Goal: Task Accomplishment & Management: Manage account settings

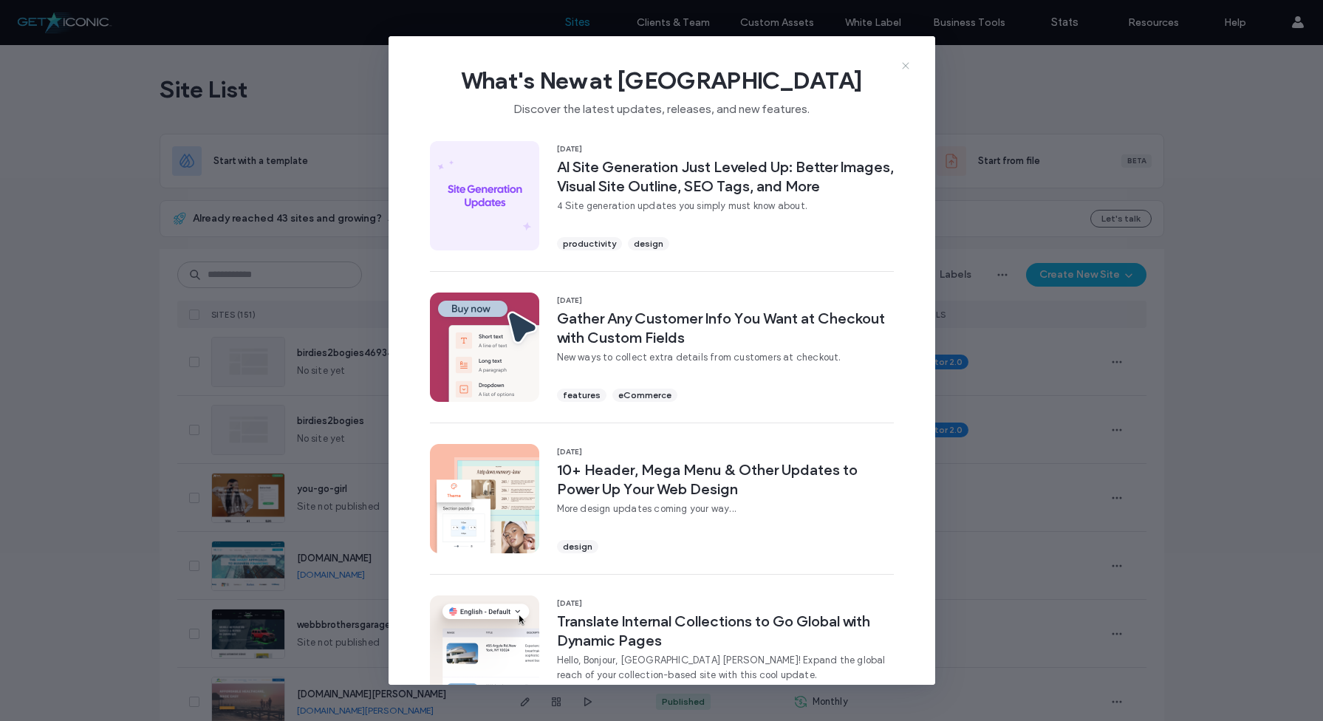
click at [905, 66] on use at bounding box center [905, 65] width 7 height 7
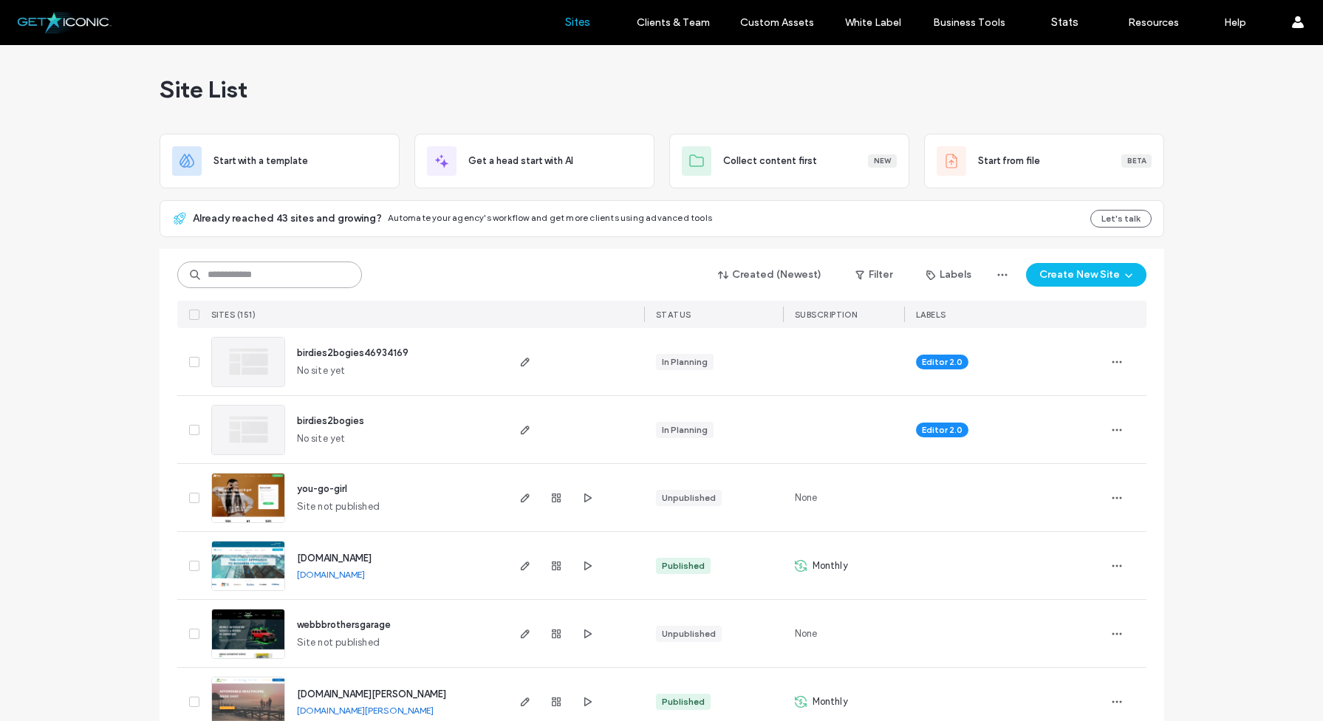
click at [237, 267] on input at bounding box center [269, 275] width 185 height 27
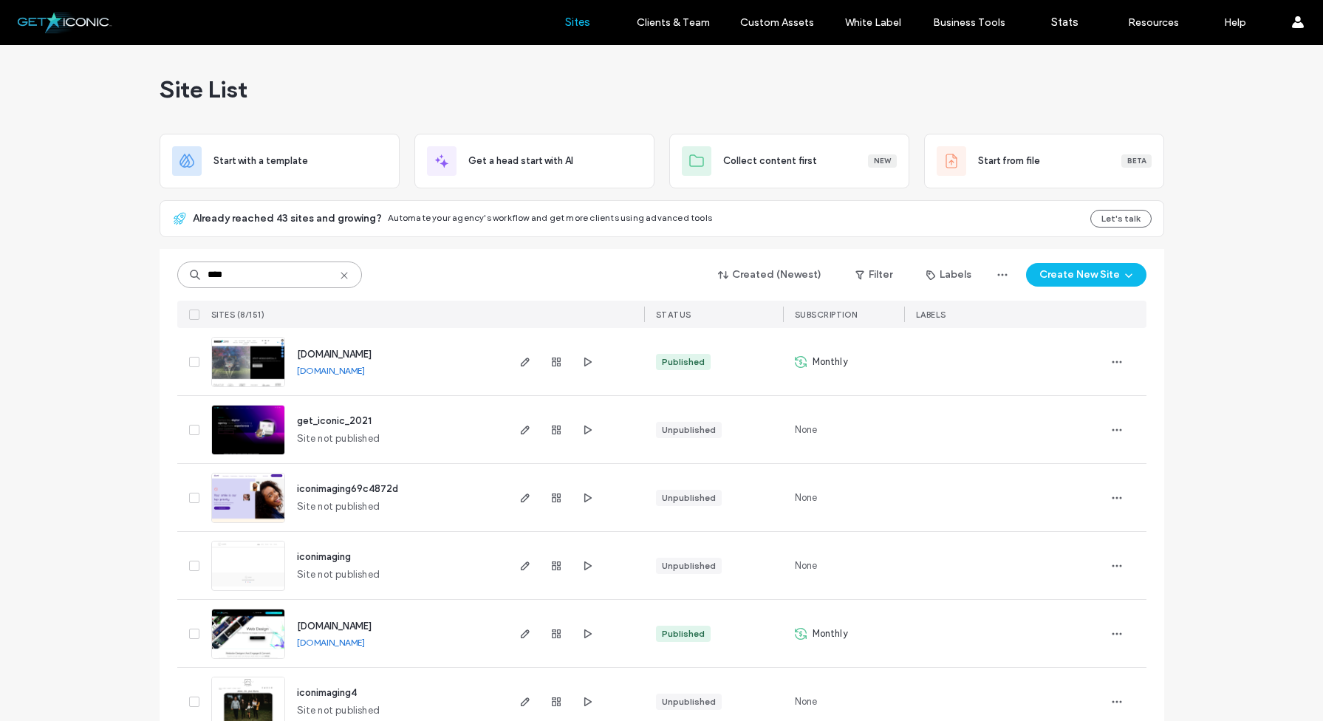
type input "****"
click at [228, 359] on img at bounding box center [248, 388] width 72 height 100
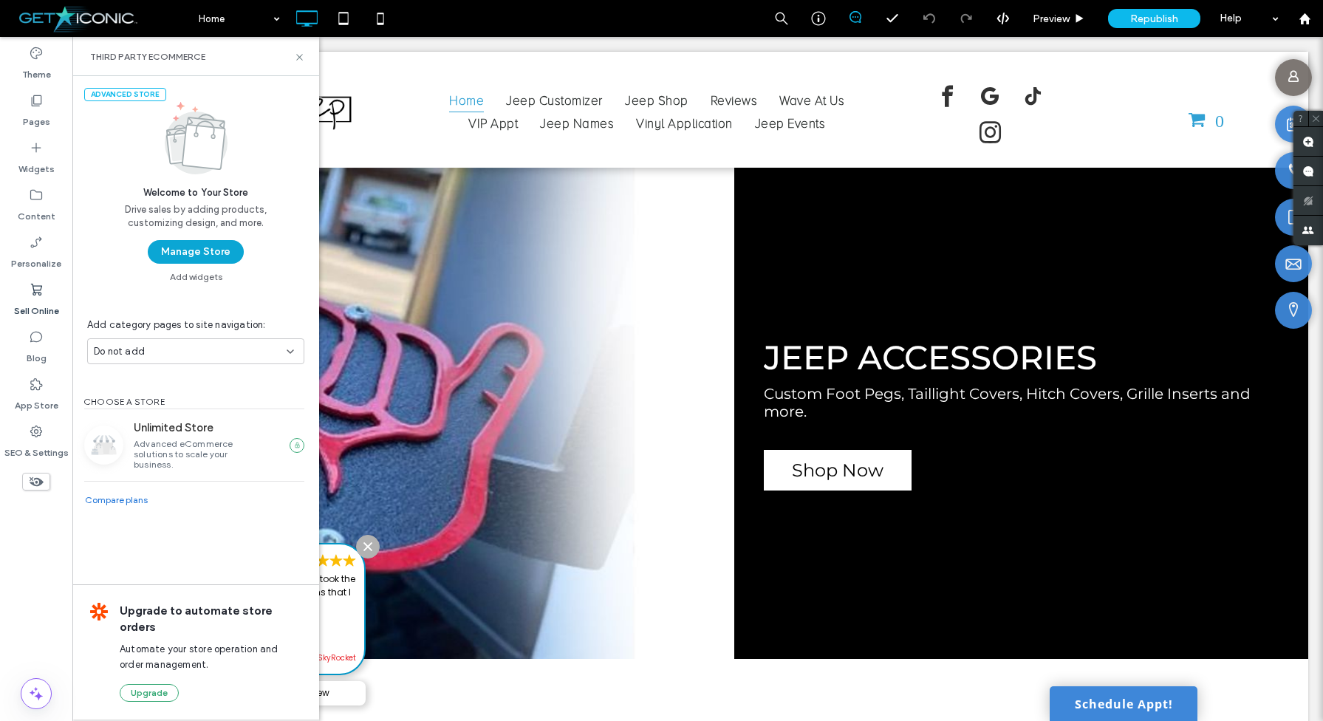
click at [211, 256] on button "Manage Store" at bounding box center [196, 252] width 96 height 24
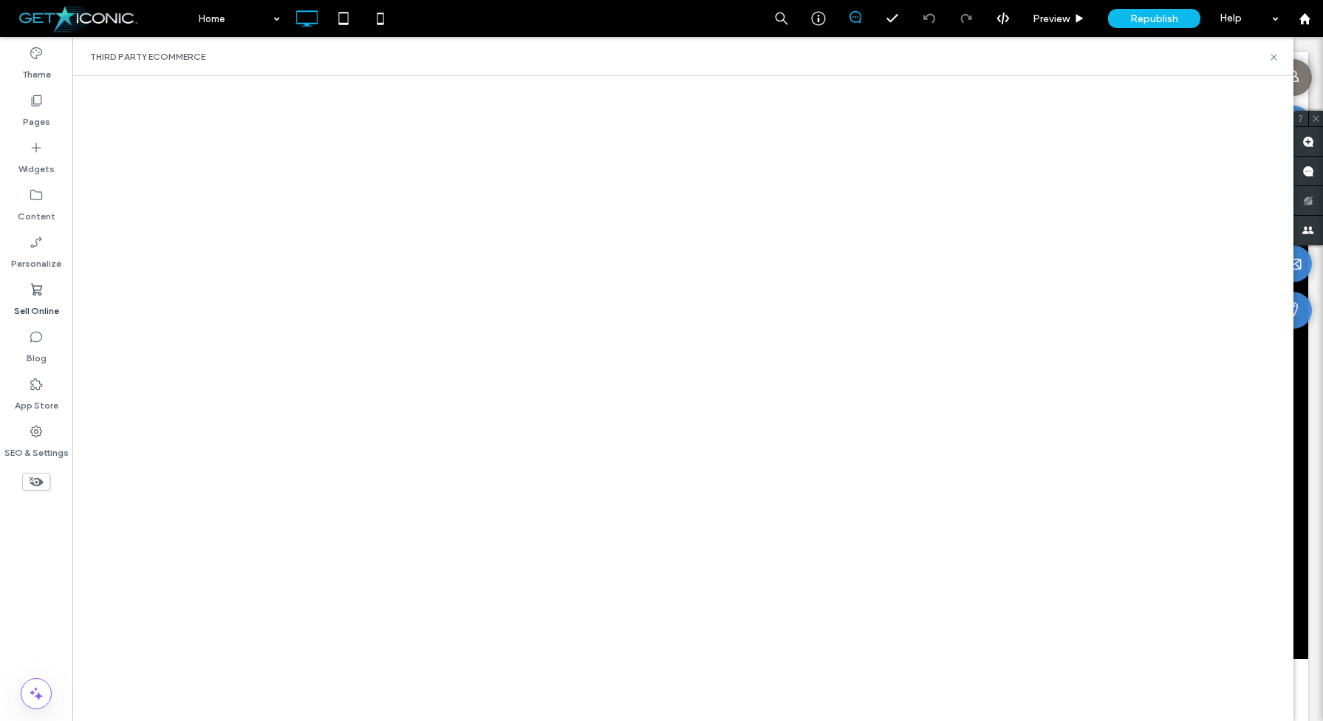
click at [39, 309] on label "Sell Online" at bounding box center [36, 307] width 45 height 21
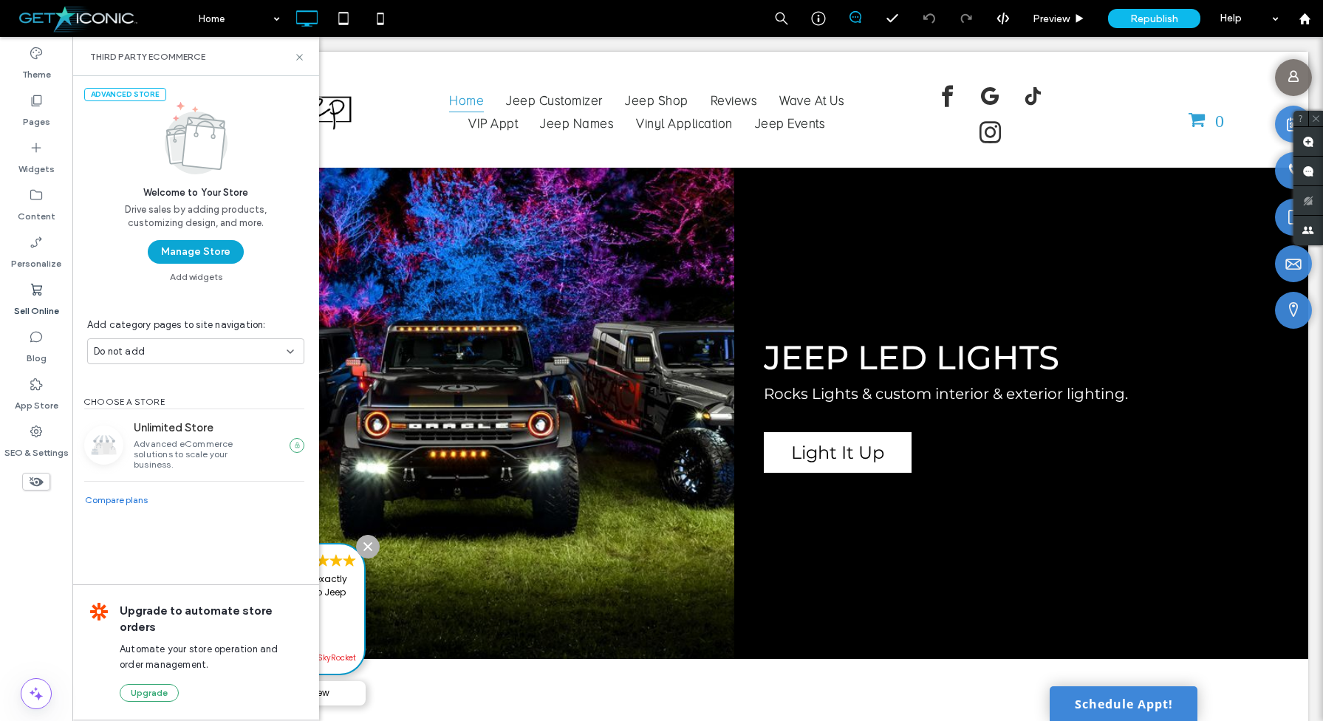
click at [207, 256] on button "Manage Store" at bounding box center [196, 252] width 96 height 24
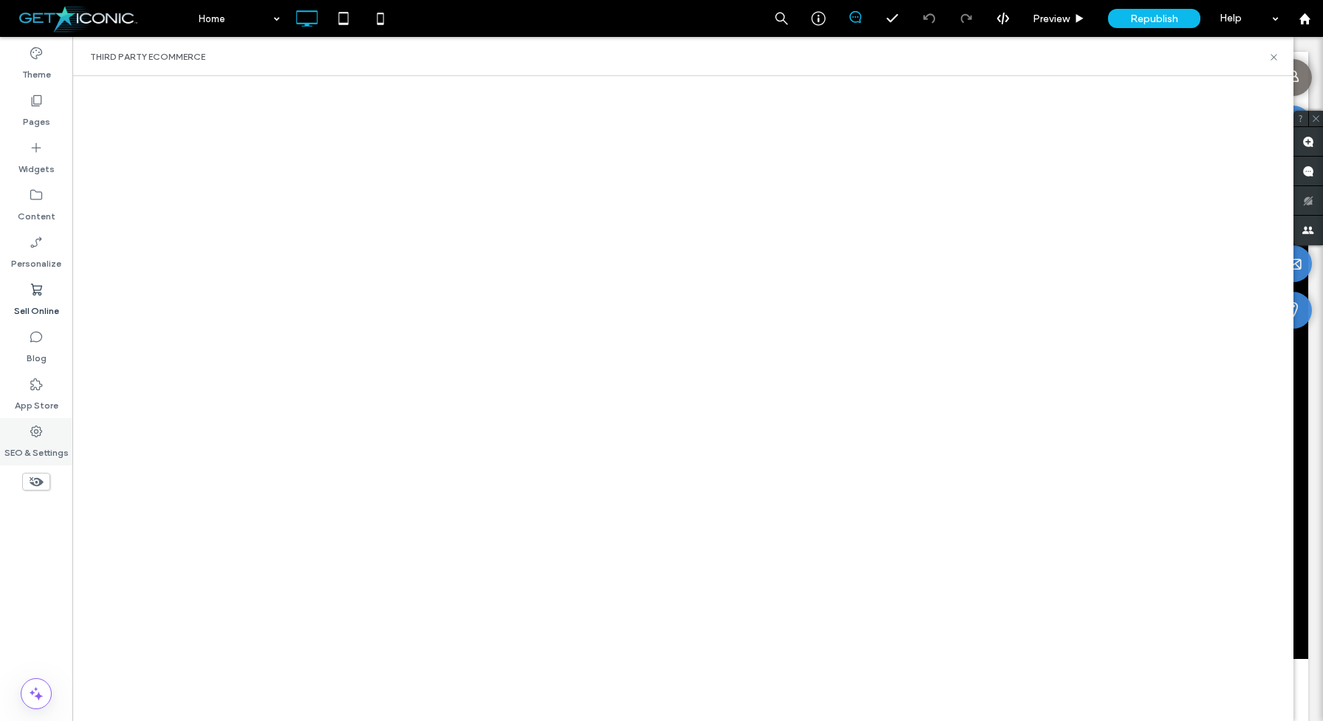
click at [33, 447] on label "SEO & Settings" at bounding box center [36, 449] width 64 height 21
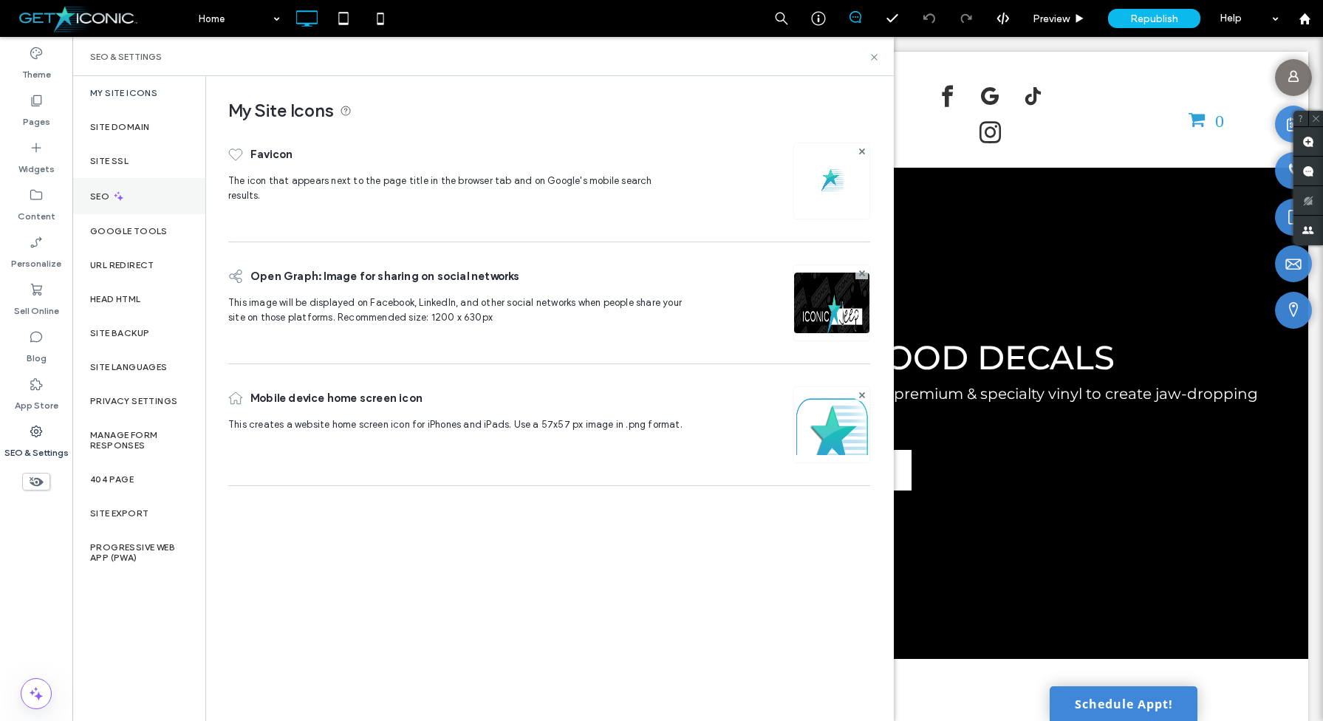
click at [114, 202] on icon at bounding box center [118, 196] width 13 height 13
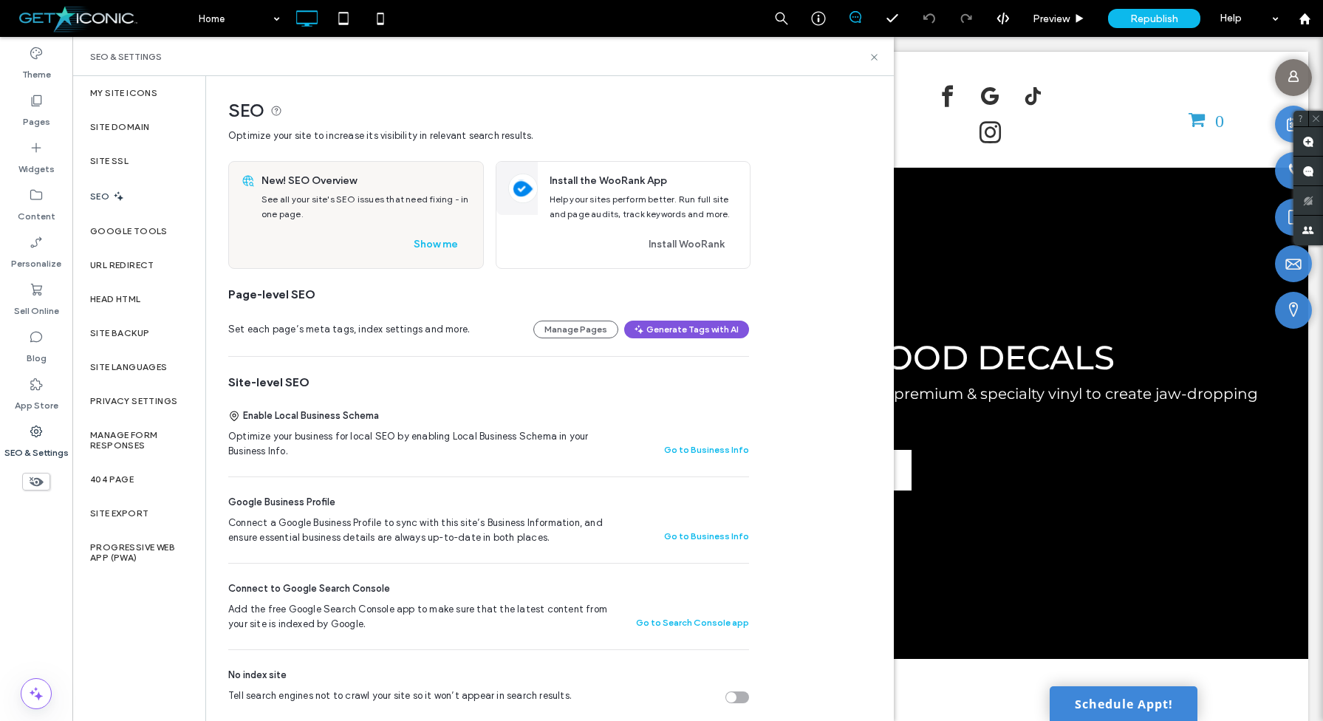
click at [646, 331] on span "button" at bounding box center [639, 329] width 13 height 16
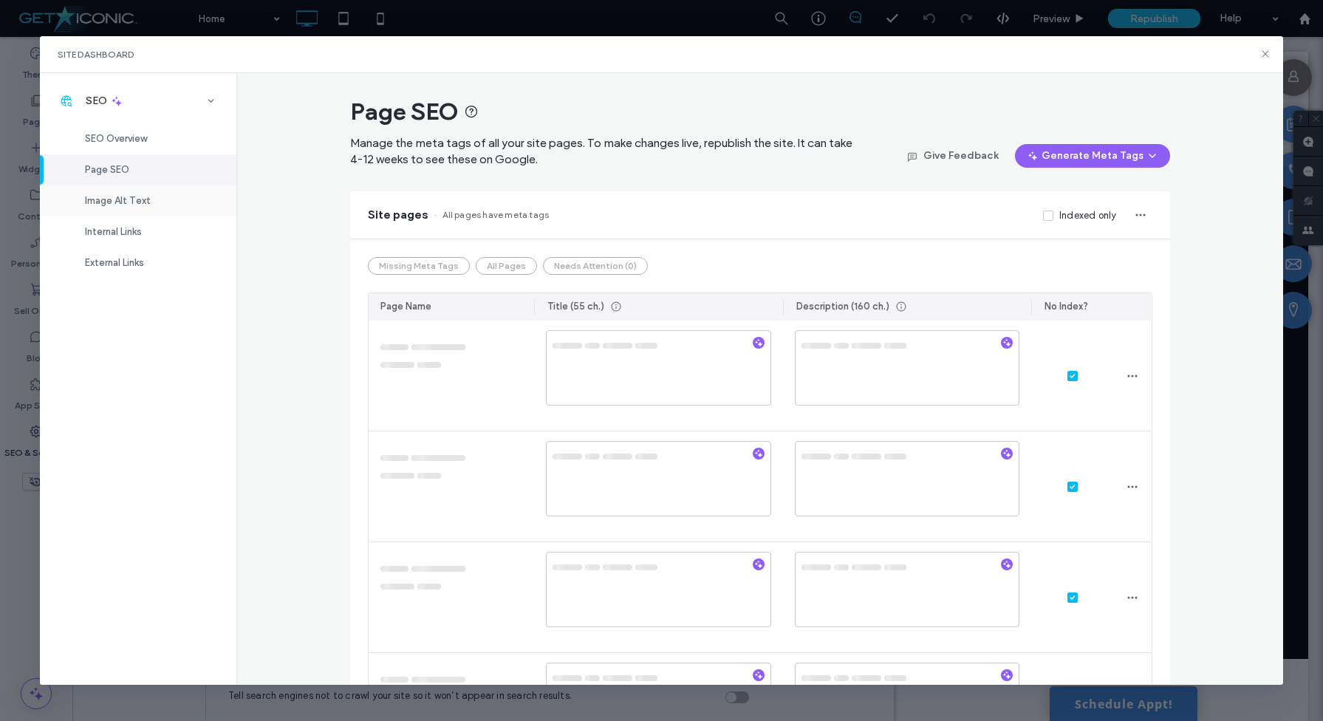
click at [140, 202] on span "Image Alt Text" at bounding box center [118, 200] width 66 height 11
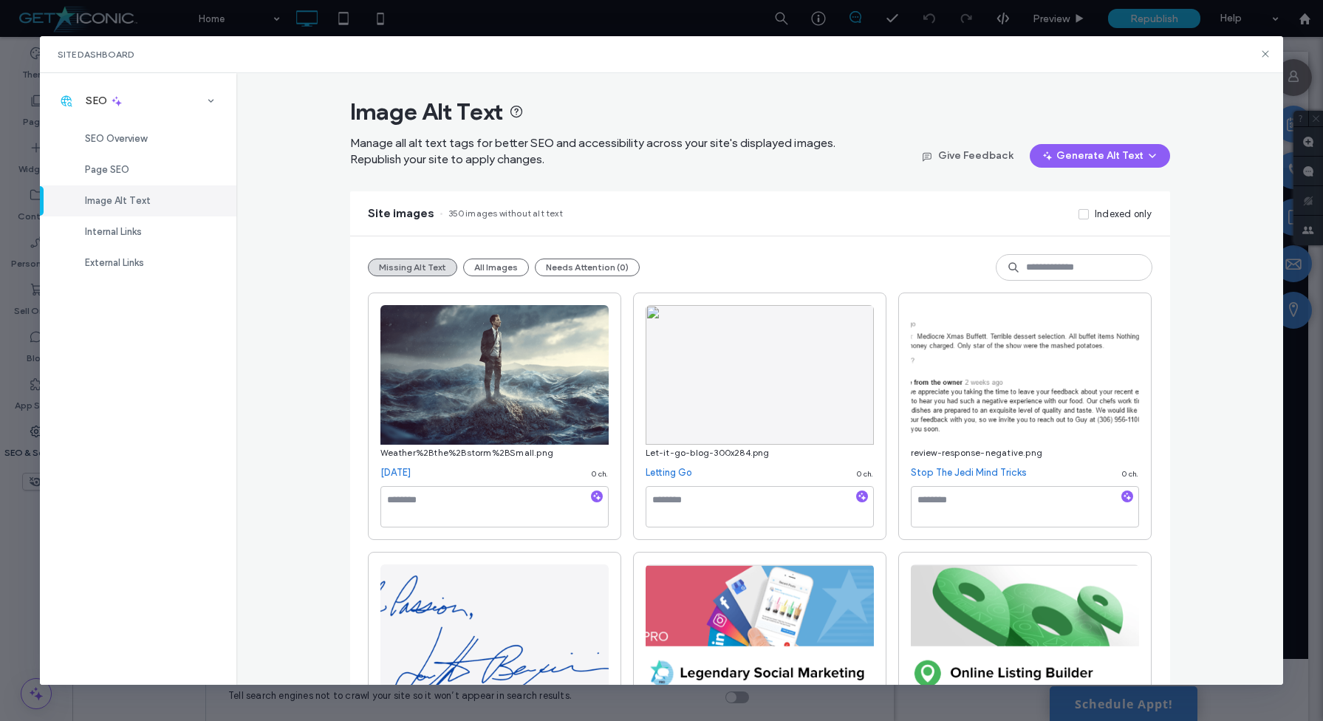
click at [1084, 214] on icon at bounding box center [1084, 214] width 6 height 4
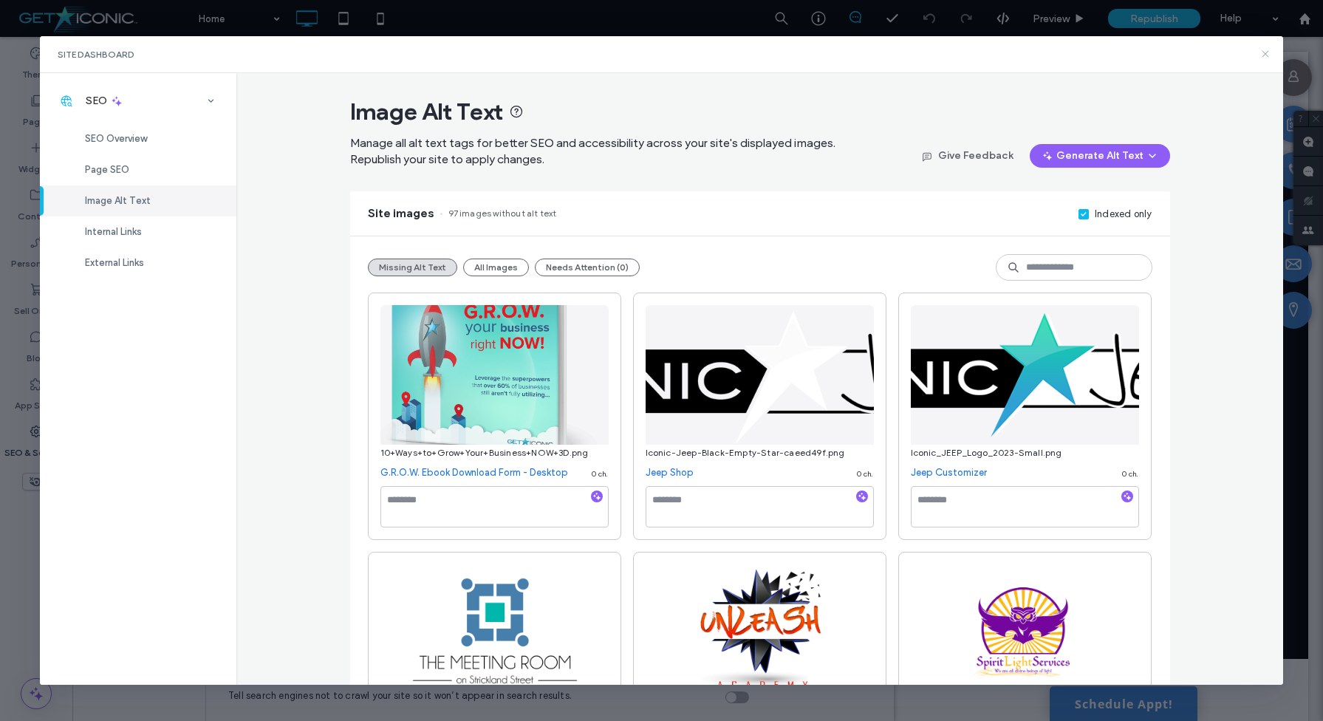
click at [1268, 54] on icon at bounding box center [1265, 54] width 12 height 12
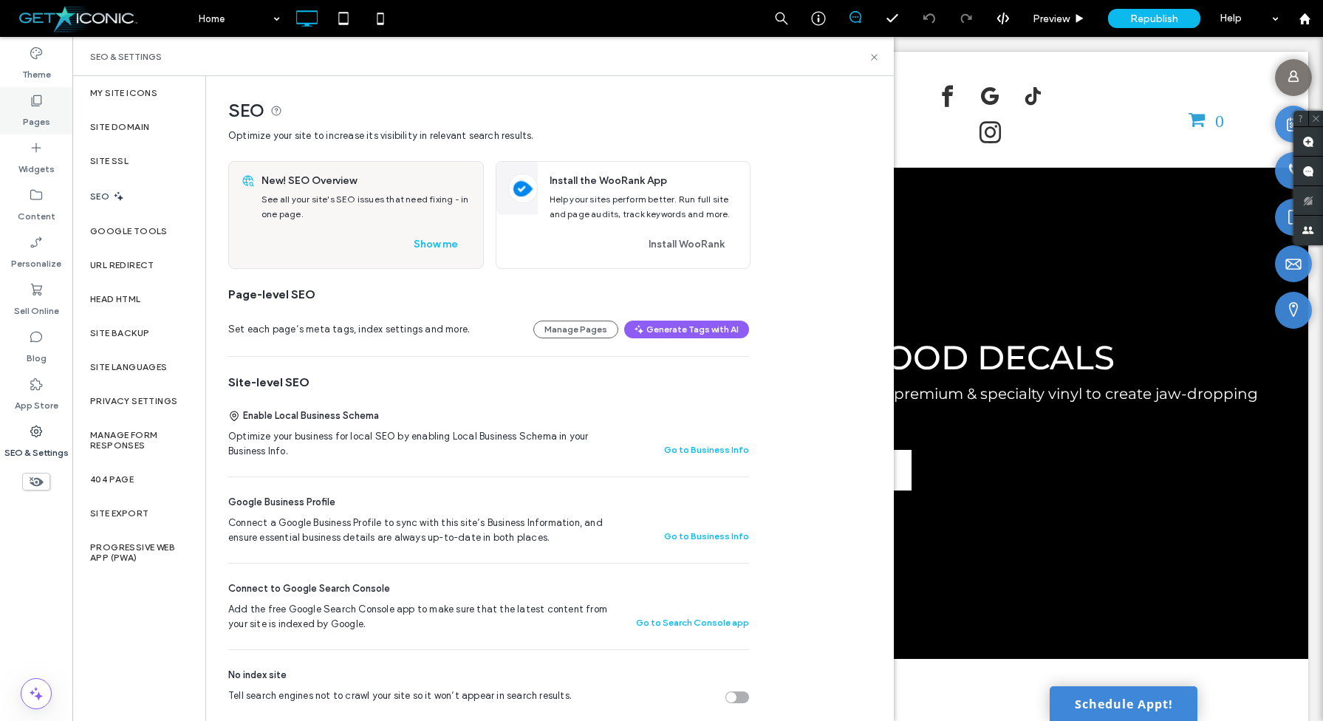
click at [41, 114] on label "Pages" at bounding box center [36, 118] width 27 height 21
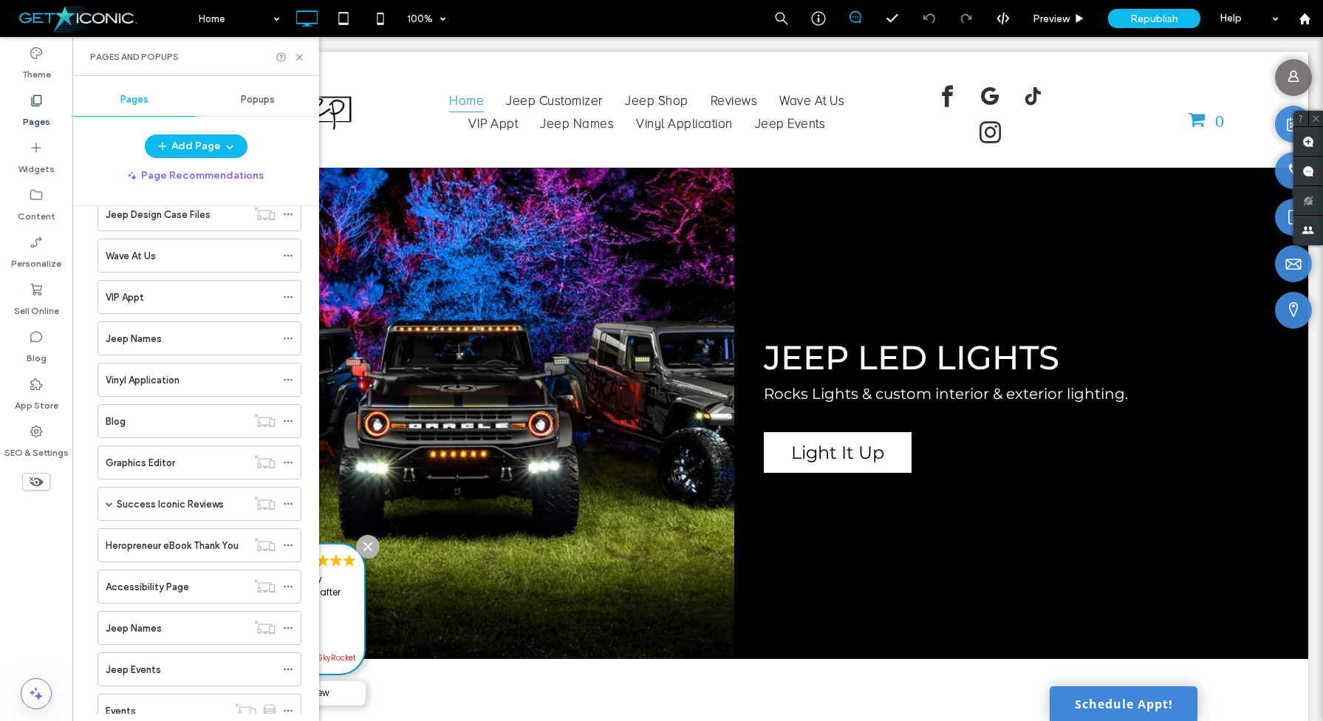
scroll to position [292, 0]
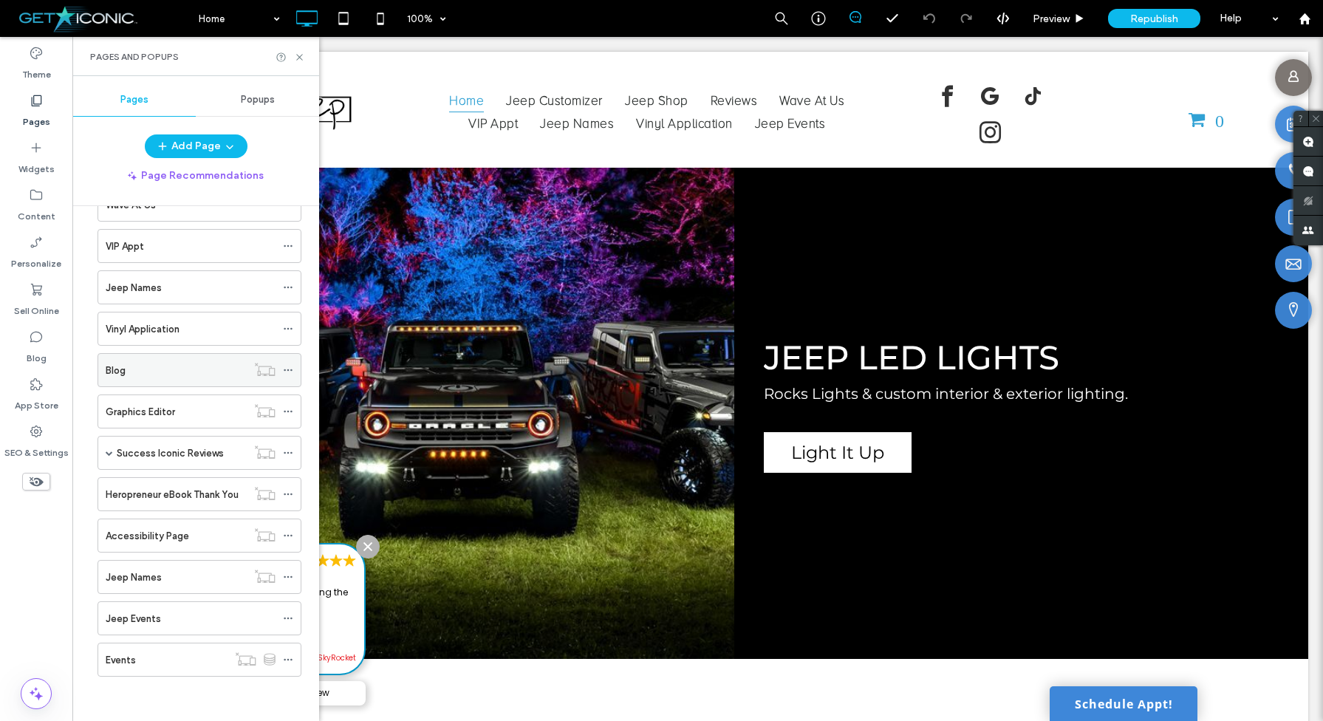
click at [293, 372] on icon at bounding box center [288, 370] width 10 height 10
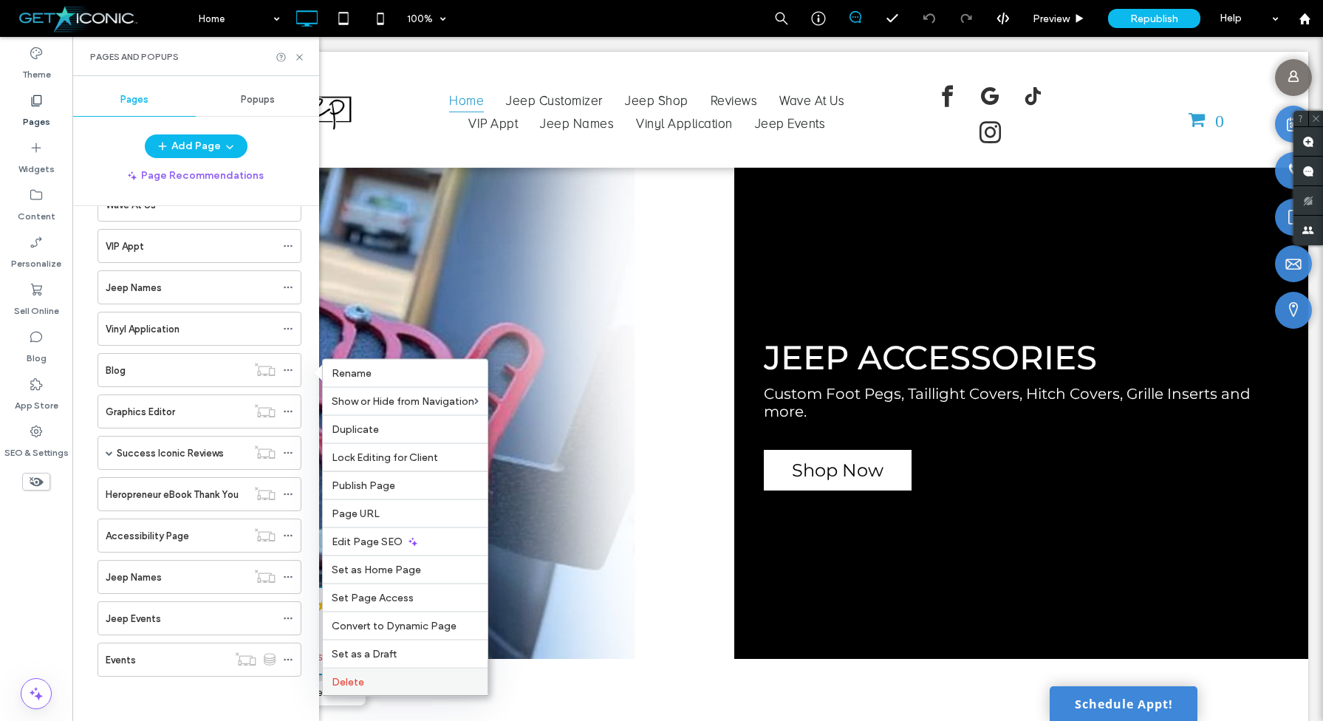
click at [344, 682] on span "Delete" at bounding box center [348, 682] width 33 height 13
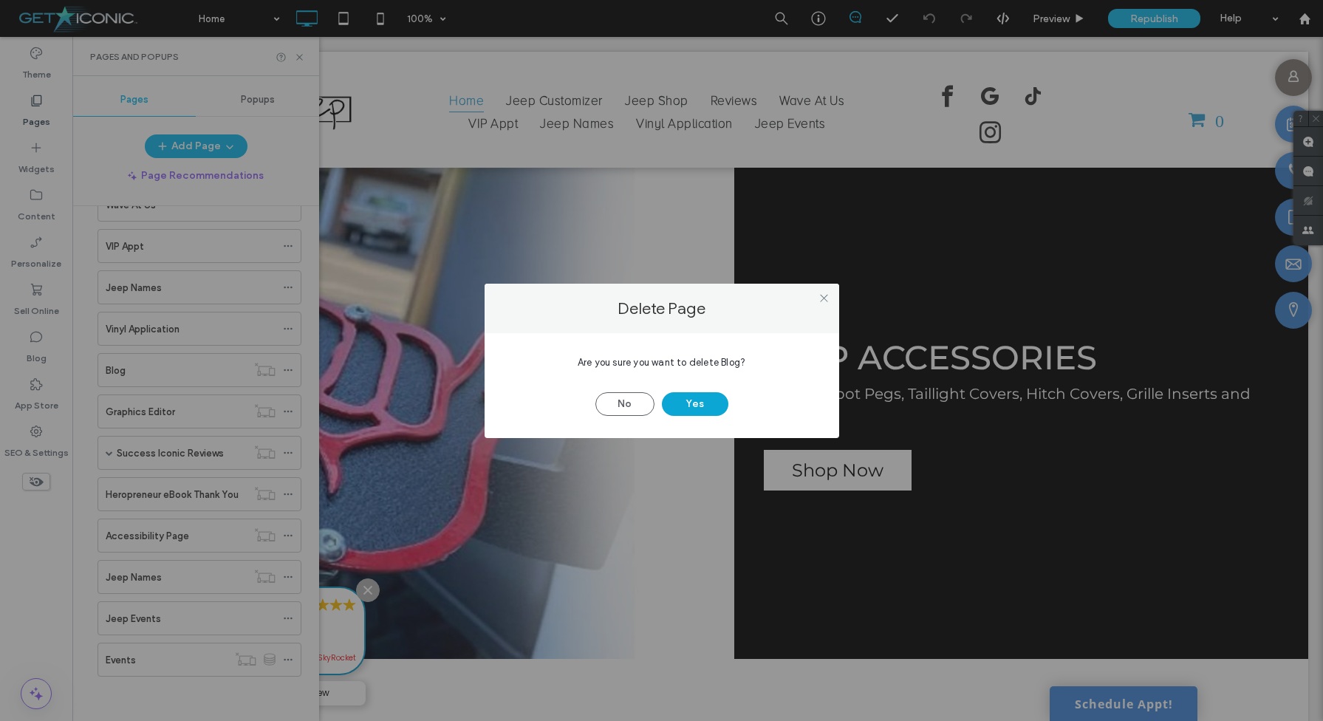
click at [696, 407] on button "Yes" at bounding box center [695, 404] width 66 height 24
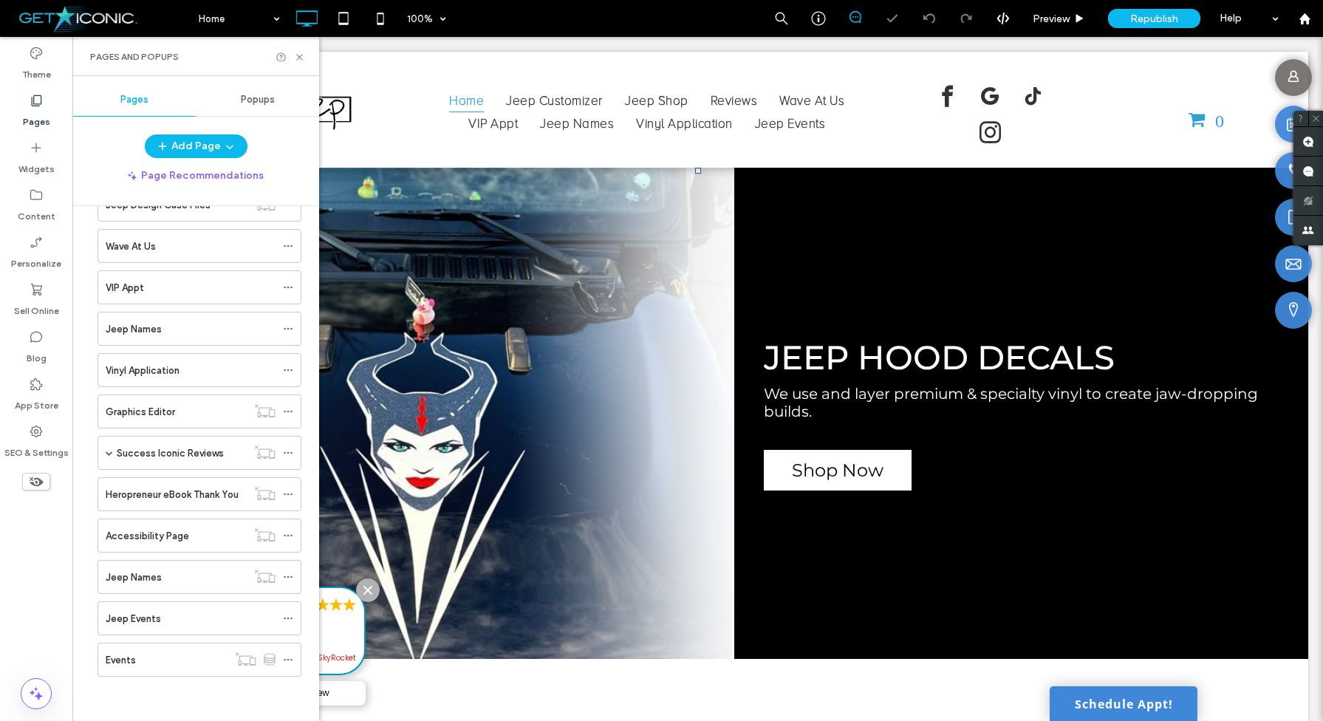
scroll to position [250, 0]
click at [114, 454] on div "Success Iconic Reviews" at bounding box center [200, 453] width 204 height 34
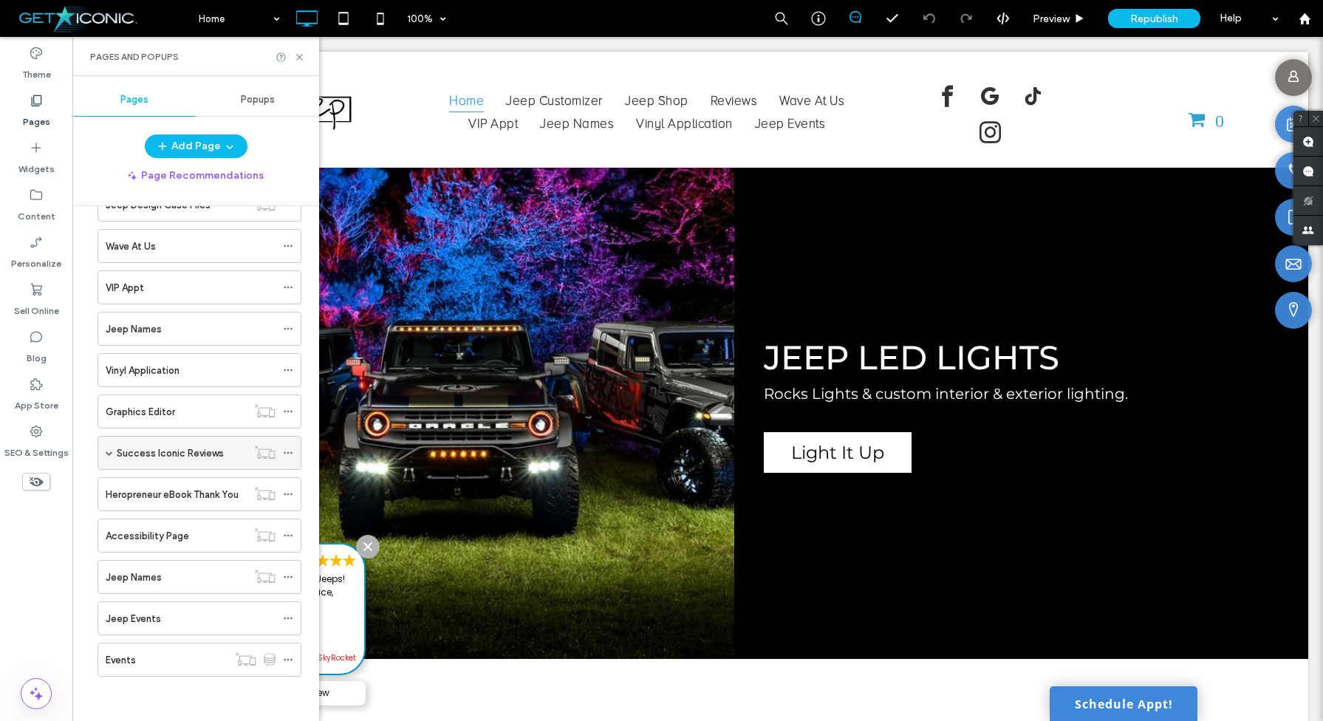
click at [111, 454] on span at bounding box center [109, 452] width 7 height 7
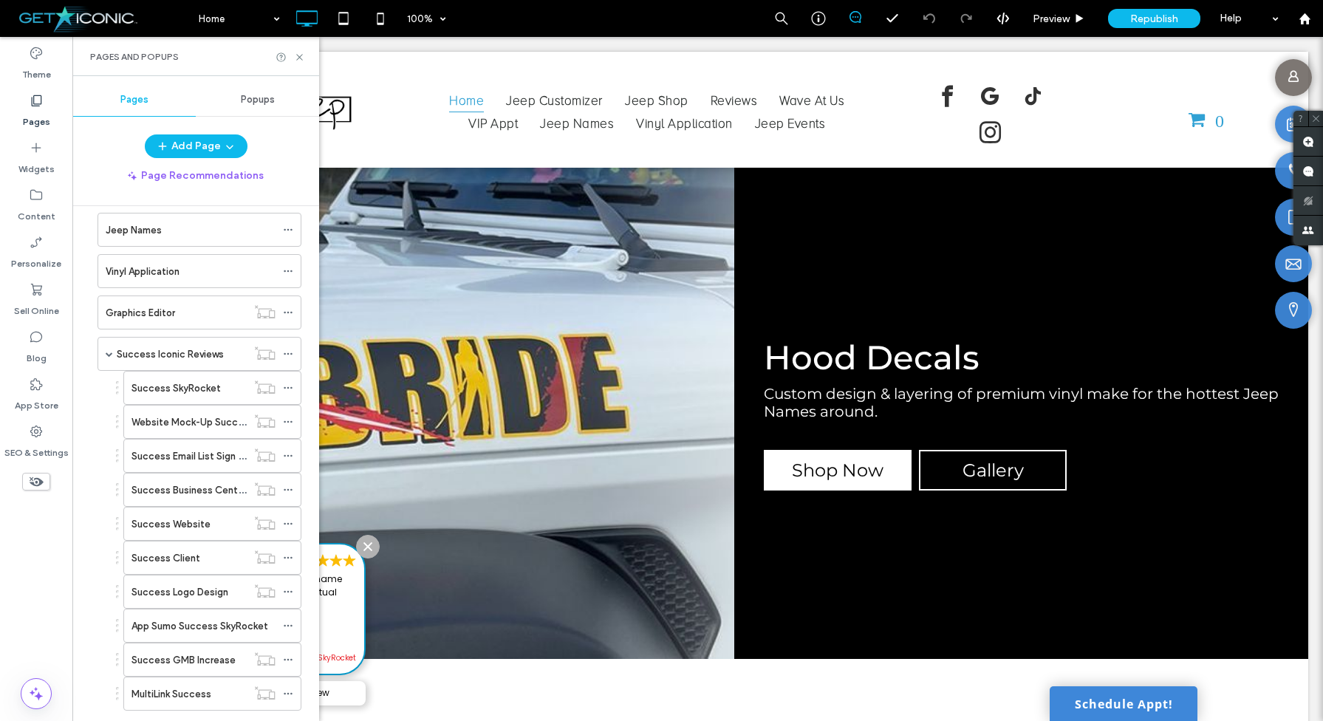
scroll to position [244, 0]
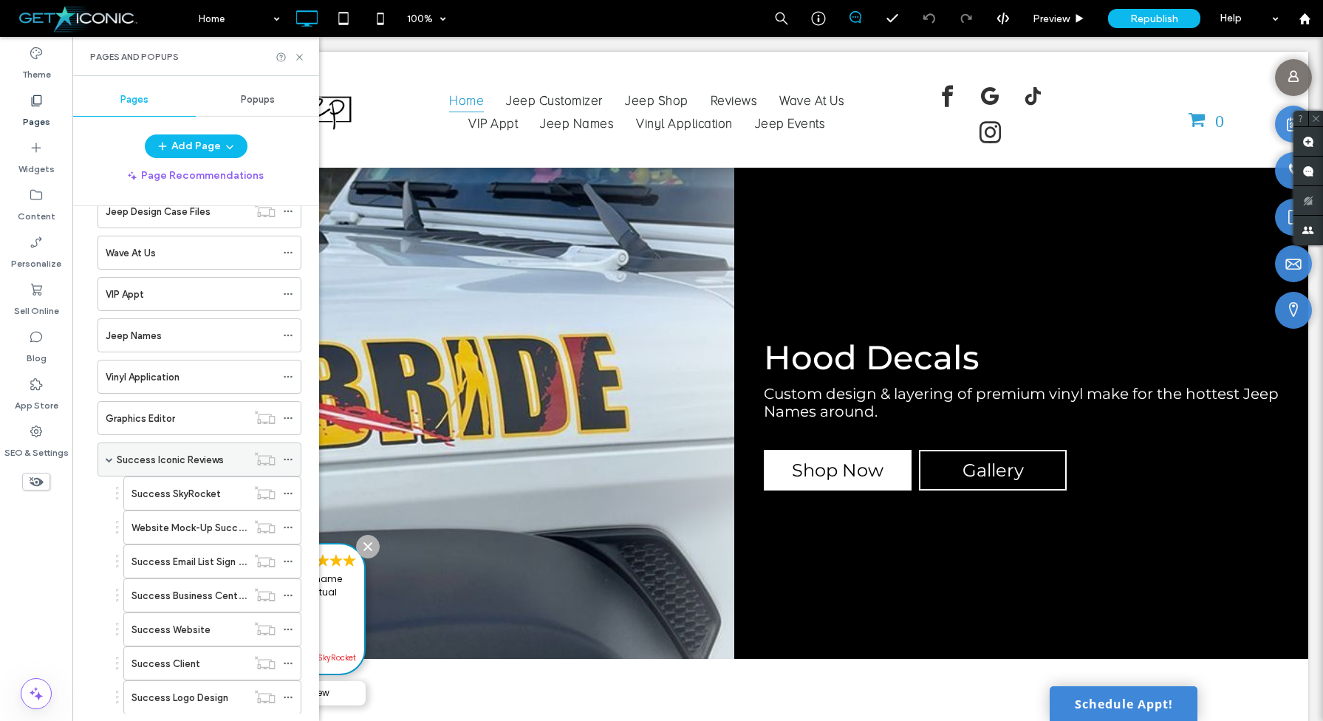
click at [291, 462] on icon at bounding box center [288, 459] width 10 height 10
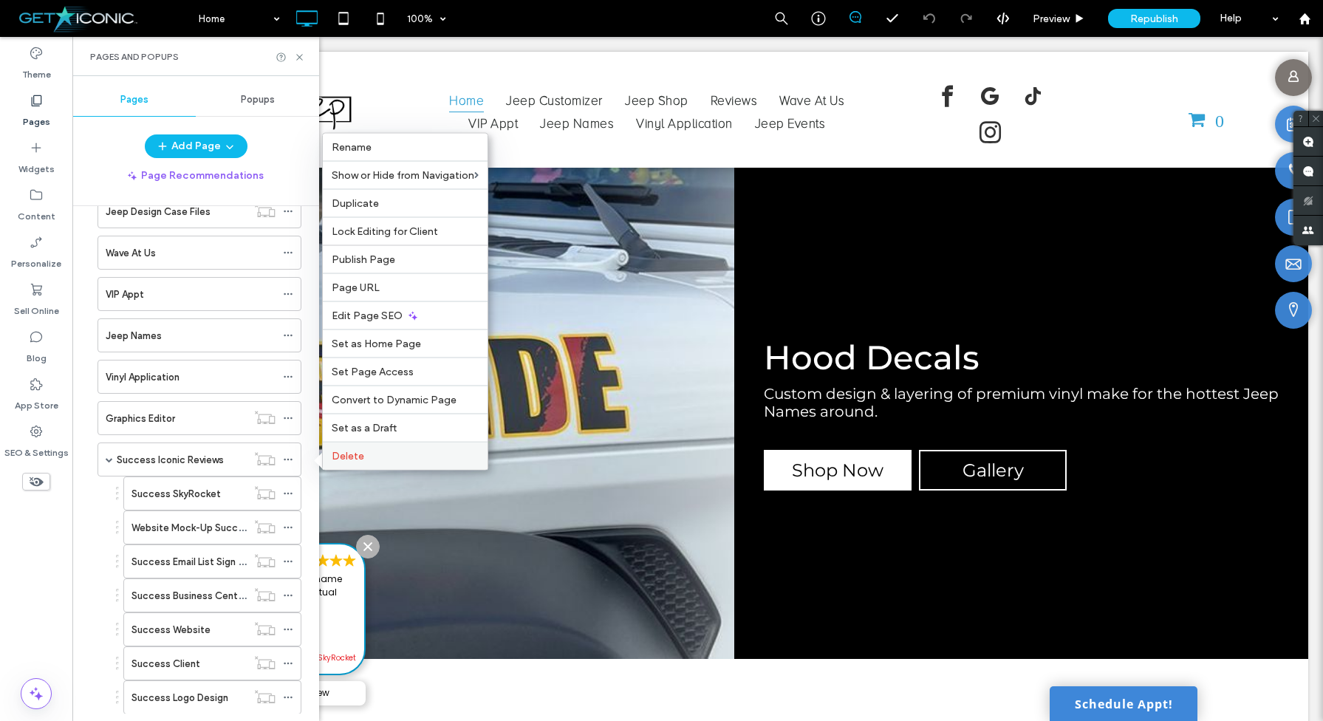
click at [341, 454] on span "Delete" at bounding box center [348, 456] width 33 height 13
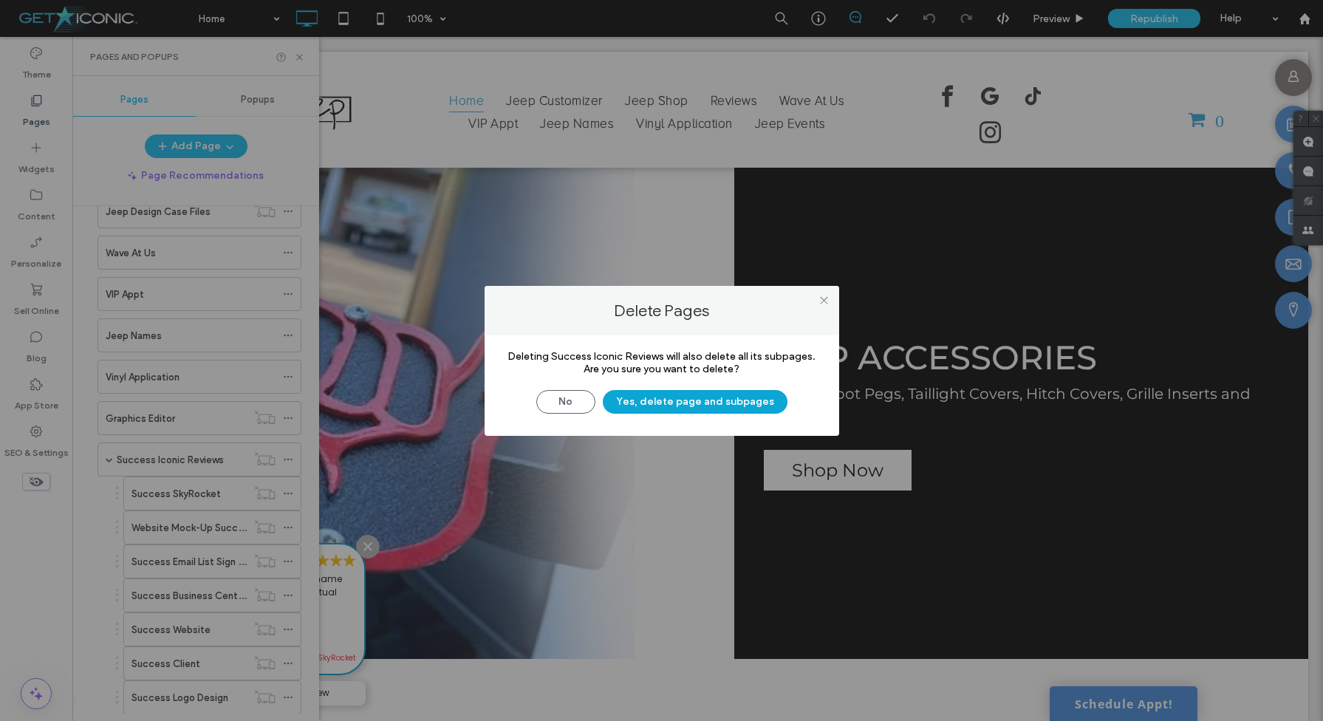
click at [669, 398] on button "Yes, delete page and subpages" at bounding box center [695, 402] width 185 height 24
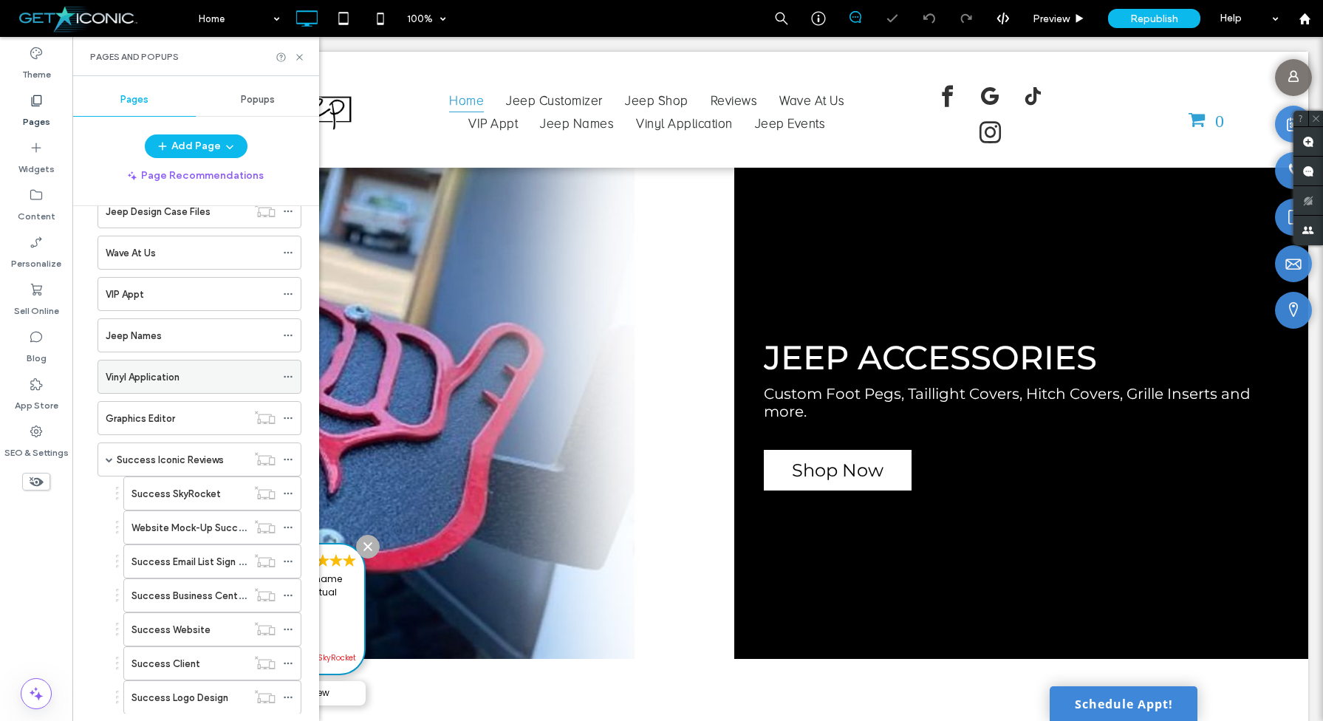
scroll to position [209, 0]
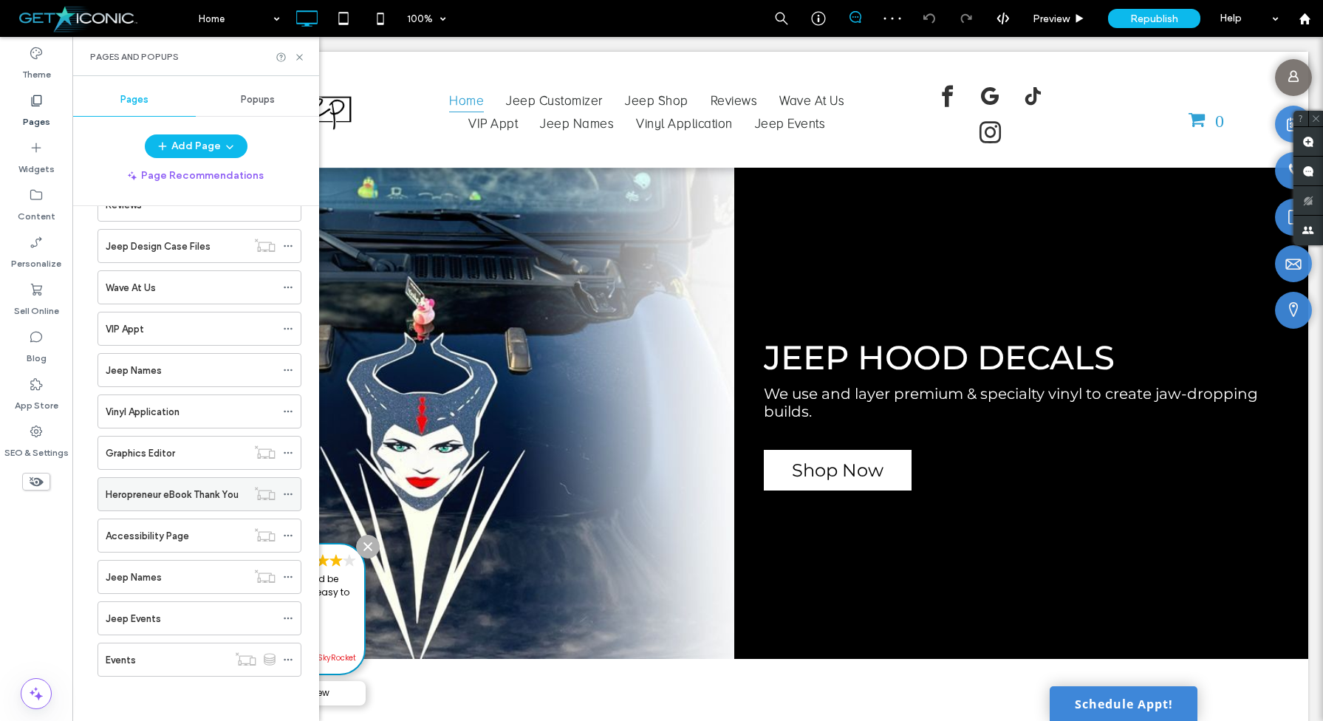
click at [293, 493] on icon at bounding box center [288, 494] width 10 height 10
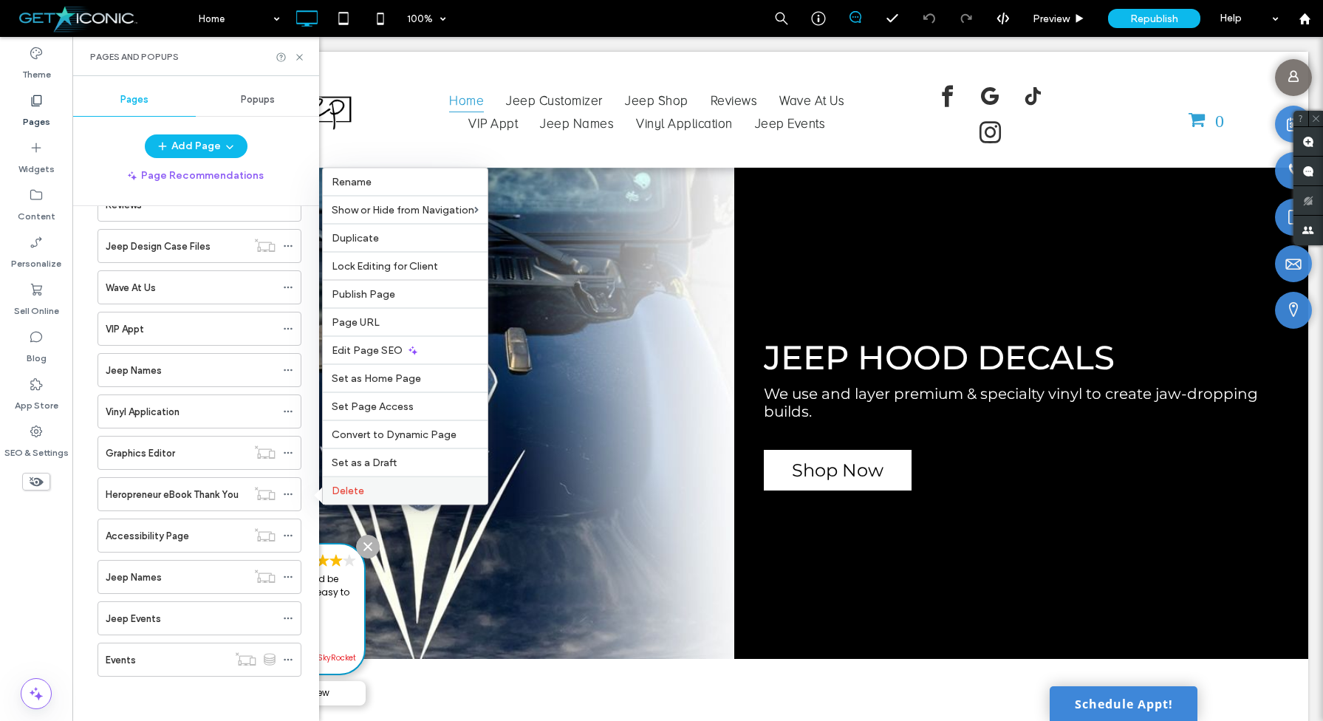
click at [365, 496] on label "Delete" at bounding box center [405, 491] width 147 height 13
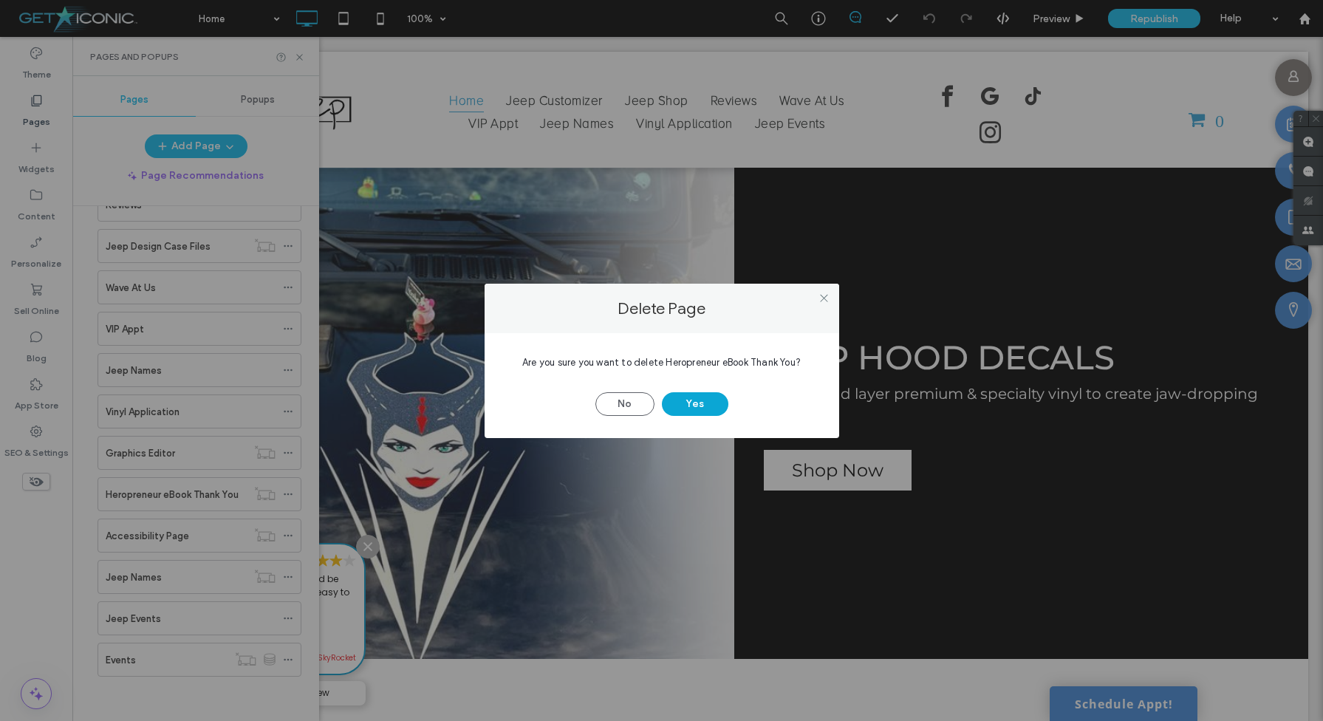
click at [683, 409] on button "Yes" at bounding box center [695, 404] width 66 height 24
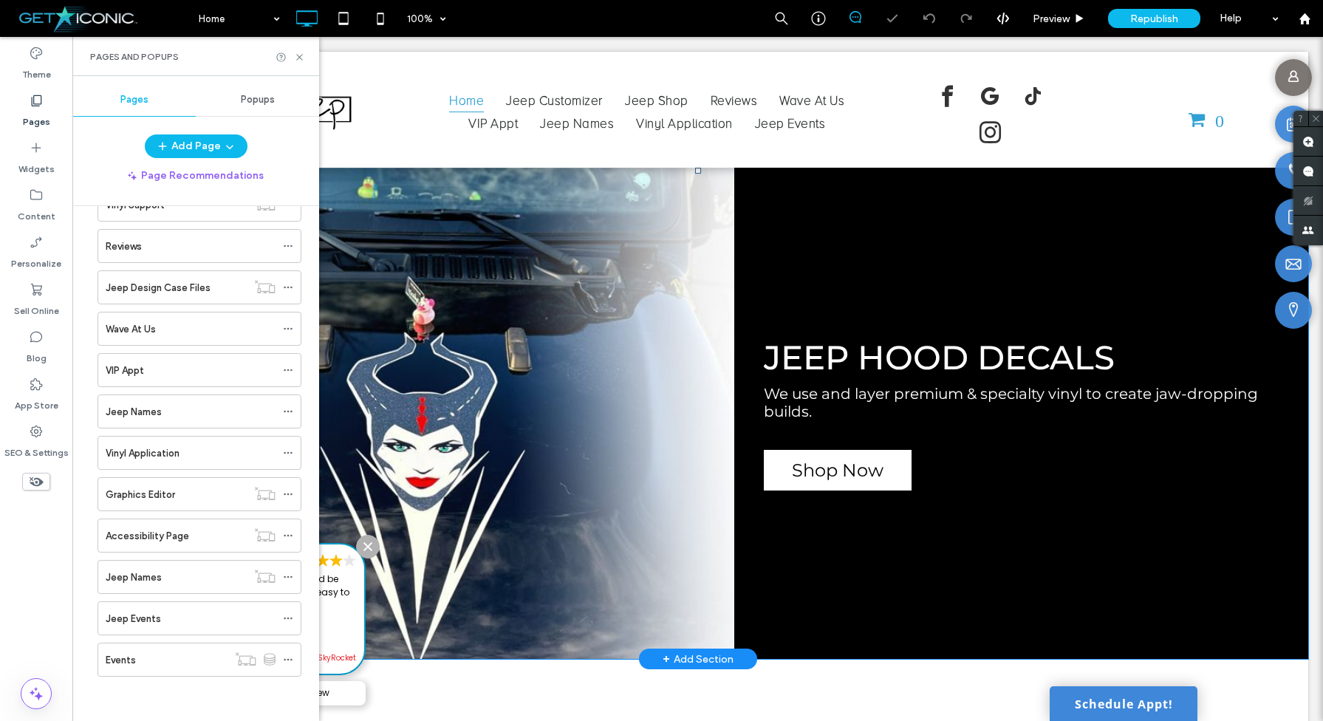
scroll to position [168, 0]
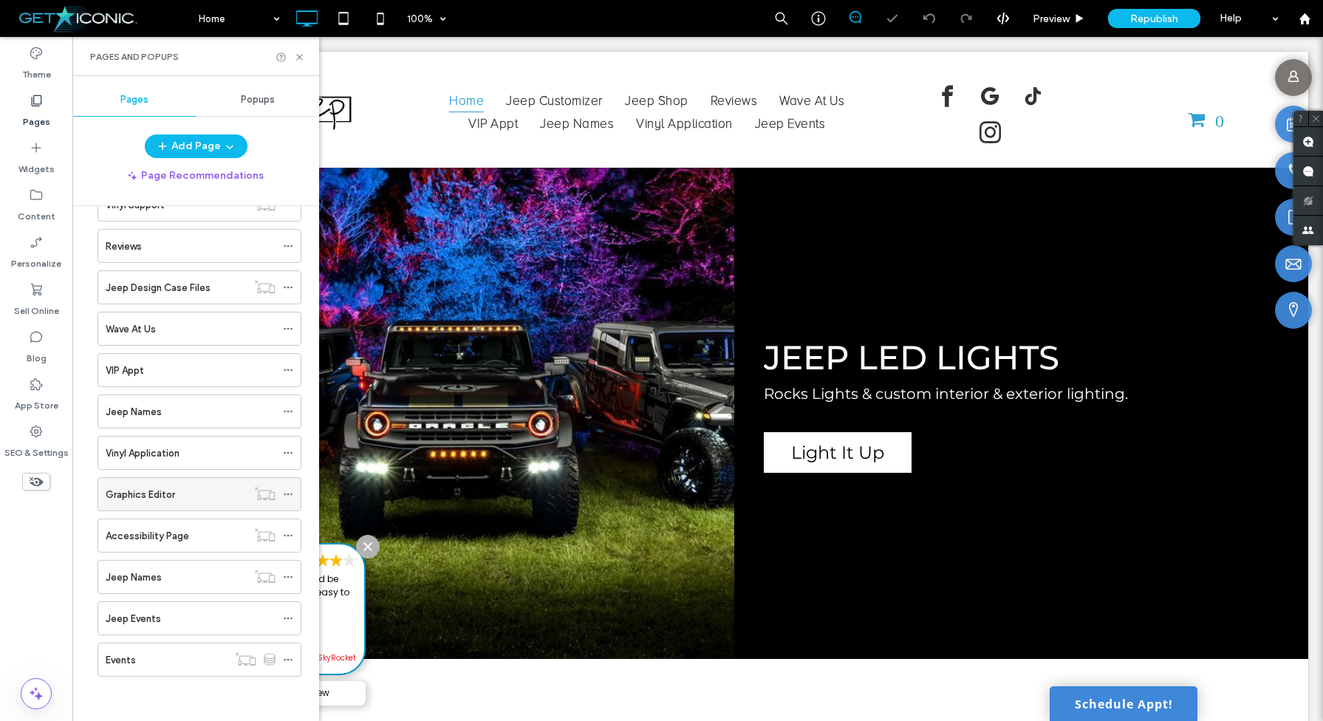
click at [293, 495] on icon at bounding box center [288, 494] width 10 height 10
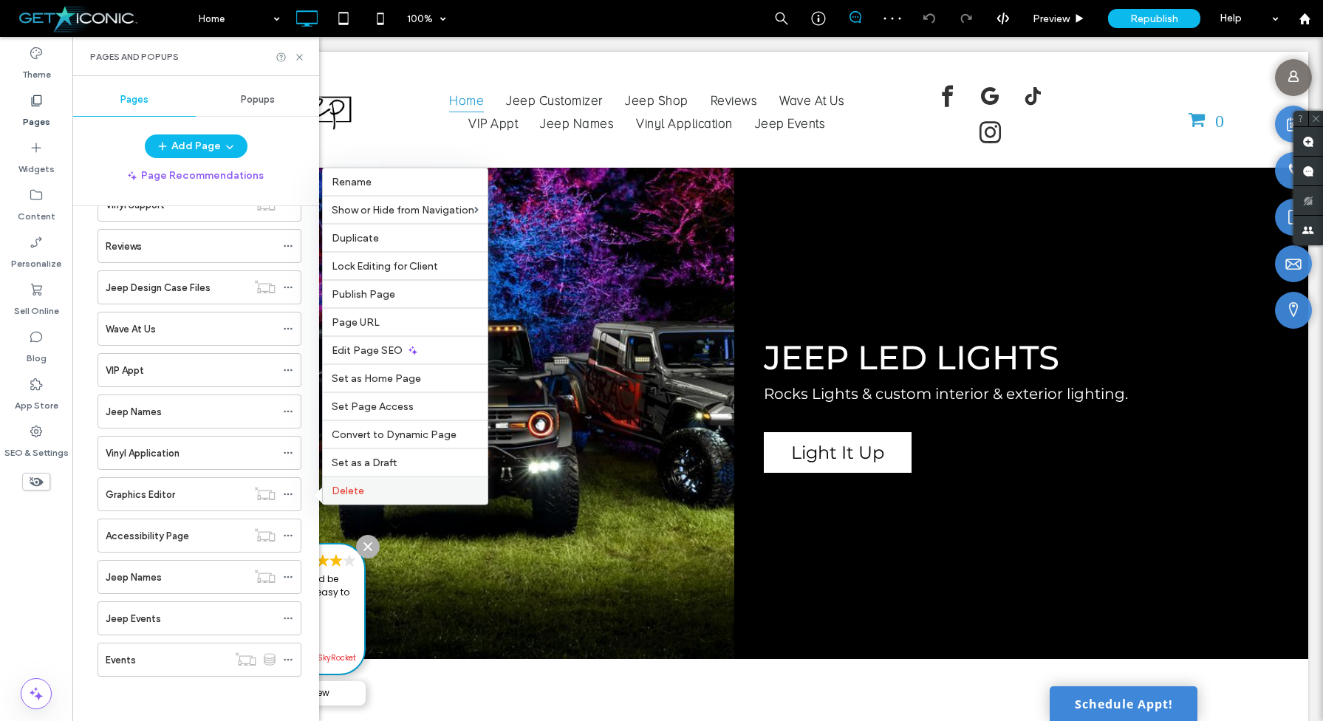
click at [409, 487] on label "Delete" at bounding box center [405, 491] width 147 height 13
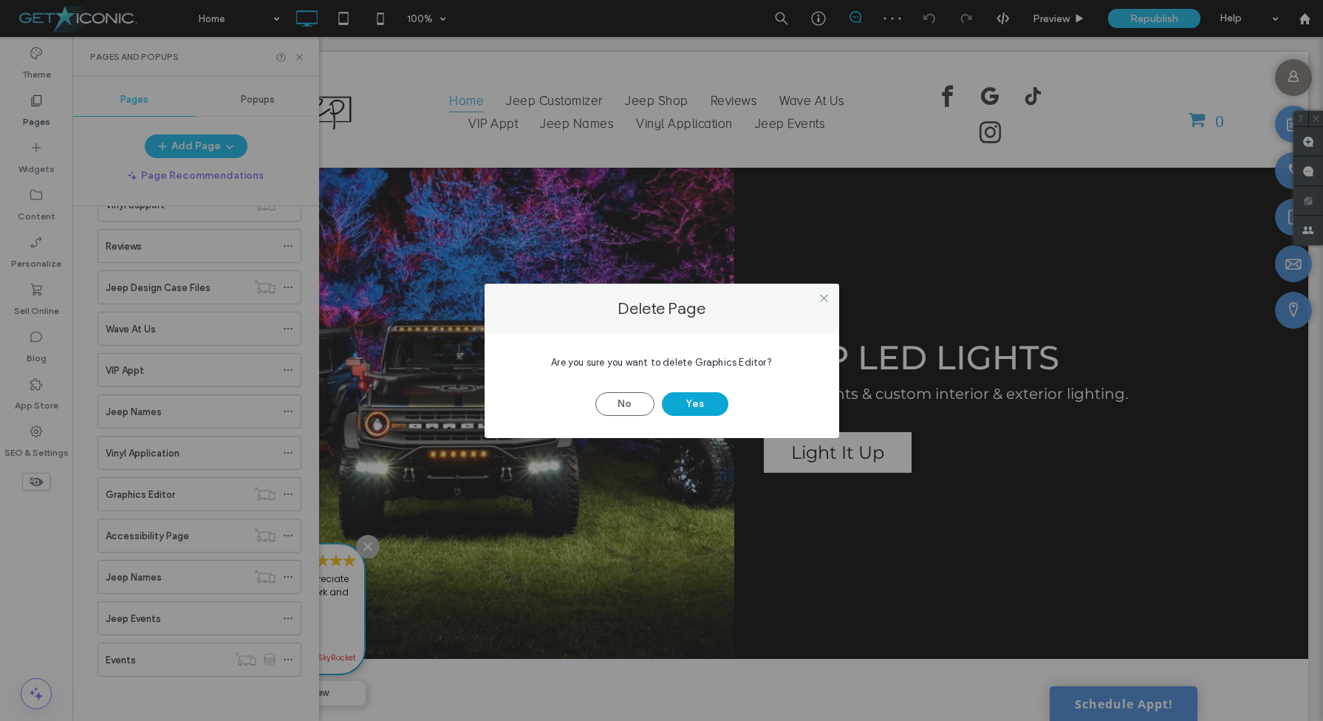
click at [707, 402] on button "Yes" at bounding box center [695, 404] width 66 height 24
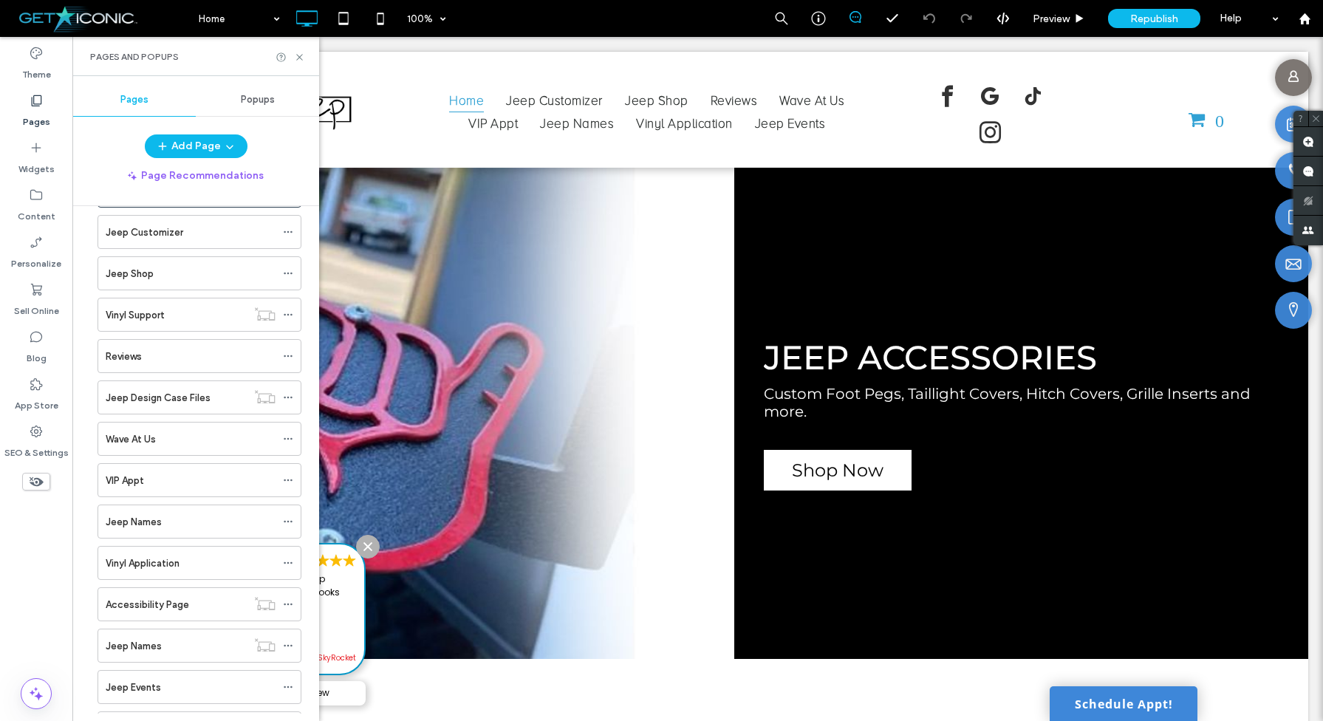
scroll to position [0, 0]
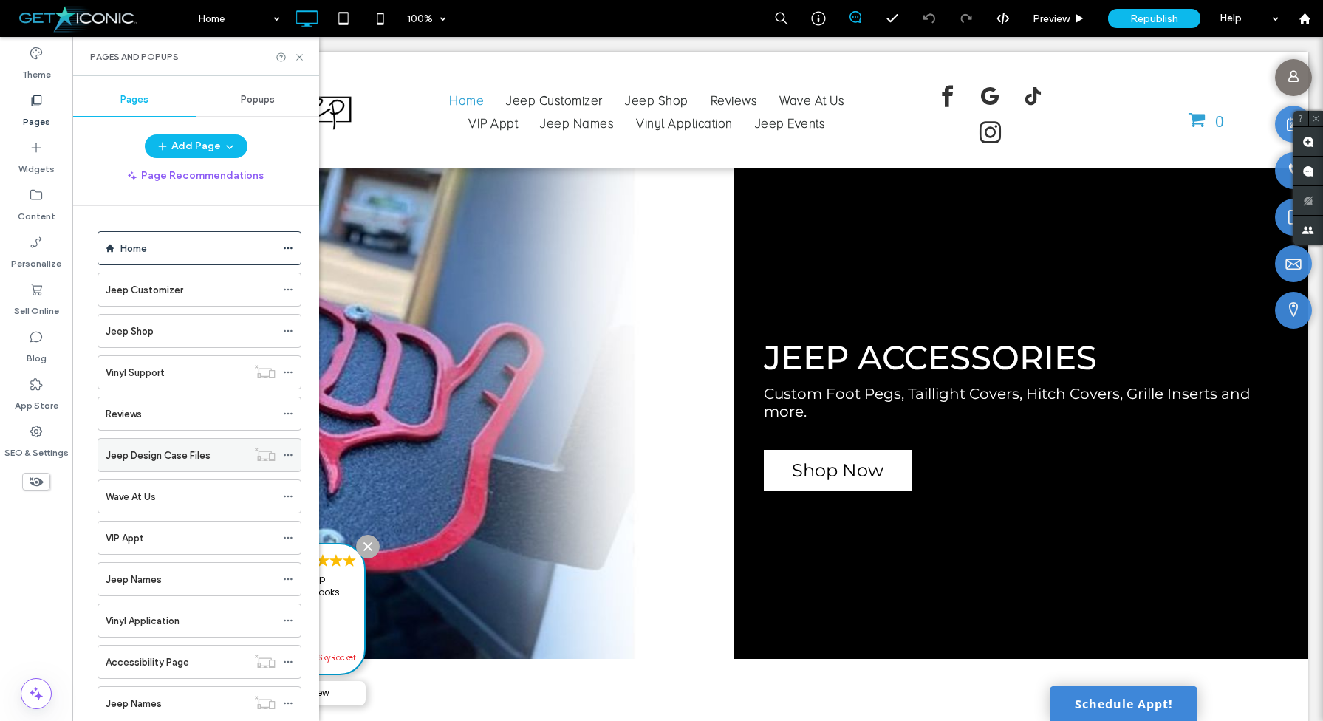
click at [188, 453] on label "Jeep Design Case Files" at bounding box center [158, 455] width 105 height 26
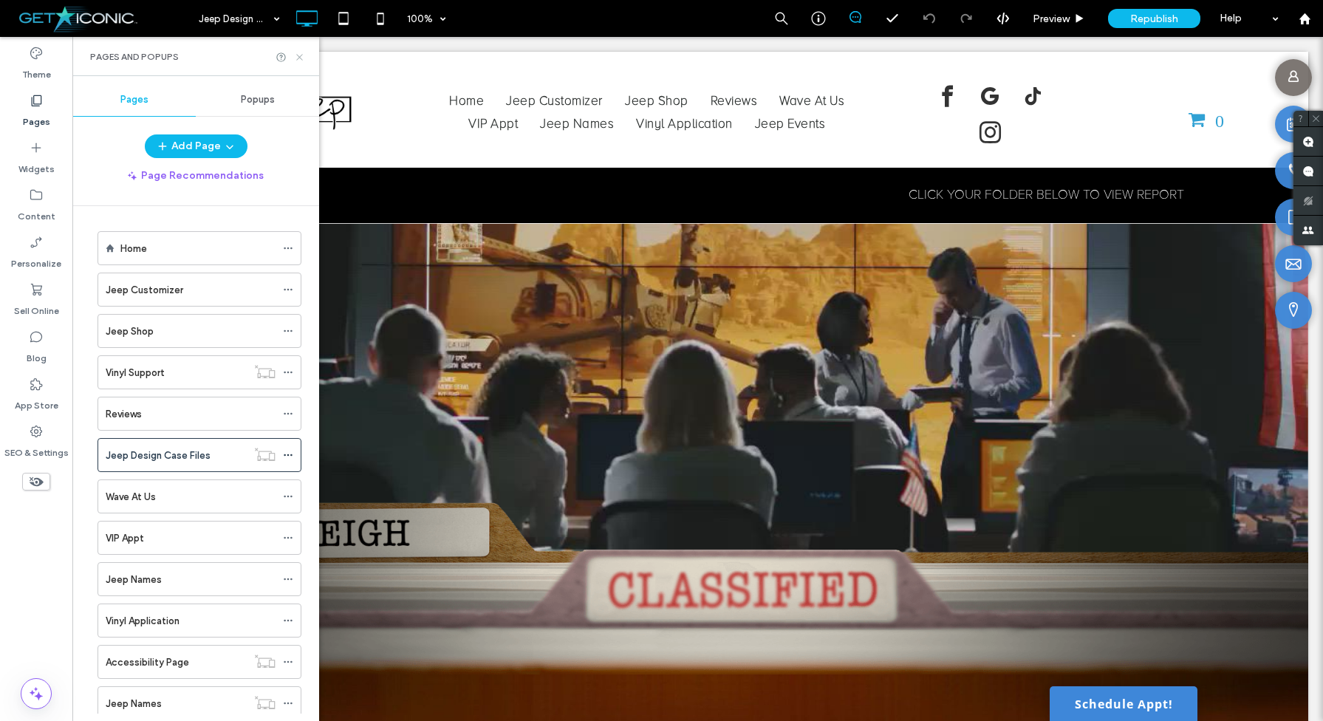
click at [301, 54] on icon at bounding box center [299, 57] width 11 height 11
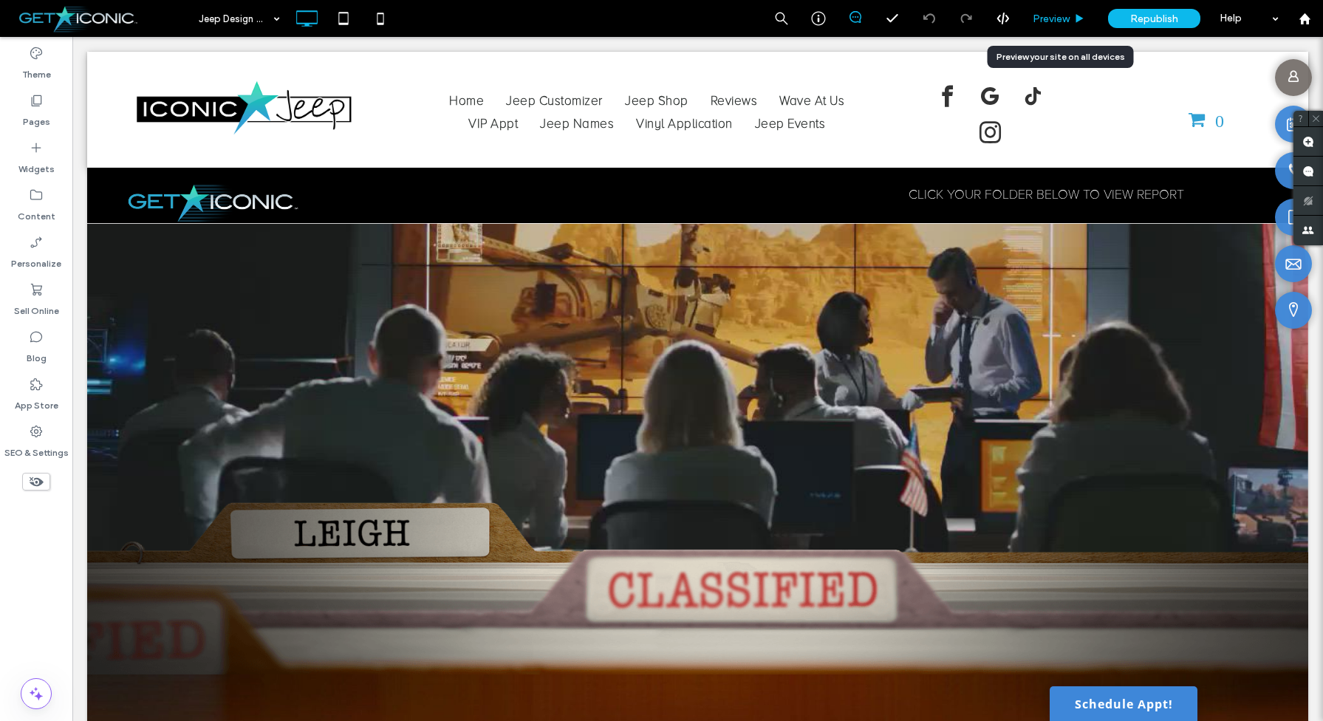
drag, startPoint x: 1042, startPoint y: 16, endPoint x: 951, endPoint y: 157, distance: 167.4
click at [1042, 16] on span "Preview" at bounding box center [1051, 19] width 37 height 13
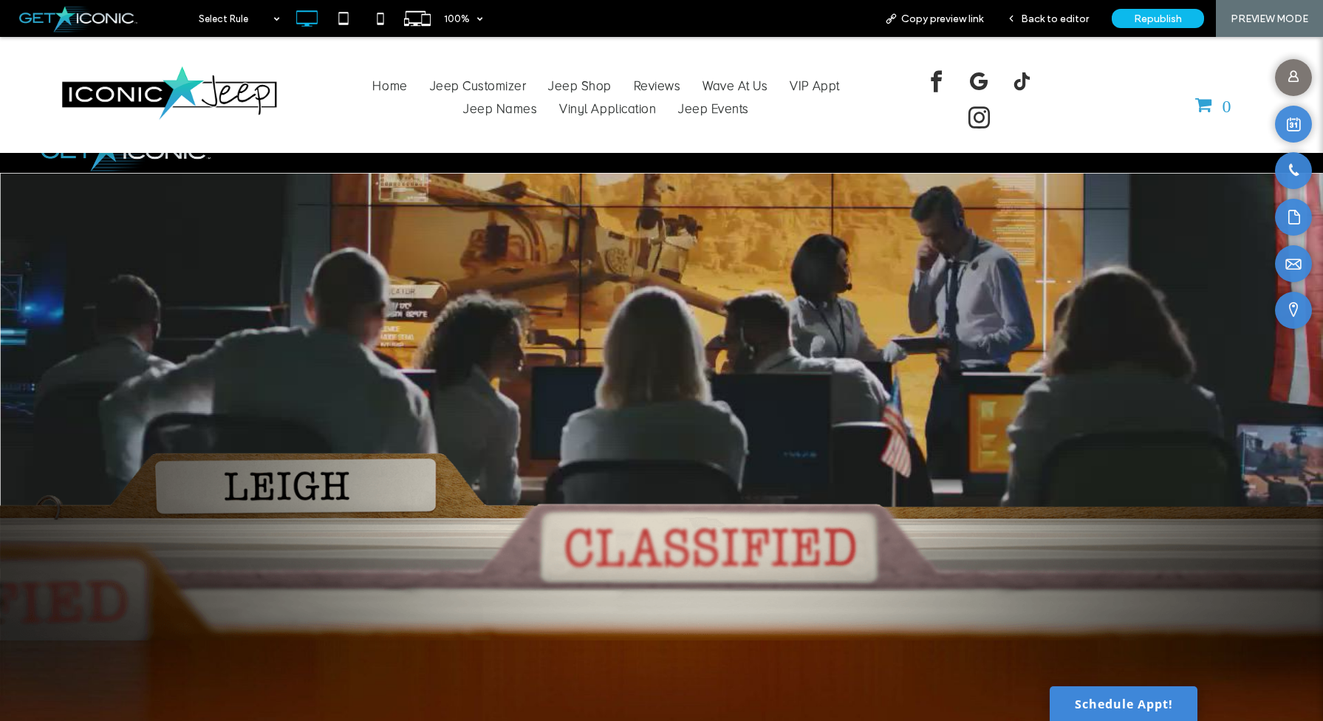
click at [287, 484] on img at bounding box center [661, 549] width 1323 height 211
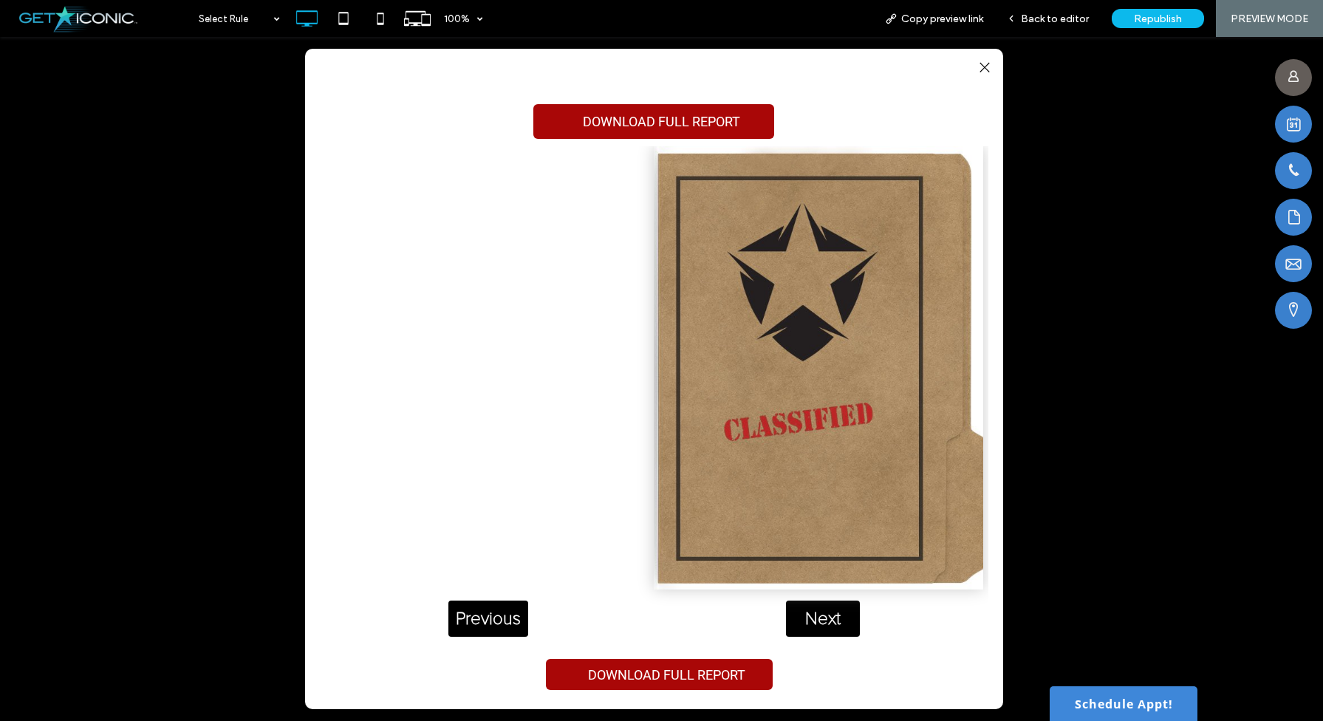
click at [821, 621] on div "Next" at bounding box center [823, 619] width 74 height 36
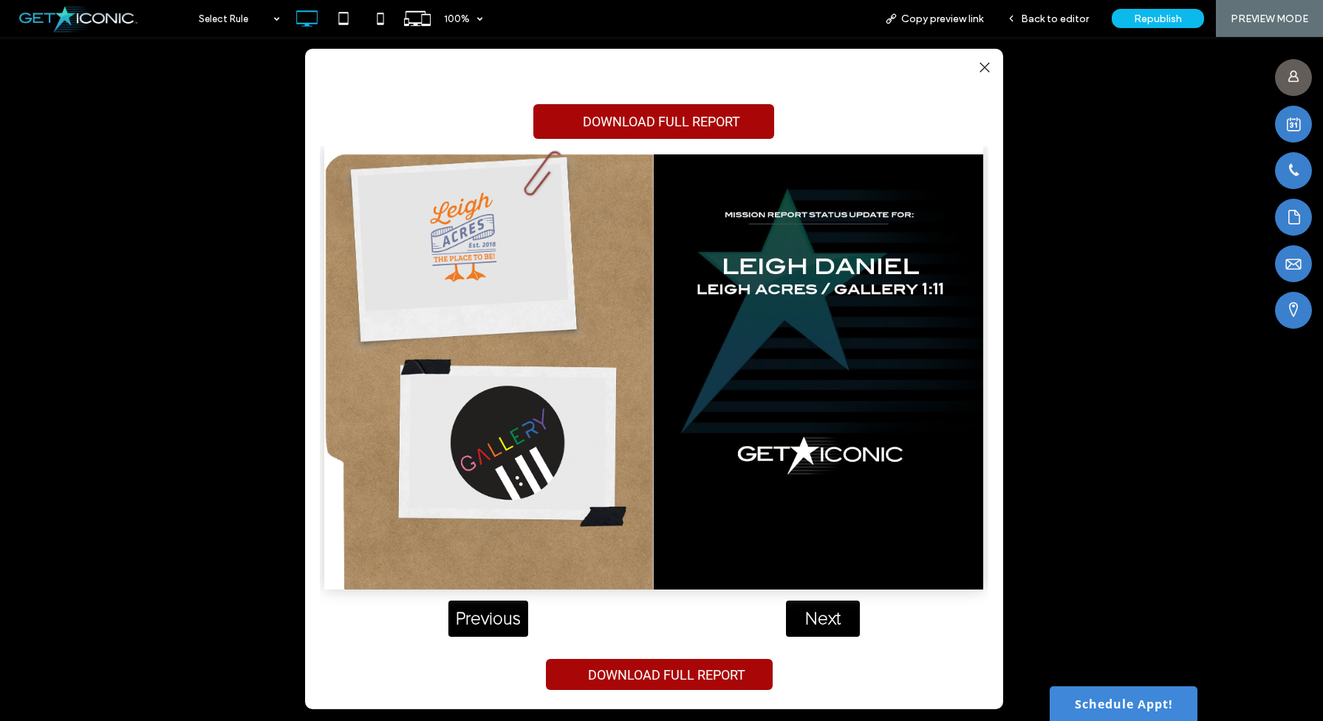
click at [821, 621] on div "Next" at bounding box center [823, 619] width 74 height 36
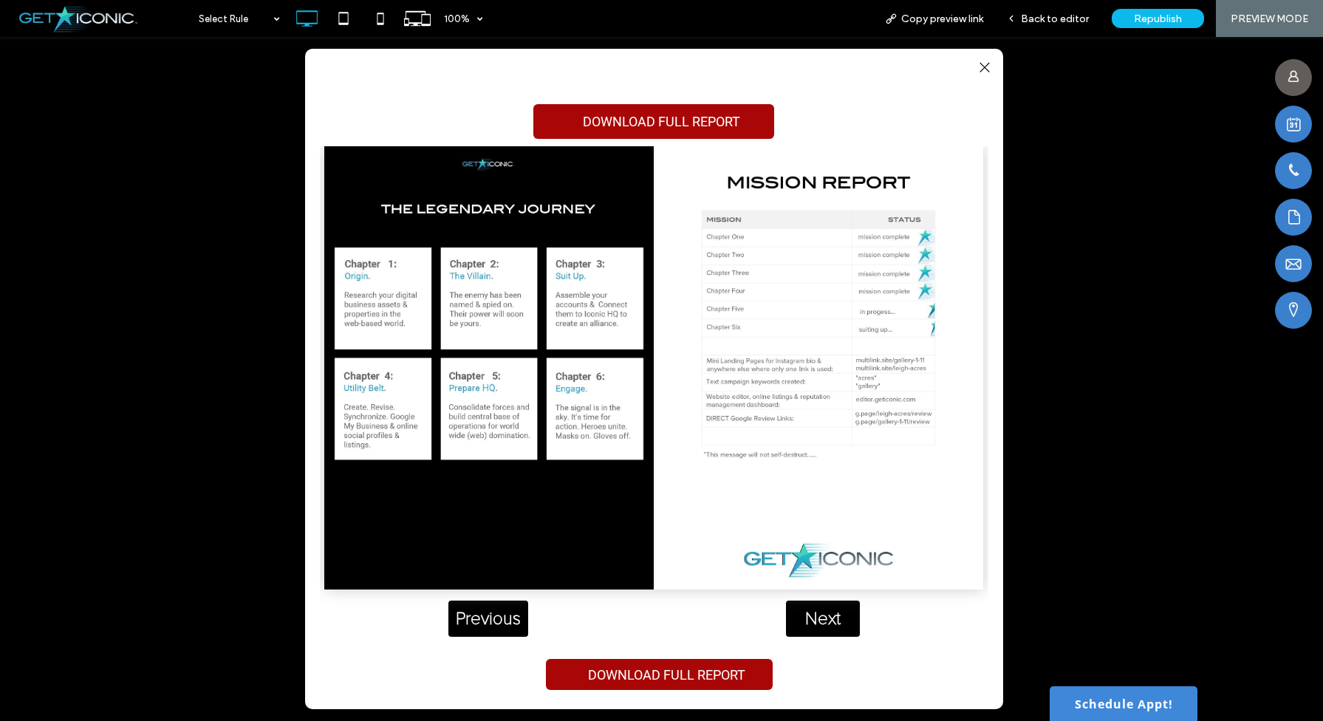
click at [821, 621] on div "Next" at bounding box center [823, 619] width 74 height 36
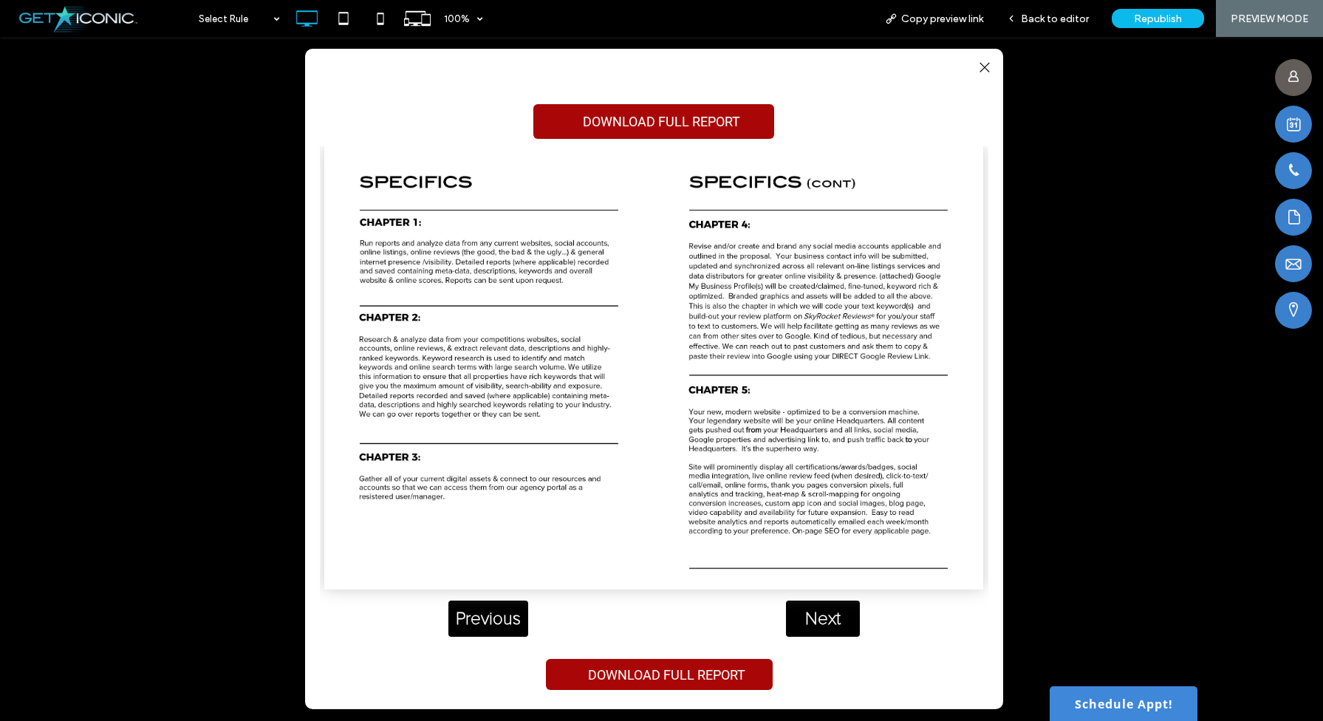
click at [821, 621] on div "Next" at bounding box center [823, 619] width 74 height 36
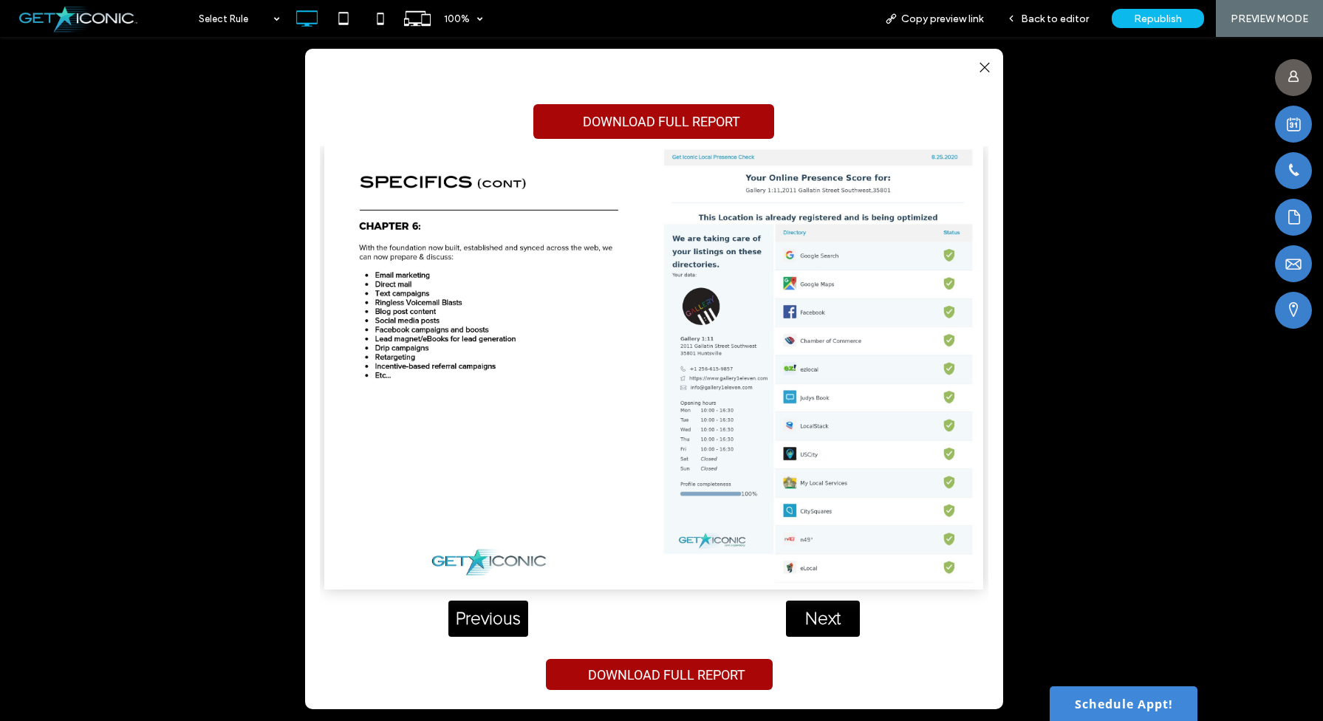
click at [821, 621] on div "Next" at bounding box center [823, 619] width 74 height 36
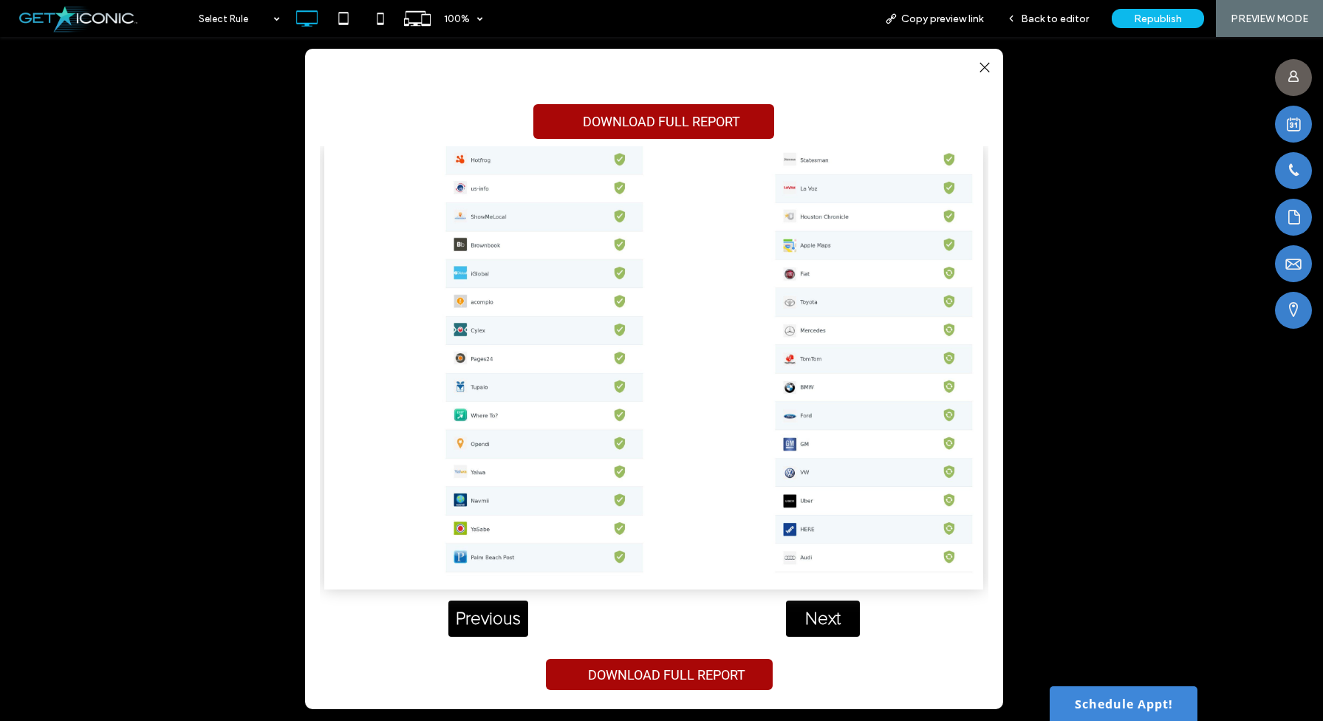
click at [821, 621] on div "Next" at bounding box center [823, 619] width 74 height 36
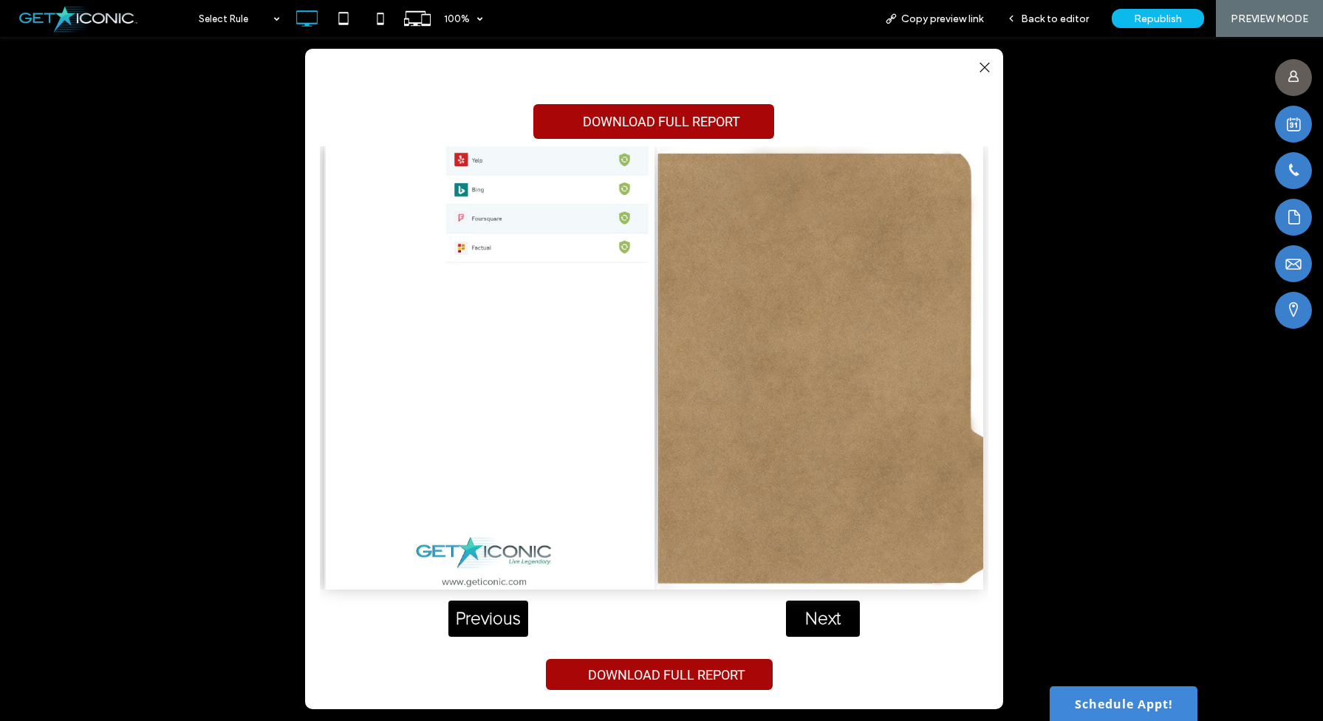
click at [821, 621] on div "Next" at bounding box center [823, 619] width 74 height 36
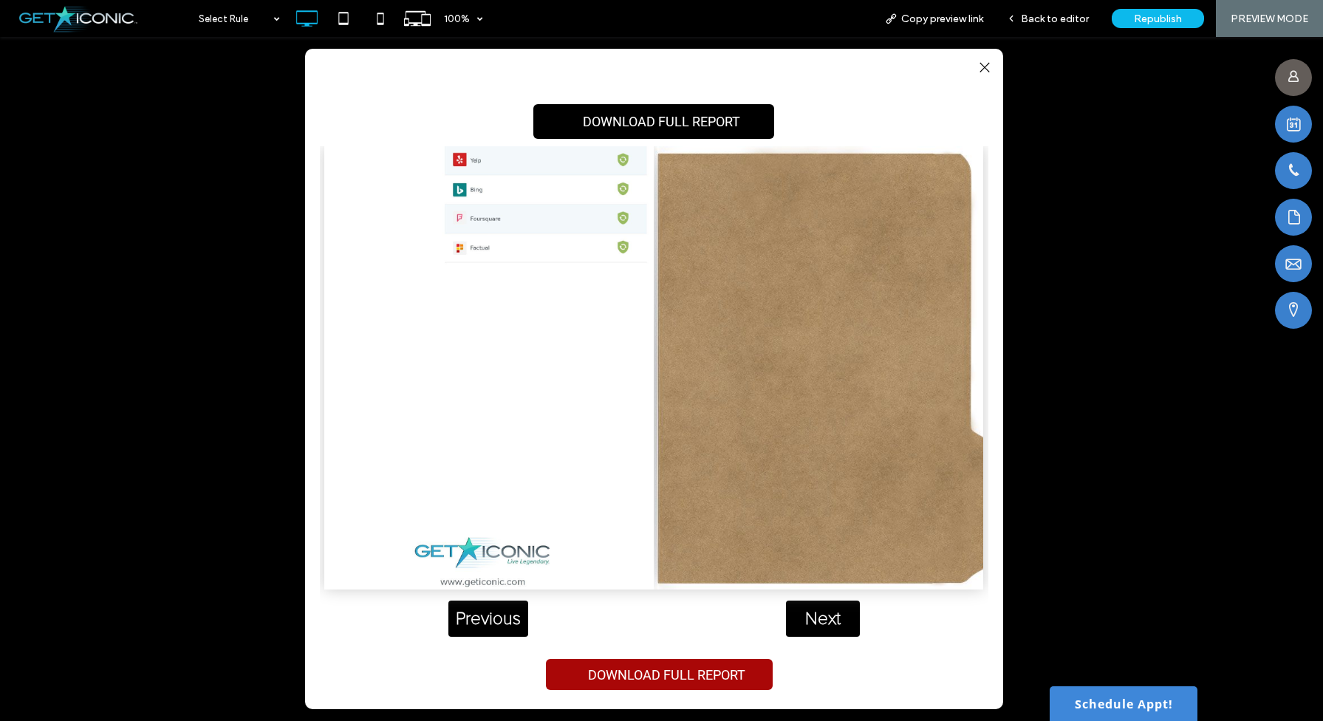
click at [763, 122] on link "DOWNLOAD FULL REPORT" at bounding box center [653, 121] width 241 height 35
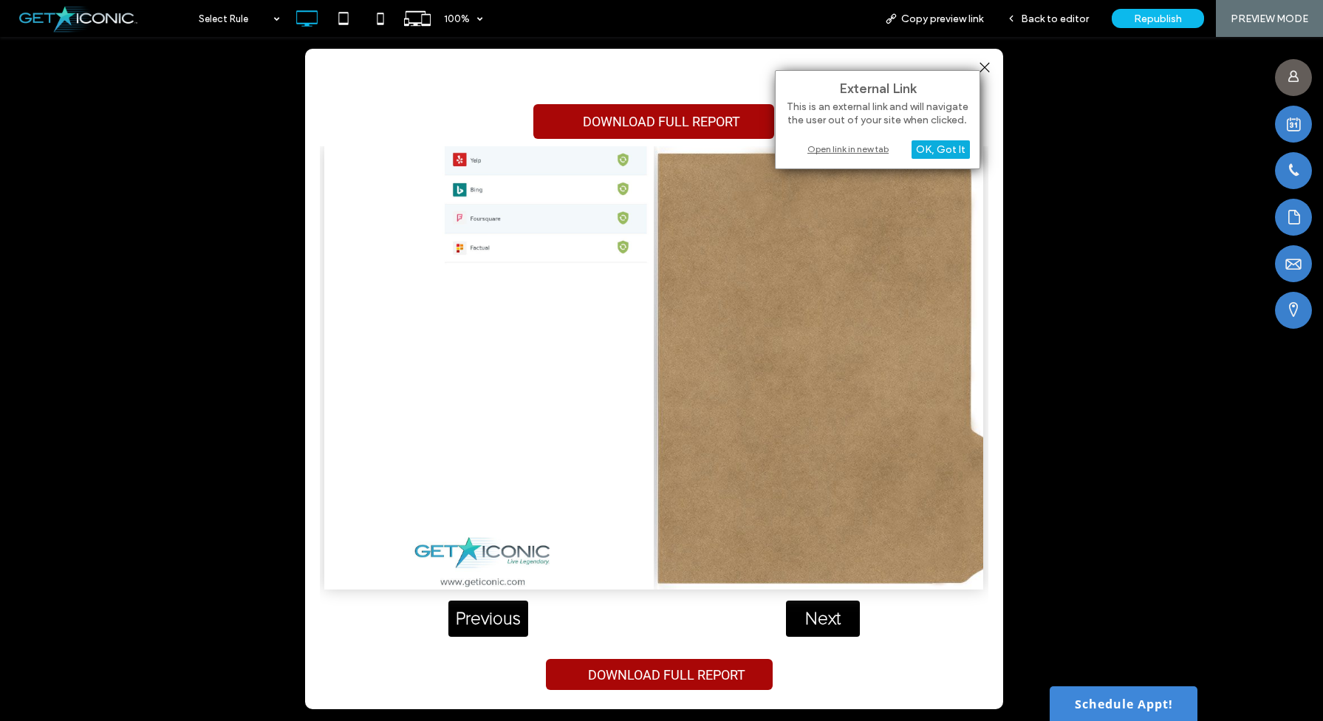
click at [937, 157] on div "OK, Got It" at bounding box center [941, 149] width 58 height 18
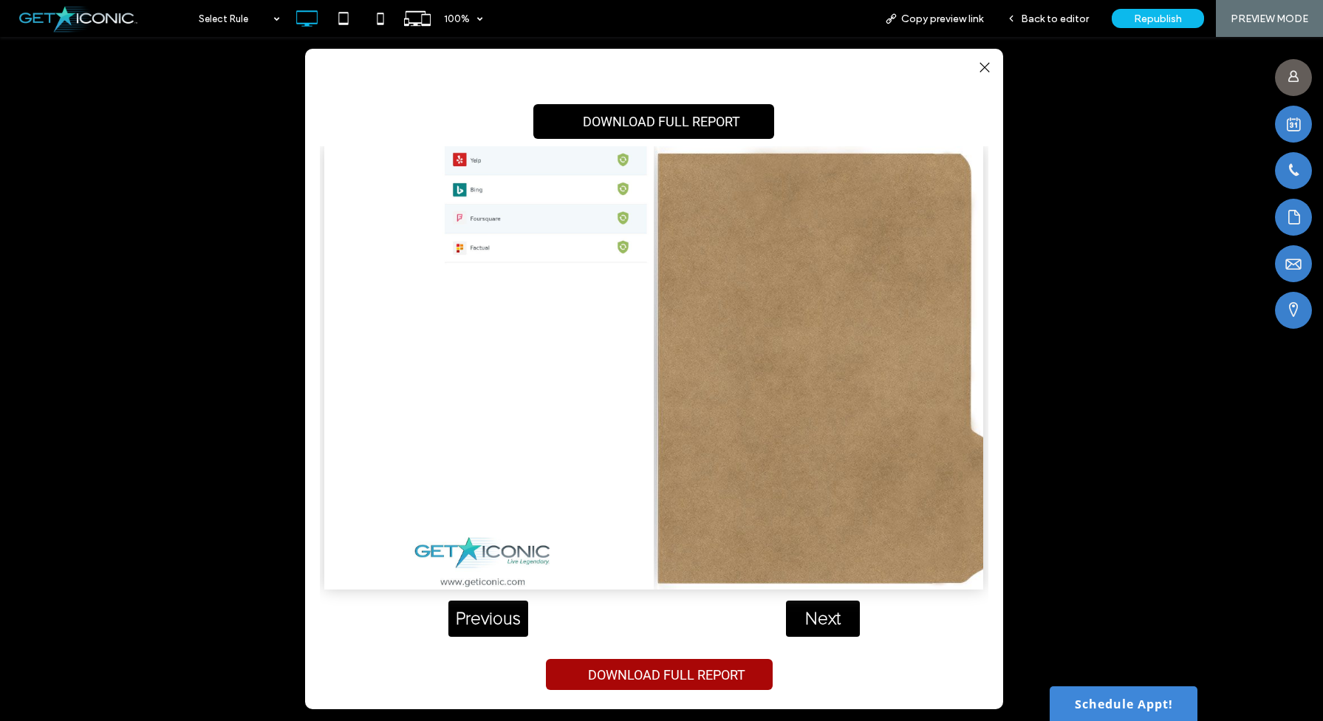
click at [757, 117] on link "DOWNLOAD FULL REPORT" at bounding box center [653, 121] width 241 height 35
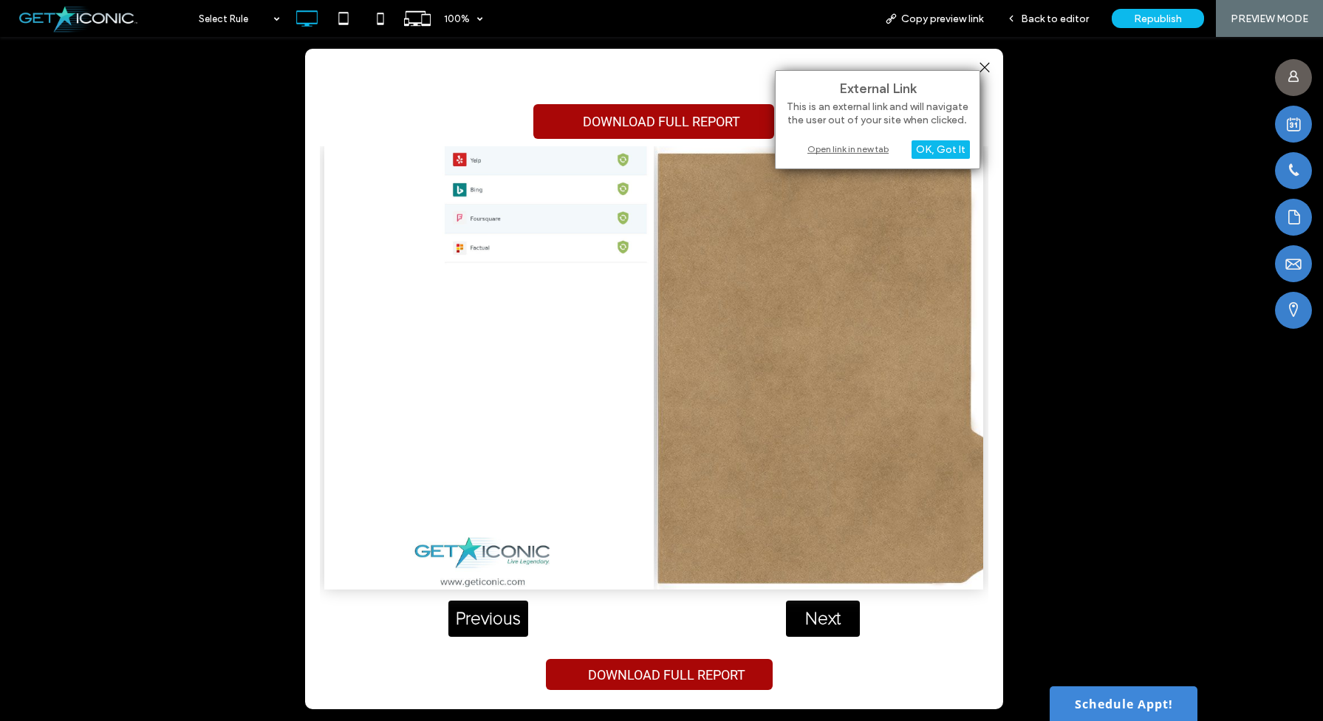
click at [850, 147] on div "Open link in new tab" at bounding box center [877, 149] width 185 height 16
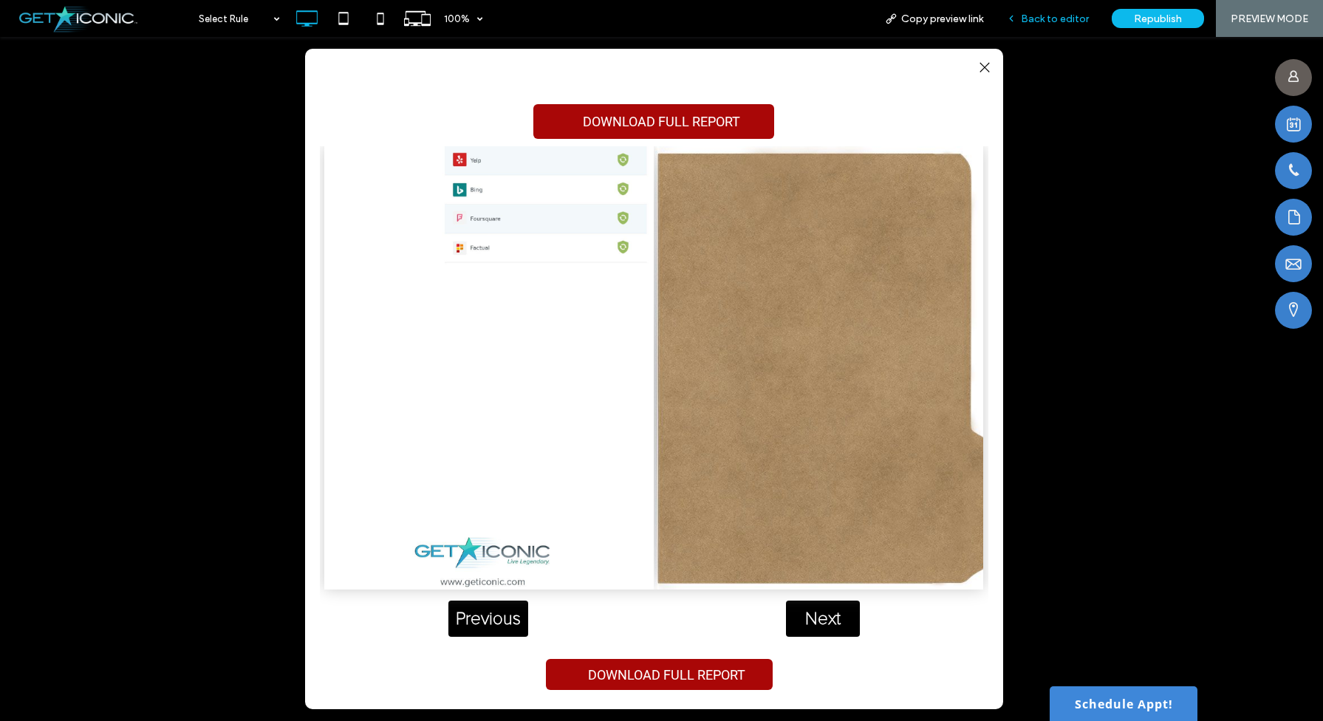
click at [1036, 17] on span "Back to editor" at bounding box center [1055, 19] width 68 height 13
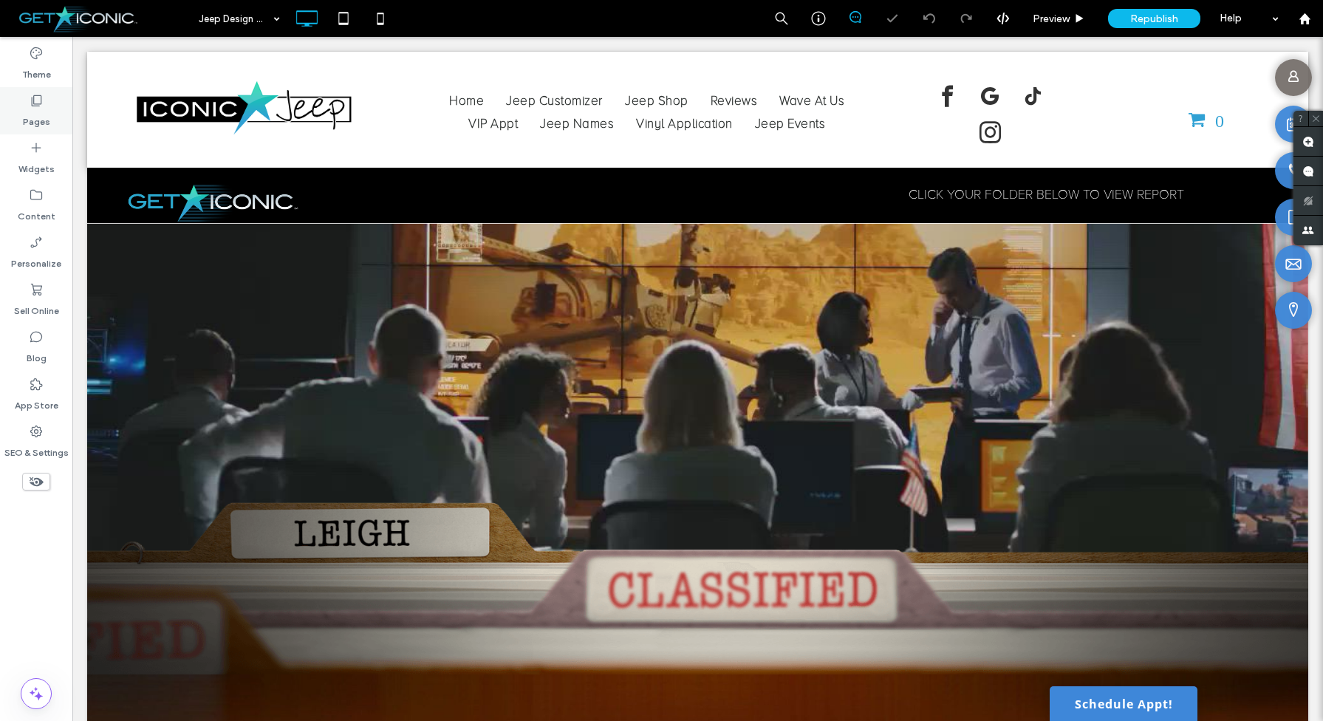
click at [35, 123] on label "Pages" at bounding box center [36, 118] width 27 height 21
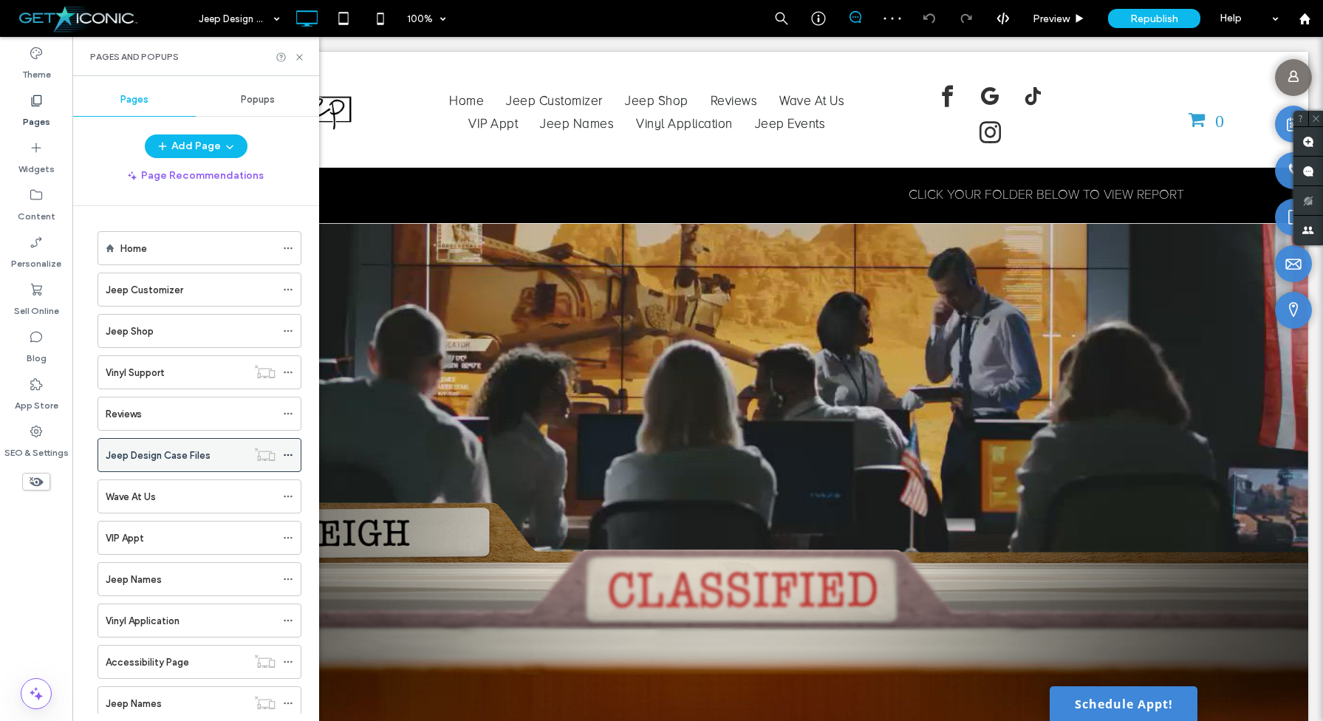
click at [293, 457] on icon at bounding box center [288, 455] width 10 height 10
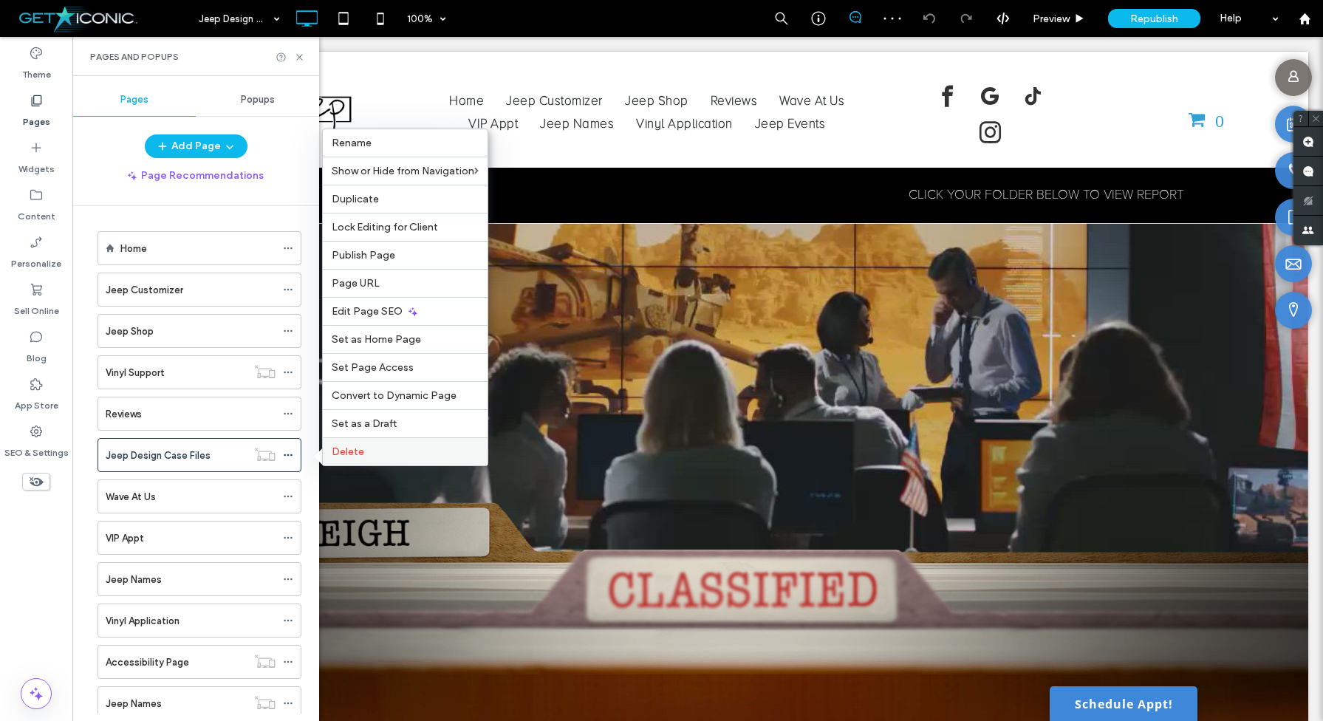
click at [358, 449] on span "Delete" at bounding box center [348, 451] width 33 height 13
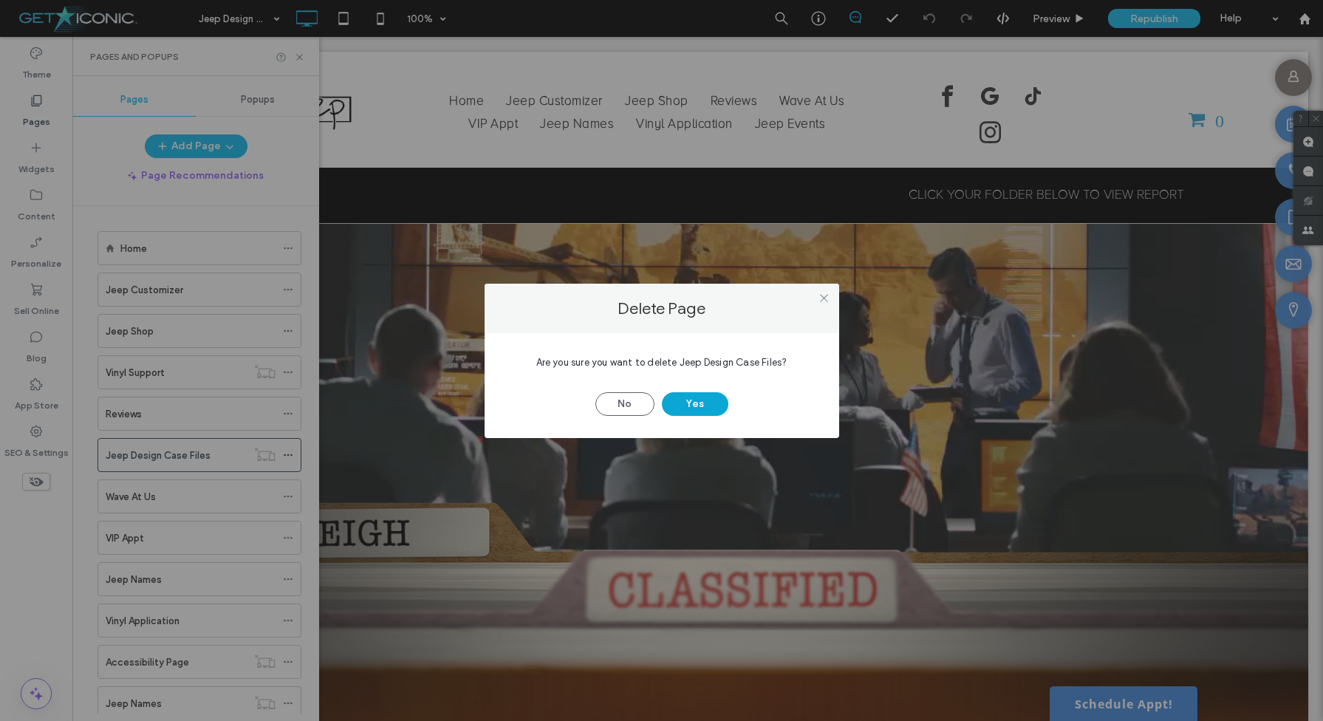
click at [686, 397] on button "Yes" at bounding box center [695, 404] width 66 height 24
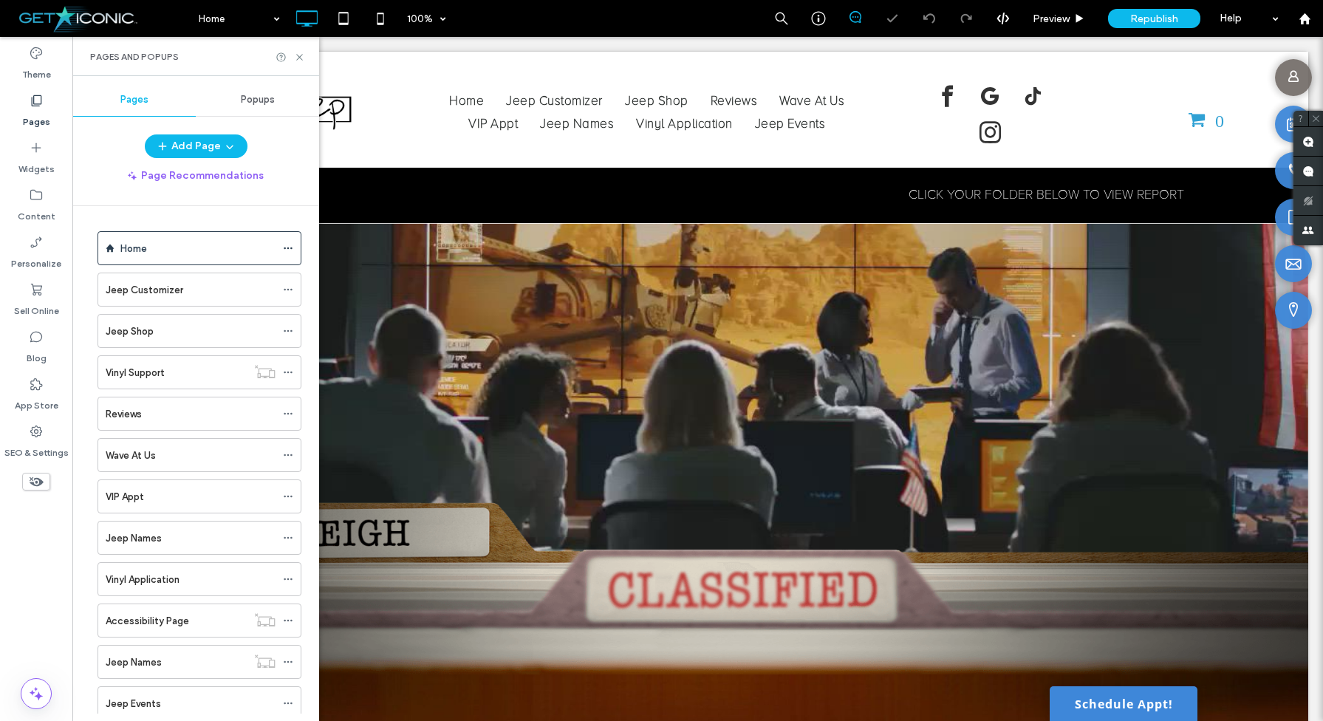
click at [233, 366] on div at bounding box center [661, 360] width 1323 height 721
click at [213, 375] on div "Vinyl Support" at bounding box center [176, 373] width 141 height 16
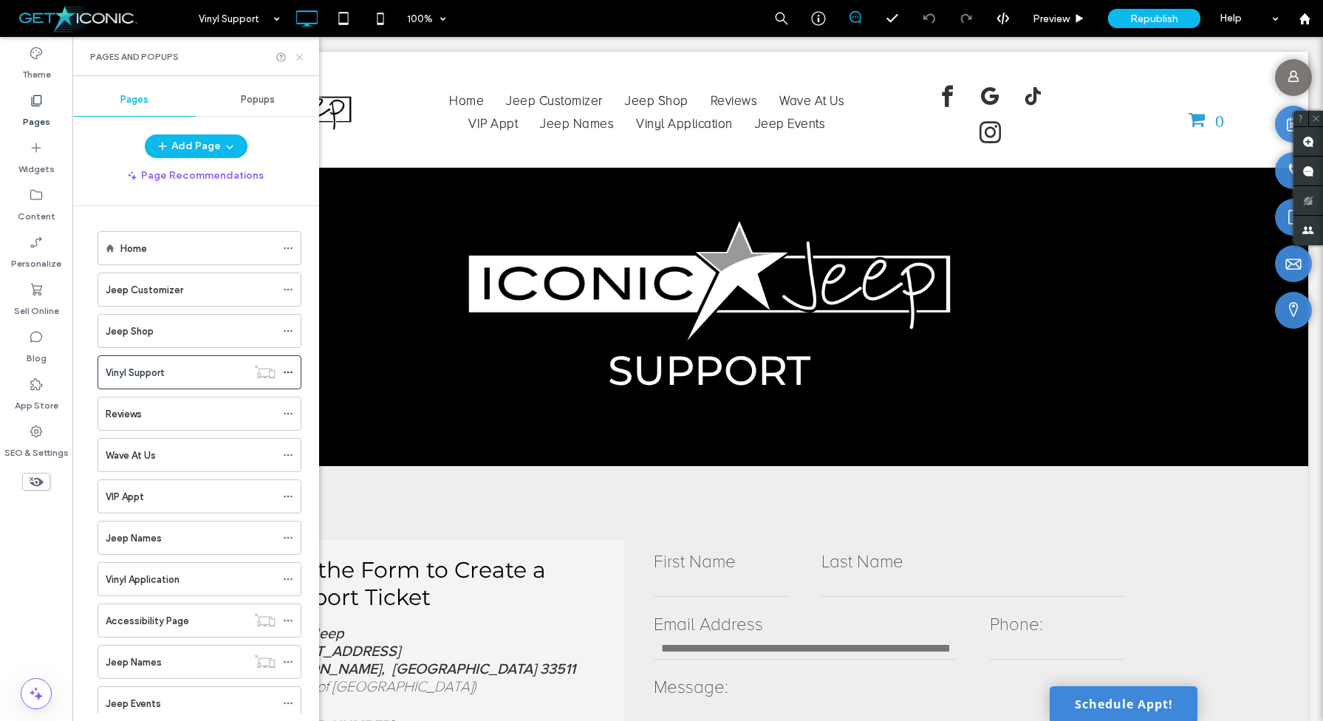
click at [300, 58] on icon at bounding box center [299, 57] width 11 height 11
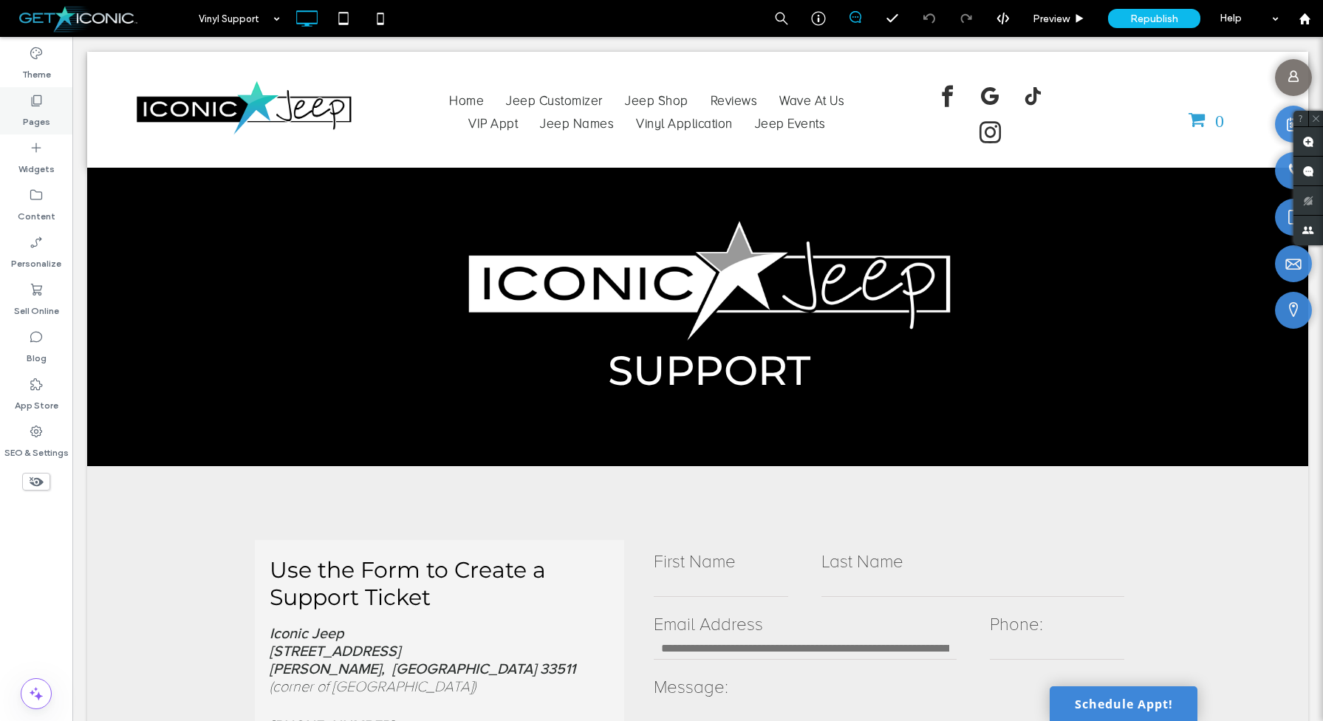
click at [45, 103] on div "Pages" at bounding box center [36, 110] width 72 height 47
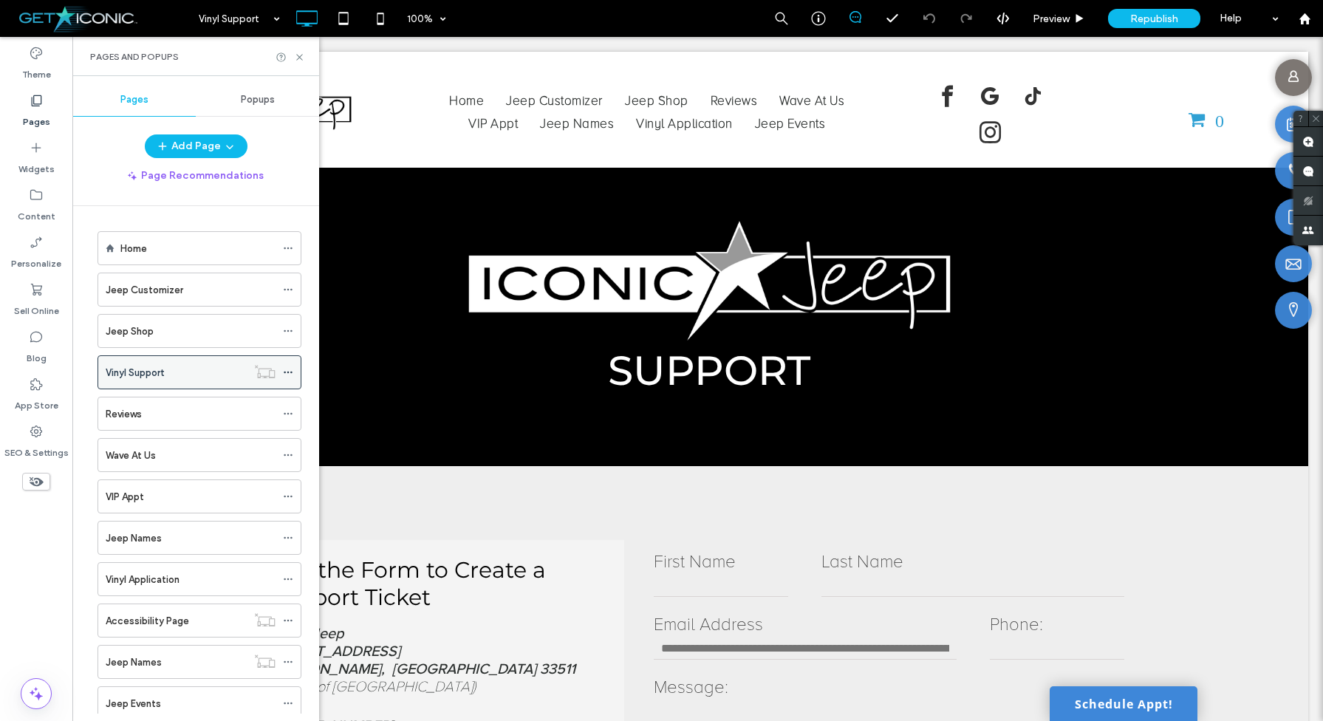
click at [292, 373] on use at bounding box center [288, 373] width 8 height 2
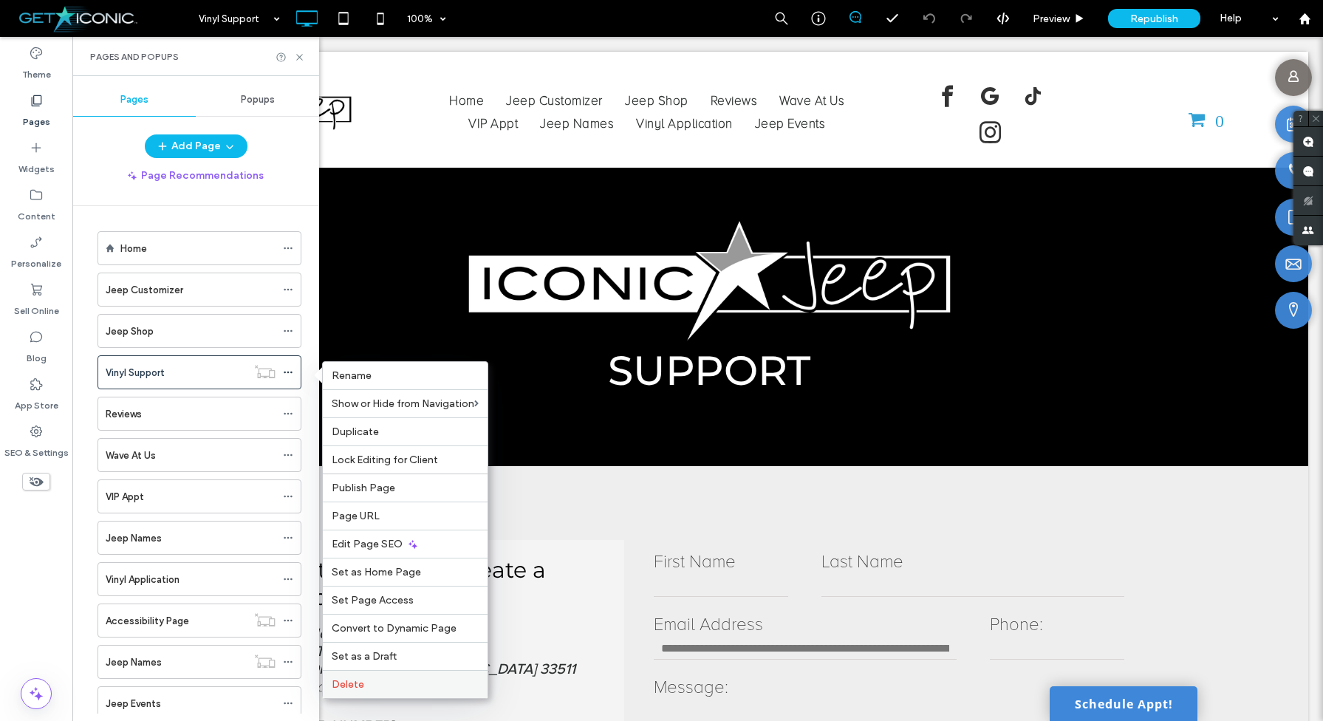
click at [346, 684] on span "Delete" at bounding box center [348, 684] width 33 height 13
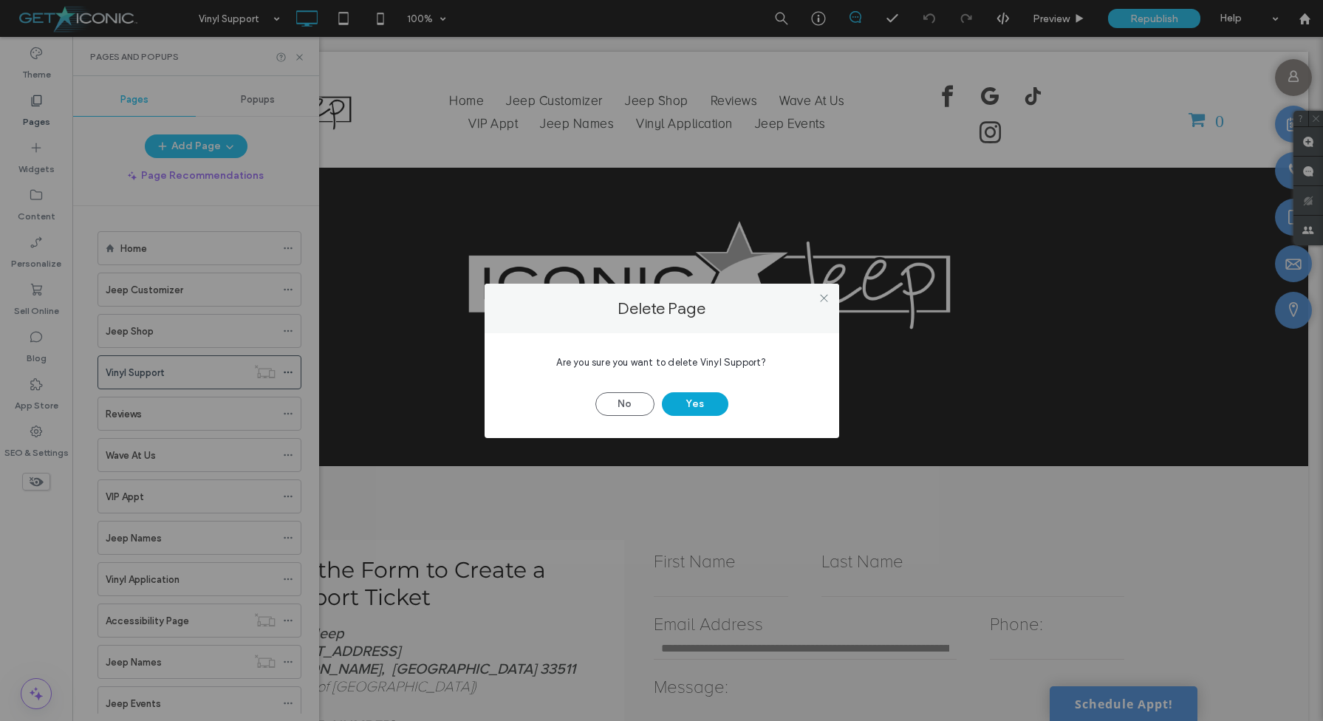
click at [704, 397] on button "Yes" at bounding box center [695, 404] width 66 height 24
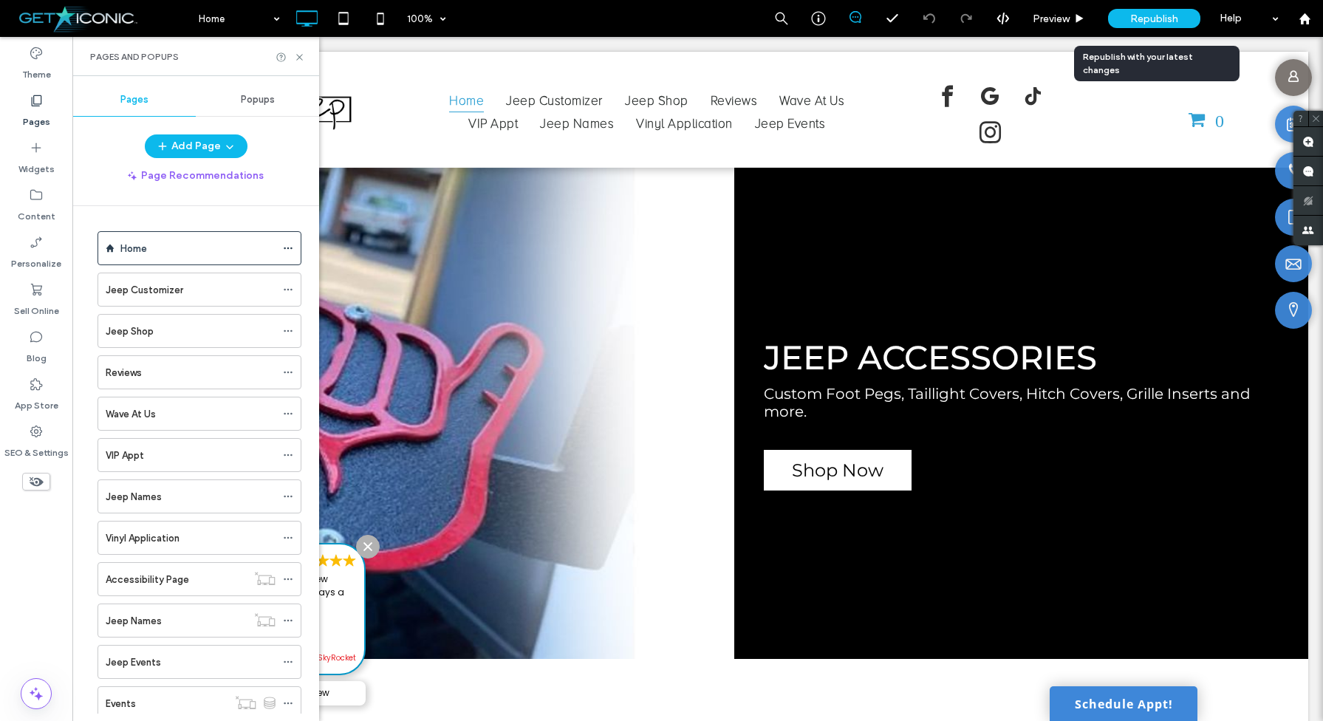
click at [1138, 23] on span "Republish" at bounding box center [1154, 19] width 48 height 13
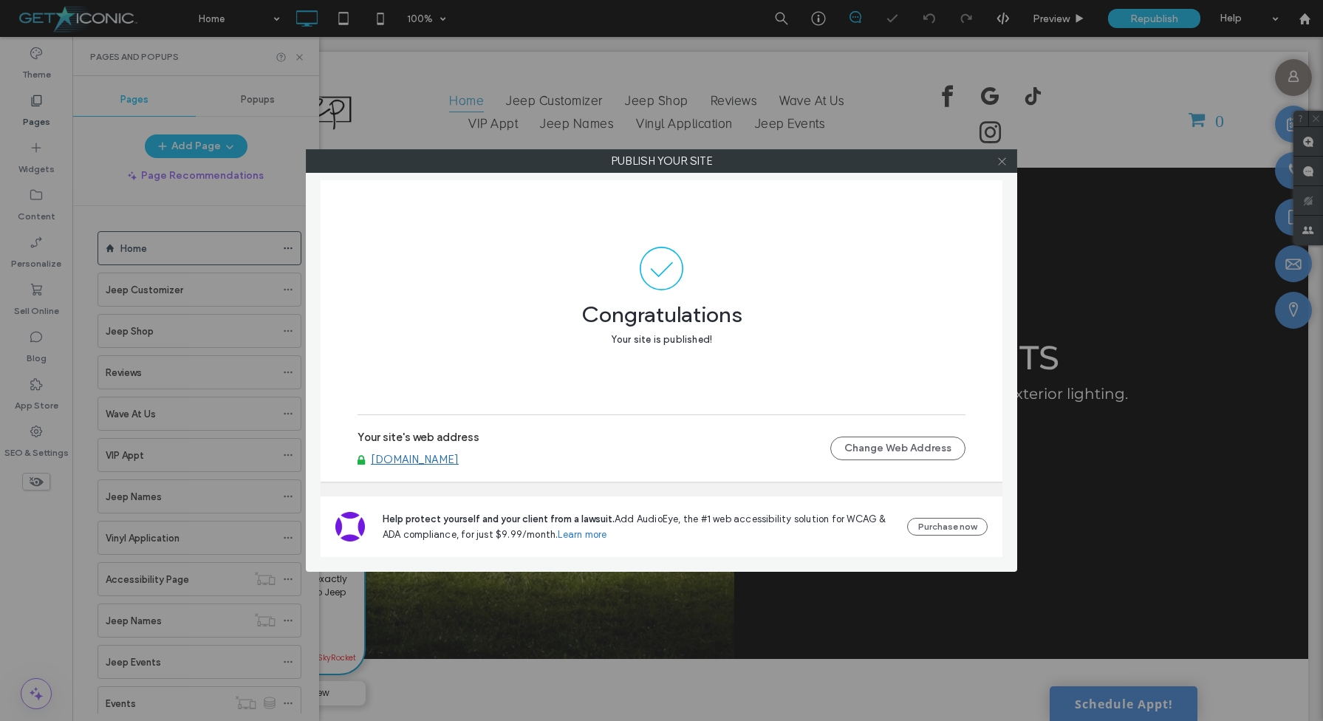
click at [1002, 164] on icon at bounding box center [1002, 161] width 11 height 11
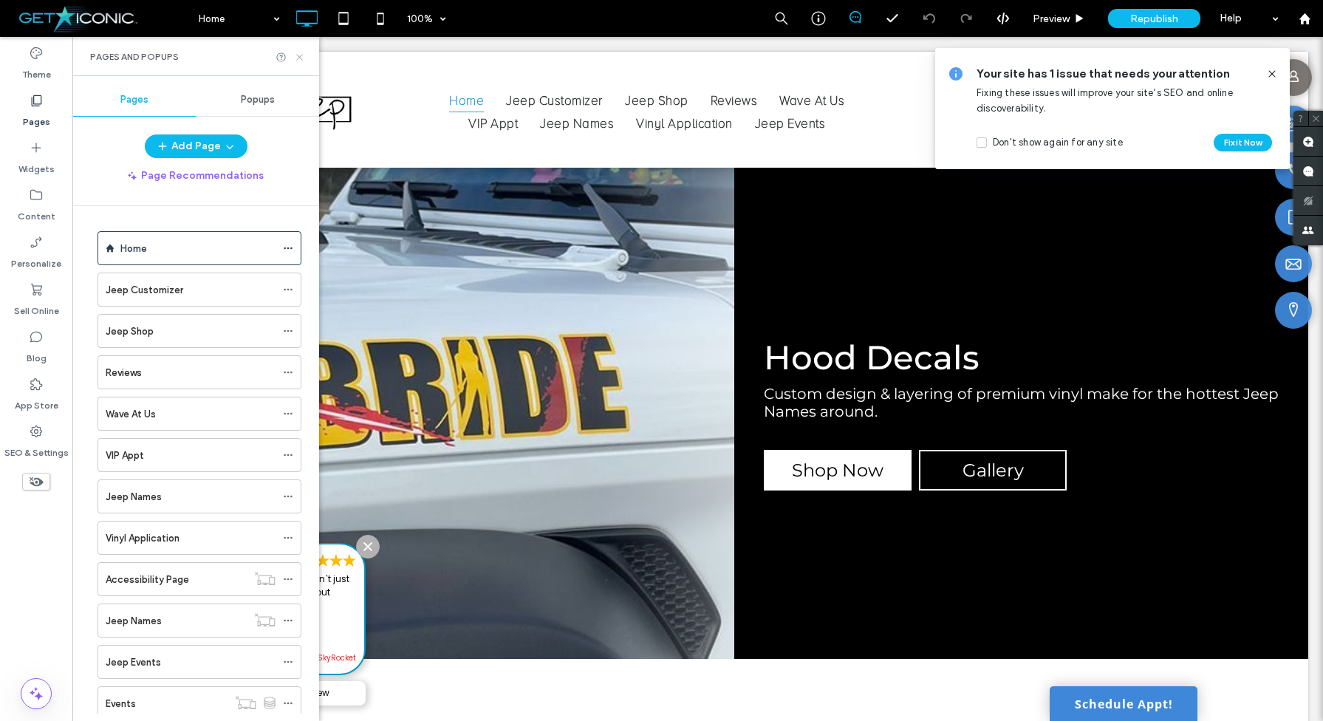
click at [301, 56] on use at bounding box center [299, 57] width 6 height 6
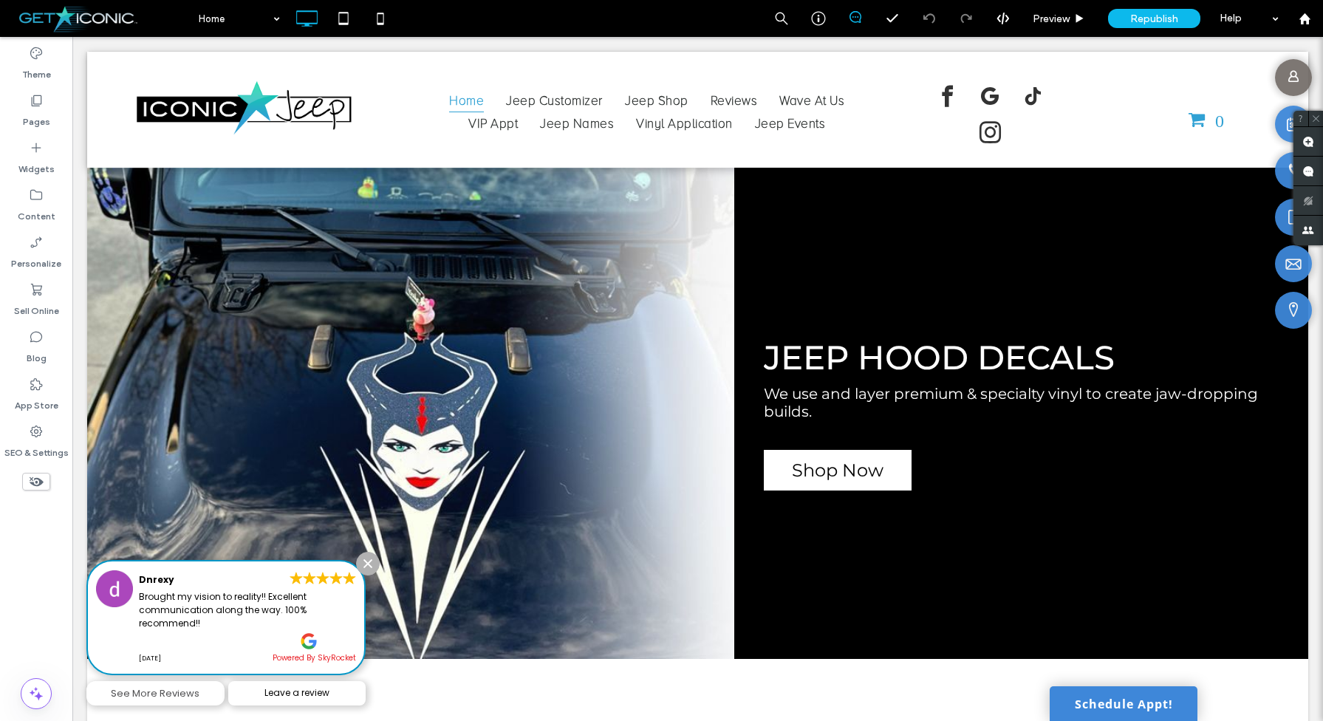
click at [369, 566] on img at bounding box center [368, 564] width 24 height 24
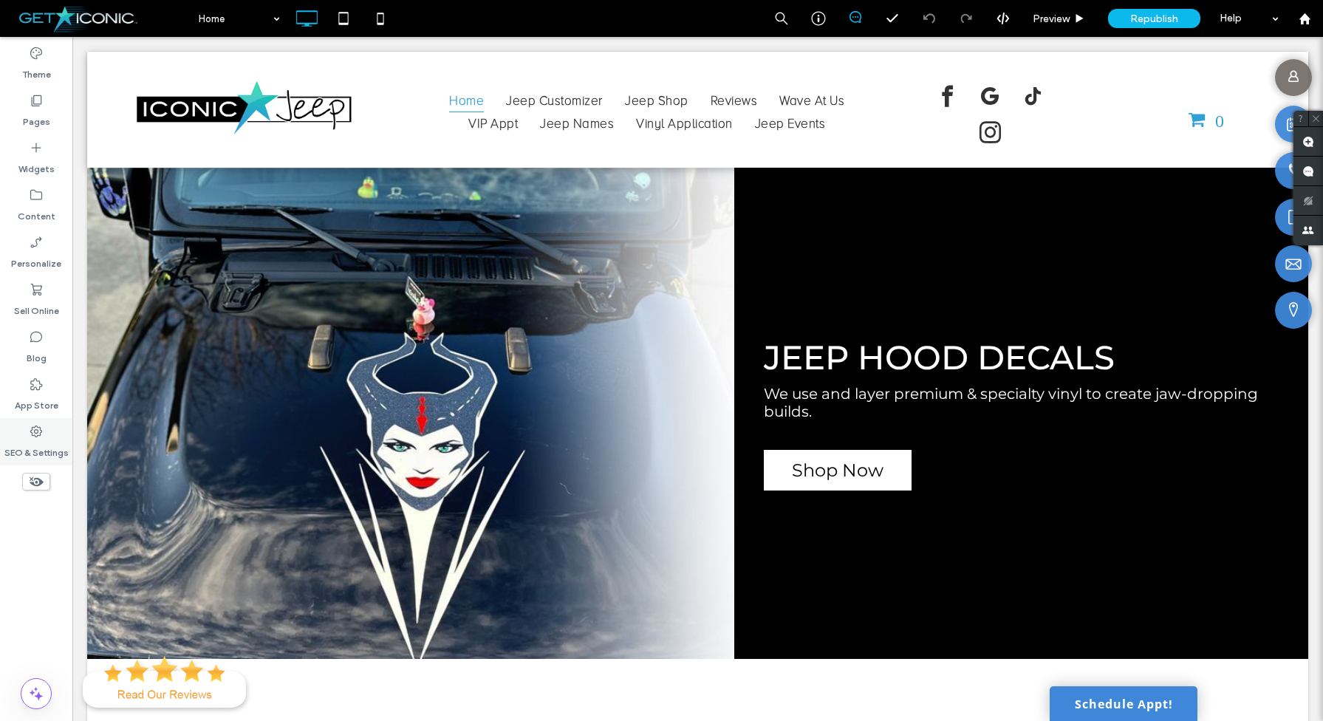
click at [34, 435] on use at bounding box center [36, 431] width 12 height 12
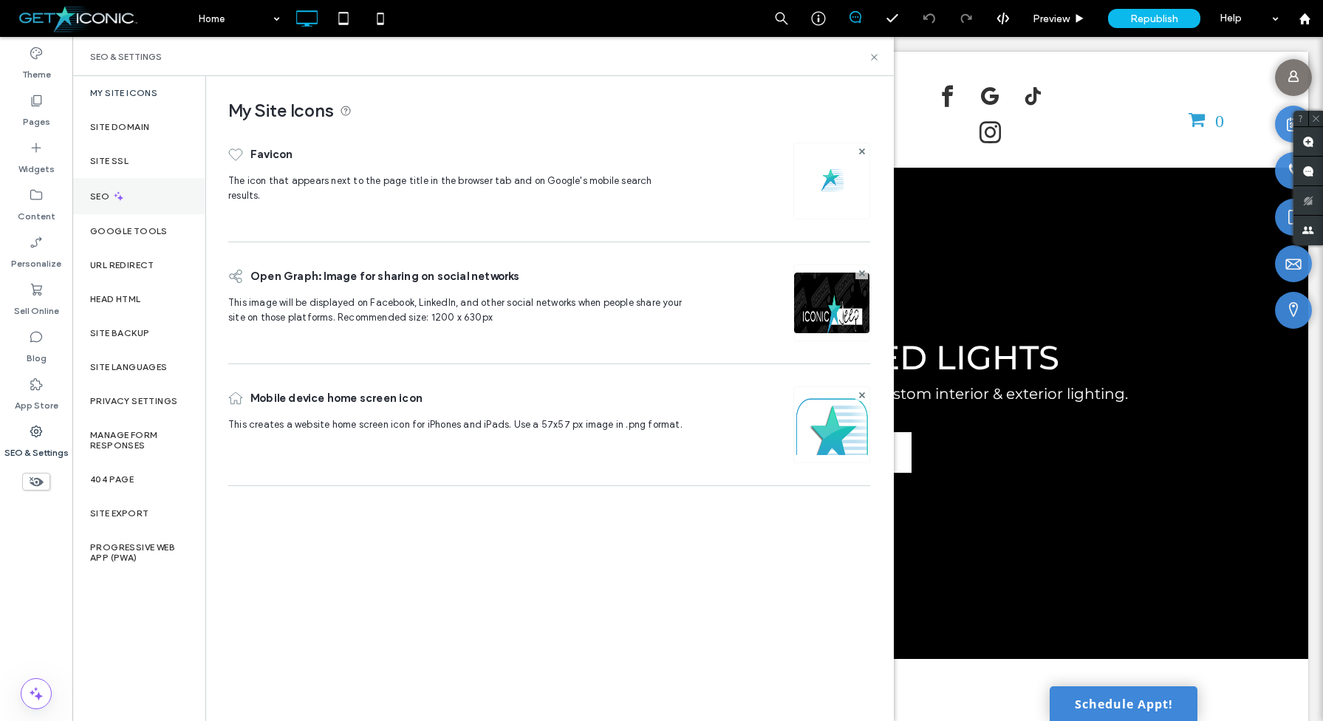
click at [130, 188] on div "SEO" at bounding box center [138, 196] width 133 height 36
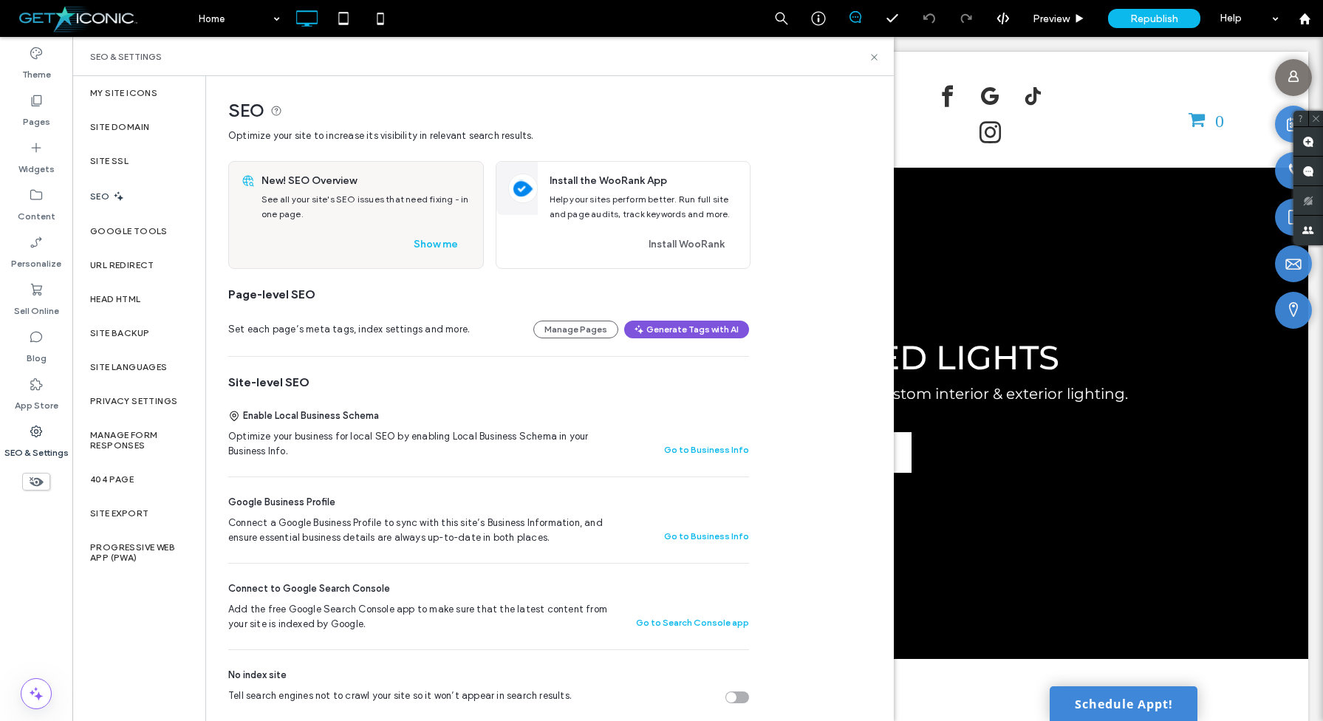
click at [661, 332] on button "Generate Tags with AI" at bounding box center [686, 330] width 125 height 18
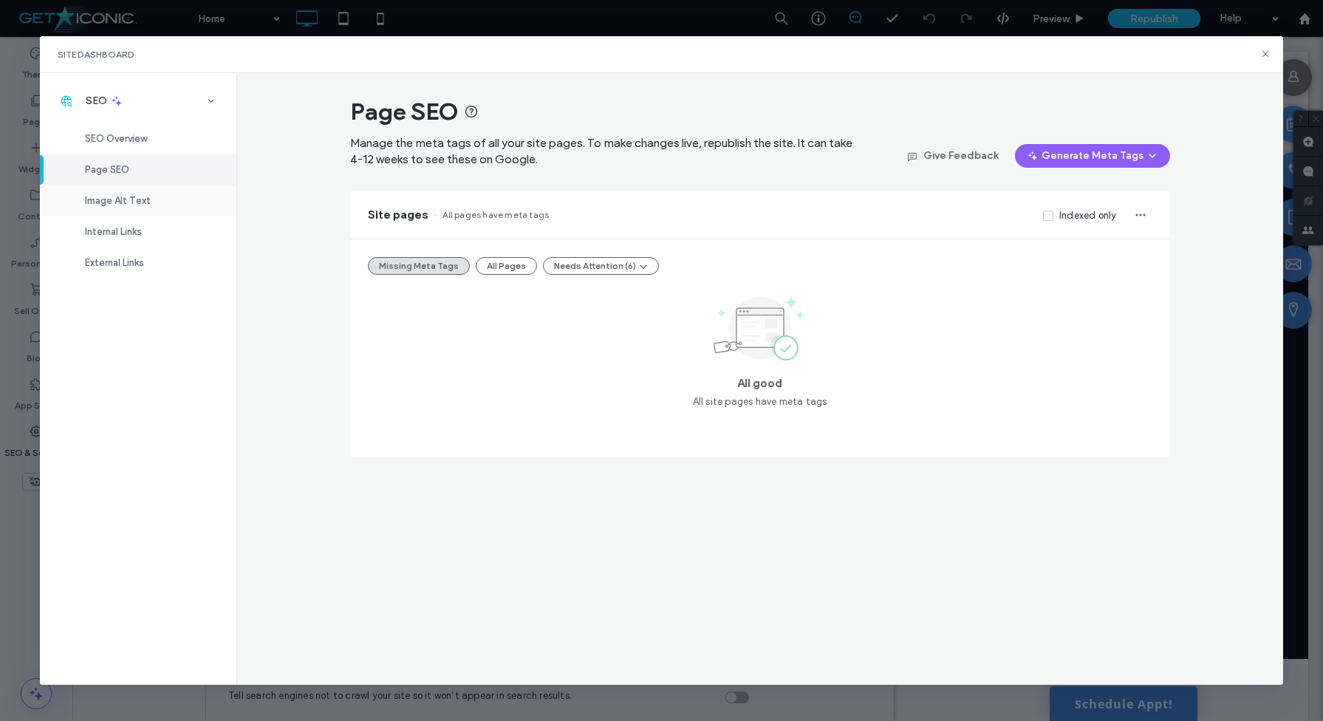
click at [109, 191] on div "Image Alt Text" at bounding box center [138, 200] width 196 height 31
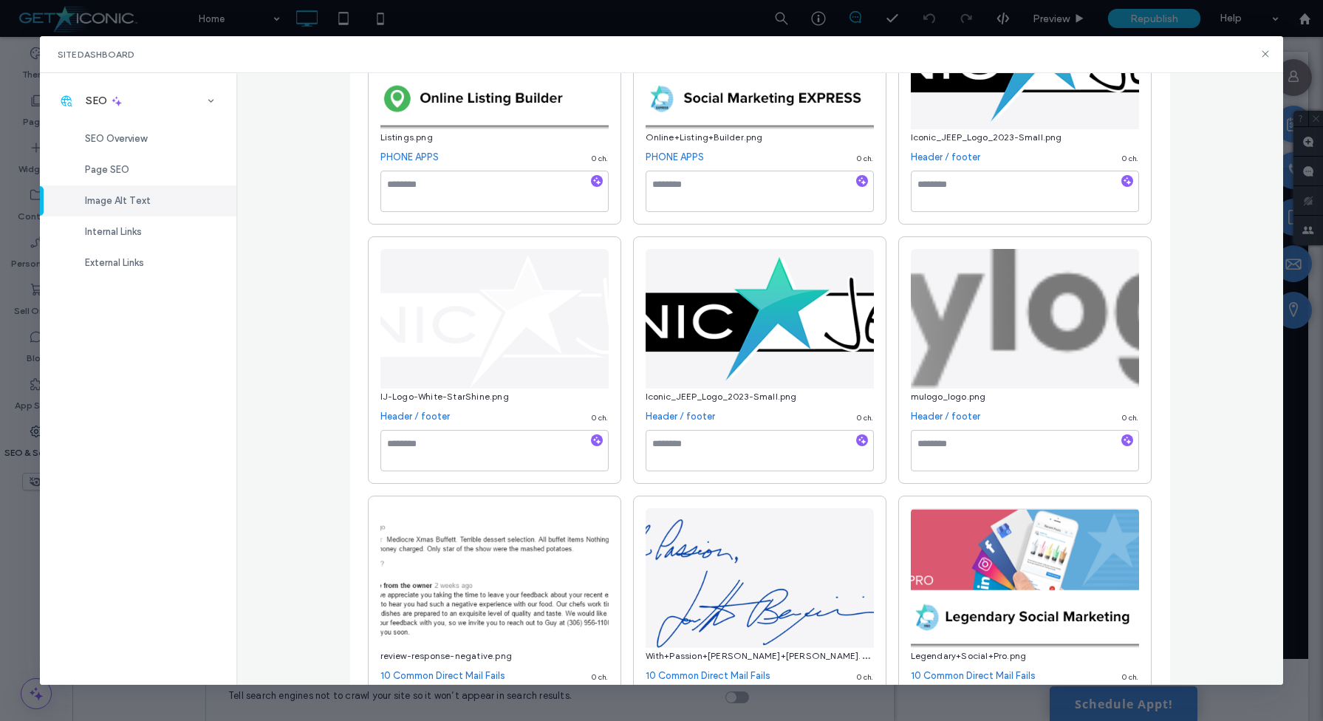
scroll to position [578, 0]
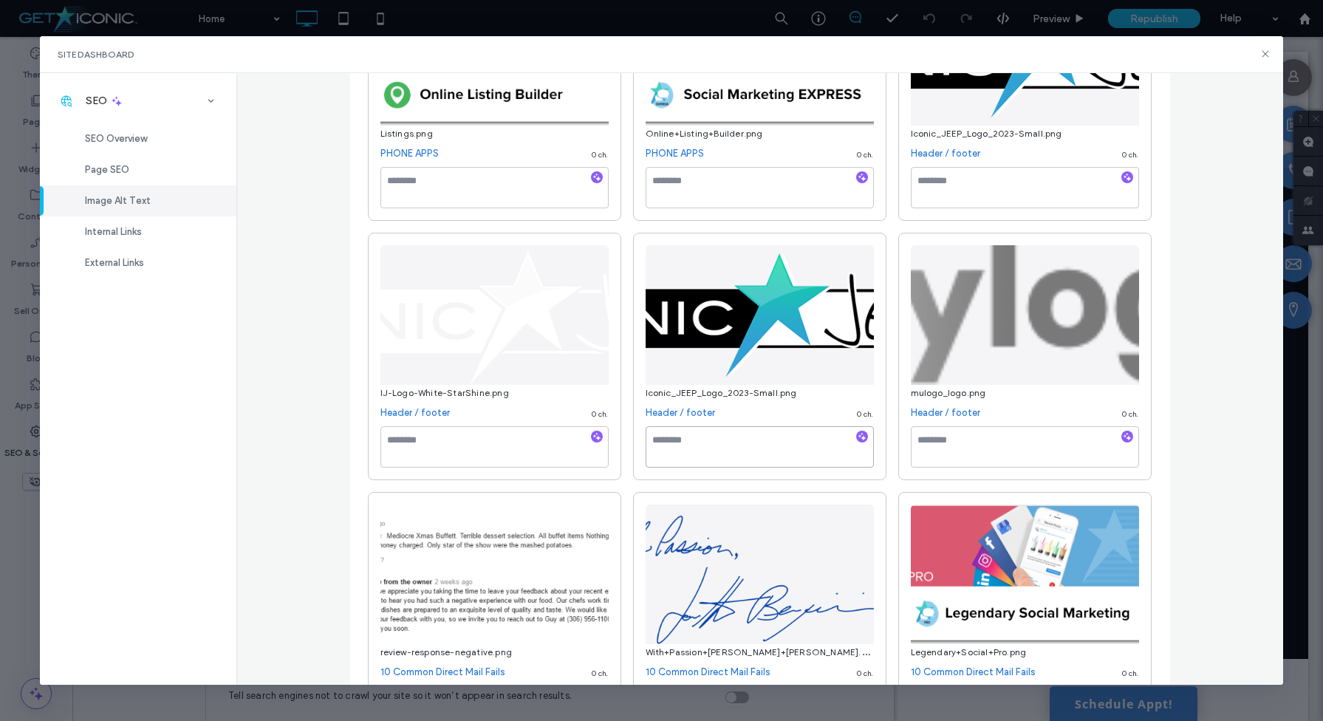
click at [690, 450] on textarea at bounding box center [760, 446] width 228 height 41
type textarea "*"
drag, startPoint x: 733, startPoint y: 440, endPoint x: 645, endPoint y: 440, distance: 87.9
click at [646, 440] on textarea "**********" at bounding box center [760, 446] width 228 height 41
click at [765, 462] on textarea "**********" at bounding box center [760, 446] width 228 height 41
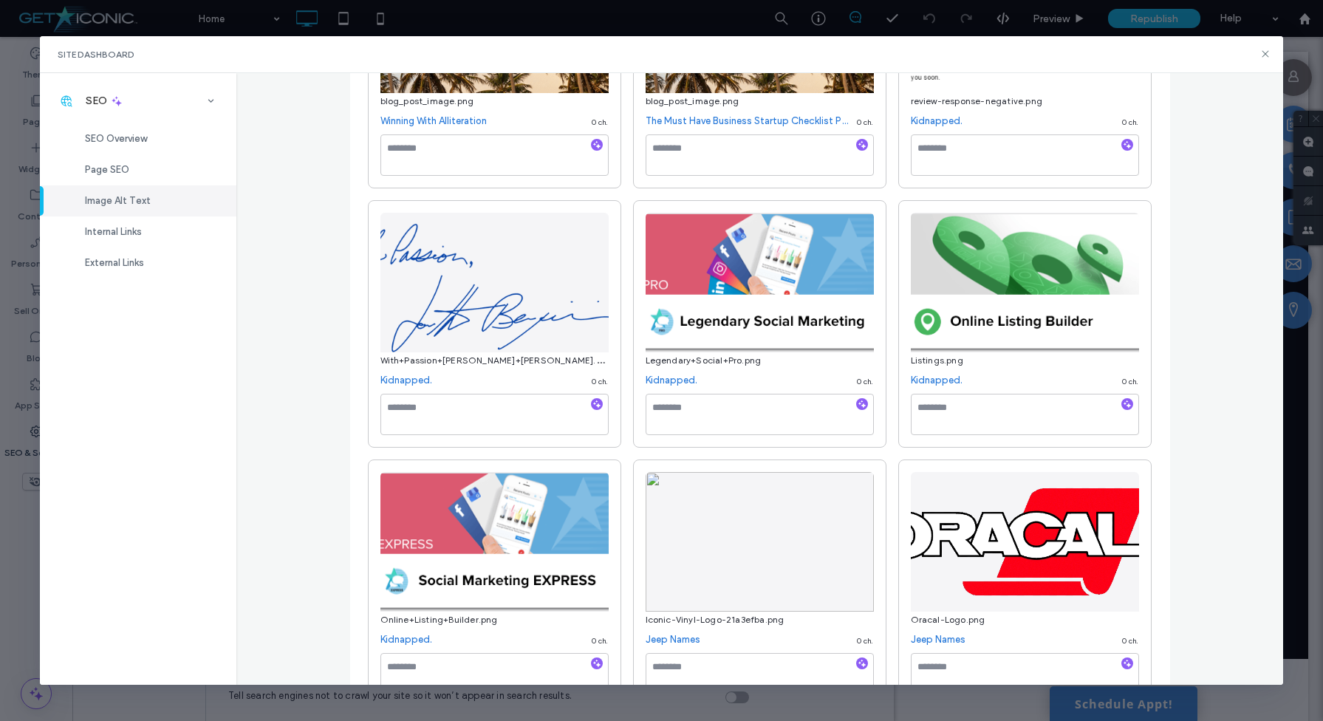
scroll to position [2888, 0]
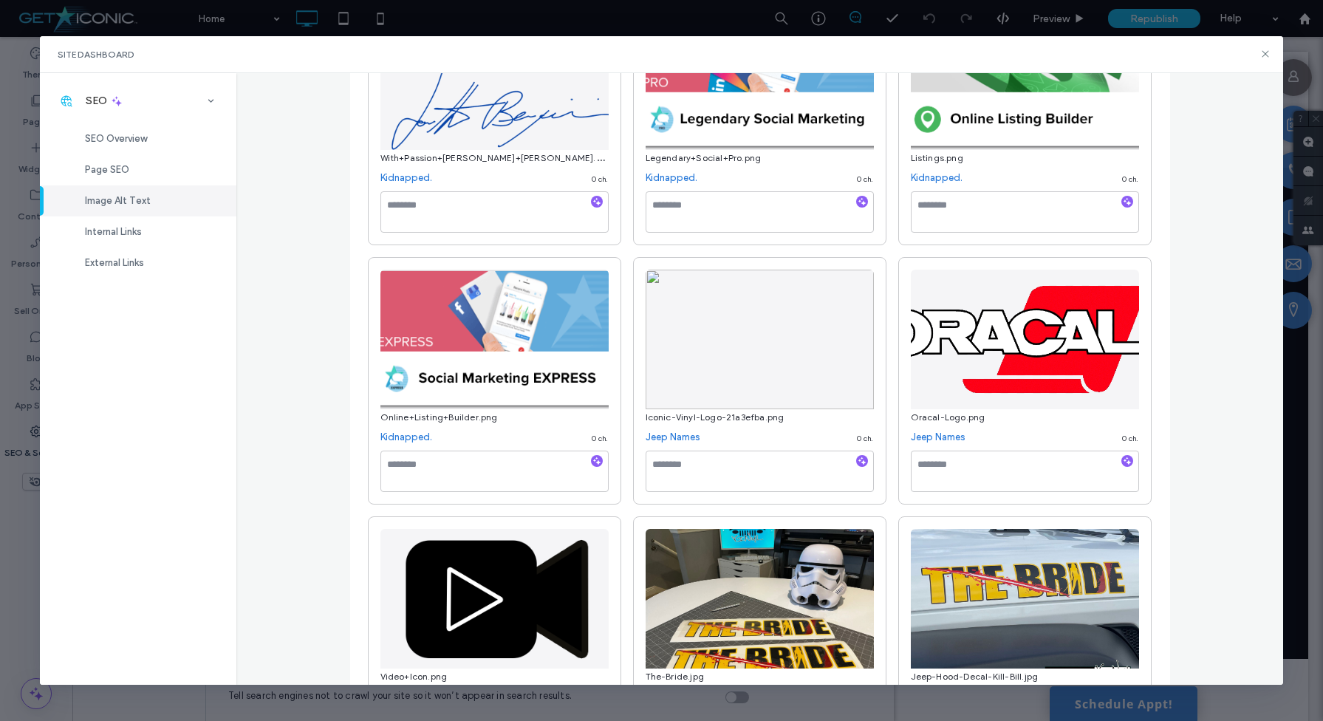
type textarea "**********"
click at [765, 463] on textarea at bounding box center [760, 471] width 228 height 41
paste textarea "**********"
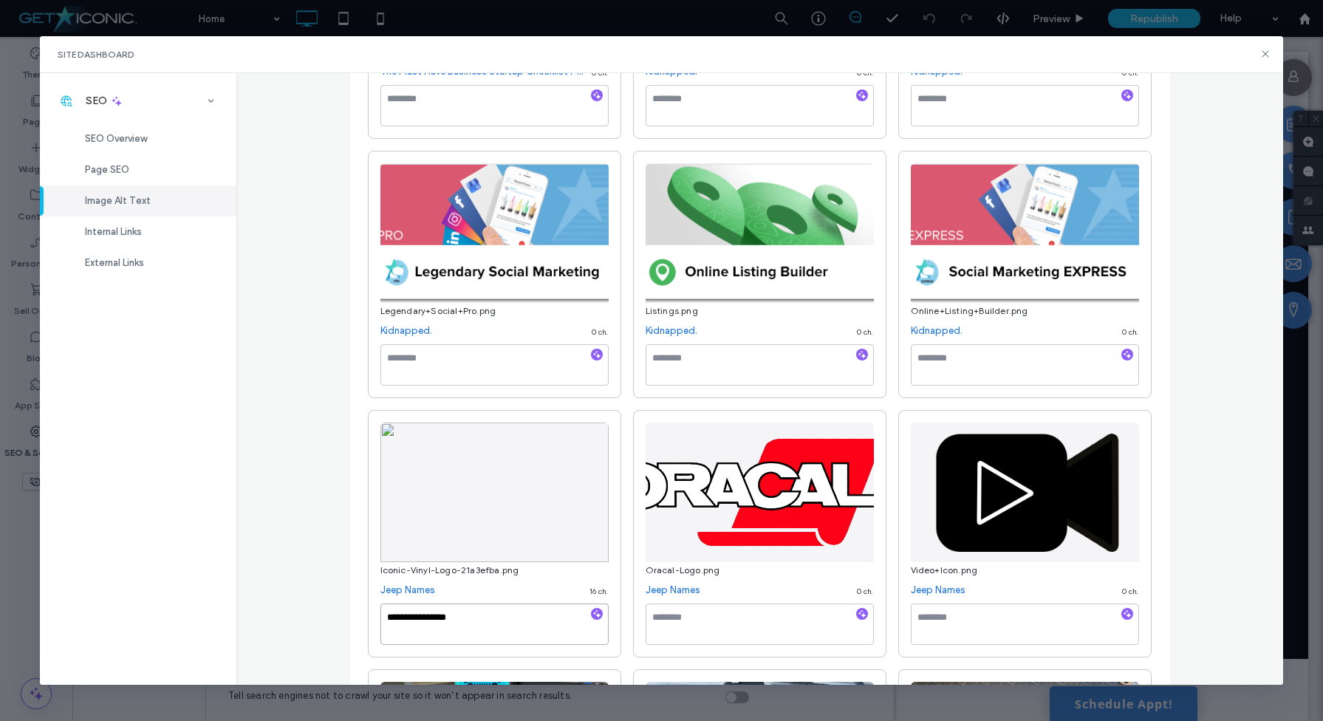
scroll to position [2783, 0]
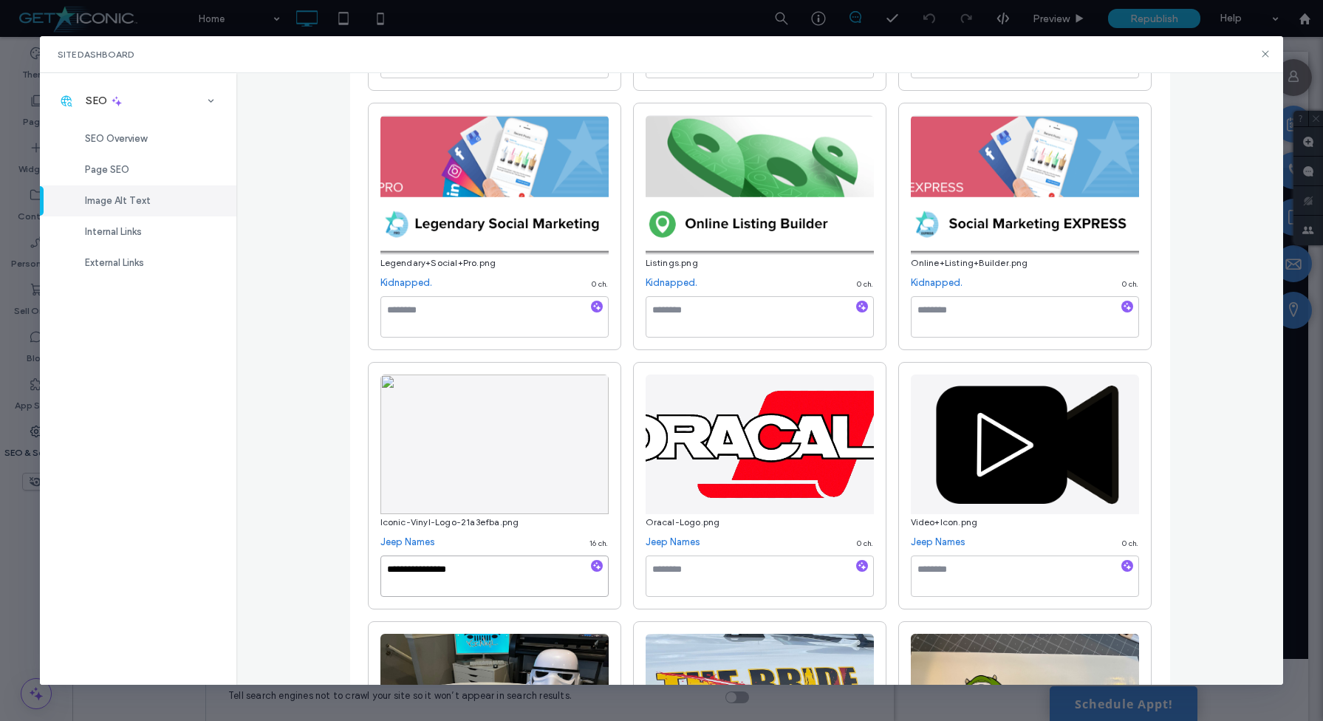
click at [414, 568] on textarea "**********" at bounding box center [494, 576] width 228 height 41
click at [528, 572] on textarea "**********" at bounding box center [494, 576] width 228 height 41
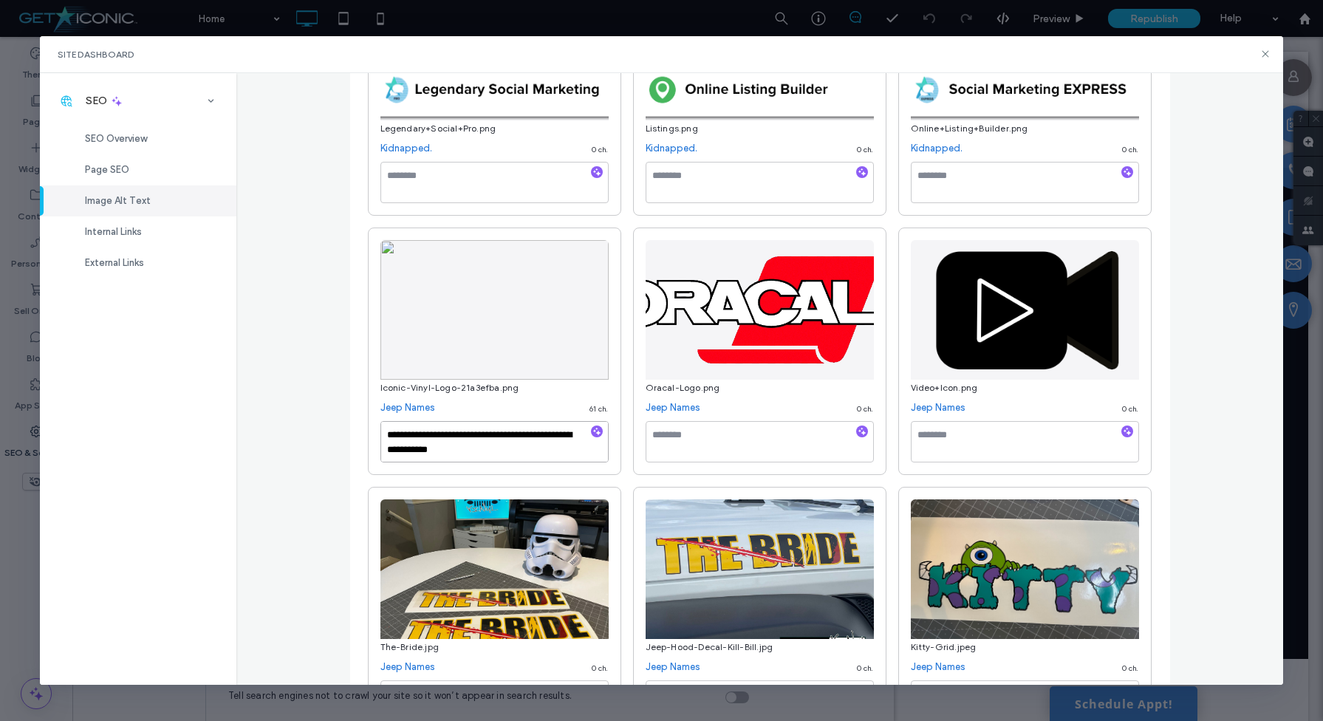
scroll to position [2921, 0]
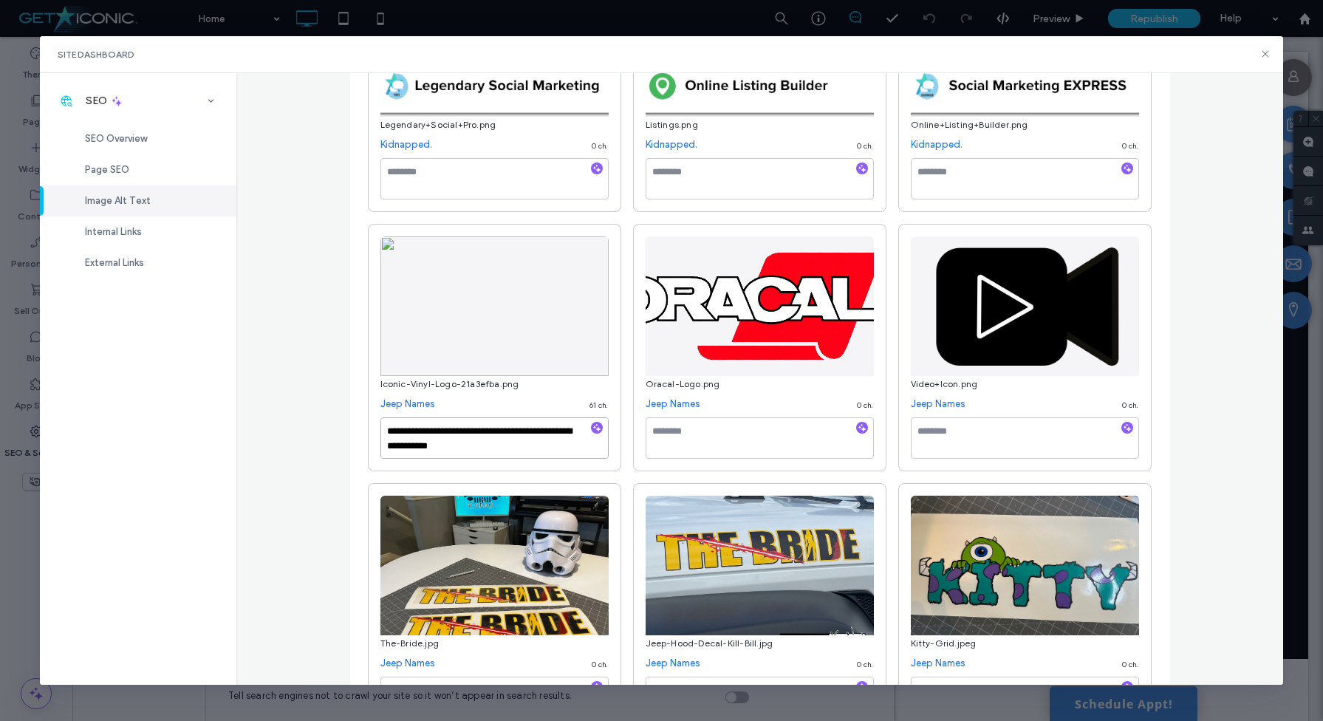
type textarea "**********"
click at [674, 457] on textarea at bounding box center [760, 437] width 228 height 41
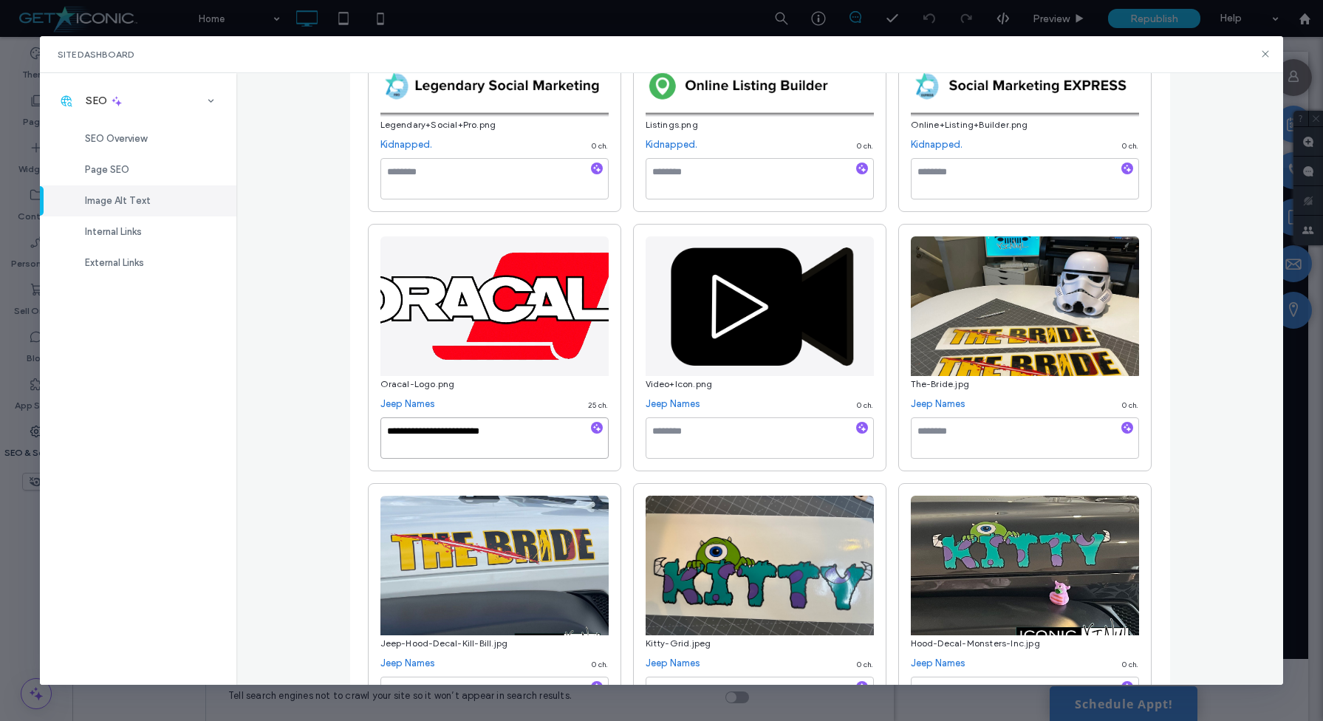
click at [411, 433] on textarea "**********" at bounding box center [494, 437] width 228 height 41
click at [575, 437] on textarea "**********" at bounding box center [494, 437] width 228 height 41
type textarea "**********"
click at [937, 453] on textarea at bounding box center [1025, 437] width 228 height 41
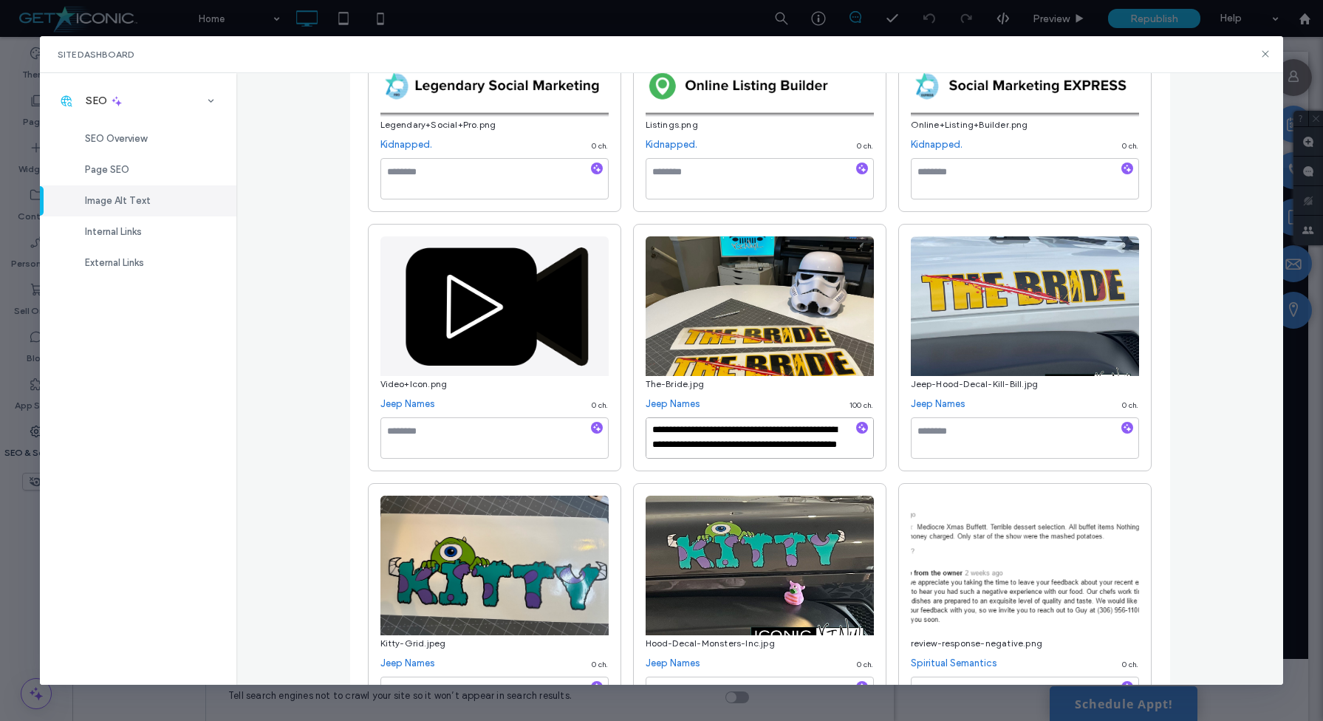
scroll to position [0, 0]
drag, startPoint x: 765, startPoint y: 457, endPoint x: 643, endPoint y: 418, distance: 127.8
click at [646, 418] on textarea "**********" at bounding box center [760, 437] width 228 height 41
type textarea "**********"
click at [946, 443] on textarea at bounding box center [1025, 437] width 228 height 41
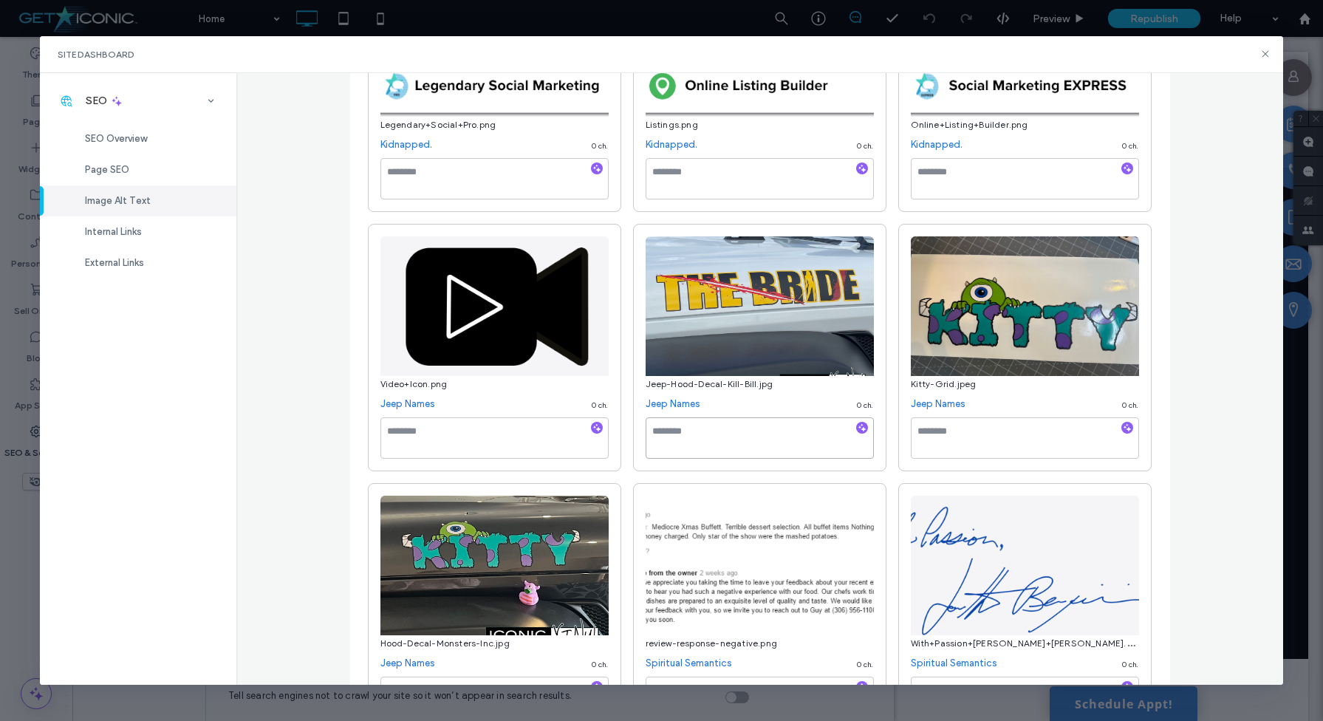
paste textarea "**********"
drag, startPoint x: 787, startPoint y: 426, endPoint x: 642, endPoint y: 423, distance: 144.8
click at [646, 423] on textarea "**********" at bounding box center [760, 437] width 228 height 41
type textarea "**********"
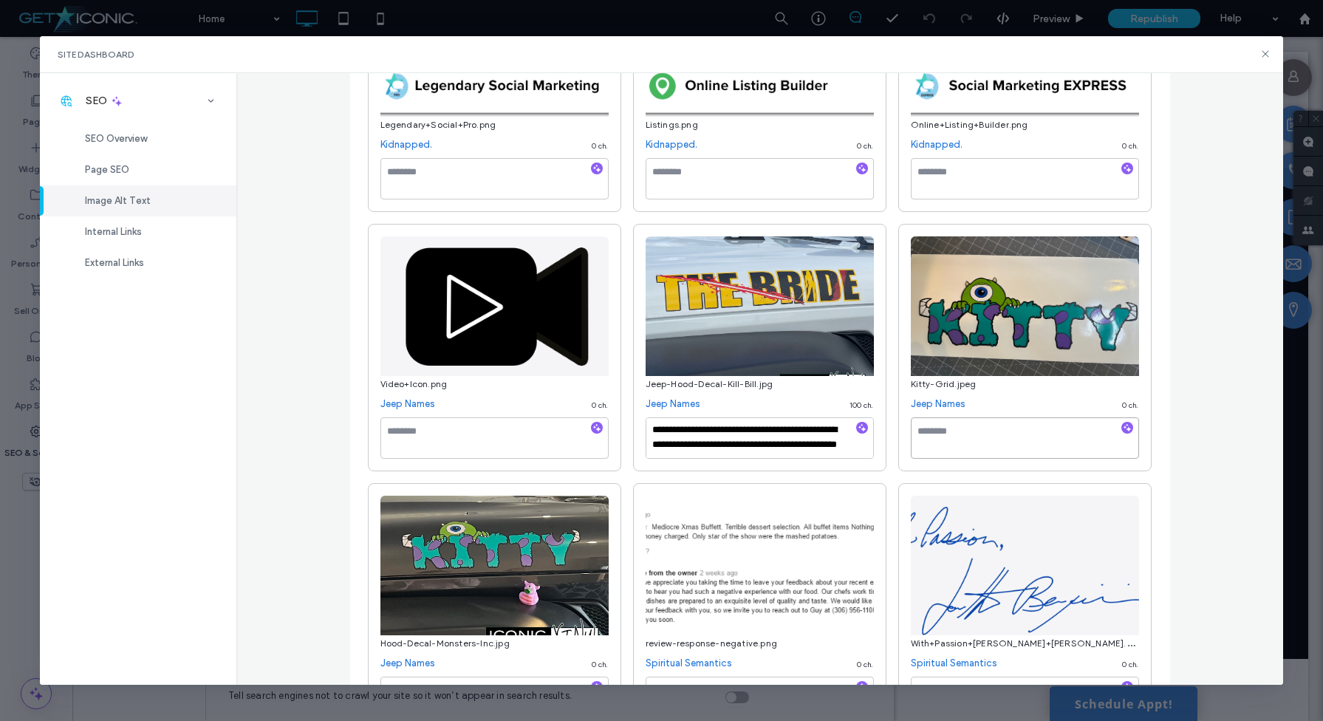
click at [945, 438] on textarea at bounding box center [1025, 437] width 228 height 41
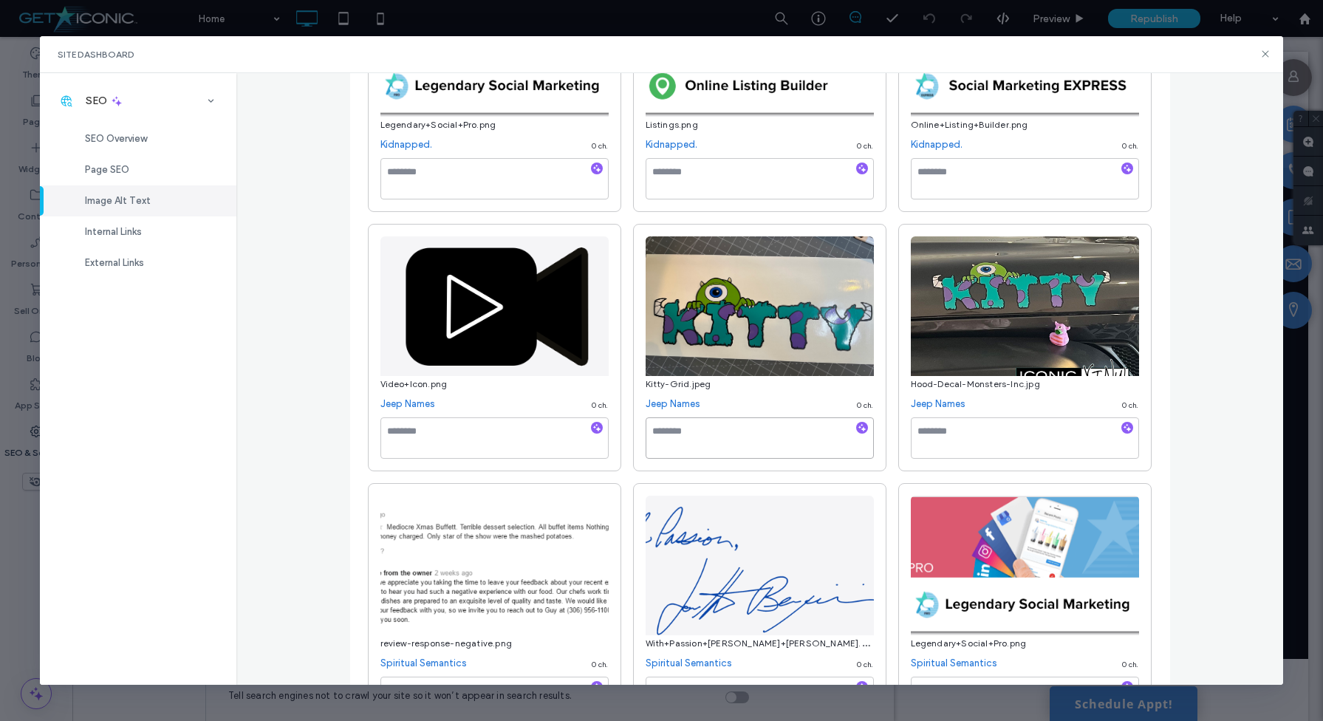
paste textarea "**********"
drag, startPoint x: 824, startPoint y: 448, endPoint x: 637, endPoint y: 424, distance: 189.1
click at [646, 424] on textarea "**********" at bounding box center [760, 437] width 228 height 41
type textarea "**********"
click at [978, 434] on textarea at bounding box center [1025, 437] width 228 height 41
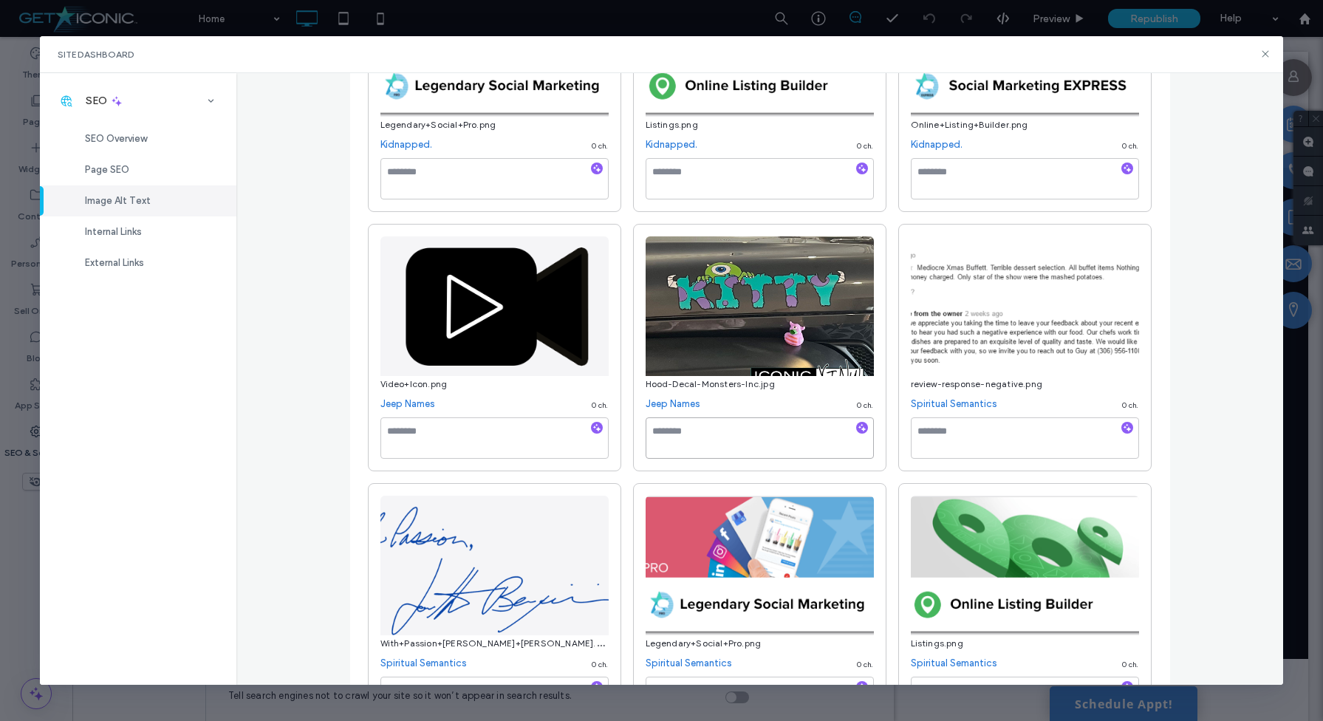
click at [691, 442] on textarea at bounding box center [760, 437] width 228 height 41
paste textarea "**********"
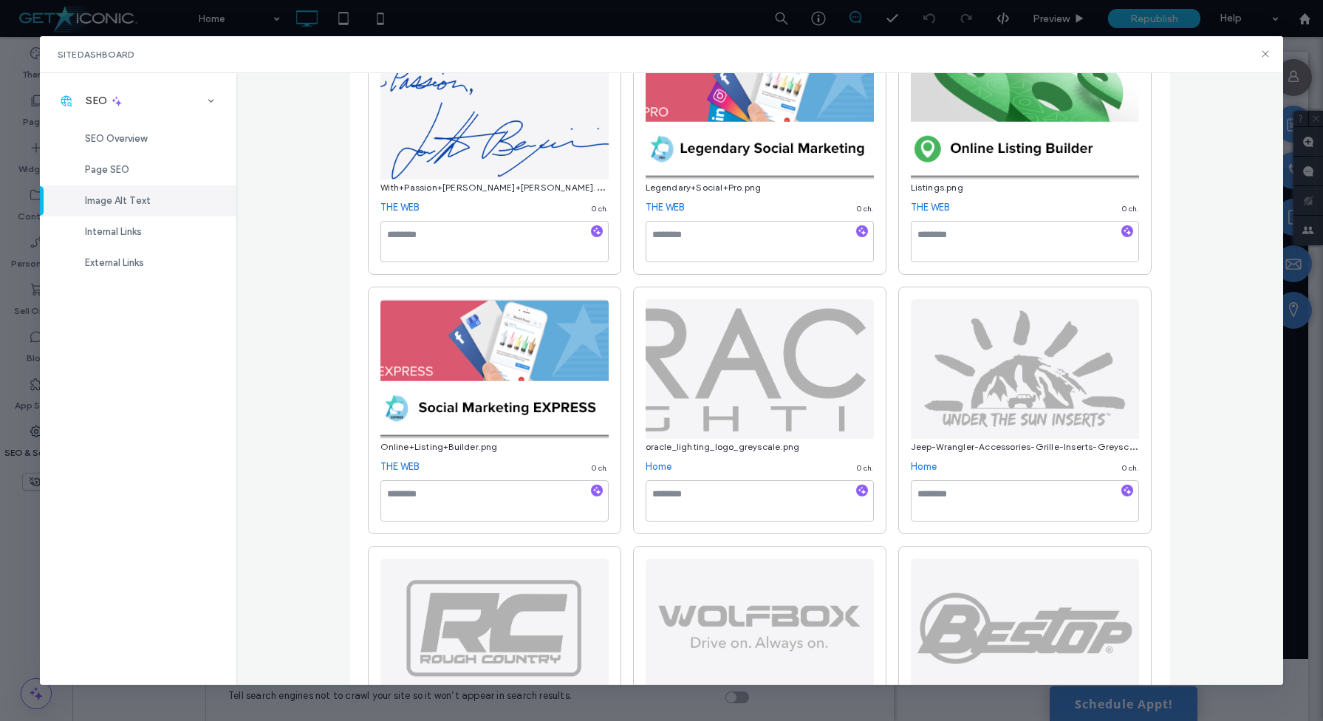
scroll to position [10388, 0]
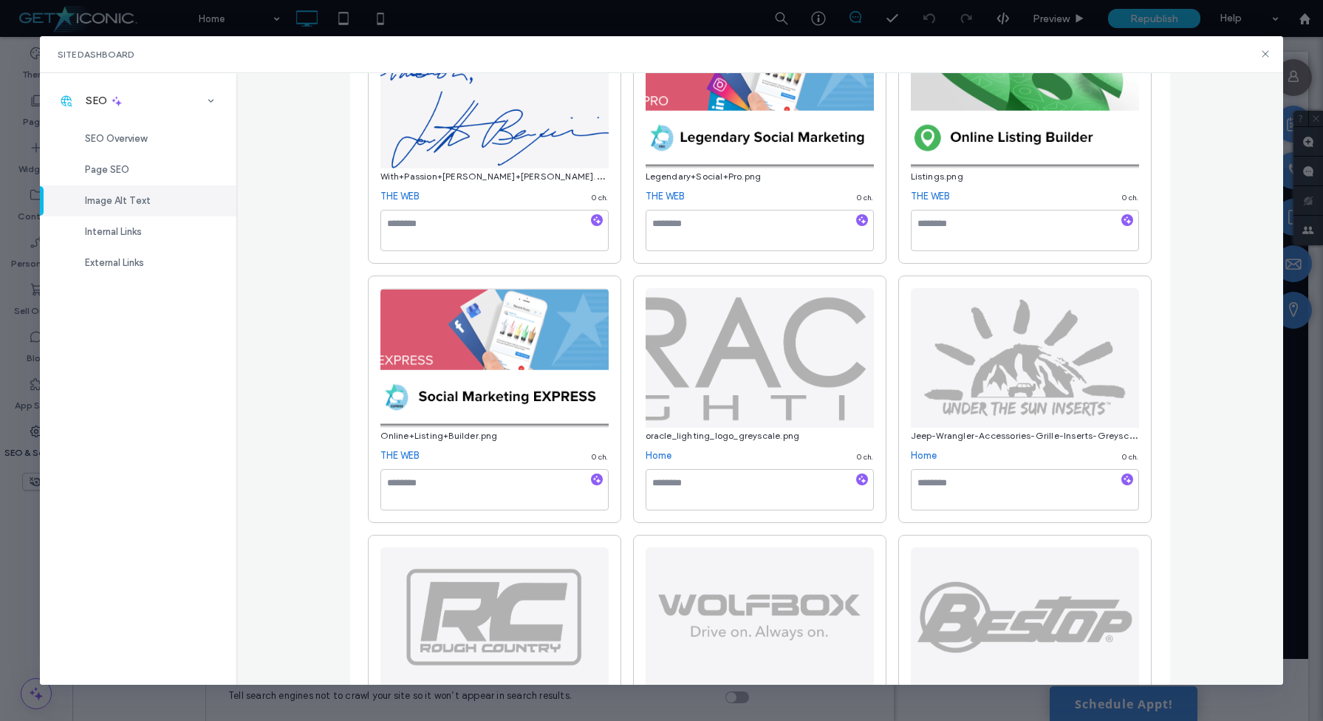
type textarea "**********"
click at [706, 494] on textarea at bounding box center [760, 489] width 228 height 41
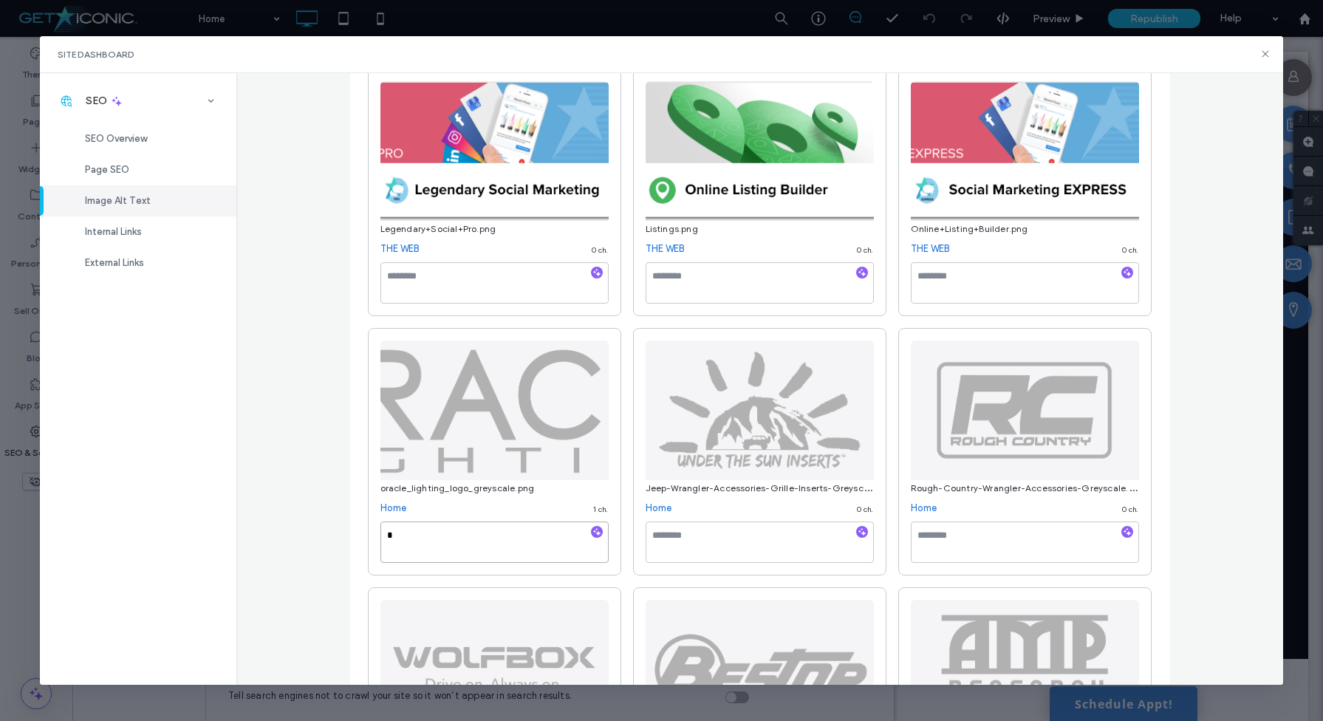
scroll to position [10453, 0]
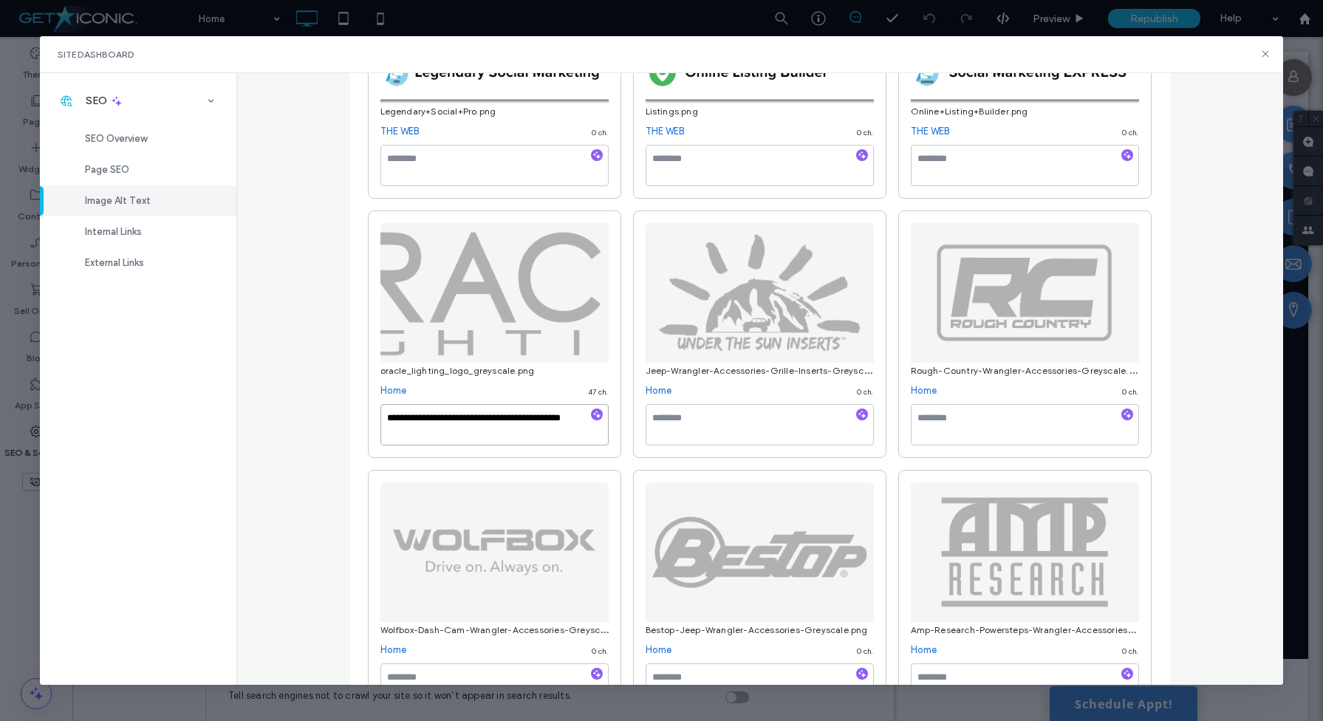
drag, startPoint x: 437, startPoint y: 441, endPoint x: 369, endPoint y: 426, distance: 68.8
click at [380, 426] on textarea "**********" at bounding box center [494, 424] width 228 height 41
type textarea "**********"
click at [702, 430] on textarea at bounding box center [760, 424] width 228 height 41
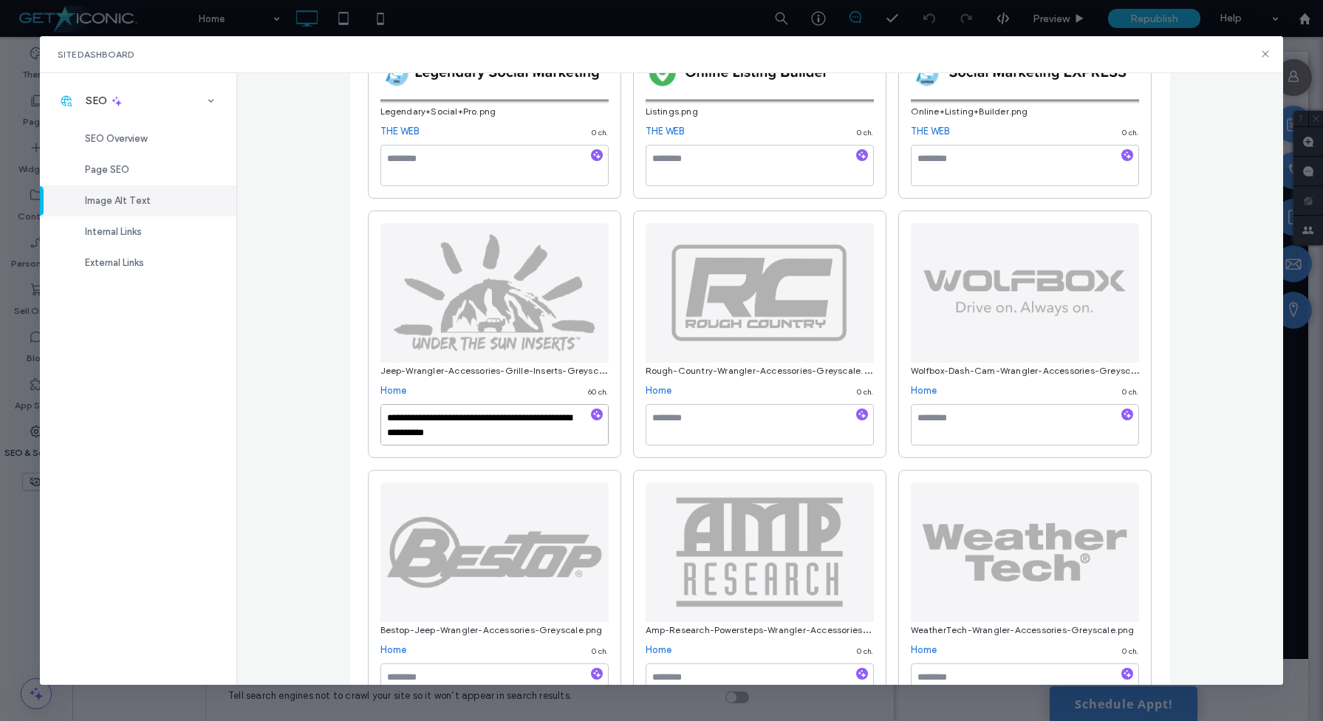
drag, startPoint x: 527, startPoint y: 443, endPoint x: 368, endPoint y: 424, distance: 160.7
click at [380, 424] on textarea "**********" at bounding box center [494, 424] width 228 height 41
type textarea "**********"
click at [746, 426] on textarea at bounding box center [760, 424] width 228 height 41
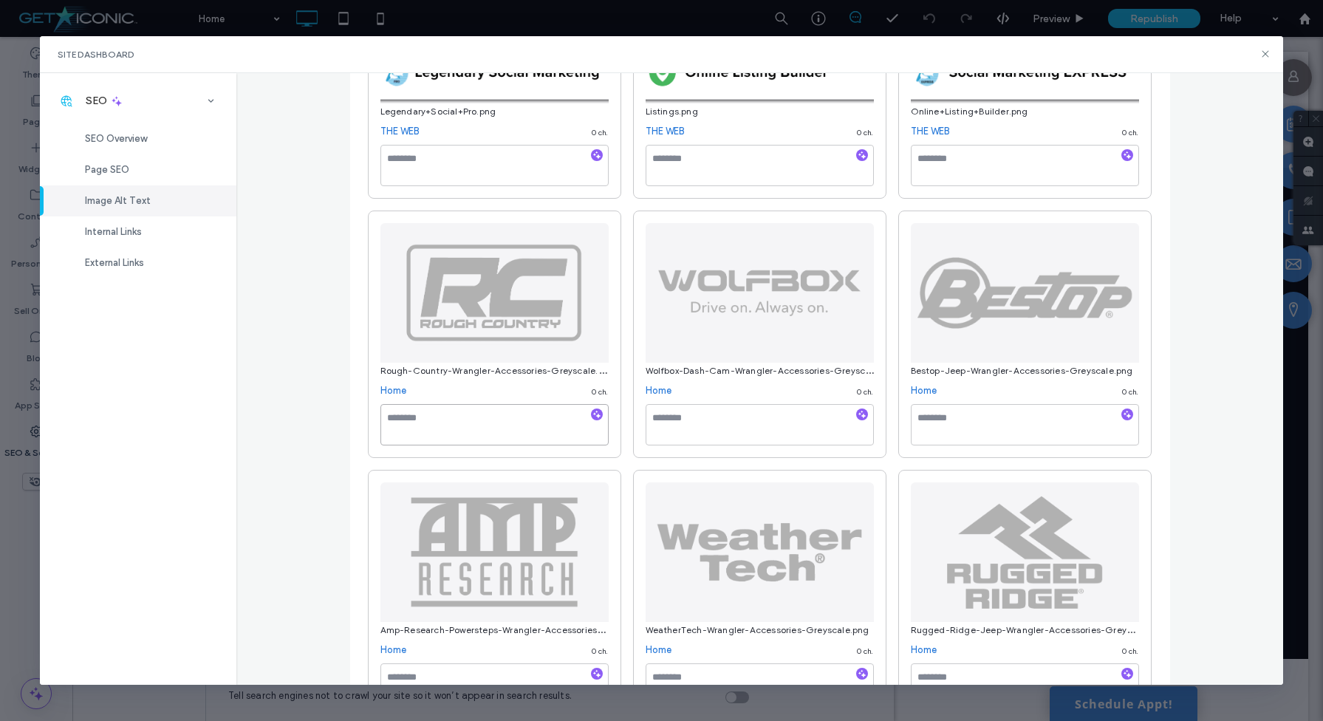
paste textarea "**********"
drag, startPoint x: 468, startPoint y: 426, endPoint x: 412, endPoint y: 425, distance: 55.4
click at [412, 425] on textarea "**********" at bounding box center [494, 424] width 228 height 41
drag, startPoint x: 567, startPoint y: 426, endPoint x: 470, endPoint y: 426, distance: 96.8
click at [470, 426] on textarea "**********" at bounding box center [494, 424] width 228 height 41
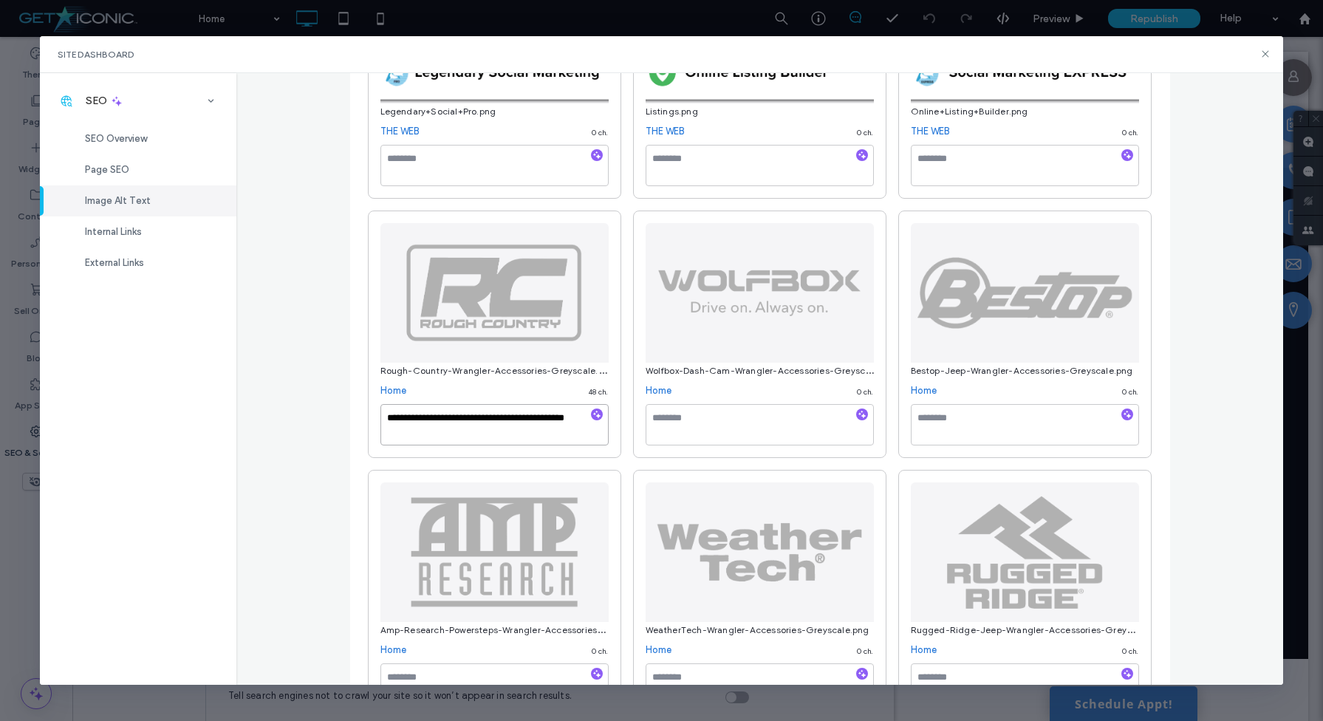
click at [469, 437] on textarea "**********" at bounding box center [494, 424] width 228 height 41
drag, startPoint x: 462, startPoint y: 442, endPoint x: 370, endPoint y: 429, distance: 92.5
click at [380, 429] on textarea "**********" at bounding box center [494, 424] width 228 height 41
type textarea "**********"
click at [673, 417] on textarea at bounding box center [760, 424] width 228 height 41
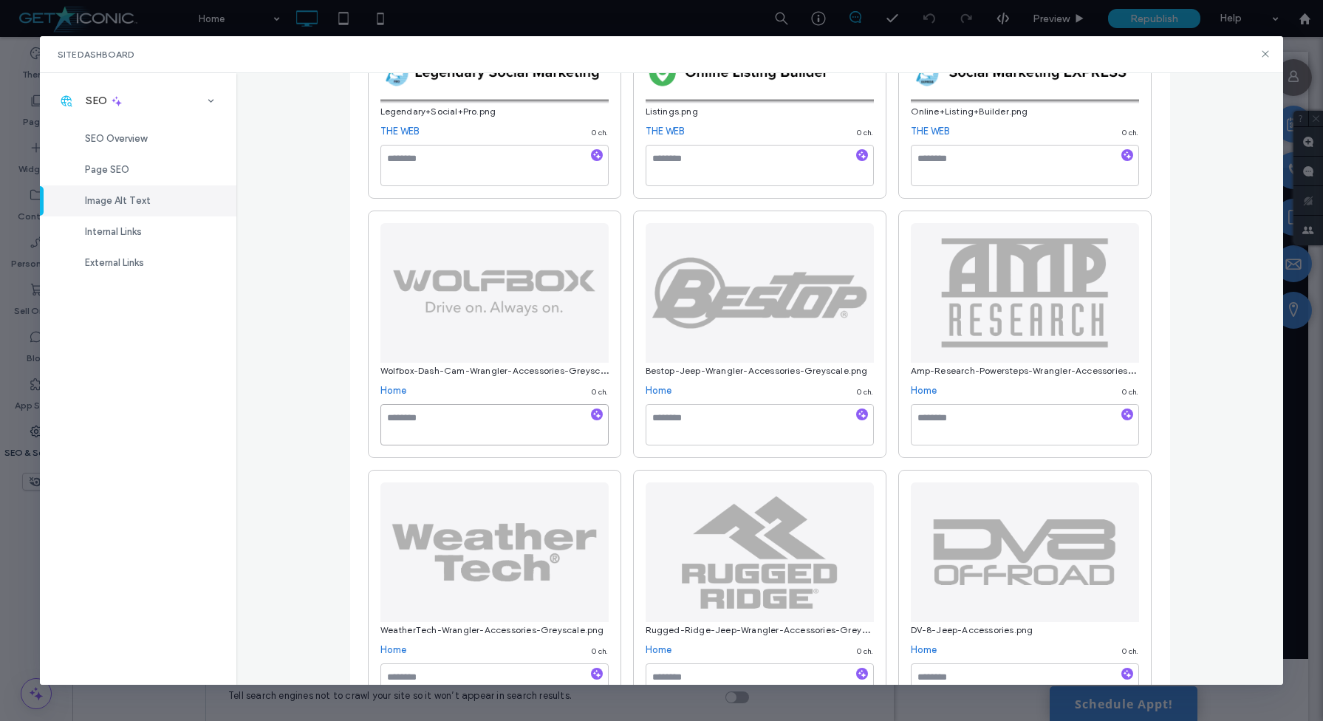
click at [518, 435] on textarea at bounding box center [494, 424] width 228 height 41
click at [518, 435] on textarea "**********" at bounding box center [494, 424] width 228 height 41
type textarea "**********"
click at [677, 443] on textarea at bounding box center [760, 424] width 228 height 41
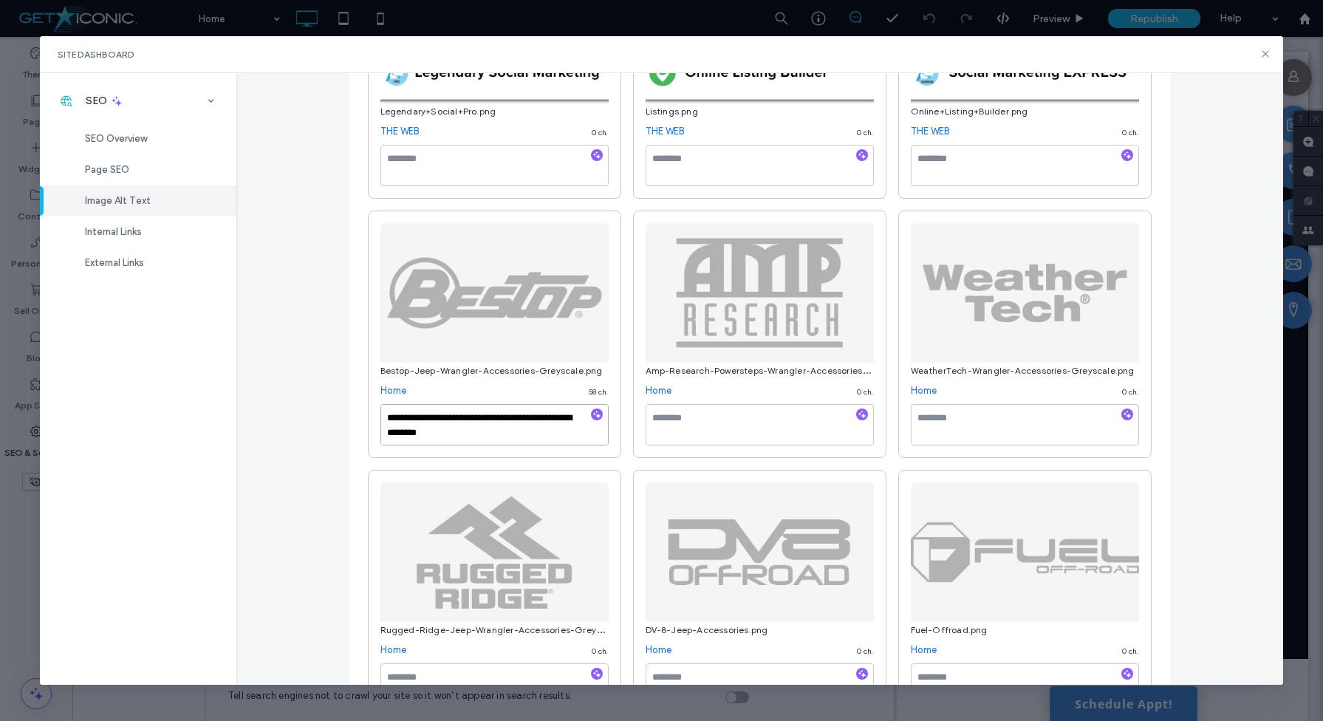
type textarea "**********"
click at [682, 445] on textarea at bounding box center [760, 424] width 228 height 41
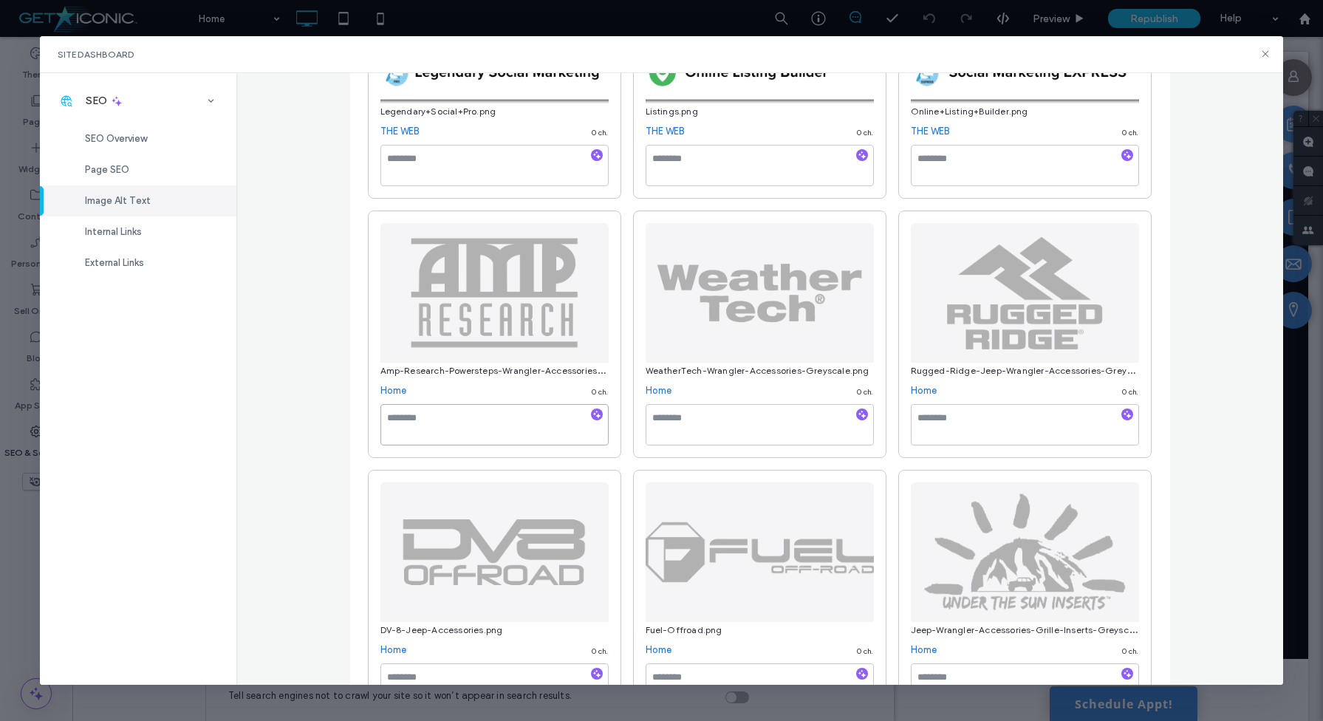
click at [539, 428] on textarea at bounding box center [494, 424] width 228 height 41
paste textarea "**********"
click at [469, 425] on textarea "**********" at bounding box center [494, 424] width 228 height 41
click at [389, 426] on textarea "**********" at bounding box center [494, 424] width 228 height 41
click at [447, 440] on textarea "**********" at bounding box center [494, 424] width 228 height 41
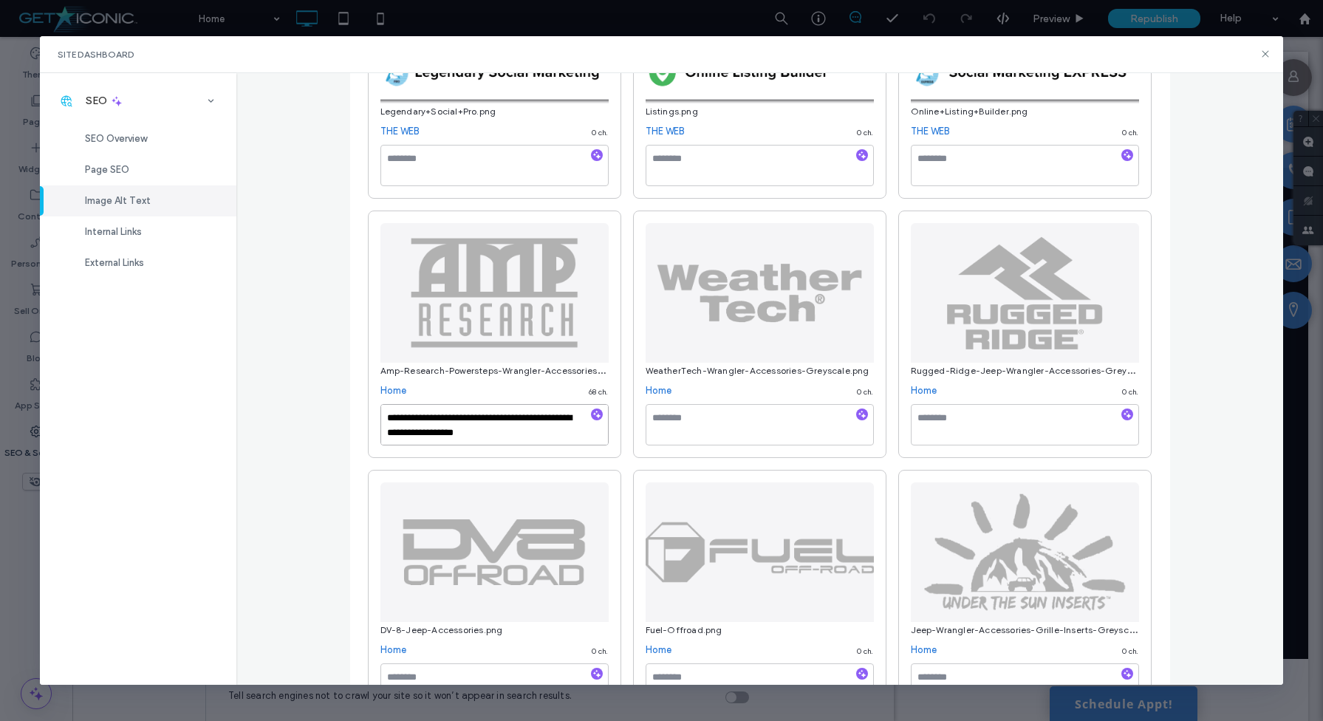
drag, startPoint x: 454, startPoint y: 440, endPoint x: 380, endPoint y: 438, distance: 74.6
click at [380, 438] on textarea "**********" at bounding box center [494, 424] width 228 height 41
type textarea "**********"
click at [671, 426] on textarea at bounding box center [760, 424] width 228 height 41
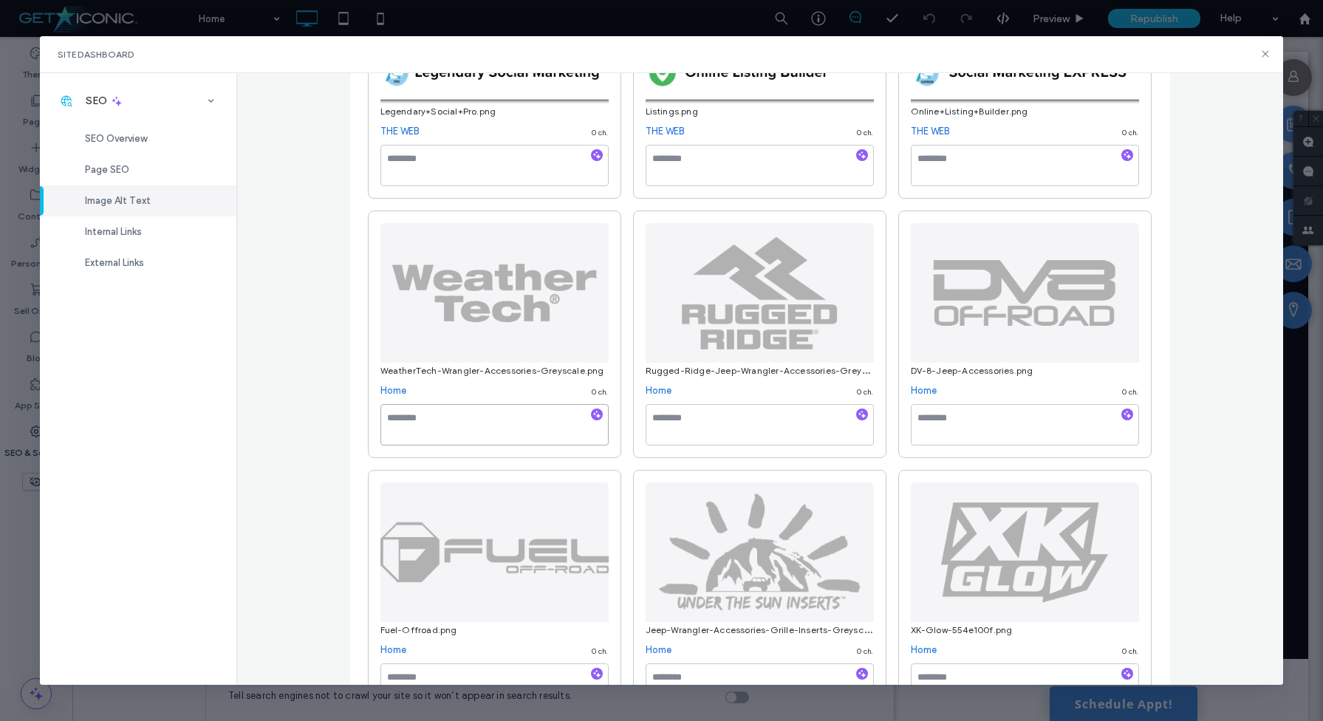
paste textarea "**********"
drag, startPoint x: 537, startPoint y: 426, endPoint x: 472, endPoint y: 424, distance: 65.0
click at [472, 424] on textarea "**********" at bounding box center [494, 424] width 228 height 41
click at [470, 426] on textarea "**********" at bounding box center [494, 424] width 228 height 41
click at [468, 445] on textarea "**********" at bounding box center [494, 424] width 228 height 41
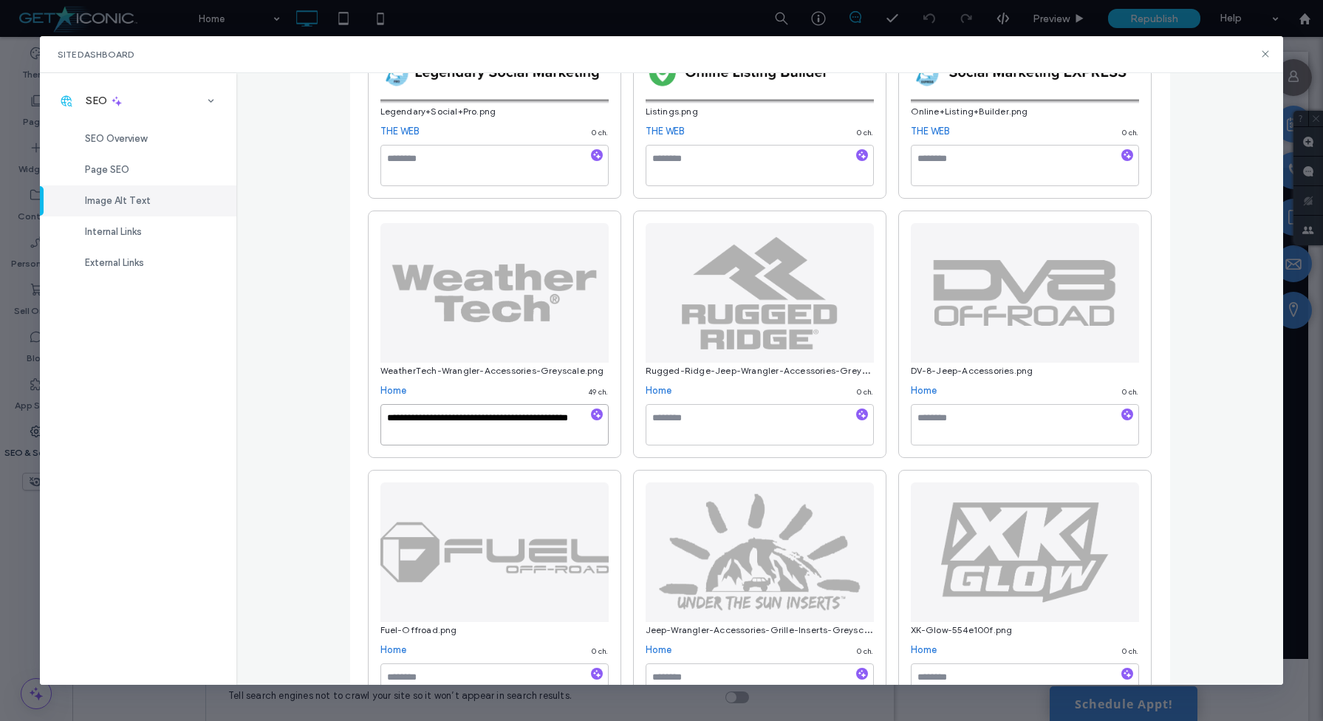
type textarea "**********"
click at [705, 433] on textarea at bounding box center [760, 424] width 228 height 41
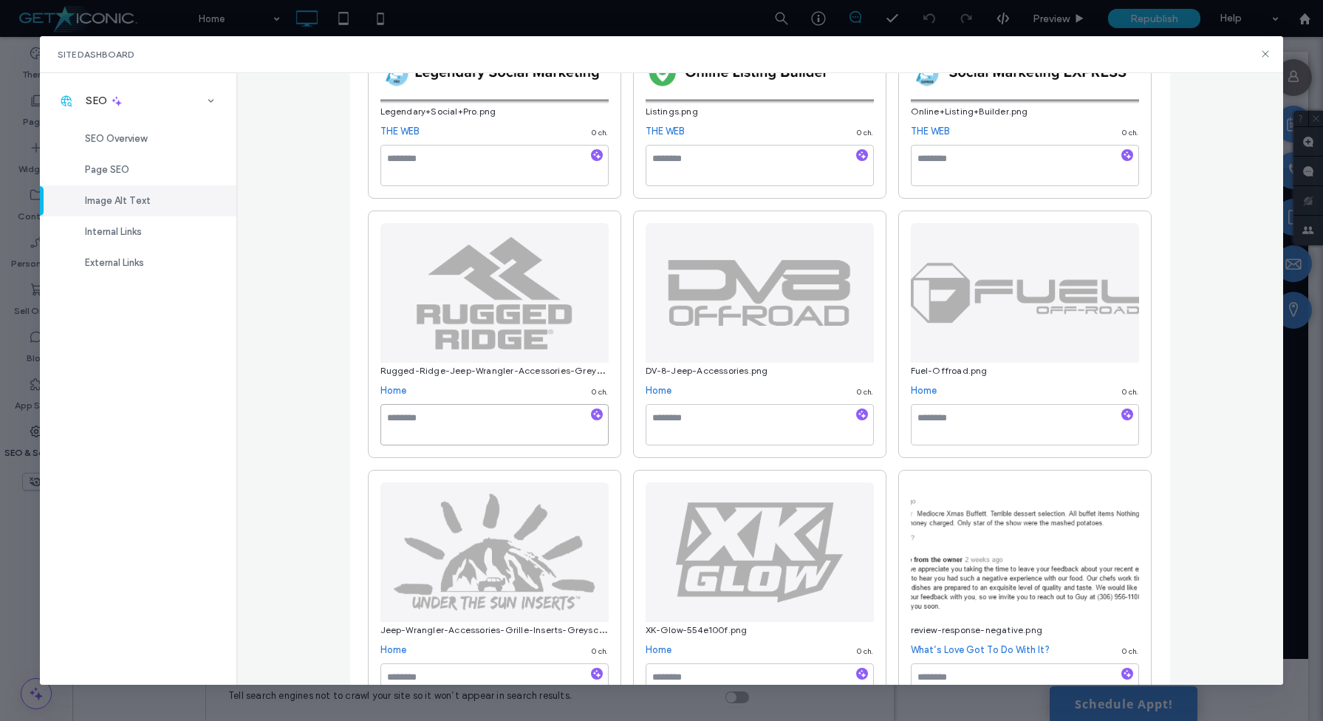
paste textarea "**********"
drag, startPoint x: 562, startPoint y: 426, endPoint x: 476, endPoint y: 425, distance: 86.4
click at [476, 425] on textarea "**********" at bounding box center [494, 424] width 228 height 41
type textarea "**********"
click at [663, 432] on textarea at bounding box center [760, 424] width 228 height 41
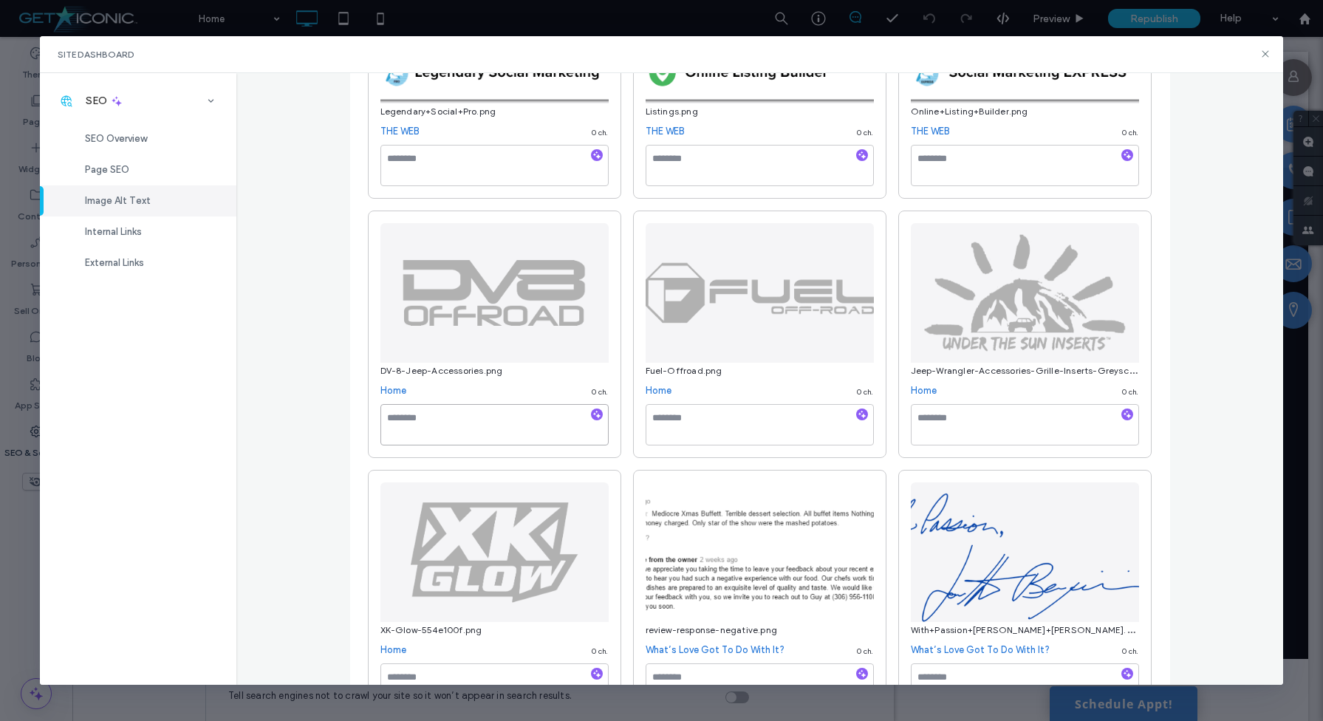
paste textarea "**********"
click at [540, 426] on textarea "**********" at bounding box center [494, 424] width 228 height 41
click at [539, 426] on textarea "**********" at bounding box center [494, 424] width 228 height 41
drag, startPoint x: 537, startPoint y: 427, endPoint x: 471, endPoint y: 423, distance: 66.6
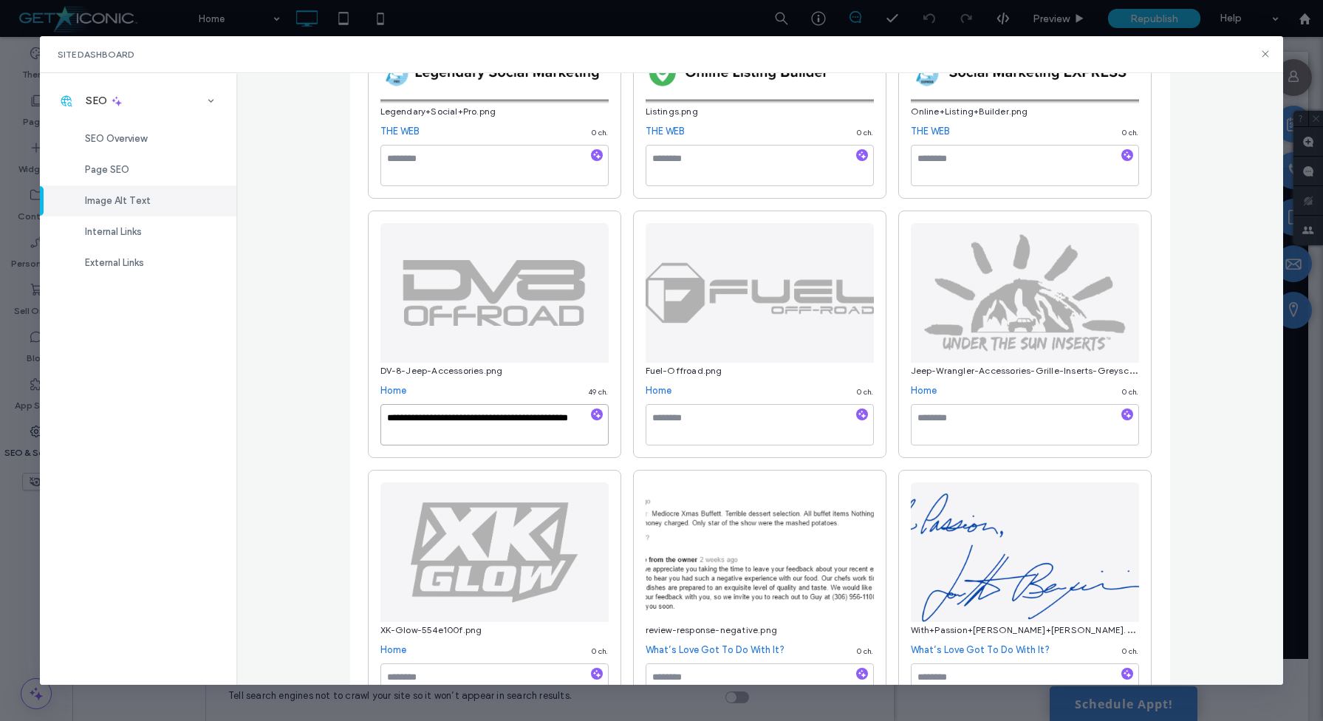
click at [471, 423] on textarea "**********" at bounding box center [494, 424] width 228 height 41
type textarea "**********"
click at [488, 451] on div "**********" at bounding box center [494, 427] width 228 height 47
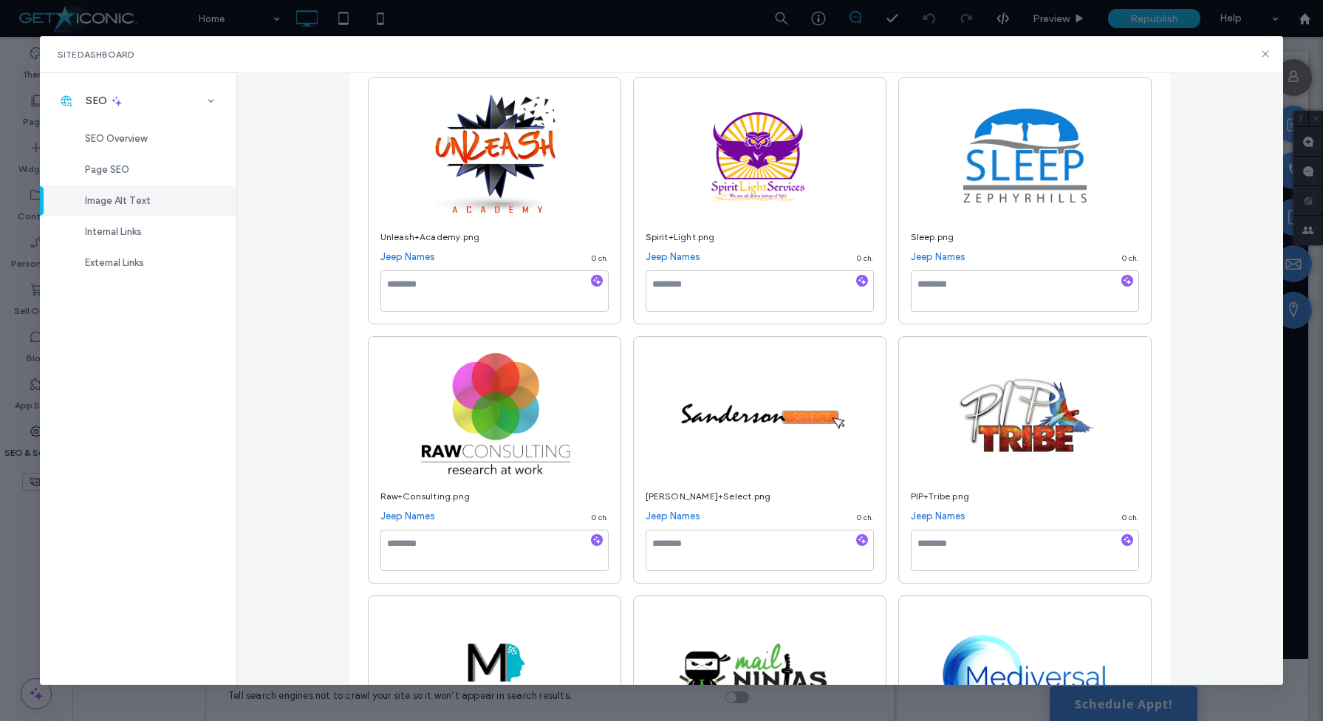
scroll to position [25831, 0]
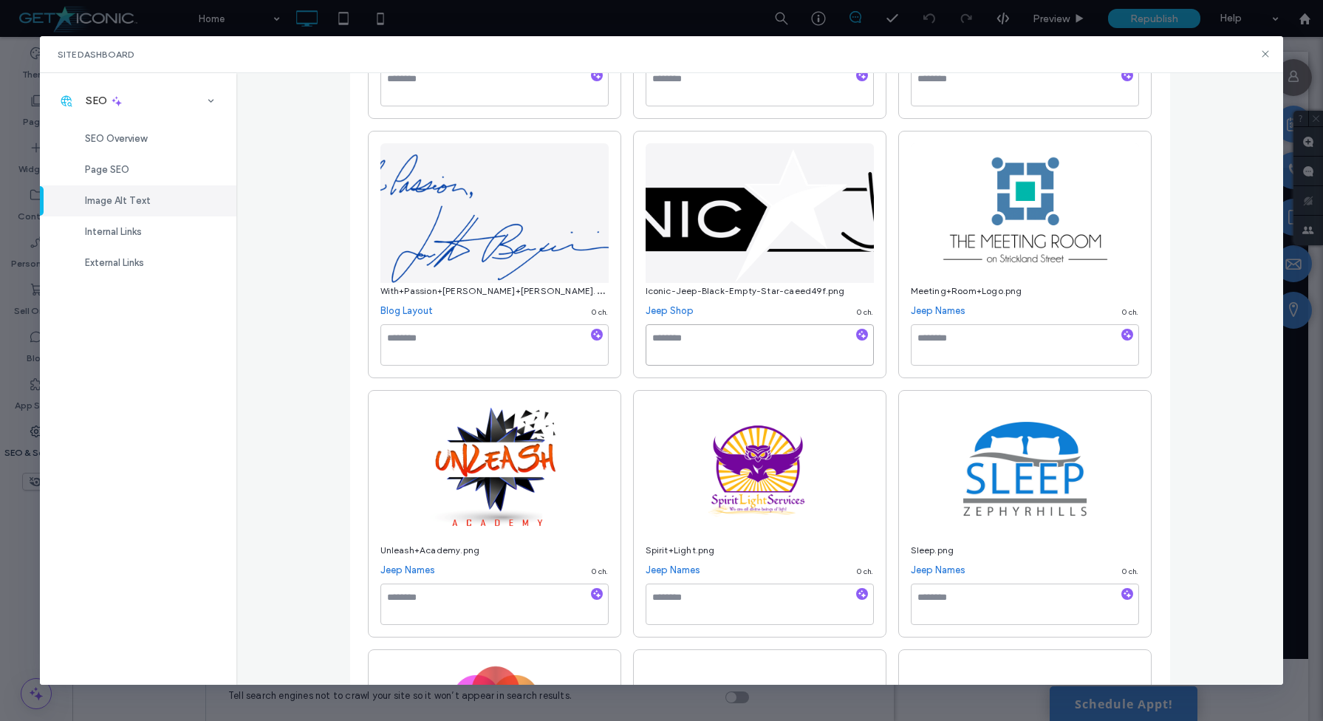
click at [688, 359] on textarea at bounding box center [760, 344] width 228 height 41
paste textarea "**********"
drag, startPoint x: 735, startPoint y: 358, endPoint x: 735, endPoint y: 372, distance: 14.8
click at [735, 366] on textarea "**********" at bounding box center [760, 344] width 228 height 41
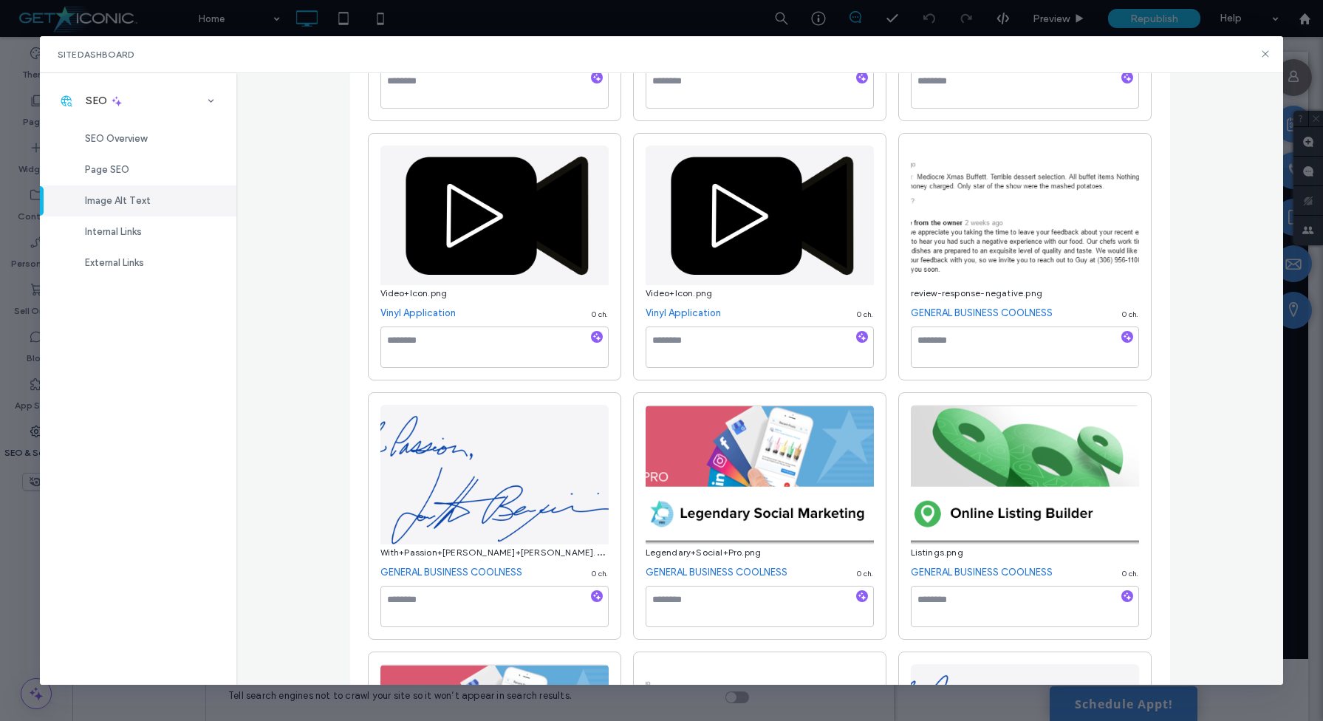
scroll to position [11049, 0]
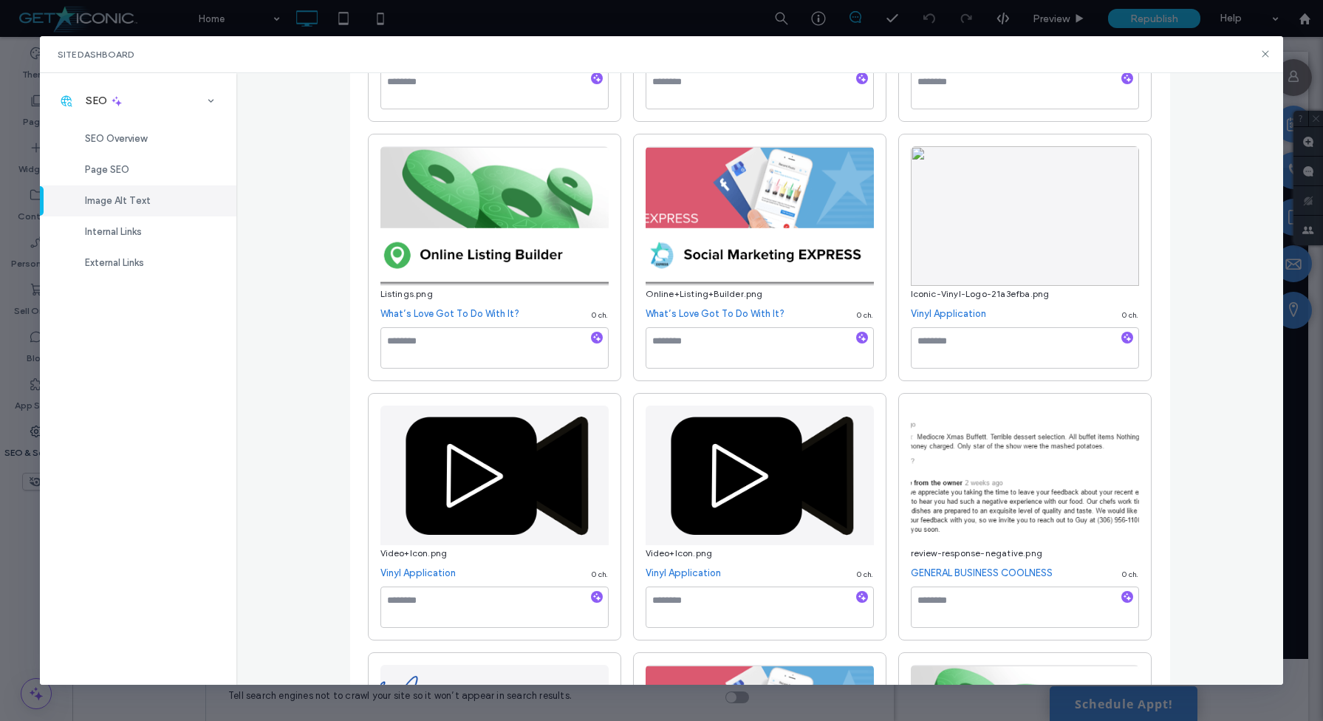
type textarea "**********"
click at [951, 344] on textarea at bounding box center [1025, 347] width 228 height 41
paste textarea "**********"
click at [943, 349] on textarea "**********" at bounding box center [1025, 347] width 228 height 41
drag, startPoint x: 1013, startPoint y: 349, endPoint x: 1039, endPoint y: 363, distance: 29.4
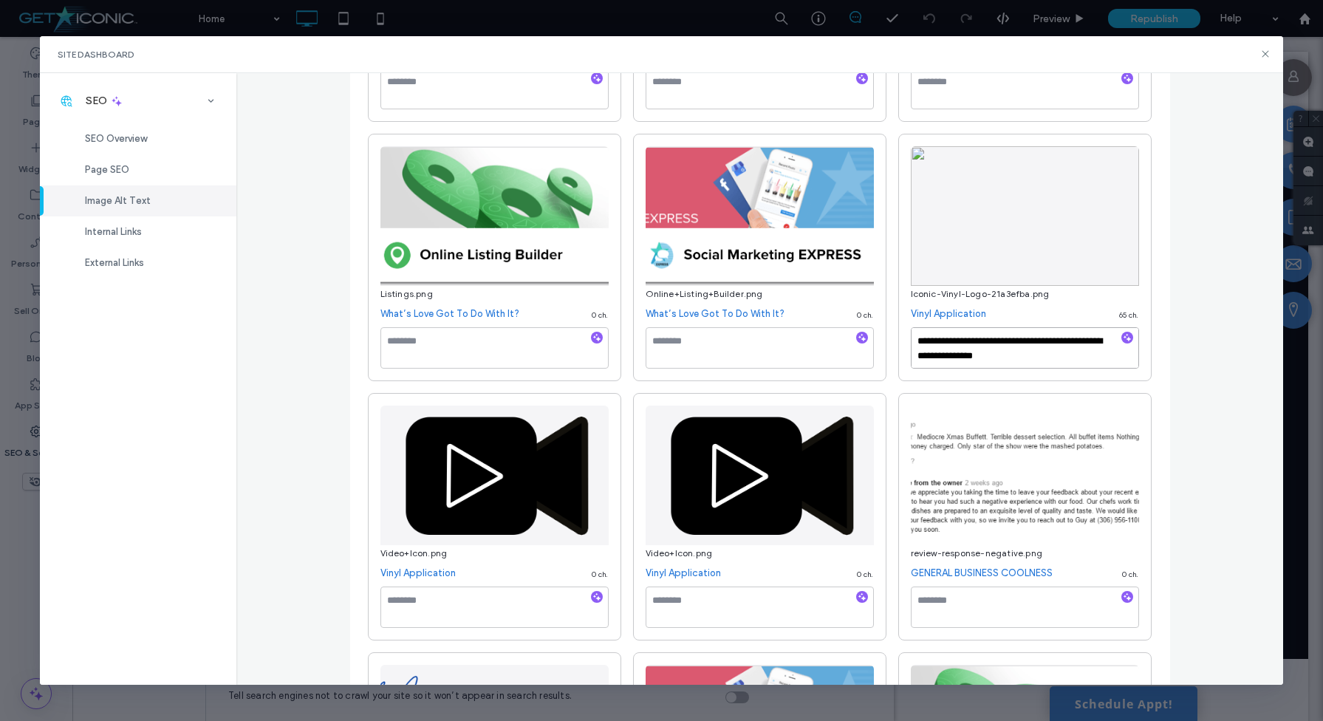
click at [1039, 363] on textarea "**********" at bounding box center [1025, 347] width 228 height 41
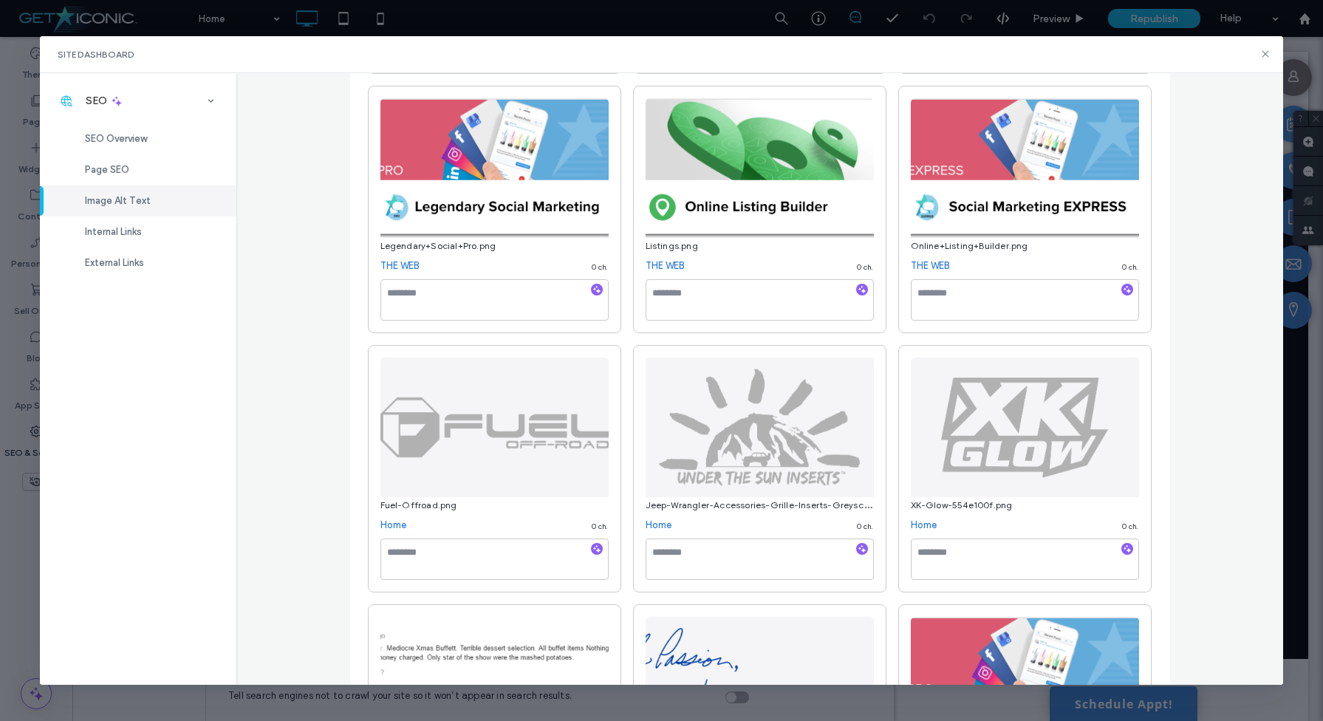
scroll to position [10402, 0]
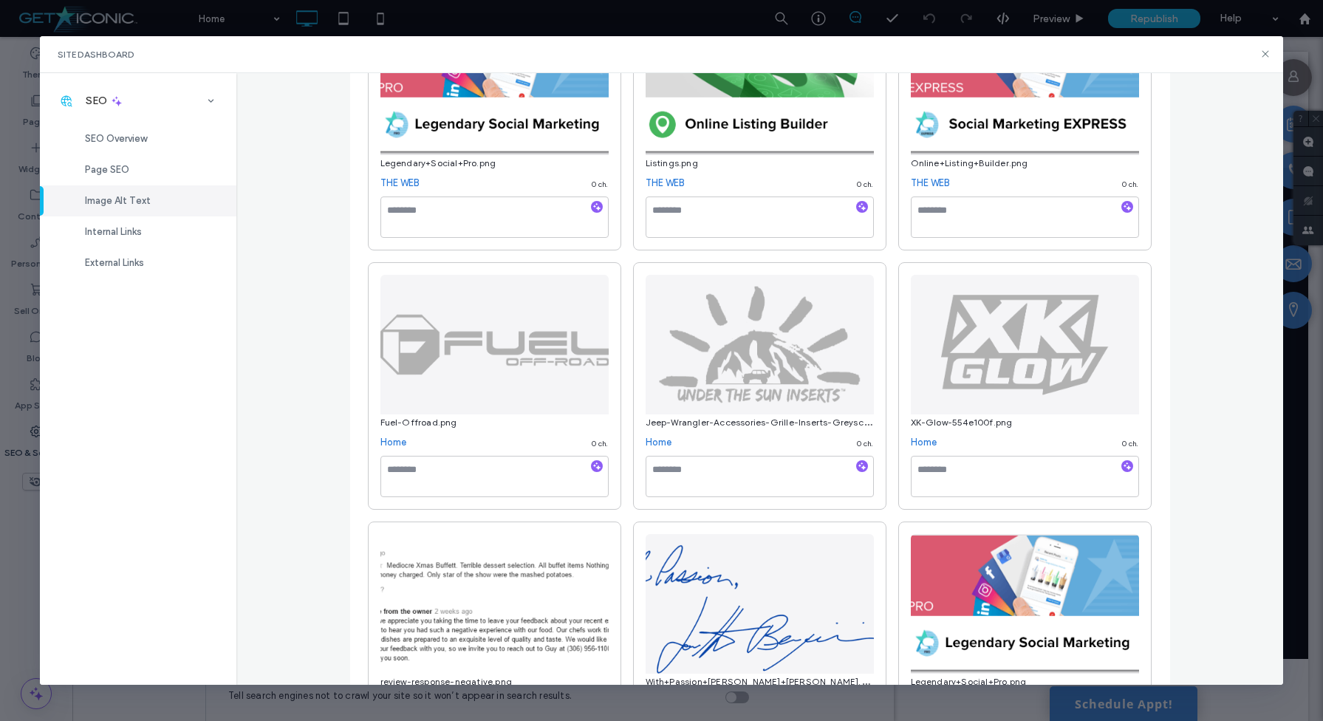
type textarea "**********"
click at [453, 475] on textarea at bounding box center [494, 476] width 228 height 41
paste textarea "**********"
click at [413, 478] on textarea "**********" at bounding box center [494, 476] width 228 height 41
drag, startPoint x: 513, startPoint y: 476, endPoint x: 578, endPoint y: 479, distance: 65.0
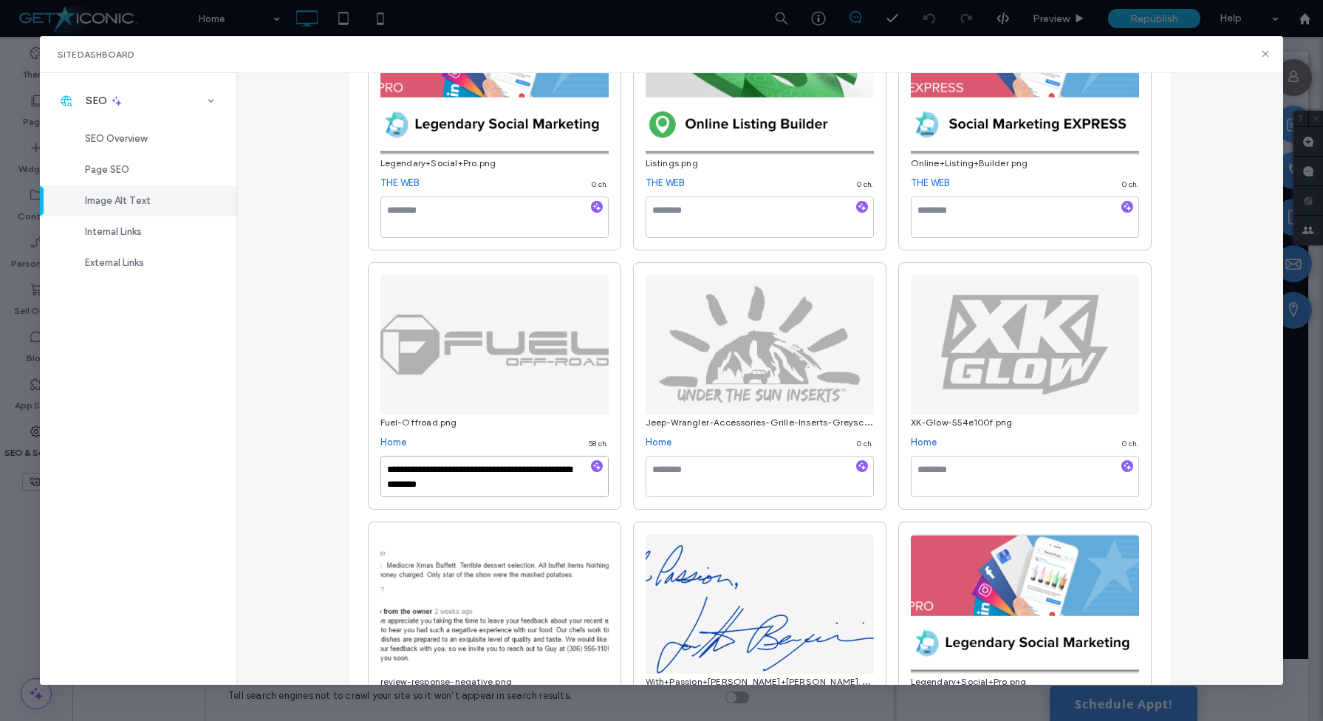
click at [578, 479] on textarea "**********" at bounding box center [494, 476] width 228 height 41
type textarea "**********"
click at [690, 496] on textarea at bounding box center [760, 476] width 228 height 41
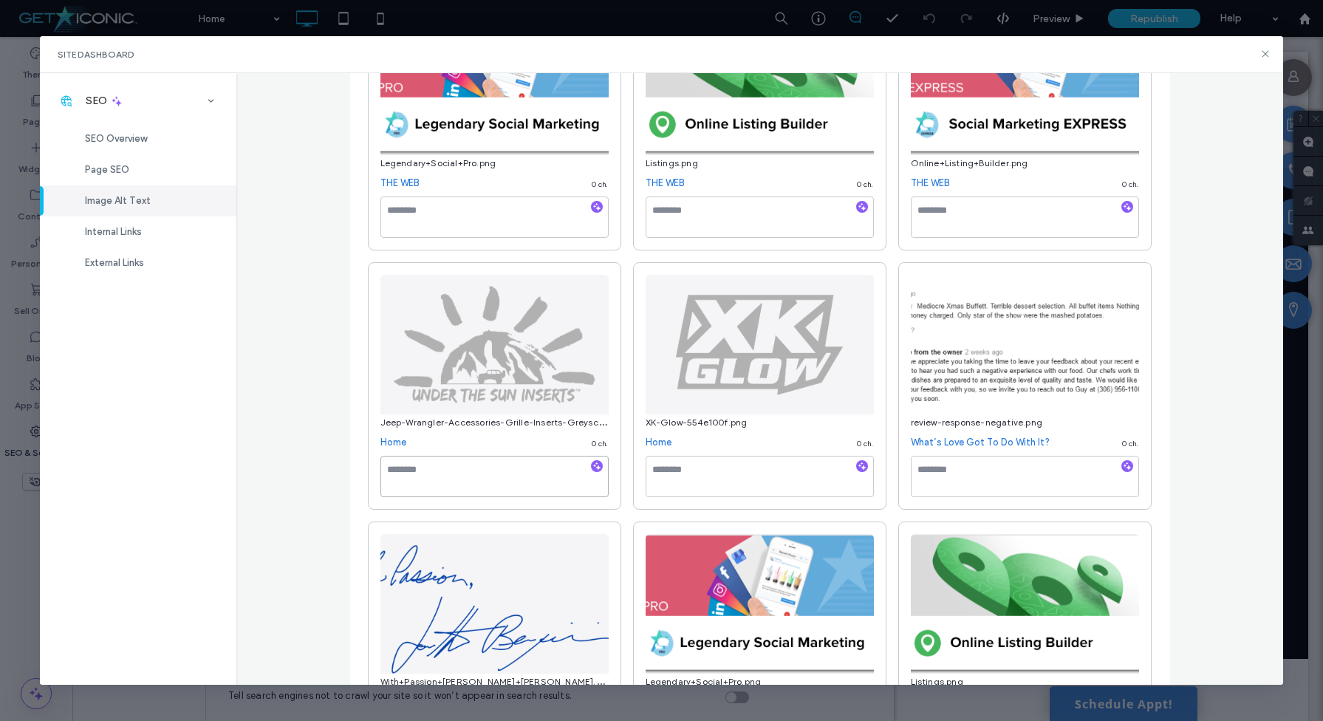
paste textarea "**********"
click at [471, 477] on textarea "**********" at bounding box center [494, 476] width 228 height 41
click at [412, 477] on textarea "**********" at bounding box center [494, 476] width 228 height 41
drag, startPoint x: 522, startPoint y: 478, endPoint x: 470, endPoint y: 477, distance: 51.7
click at [470, 477] on textarea "**********" at bounding box center [494, 476] width 228 height 41
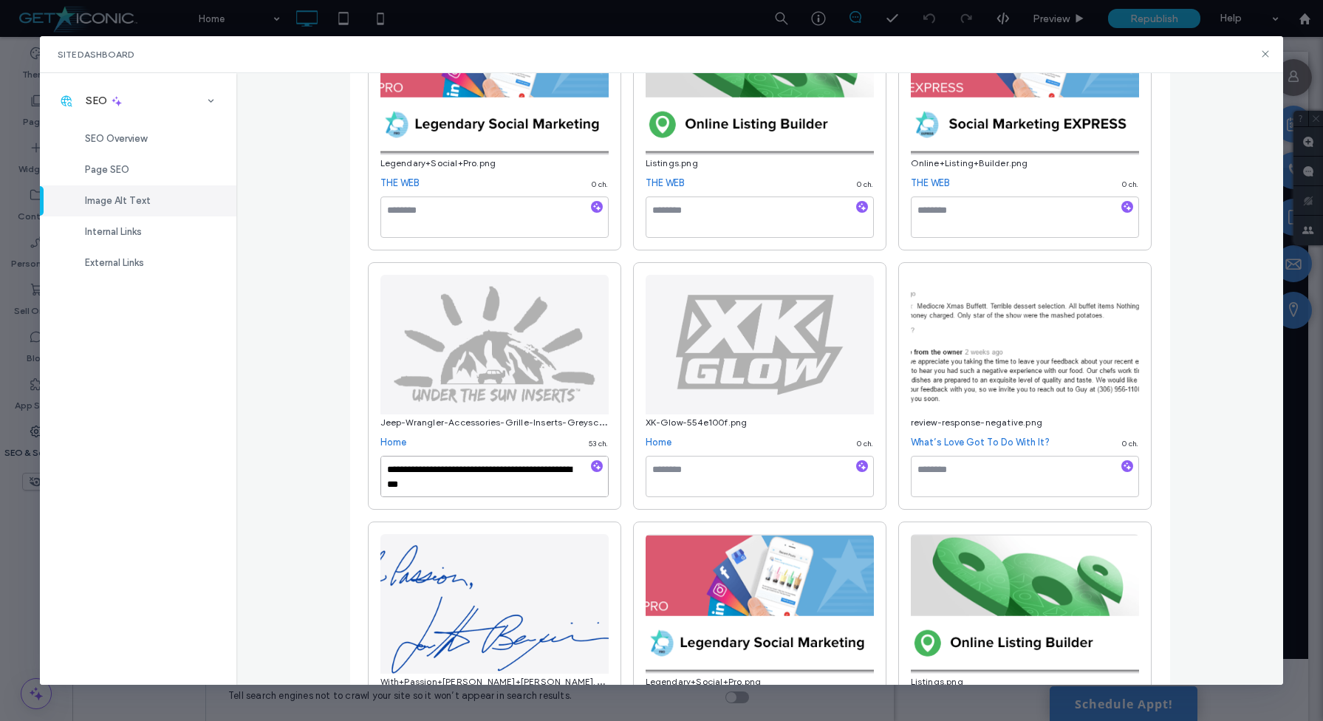
drag, startPoint x: 567, startPoint y: 478, endPoint x: 476, endPoint y: 475, distance: 90.9
click at [476, 475] on textarea "**********" at bounding box center [494, 476] width 228 height 41
click at [517, 496] on textarea "**********" at bounding box center [494, 476] width 228 height 41
type textarea "**********"
click at [696, 494] on textarea at bounding box center [760, 476] width 228 height 41
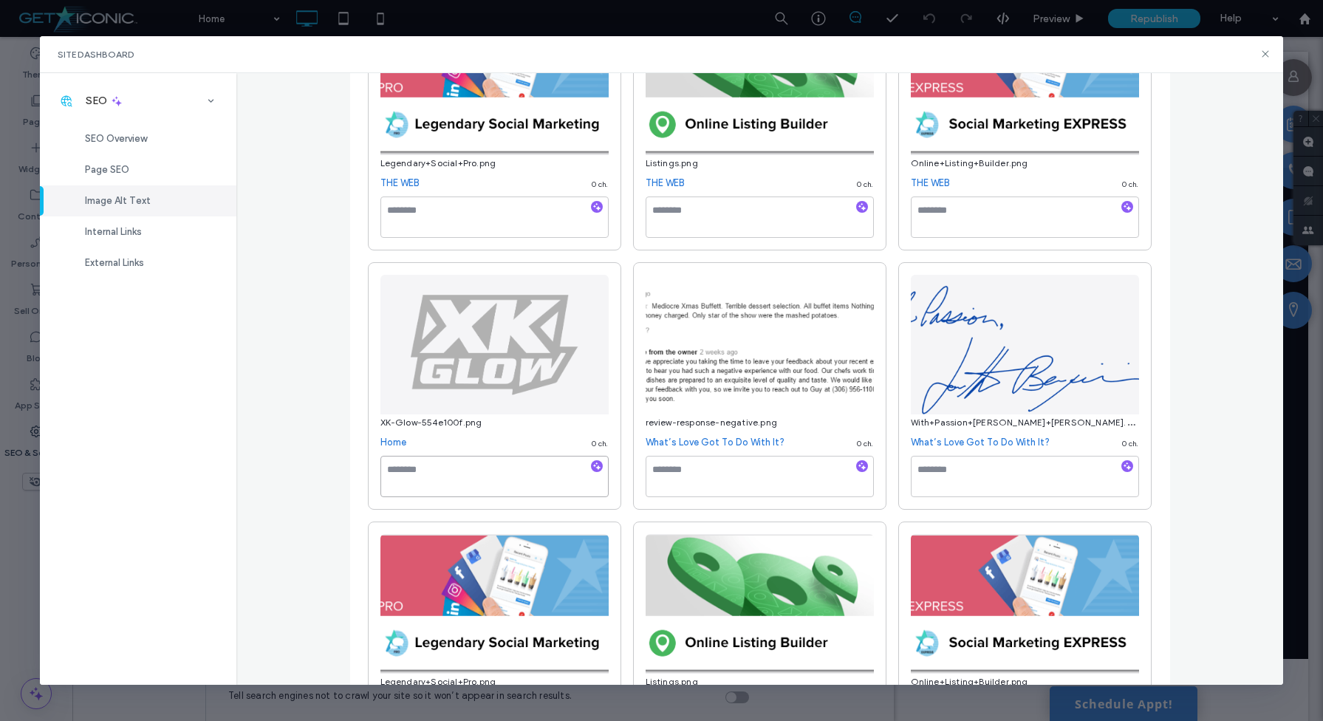
paste textarea "**********"
click at [415, 476] on textarea "**********" at bounding box center [494, 476] width 228 height 41
click at [420, 478] on textarea "**********" at bounding box center [494, 476] width 228 height 41
drag, startPoint x: 451, startPoint y: 477, endPoint x: 505, endPoint y: 477, distance: 53.2
click at [505, 477] on textarea "**********" at bounding box center [494, 476] width 228 height 41
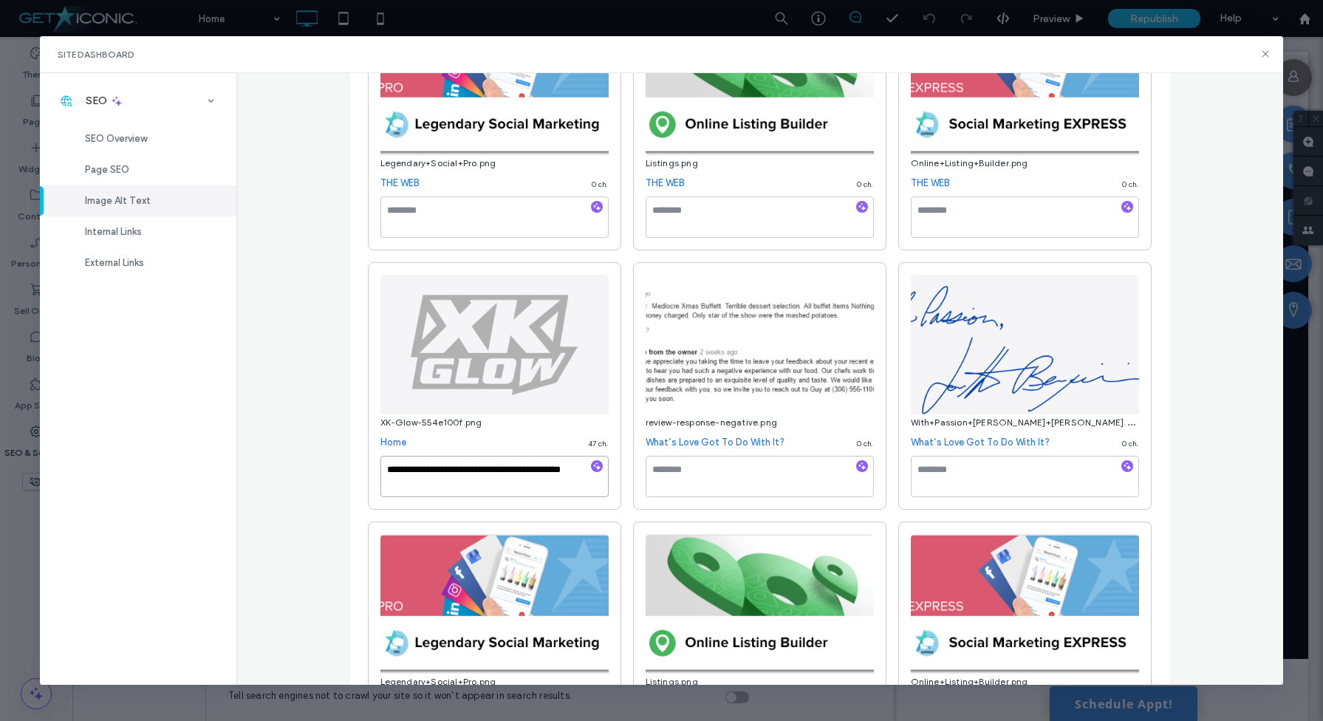
click at [412, 476] on textarea "**********" at bounding box center [494, 476] width 228 height 41
click at [497, 478] on textarea "**********" at bounding box center [494, 476] width 228 height 41
drag, startPoint x: 497, startPoint y: 493, endPoint x: 431, endPoint y: 491, distance: 66.5
click at [431, 491] on textarea "**********" at bounding box center [494, 476] width 228 height 41
type textarea "**********"
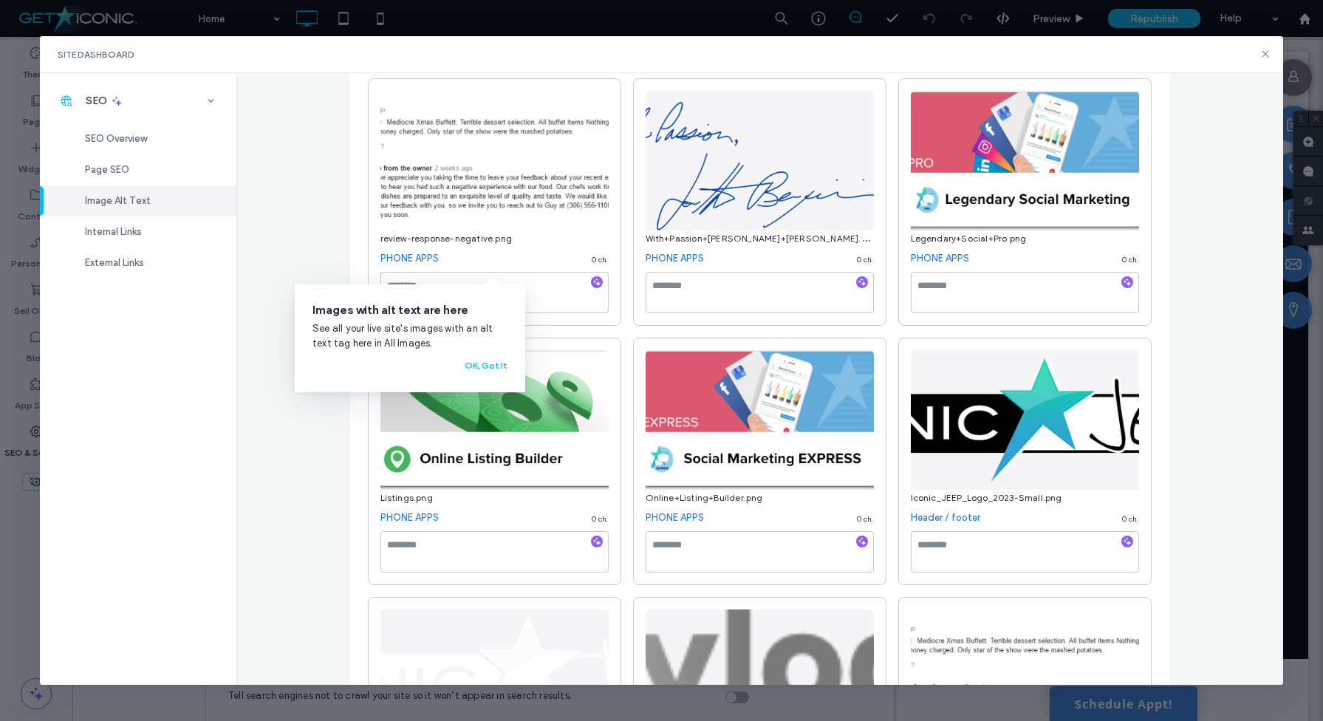
scroll to position [0, 0]
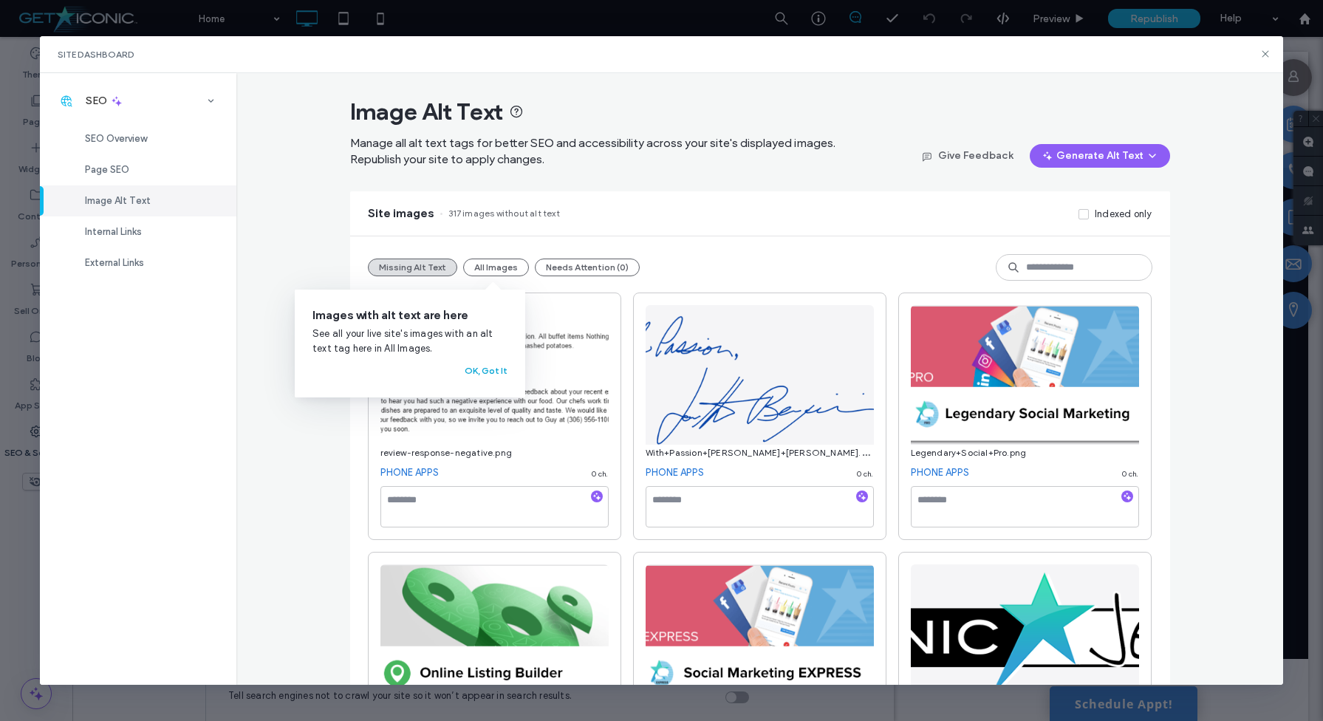
click at [494, 369] on button "OK, Got It" at bounding box center [486, 371] width 43 height 18
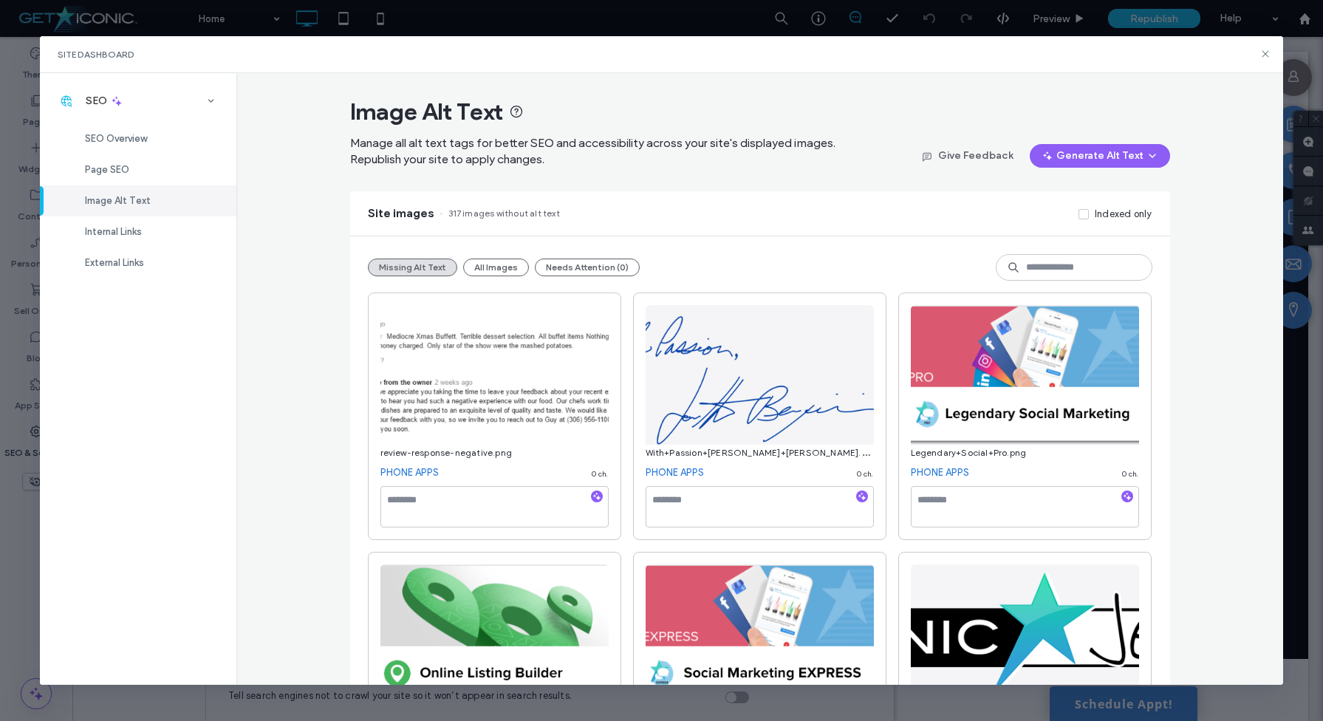
click at [298, 200] on div "Image Alt Text Manage all alt text tags for better SEO and accessibility across…" at bounding box center [759, 379] width 1047 height 612
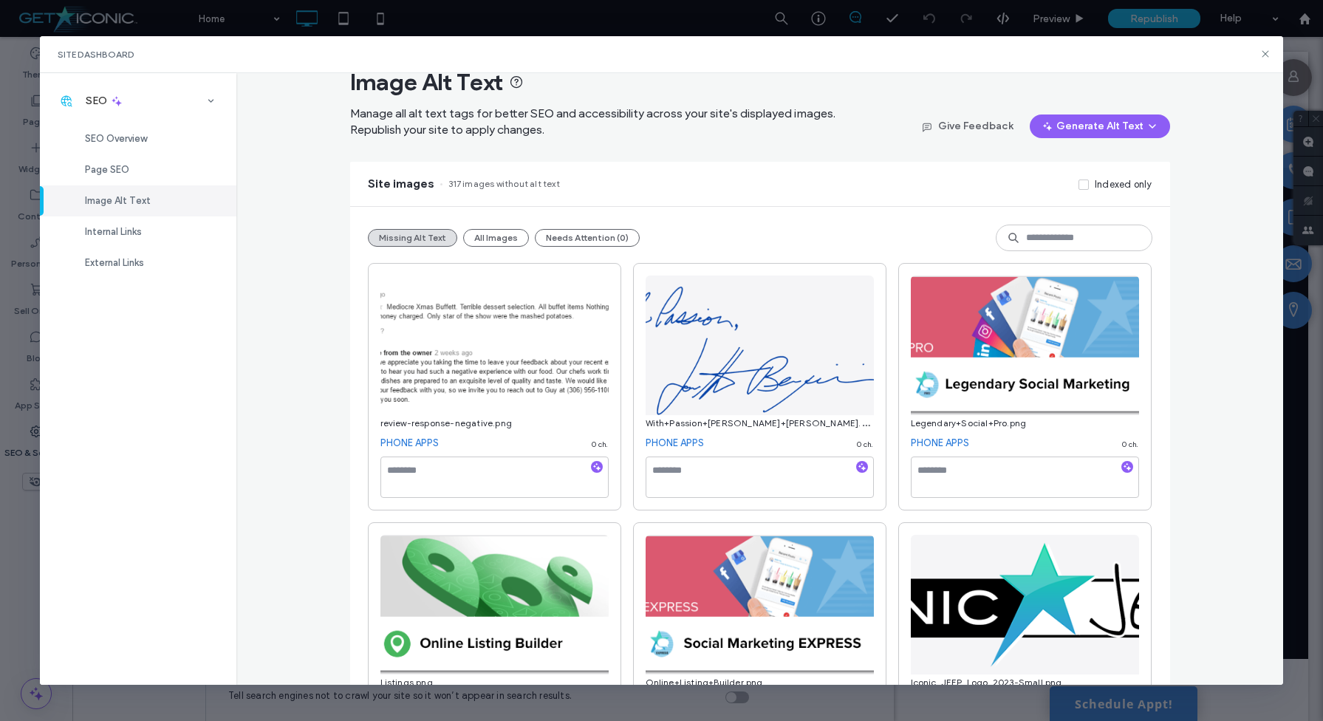
click at [1279, 86] on div "Image Alt Text Manage all alt text tags for better SEO and accessibility across…" at bounding box center [759, 379] width 1047 height 612
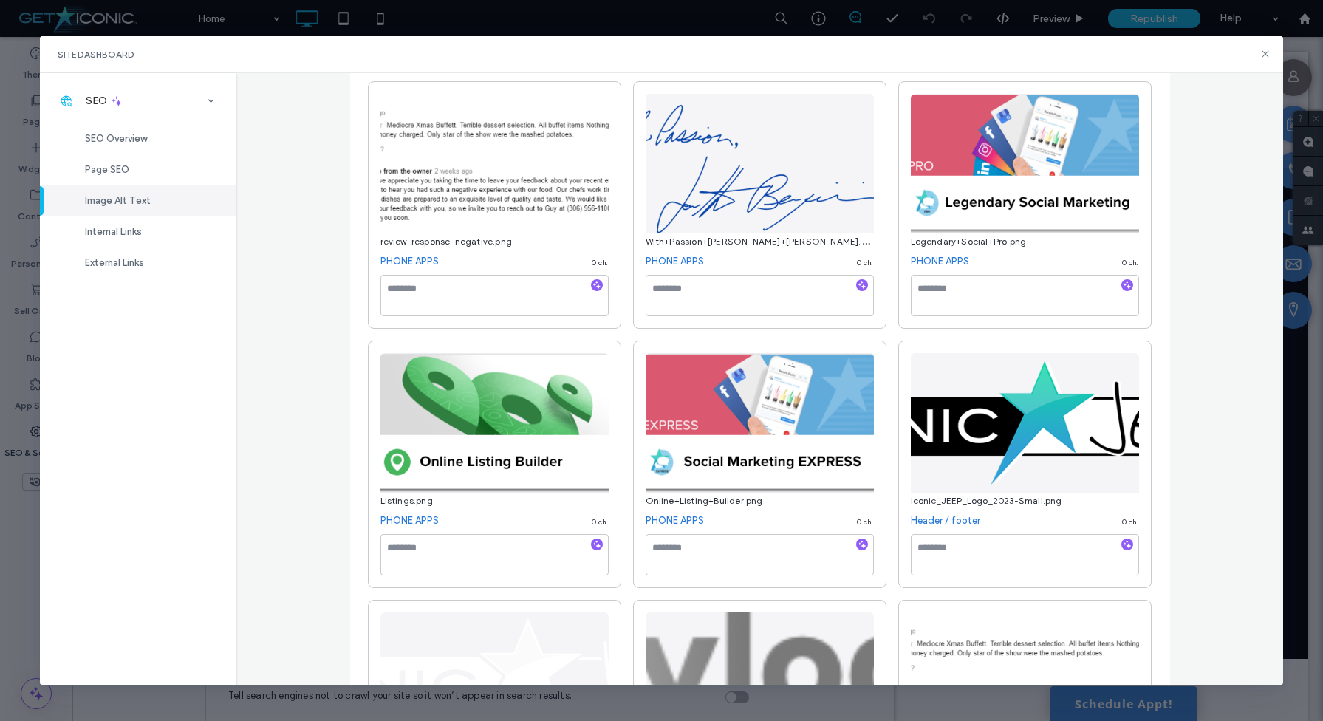
scroll to position [27117, 0]
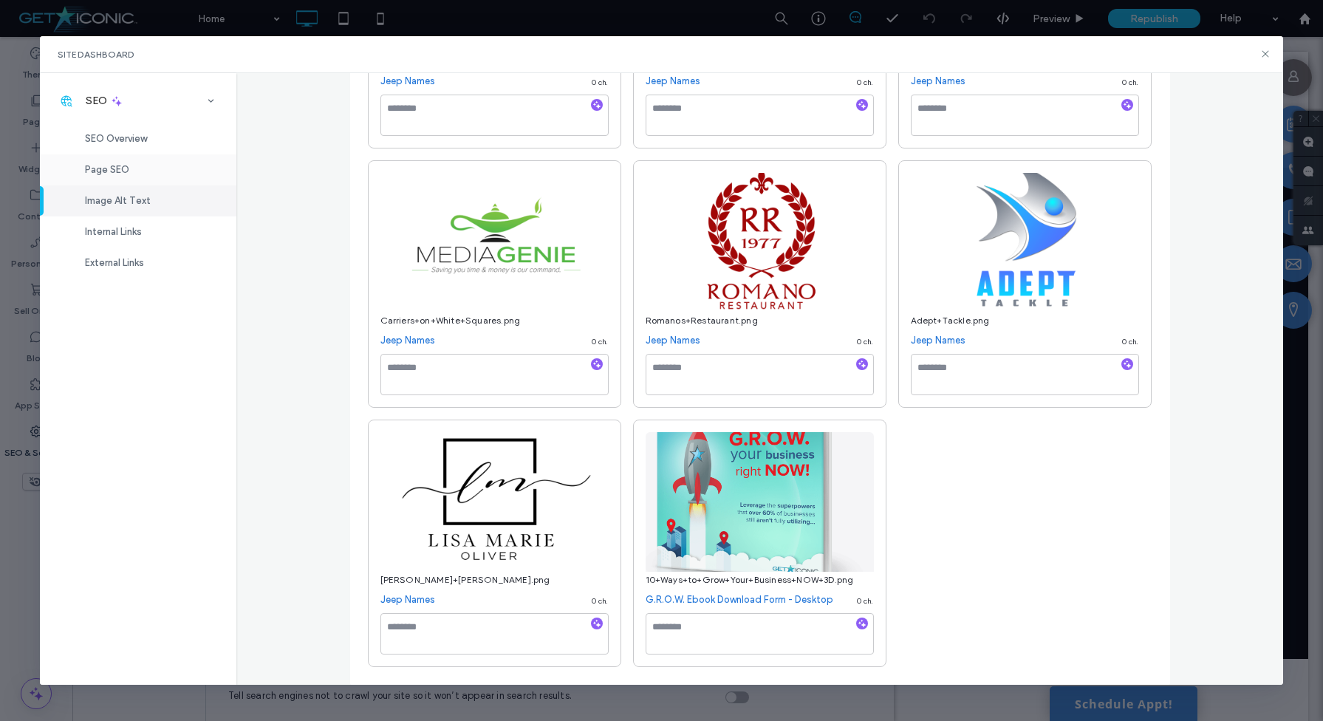
click at [146, 171] on div "Page SEO" at bounding box center [138, 169] width 196 height 31
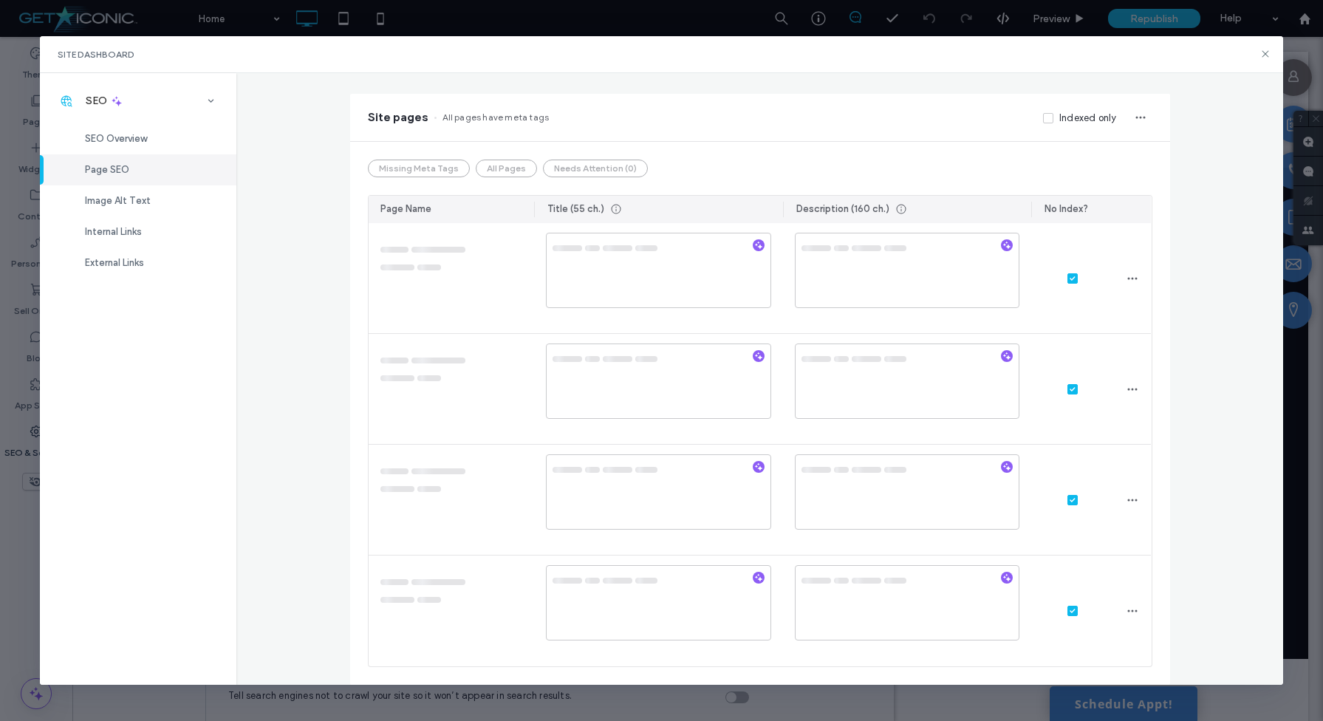
scroll to position [0, 0]
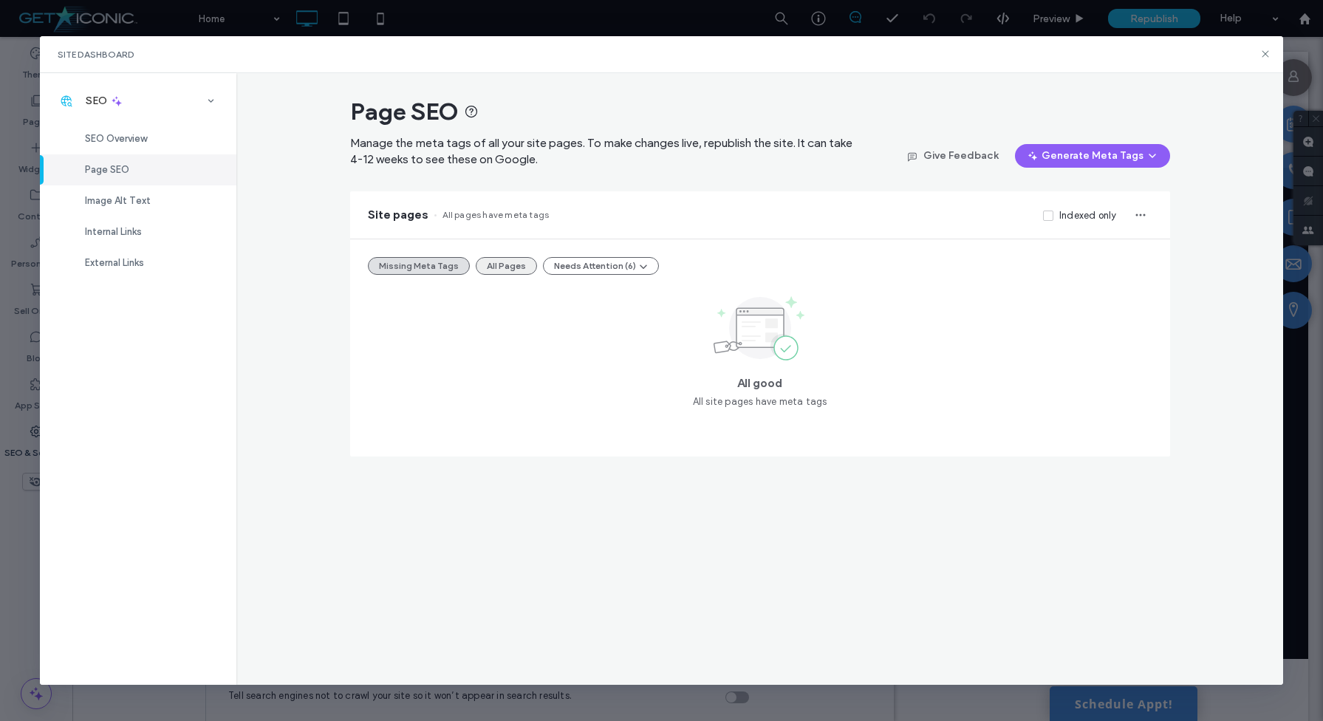
click at [495, 263] on button "All Pages" at bounding box center [506, 266] width 61 height 18
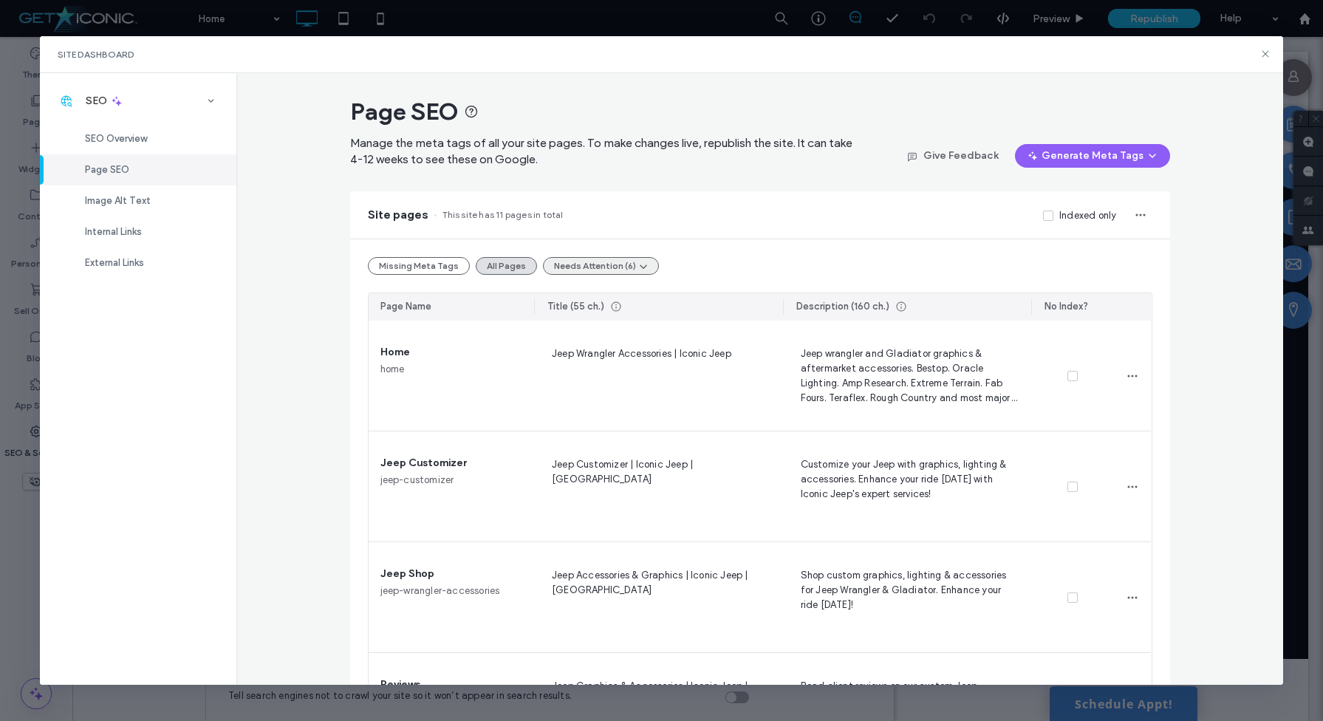
click at [584, 266] on button "Needs Attention (6)" at bounding box center [601, 266] width 116 height 18
click at [584, 299] on span "Tags Too Long (4)" at bounding box center [590, 301] width 80 height 15
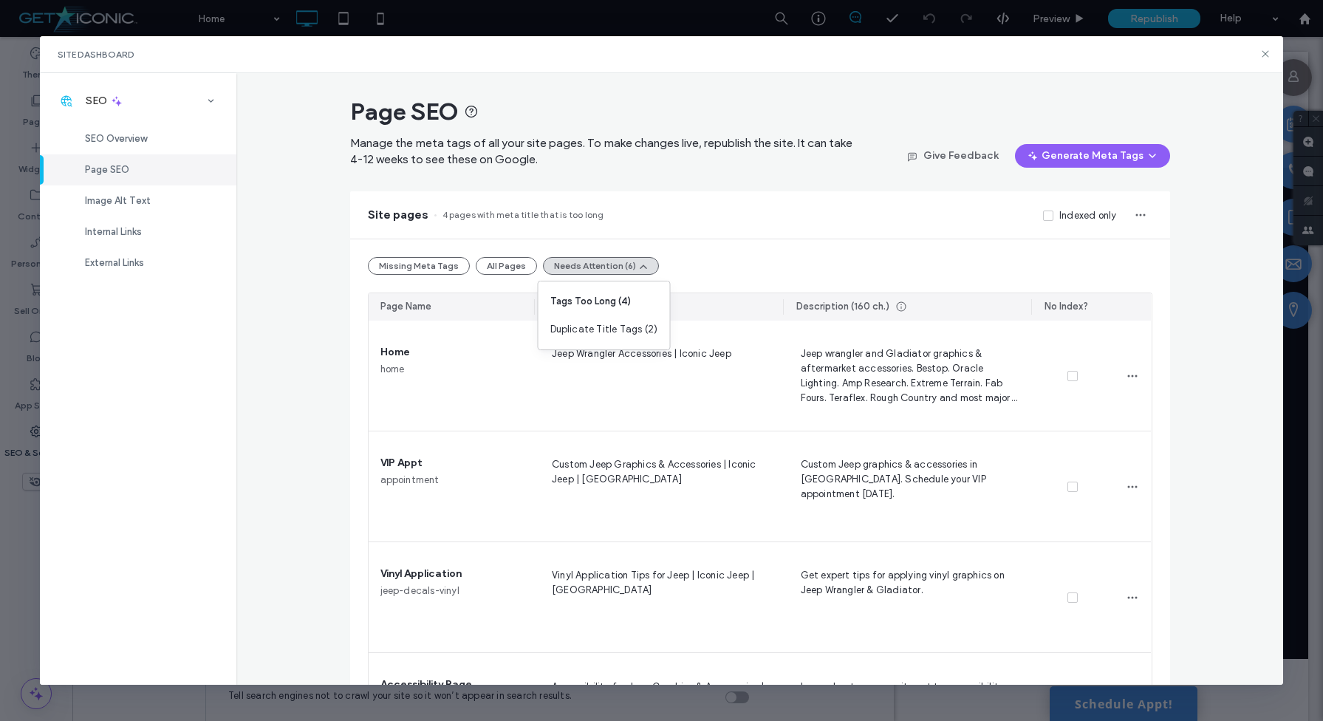
click at [716, 255] on div "Missing Meta Tags All Pages Needs Attention (6) Page Name Title (55 ch.) Descri…" at bounding box center [760, 510] width 820 height 543
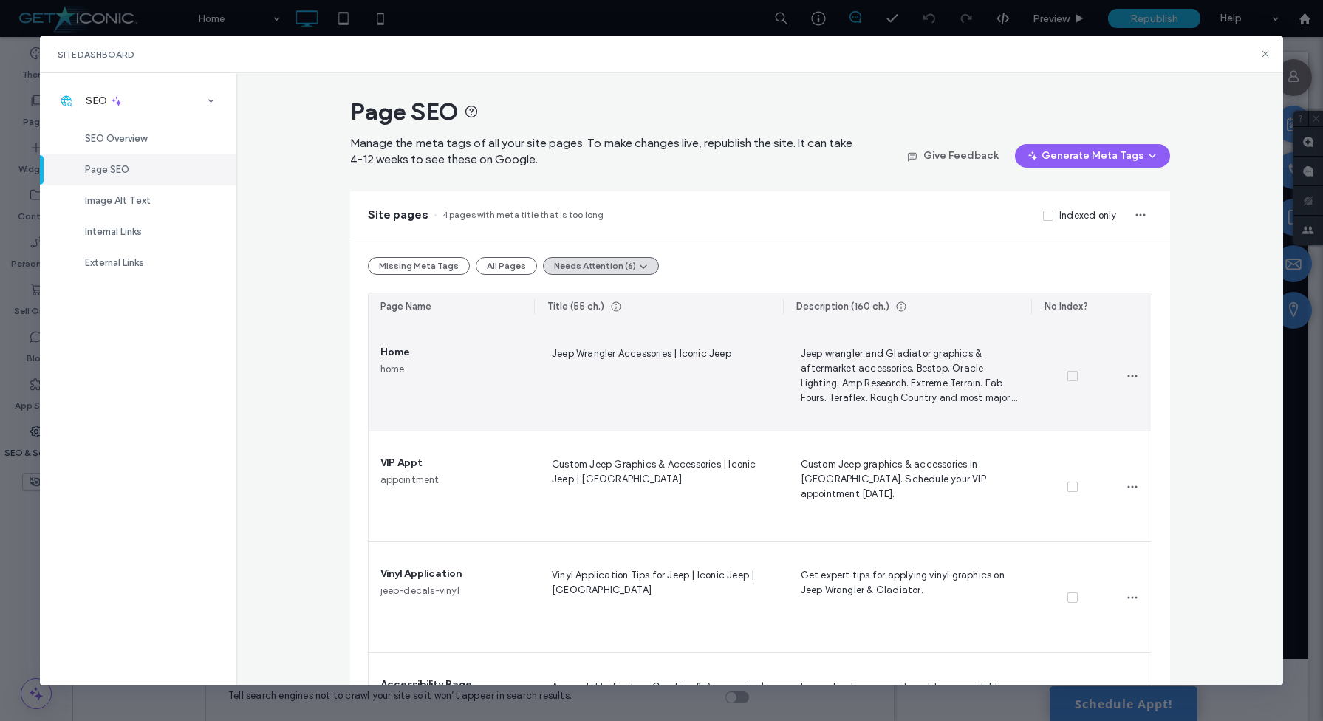
click at [881, 389] on span "Jeep wrangler and Gladiator graphics & aftermarket accessories. Bestop. Oracle …" at bounding box center [907, 375] width 225 height 61
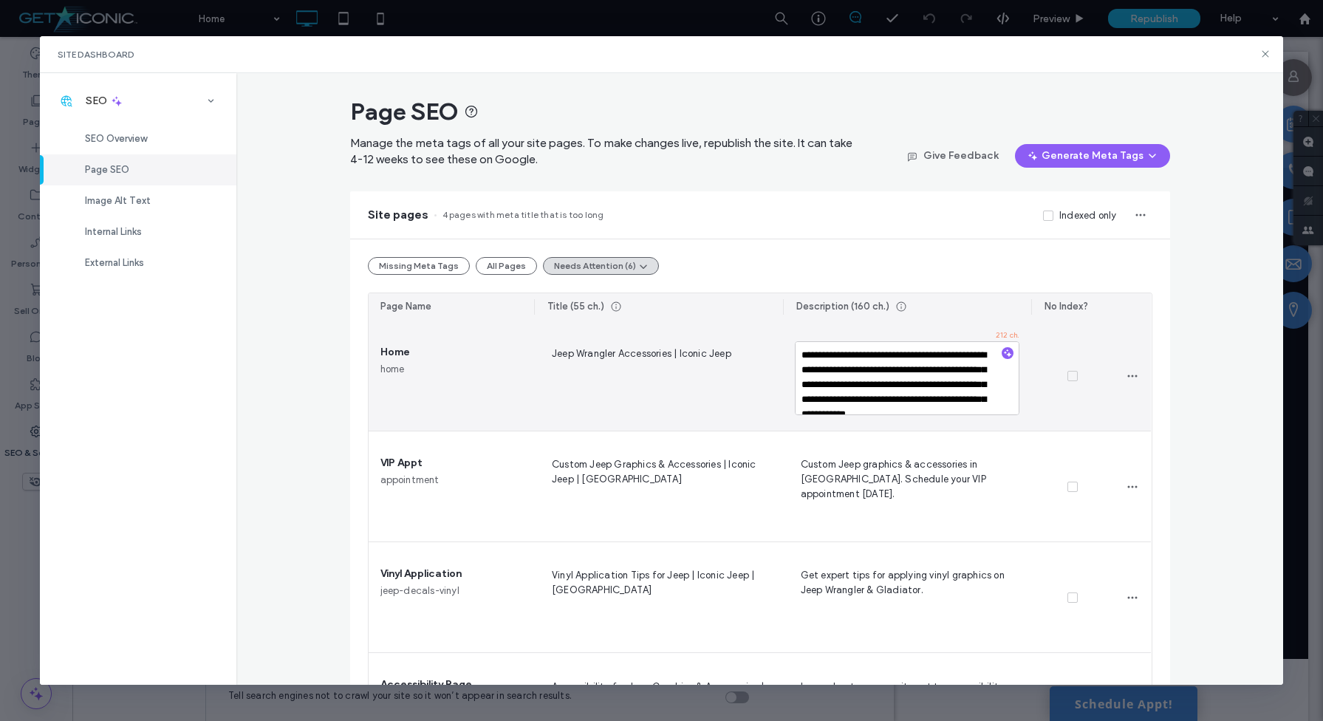
scroll to position [28, 0]
drag, startPoint x: 916, startPoint y: 372, endPoint x: 885, endPoint y: 386, distance: 34.1
click at [885, 386] on textarea "**********" at bounding box center [907, 378] width 225 height 74
type textarea "**********"
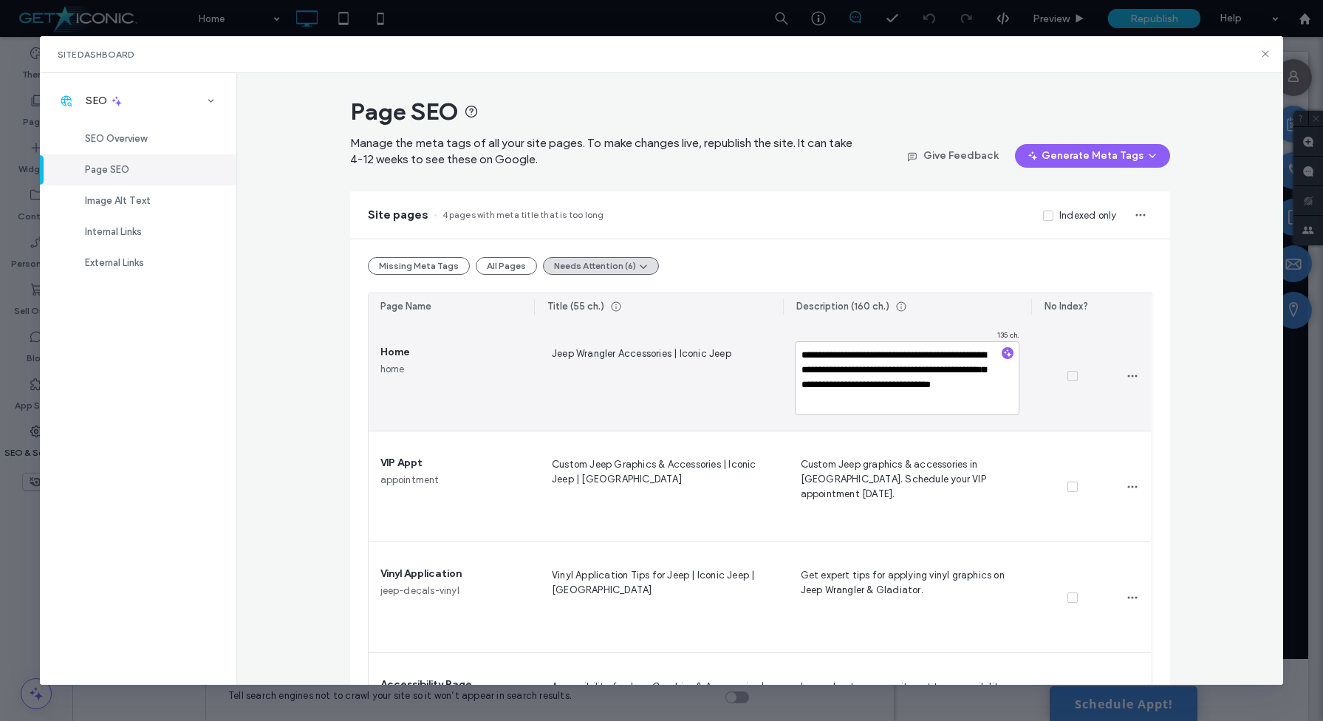
click at [904, 400] on textarea "**********" at bounding box center [907, 378] width 225 height 74
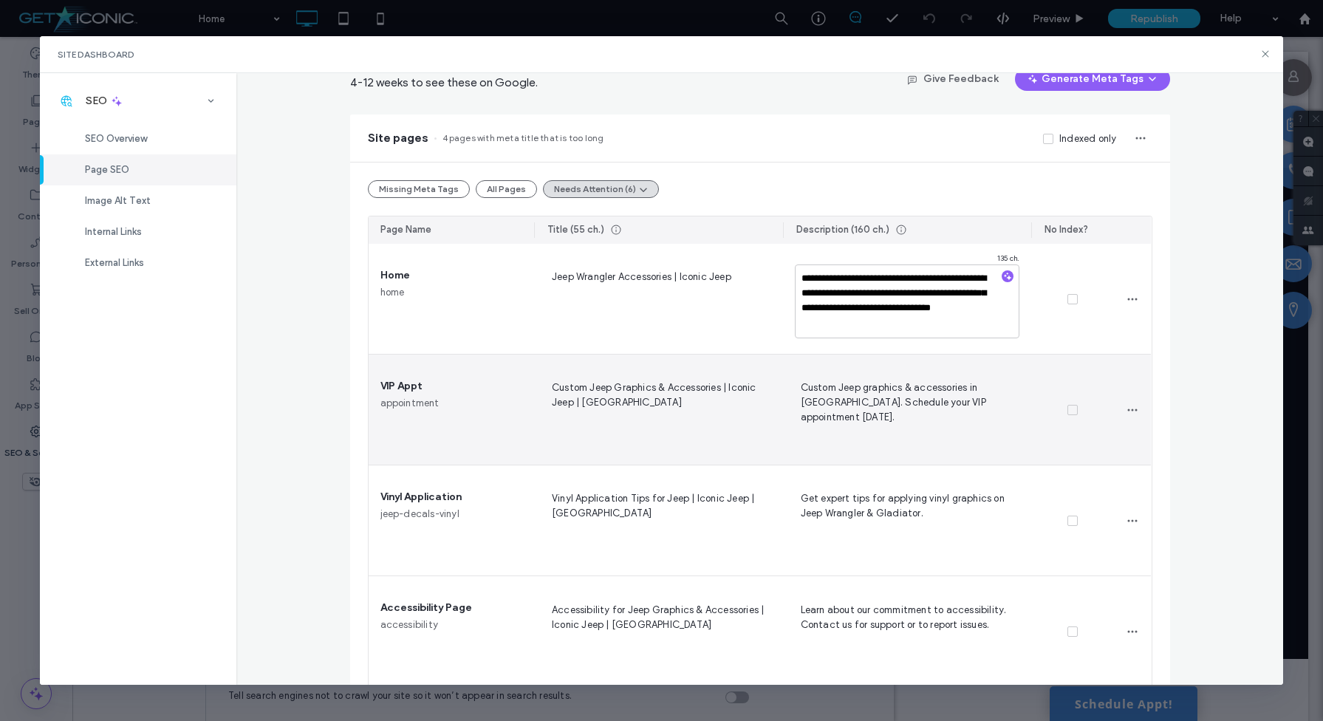
scroll to position [98, 0]
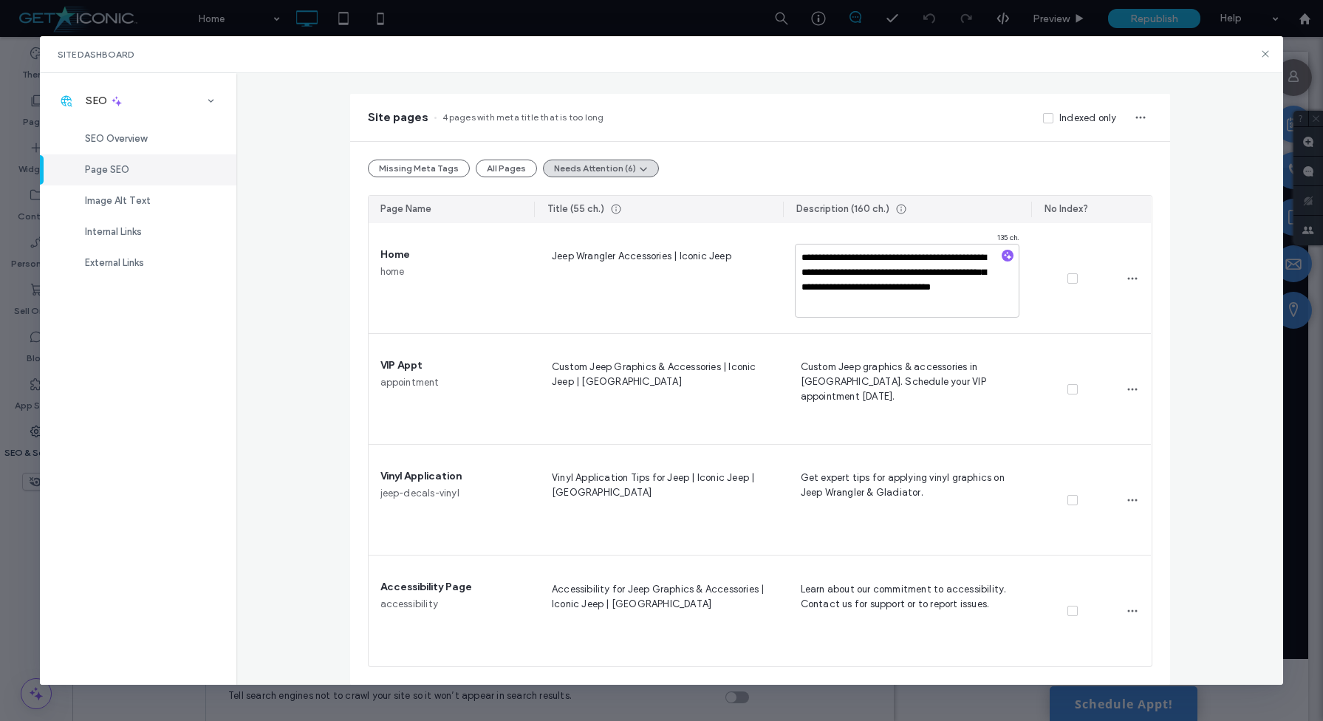
click at [1174, 353] on div "**********" at bounding box center [759, 379] width 1047 height 612
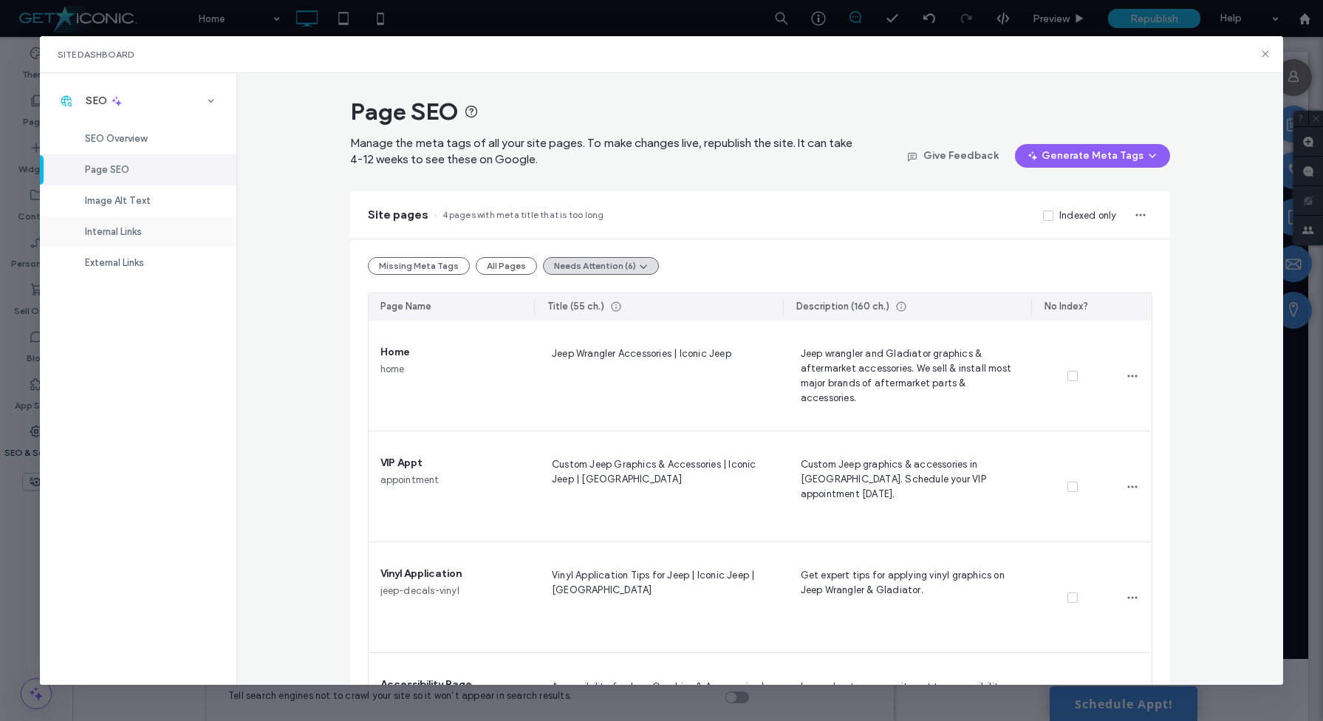
click at [136, 230] on span "Internal Links" at bounding box center [113, 231] width 57 height 11
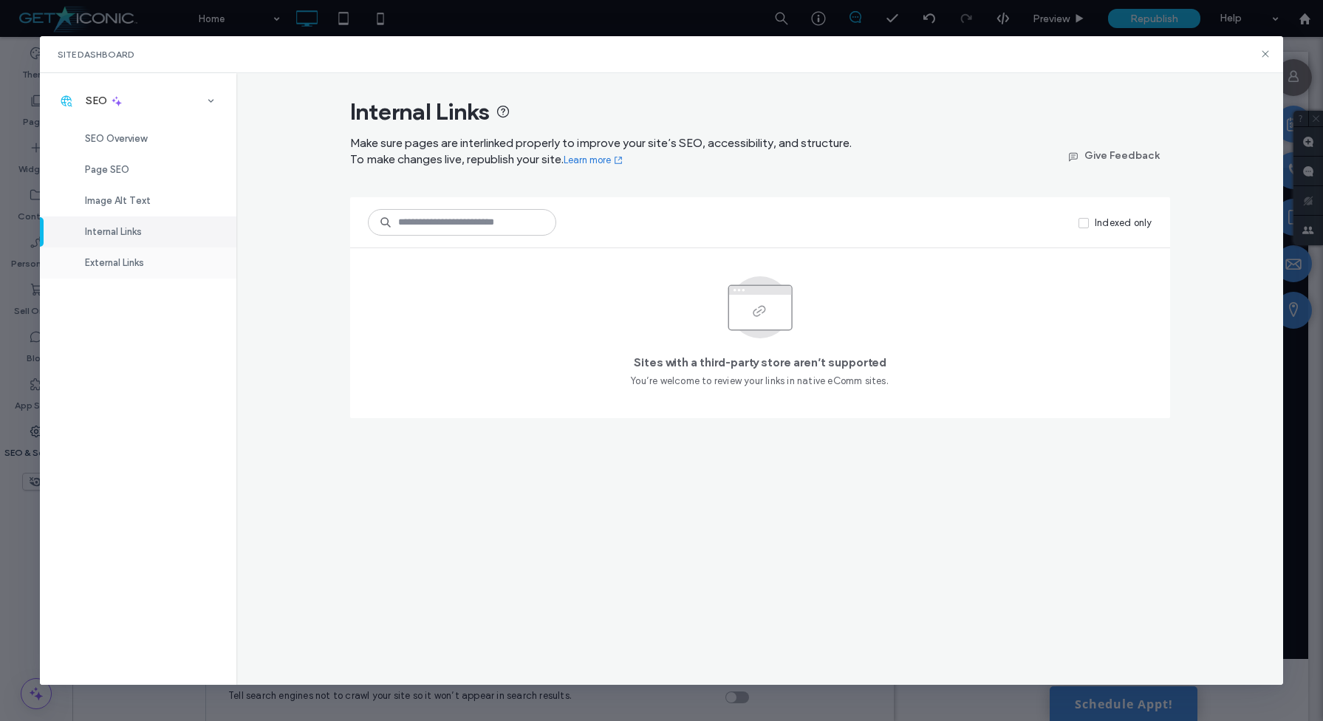
click at [132, 262] on span "External Links" at bounding box center [114, 262] width 59 height 11
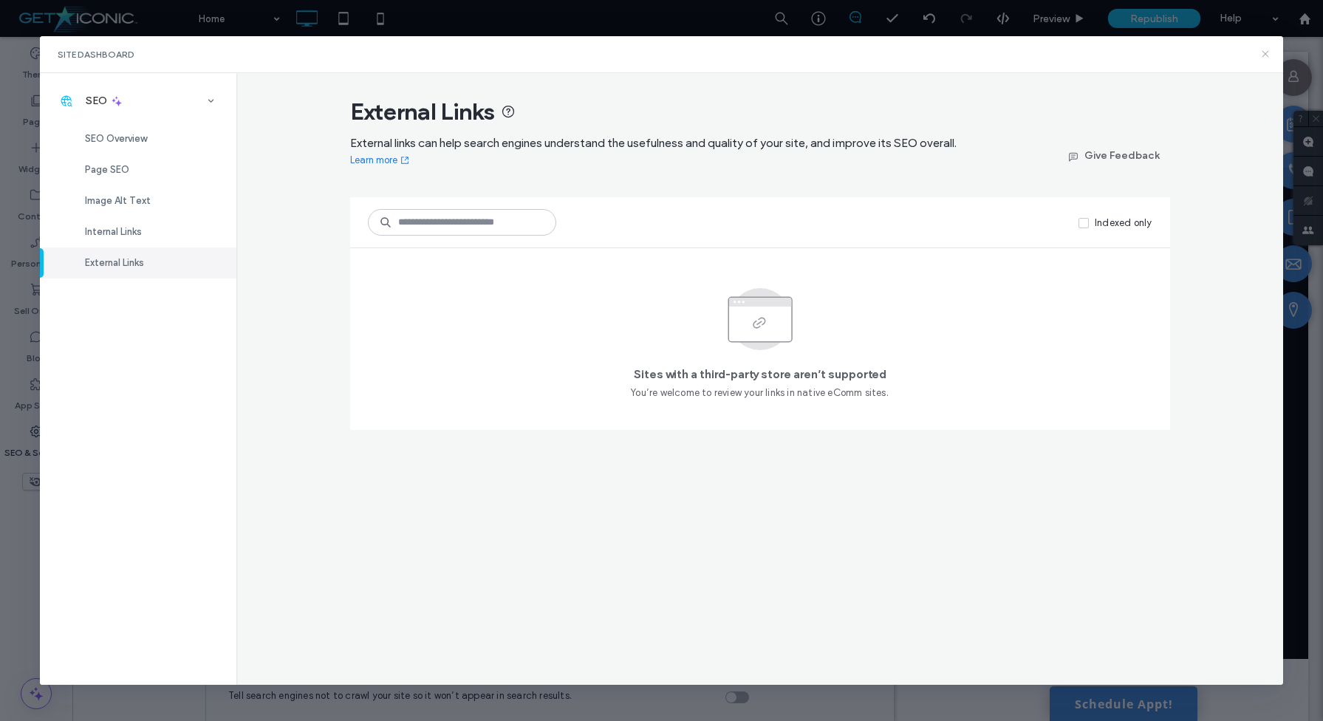
click at [1266, 55] on use at bounding box center [1265, 54] width 7 height 7
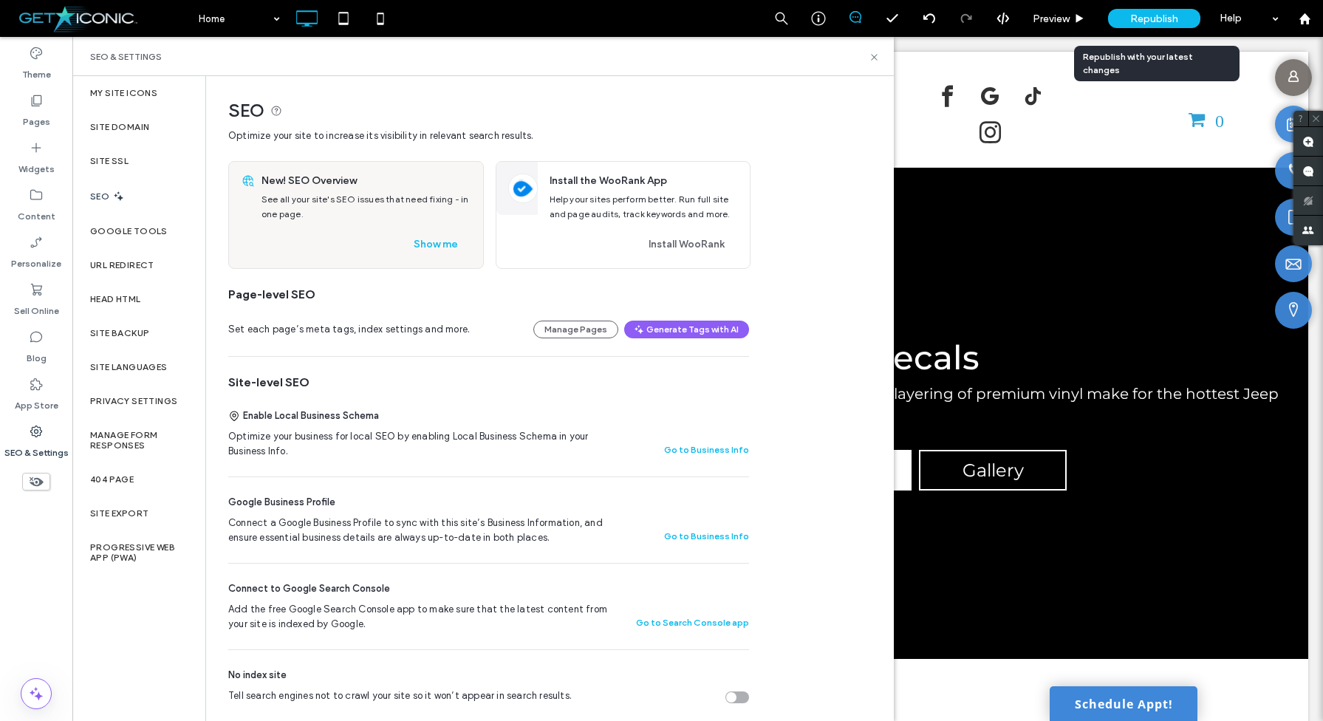
click at [1152, 16] on span "Republish" at bounding box center [1154, 19] width 48 height 13
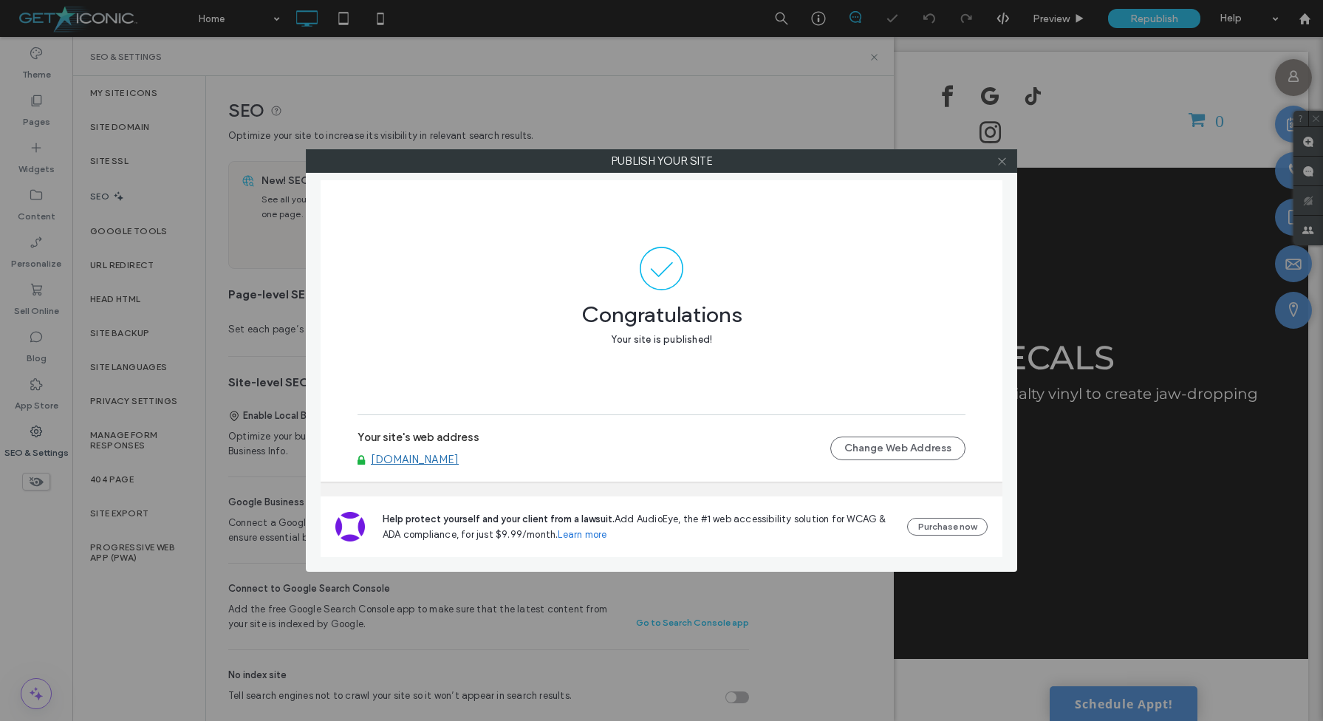
click at [1000, 164] on icon at bounding box center [1002, 161] width 11 height 11
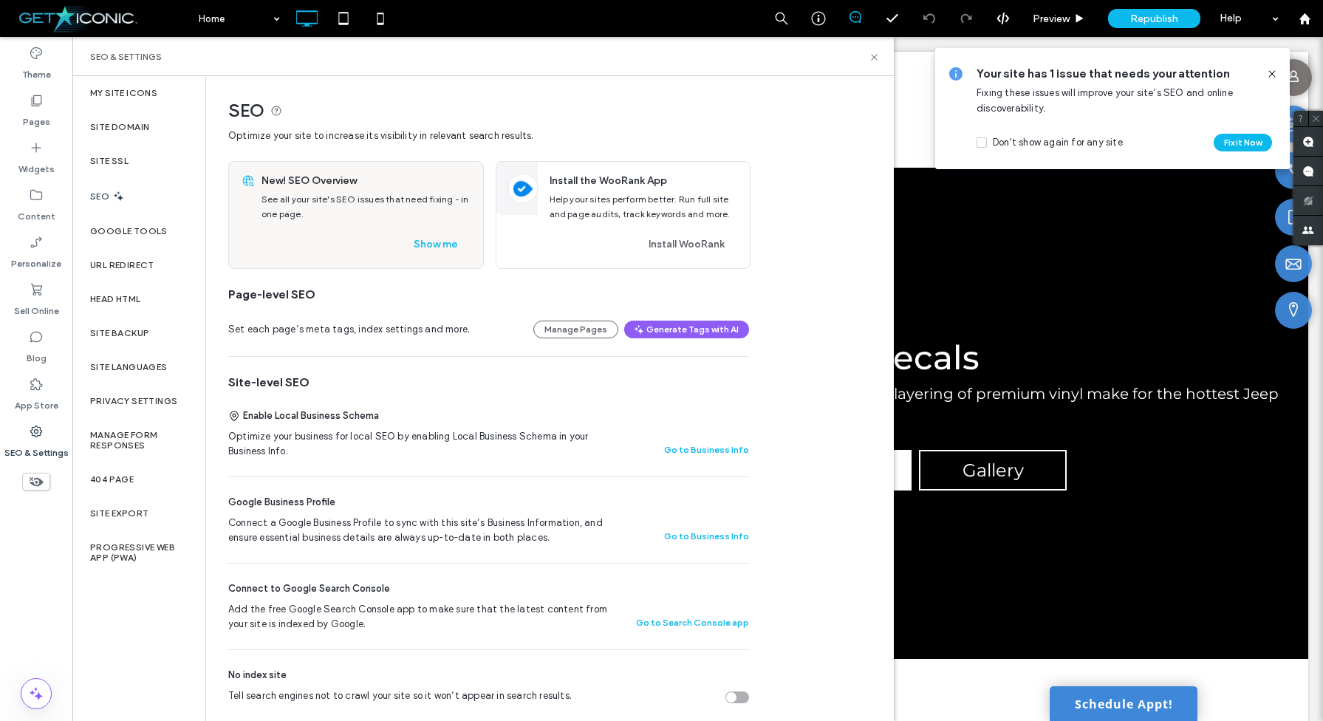
click at [1272, 75] on icon at bounding box center [1272, 74] width 12 height 12
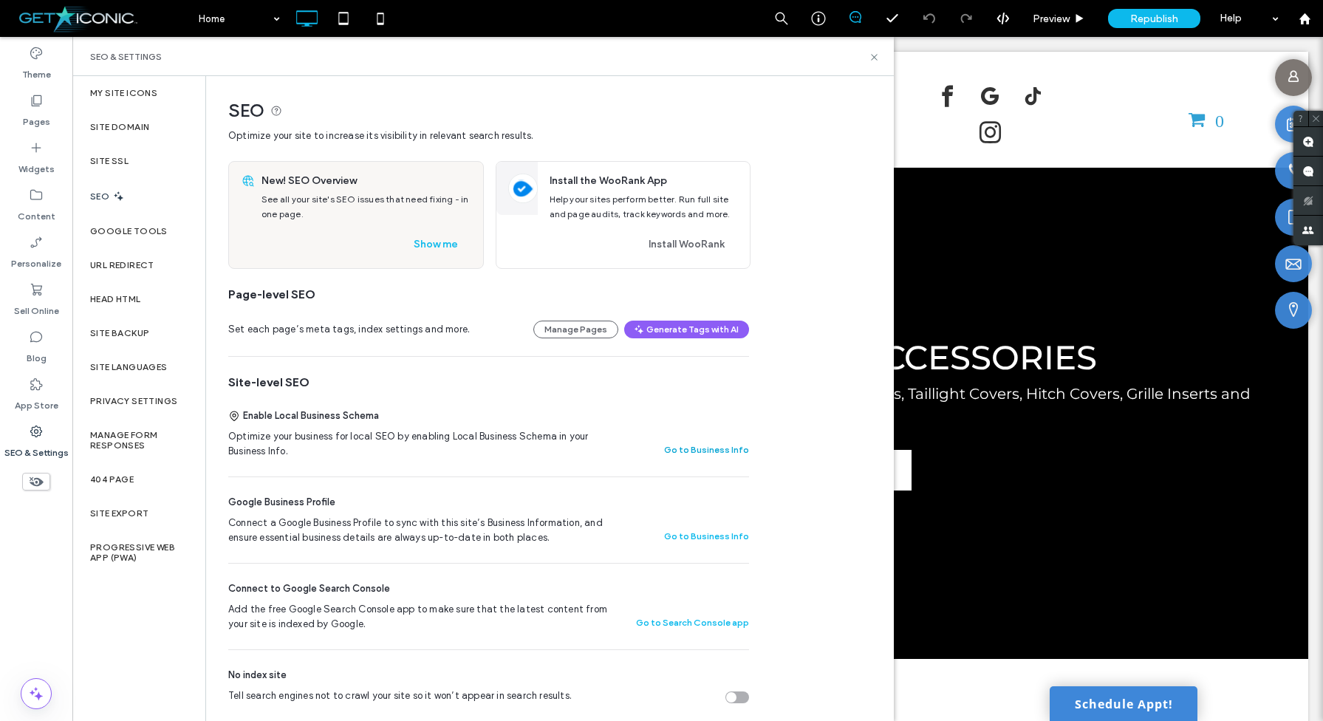
click at [680, 451] on button "Go to Business Info" at bounding box center [706, 450] width 85 height 18
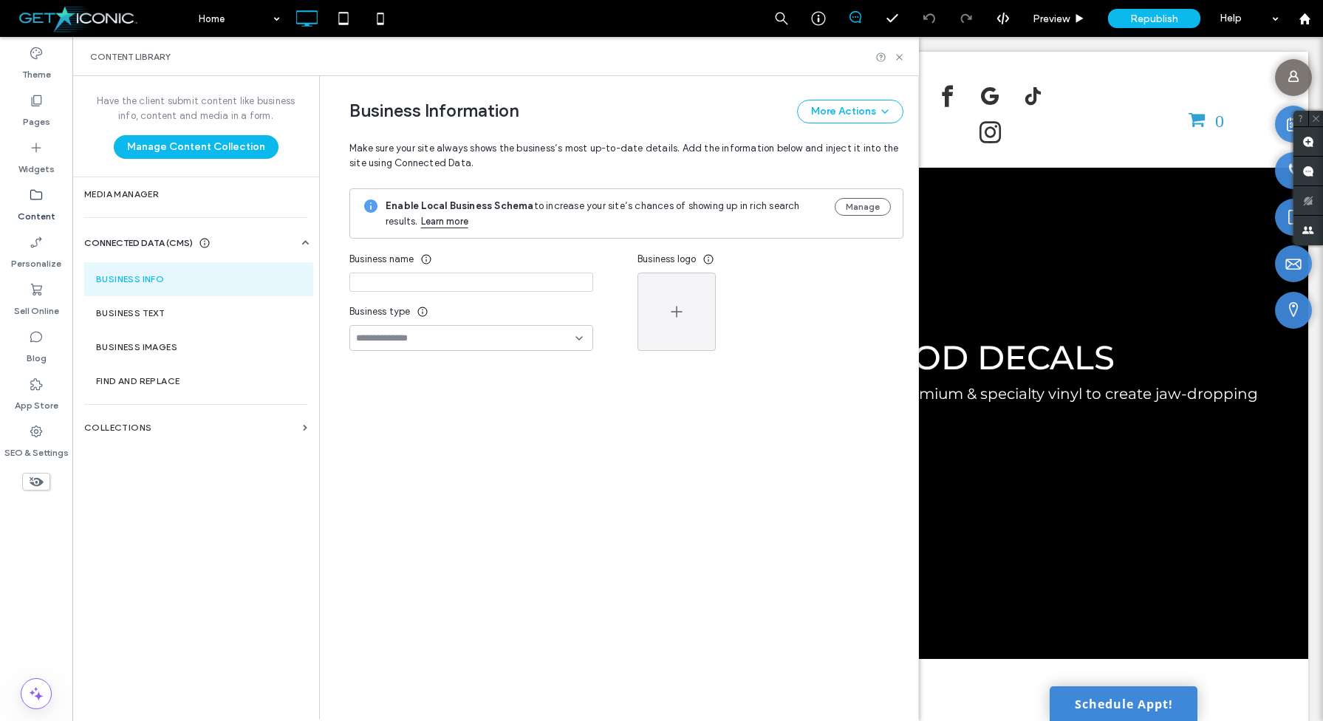
type input "**********"
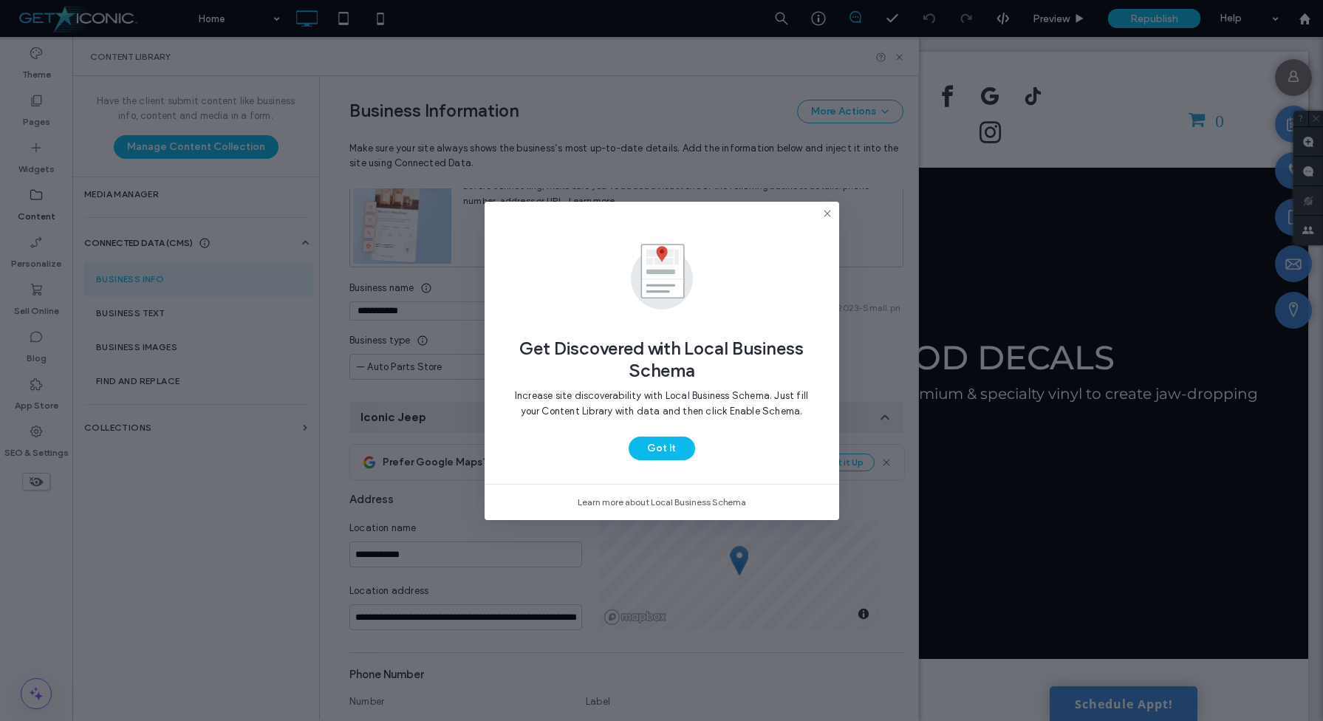
scroll to position [111, 0]
click at [680, 451] on button "Got It" at bounding box center [662, 449] width 66 height 24
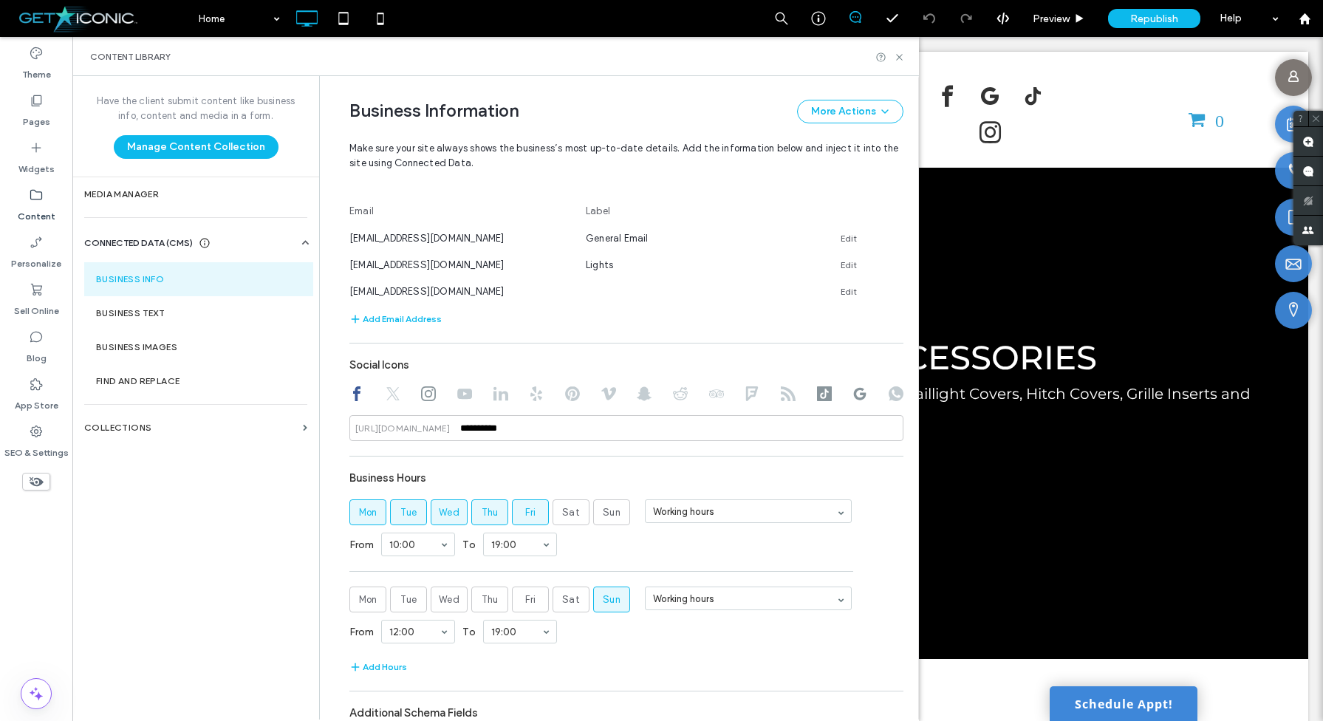
scroll to position [728, 0]
click at [427, 399] on icon at bounding box center [428, 392] width 15 height 15
type input "**********"
click at [651, 395] on icon at bounding box center [644, 392] width 15 height 15
click at [827, 397] on use at bounding box center [824, 392] width 15 height 15
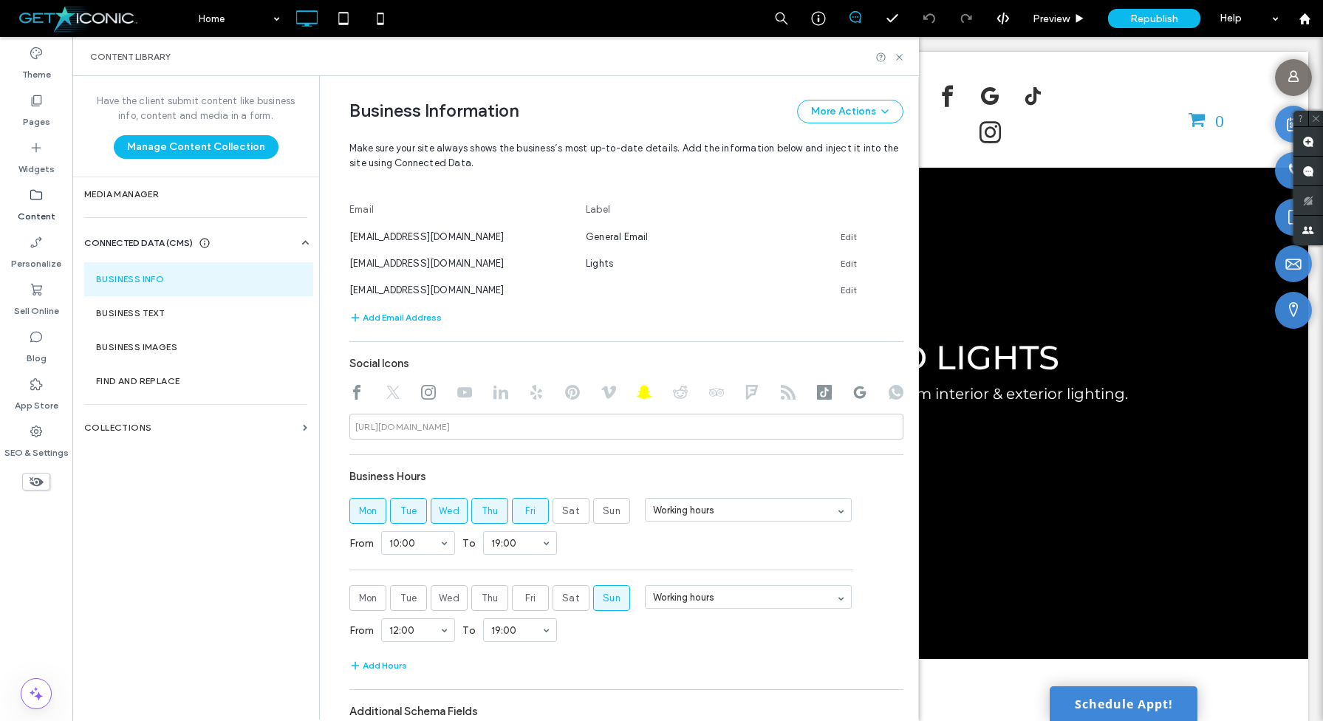
type input "**********"
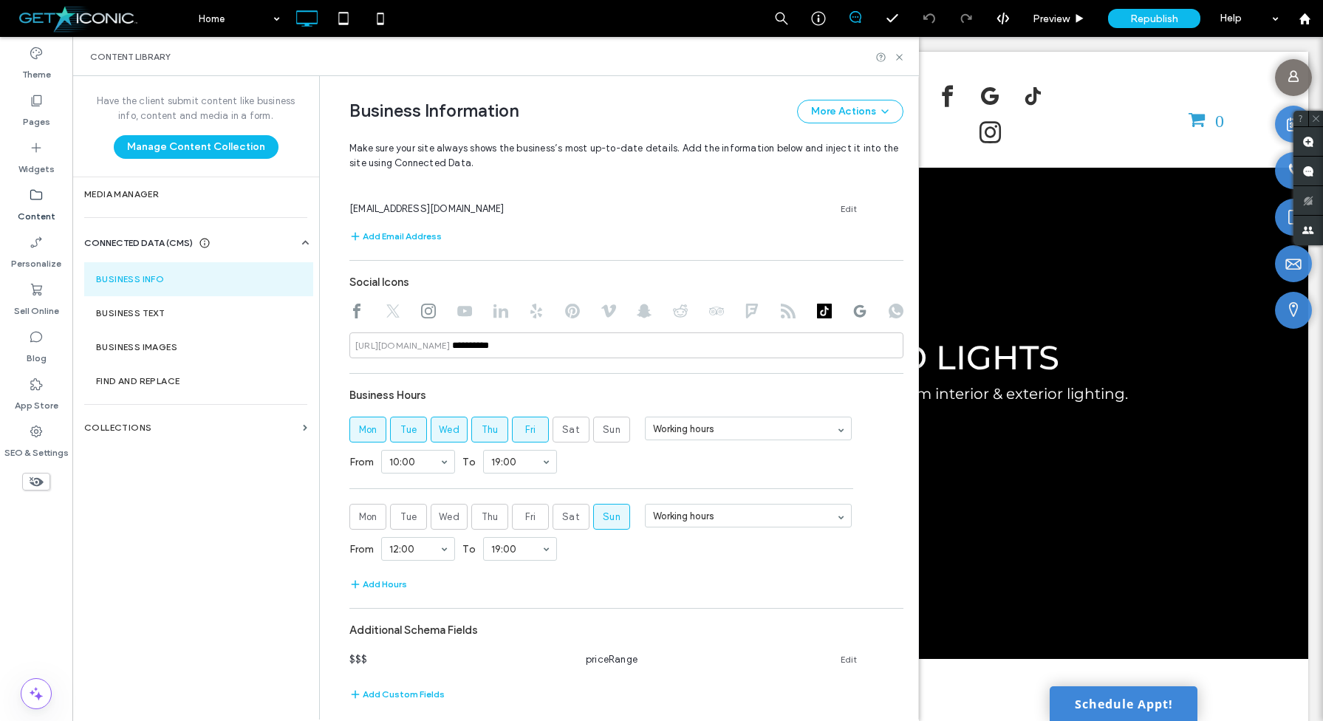
scroll to position [819, 0]
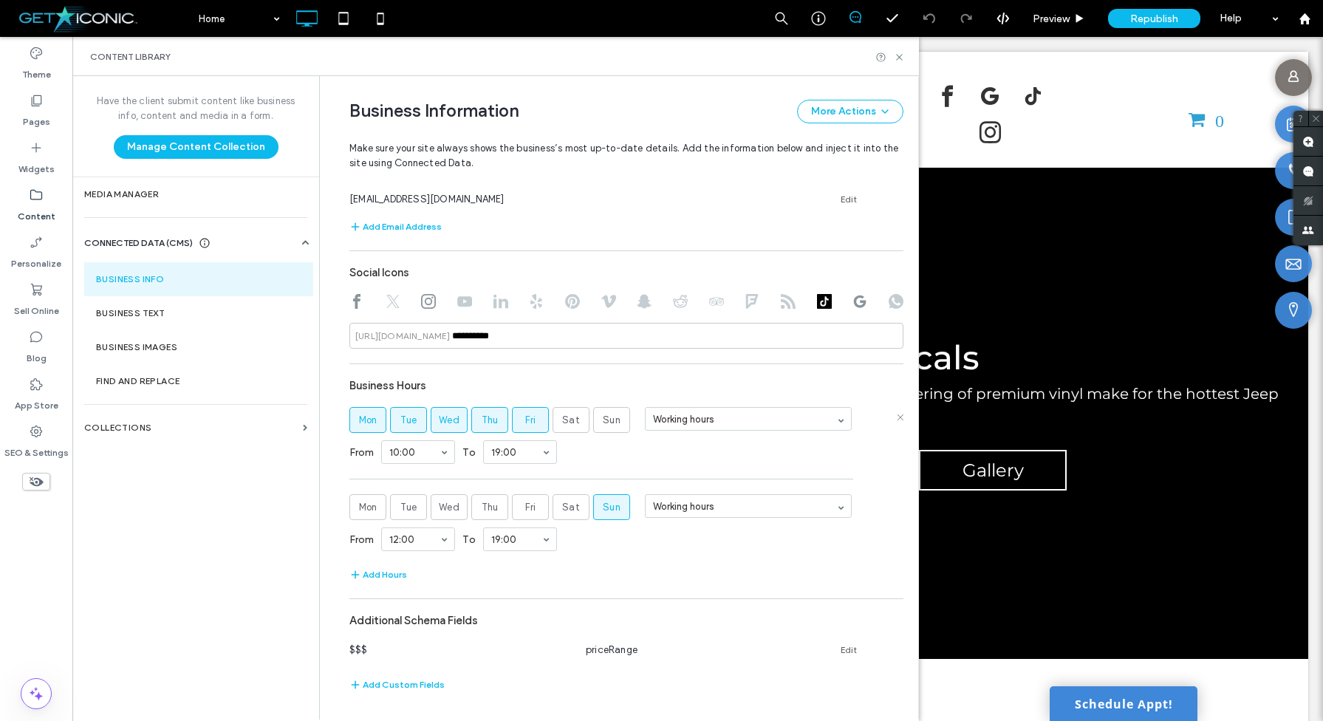
click at [372, 427] on span "Mon" at bounding box center [368, 420] width 18 height 15
click at [623, 423] on label "Sun" at bounding box center [611, 420] width 37 height 26
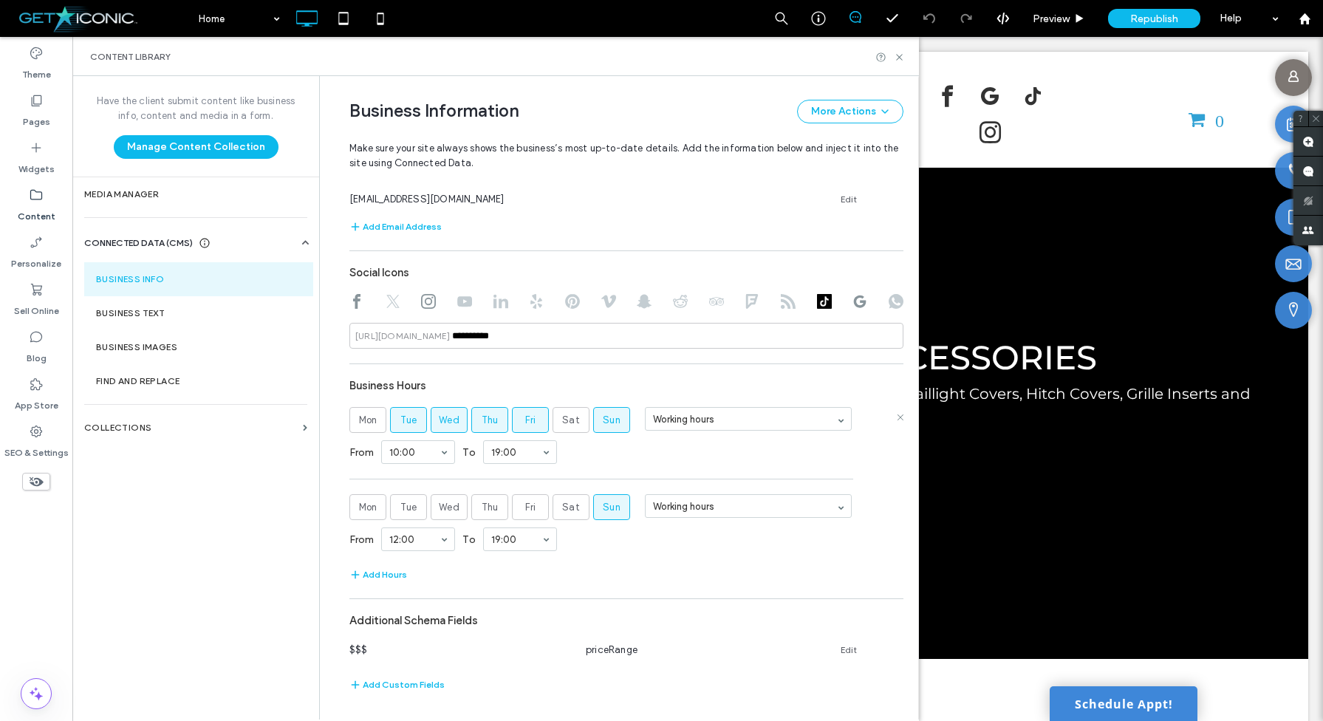
click at [621, 425] on label "Sun" at bounding box center [611, 420] width 37 height 26
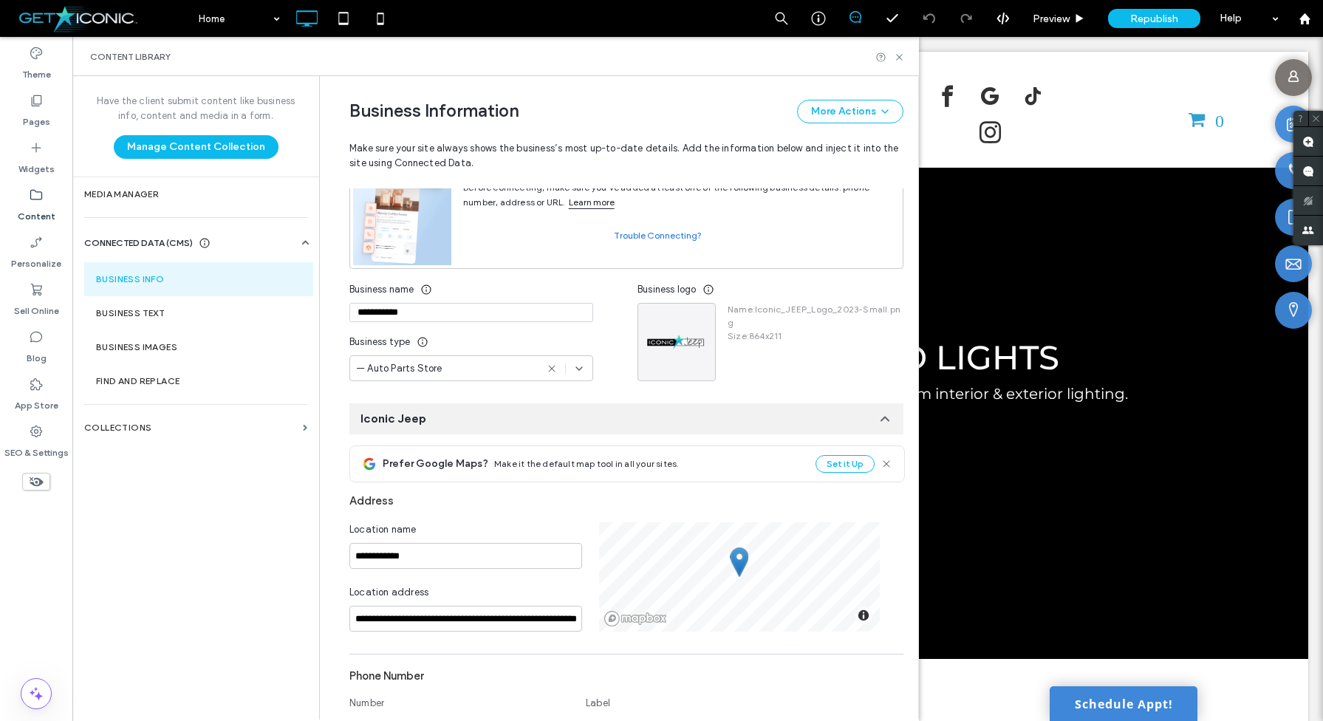
scroll to position [0, 0]
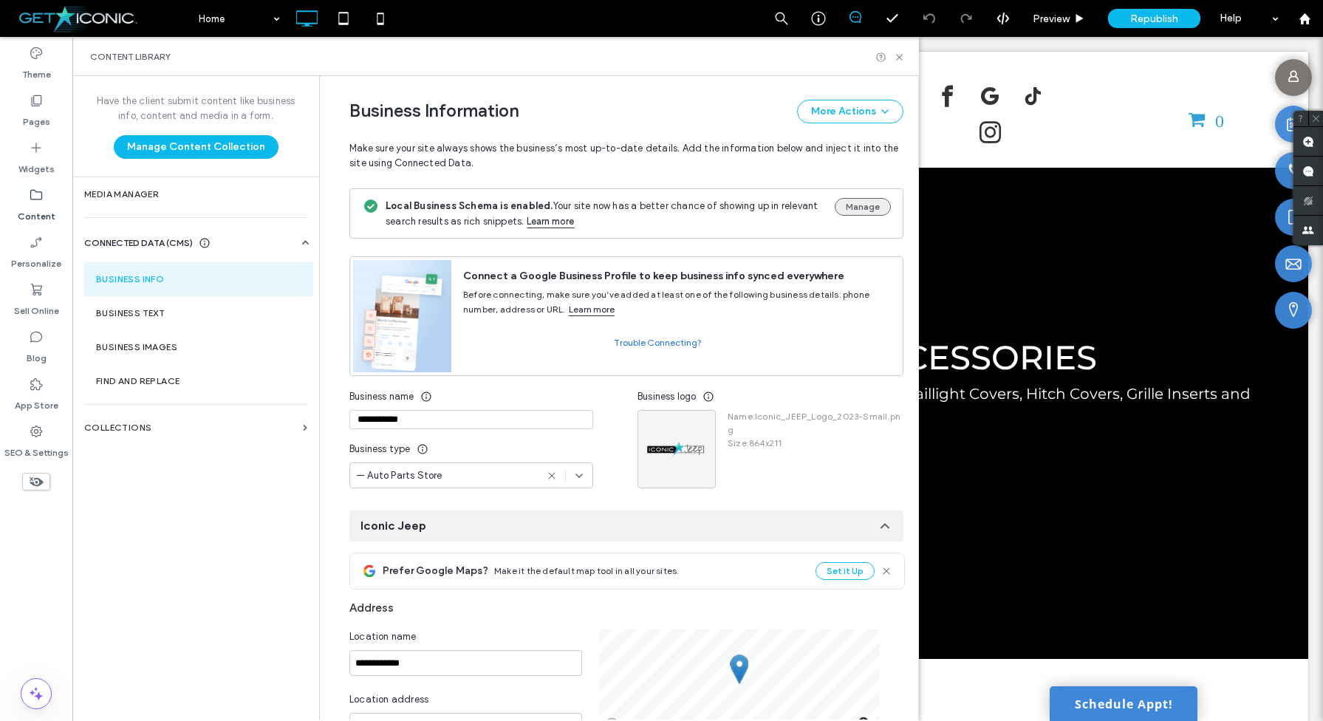
click at [860, 210] on button "Manage" at bounding box center [863, 207] width 56 height 18
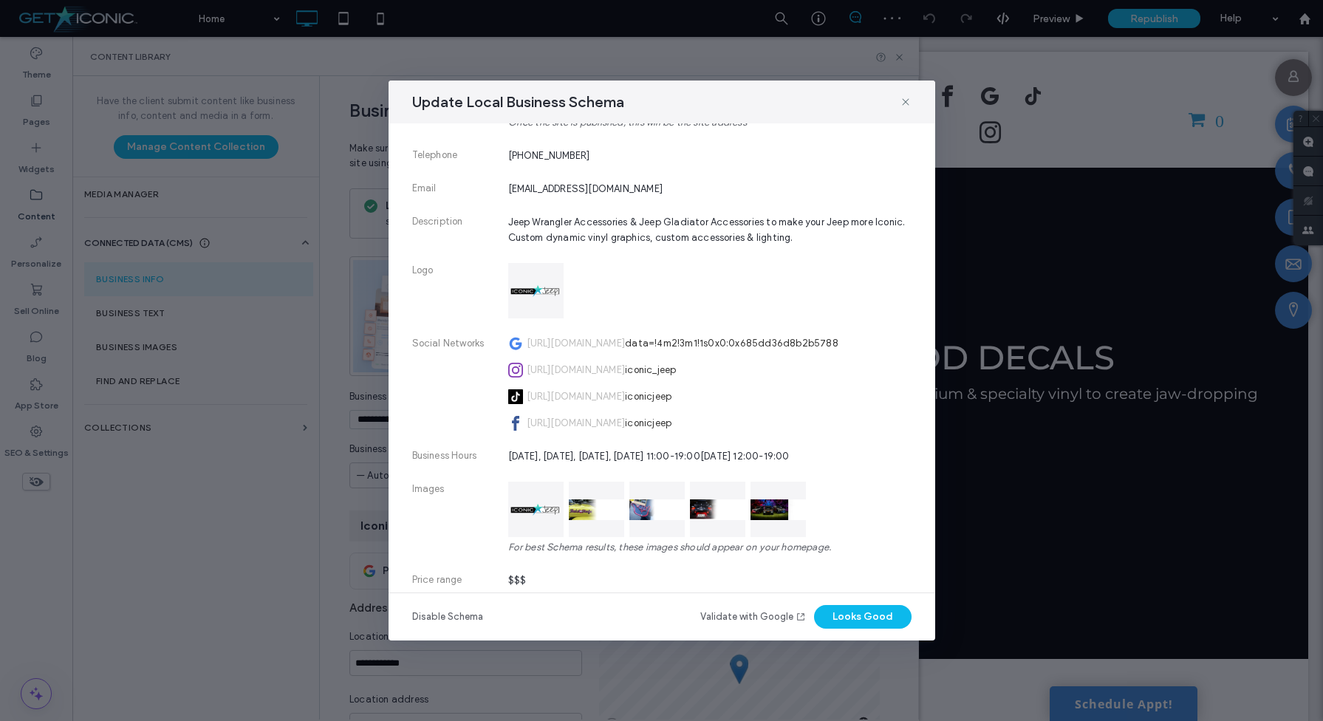
scroll to position [326, 0]
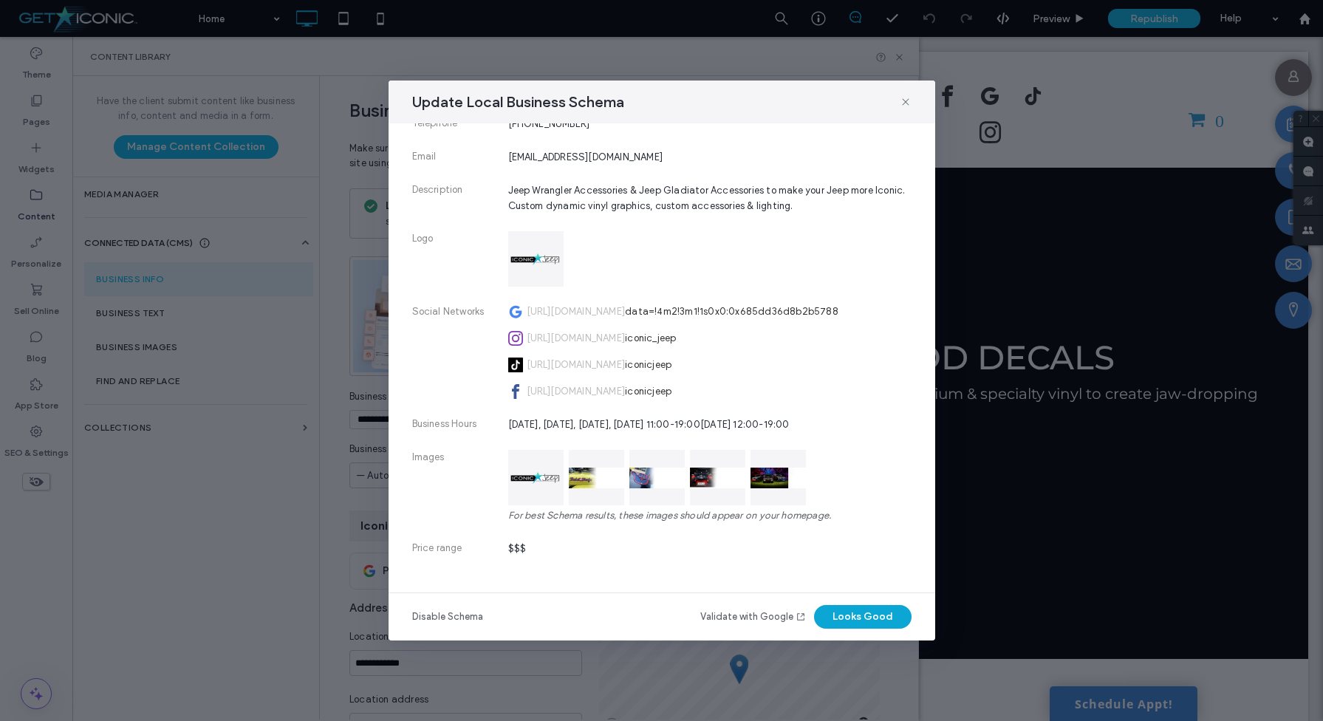
click at [871, 618] on button "Looks Good" at bounding box center [863, 617] width 98 height 24
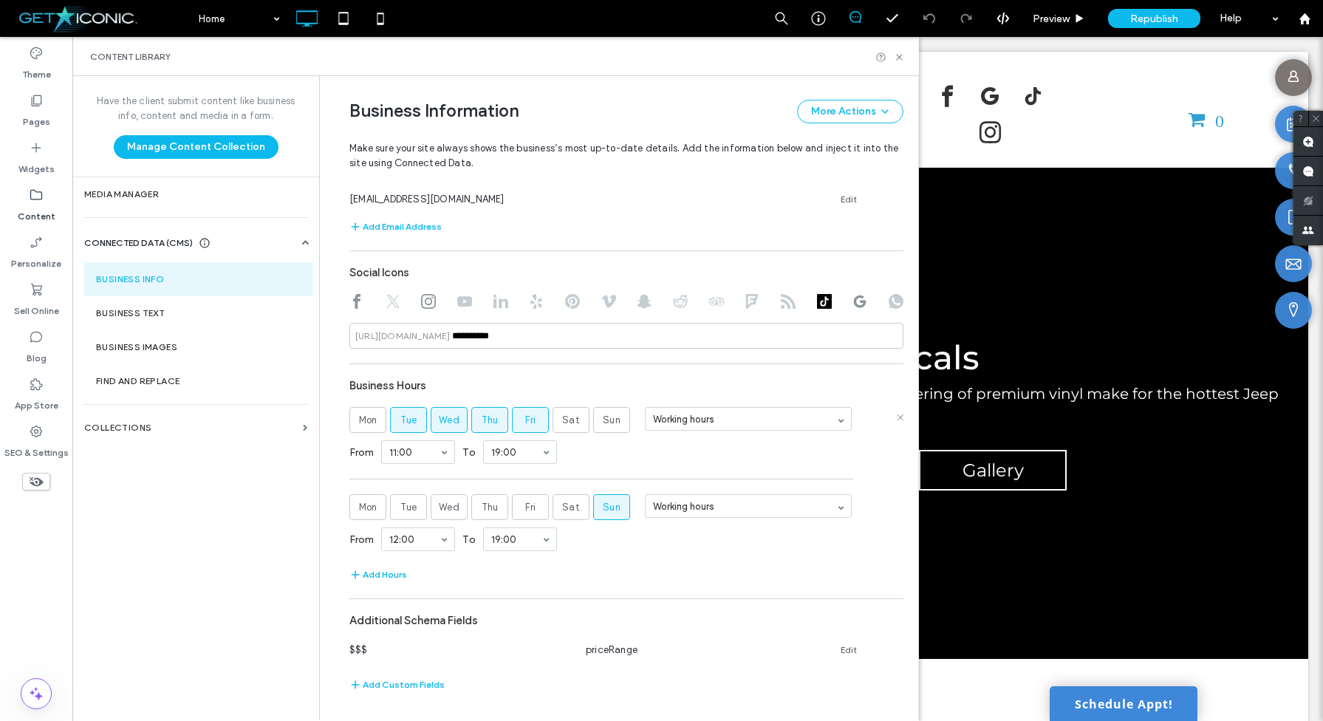
scroll to position [0, 0]
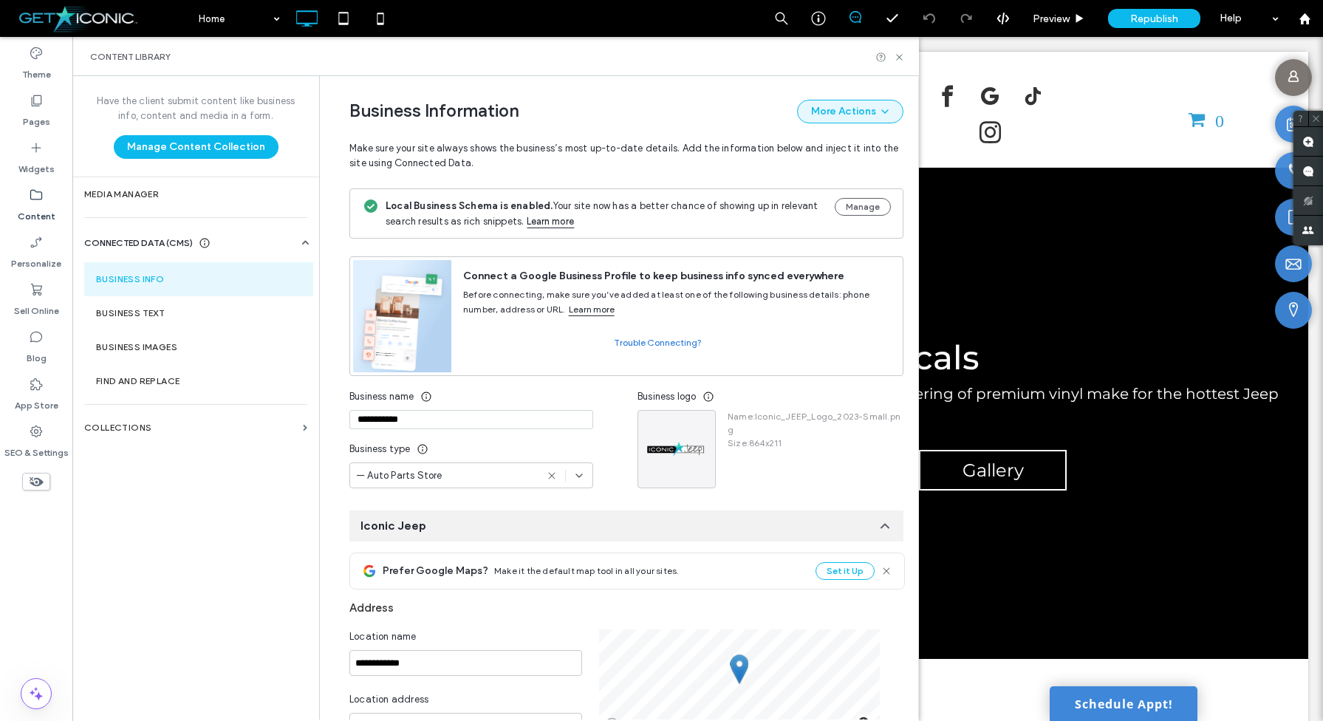
click at [855, 117] on button "More Actions" at bounding box center [850, 112] width 106 height 24
click at [751, 89] on div "Business Information More Actions Make sure your site always shows the business…" at bounding box center [626, 132] width 554 height 112
click at [818, 113] on button "More Actions" at bounding box center [850, 112] width 106 height 24
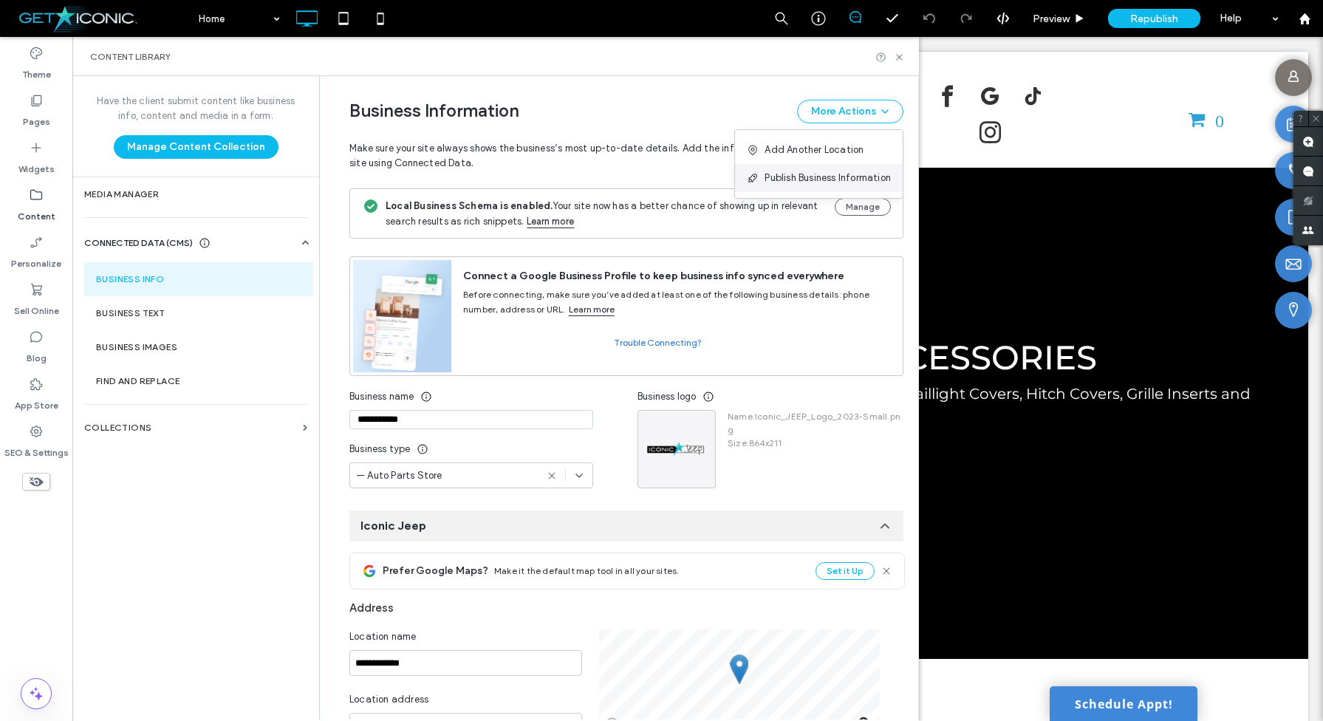
click at [808, 180] on span "Publish Business Information" at bounding box center [828, 178] width 126 height 15
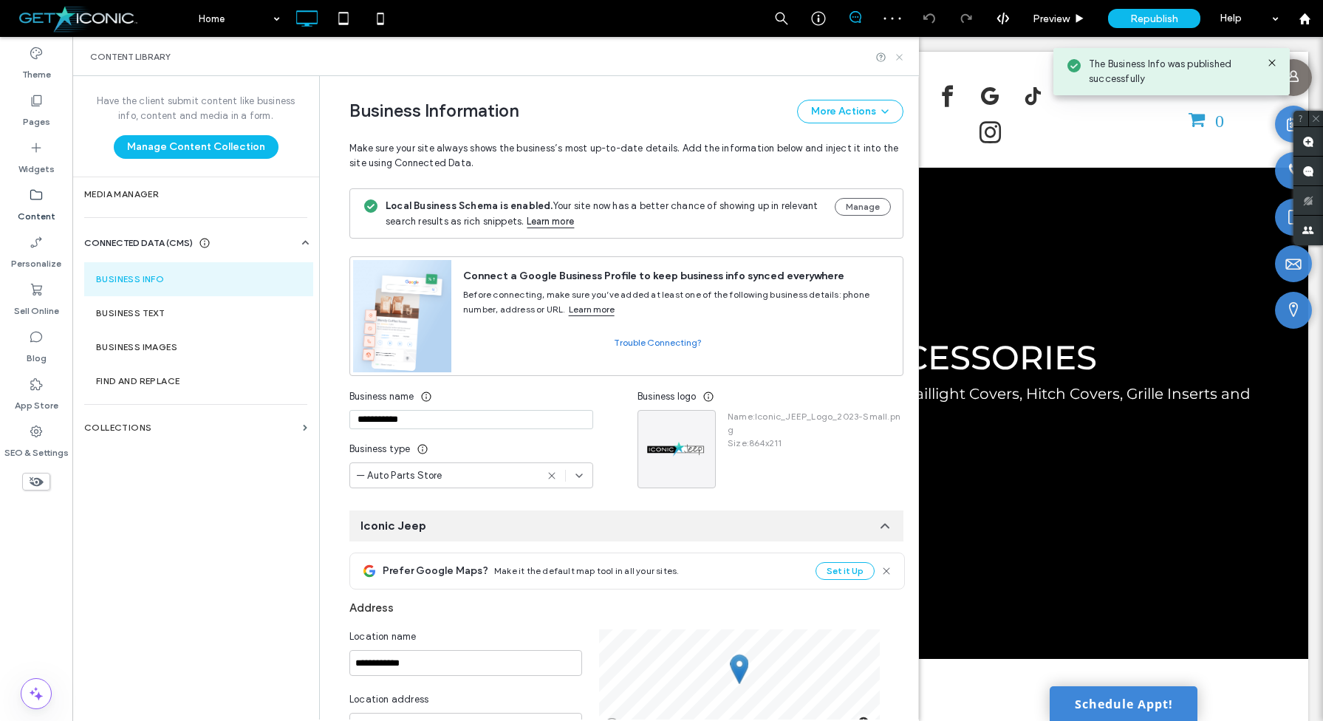
click at [900, 58] on icon at bounding box center [899, 57] width 11 height 11
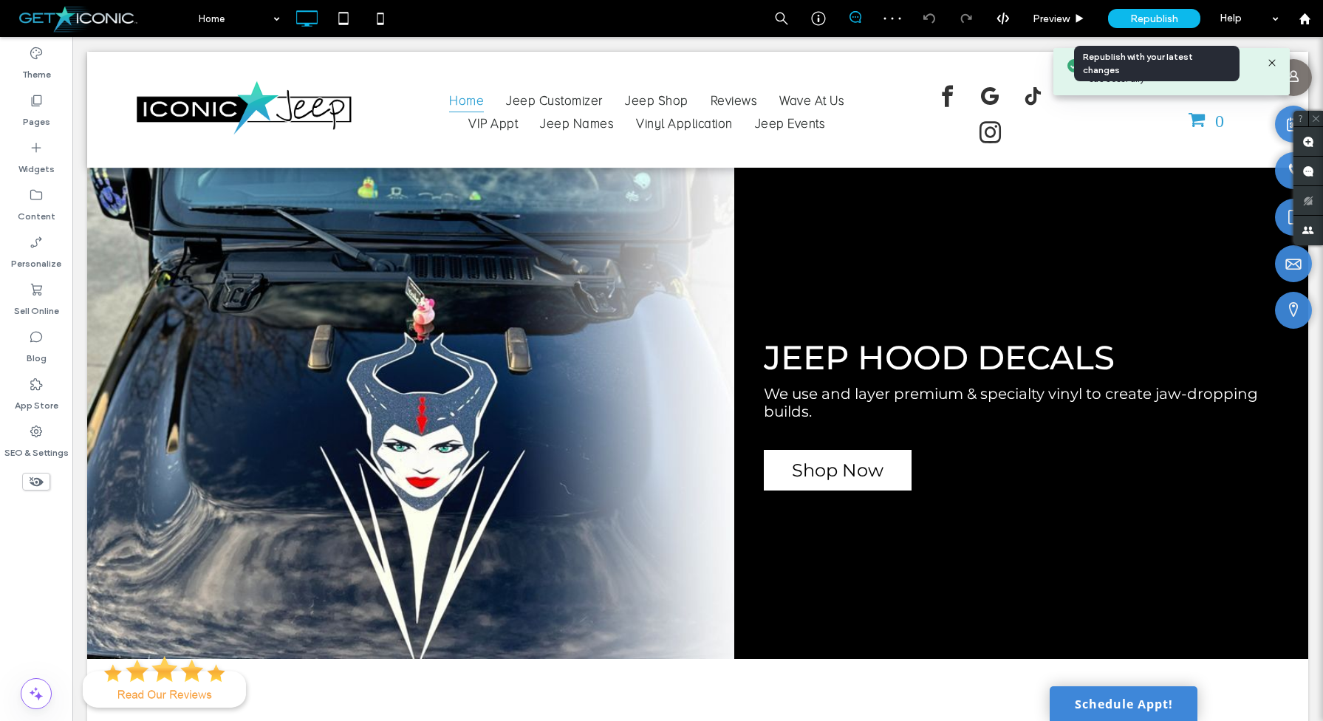
click at [1138, 16] on span "Republish" at bounding box center [1154, 19] width 48 height 13
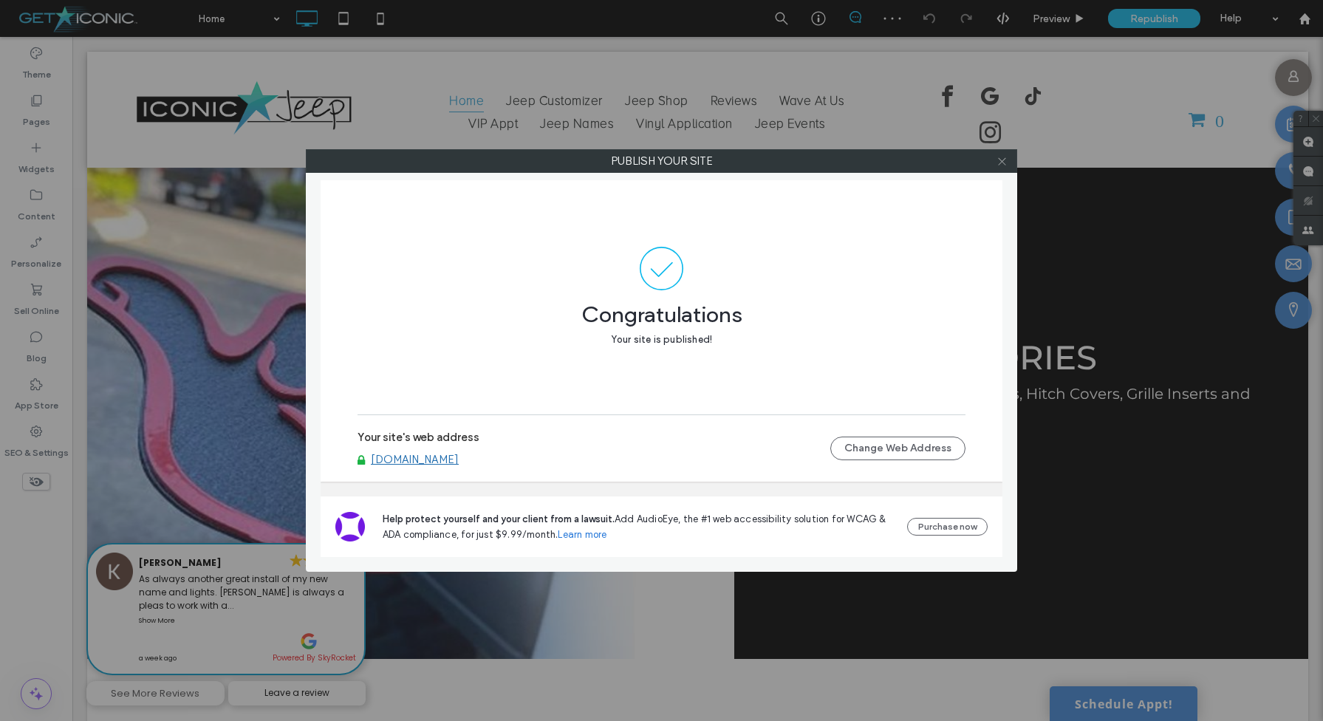
click at [1002, 164] on icon at bounding box center [1002, 161] width 11 height 11
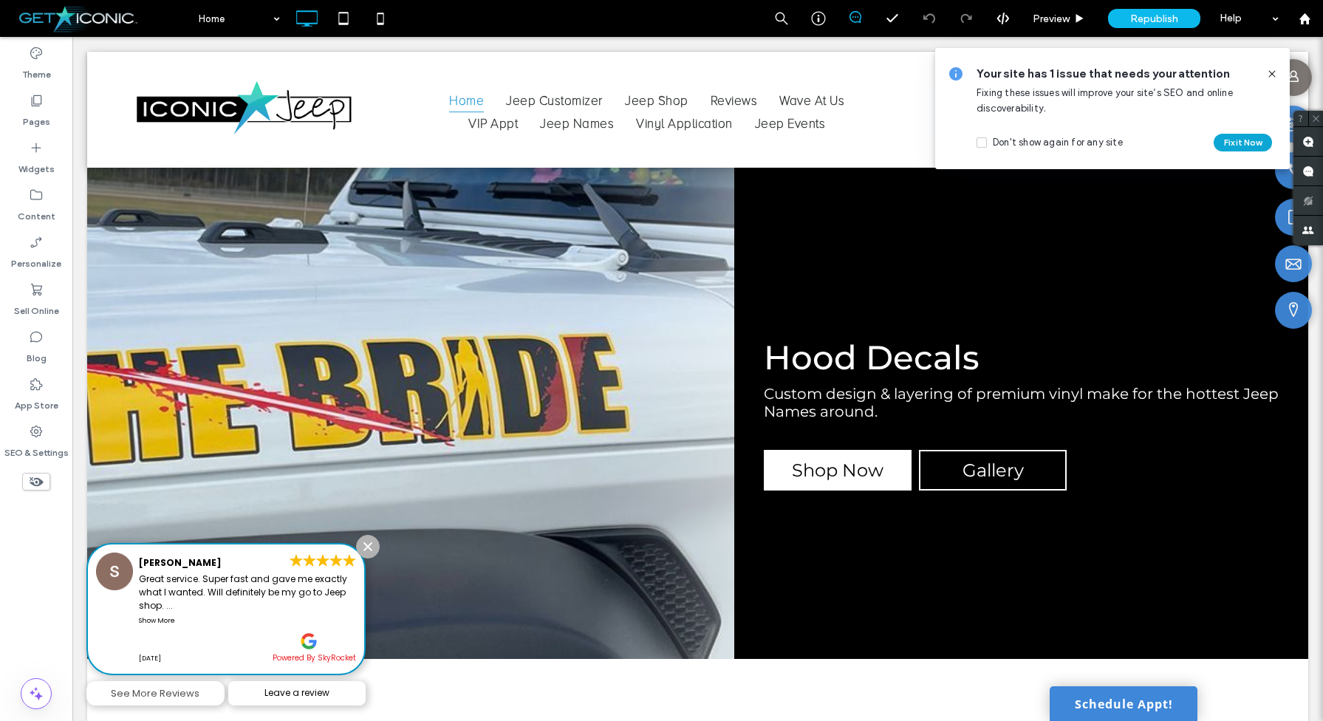
click at [1238, 143] on button "Fix it Now" at bounding box center [1243, 143] width 58 height 18
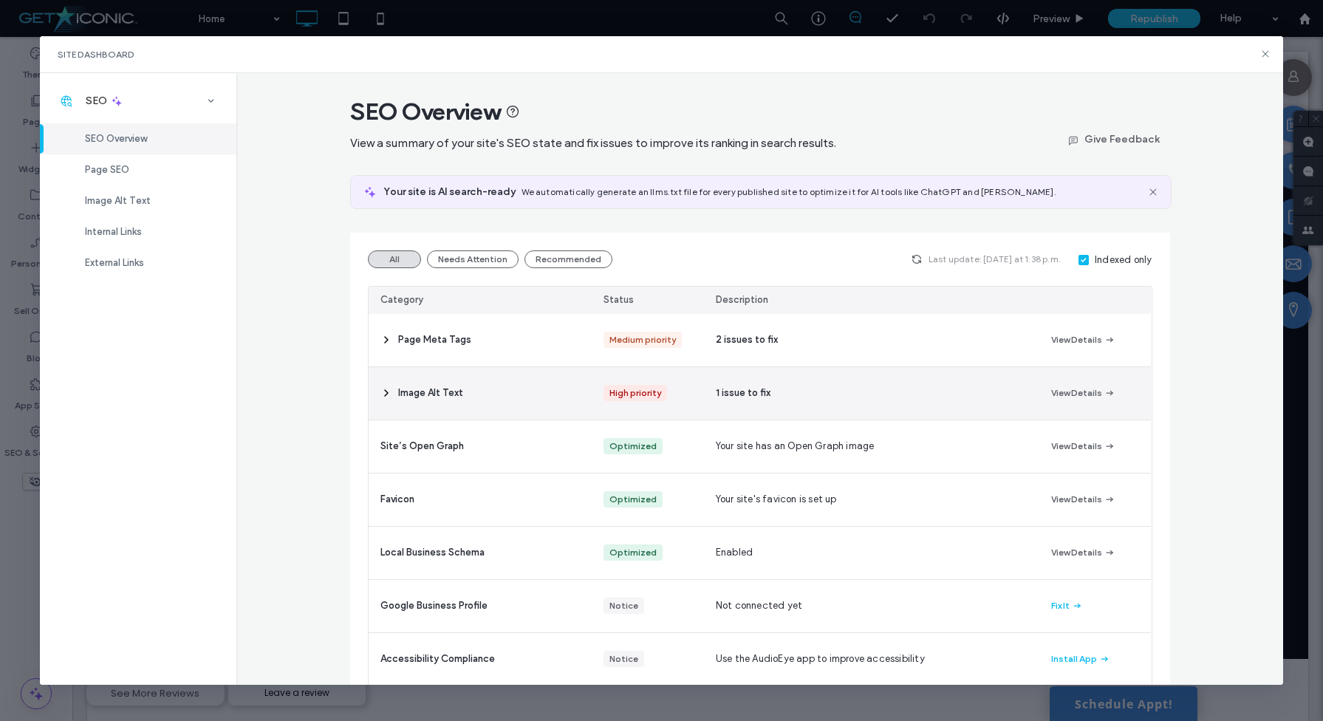
click at [383, 398] on icon at bounding box center [386, 393] width 12 height 12
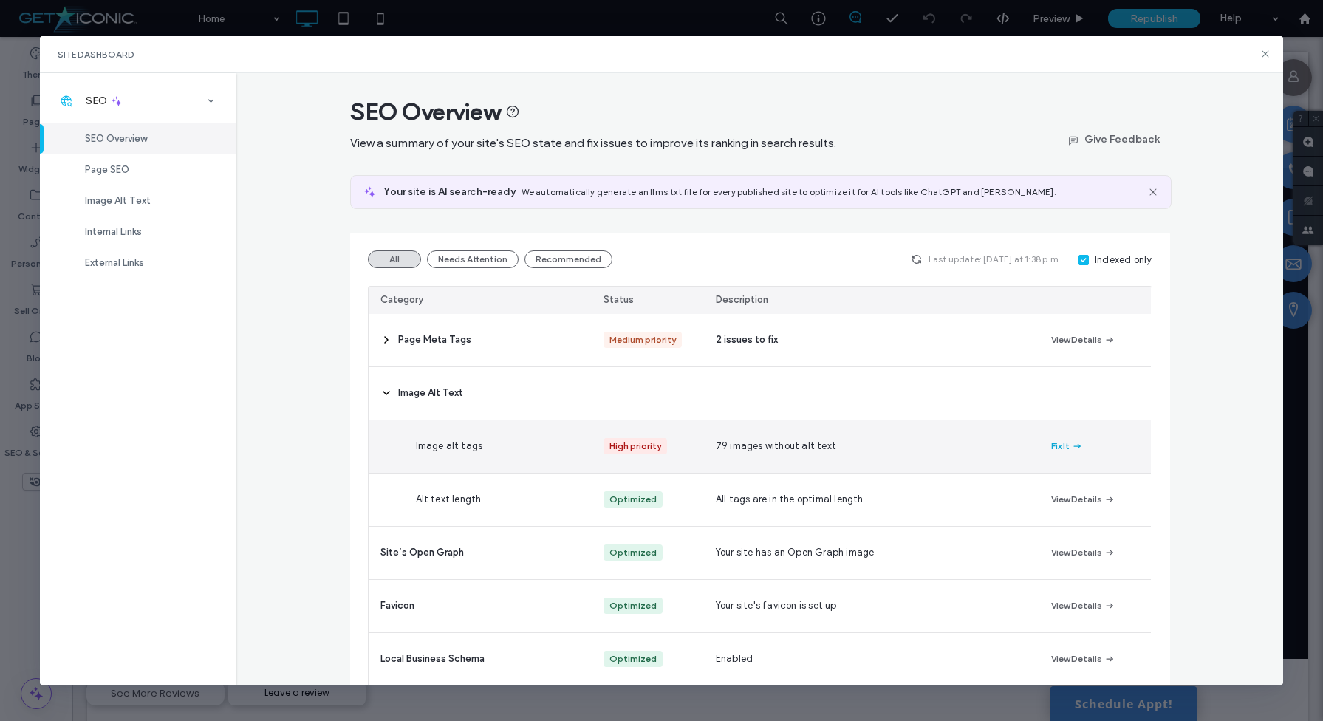
click at [1062, 444] on button "Fix It" at bounding box center [1067, 446] width 32 height 18
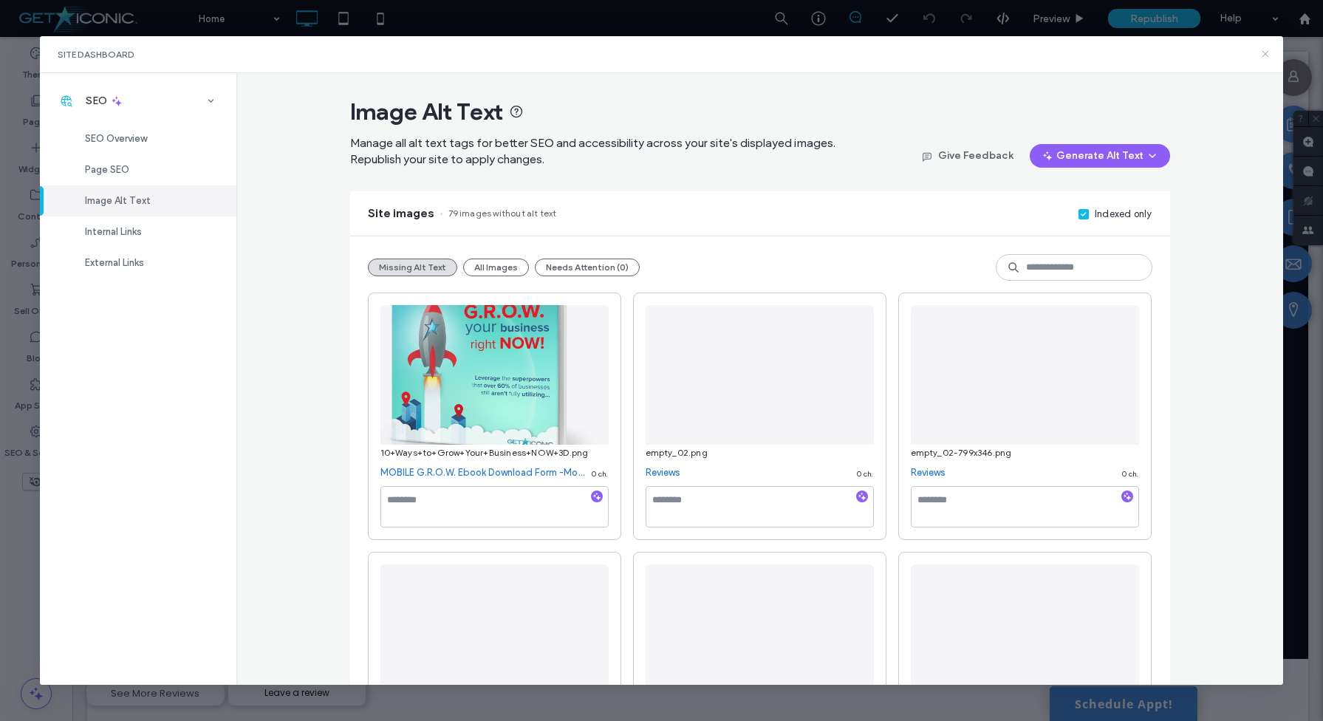
click at [1266, 52] on icon at bounding box center [1265, 54] width 12 height 12
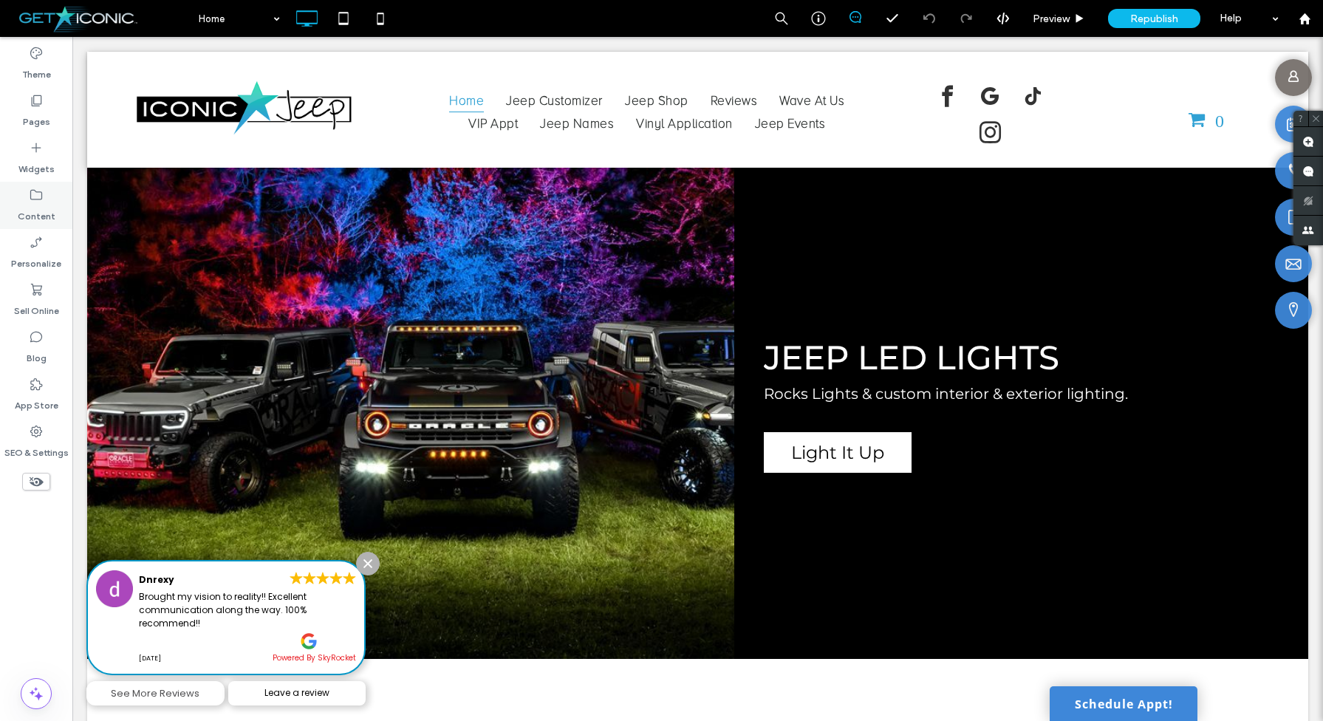
click at [35, 209] on label "Content" at bounding box center [37, 212] width 38 height 21
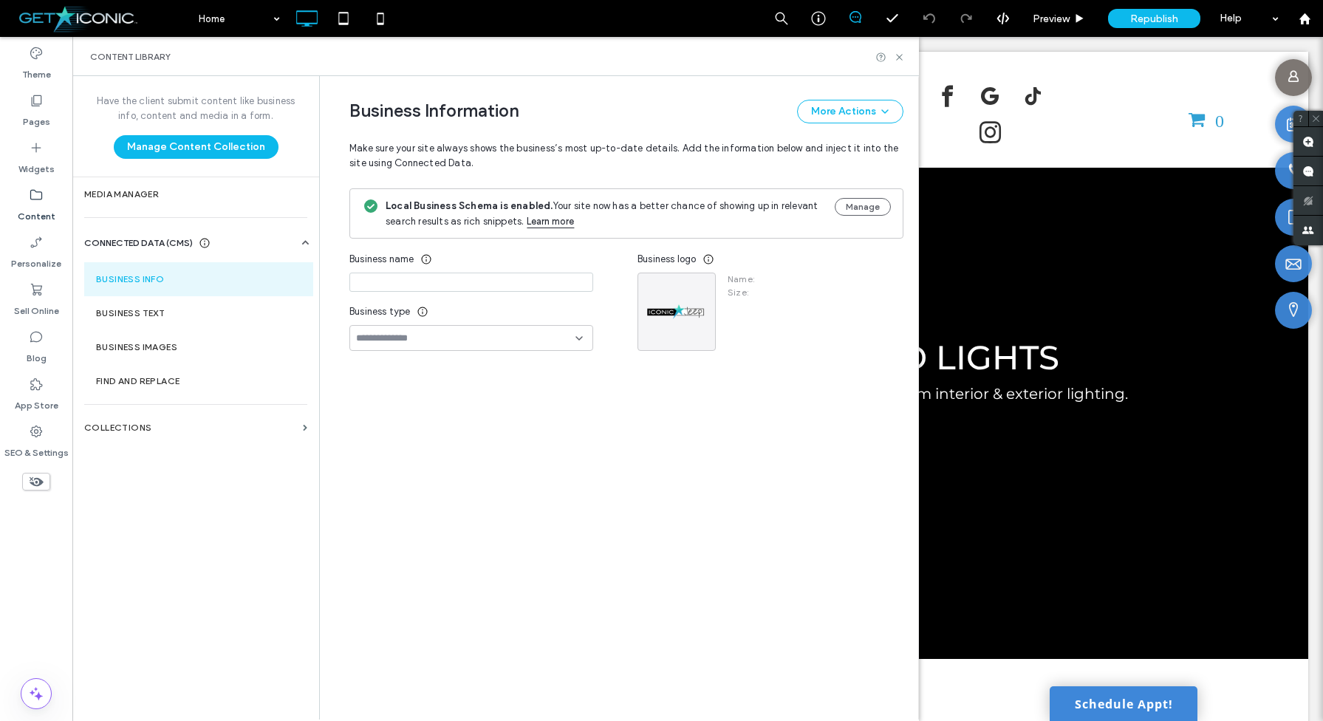
type input "**********"
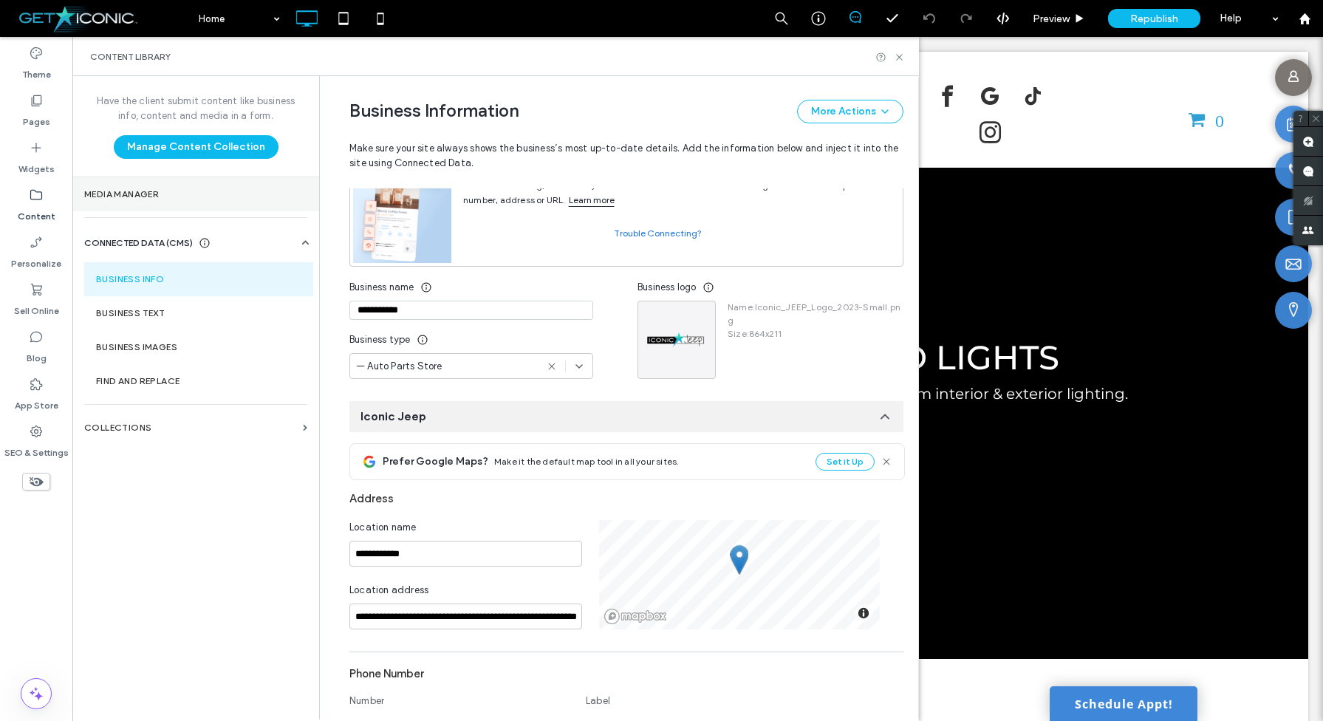
scroll to position [111, 0]
click at [112, 190] on label "Media Manager" at bounding box center [195, 194] width 223 height 10
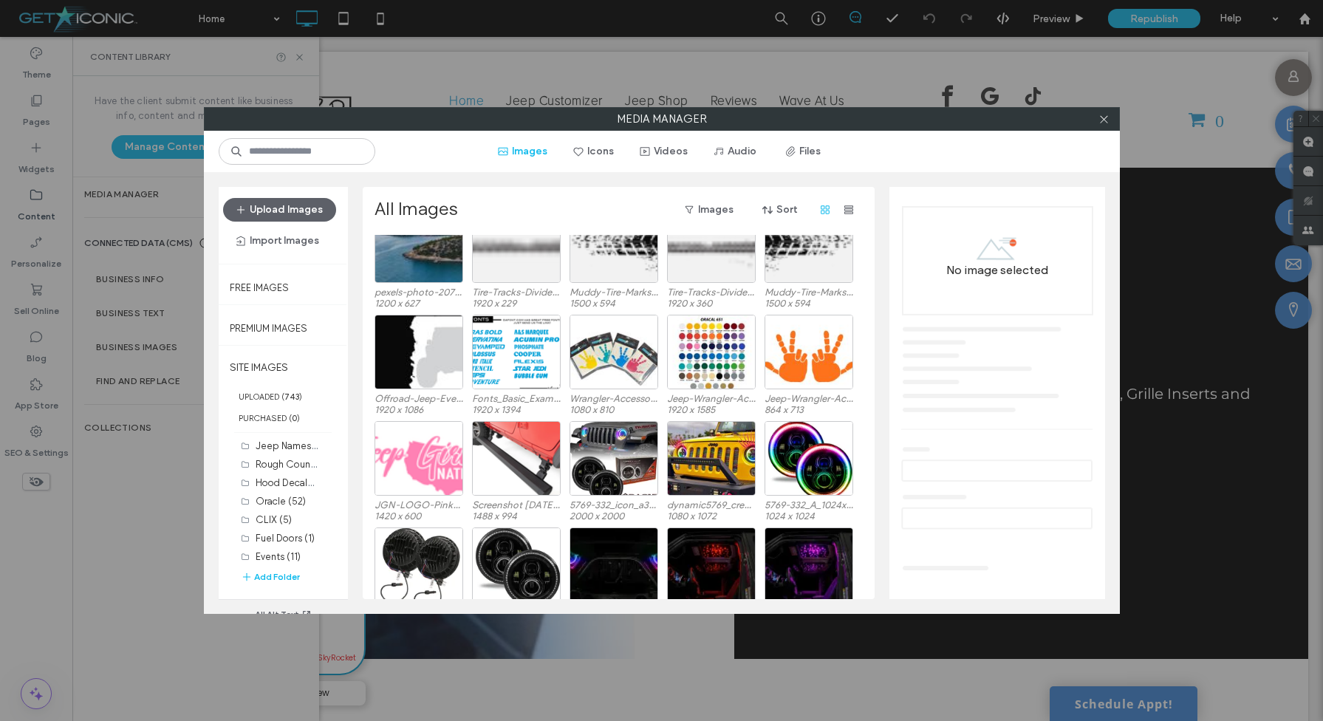
scroll to position [485, 0]
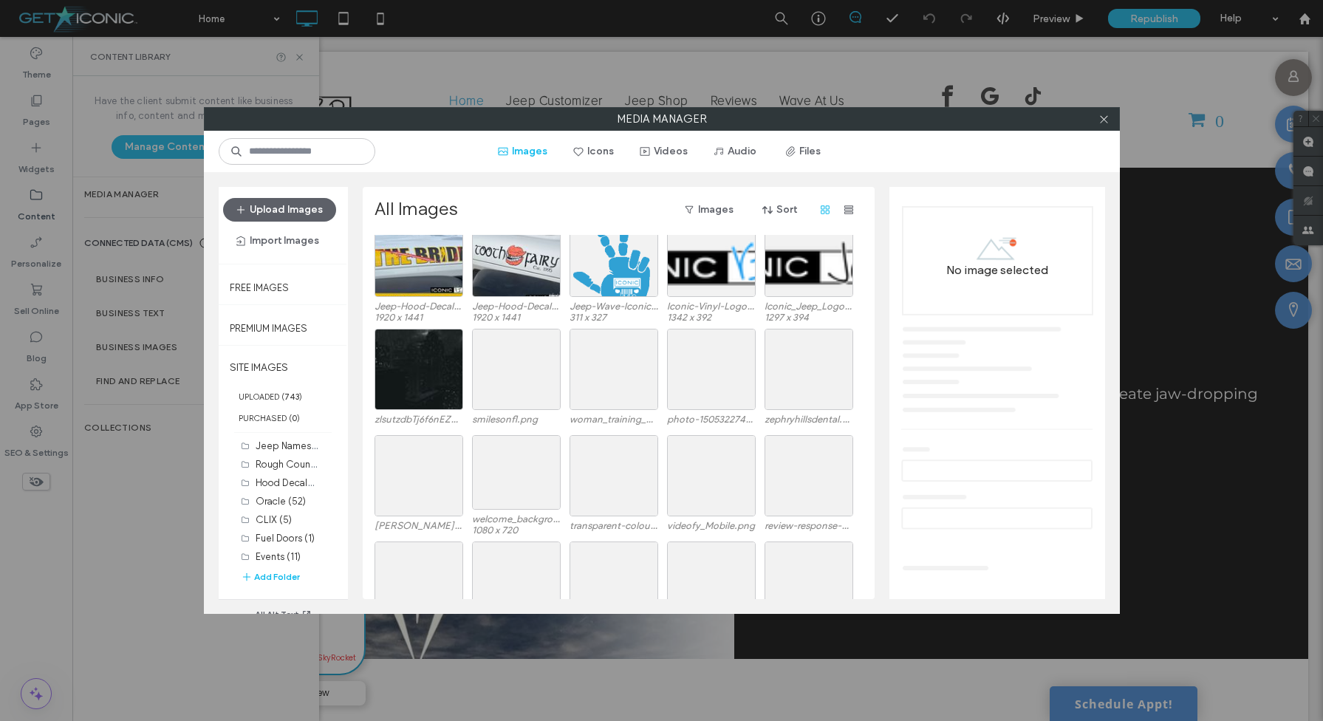
scroll to position [4613, 0]
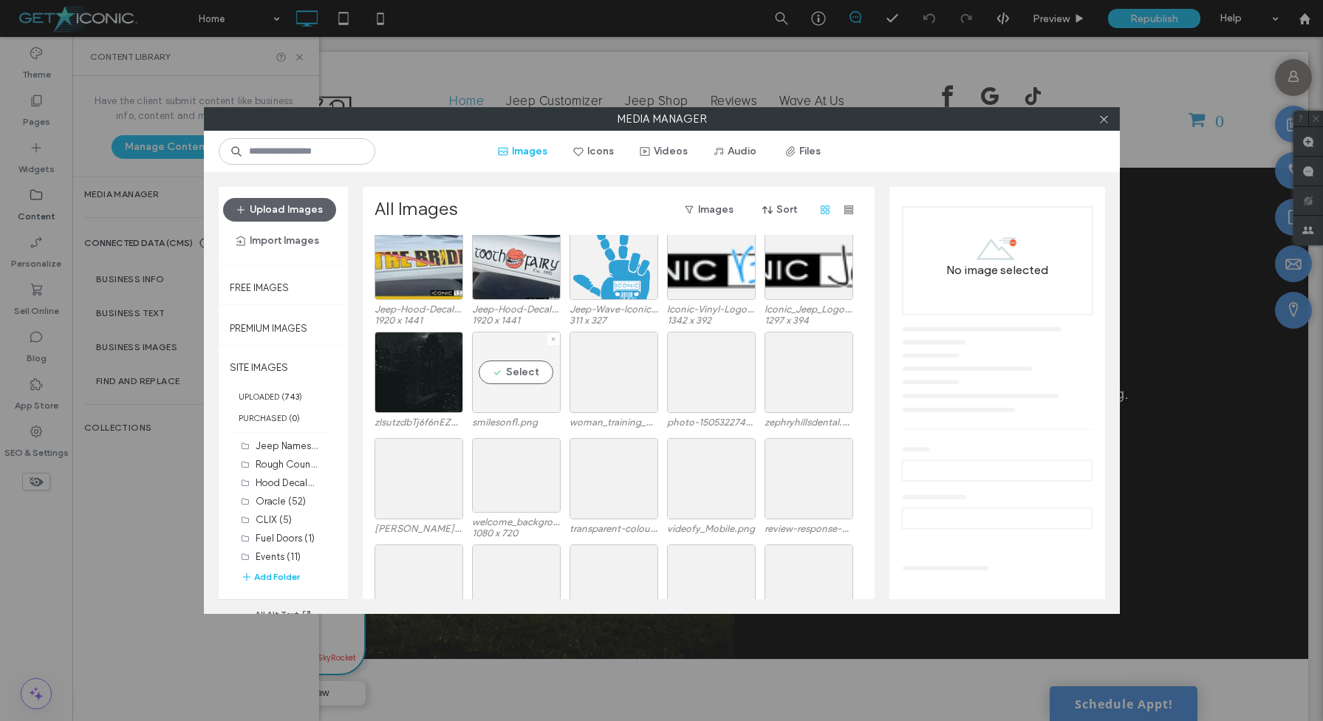
click at [507, 374] on div "Select" at bounding box center [516, 372] width 89 height 81
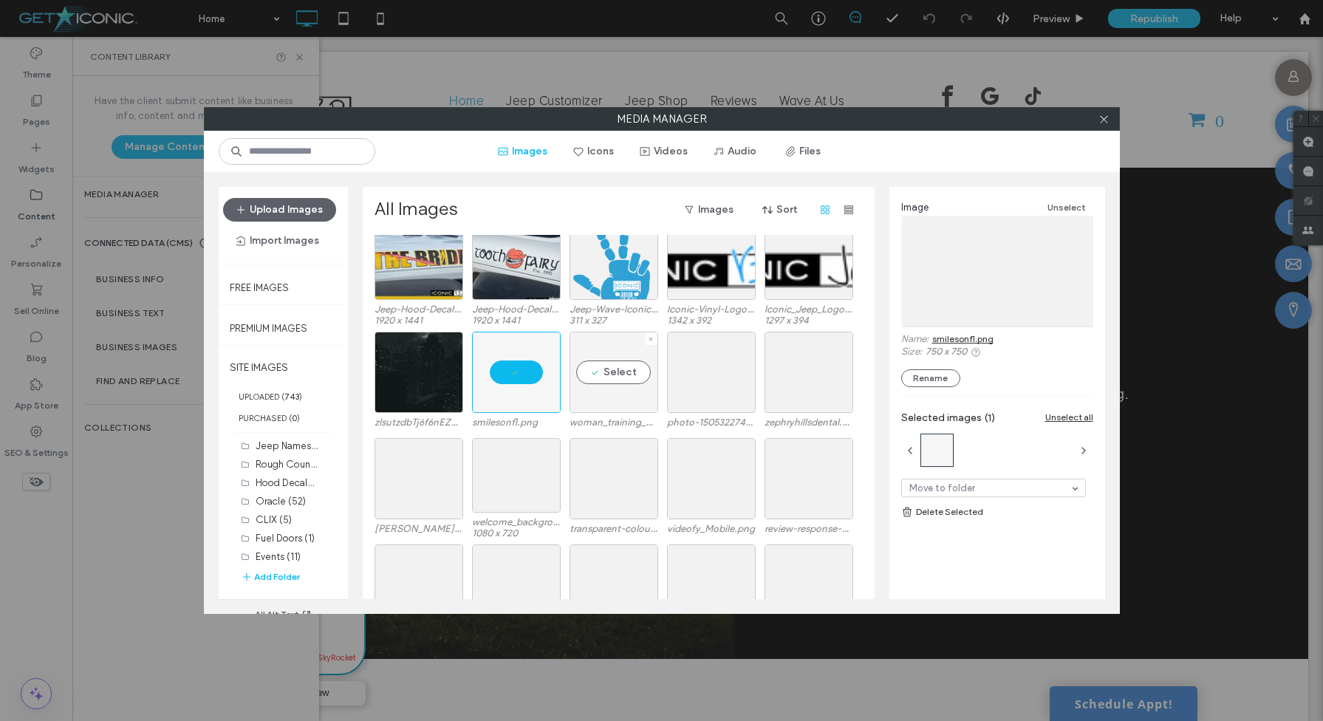
click at [620, 375] on div "Select" at bounding box center [614, 372] width 89 height 81
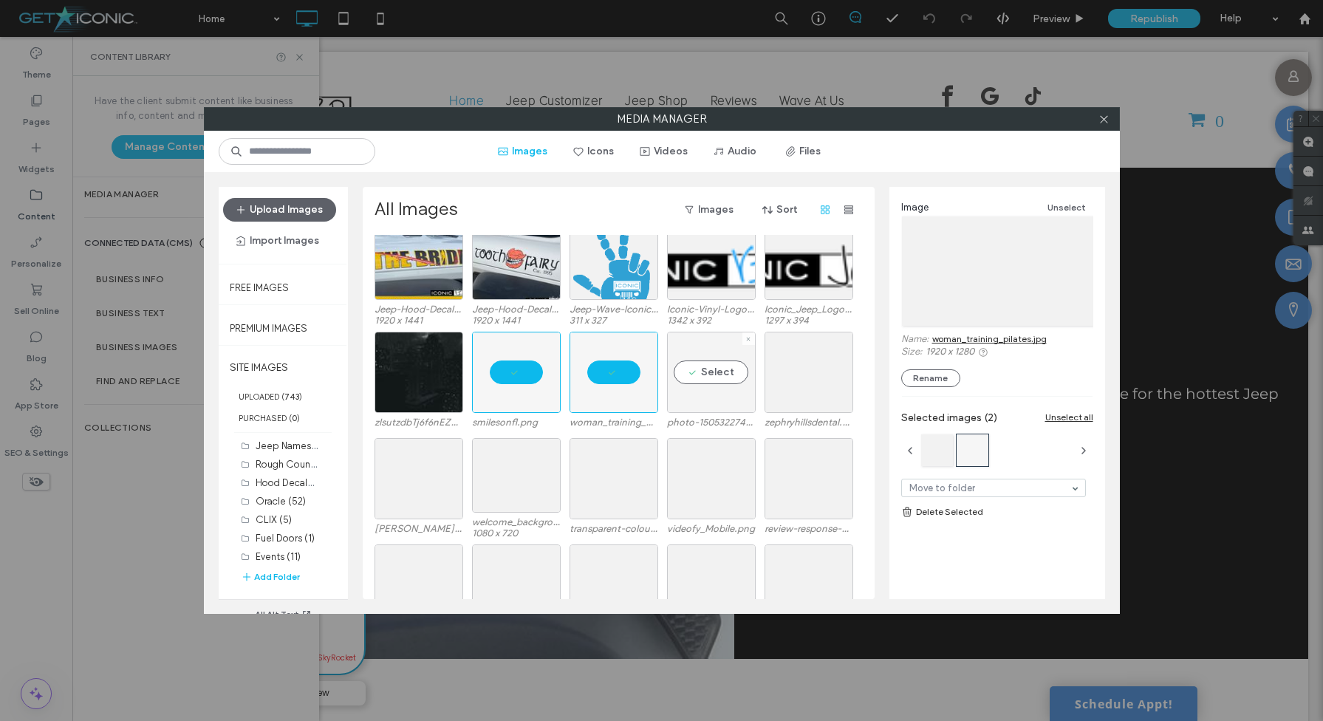
click at [706, 369] on div "Select" at bounding box center [711, 372] width 89 height 81
click at [799, 369] on div "Select" at bounding box center [809, 372] width 89 height 81
click at [799, 473] on div "Select" at bounding box center [809, 478] width 89 height 81
click at [720, 474] on div "Select" at bounding box center [711, 478] width 89 height 81
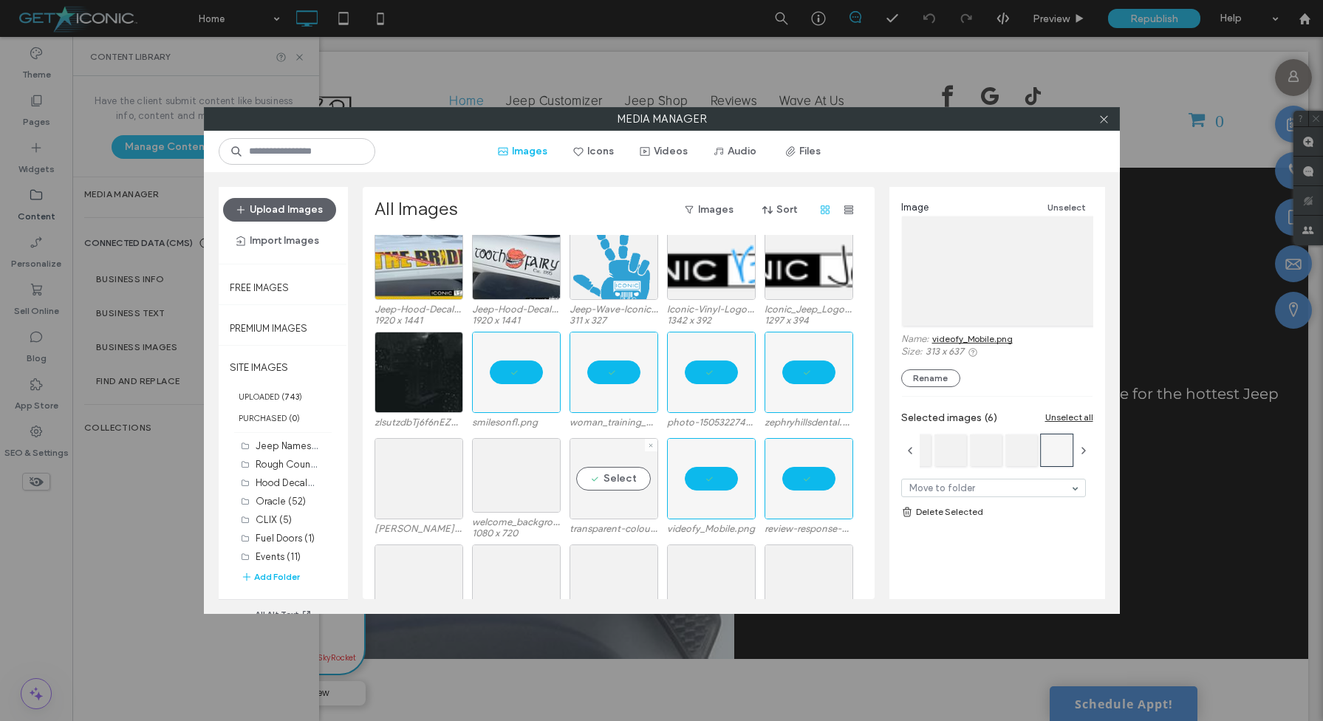
click at [601, 474] on div "Select" at bounding box center [614, 478] width 89 height 81
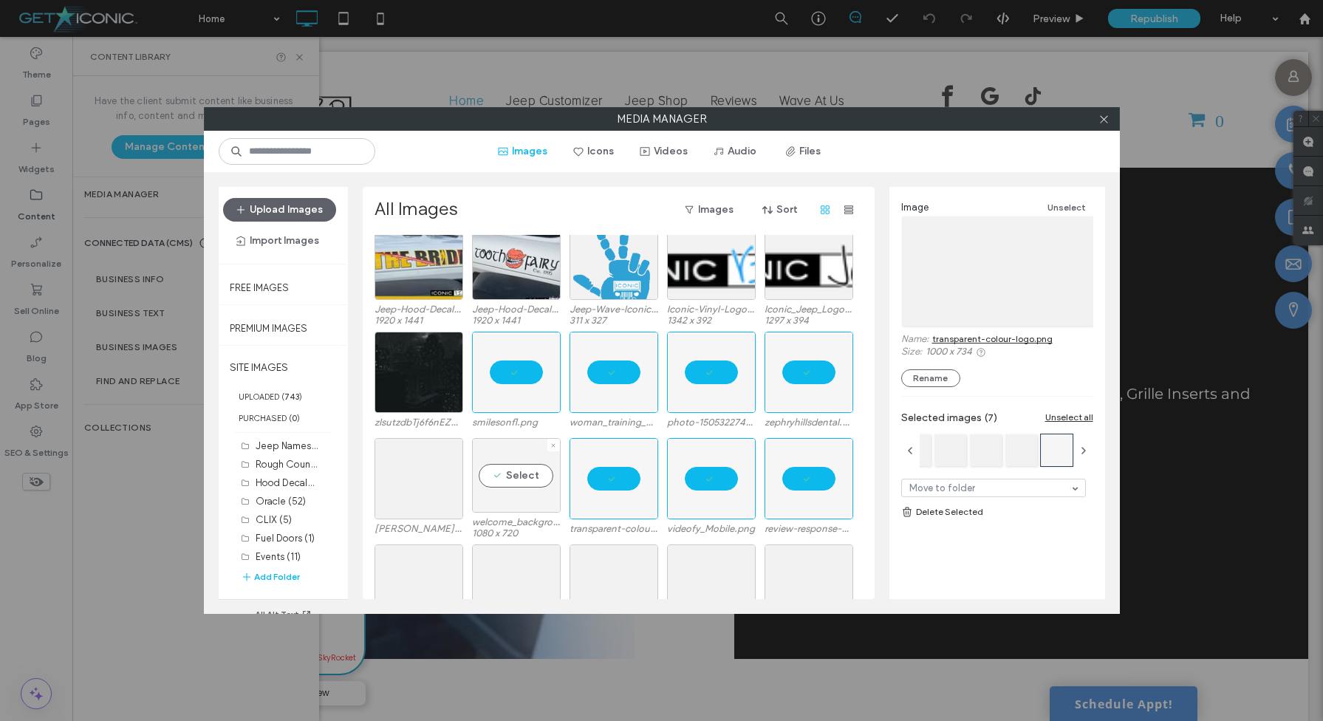
click at [517, 474] on div "Select" at bounding box center [516, 475] width 89 height 75
click at [428, 476] on div "Select" at bounding box center [419, 478] width 89 height 81
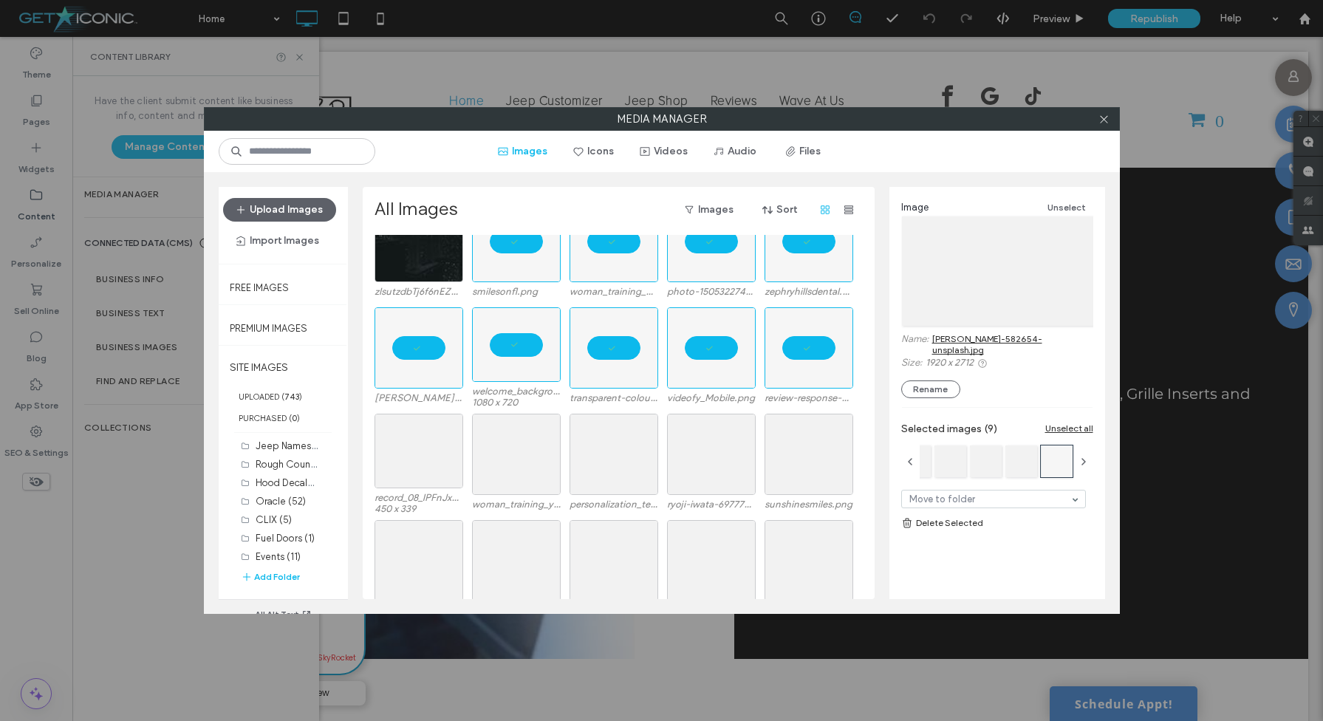
scroll to position [4748, 0]
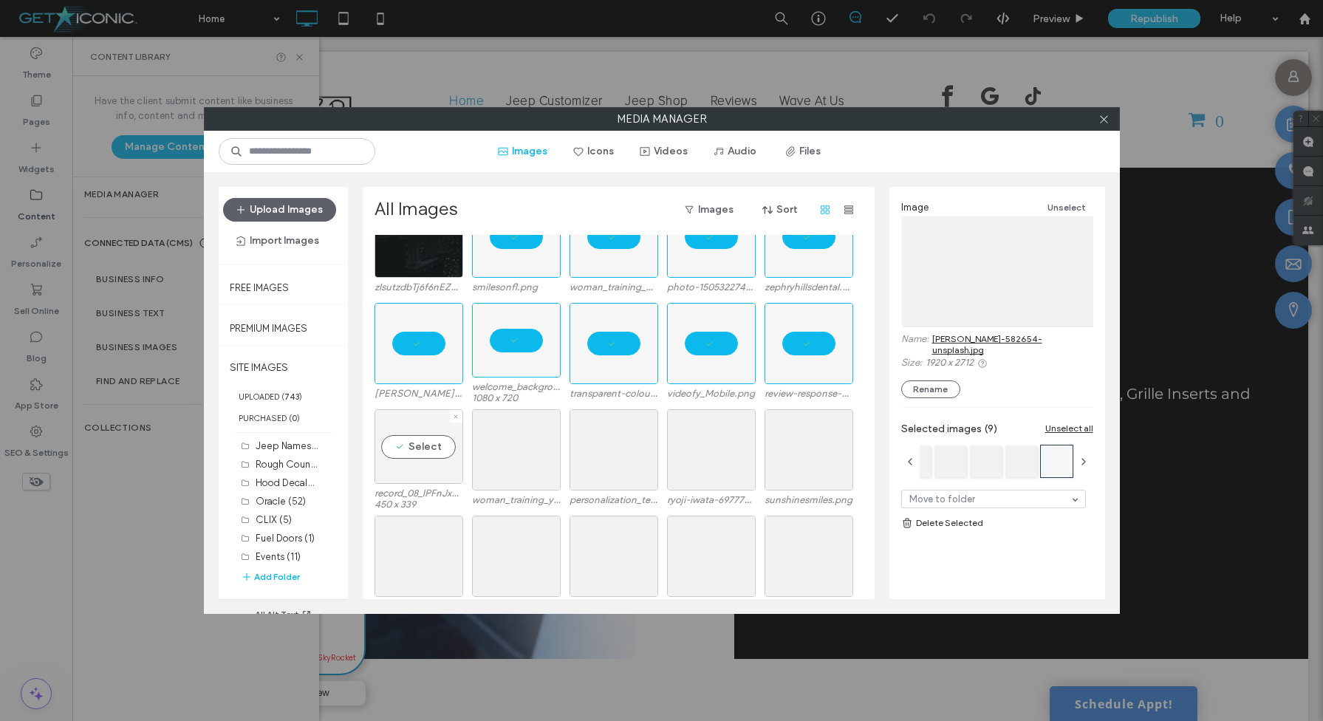
click at [427, 443] on div "Select" at bounding box center [419, 446] width 89 height 75
click at [496, 446] on div "Select" at bounding box center [516, 449] width 89 height 81
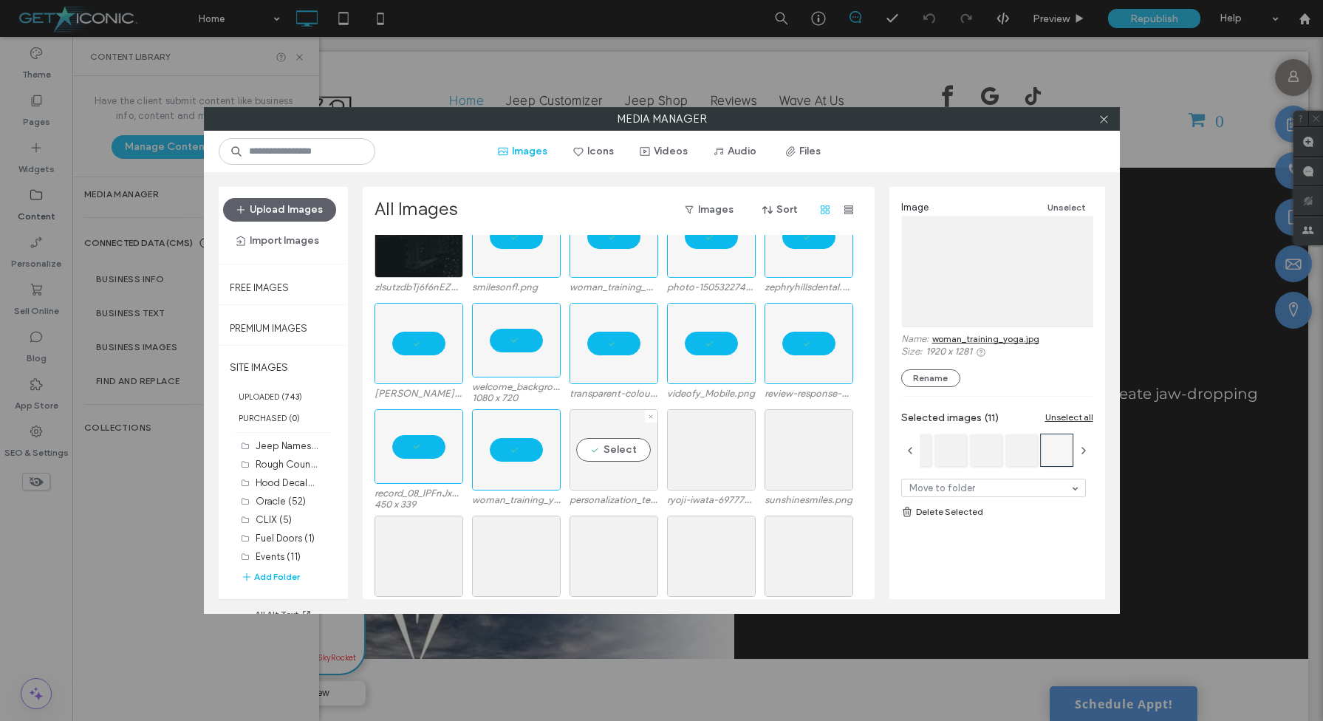
click at [612, 448] on div "Select" at bounding box center [614, 449] width 89 height 81
click at [706, 446] on div "Select" at bounding box center [711, 449] width 89 height 81
click at [797, 451] on div "Select" at bounding box center [809, 449] width 89 height 81
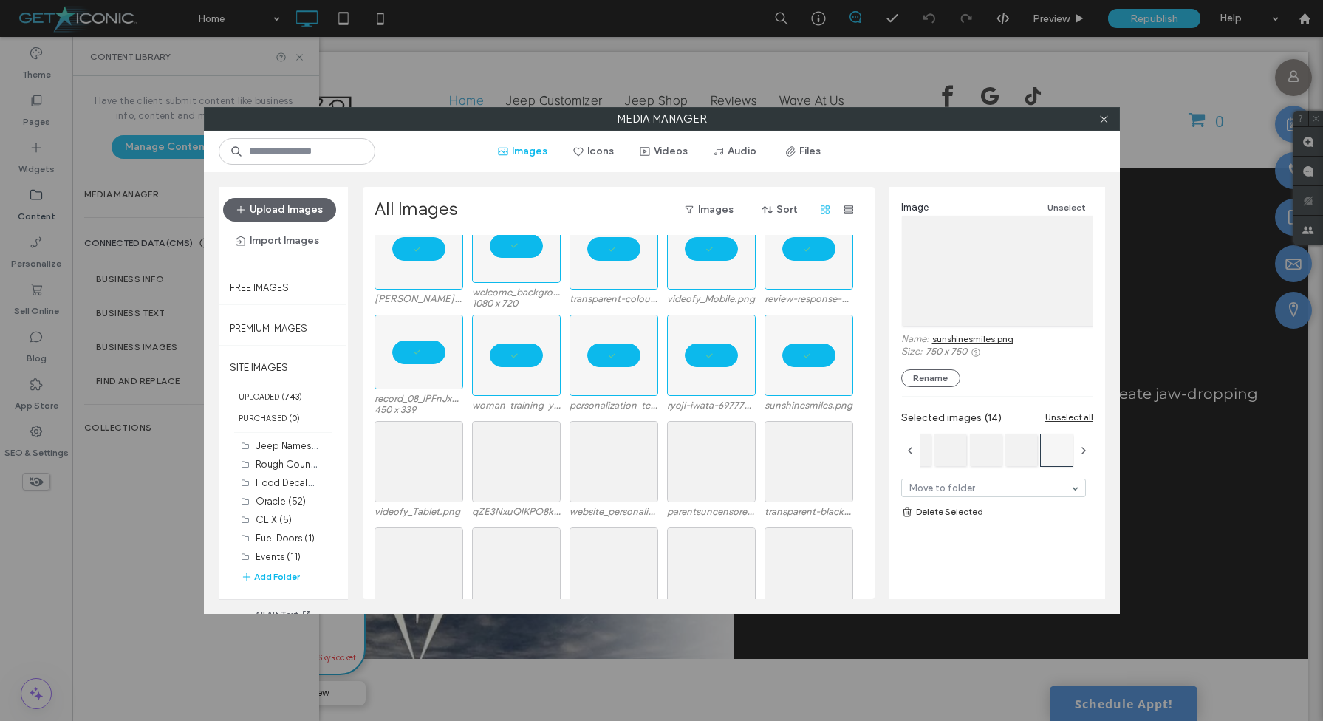
scroll to position [4841, 0]
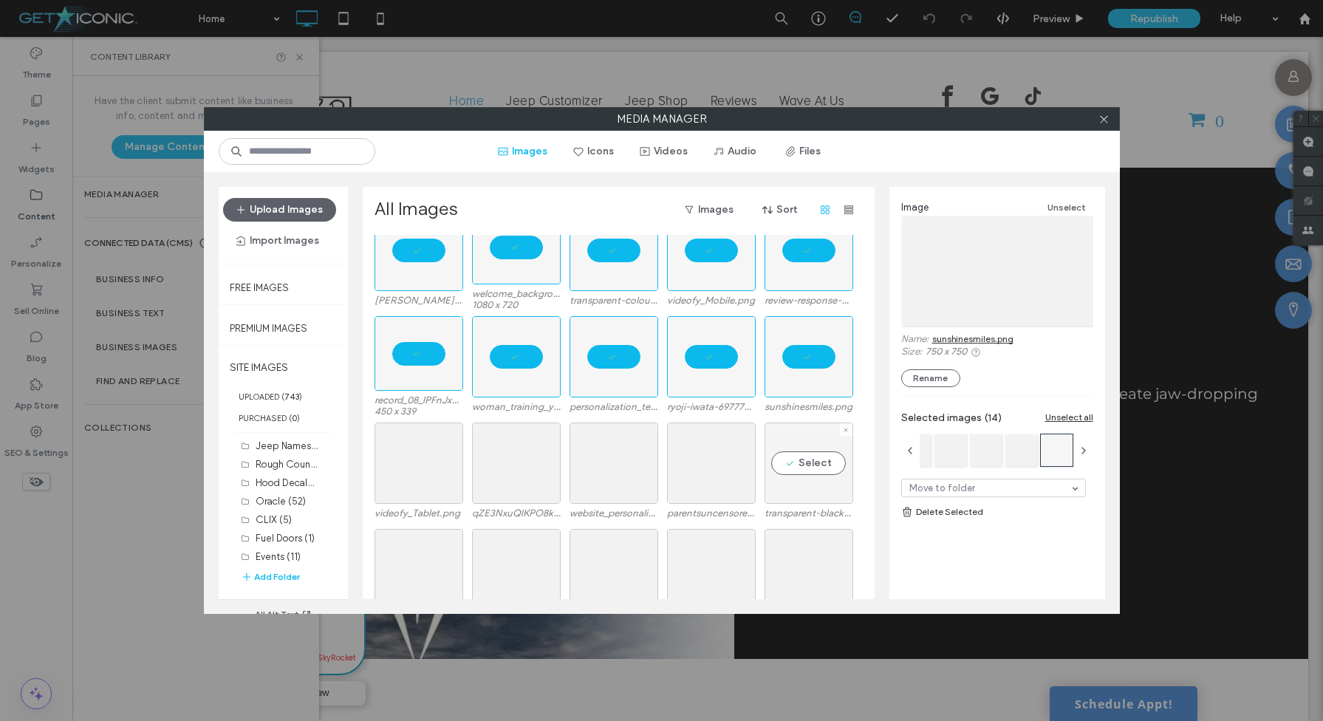
click at [803, 462] on div "Select" at bounding box center [809, 463] width 89 height 81
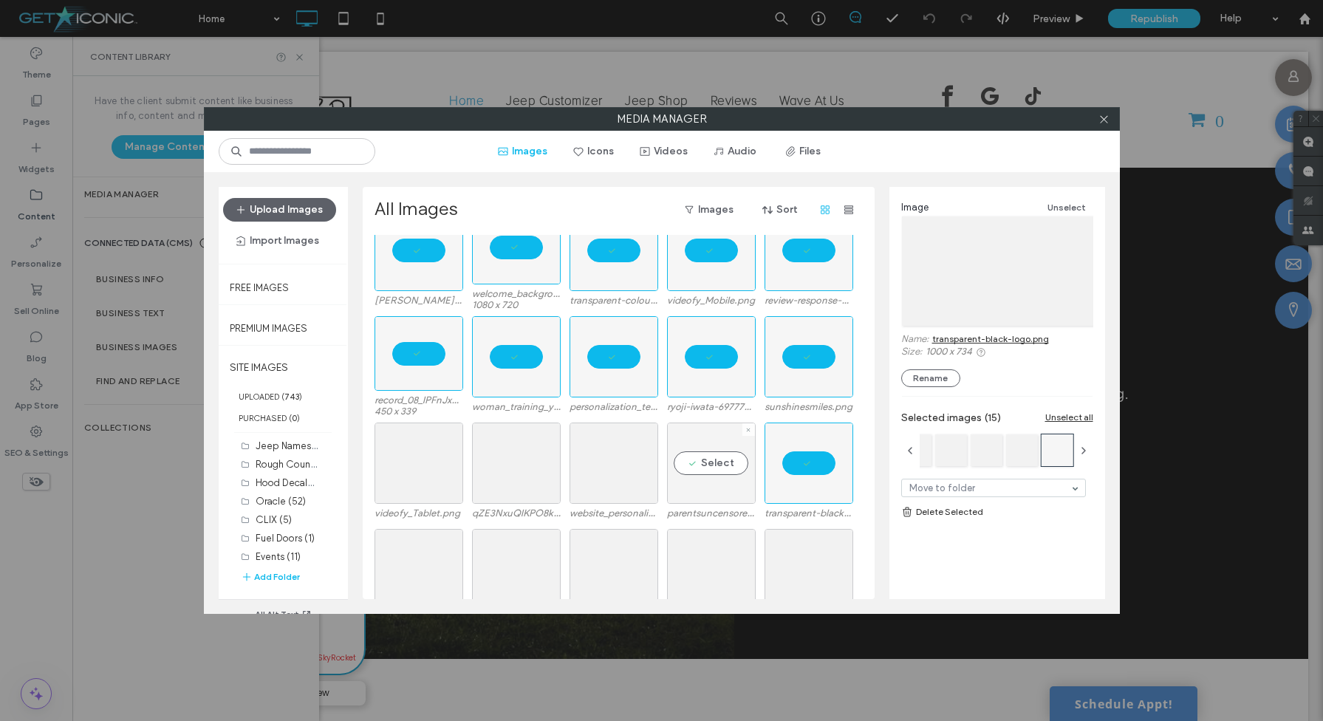
click at [707, 466] on div "Select" at bounding box center [711, 463] width 89 height 81
click at [620, 463] on div "Select" at bounding box center [614, 463] width 89 height 81
click at [532, 459] on div "Select" at bounding box center [516, 463] width 89 height 81
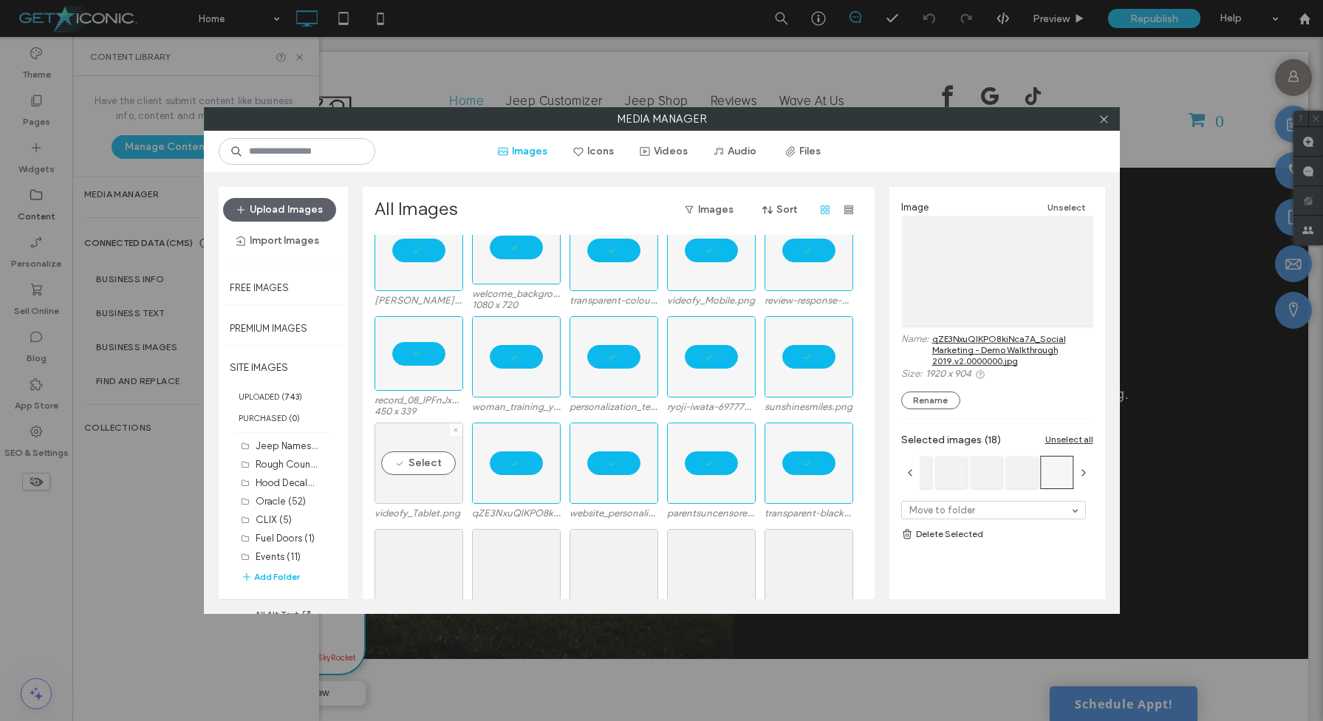
click at [423, 457] on div "Select" at bounding box center [419, 463] width 89 height 81
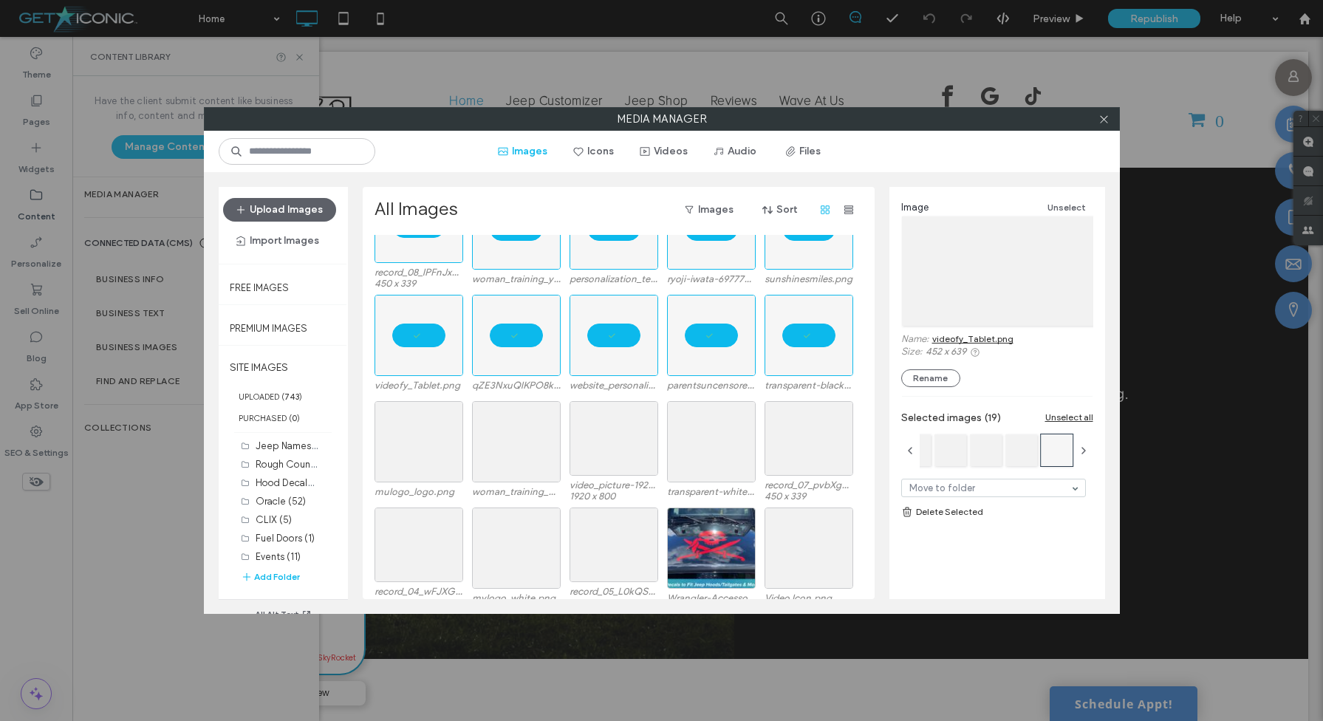
scroll to position [5016, 0]
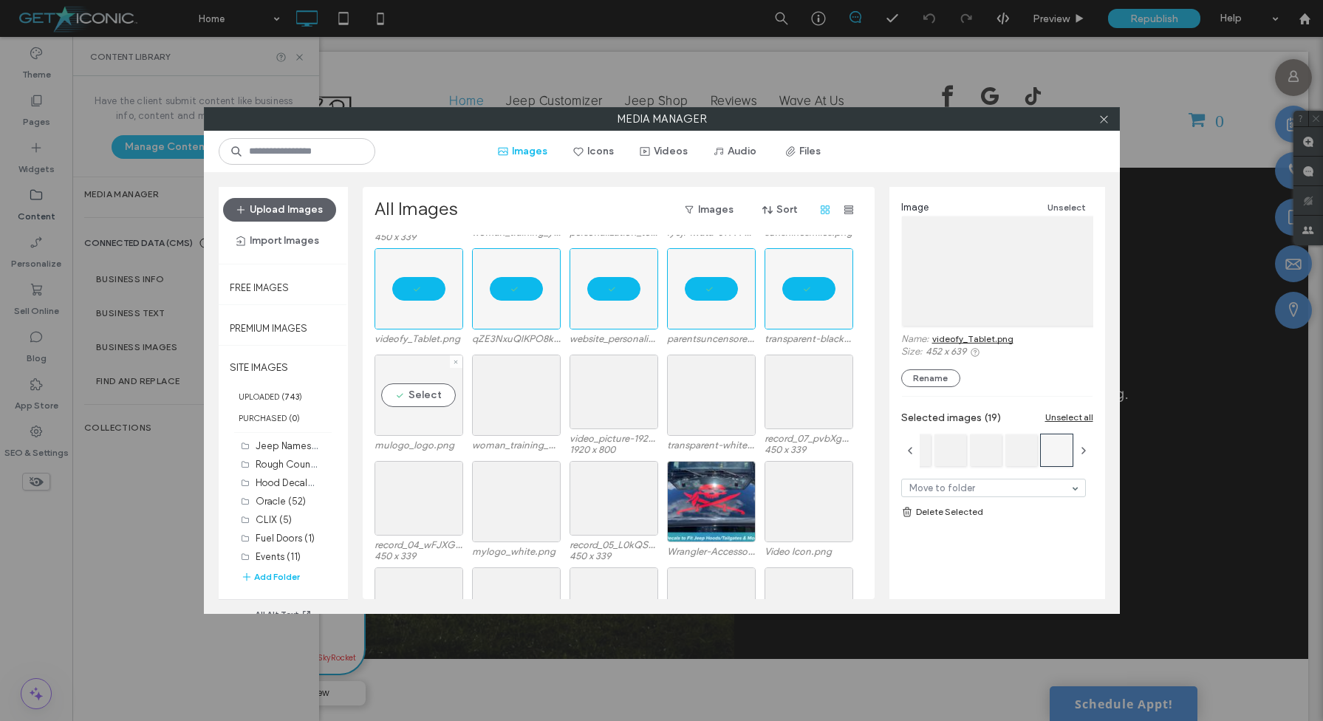
click at [420, 392] on div "Select" at bounding box center [419, 395] width 89 height 81
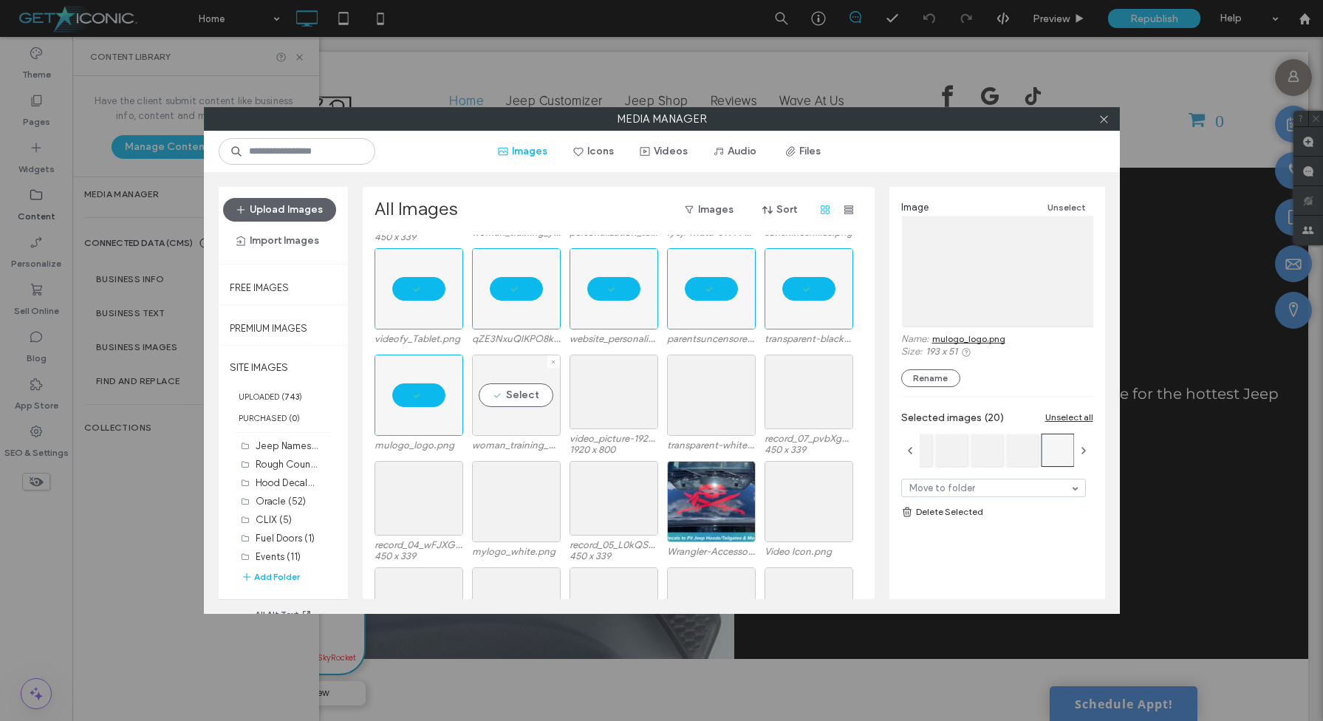
click at [516, 393] on div "Select" at bounding box center [516, 395] width 89 height 81
click at [609, 393] on div "Select" at bounding box center [614, 392] width 89 height 75
click at [703, 397] on div "Select" at bounding box center [711, 395] width 89 height 81
click at [794, 397] on div "Select" at bounding box center [809, 392] width 89 height 75
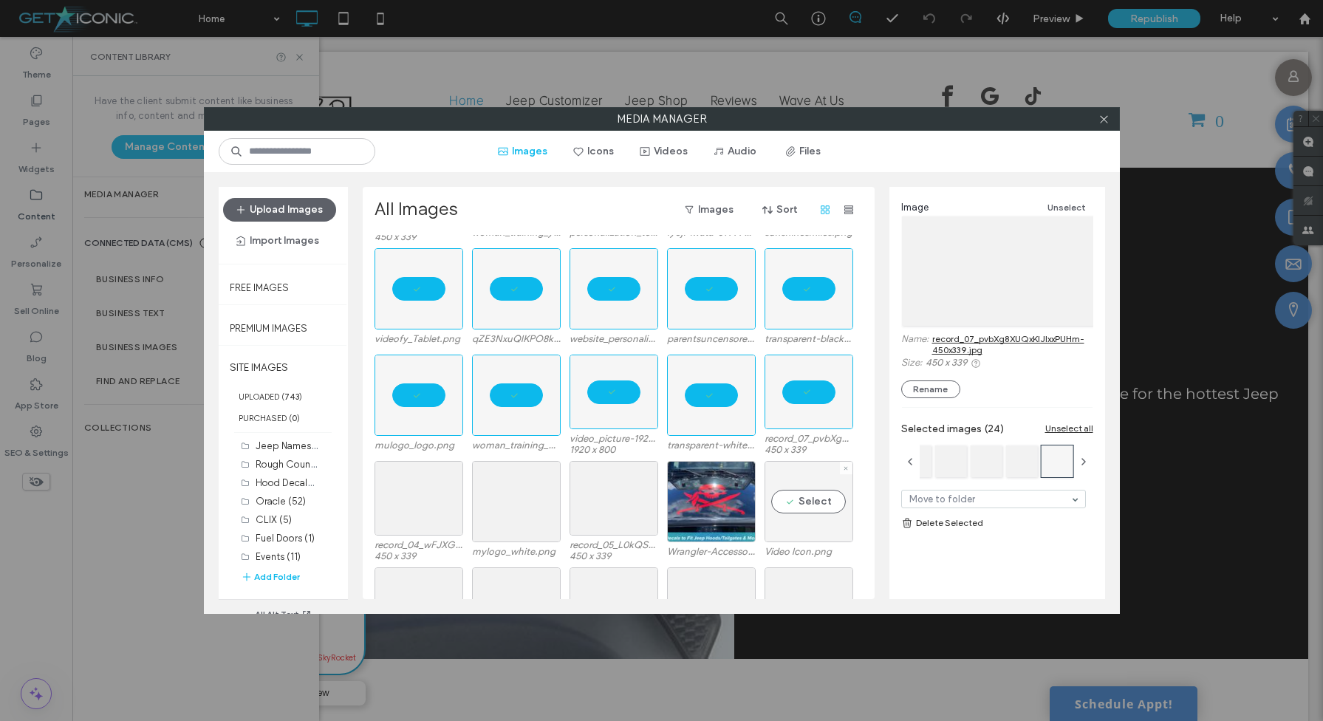
click at [804, 491] on div "Select" at bounding box center [809, 501] width 89 height 81
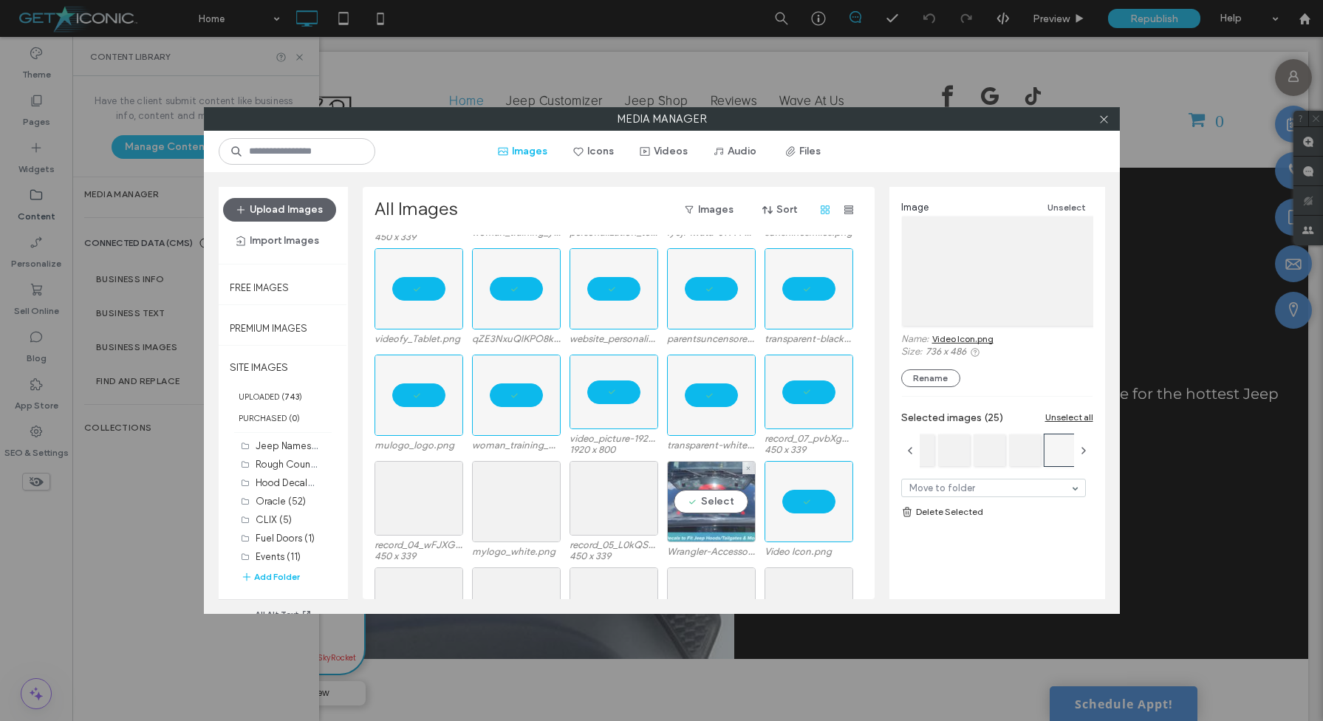
click at [711, 493] on div "Select" at bounding box center [711, 501] width 89 height 81
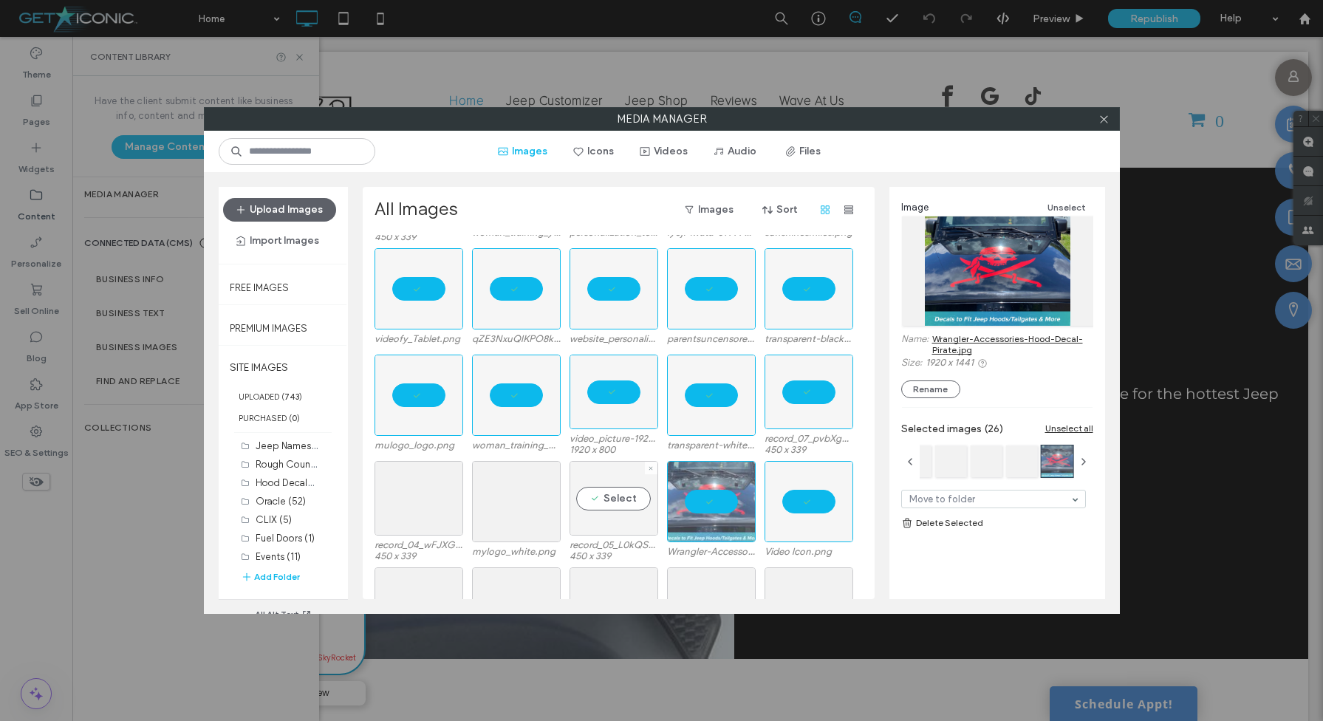
click at [615, 498] on div "Select" at bounding box center [614, 498] width 89 height 75
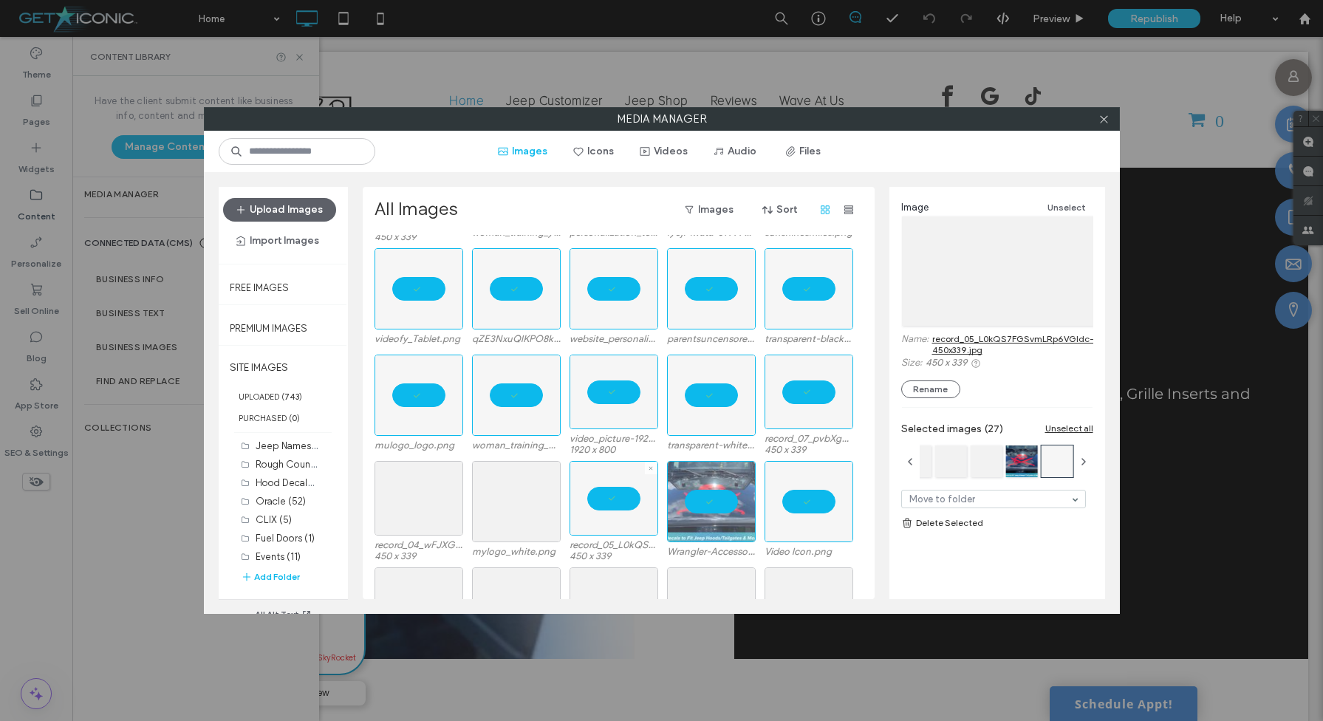
click at [697, 499] on div at bounding box center [711, 501] width 89 height 81
click at [524, 485] on div "Select" at bounding box center [516, 501] width 89 height 81
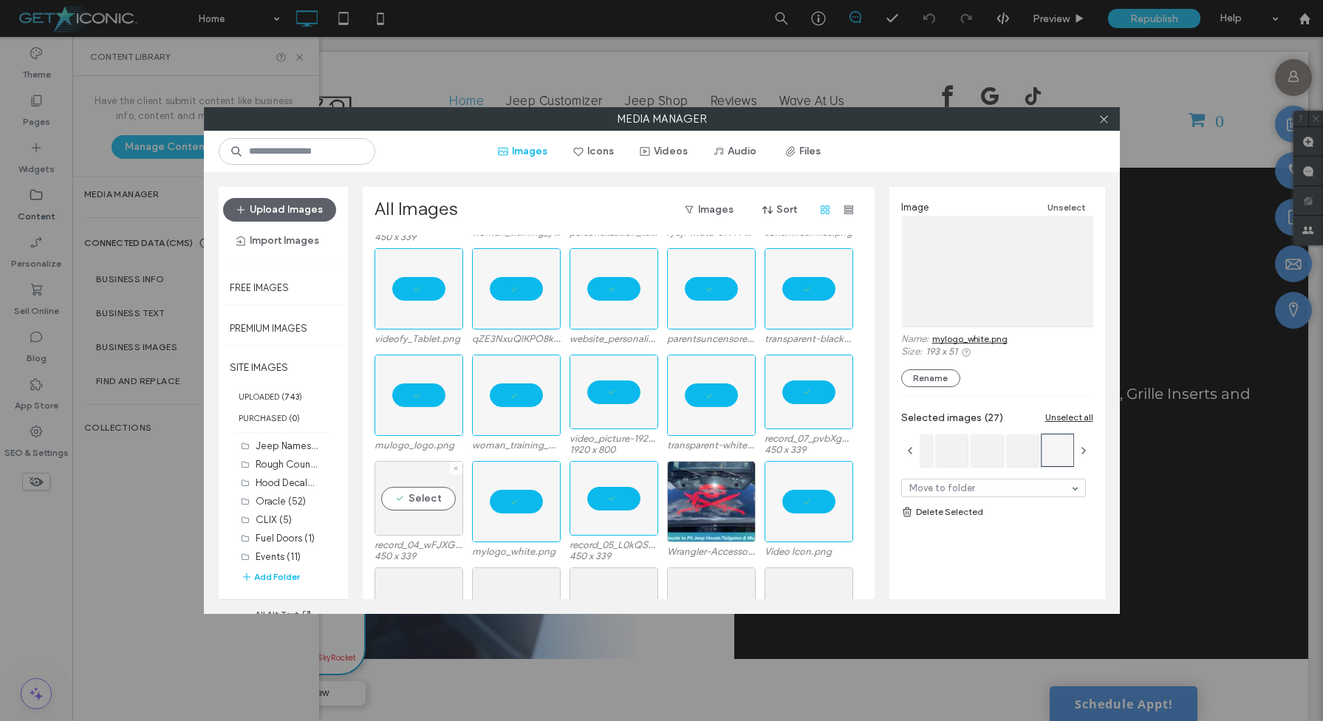
click at [424, 494] on div "Select" at bounding box center [419, 498] width 89 height 75
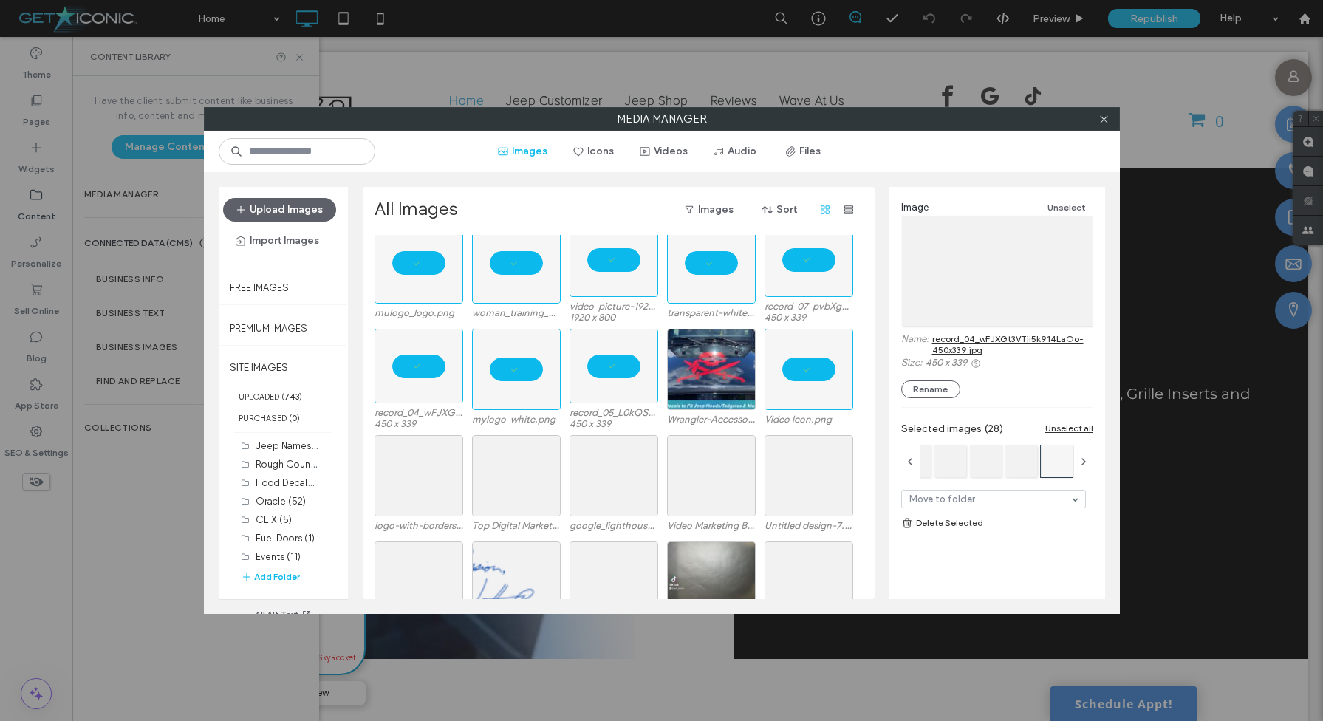
scroll to position [5172, 0]
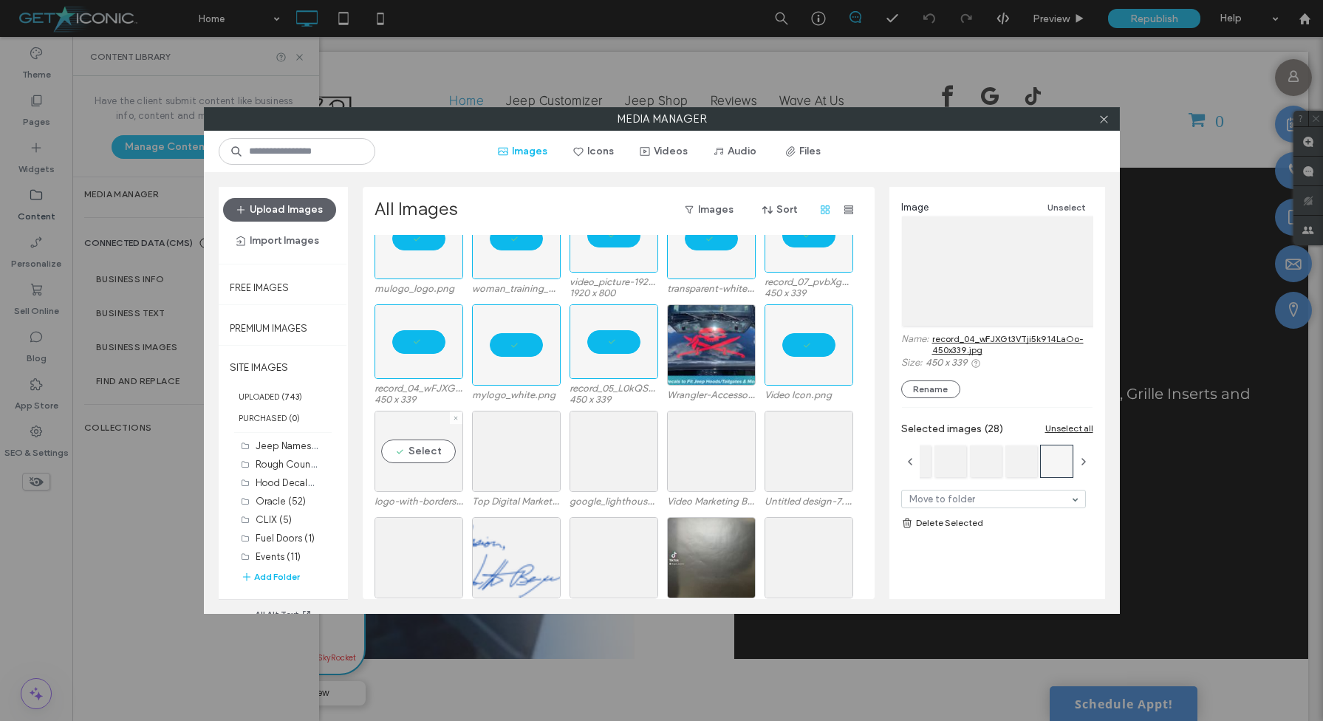
click at [414, 440] on div "Select" at bounding box center [419, 451] width 89 height 81
click at [486, 443] on div "Select" at bounding box center [516, 451] width 89 height 81
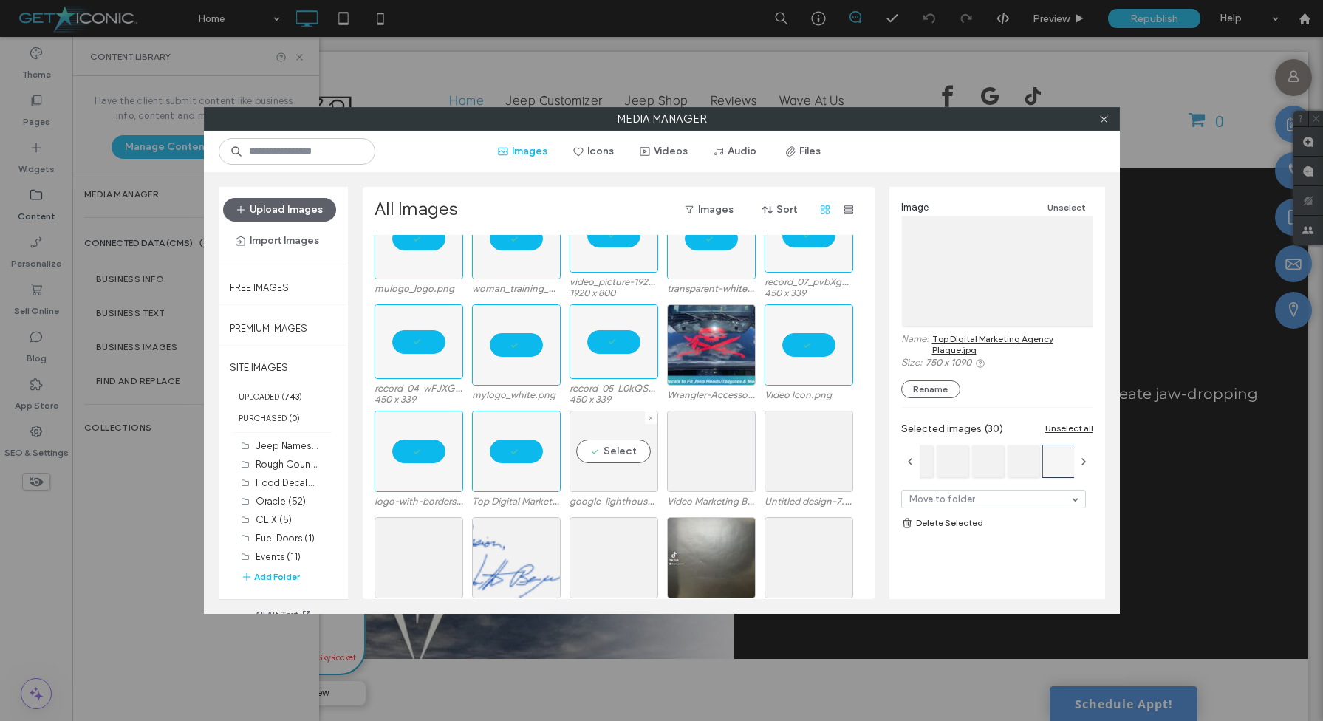
click at [606, 443] on div "Select" at bounding box center [614, 451] width 89 height 81
click at [715, 450] on div "Select" at bounding box center [711, 451] width 89 height 81
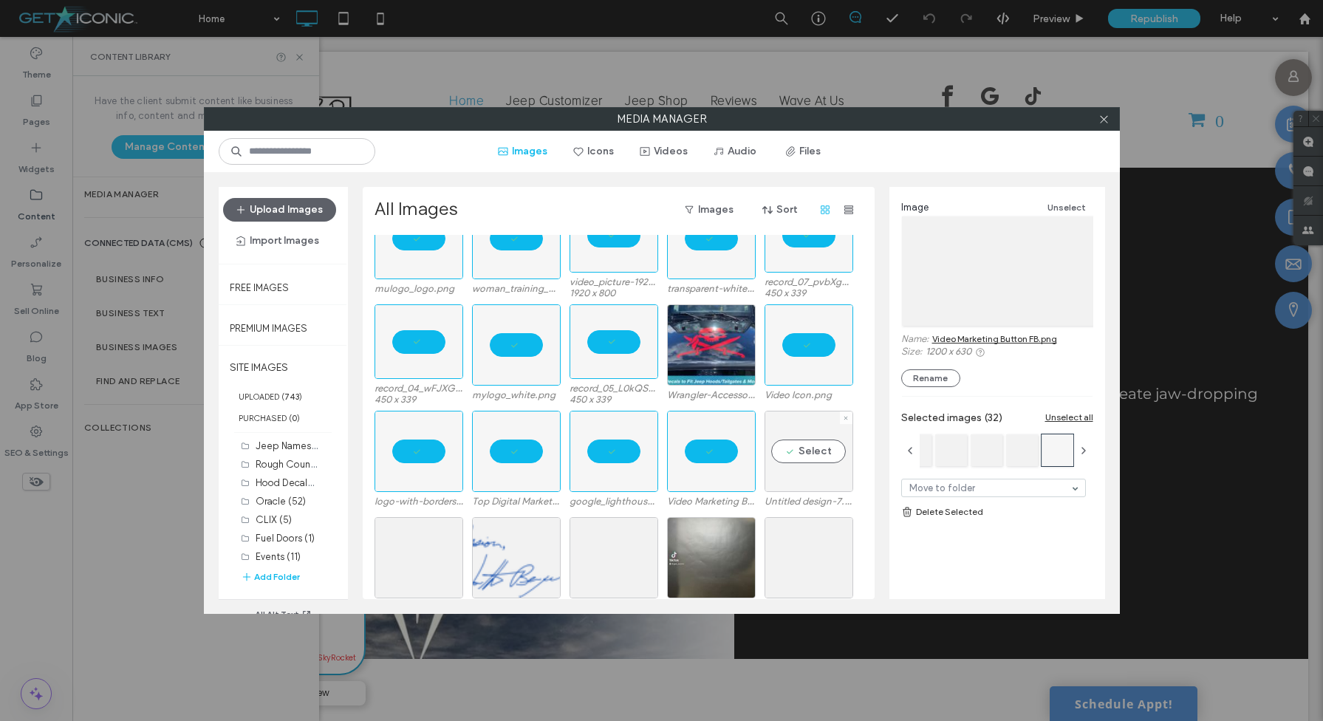
click at [821, 448] on div "Select" at bounding box center [809, 451] width 89 height 81
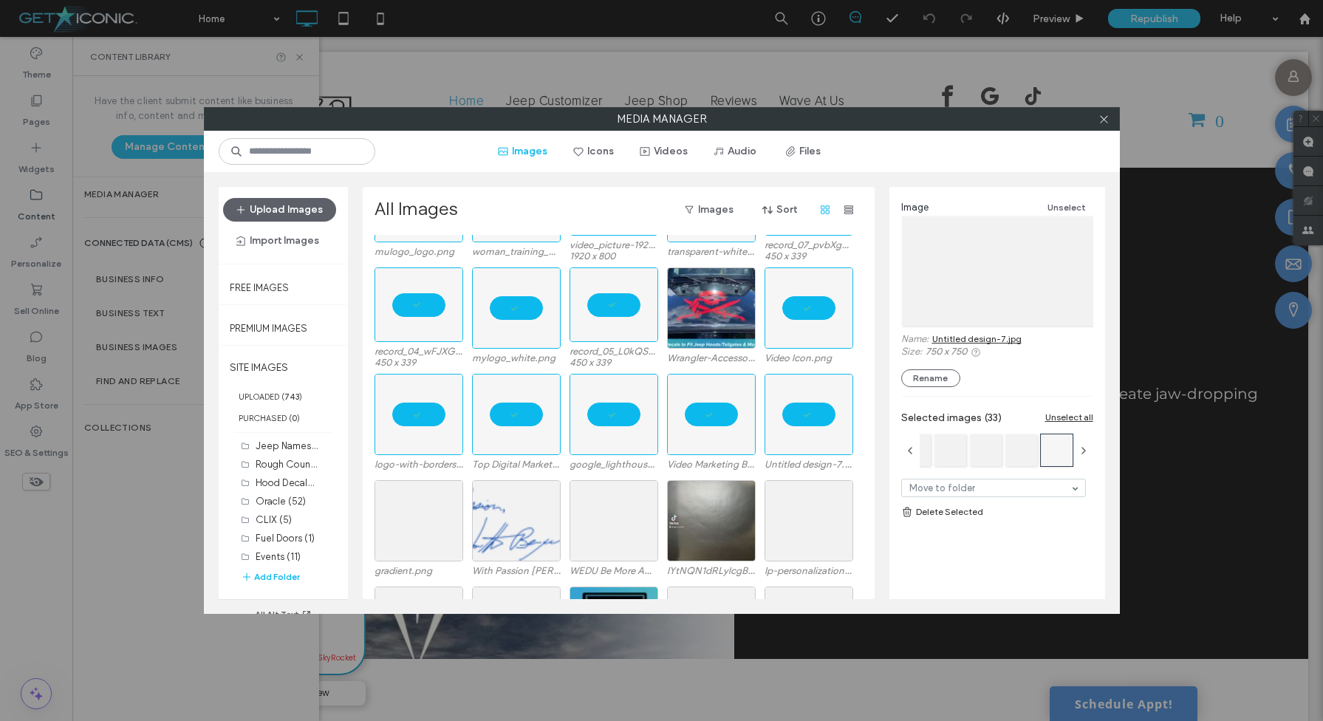
scroll to position [5215, 0]
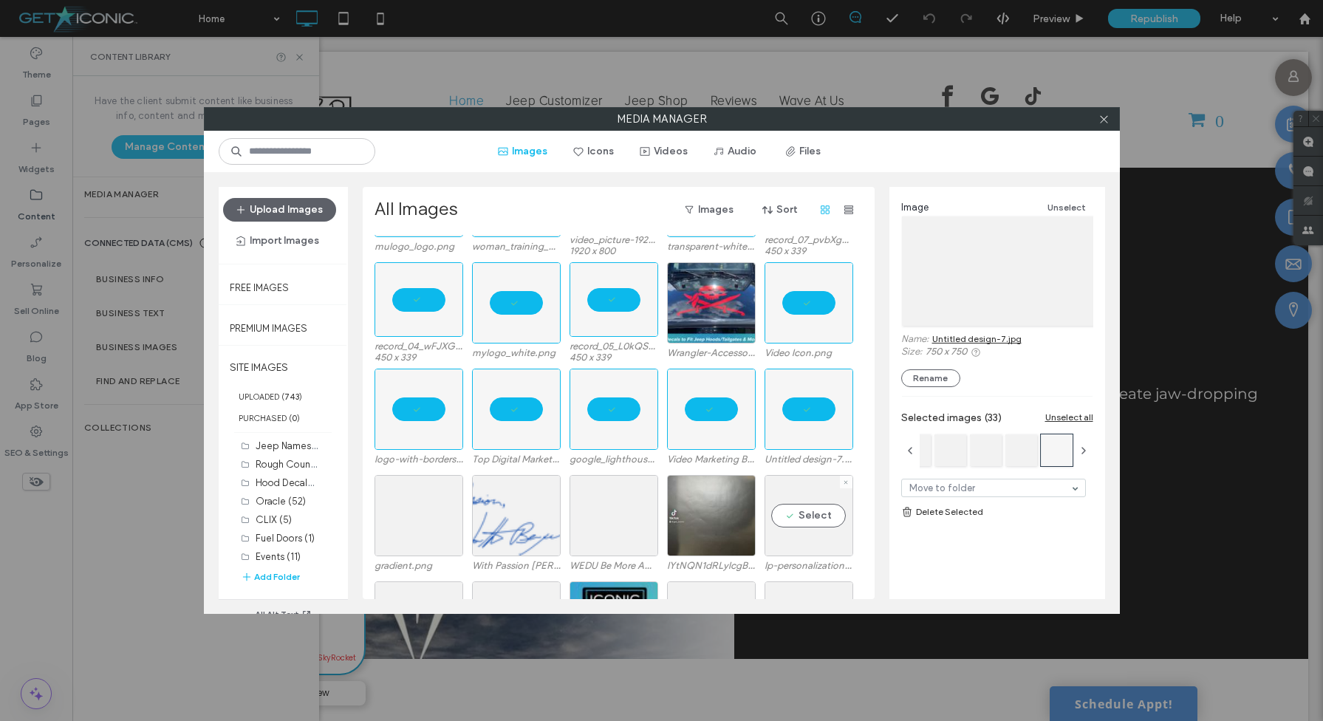
click at [820, 505] on div "Select" at bounding box center [809, 515] width 89 height 81
click at [734, 513] on div "Select" at bounding box center [711, 515] width 89 height 81
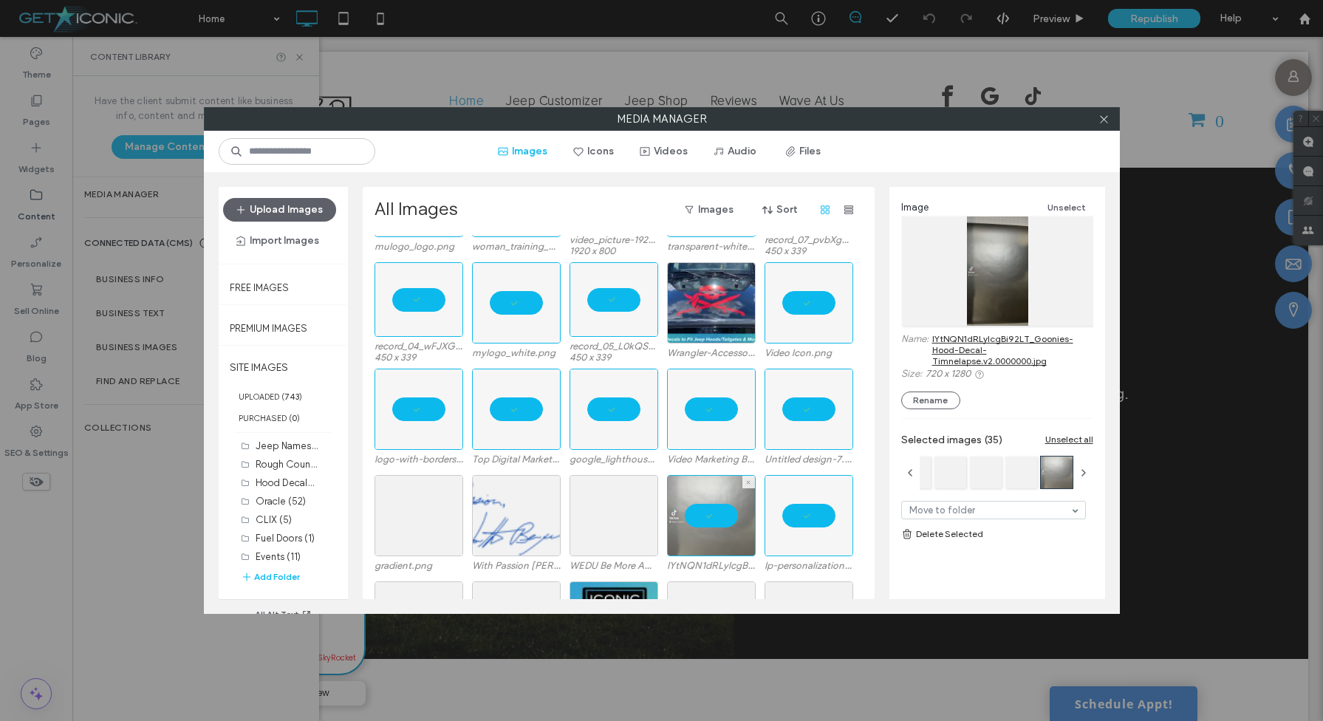
click at [705, 516] on div at bounding box center [711, 515] width 89 height 81
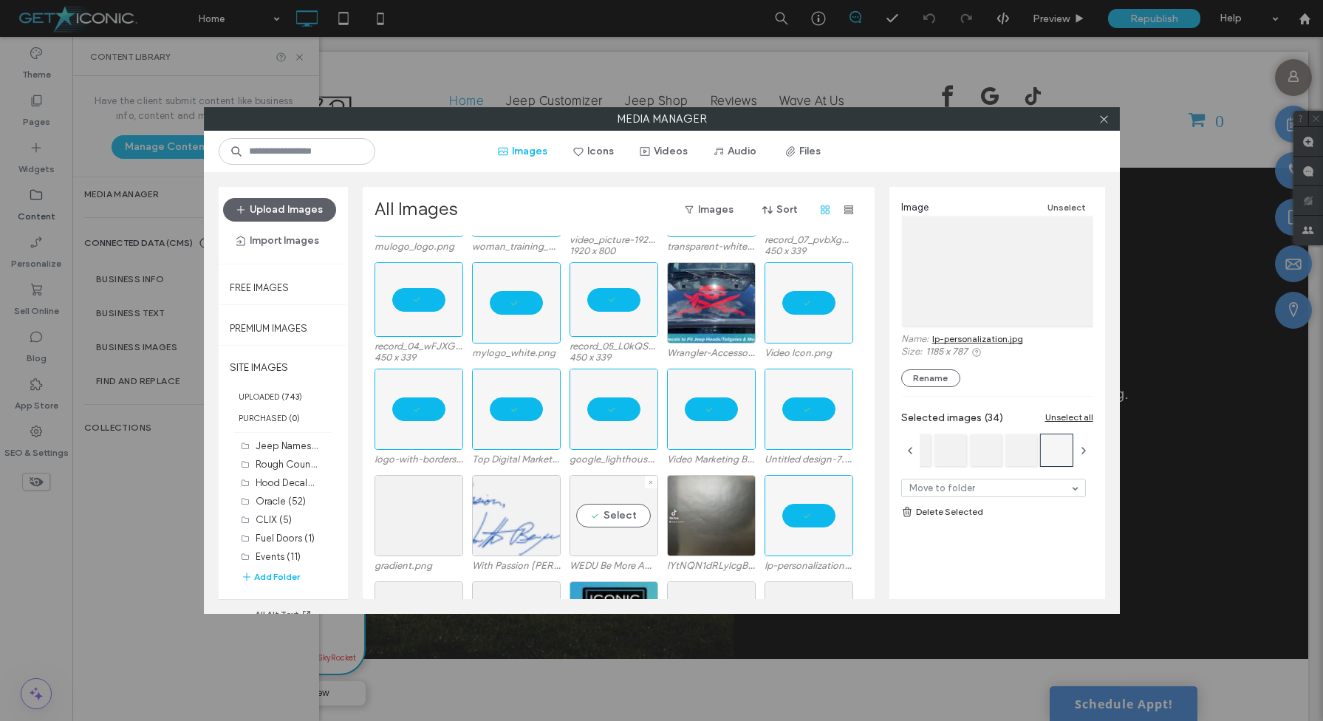
click at [621, 515] on div "Select" at bounding box center [614, 515] width 89 height 81
click at [432, 516] on div "Select" at bounding box center [419, 515] width 89 height 81
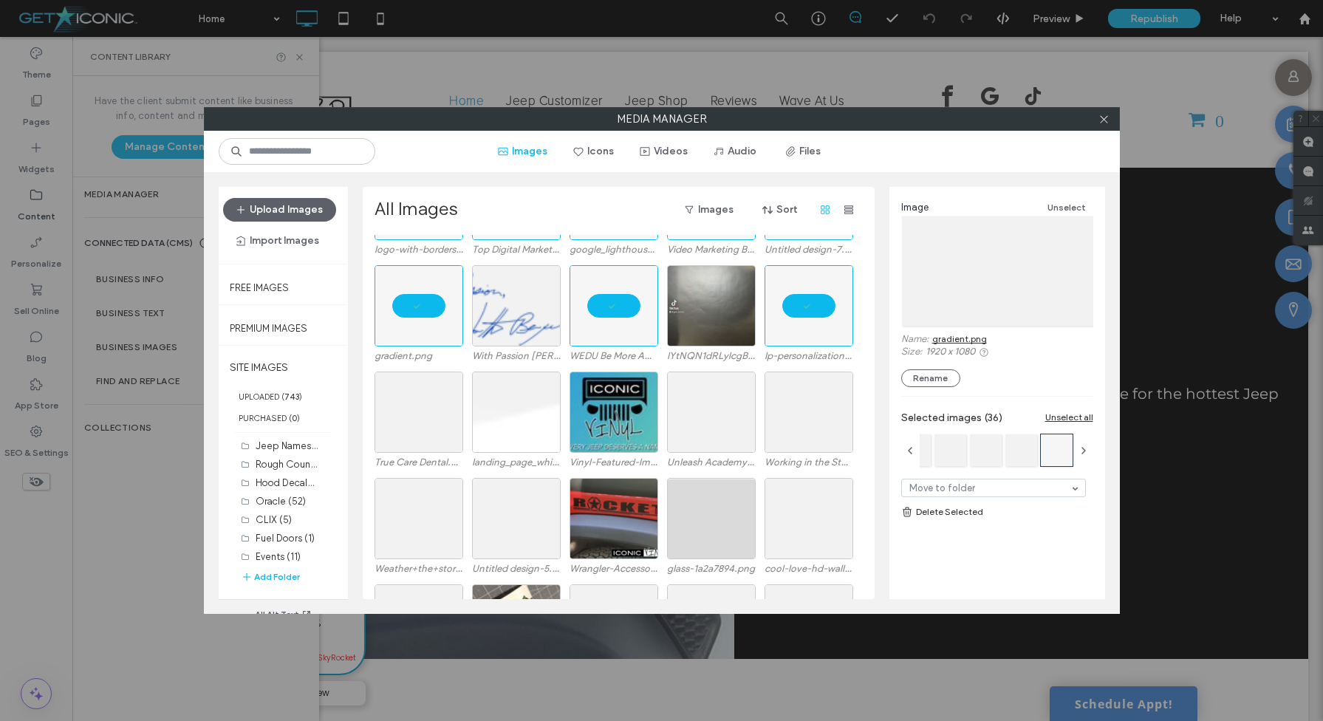
scroll to position [5431, 0]
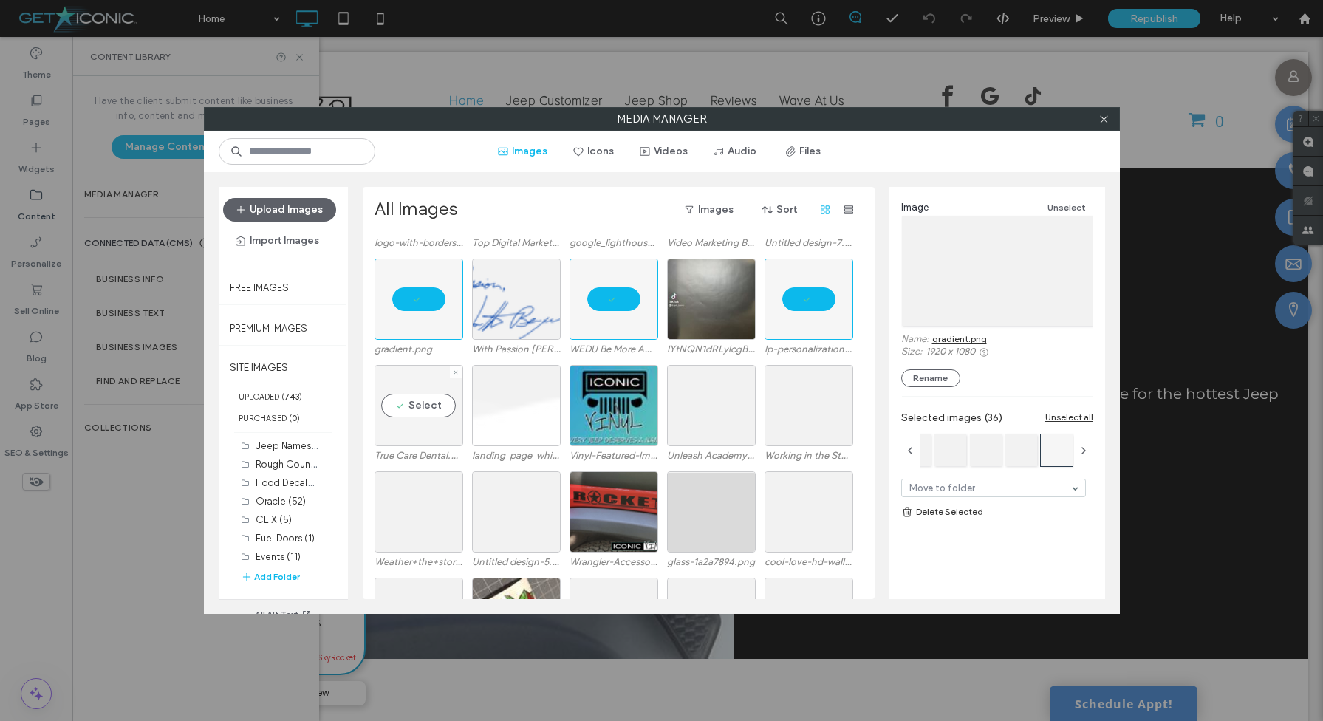
click at [420, 407] on div "Select" at bounding box center [419, 405] width 89 height 81
click at [597, 406] on div "Select" at bounding box center [614, 405] width 89 height 81
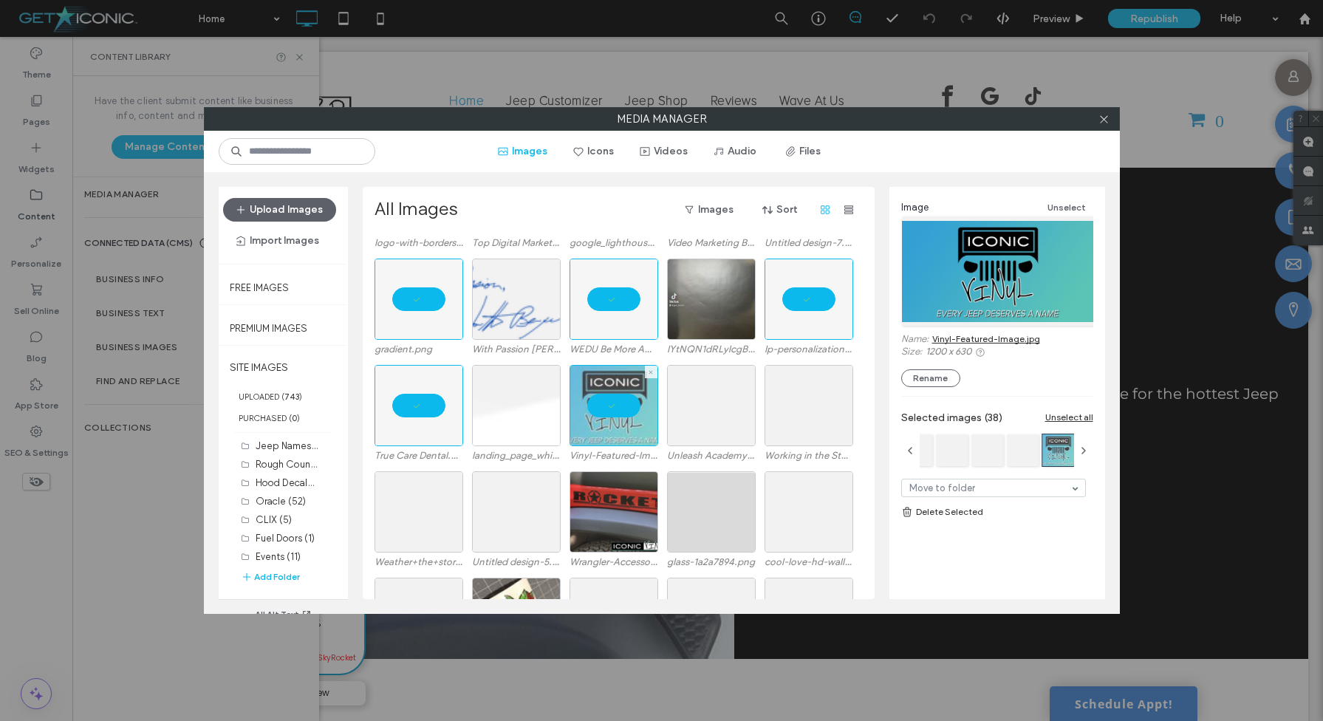
click at [597, 406] on div at bounding box center [614, 405] width 89 height 81
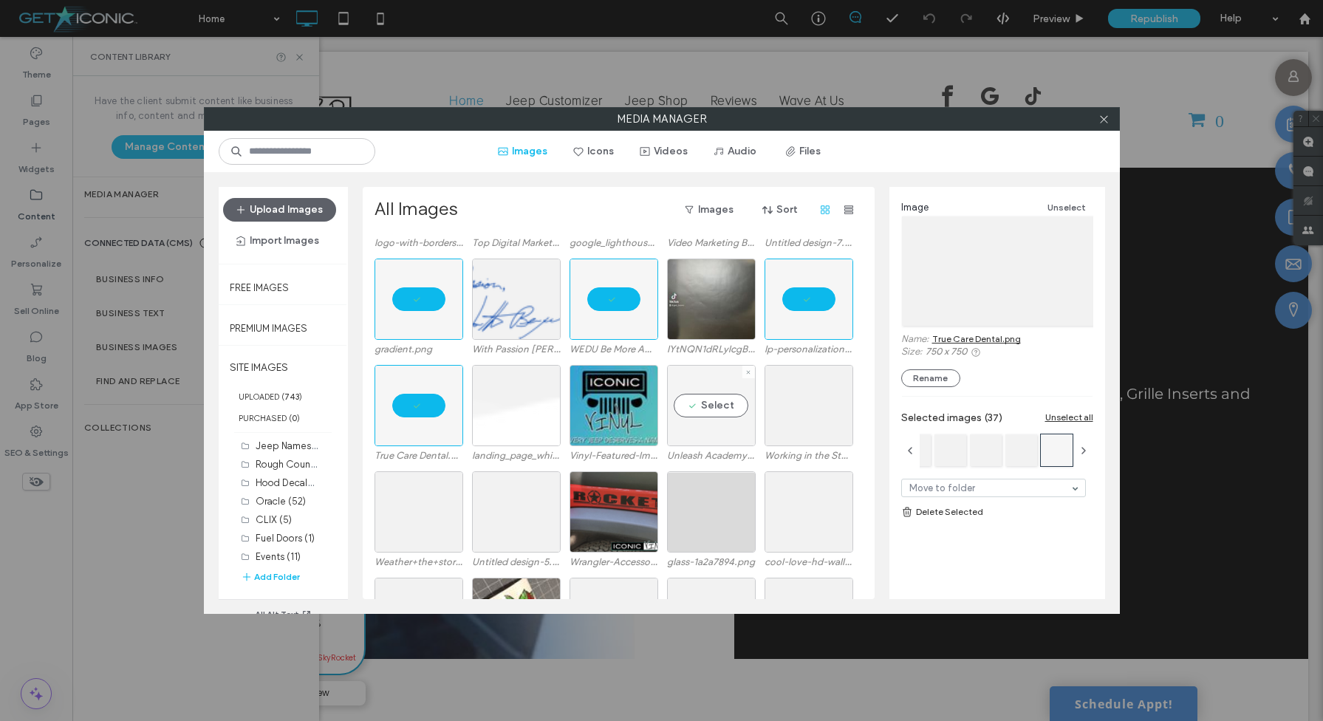
click at [697, 414] on div "Select" at bounding box center [711, 405] width 89 height 81
click at [797, 410] on div "Select" at bounding box center [809, 405] width 89 height 81
click at [804, 506] on div "Select" at bounding box center [809, 511] width 89 height 81
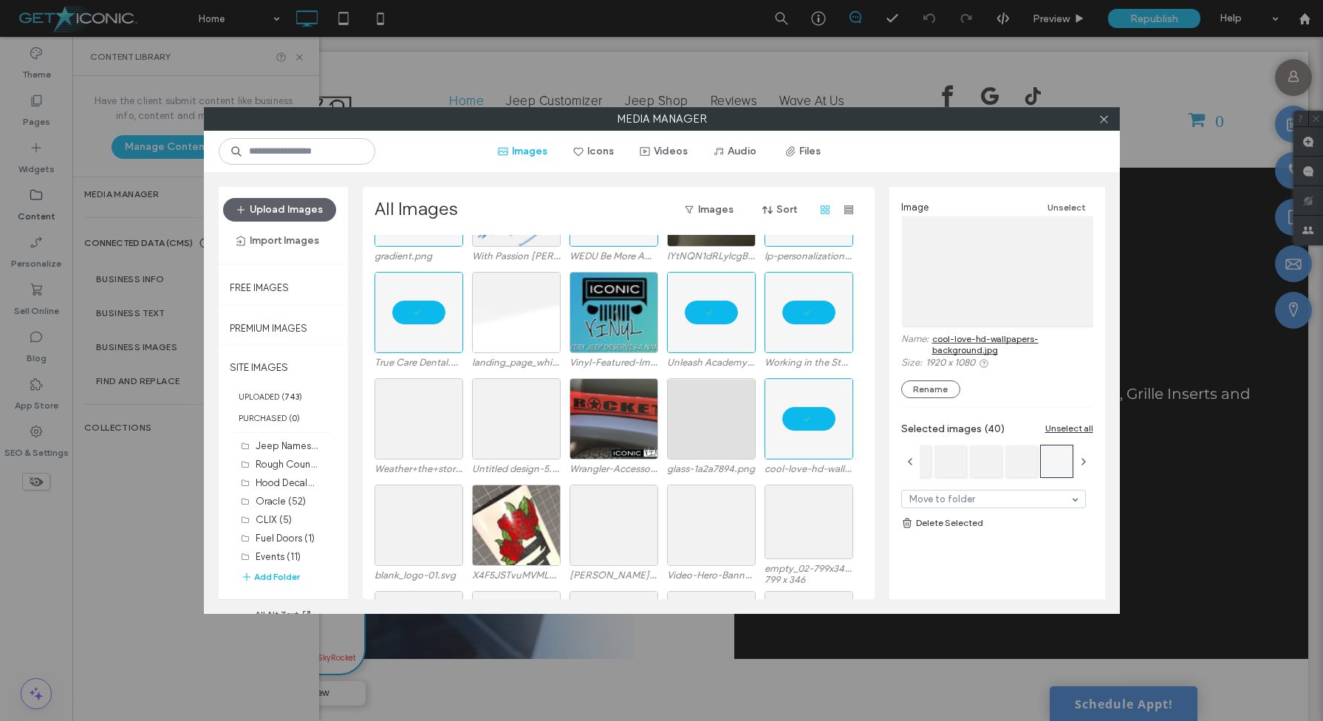
scroll to position [5531, 0]
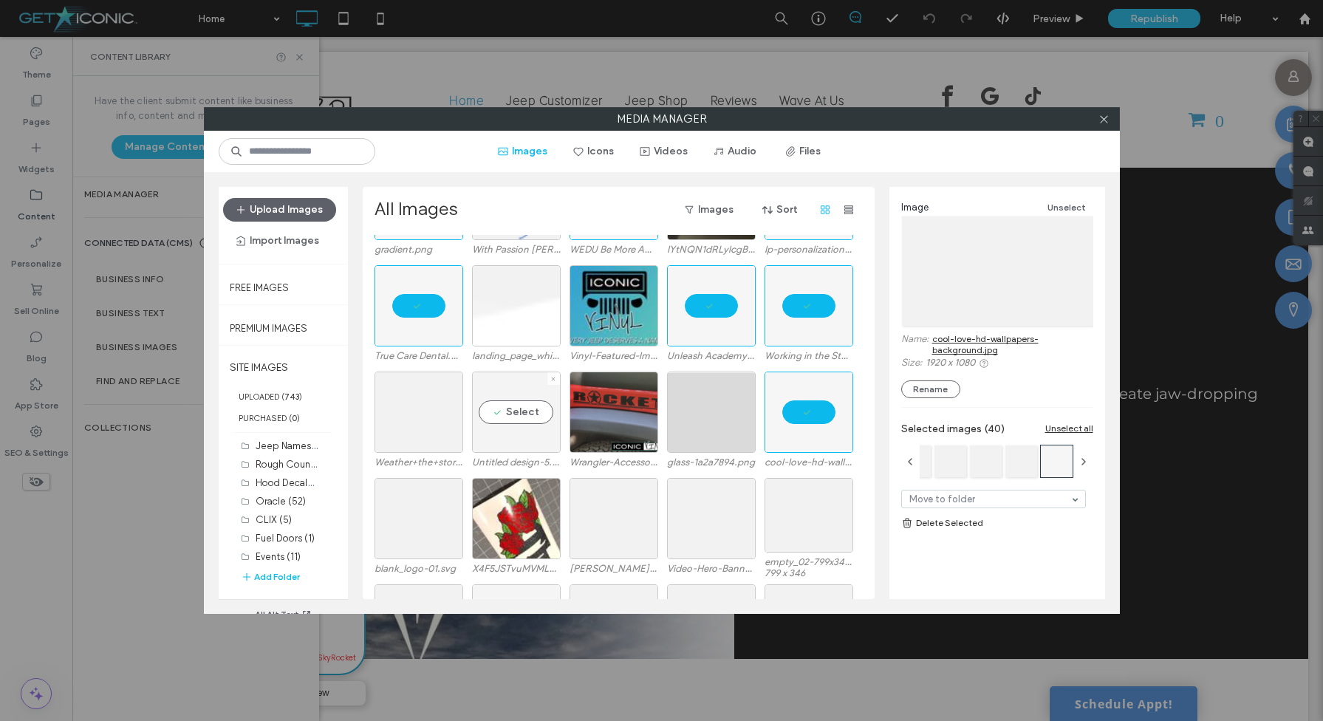
click at [511, 414] on div "Select" at bounding box center [516, 412] width 89 height 81
click at [428, 412] on div "Select" at bounding box center [419, 412] width 89 height 81
click at [428, 517] on div "Select" at bounding box center [419, 518] width 89 height 81
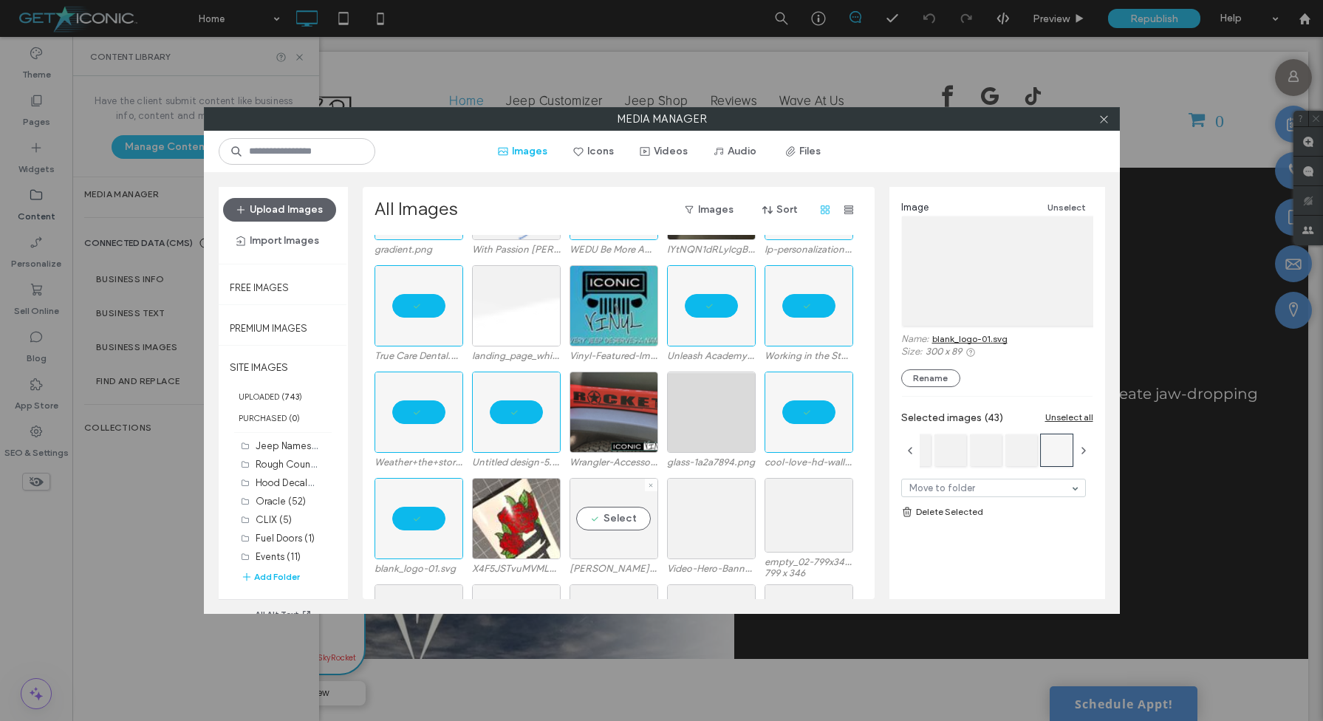
click at [606, 515] on div "Select" at bounding box center [614, 518] width 89 height 81
click at [728, 517] on div "Select" at bounding box center [711, 518] width 89 height 81
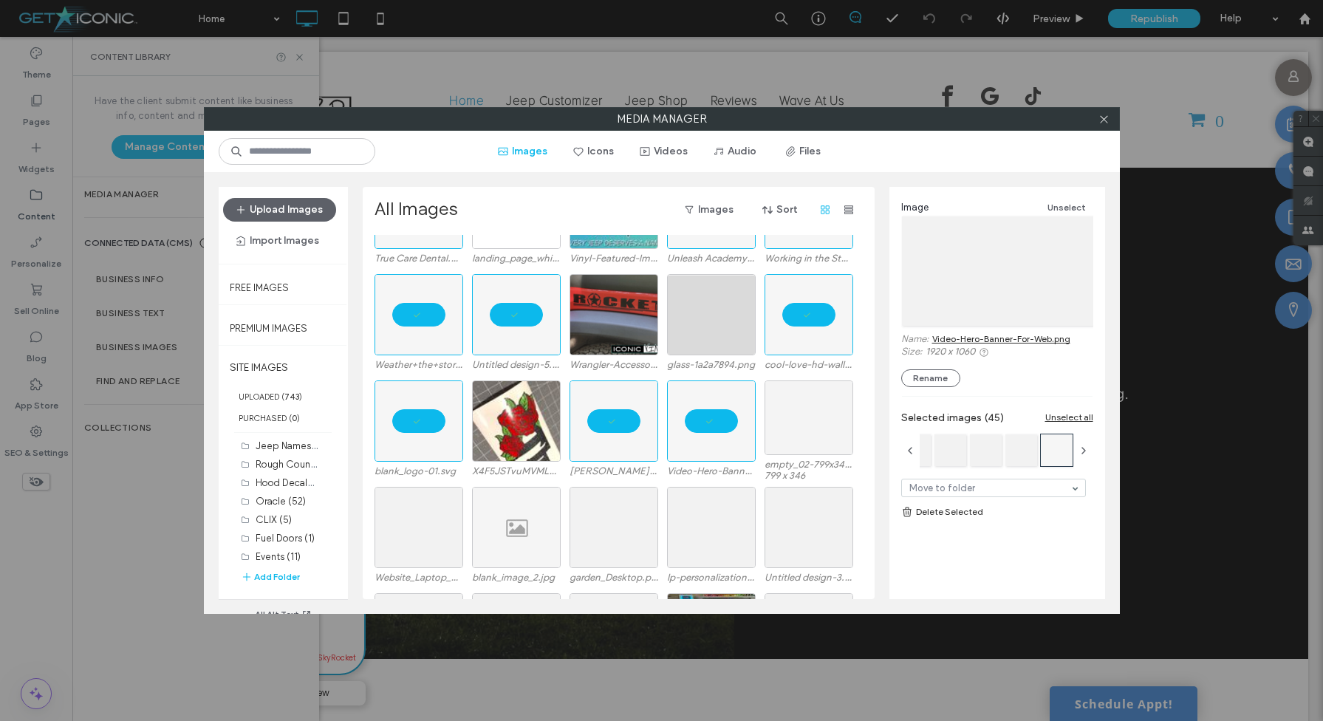
scroll to position [5633, 0]
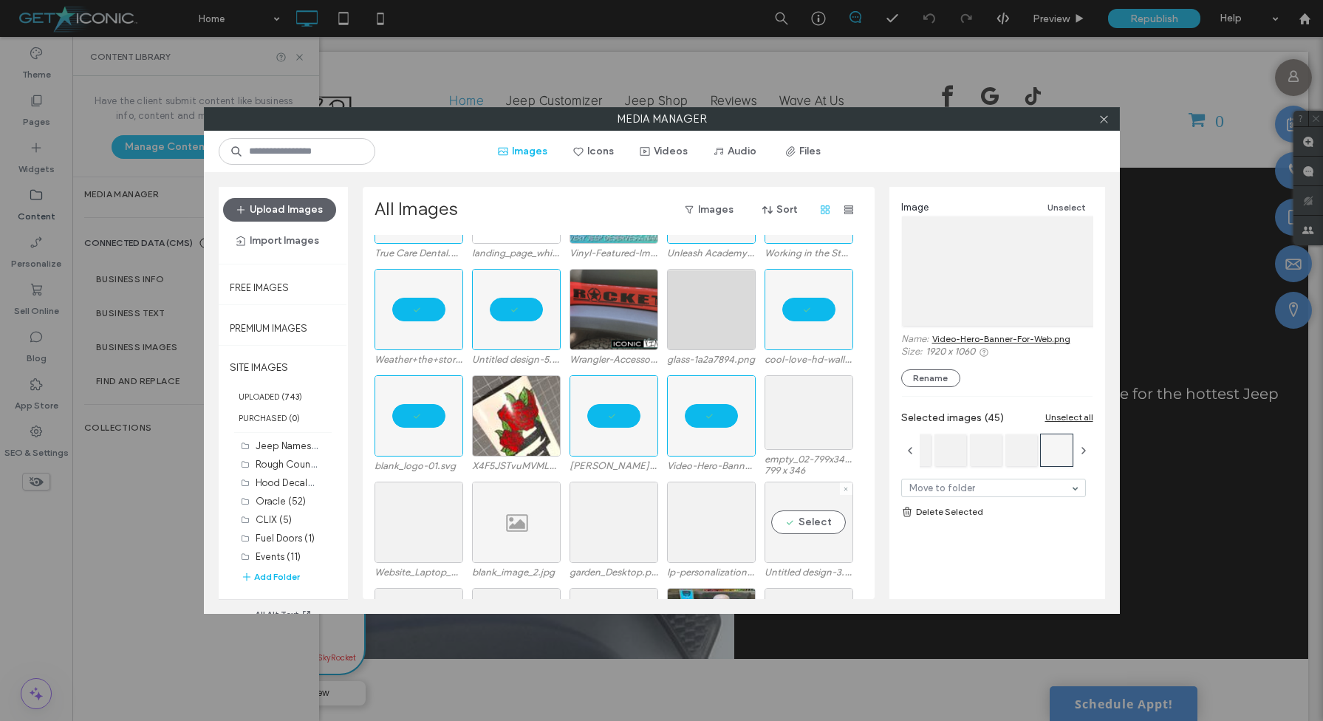
click at [813, 524] on div "Select" at bounding box center [809, 522] width 89 height 81
click at [734, 525] on div "Select" at bounding box center [711, 522] width 89 height 81
click at [628, 516] on div "Select" at bounding box center [614, 522] width 89 height 81
click at [429, 524] on div "Select" at bounding box center [419, 522] width 89 height 81
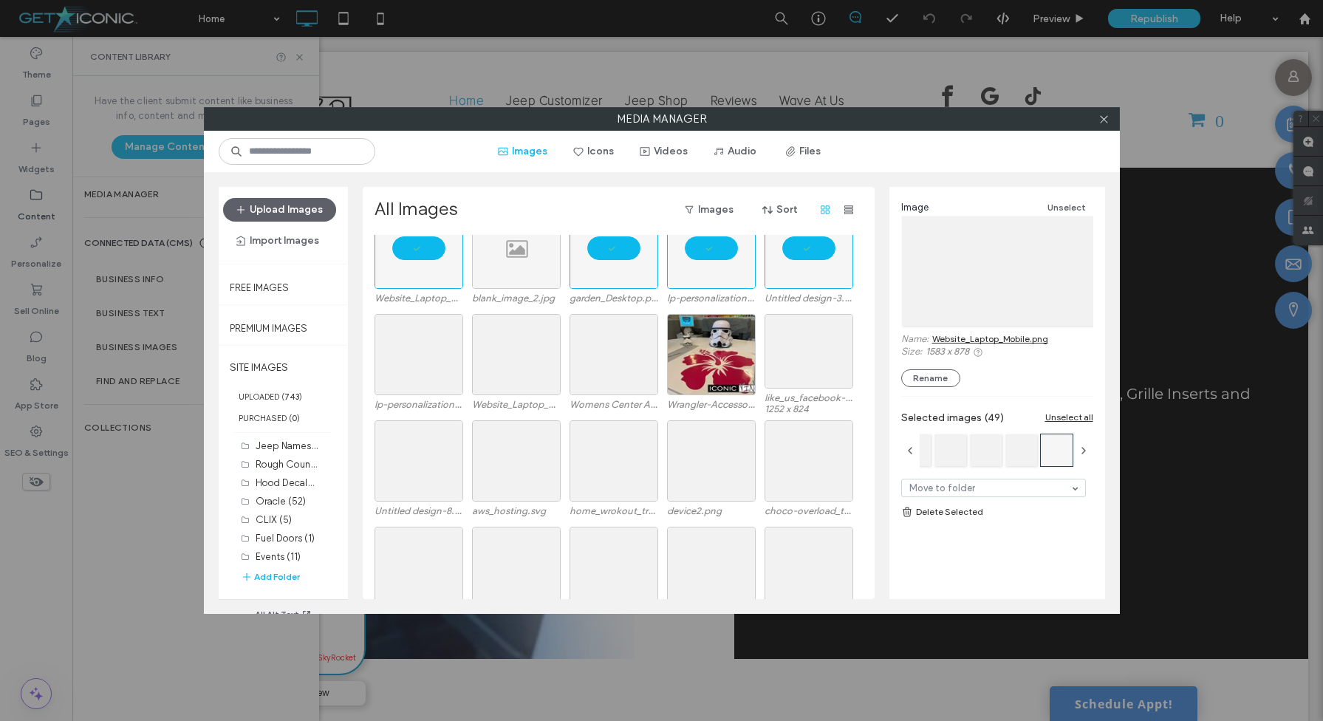
scroll to position [5909, 0]
click at [423, 359] on div "Select" at bounding box center [419, 352] width 89 height 81
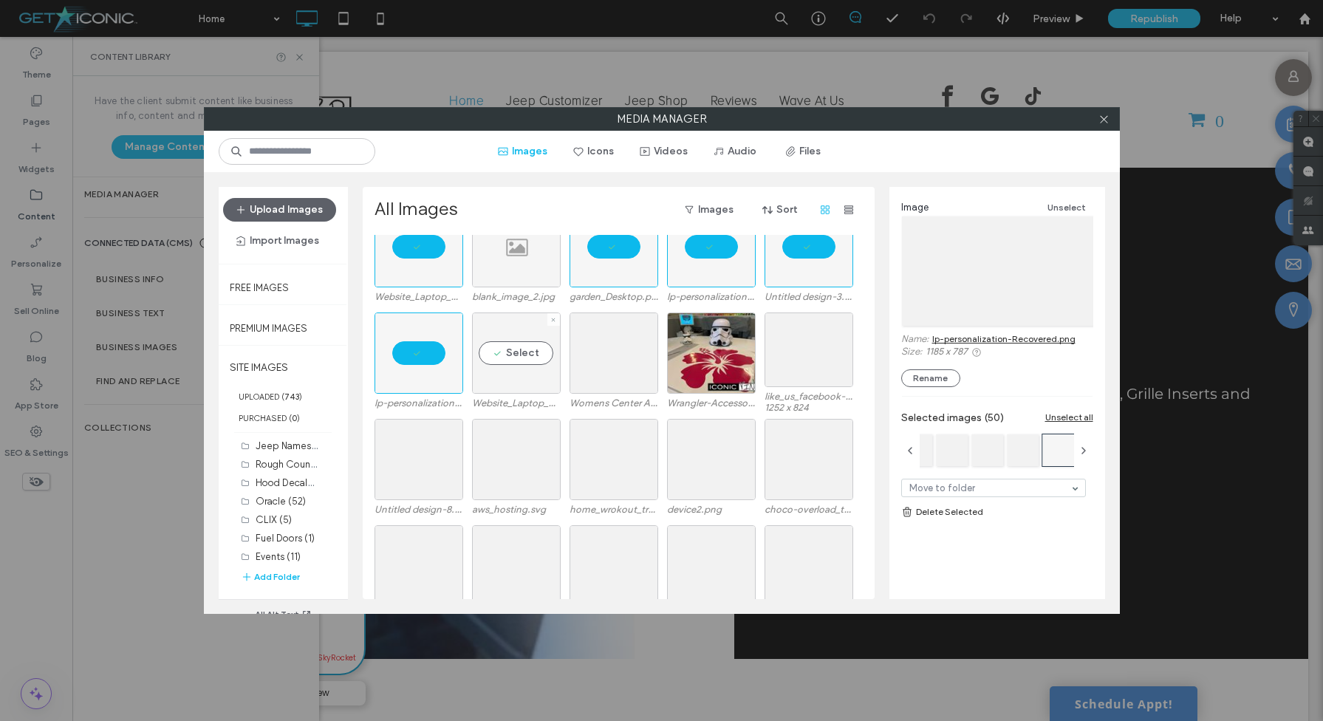
click at [510, 357] on div "Select" at bounding box center [516, 352] width 89 height 81
click at [605, 356] on div "Select" at bounding box center [614, 352] width 89 height 81
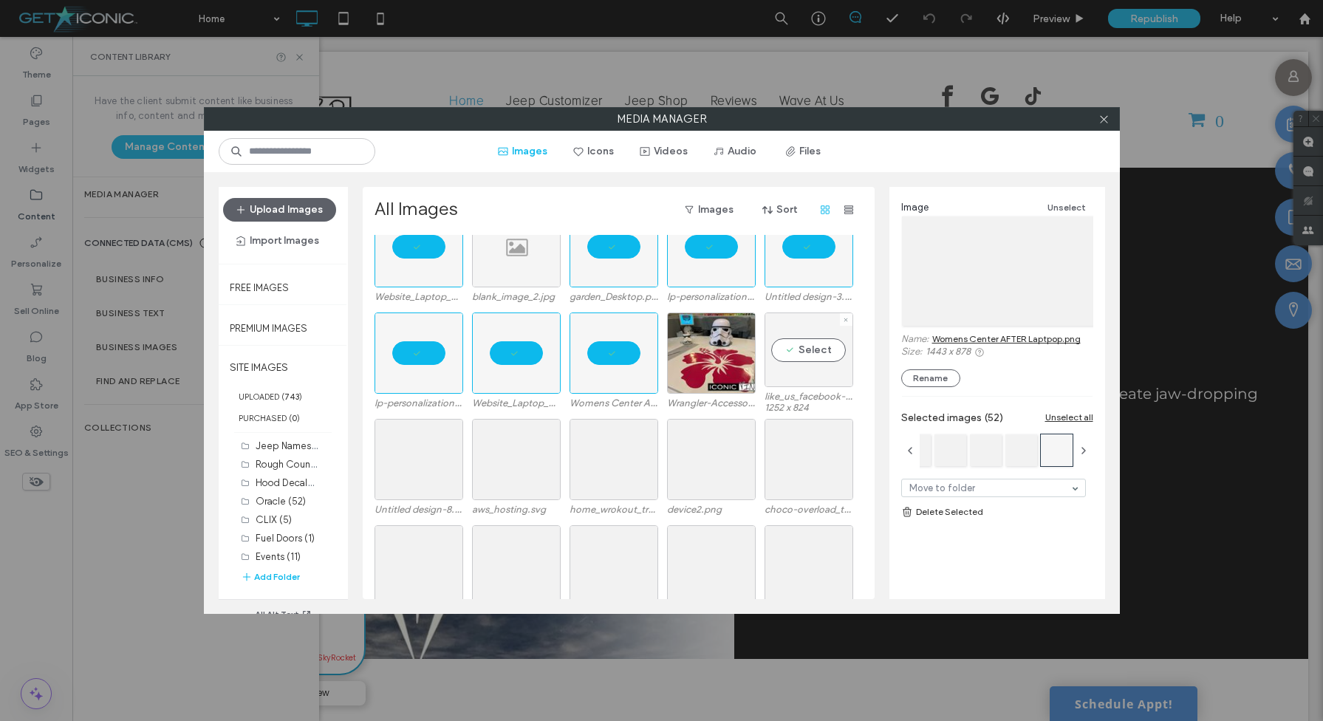
click at [799, 355] on div "Select" at bounding box center [809, 349] width 89 height 75
click at [803, 455] on div "Select" at bounding box center [809, 459] width 89 height 81
click at [705, 456] on div "Select" at bounding box center [711, 459] width 89 height 81
click at [623, 459] on div "Select" at bounding box center [614, 459] width 89 height 81
click at [518, 459] on div "Select" at bounding box center [516, 459] width 89 height 81
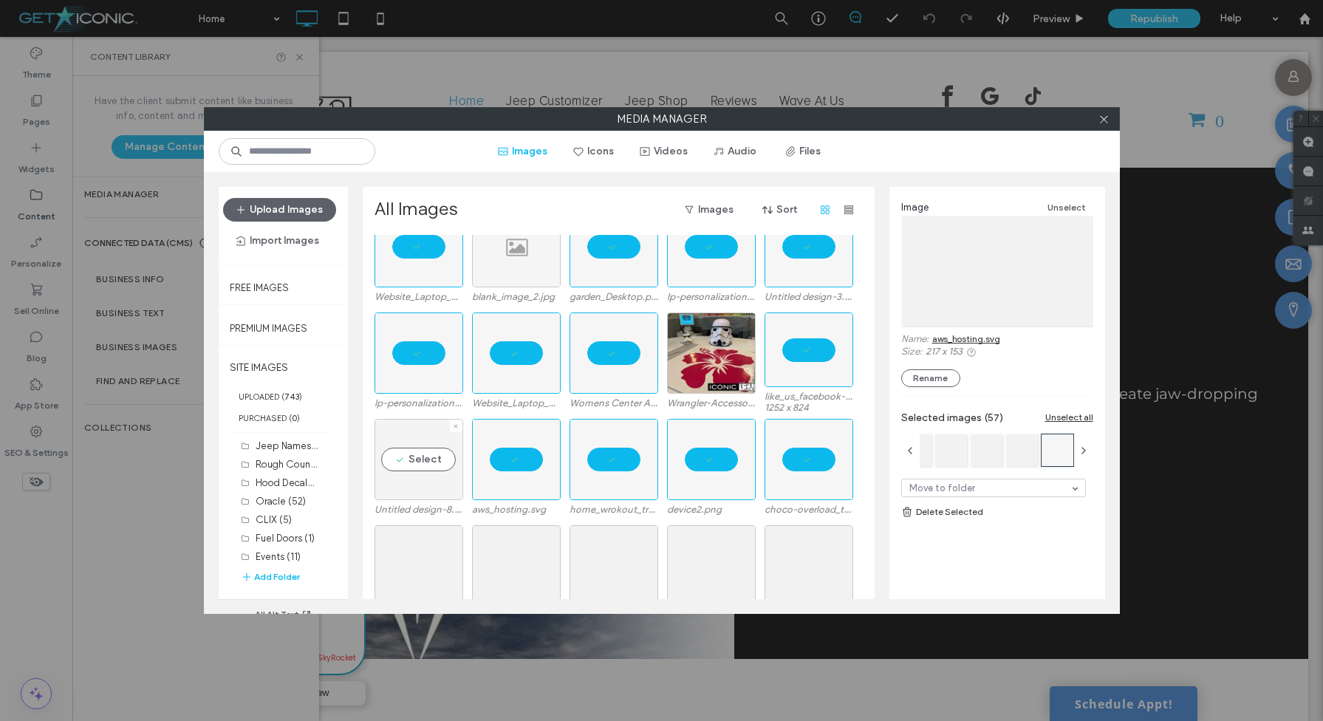
click at [431, 468] on div "Select" at bounding box center [419, 459] width 89 height 81
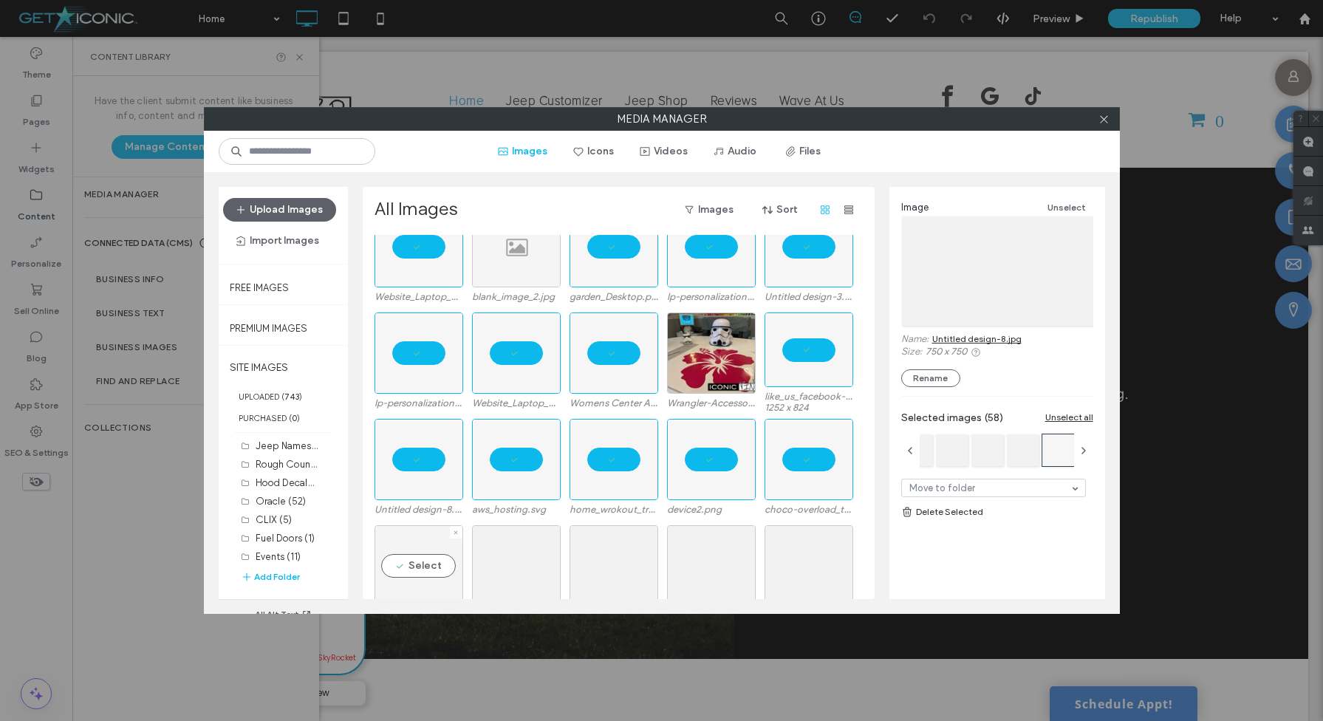
click at [423, 555] on div "Select" at bounding box center [419, 565] width 89 height 81
click at [519, 567] on div "Select" at bounding box center [516, 565] width 89 height 81
click at [606, 563] on div "Select" at bounding box center [614, 565] width 89 height 81
click at [698, 563] on div "Select" at bounding box center [711, 565] width 89 height 81
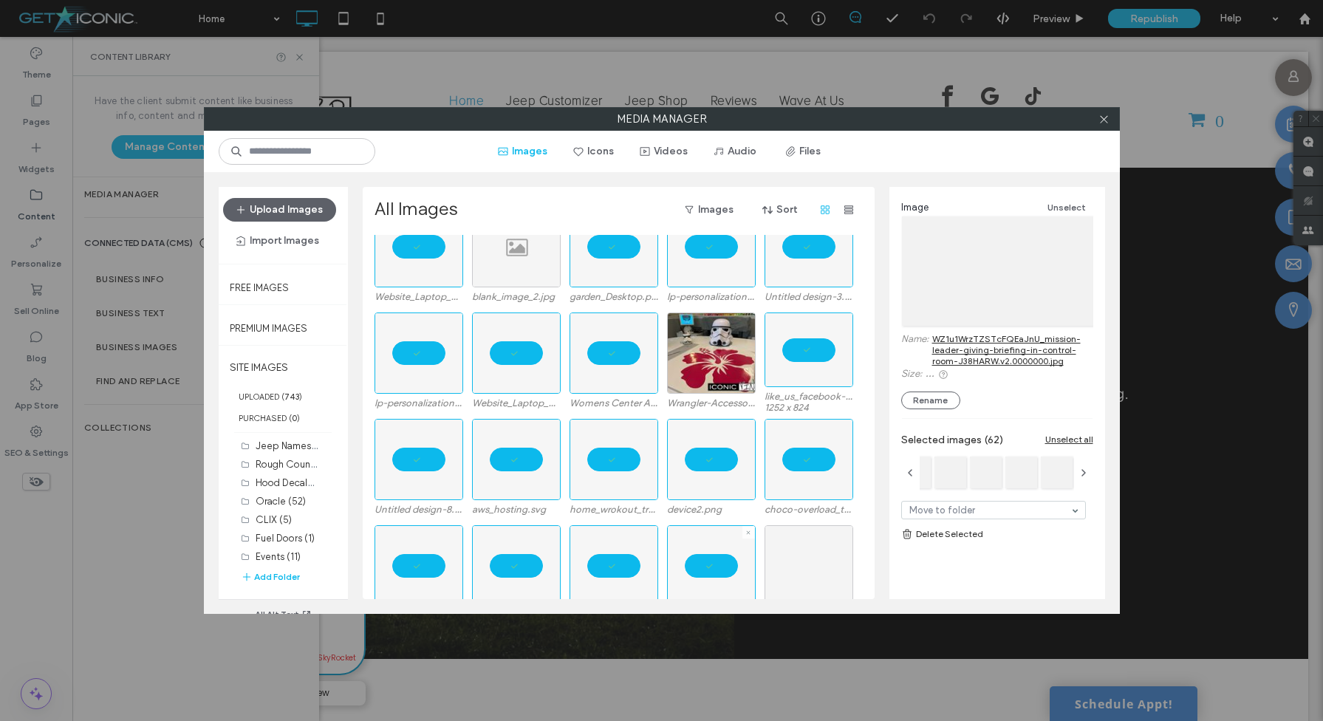
click at [784, 563] on div at bounding box center [809, 565] width 89 height 81
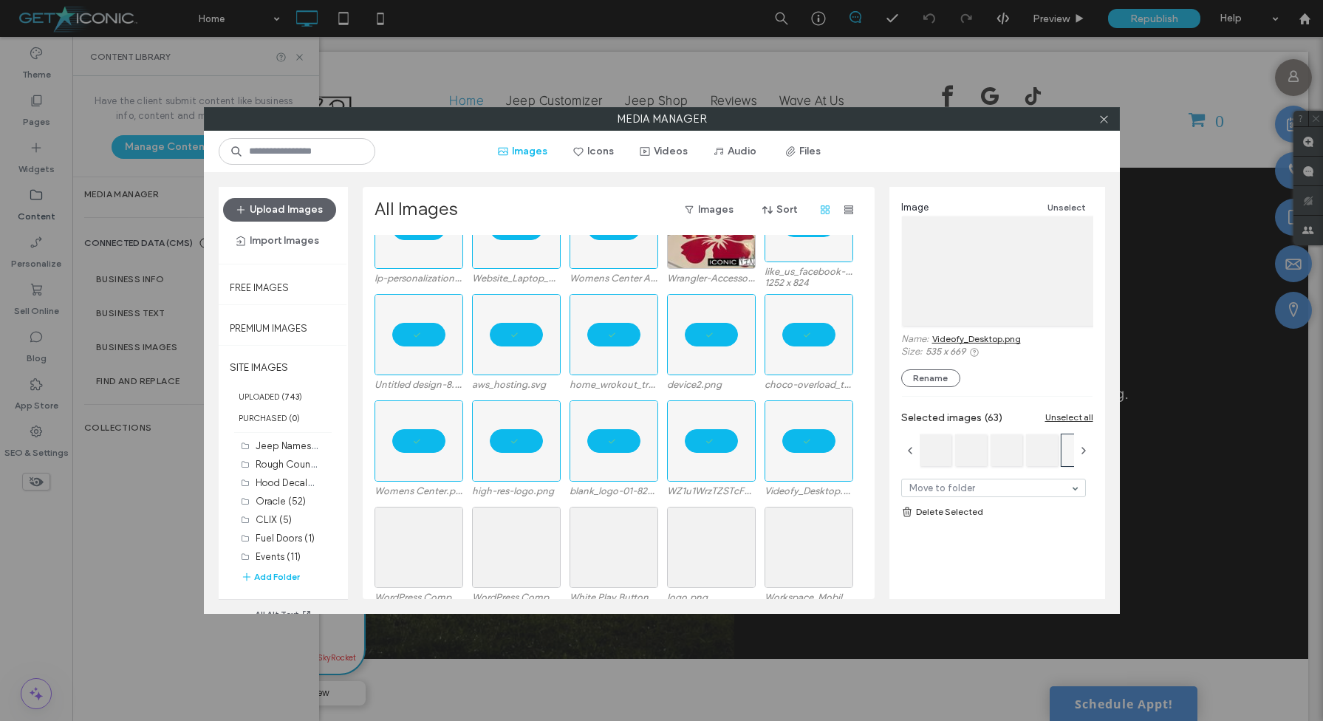
scroll to position [6111, 0]
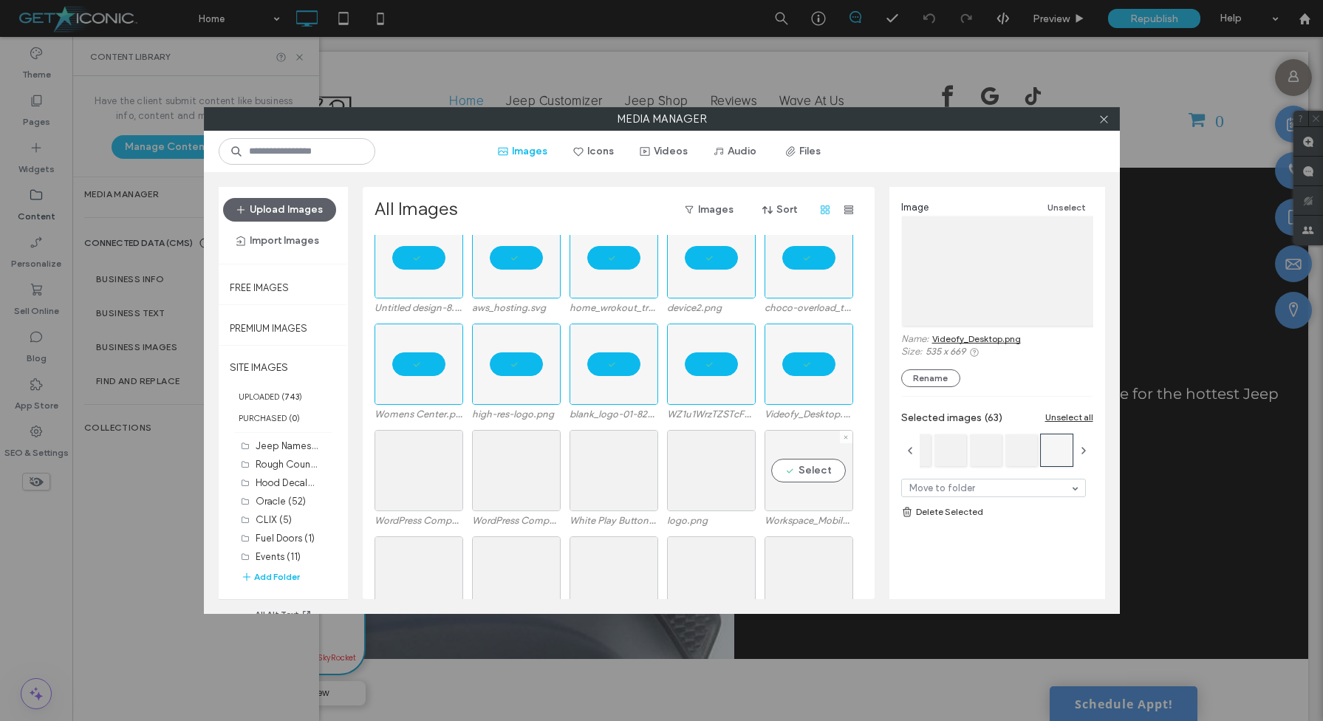
click at [801, 462] on div "Select" at bounding box center [809, 470] width 89 height 81
click at [720, 468] on div "Select" at bounding box center [711, 470] width 89 height 81
click at [630, 469] on div "Select" at bounding box center [614, 470] width 89 height 81
click at [527, 472] on div at bounding box center [516, 470] width 89 height 81
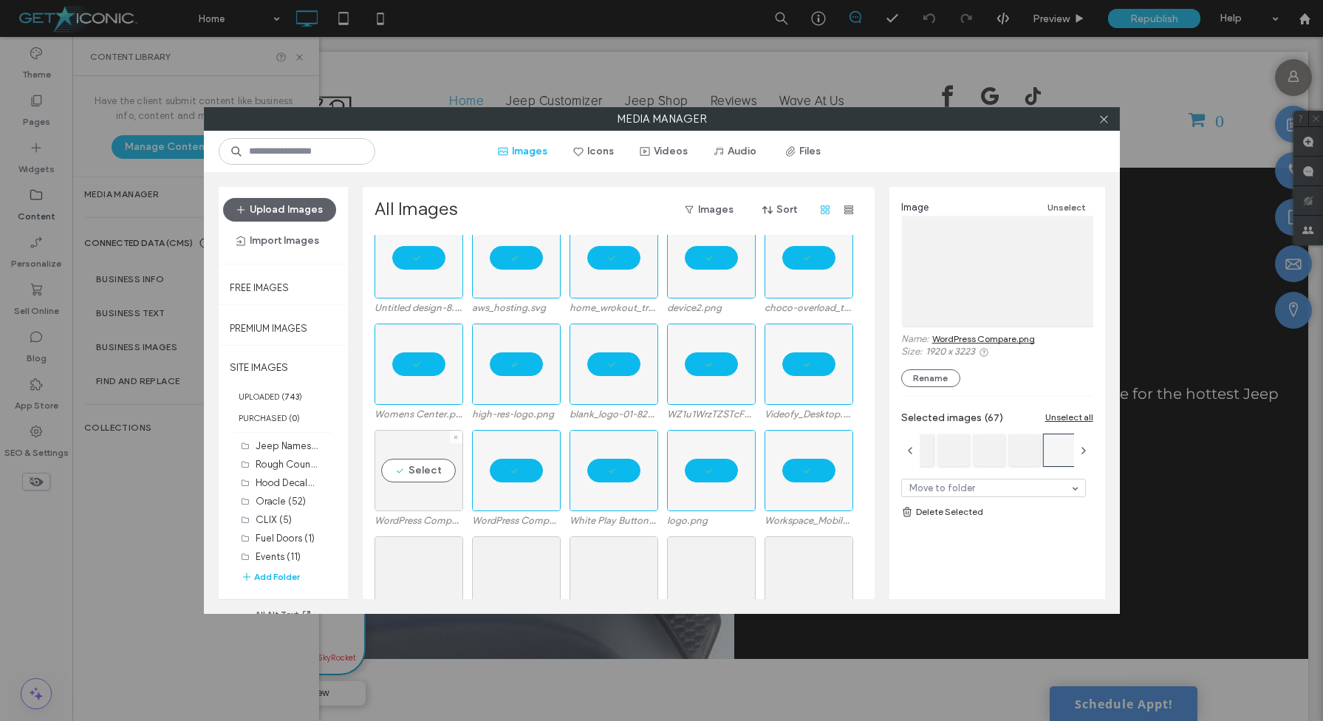
click at [451, 472] on div "Select" at bounding box center [419, 470] width 89 height 81
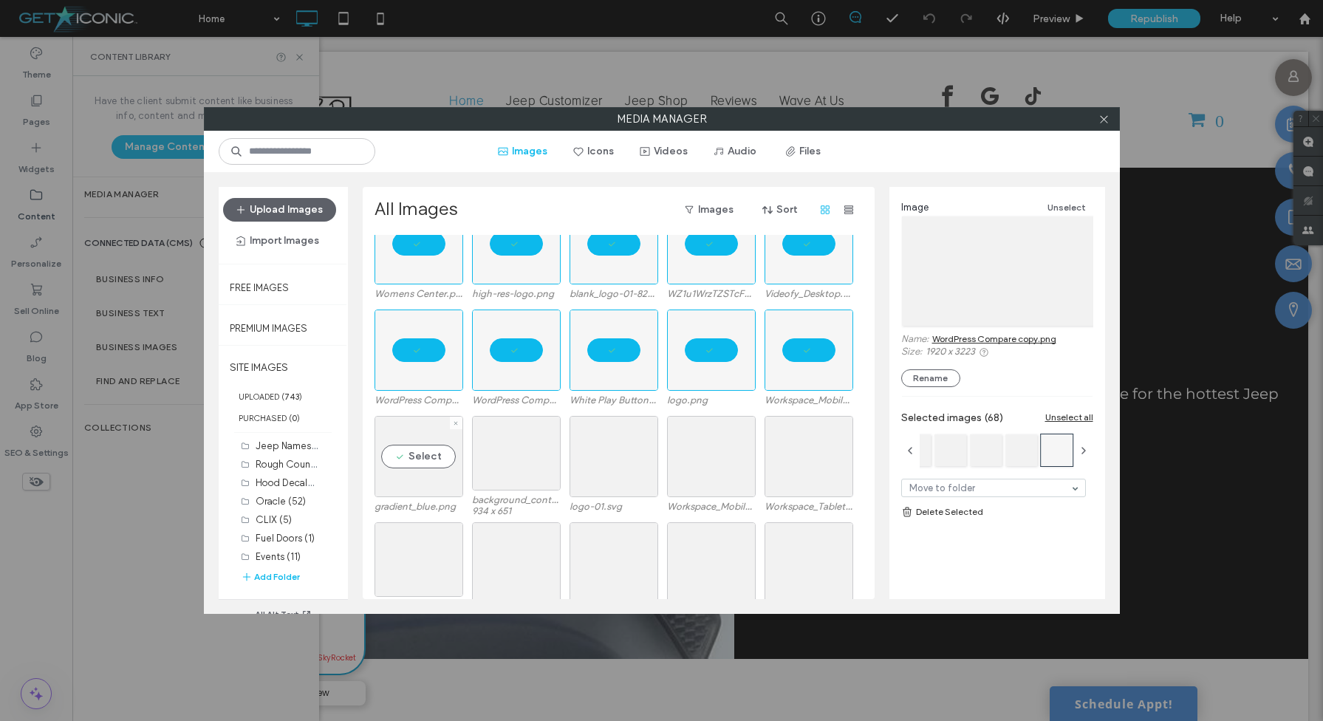
scroll to position [6255, 0]
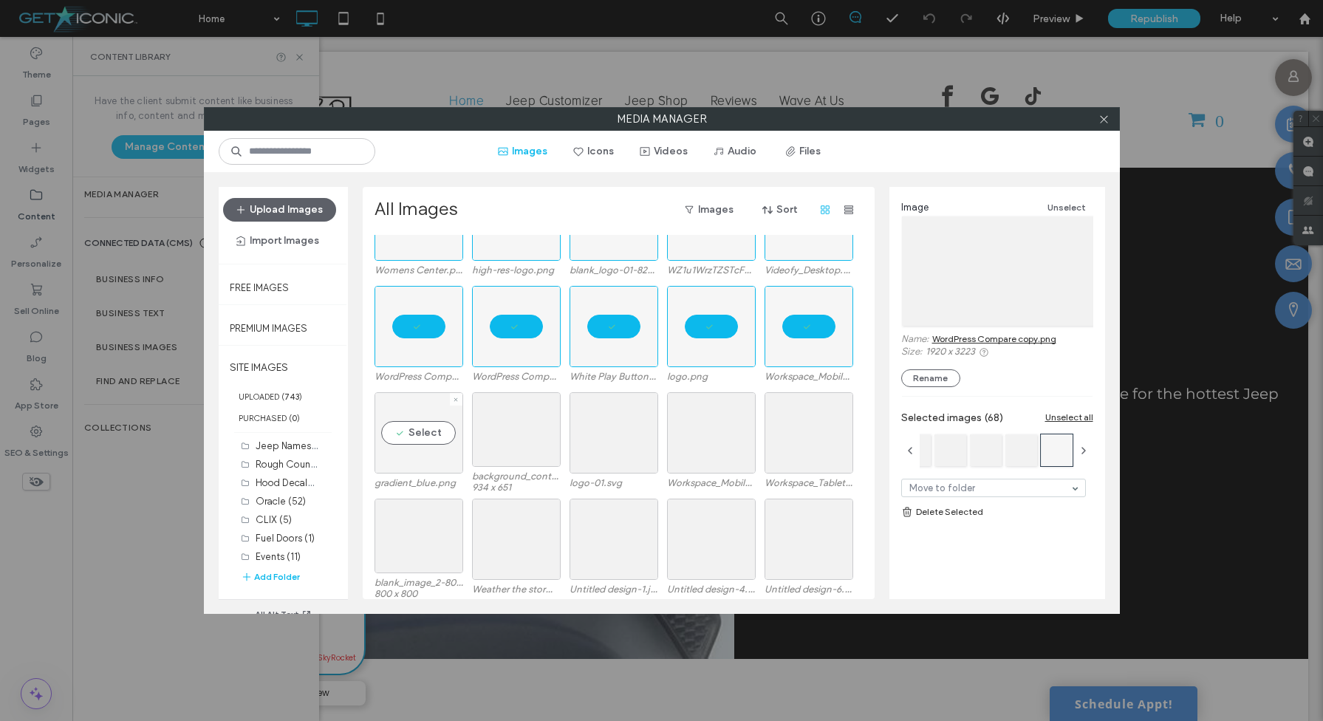
click at [427, 426] on div "Select" at bounding box center [419, 432] width 89 height 81
click at [516, 426] on div "Select" at bounding box center [516, 429] width 89 height 75
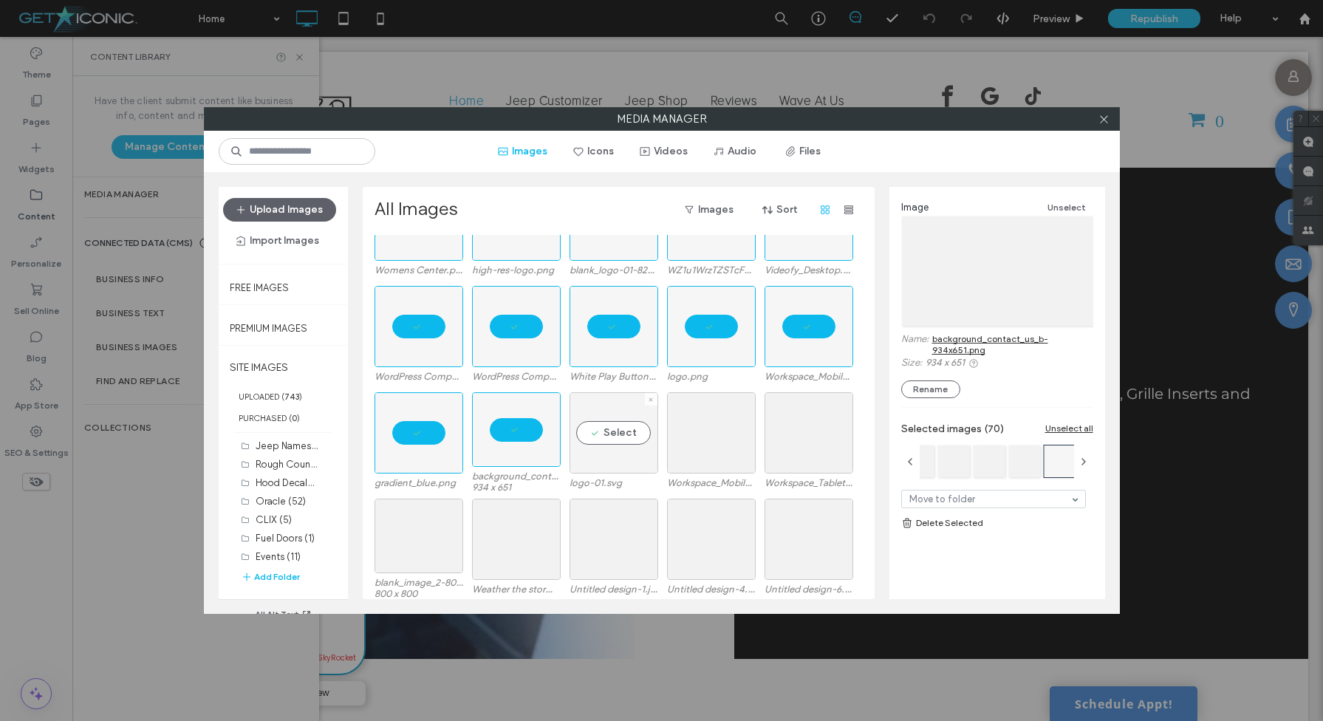
click at [588, 426] on div "Select" at bounding box center [614, 432] width 89 height 81
click at [682, 427] on div "Select" at bounding box center [711, 432] width 89 height 81
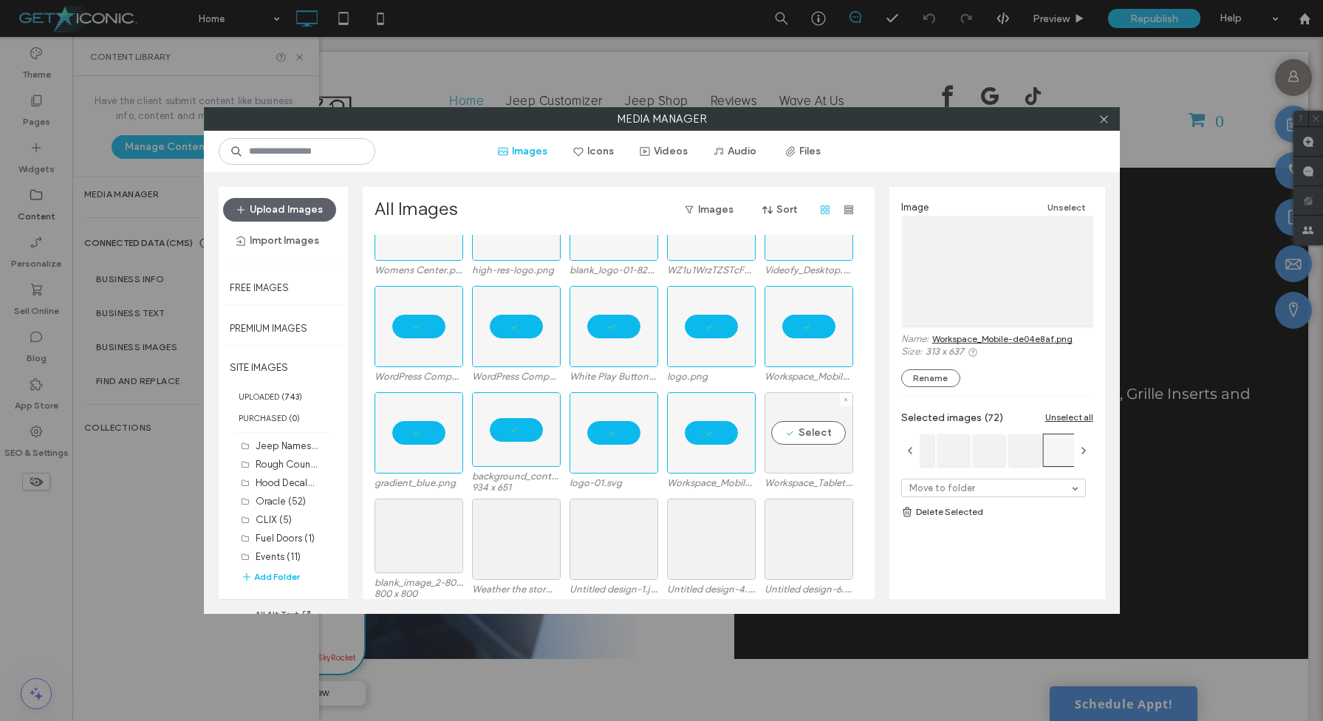
click at [787, 427] on div "Select" at bounding box center [809, 432] width 89 height 81
click at [801, 541] on div "Select" at bounding box center [809, 539] width 89 height 81
click at [718, 541] on div "Select" at bounding box center [711, 539] width 89 height 81
click at [641, 541] on div at bounding box center [614, 539] width 89 height 81
click at [542, 541] on div at bounding box center [516, 539] width 89 height 81
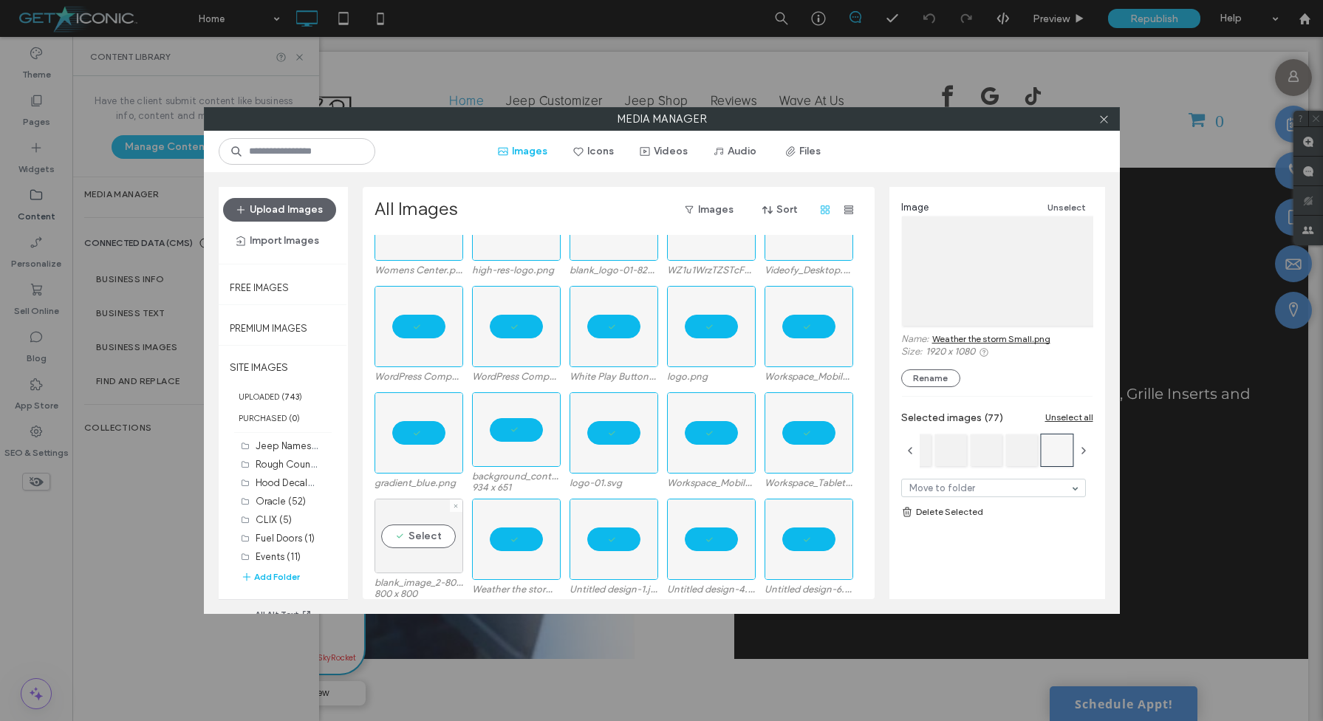
click at [440, 541] on div "Select" at bounding box center [419, 536] width 89 height 75
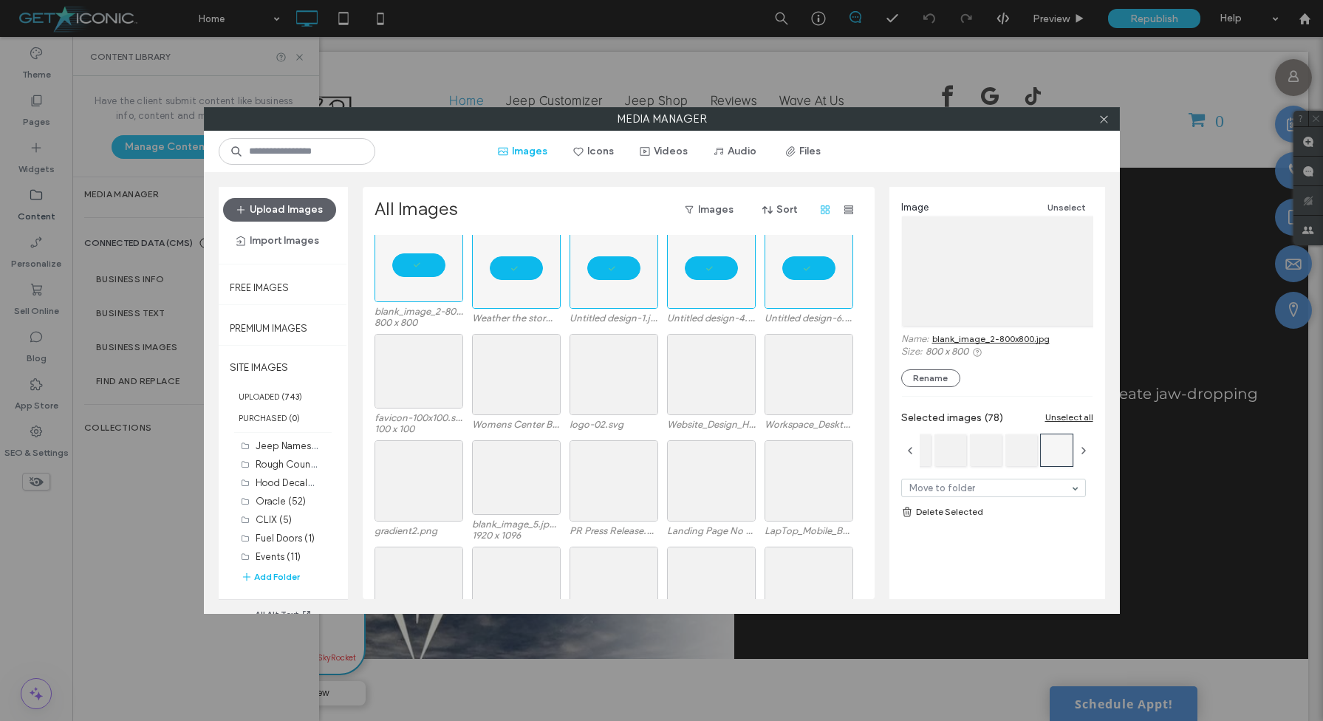
scroll to position [6547, 0]
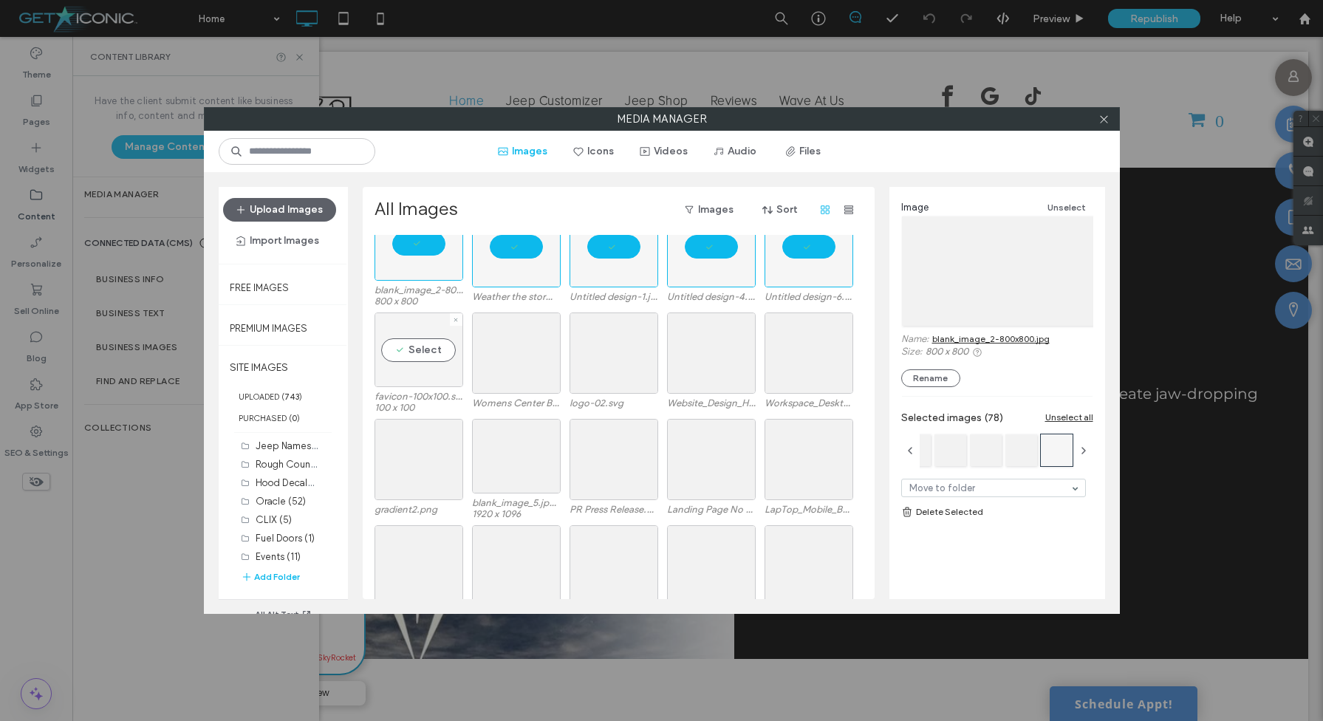
click at [433, 362] on div "Select" at bounding box center [419, 349] width 89 height 75
click at [515, 362] on div "Select" at bounding box center [516, 352] width 89 height 81
click at [595, 361] on div at bounding box center [614, 352] width 89 height 81
click at [686, 360] on div "Select" at bounding box center [711, 352] width 89 height 81
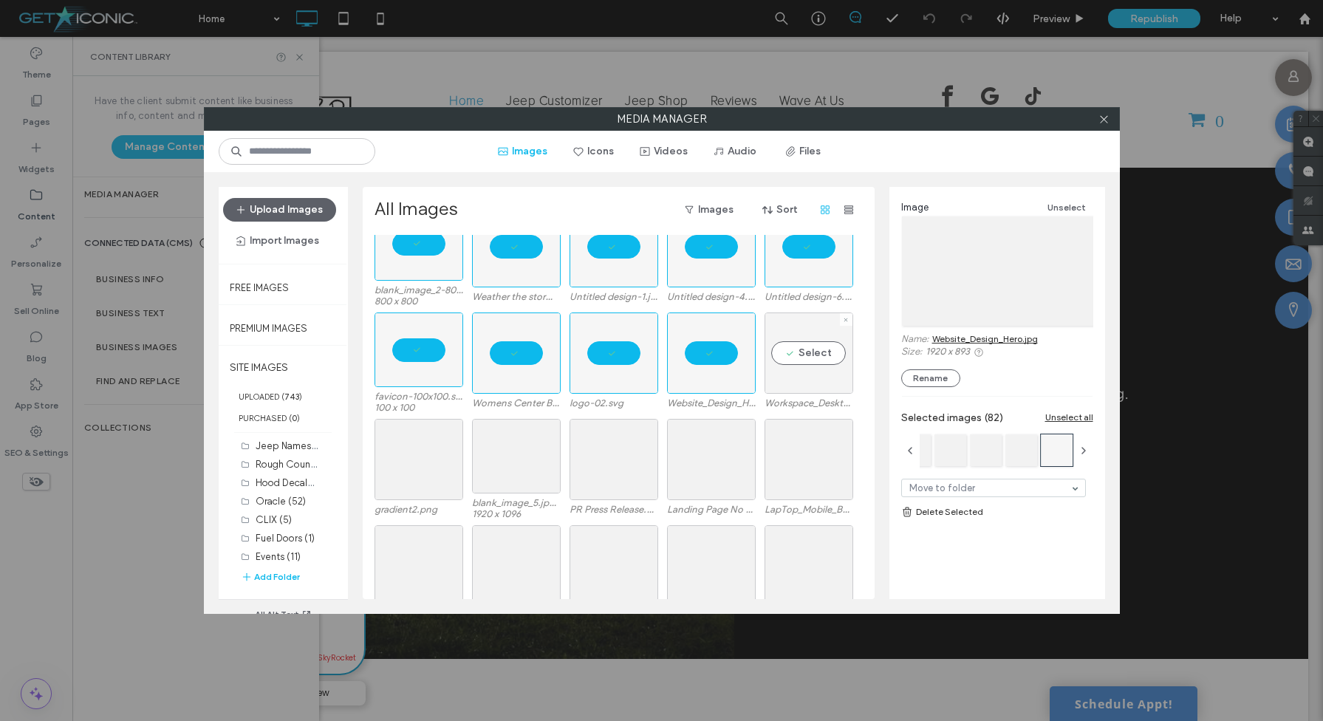
click at [778, 366] on div "Select" at bounding box center [809, 352] width 89 height 81
click at [804, 451] on div at bounding box center [809, 459] width 89 height 81
click at [709, 452] on div "Select" at bounding box center [711, 459] width 89 height 81
click at [630, 452] on div "Select" at bounding box center [614, 459] width 89 height 81
click at [529, 456] on div "Select" at bounding box center [516, 456] width 89 height 75
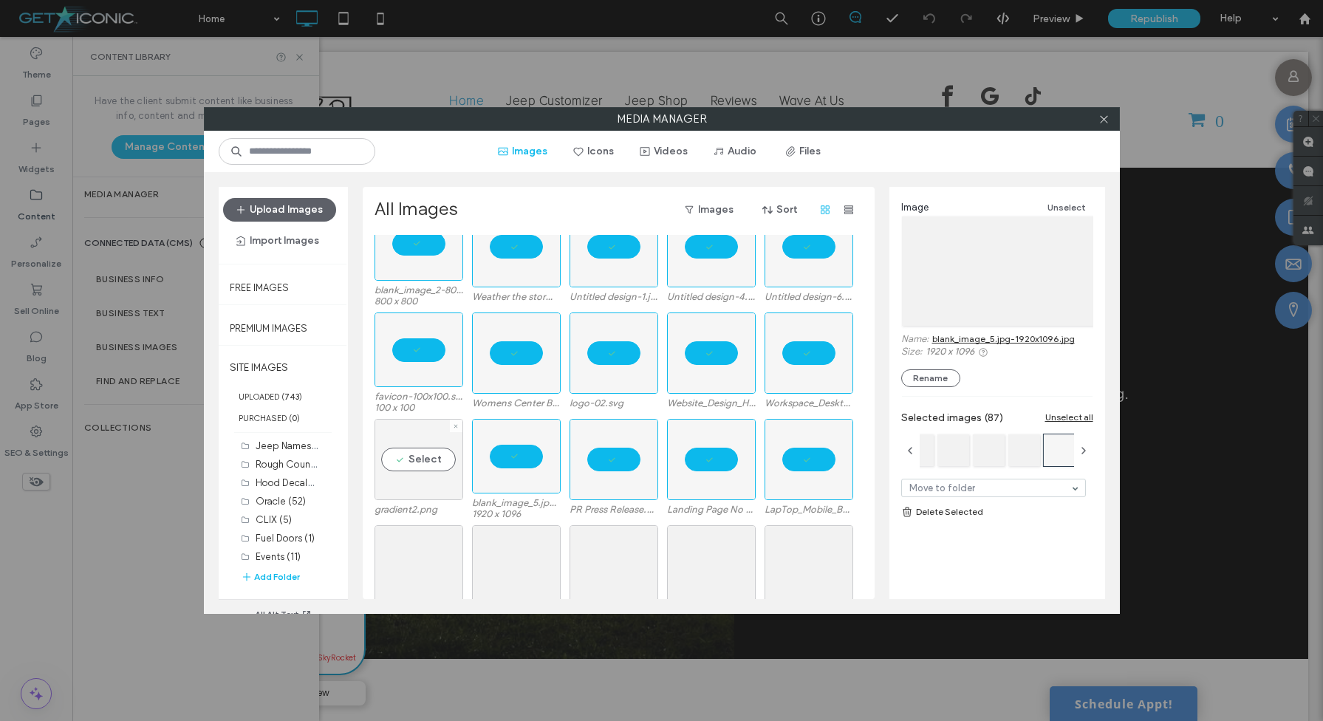
click at [431, 458] on div "Select" at bounding box center [419, 459] width 89 height 81
click at [431, 553] on div "Select" at bounding box center [419, 565] width 89 height 81
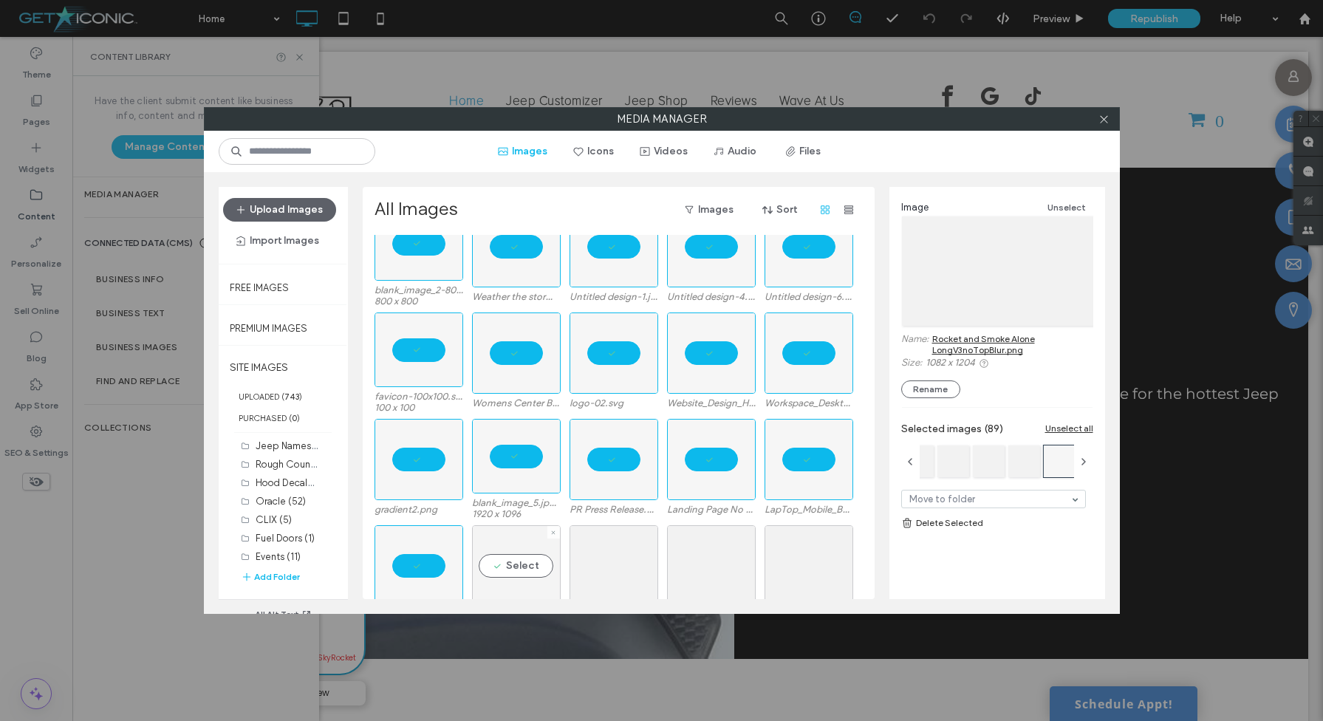
click at [519, 555] on div "Select" at bounding box center [516, 565] width 89 height 81
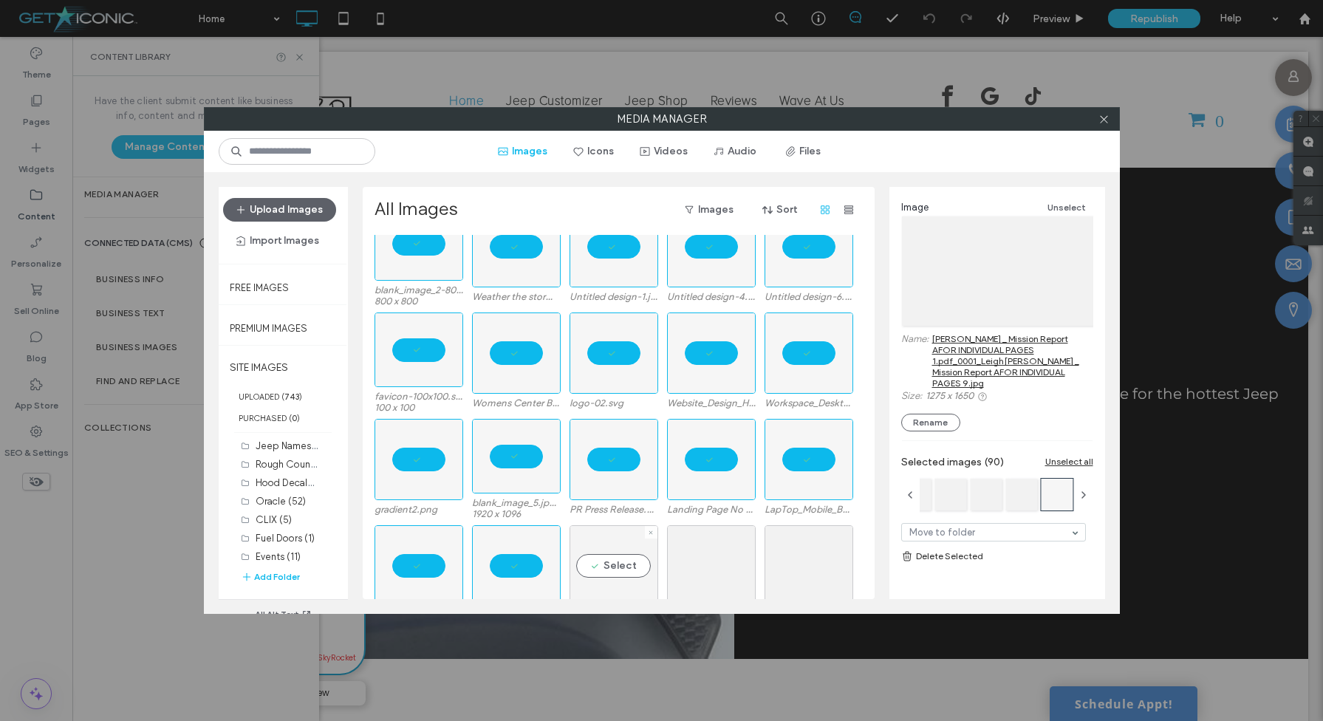
click at [605, 555] on div "Select" at bounding box center [614, 565] width 89 height 81
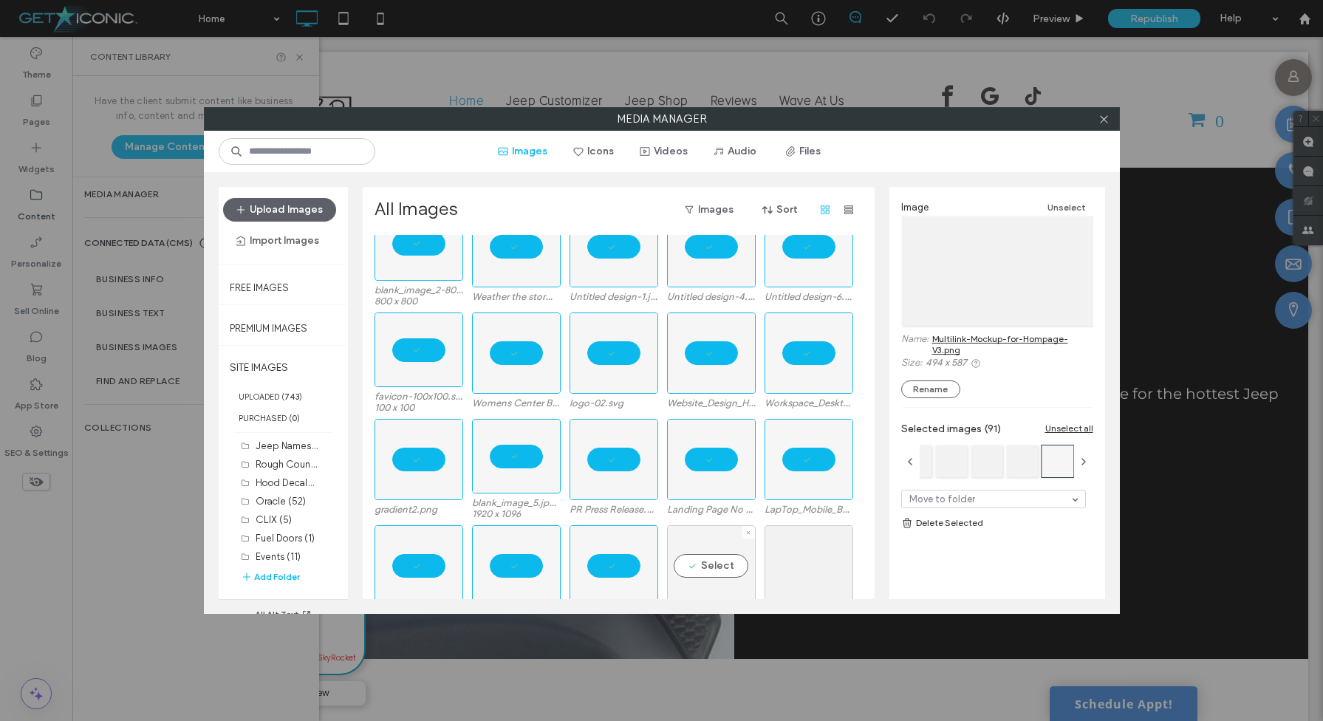
click at [686, 555] on div "Select" at bounding box center [711, 565] width 89 height 81
click at [787, 564] on div "Select" at bounding box center [809, 565] width 89 height 81
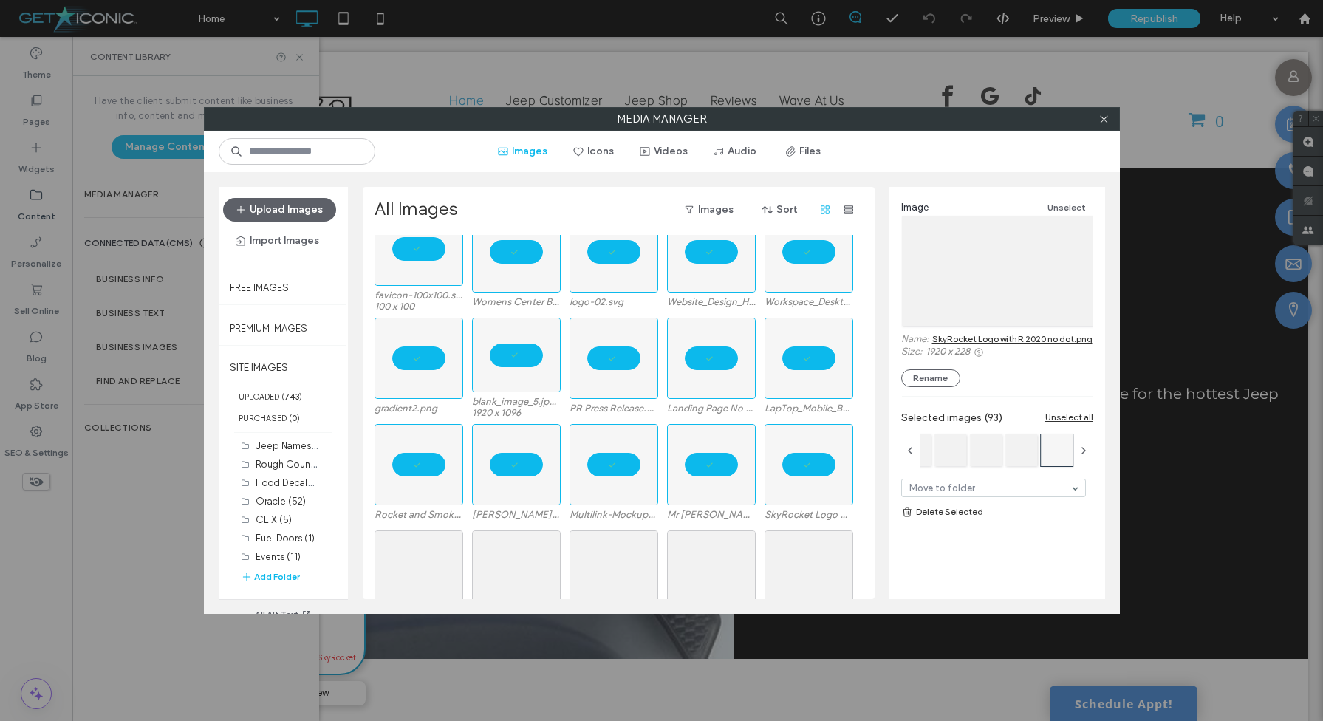
scroll to position [6793, 0]
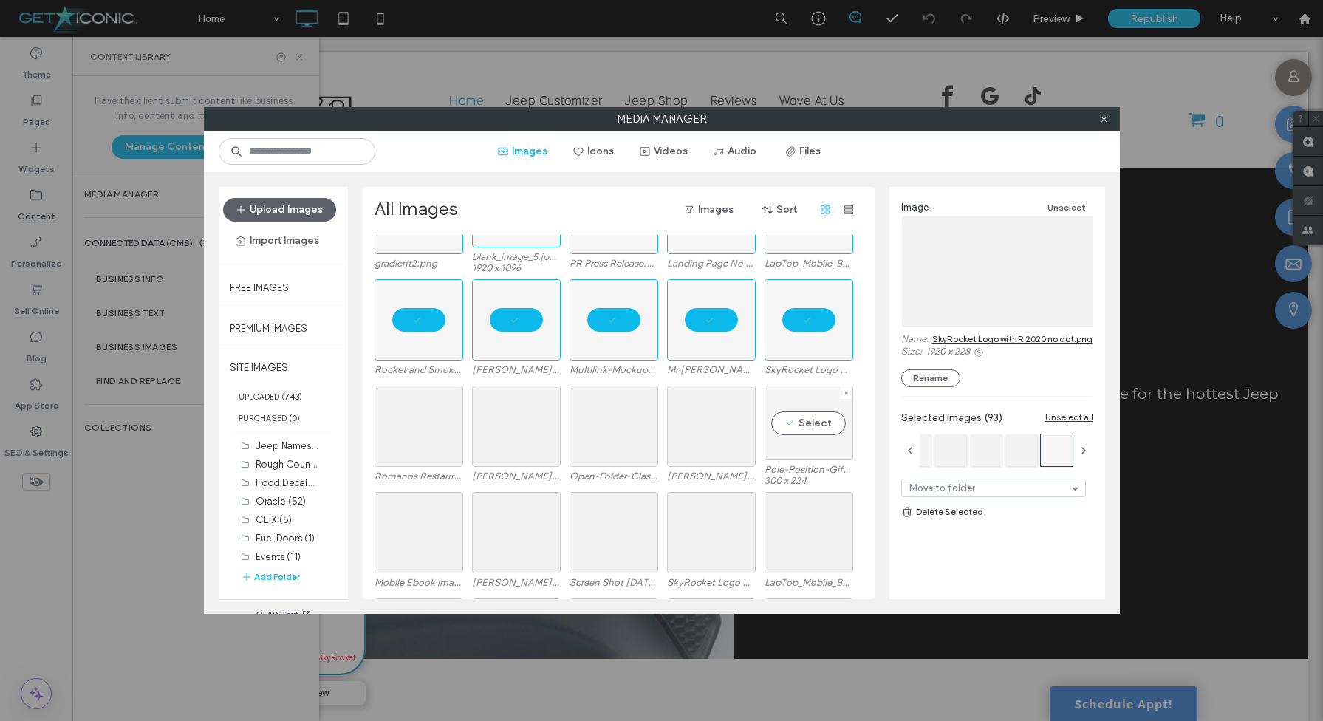
click at [801, 431] on div "Select" at bounding box center [809, 423] width 89 height 75
click at [710, 425] on div "Select" at bounding box center [711, 426] width 89 height 81
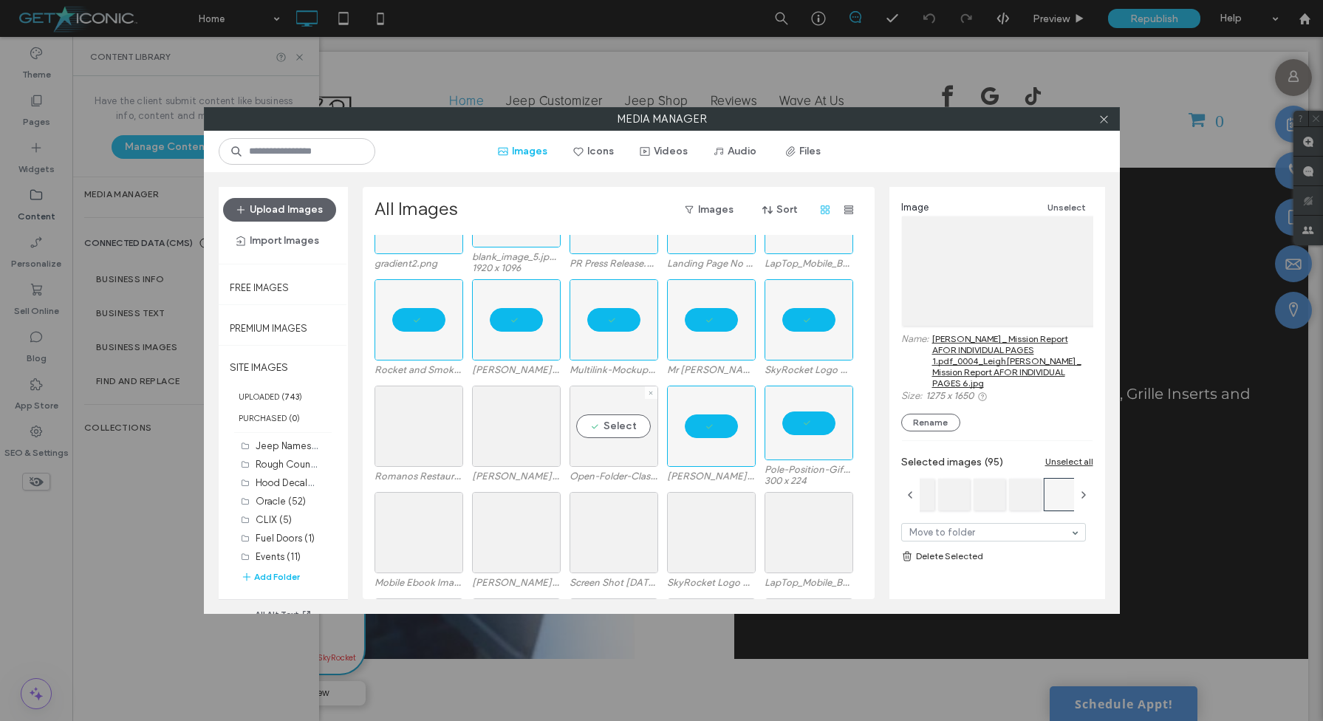
click at [639, 425] on div "Select" at bounding box center [614, 426] width 89 height 81
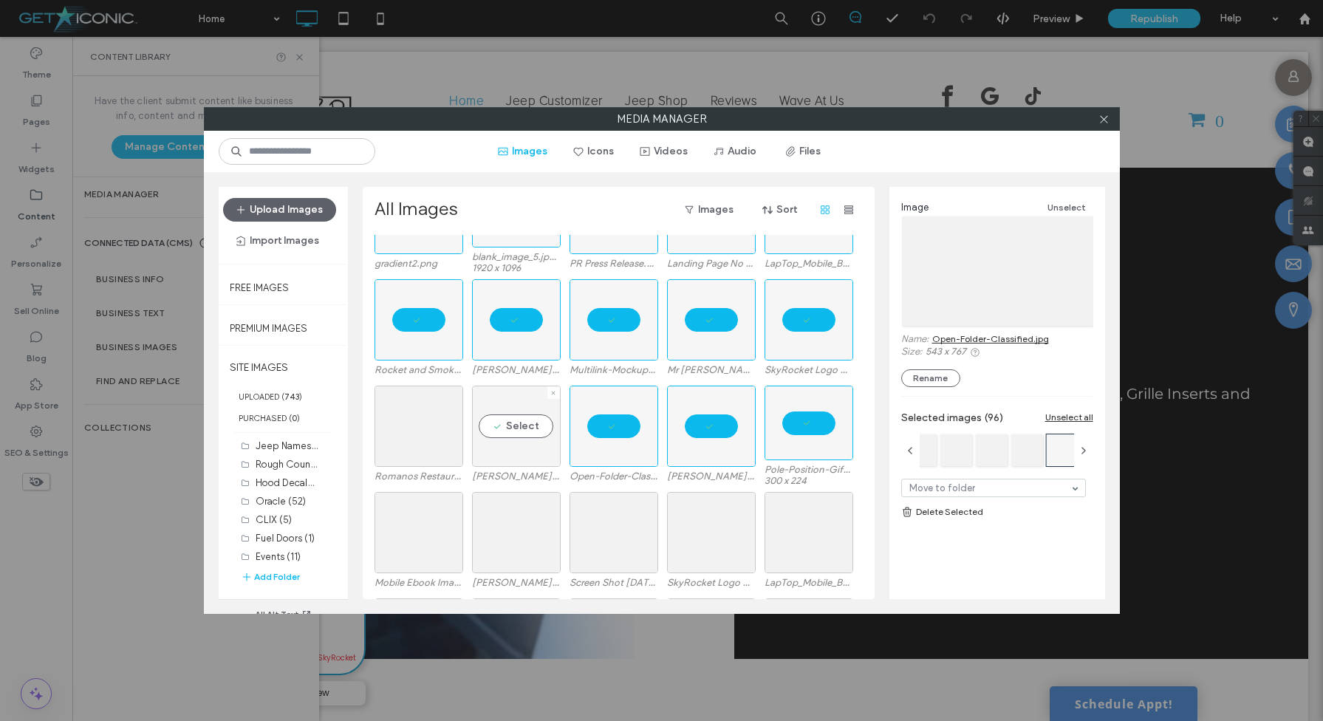
click at [548, 425] on div "Select" at bounding box center [516, 426] width 89 height 81
click at [440, 433] on div "Select" at bounding box center [419, 426] width 89 height 81
click at [420, 534] on div "Select" at bounding box center [419, 532] width 89 height 81
click at [521, 534] on div at bounding box center [516, 532] width 89 height 81
click at [608, 531] on div at bounding box center [614, 532] width 89 height 81
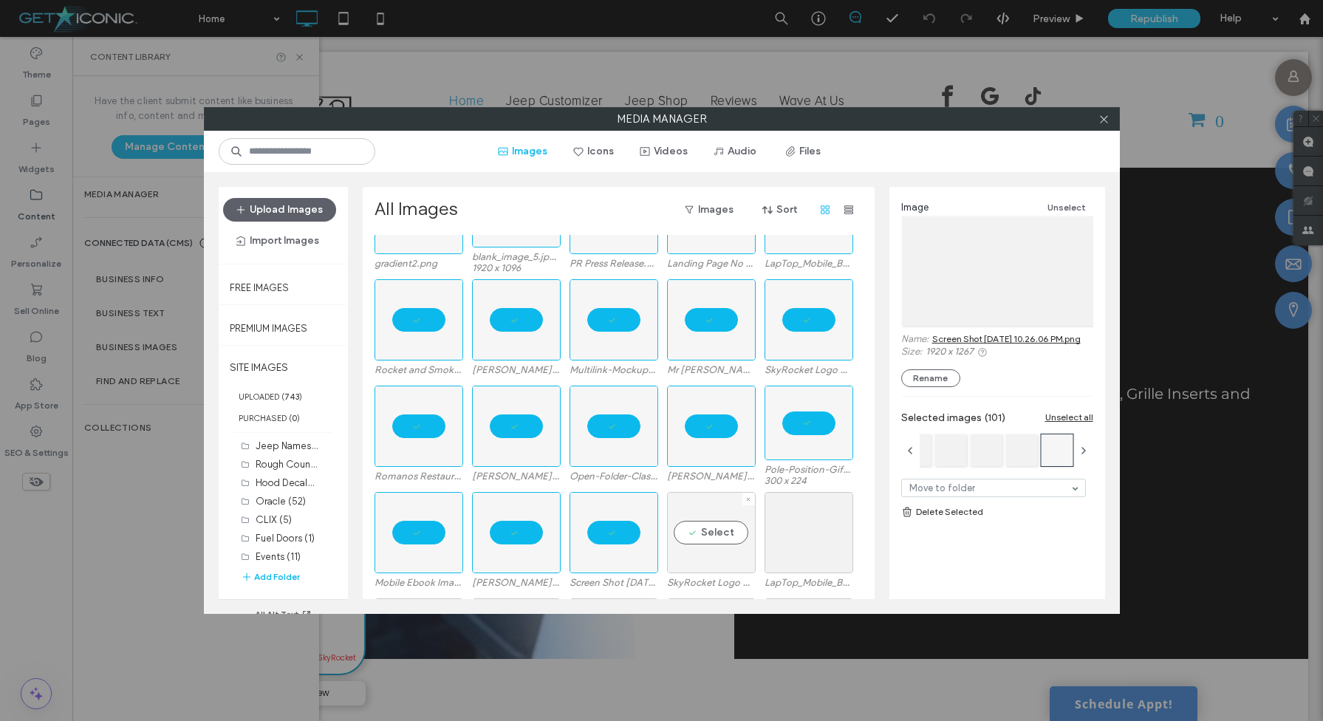
click at [702, 530] on div "Select" at bounding box center [711, 532] width 89 height 81
click at [784, 532] on div "Select" at bounding box center [809, 532] width 89 height 81
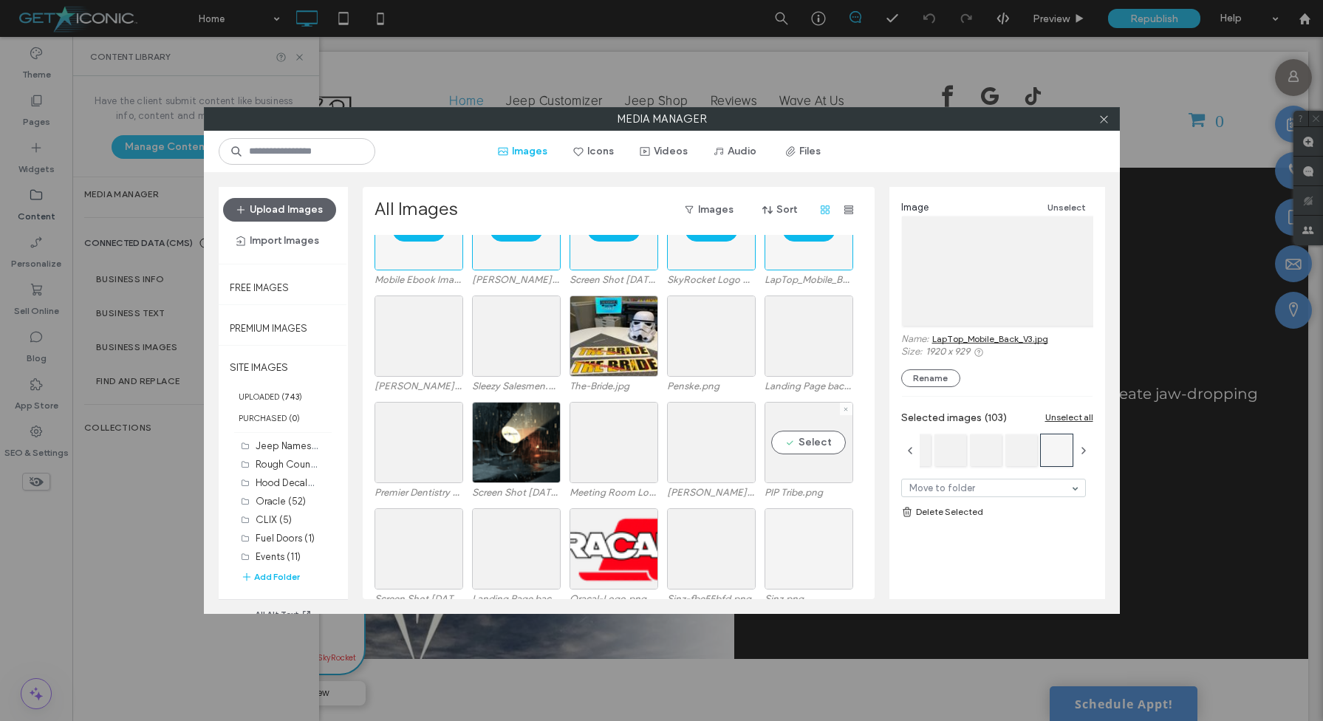
scroll to position [7061, 0]
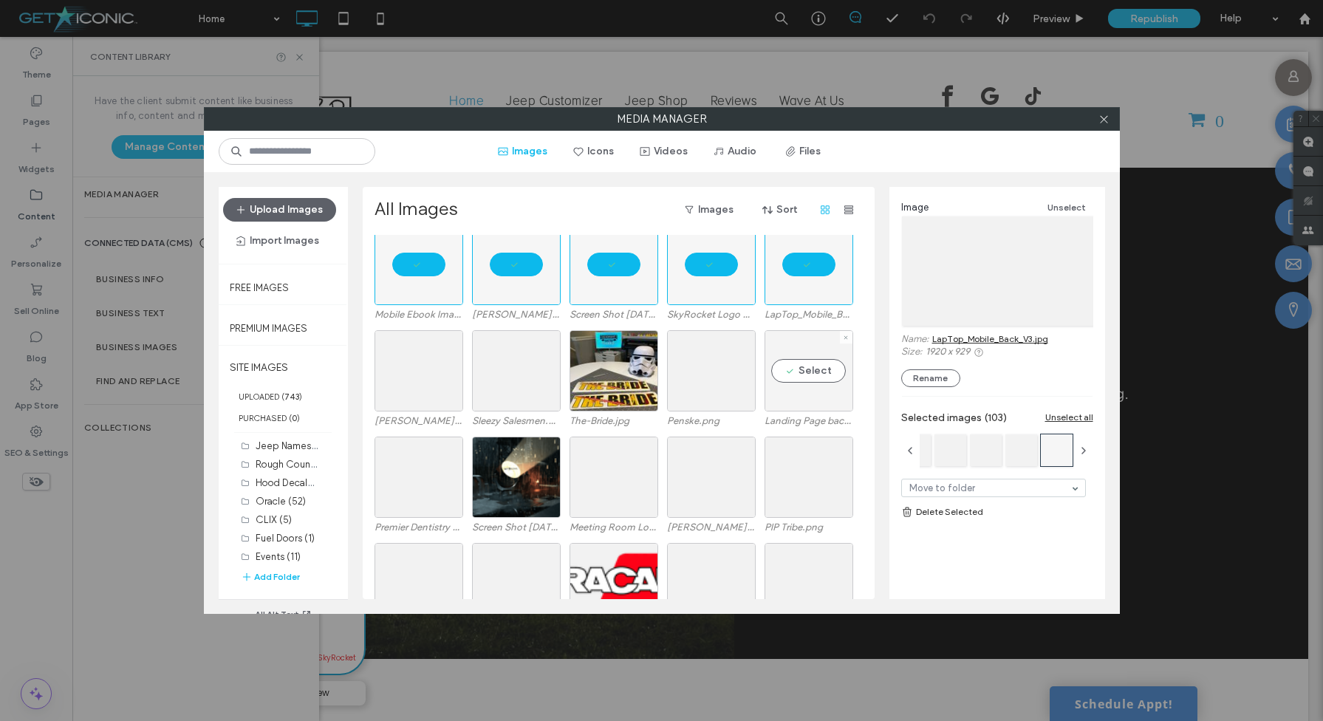
click at [801, 377] on div "Select" at bounding box center [809, 370] width 89 height 81
click at [713, 377] on div "Select" at bounding box center [711, 370] width 89 height 81
click at [521, 370] on div "Select" at bounding box center [516, 370] width 89 height 81
click at [434, 369] on div "Select" at bounding box center [419, 370] width 89 height 81
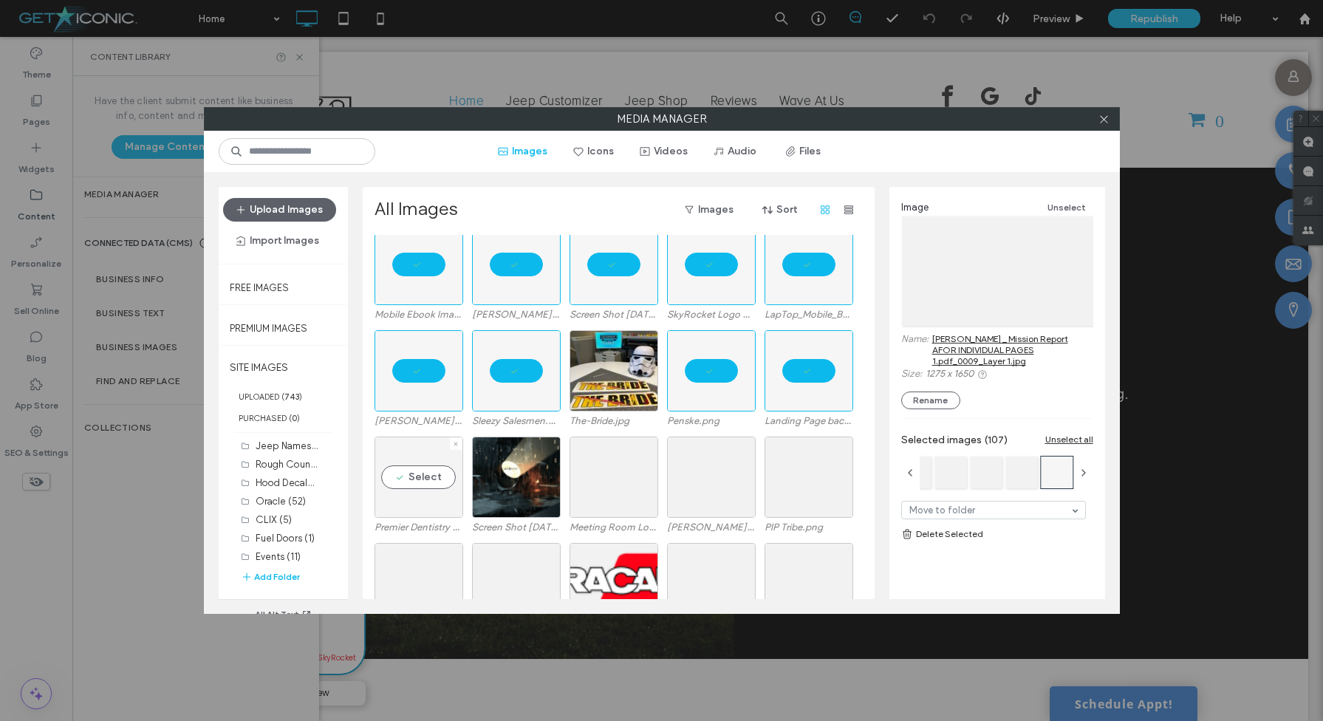
click at [422, 473] on div "Select" at bounding box center [419, 477] width 89 height 81
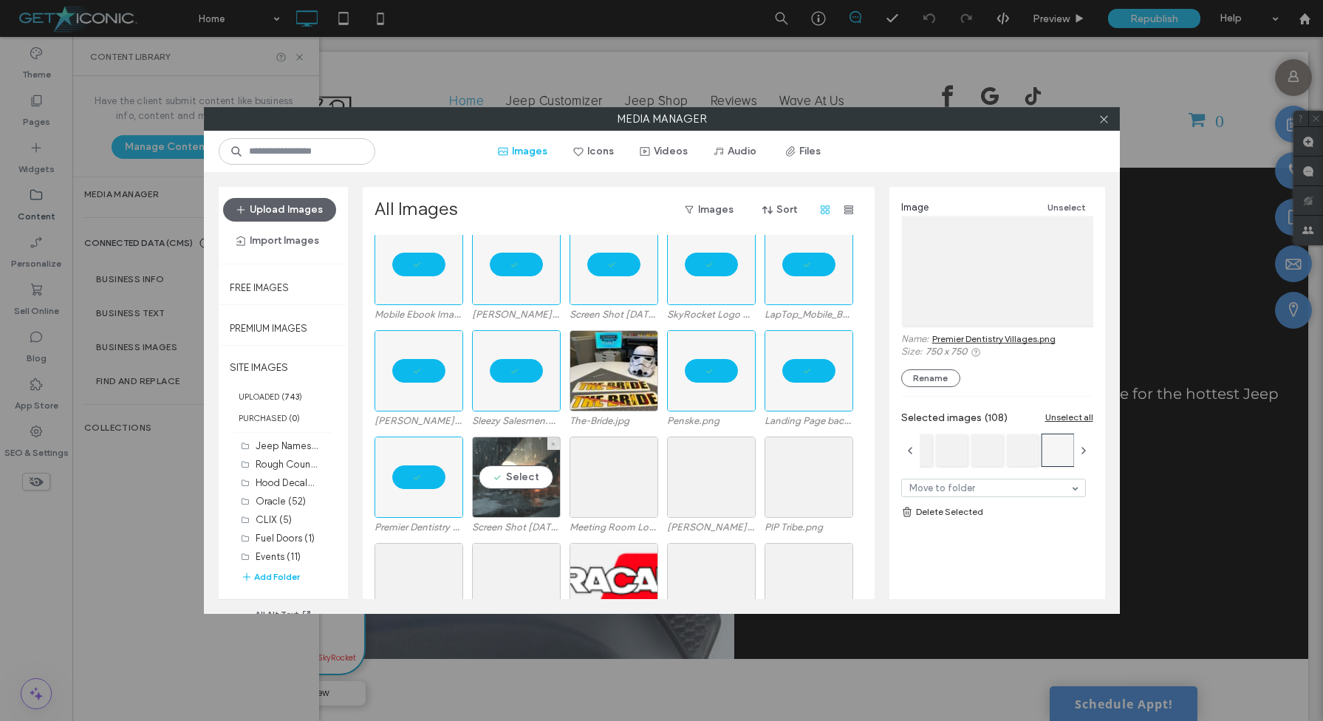
click at [505, 484] on div "Select" at bounding box center [516, 477] width 89 height 81
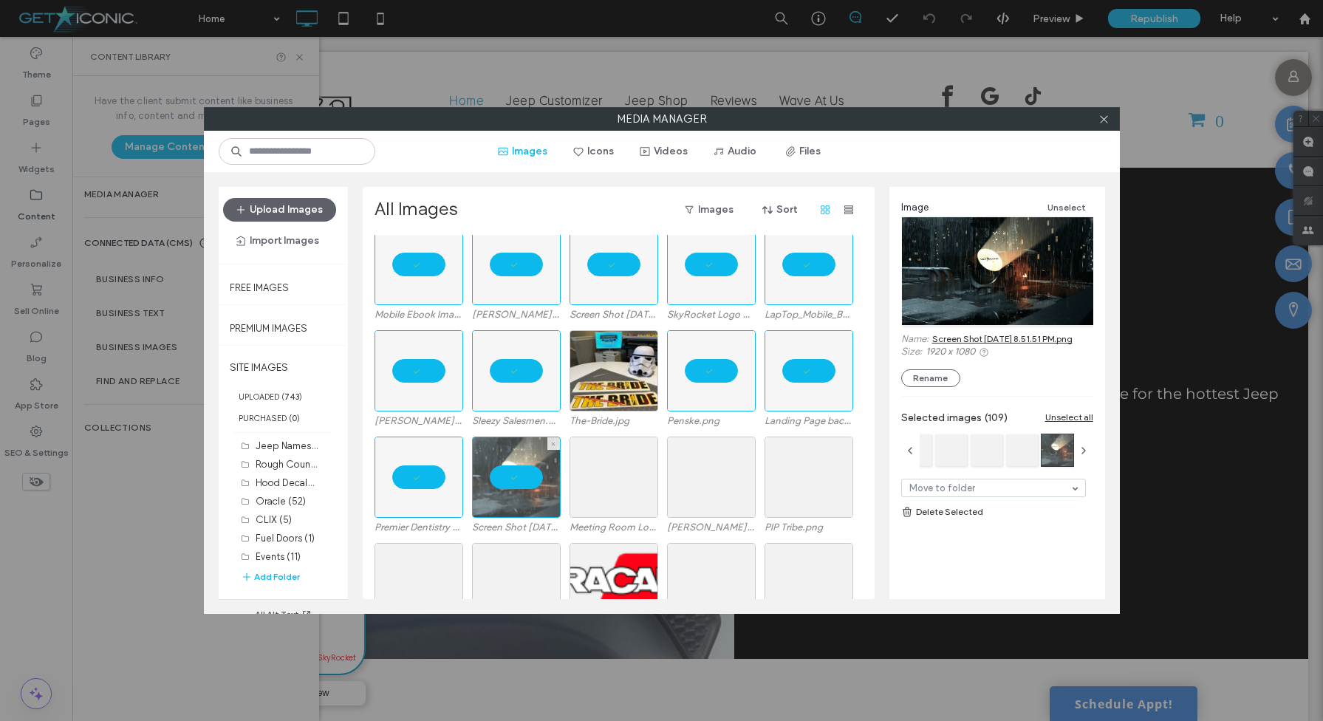
click at [505, 484] on div at bounding box center [516, 477] width 89 height 81
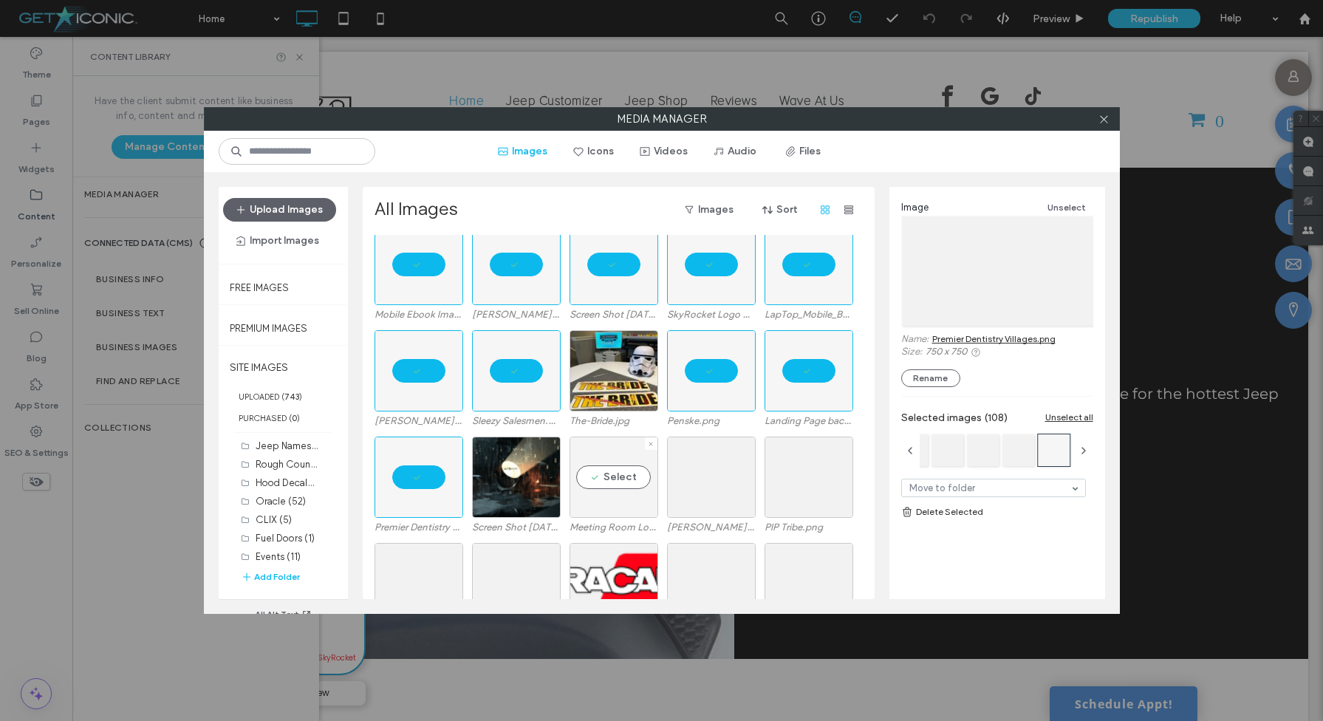
click at [615, 483] on div "Select" at bounding box center [614, 477] width 89 height 81
click at [717, 486] on div "Select" at bounding box center [711, 477] width 89 height 81
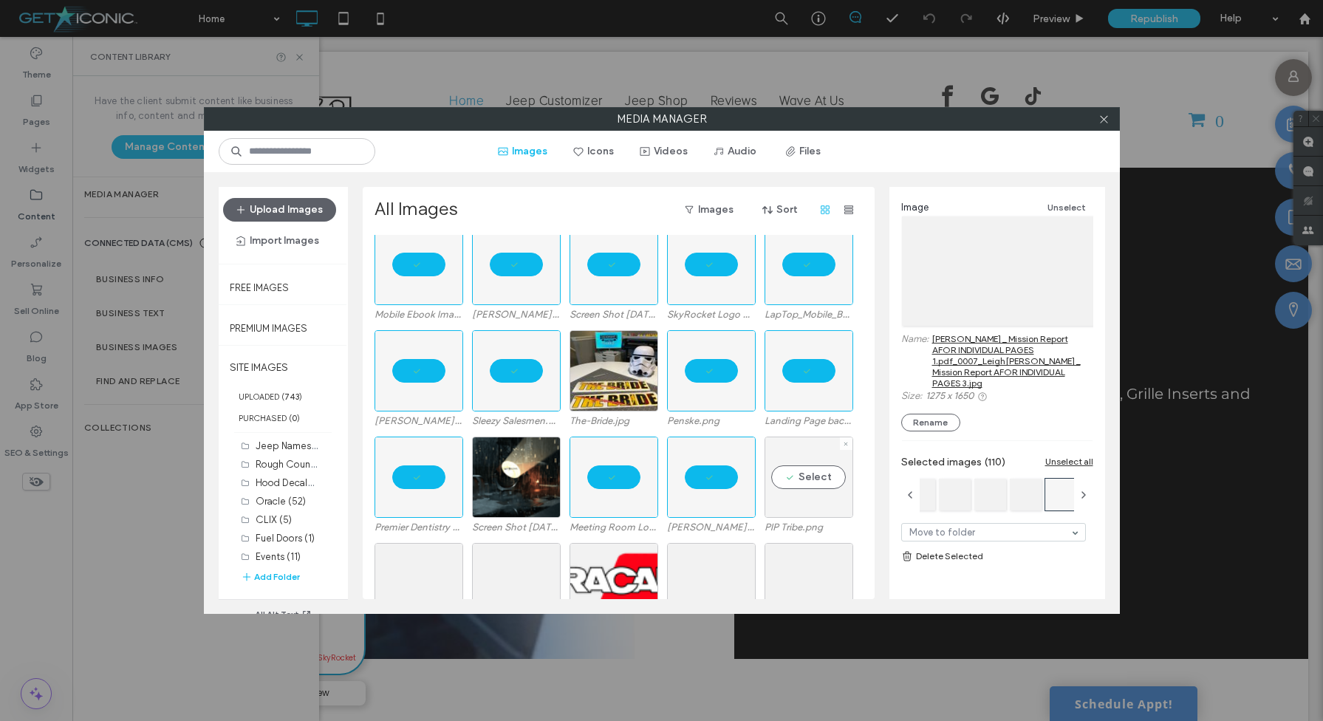
click at [790, 486] on div "Select" at bounding box center [809, 477] width 89 height 81
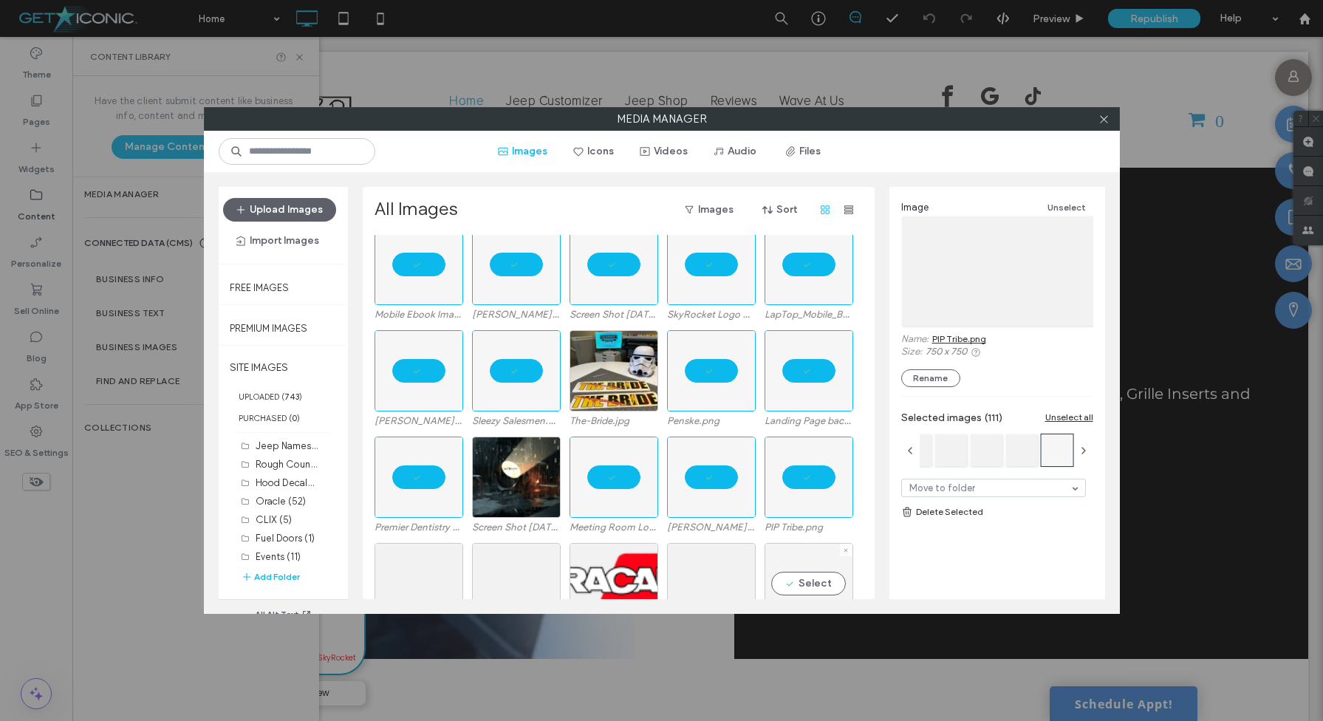
click at [795, 561] on div "Select" at bounding box center [809, 583] width 89 height 81
click at [700, 567] on div "Select" at bounding box center [711, 583] width 89 height 81
click at [625, 570] on div "Select" at bounding box center [614, 583] width 89 height 81
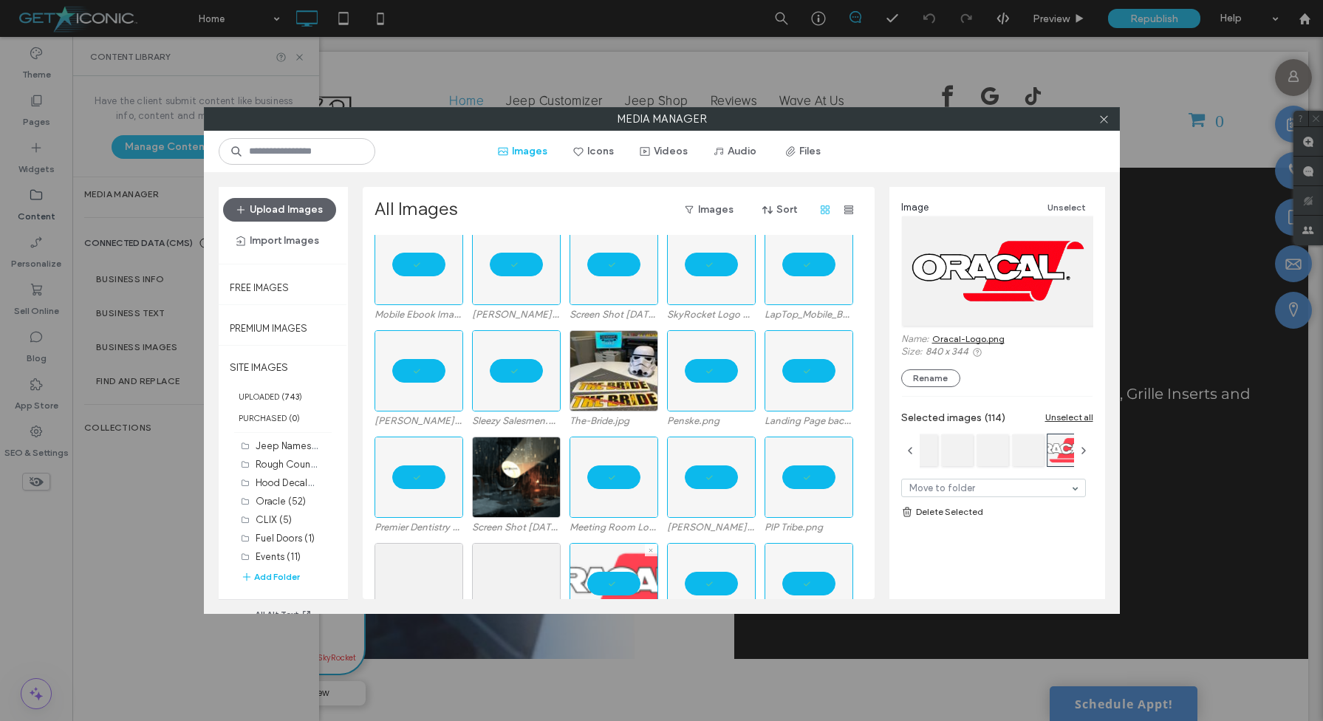
click at [625, 570] on div at bounding box center [614, 583] width 89 height 81
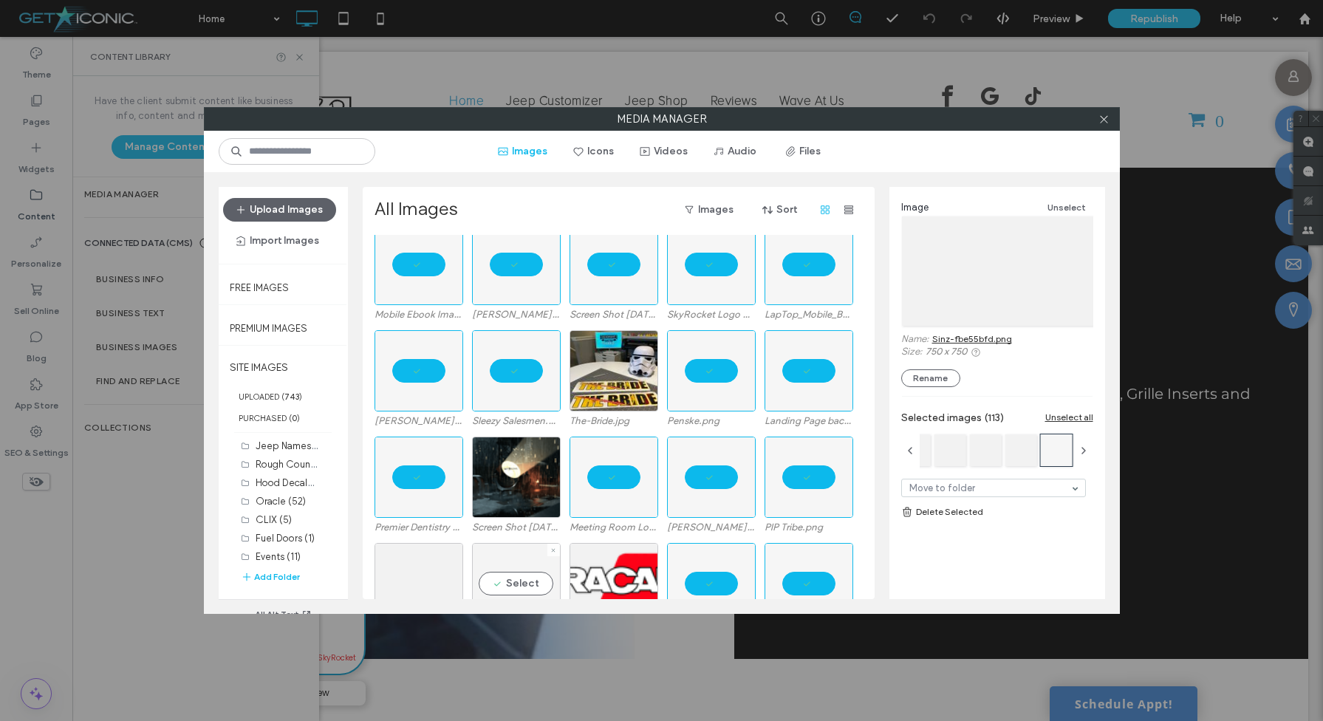
click at [516, 570] on div "Select" at bounding box center [516, 583] width 89 height 81
click at [442, 570] on div "Select" at bounding box center [419, 583] width 89 height 81
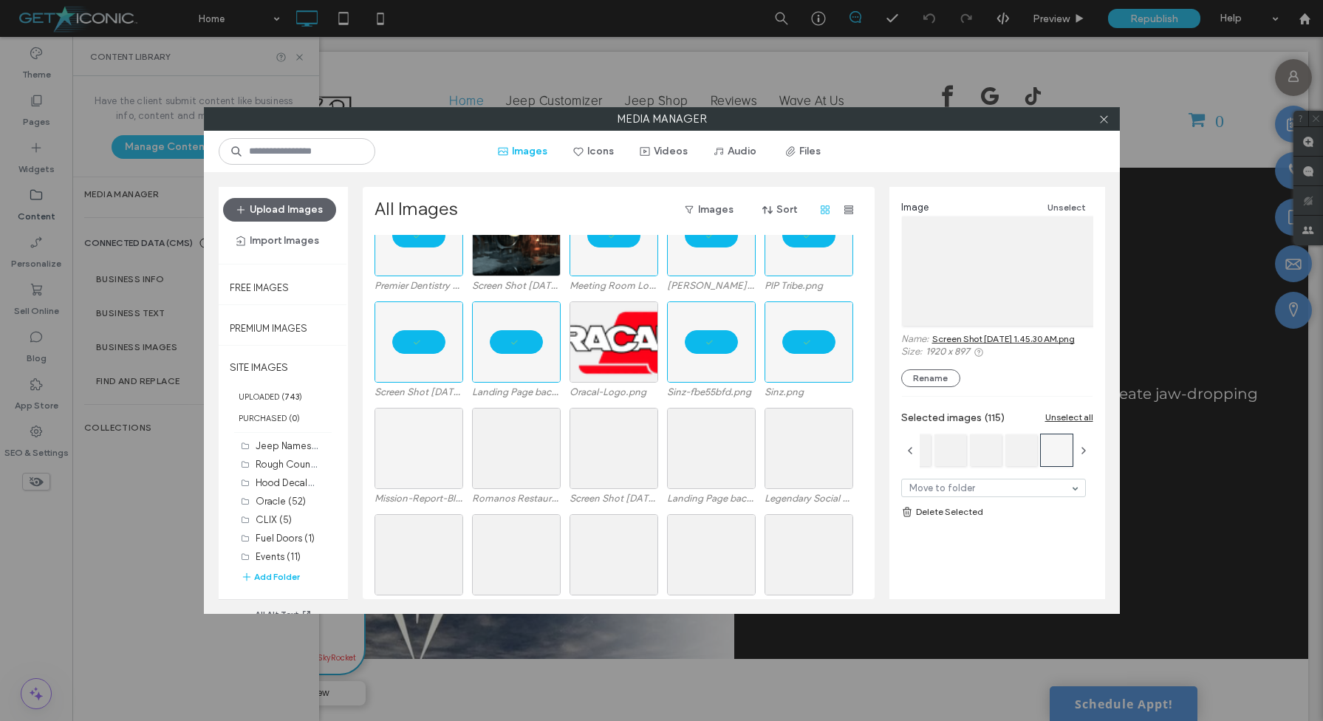
scroll to position [7393, 0]
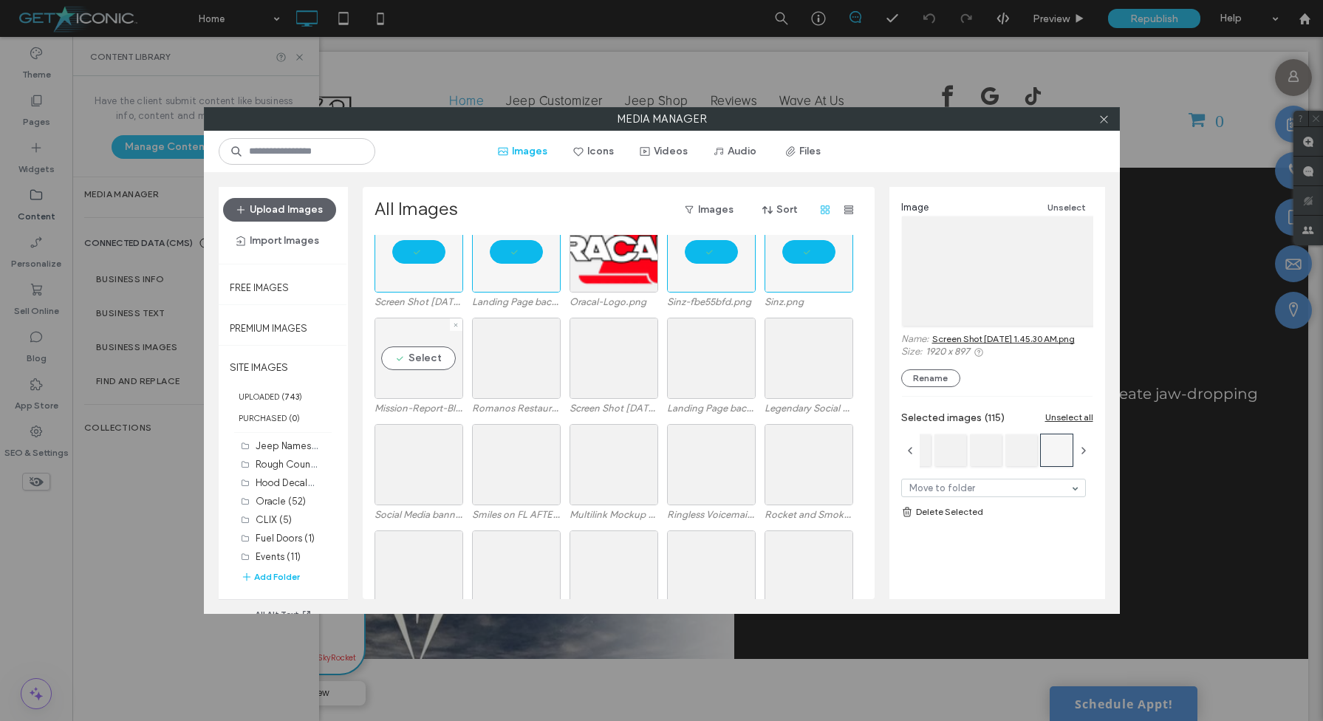
click at [418, 355] on div "Select" at bounding box center [419, 358] width 89 height 81
click at [507, 359] on div "Select" at bounding box center [516, 358] width 89 height 81
click at [606, 373] on div "Select" at bounding box center [614, 358] width 89 height 81
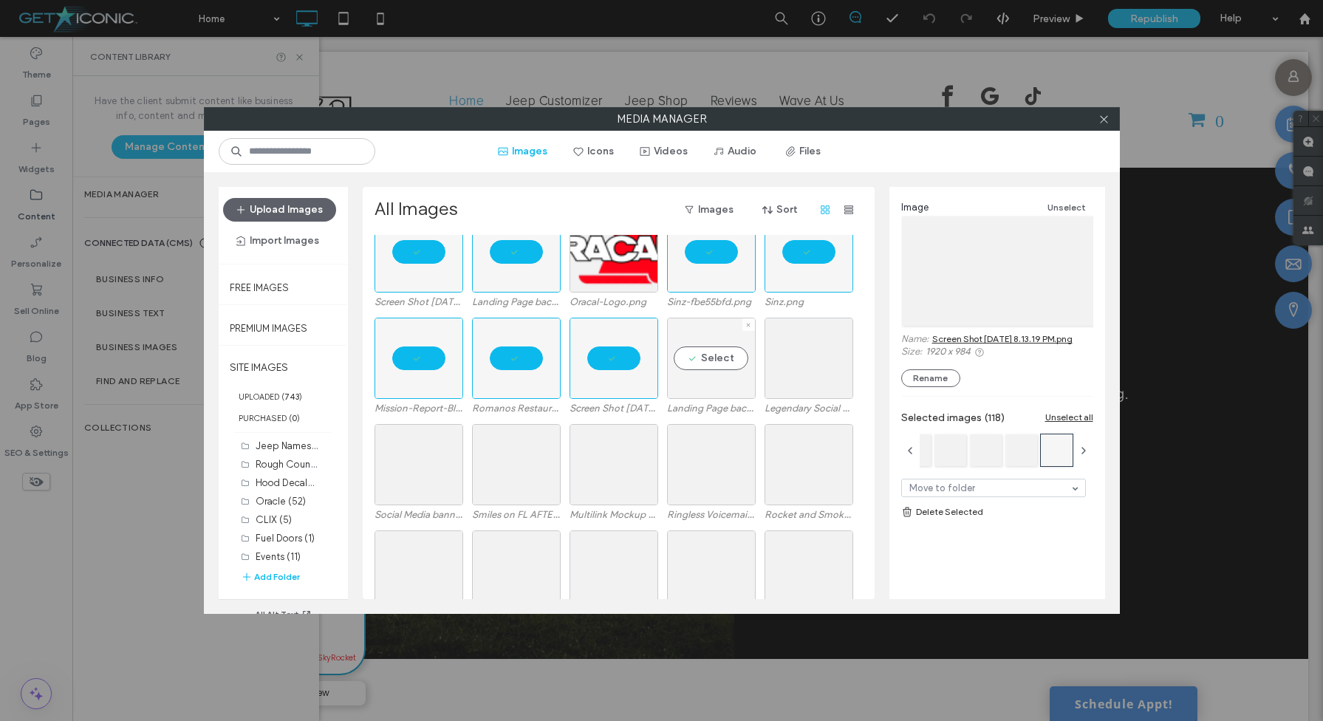
click at [701, 363] on div "Select" at bounding box center [711, 358] width 89 height 81
click at [801, 364] on div "Select" at bounding box center [809, 358] width 89 height 81
click at [804, 462] on div "Select" at bounding box center [809, 464] width 89 height 81
click at [716, 462] on div "Select" at bounding box center [711, 464] width 89 height 81
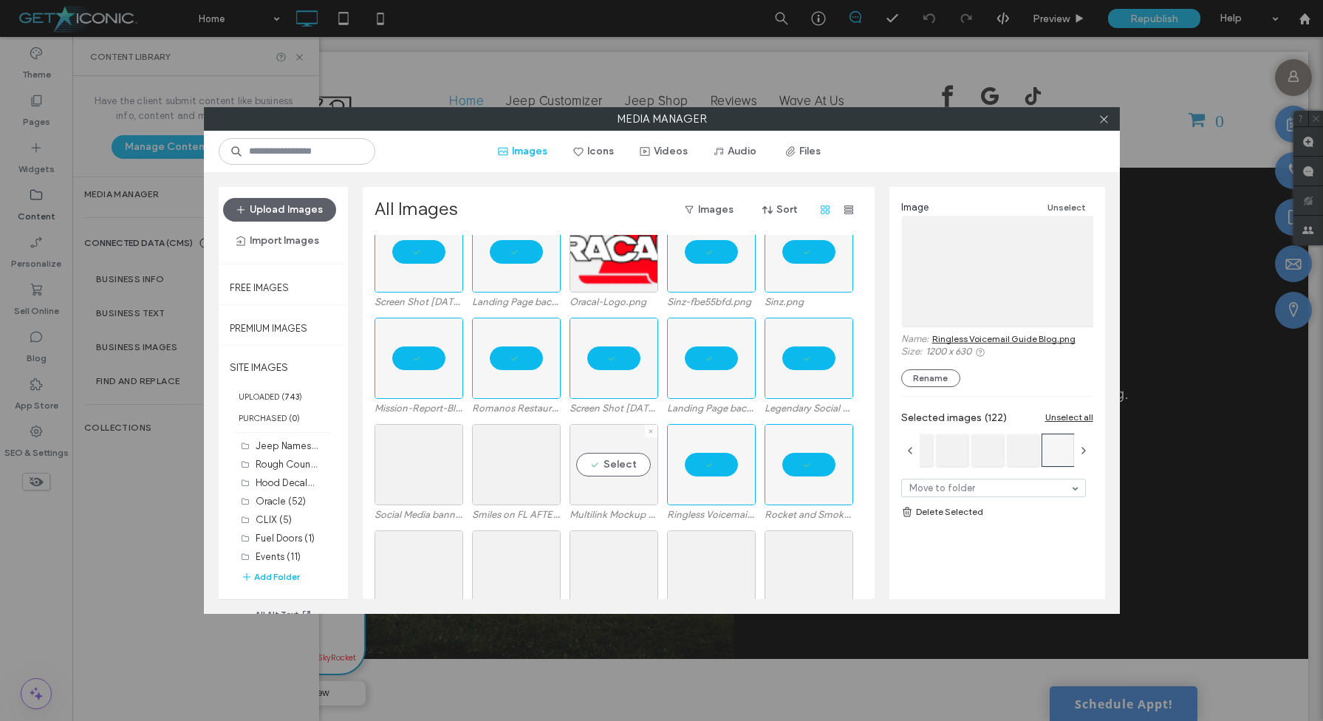
click at [627, 462] on div "Select" at bounding box center [614, 464] width 89 height 81
click at [532, 456] on div "Select" at bounding box center [516, 464] width 89 height 81
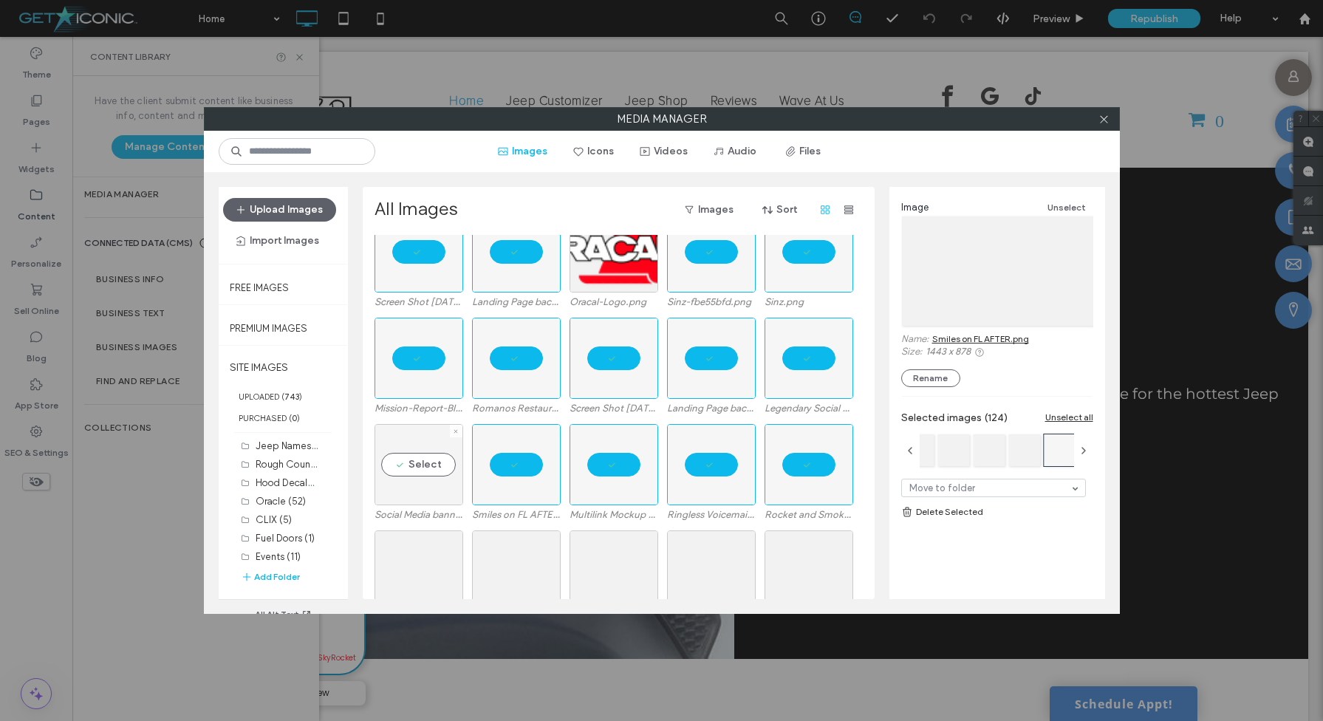
click at [440, 456] on div "Select" at bounding box center [419, 464] width 89 height 81
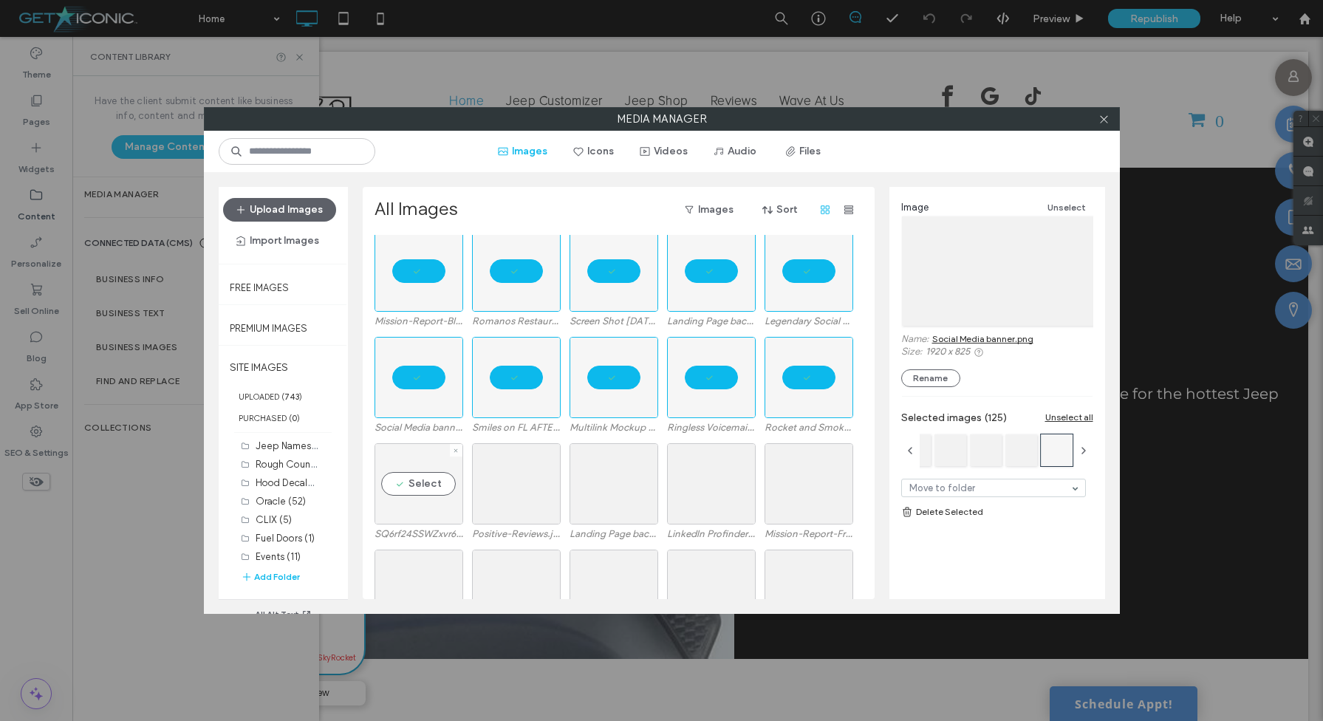
scroll to position [7515, 0]
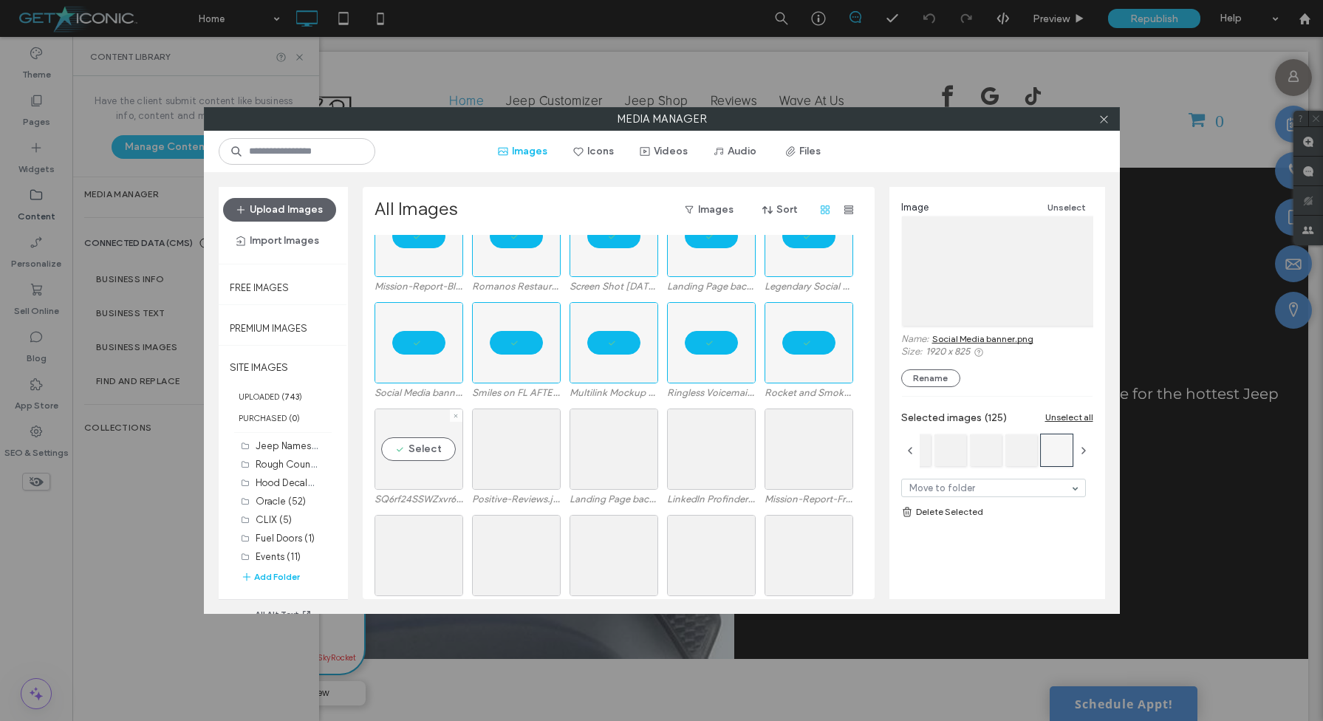
click at [423, 466] on div "Select" at bounding box center [419, 449] width 89 height 81
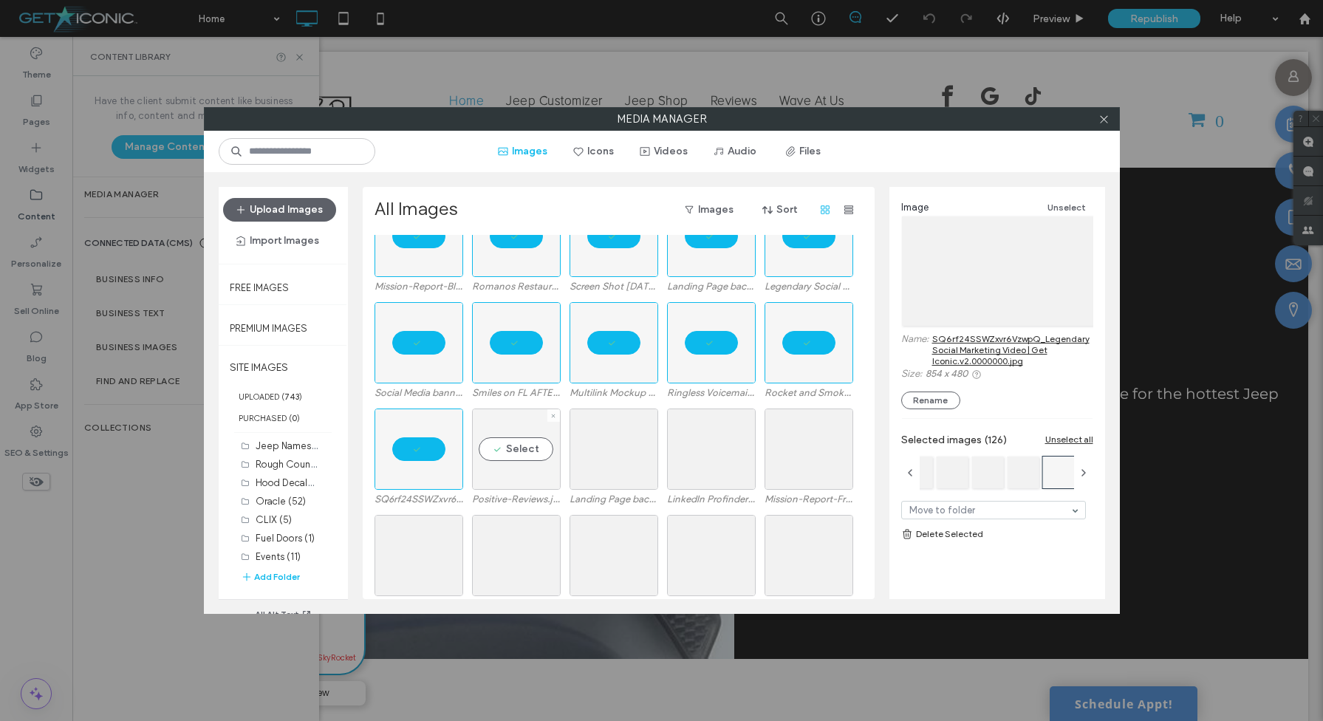
click at [515, 466] on div "Select" at bounding box center [516, 449] width 89 height 81
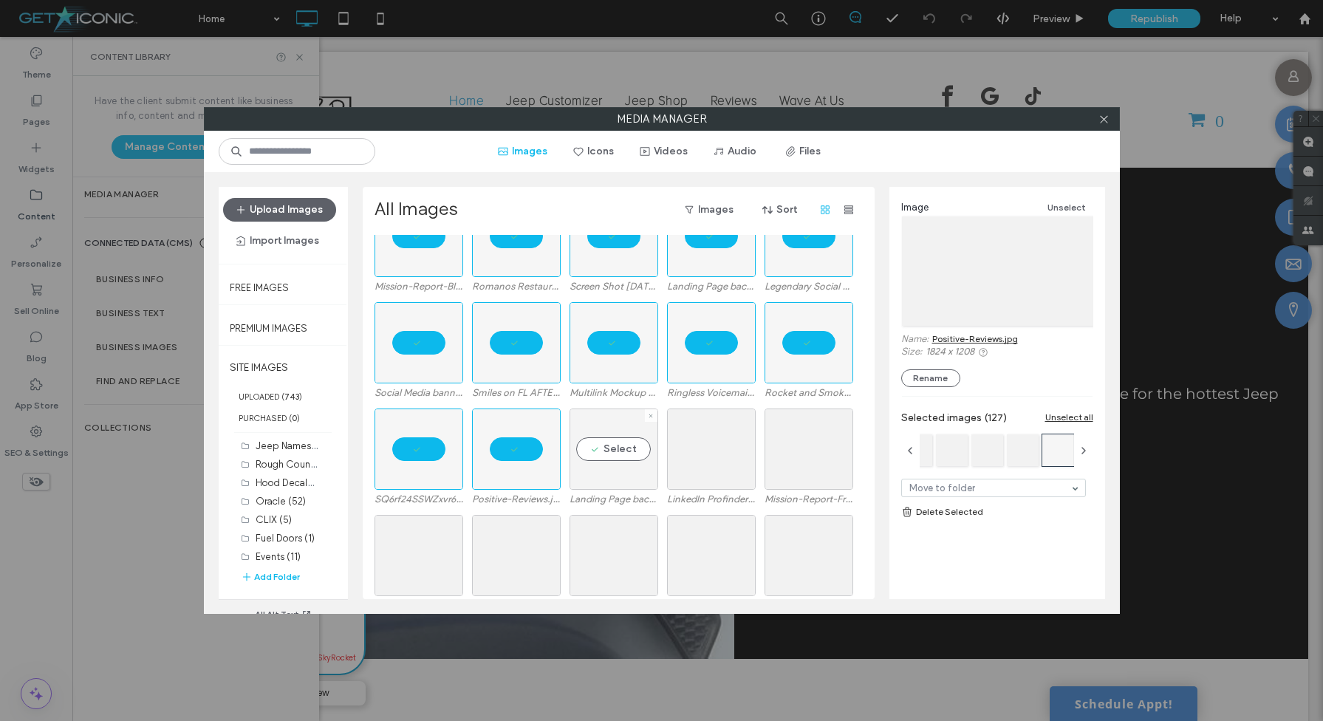
click at [588, 468] on div "Select" at bounding box center [614, 449] width 89 height 81
click at [685, 461] on div "Select" at bounding box center [711, 449] width 89 height 81
click at [802, 466] on div "Select" at bounding box center [809, 449] width 89 height 81
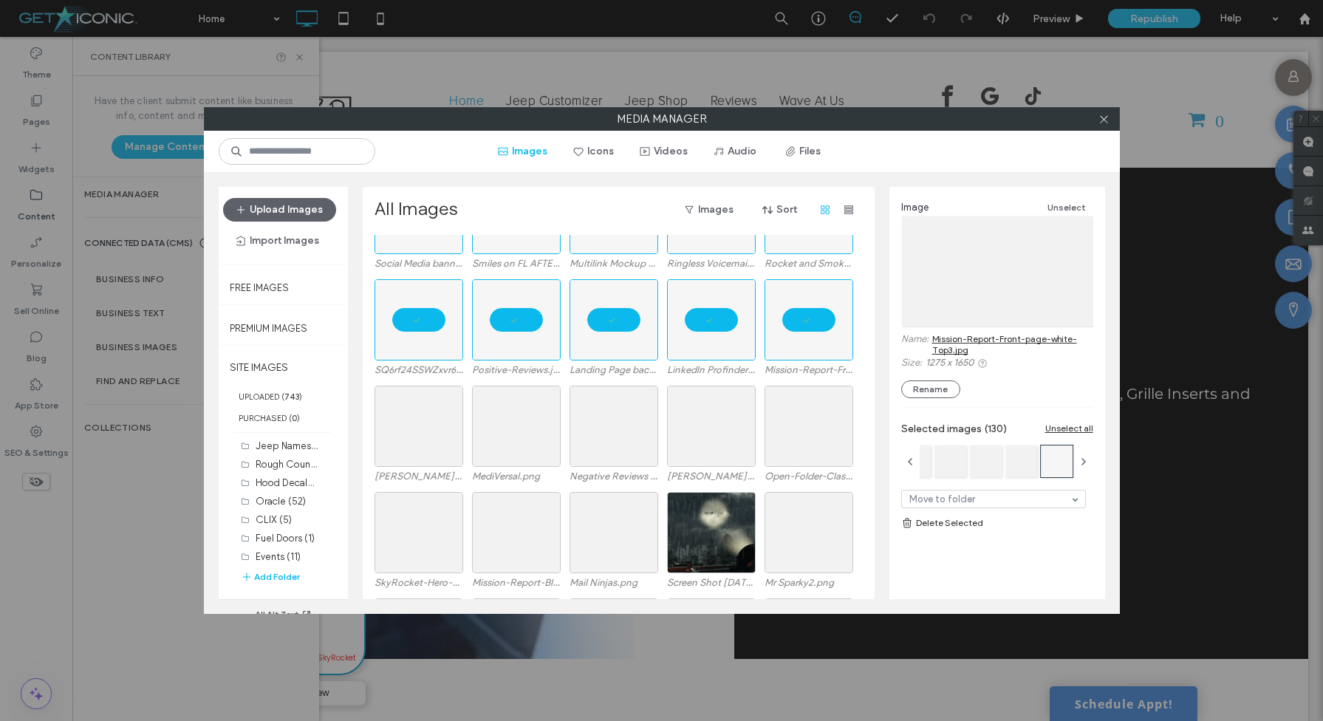
scroll to position [7649, 0]
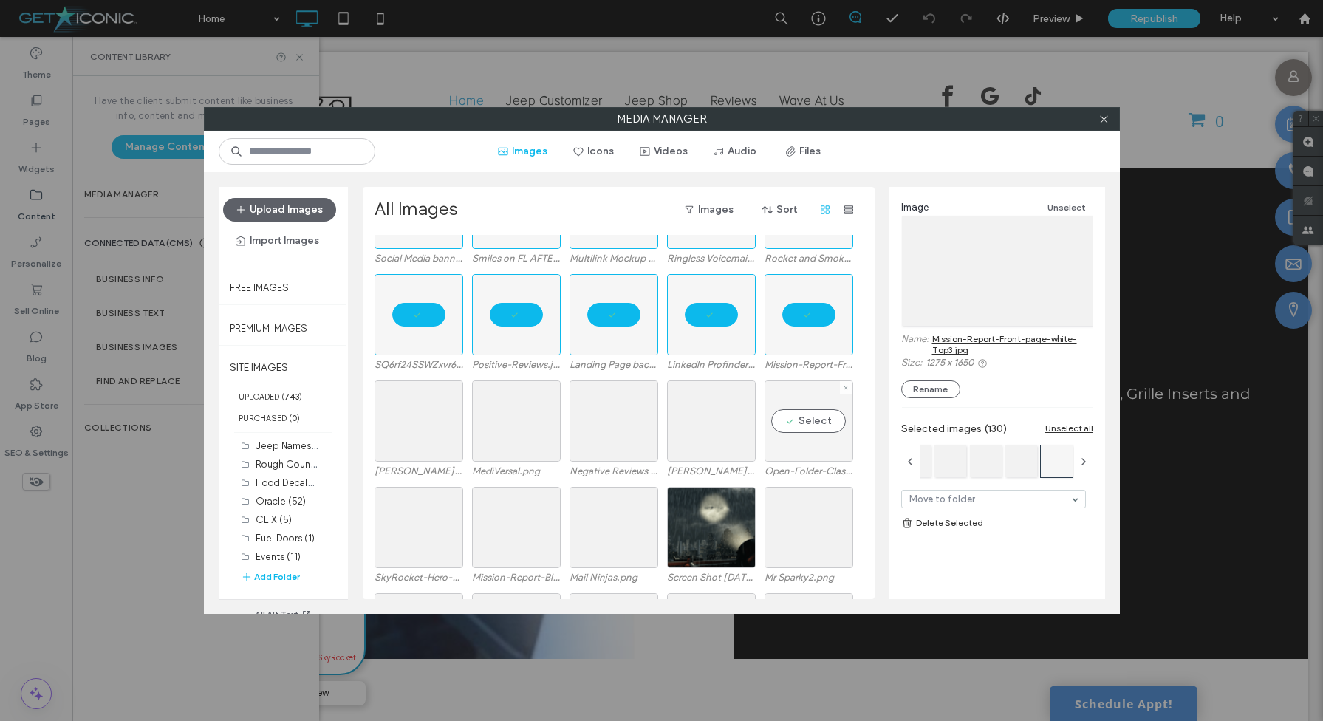
click at [803, 417] on div "Select" at bounding box center [809, 420] width 89 height 81
click at [736, 418] on div "Select" at bounding box center [711, 420] width 89 height 81
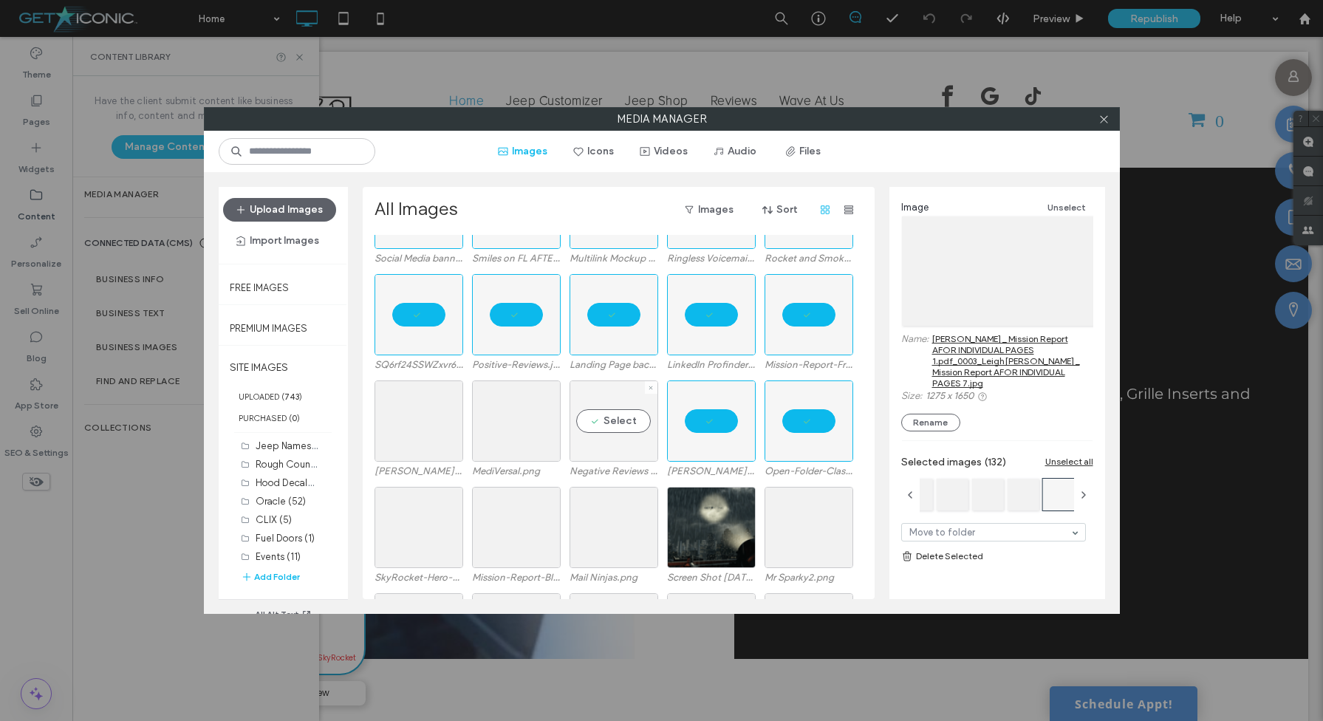
click at [640, 418] on div "Select" at bounding box center [614, 420] width 89 height 81
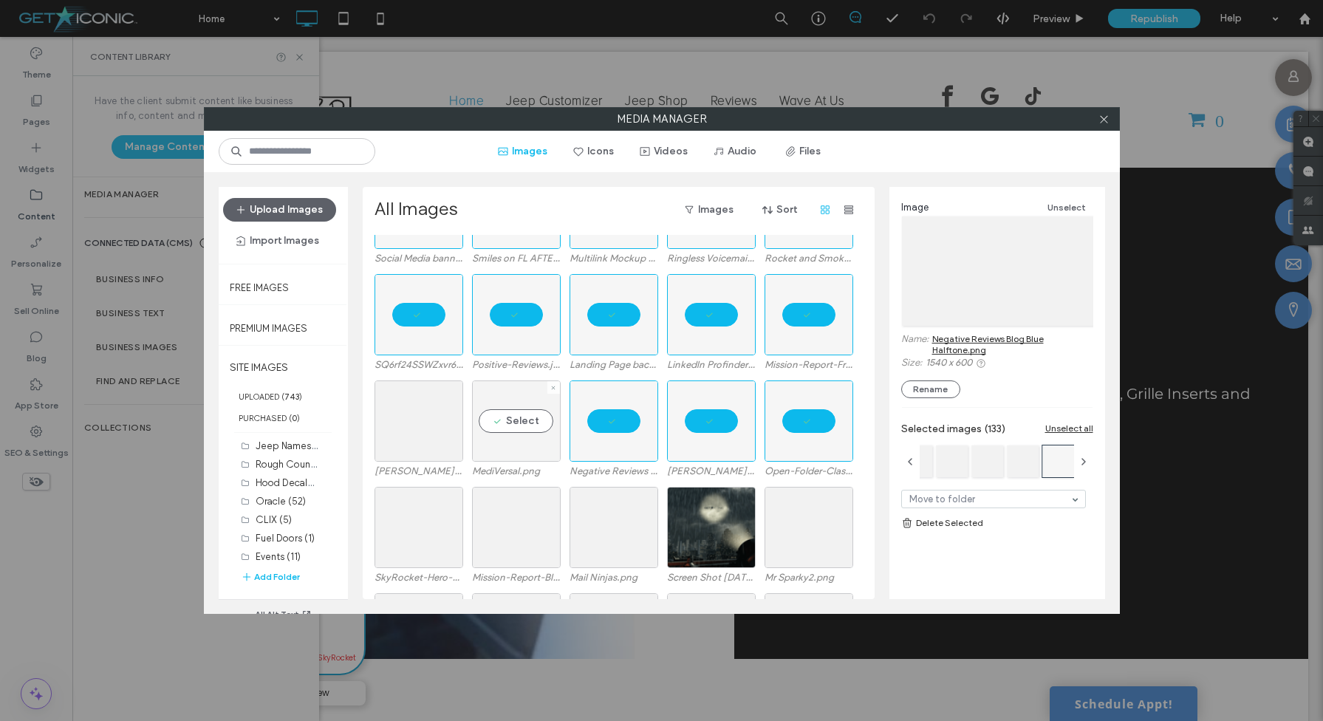
click at [556, 418] on div "Select" at bounding box center [516, 420] width 89 height 81
click at [437, 420] on div "Select" at bounding box center [419, 420] width 89 height 81
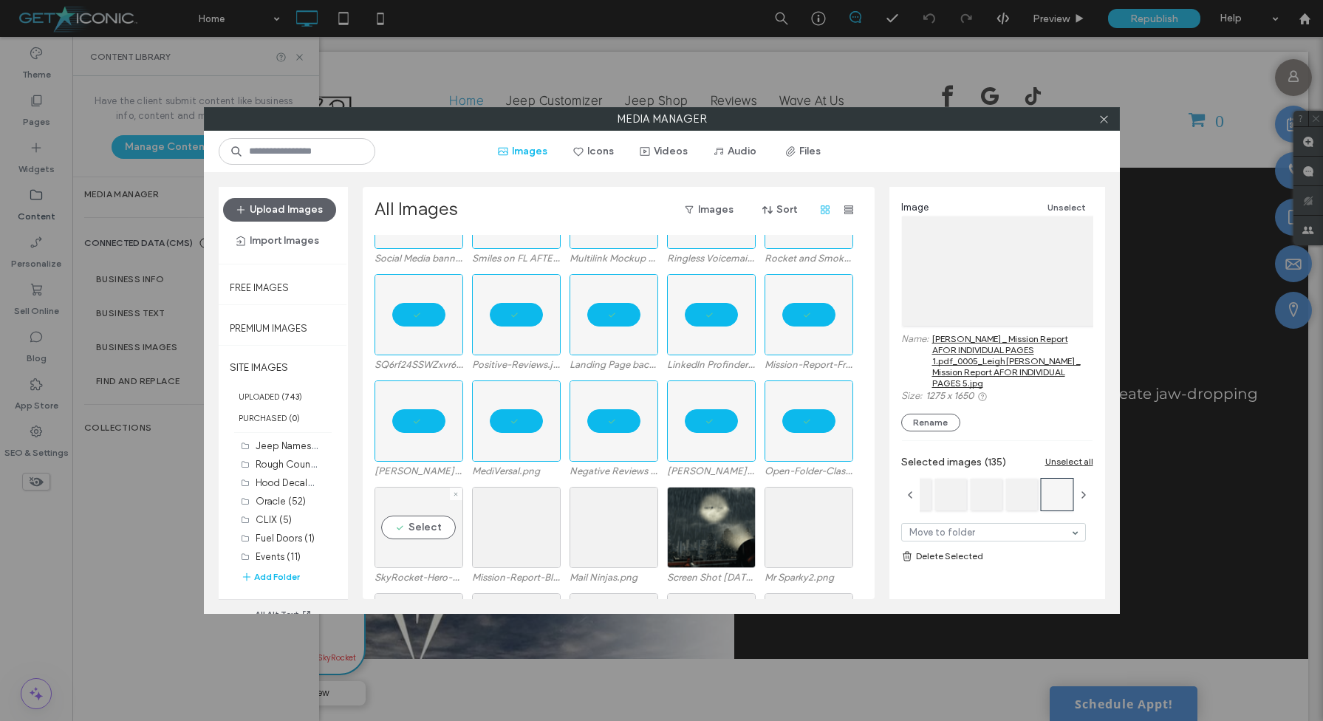
click at [426, 517] on div "Select" at bounding box center [419, 527] width 89 height 81
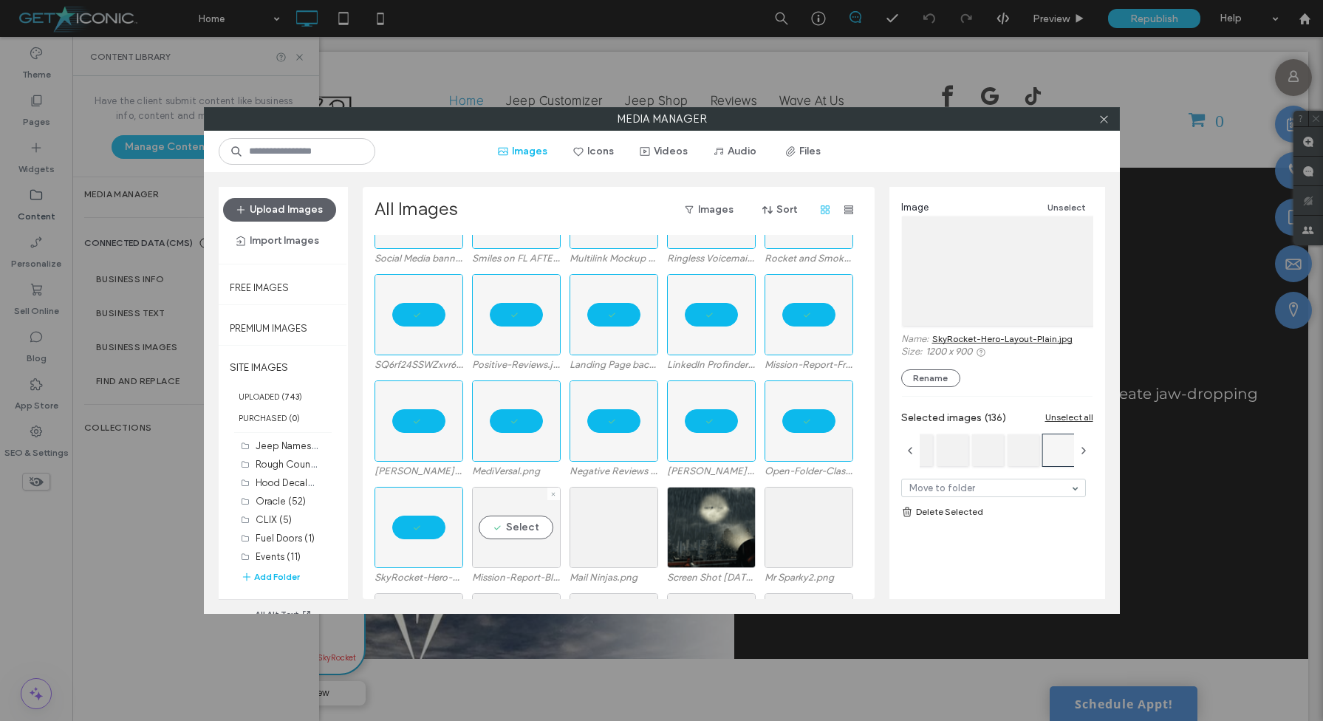
click at [515, 524] on div "Select" at bounding box center [516, 527] width 89 height 81
click at [588, 525] on div "Select" at bounding box center [614, 527] width 89 height 81
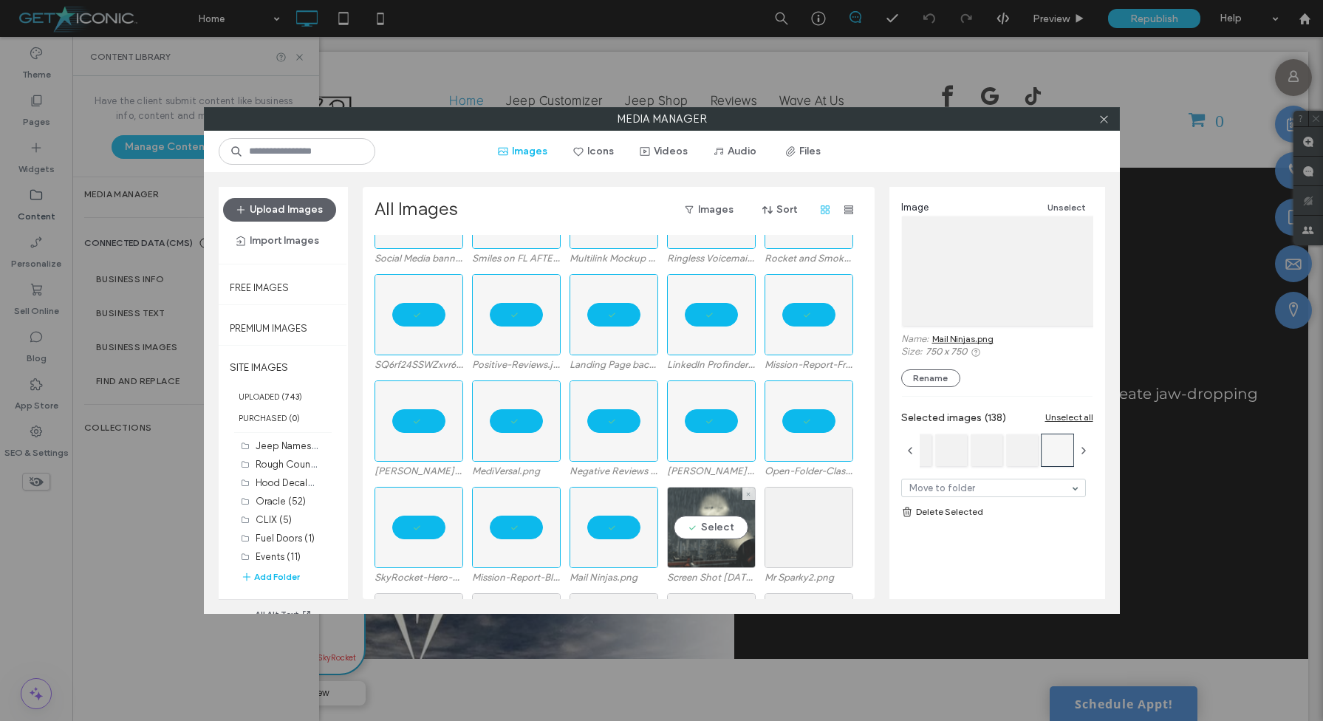
click at [700, 530] on div "Select" at bounding box center [711, 527] width 89 height 81
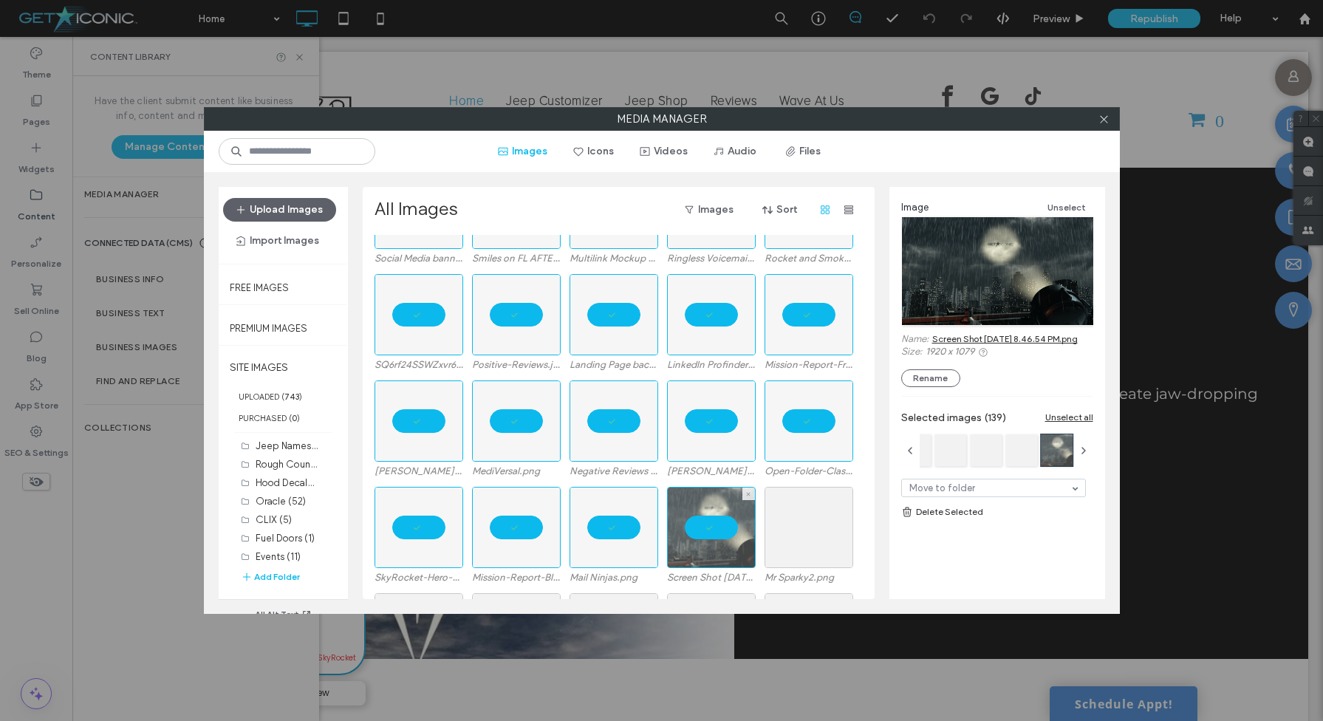
click at [725, 533] on div at bounding box center [711, 527] width 89 height 81
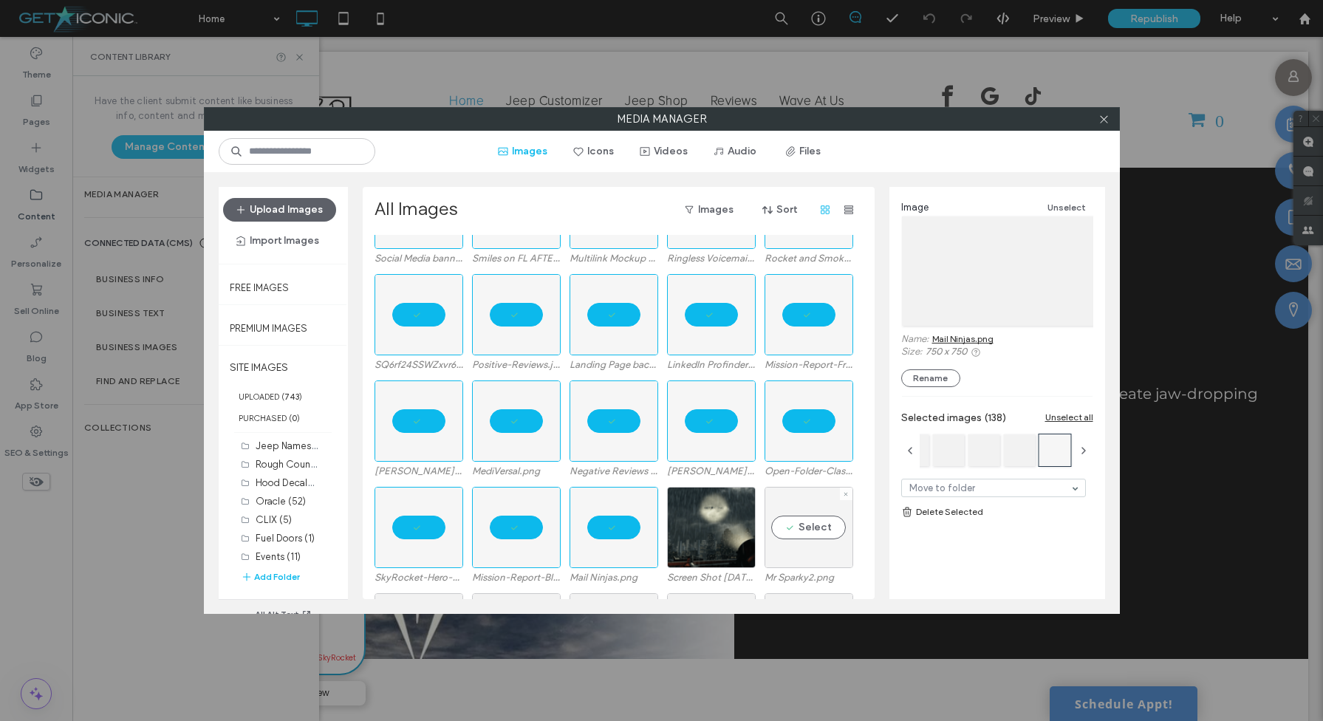
click at [801, 533] on div "Select" at bounding box center [809, 527] width 89 height 81
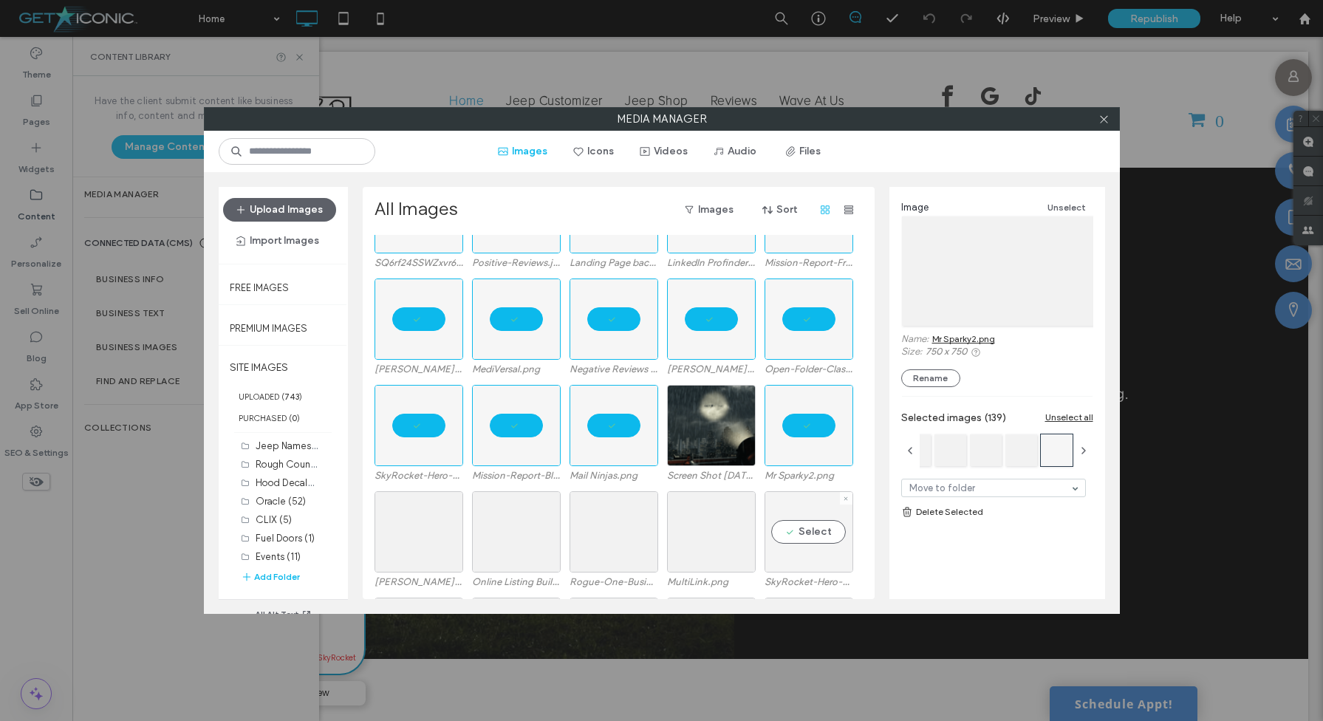
click at [805, 533] on div "Select" at bounding box center [809, 531] width 89 height 81
click at [720, 531] on div "Select" at bounding box center [711, 531] width 89 height 81
click at [635, 531] on div "Select" at bounding box center [614, 531] width 89 height 81
click at [558, 531] on div "Select" at bounding box center [516, 531] width 89 height 81
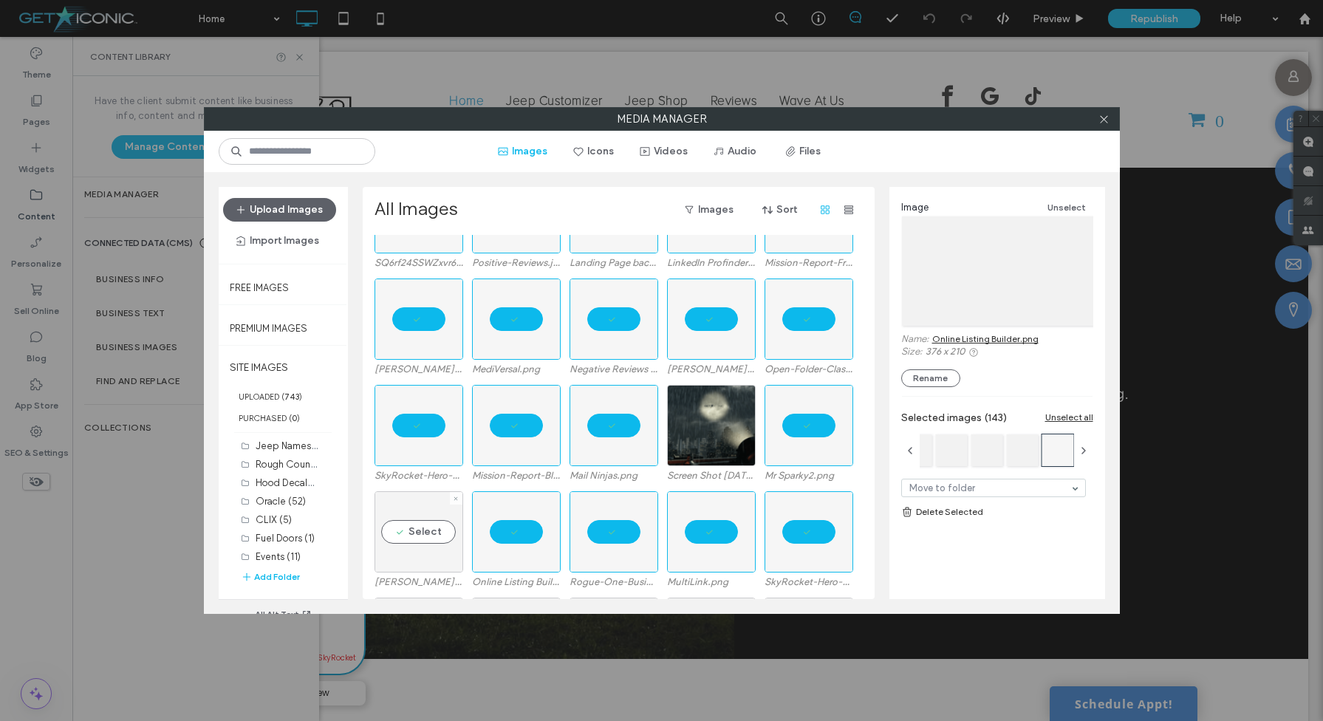
click at [455, 532] on div "Select" at bounding box center [419, 531] width 89 height 81
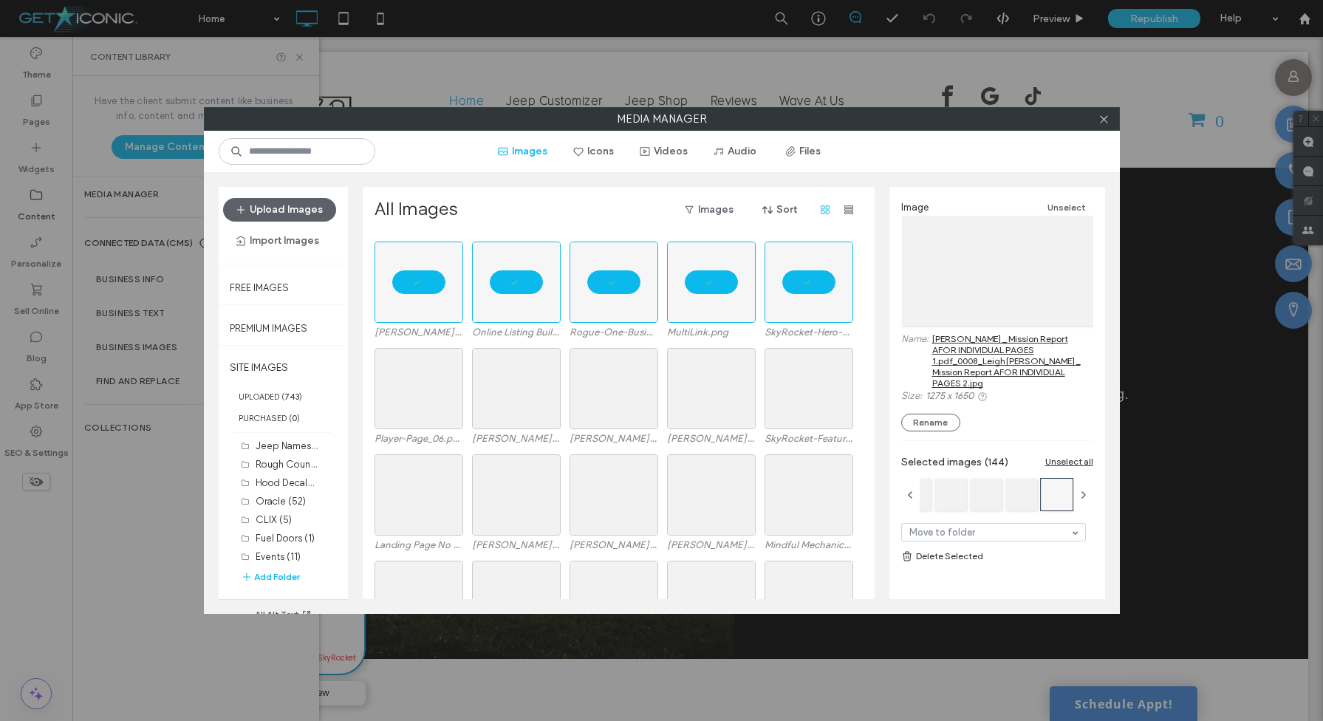
scroll to position [8006, 0]
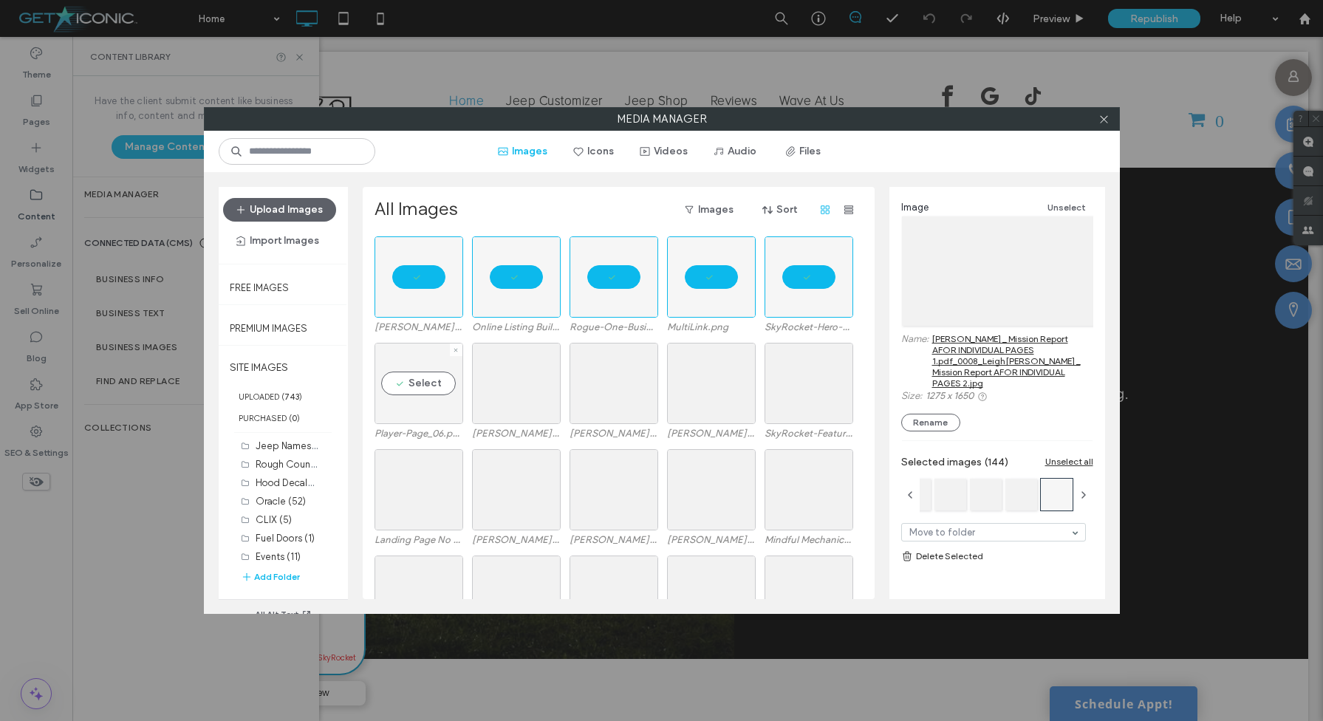
click at [425, 397] on div "Select" at bounding box center [419, 383] width 89 height 81
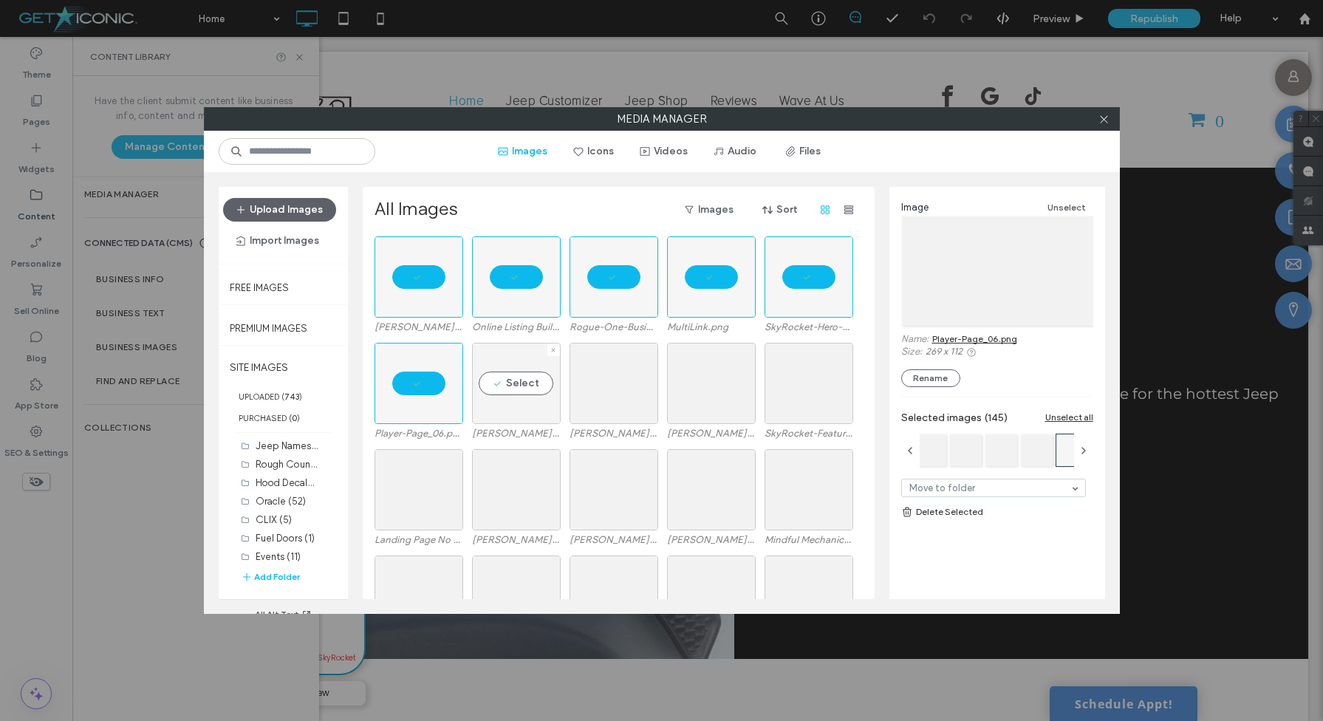
click at [492, 383] on div "Select" at bounding box center [516, 383] width 89 height 81
click at [600, 385] on div "Select" at bounding box center [614, 383] width 89 height 81
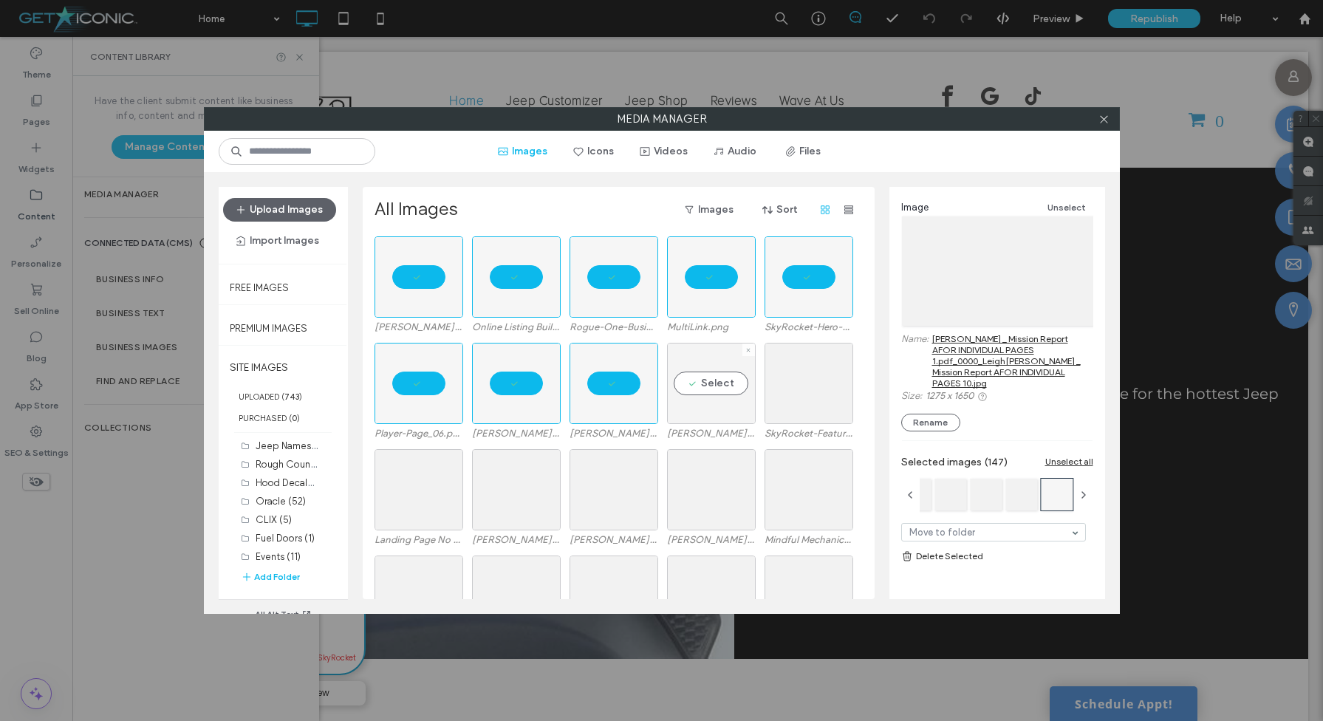
click at [696, 386] on div "Select" at bounding box center [711, 383] width 89 height 81
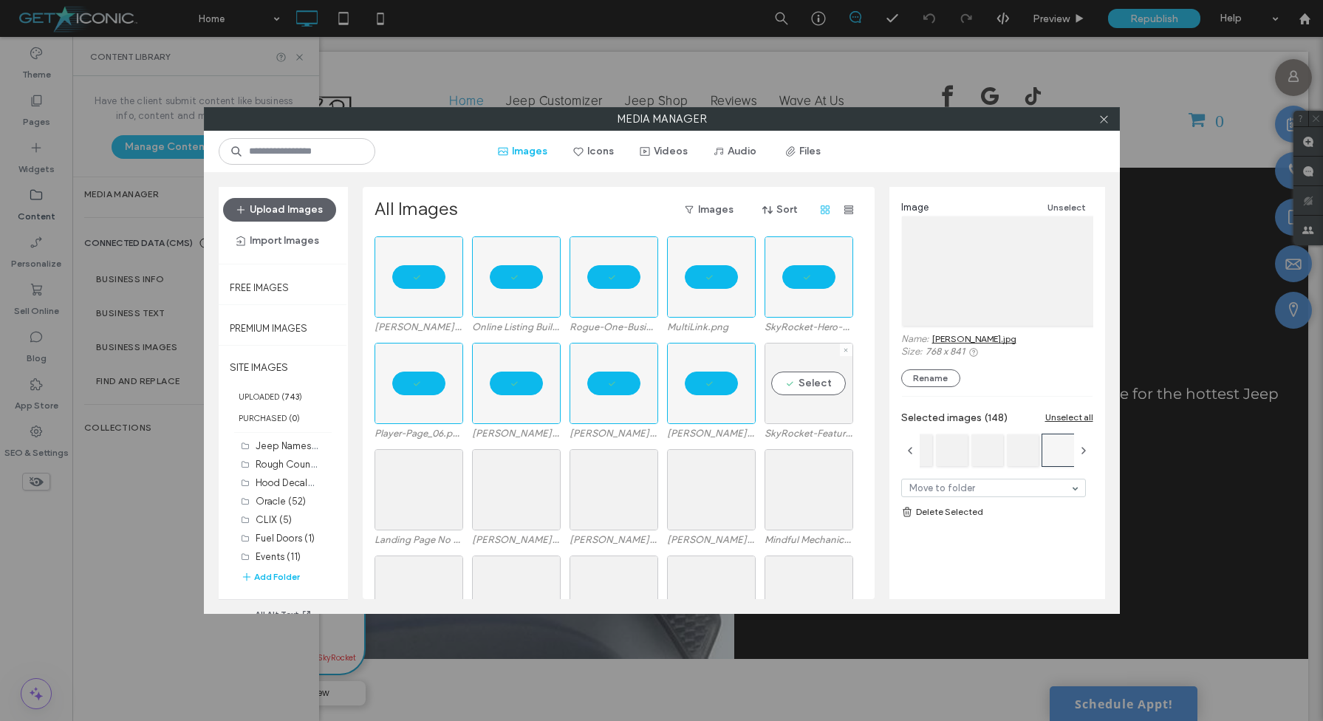
click at [795, 385] on div "Select" at bounding box center [809, 383] width 89 height 81
click at [801, 485] on div "Select" at bounding box center [809, 489] width 89 height 81
click at [712, 487] on div "Select" at bounding box center [711, 489] width 89 height 81
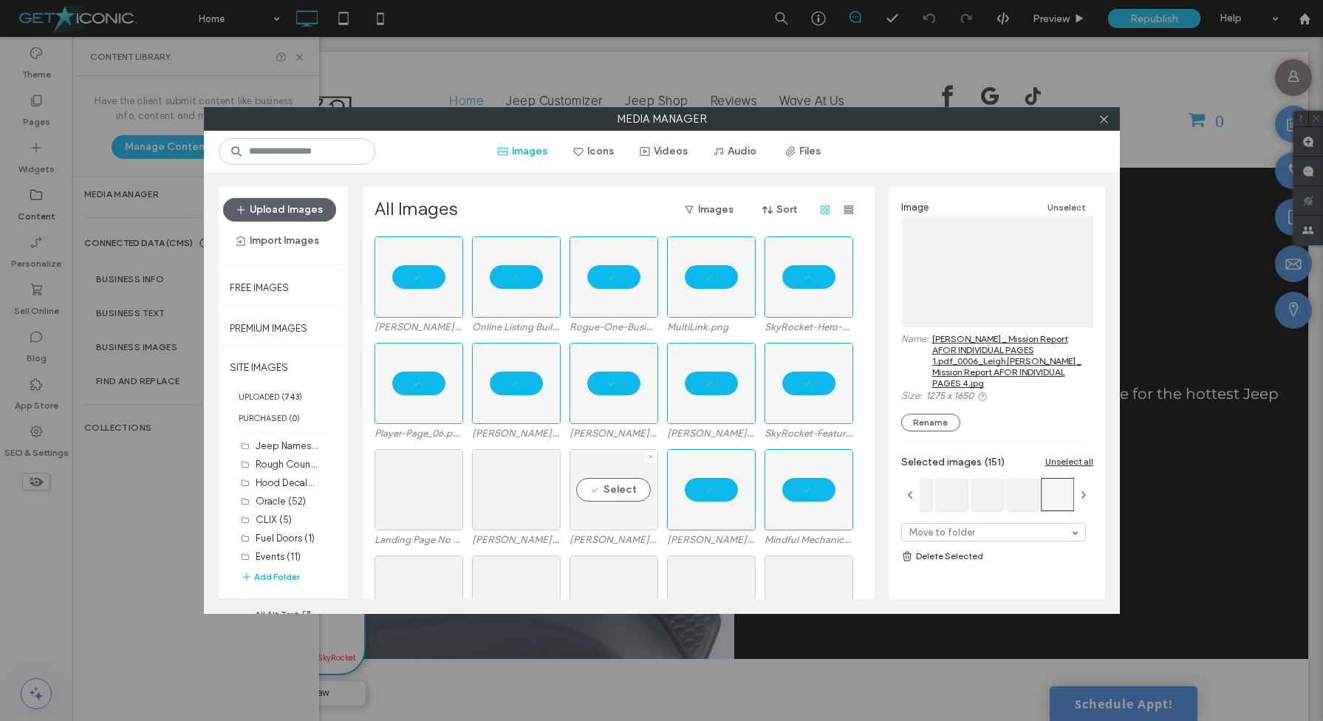
click at [602, 487] on div "Select" at bounding box center [614, 489] width 89 height 81
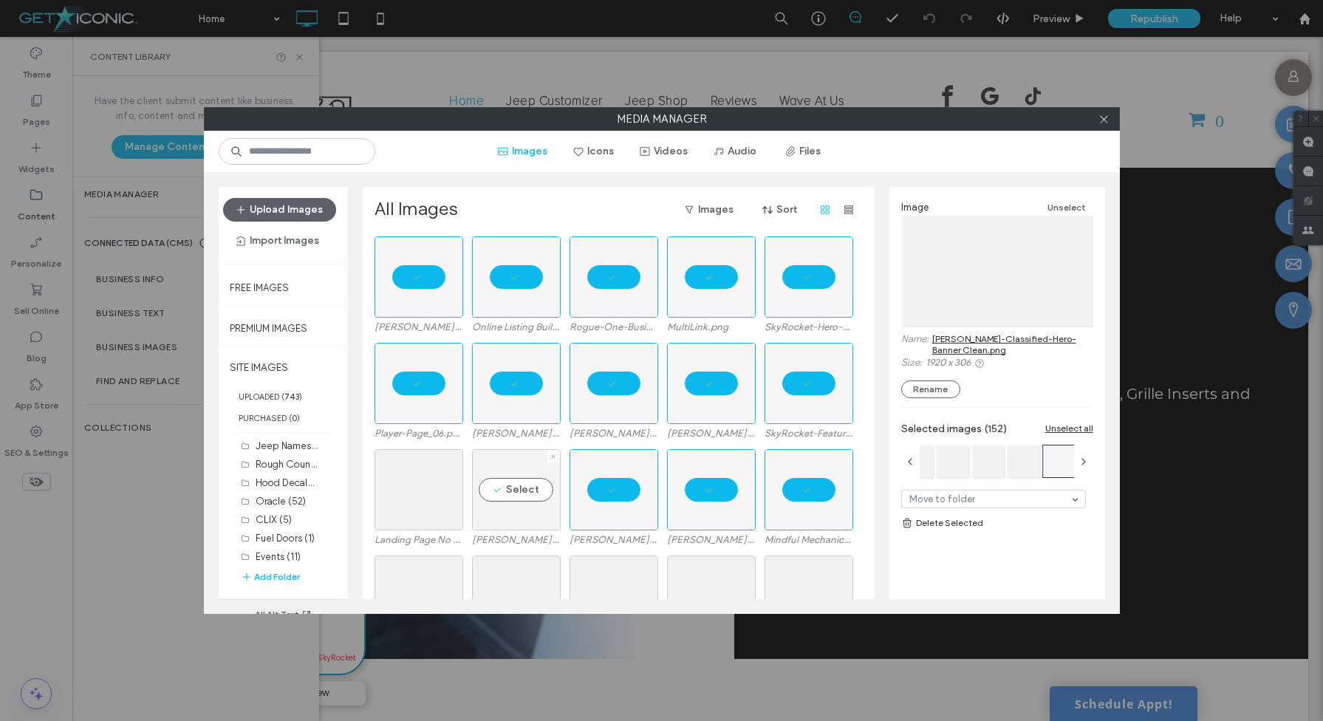
click at [529, 485] on div "Select" at bounding box center [516, 489] width 89 height 81
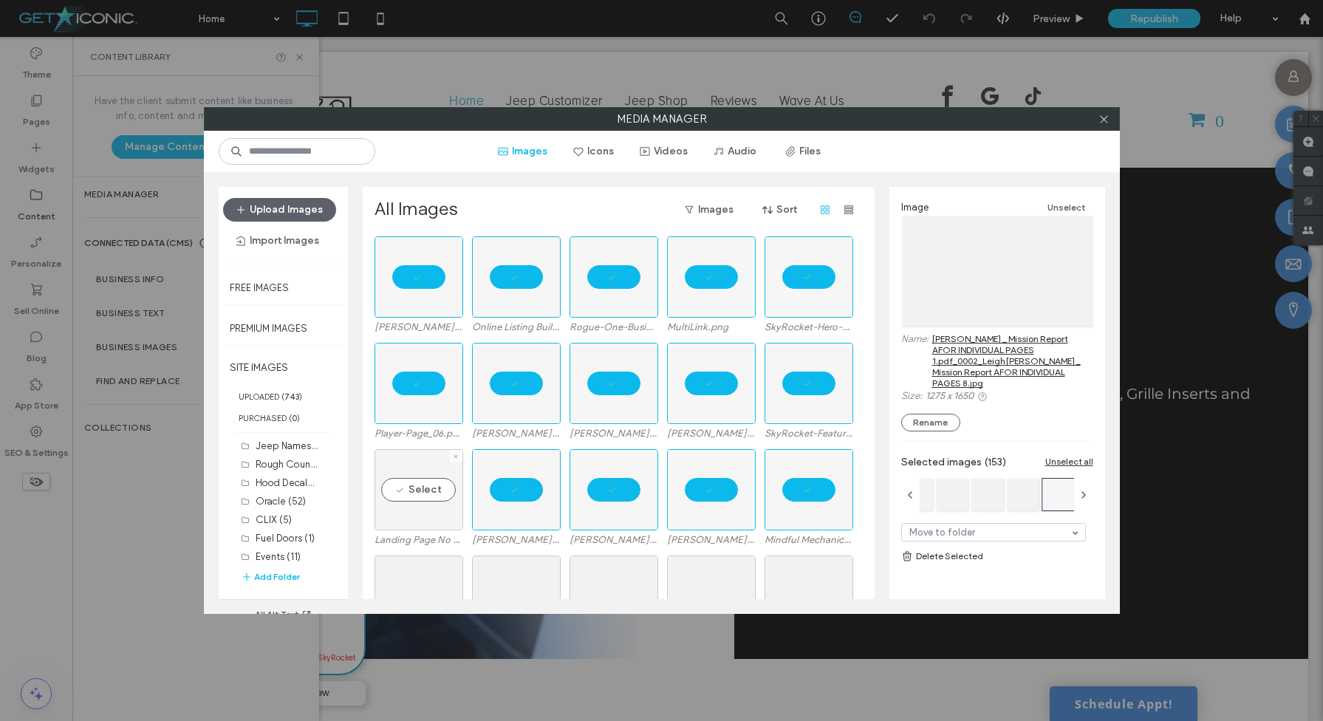
click at [455, 485] on div "Select" at bounding box center [419, 489] width 89 height 81
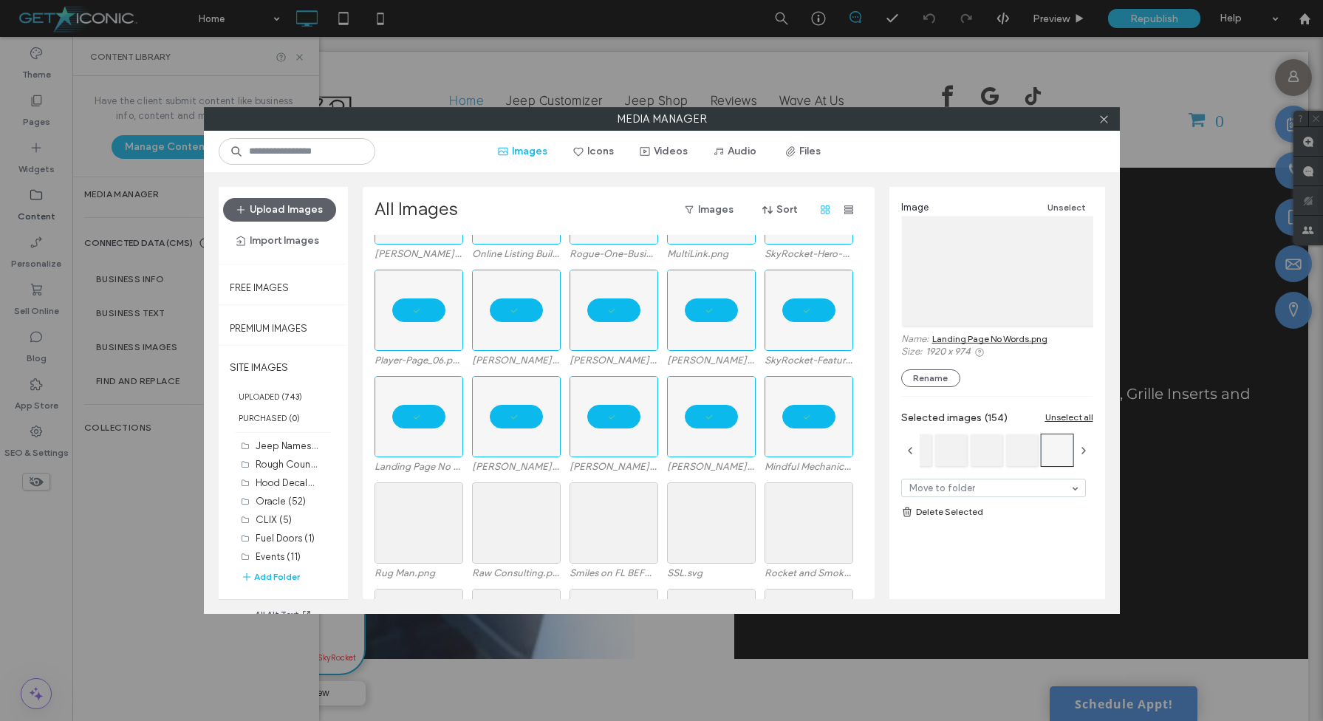
scroll to position [8217, 0]
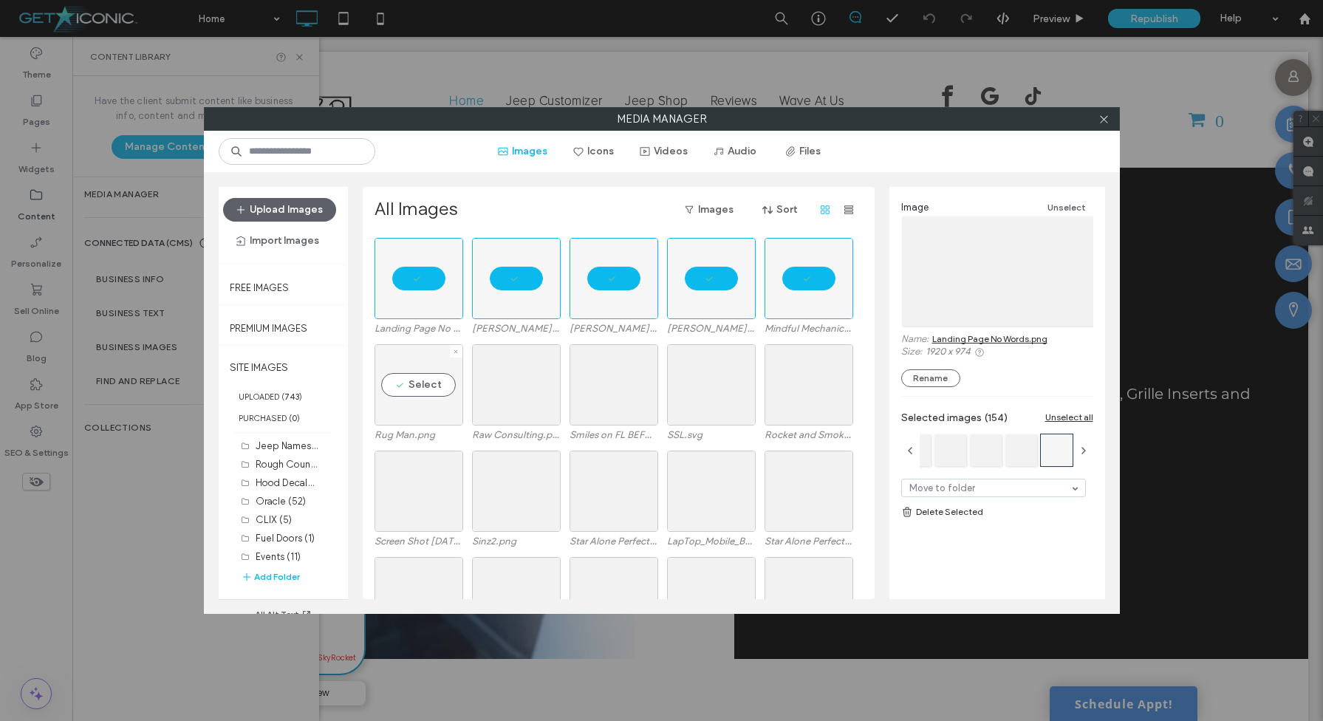
click at [421, 401] on div "Select" at bounding box center [419, 384] width 89 height 81
click at [511, 390] on div "Select" at bounding box center [516, 384] width 89 height 81
click at [607, 390] on div "Select" at bounding box center [614, 384] width 89 height 81
click at [694, 390] on div "Select" at bounding box center [711, 384] width 89 height 81
click at [803, 386] on div "Select" at bounding box center [809, 384] width 89 height 81
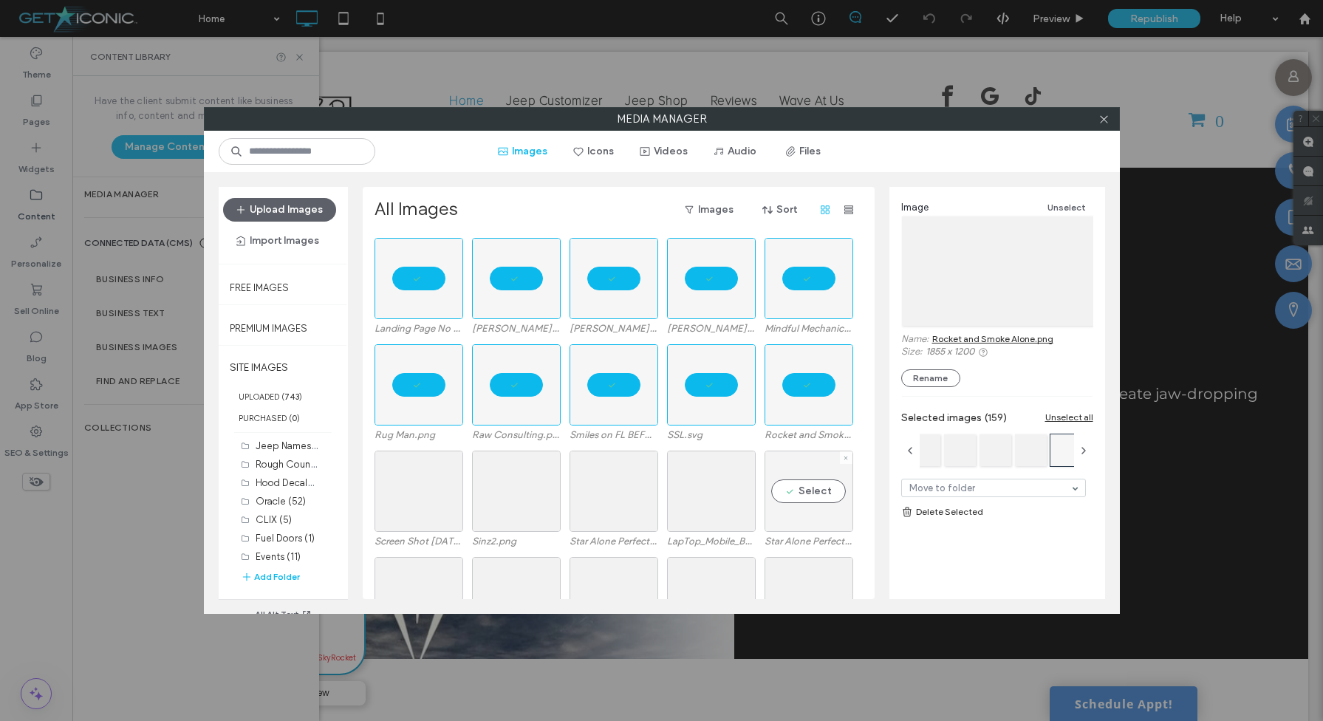
click at [803, 485] on div "Select" at bounding box center [809, 491] width 89 height 81
click at [708, 482] on div at bounding box center [711, 491] width 89 height 81
click at [650, 482] on div "Select" at bounding box center [614, 491] width 89 height 81
click at [529, 482] on div "Select" at bounding box center [516, 491] width 89 height 81
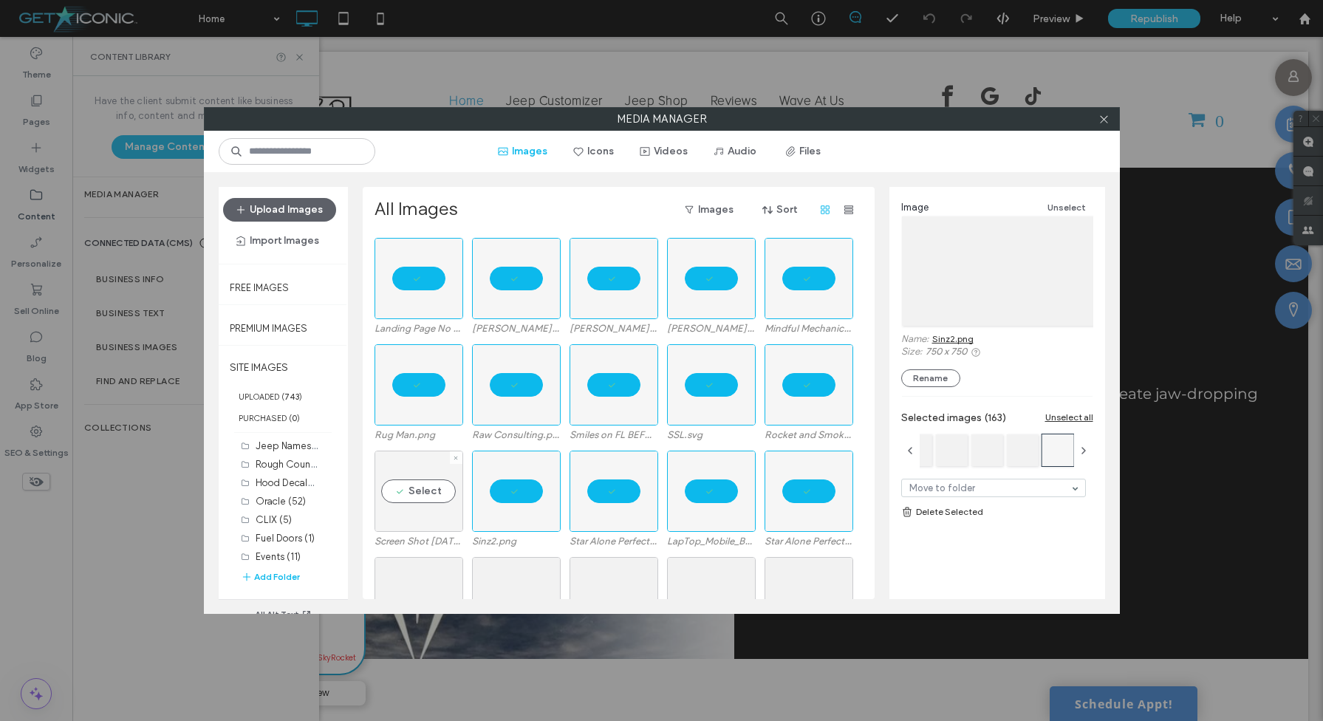
click at [442, 491] on div "Select" at bounding box center [419, 491] width 89 height 81
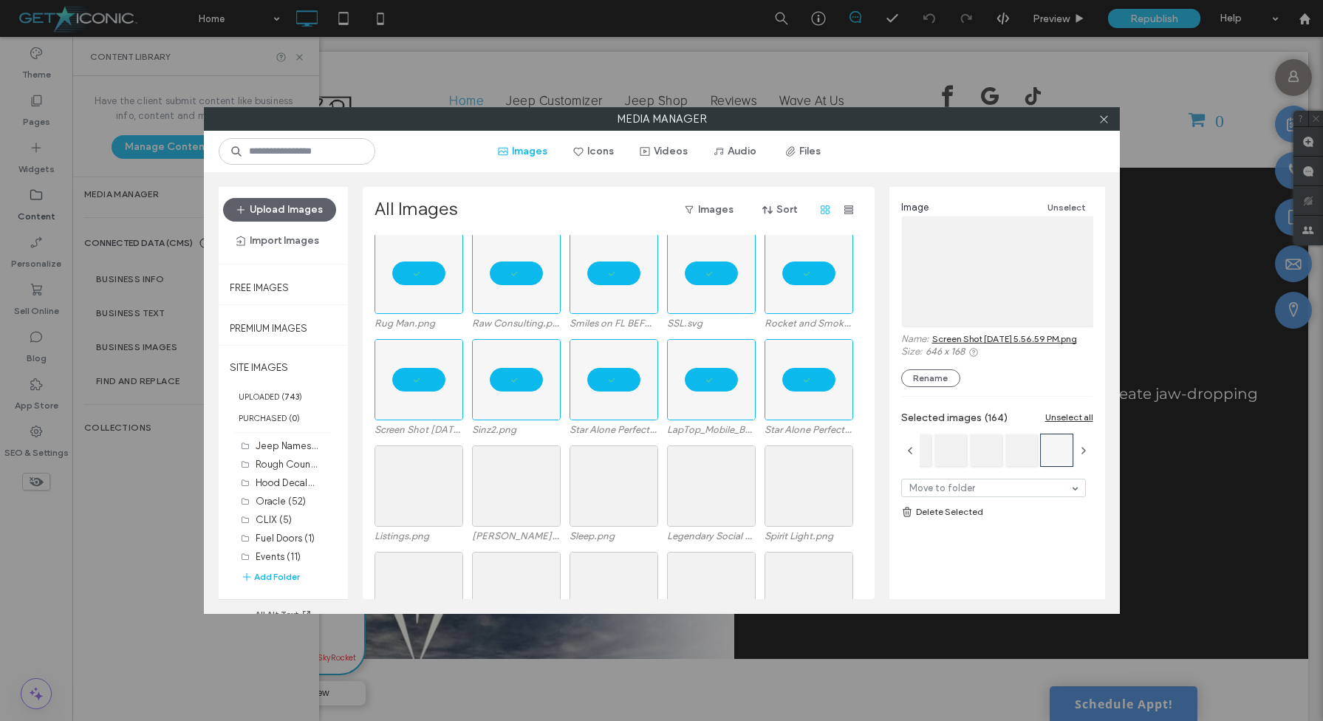
scroll to position [8341, 0]
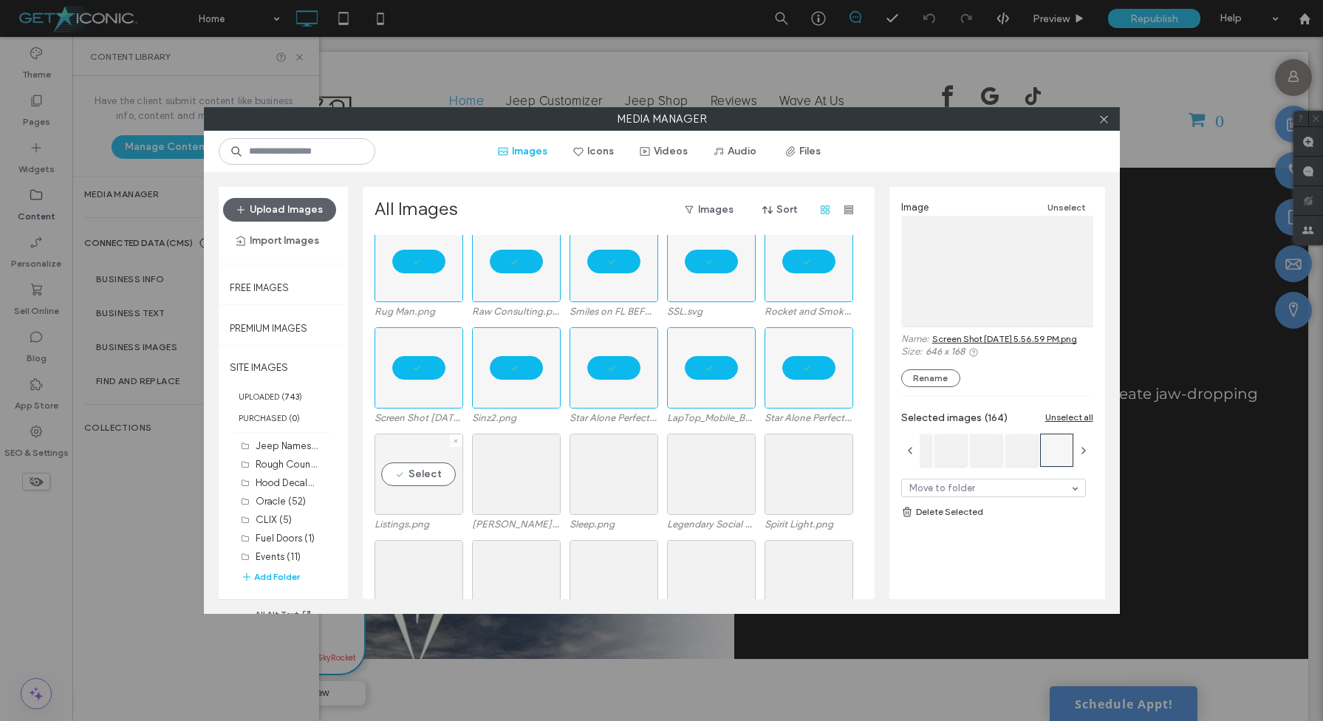
click at [428, 477] on div "Select" at bounding box center [419, 474] width 89 height 81
click at [550, 471] on div "Select" at bounding box center [516, 474] width 89 height 81
click at [629, 475] on div "Select" at bounding box center [614, 474] width 89 height 81
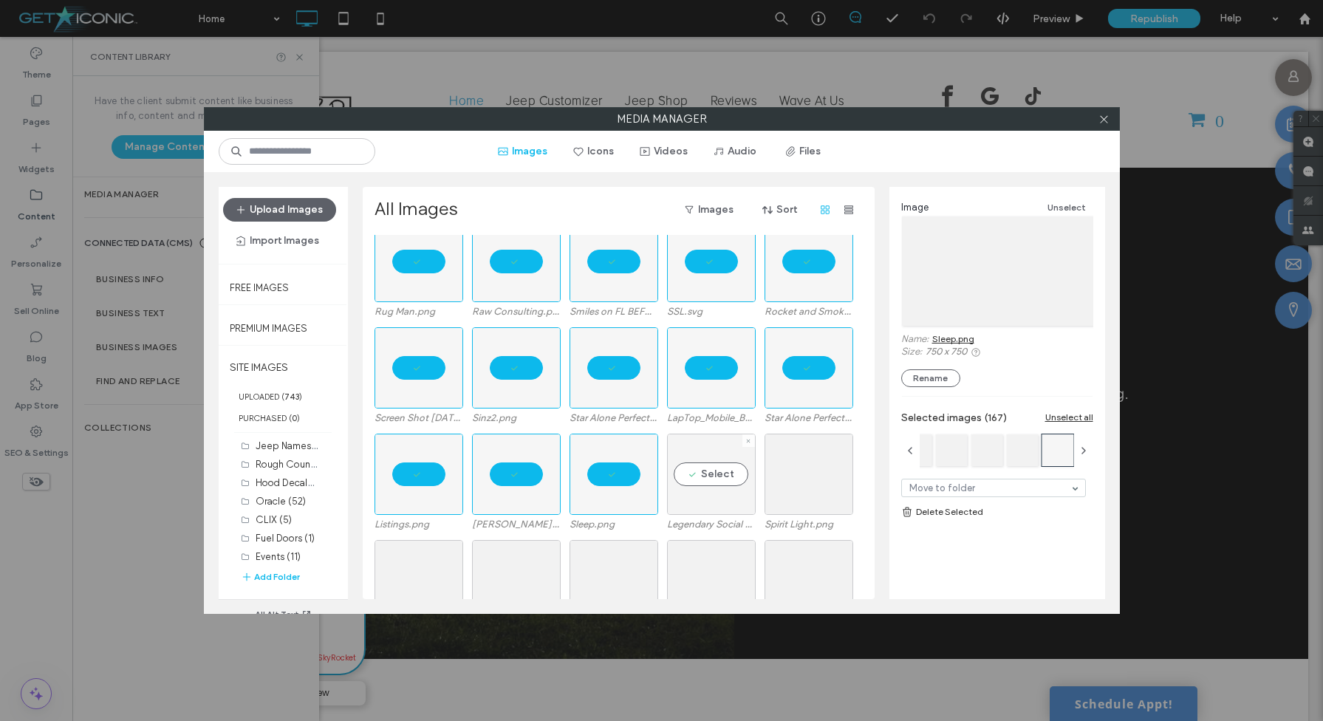
click at [697, 475] on div "Select" at bounding box center [711, 474] width 89 height 81
click at [802, 475] on div "Select" at bounding box center [809, 474] width 89 height 81
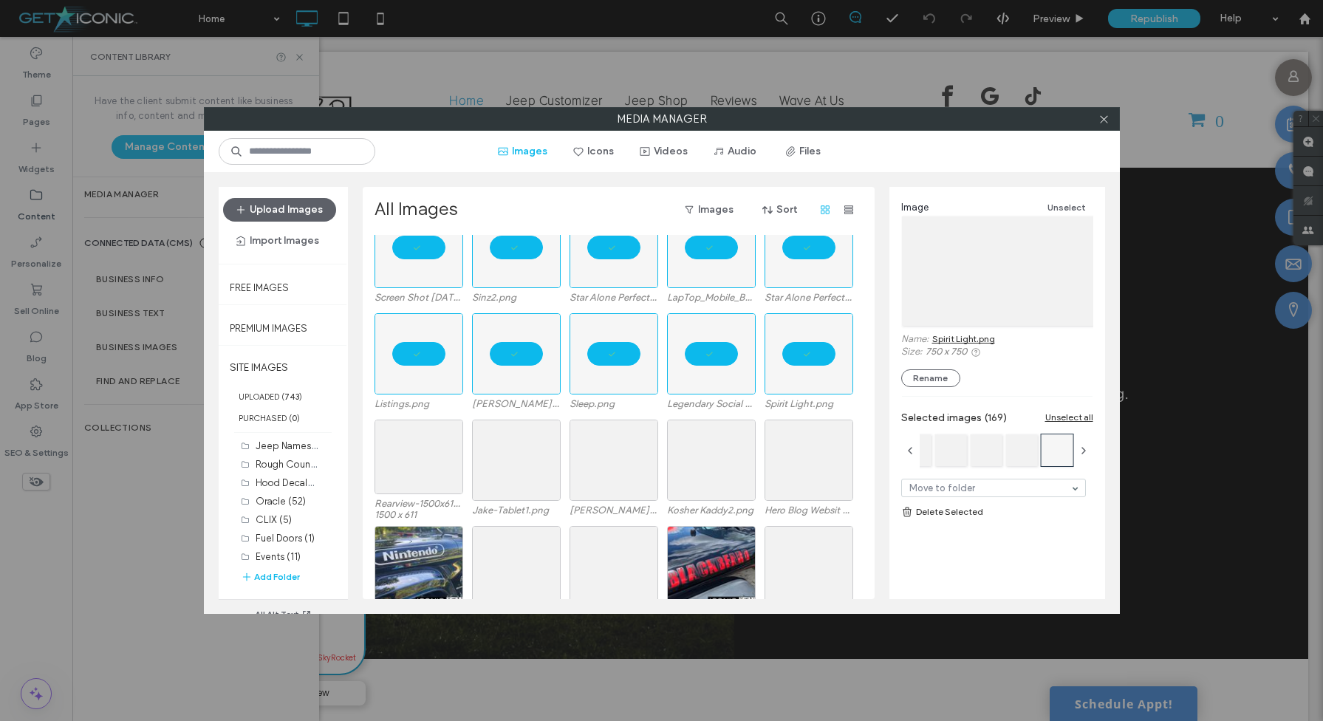
scroll to position [8472, 0]
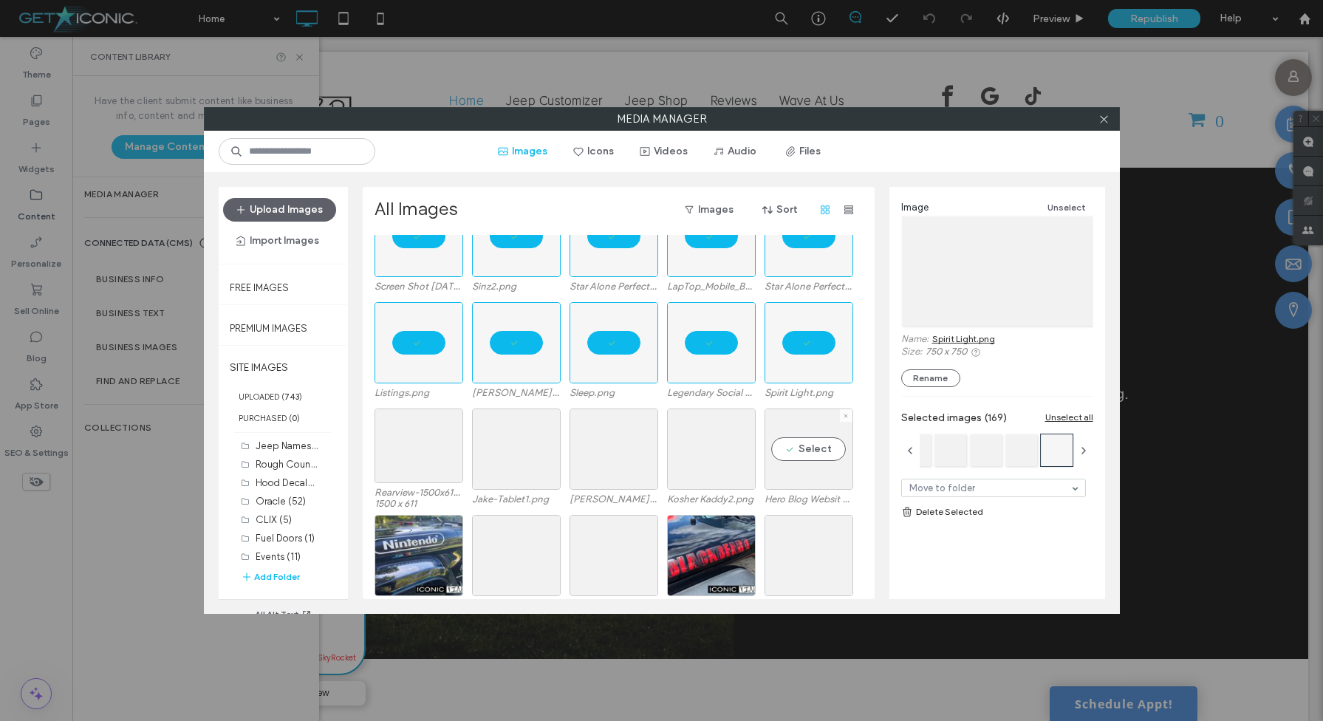
click at [802, 475] on div "Select" at bounding box center [809, 449] width 89 height 81
click at [721, 475] on div "Select" at bounding box center [711, 449] width 89 height 81
click at [641, 468] on div "Select" at bounding box center [614, 449] width 89 height 81
click at [517, 453] on div "Select" at bounding box center [516, 449] width 89 height 81
click at [416, 446] on div "Select" at bounding box center [419, 446] width 89 height 75
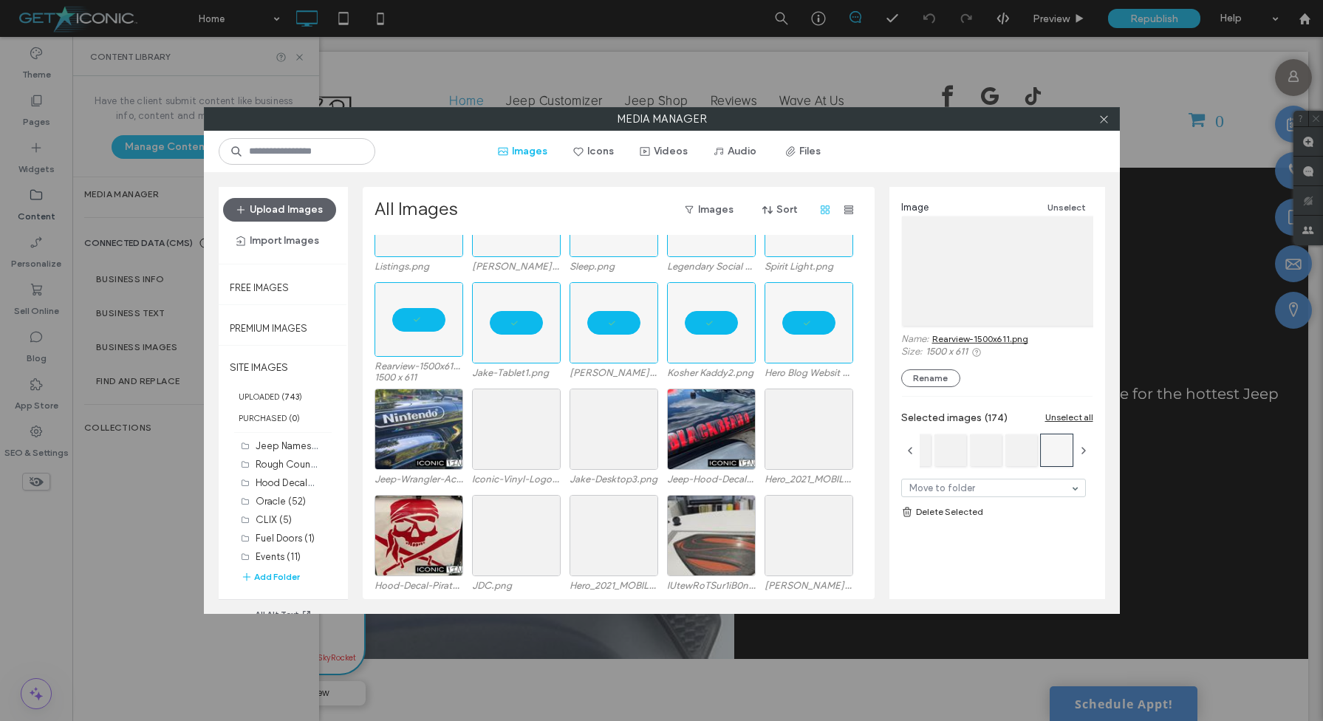
scroll to position [8600, 0]
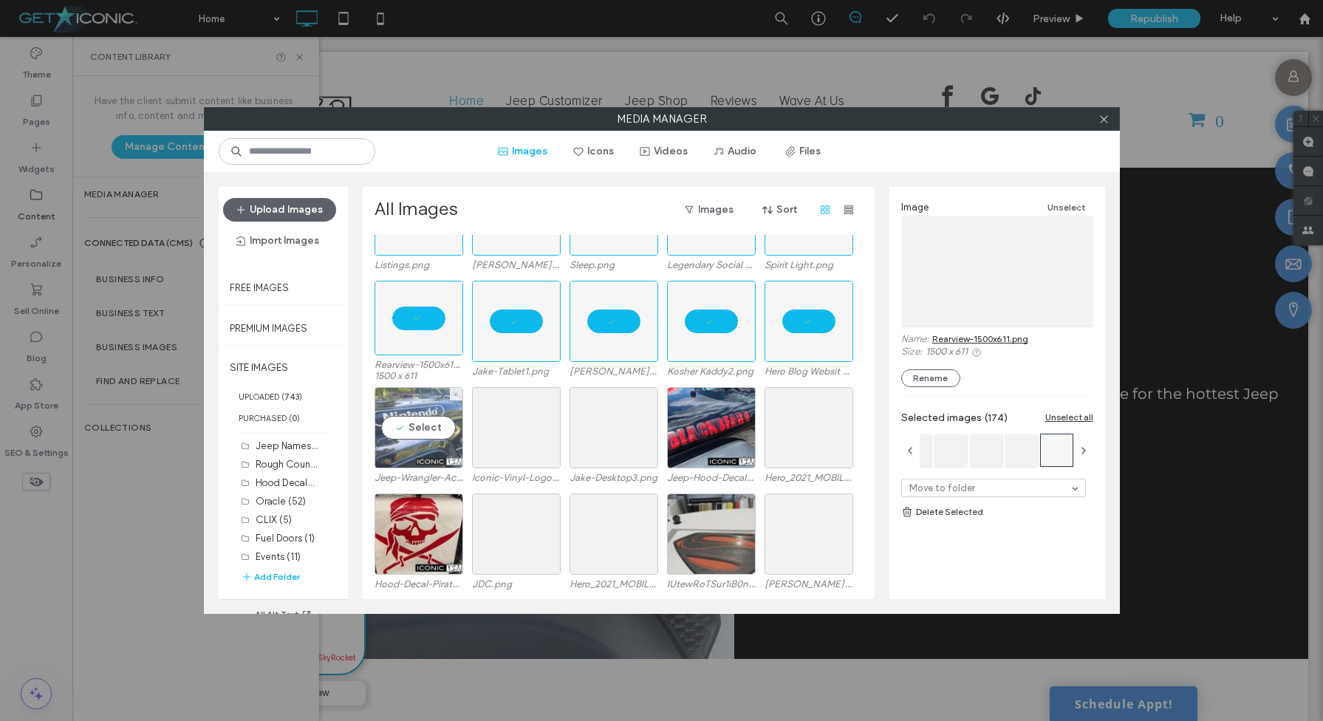
click at [414, 442] on div "Select" at bounding box center [419, 427] width 89 height 81
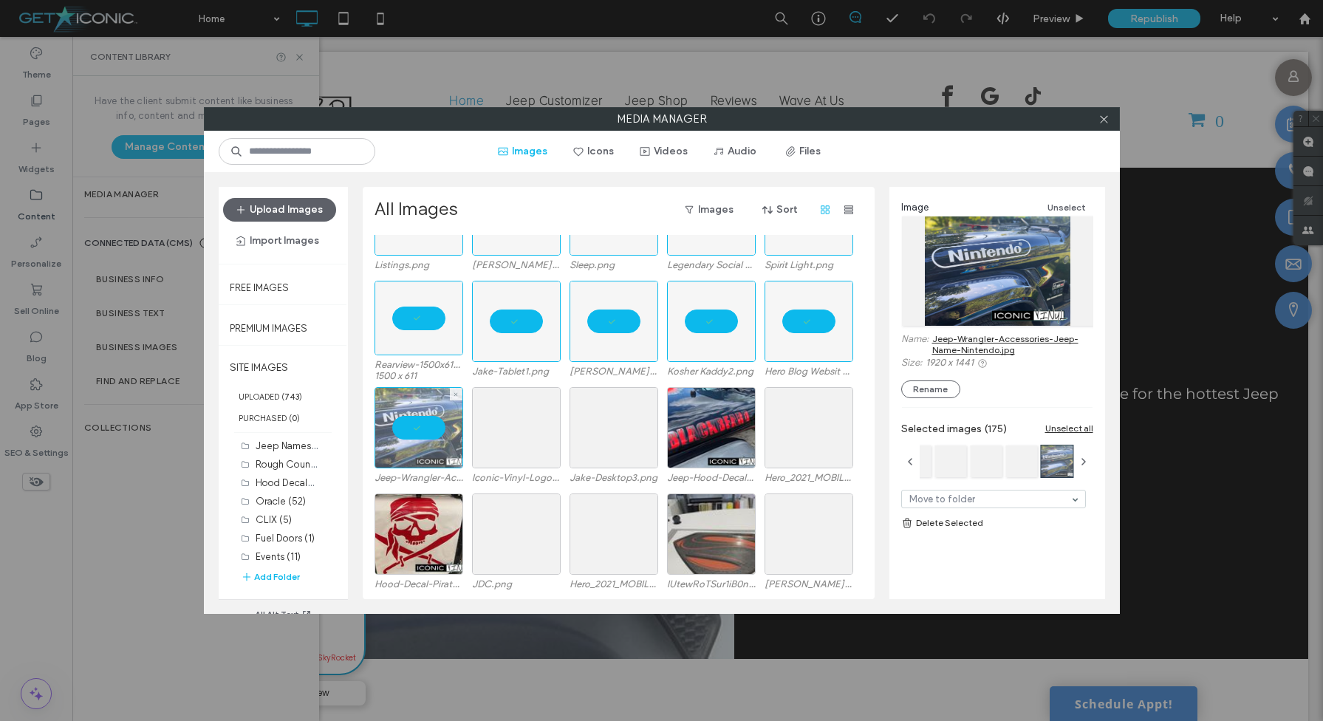
click at [443, 433] on div at bounding box center [419, 427] width 89 height 81
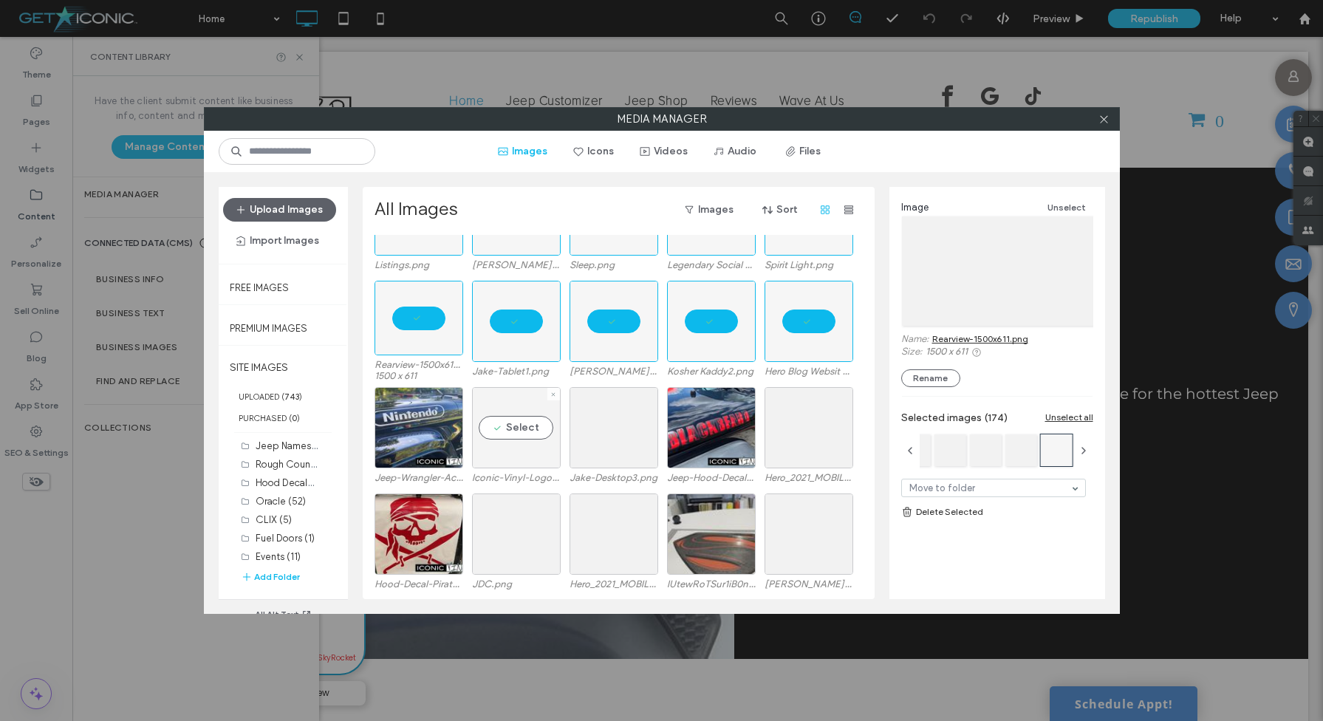
click at [510, 433] on div "Select" at bounding box center [516, 427] width 89 height 81
click at [612, 433] on div "Select" at bounding box center [614, 427] width 89 height 81
click at [805, 434] on div "Select" at bounding box center [809, 427] width 89 height 81
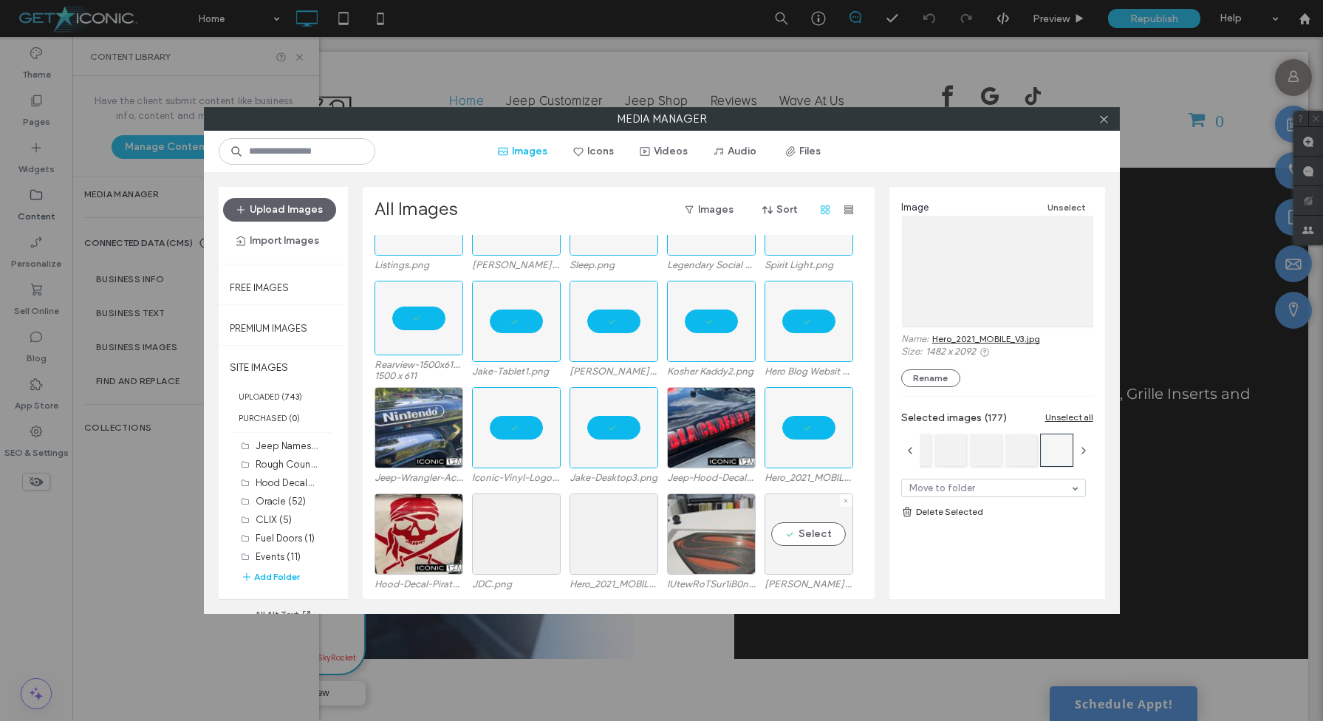
click at [811, 523] on div "Select" at bounding box center [809, 533] width 89 height 81
click at [574, 539] on div "Select" at bounding box center [614, 533] width 89 height 81
click at [531, 539] on div "Select" at bounding box center [516, 533] width 89 height 81
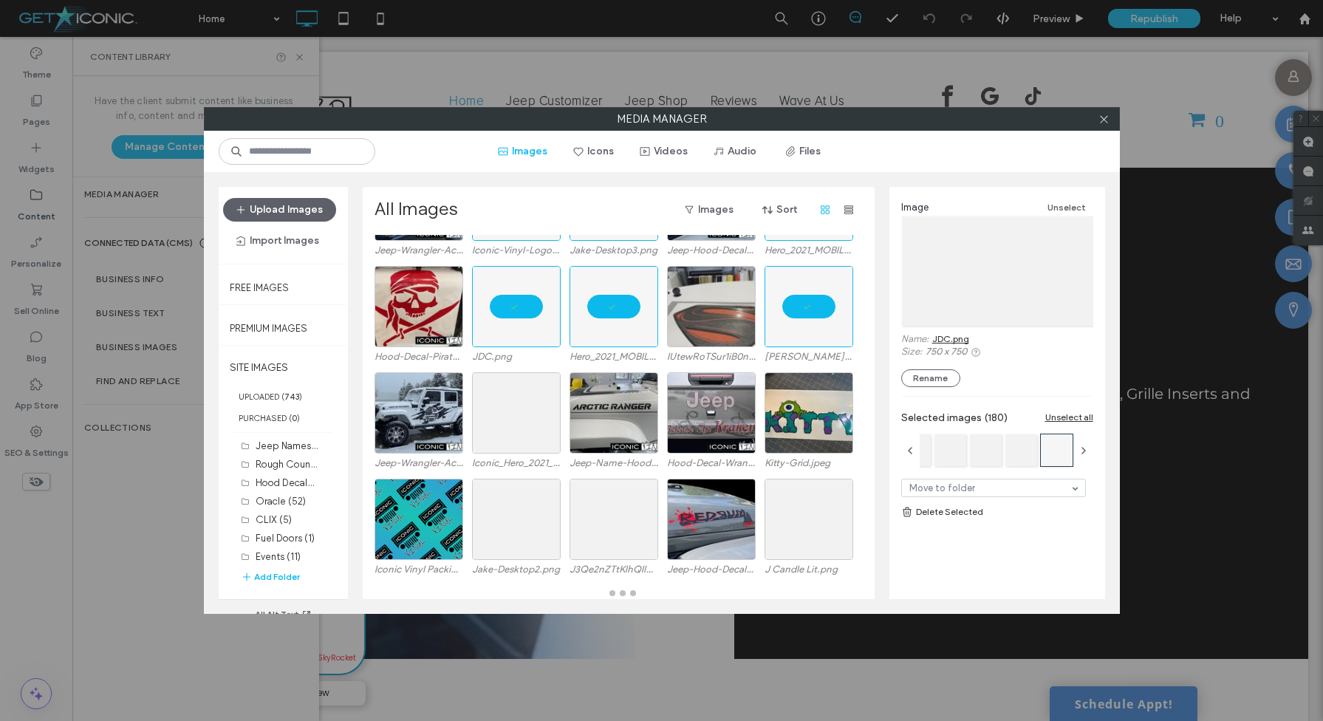
scroll to position [8832, 0]
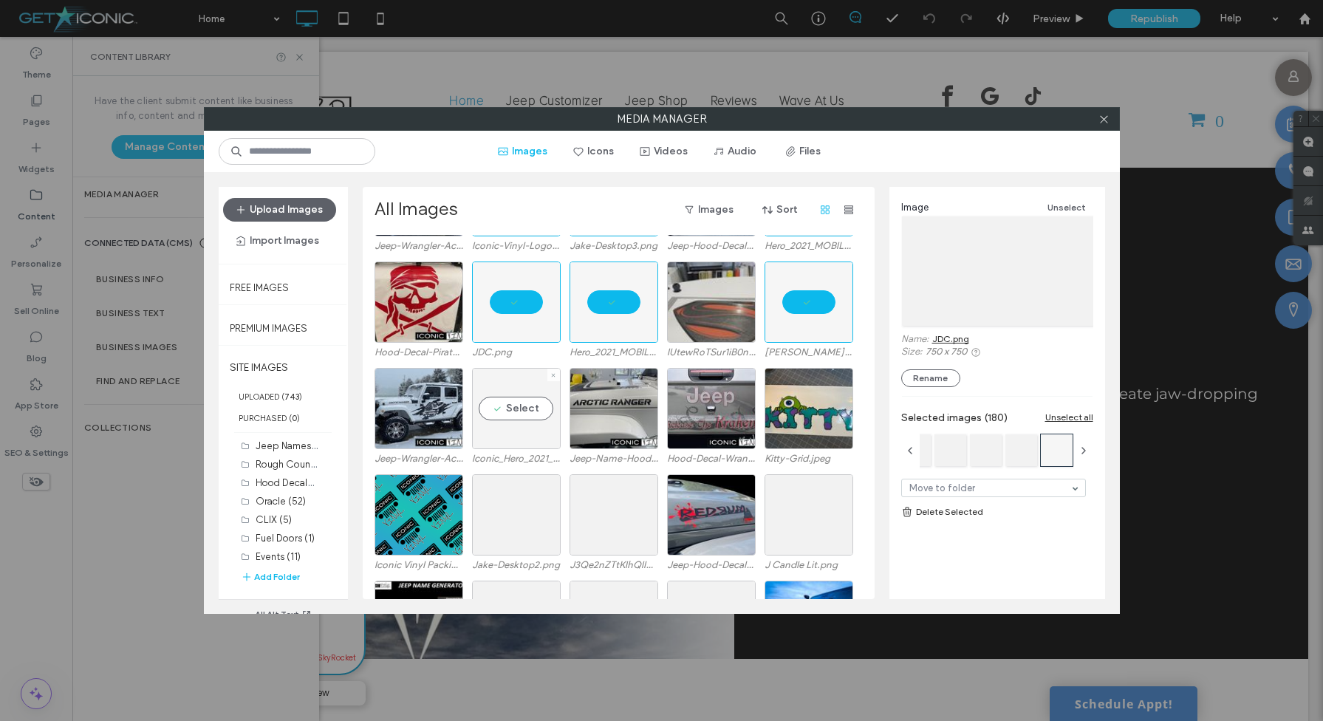
click at [506, 427] on div "Select" at bounding box center [516, 408] width 89 height 81
click at [793, 524] on div "Select" at bounding box center [809, 514] width 89 height 81
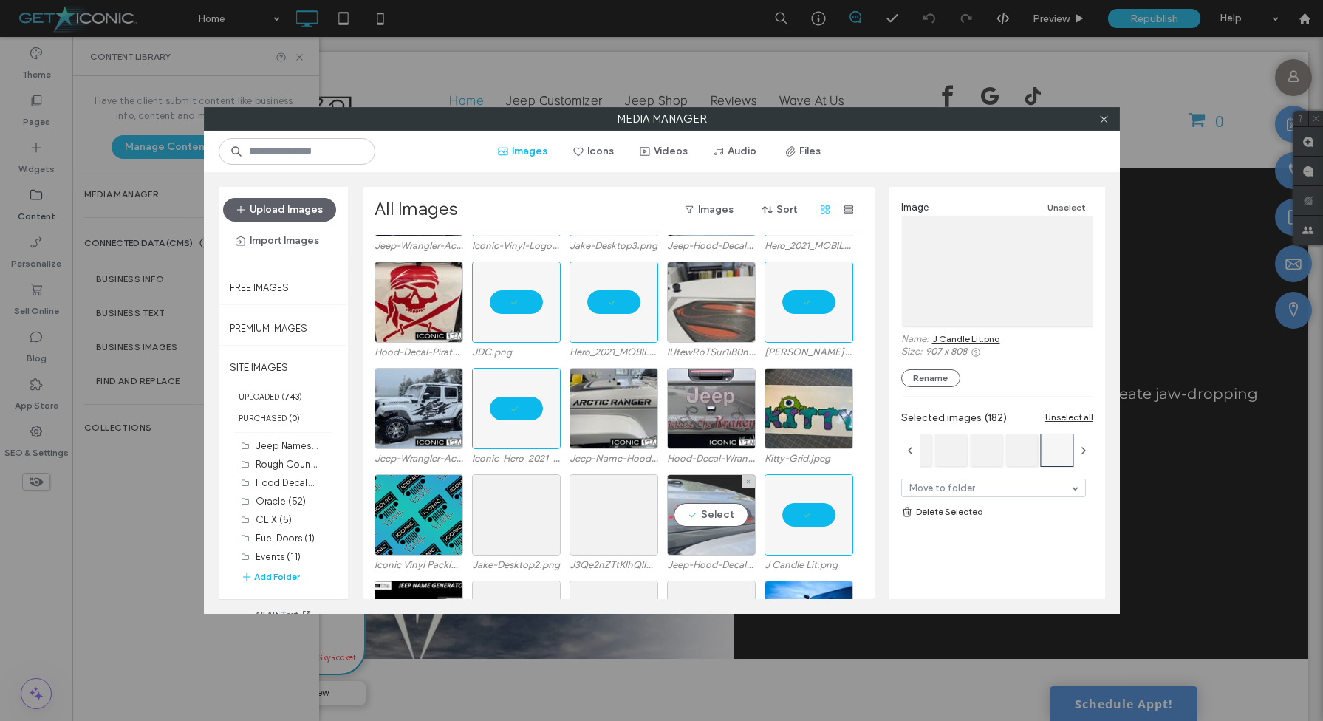
click at [722, 521] on div "Select" at bounding box center [711, 514] width 89 height 81
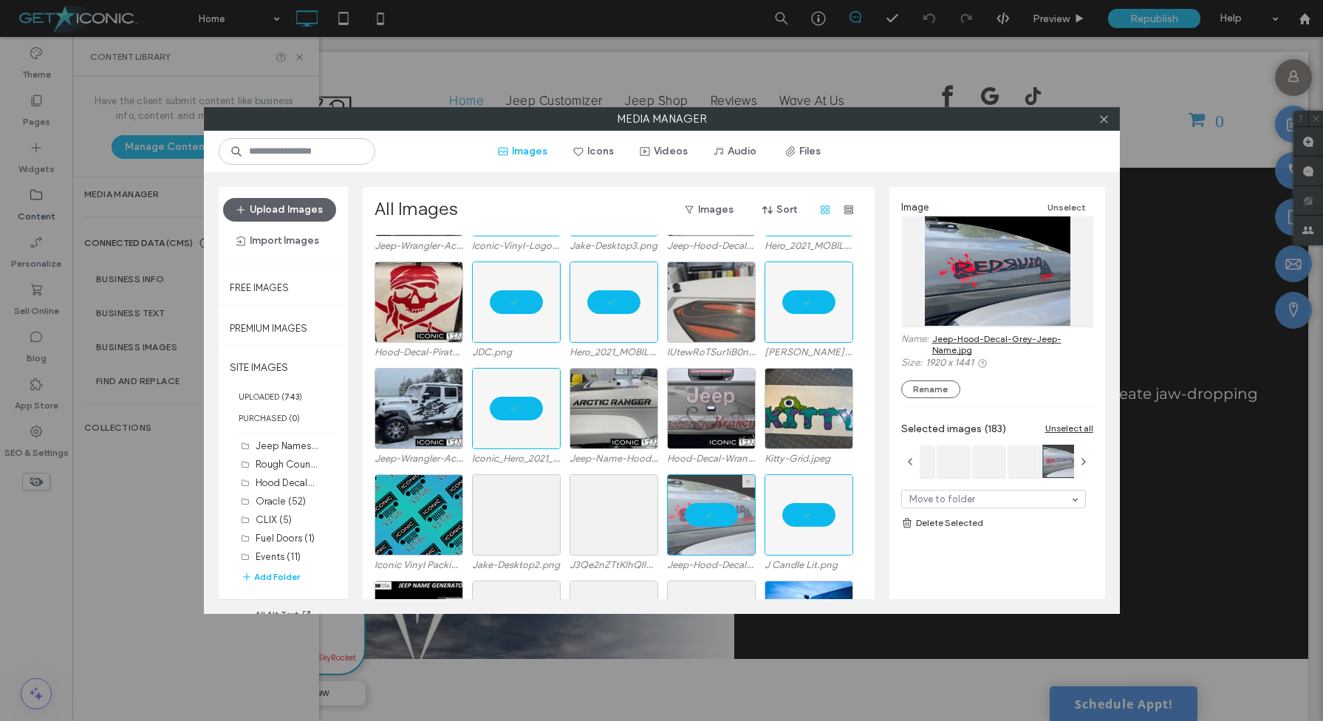
click at [722, 521] on div at bounding box center [711, 514] width 89 height 81
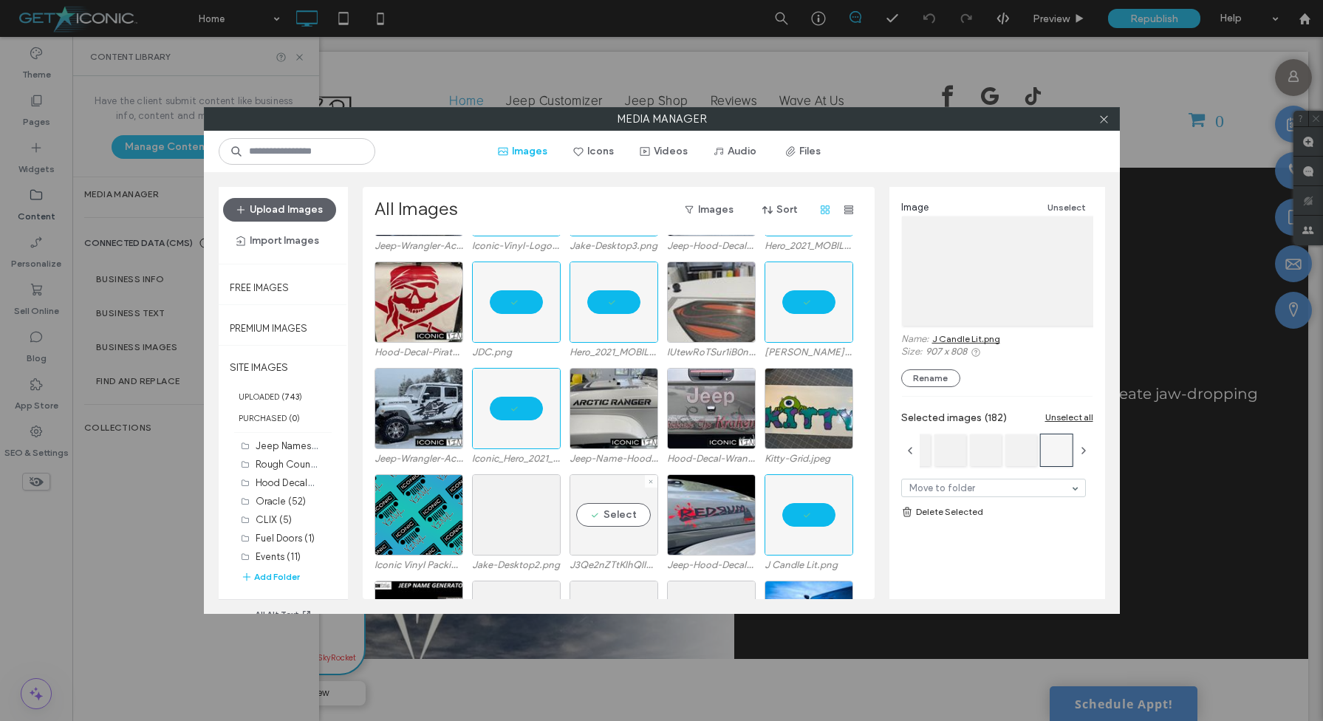
click at [630, 518] on div "Select" at bounding box center [614, 514] width 89 height 81
click at [544, 517] on div "Select" at bounding box center [516, 514] width 89 height 81
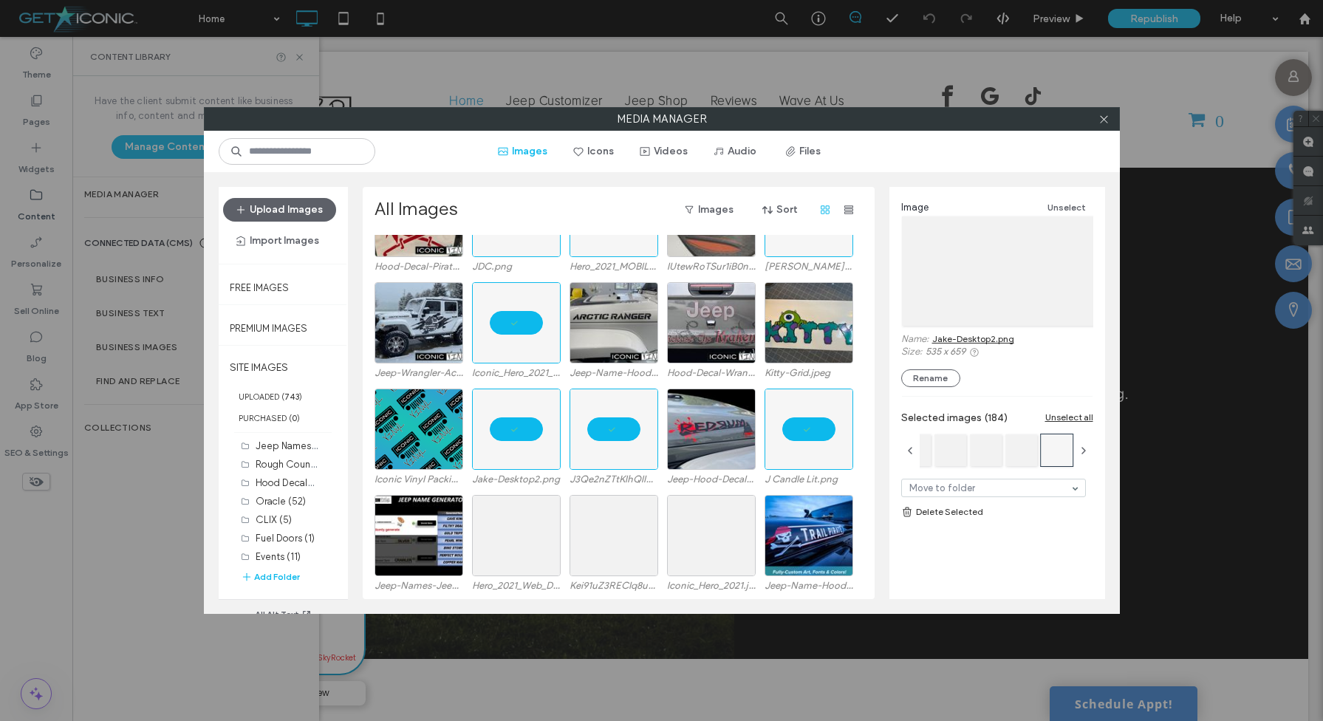
scroll to position [9044, 0]
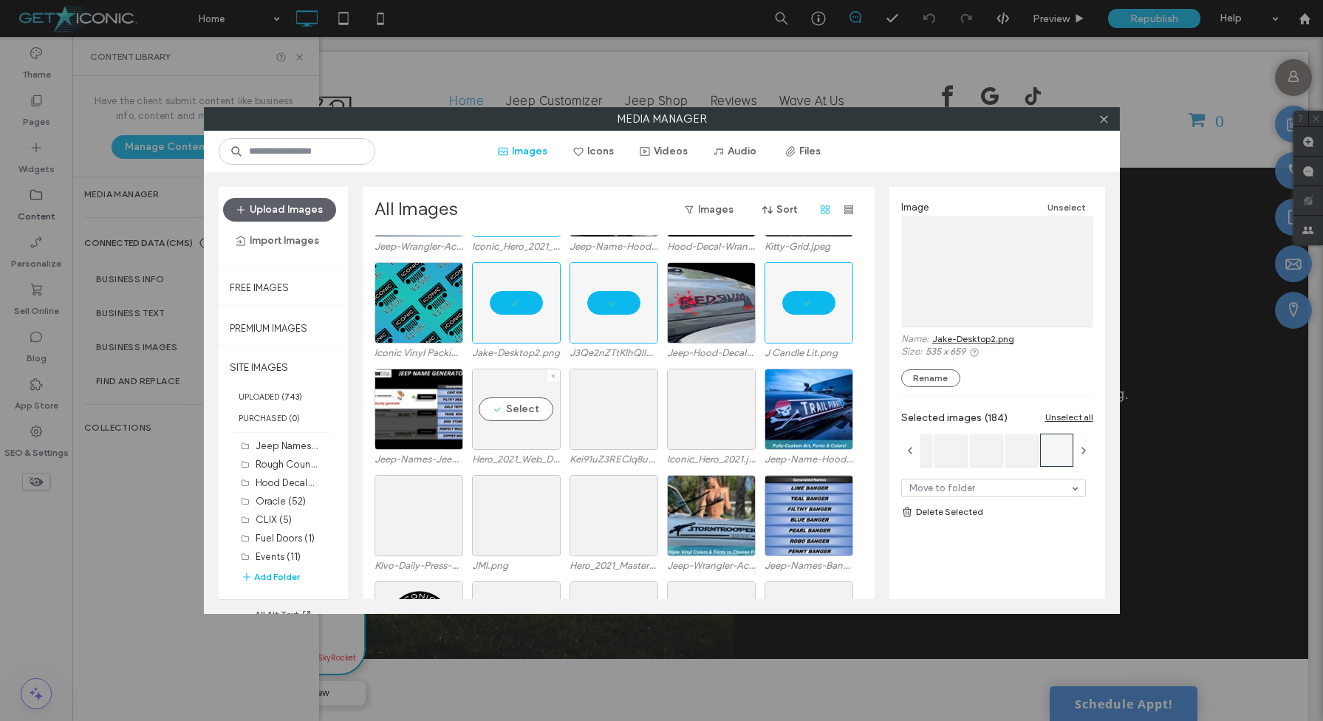
click at [527, 409] on div "Select" at bounding box center [516, 409] width 89 height 81
click at [612, 410] on div "Select" at bounding box center [614, 409] width 89 height 81
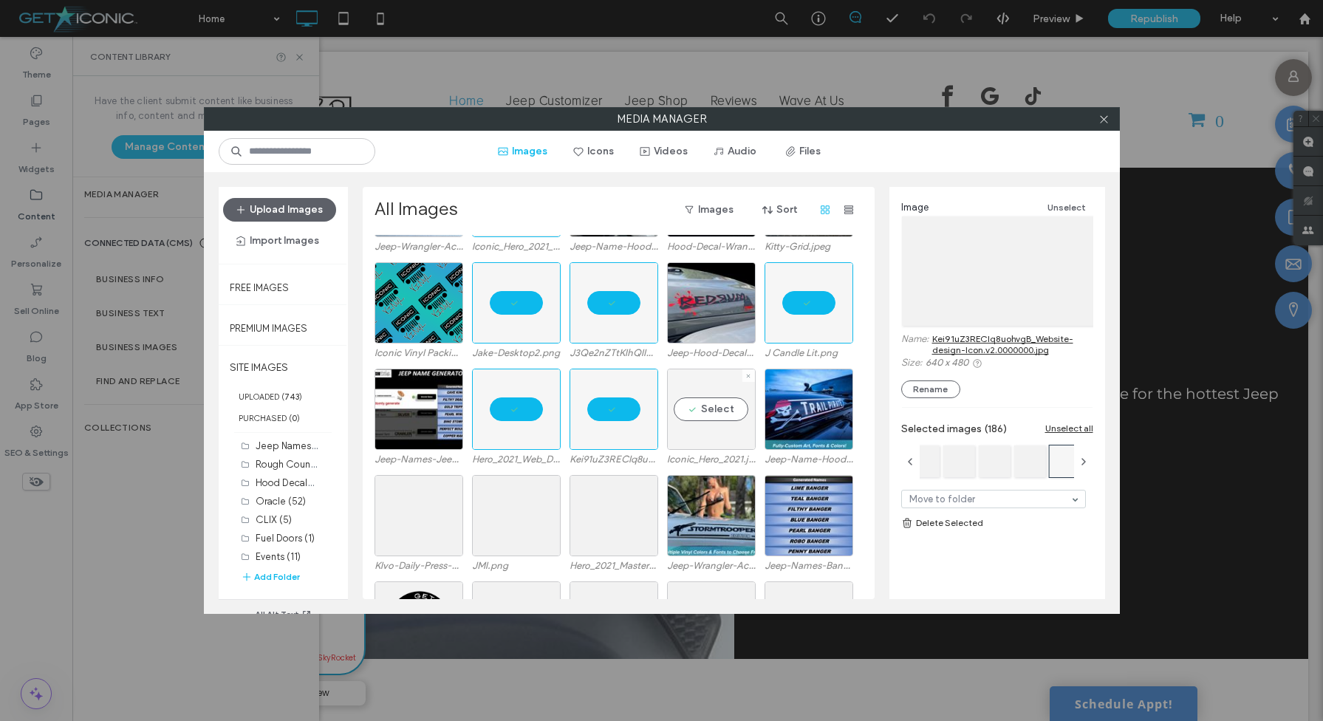
click at [683, 414] on div "Select" at bounding box center [711, 409] width 89 height 81
click at [647, 516] on div "Select" at bounding box center [614, 515] width 89 height 81
click at [524, 516] on div "Select" at bounding box center [516, 515] width 89 height 81
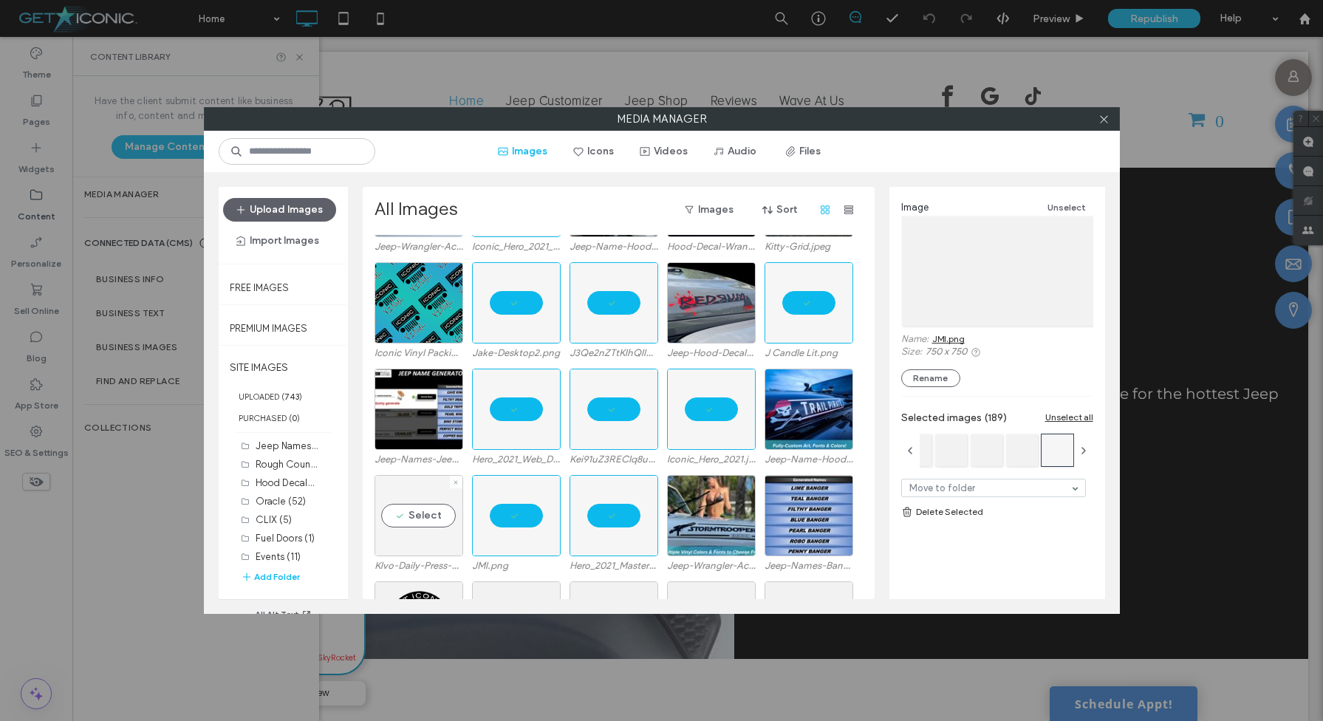
click at [435, 512] on div "Select" at bounding box center [419, 515] width 89 height 81
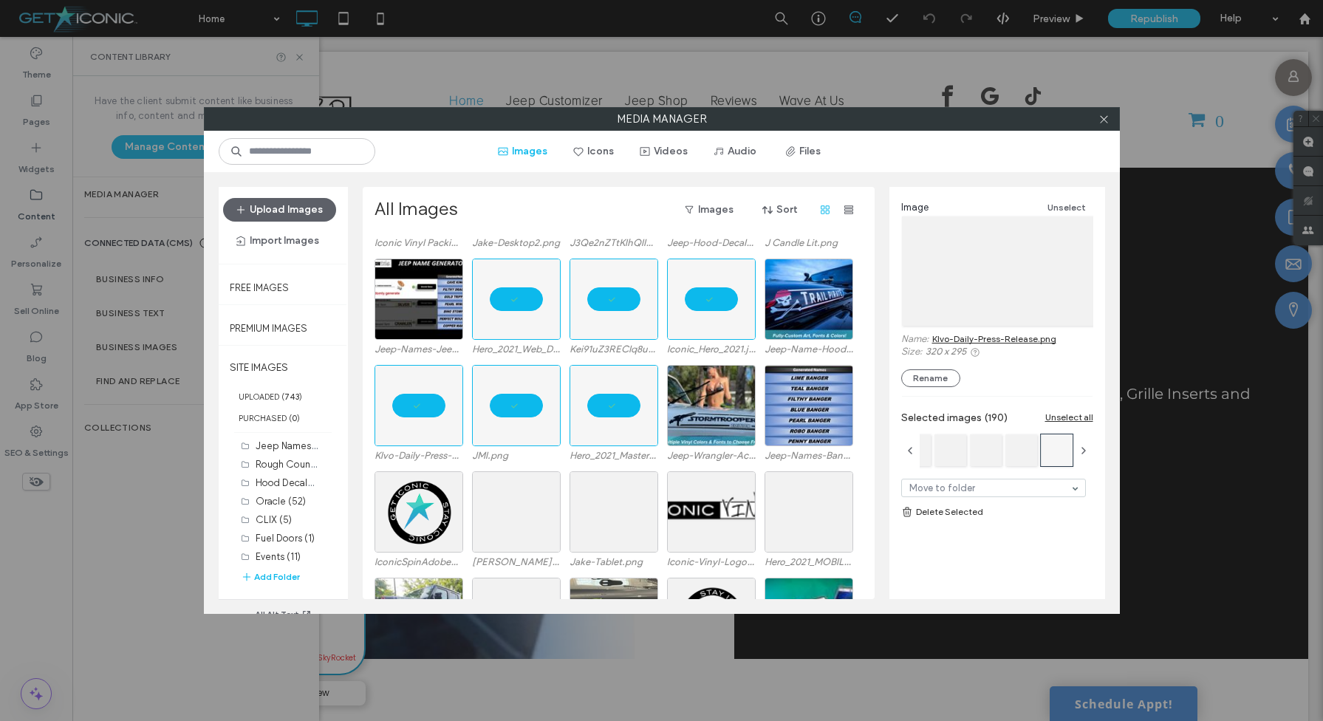
scroll to position [9159, 0]
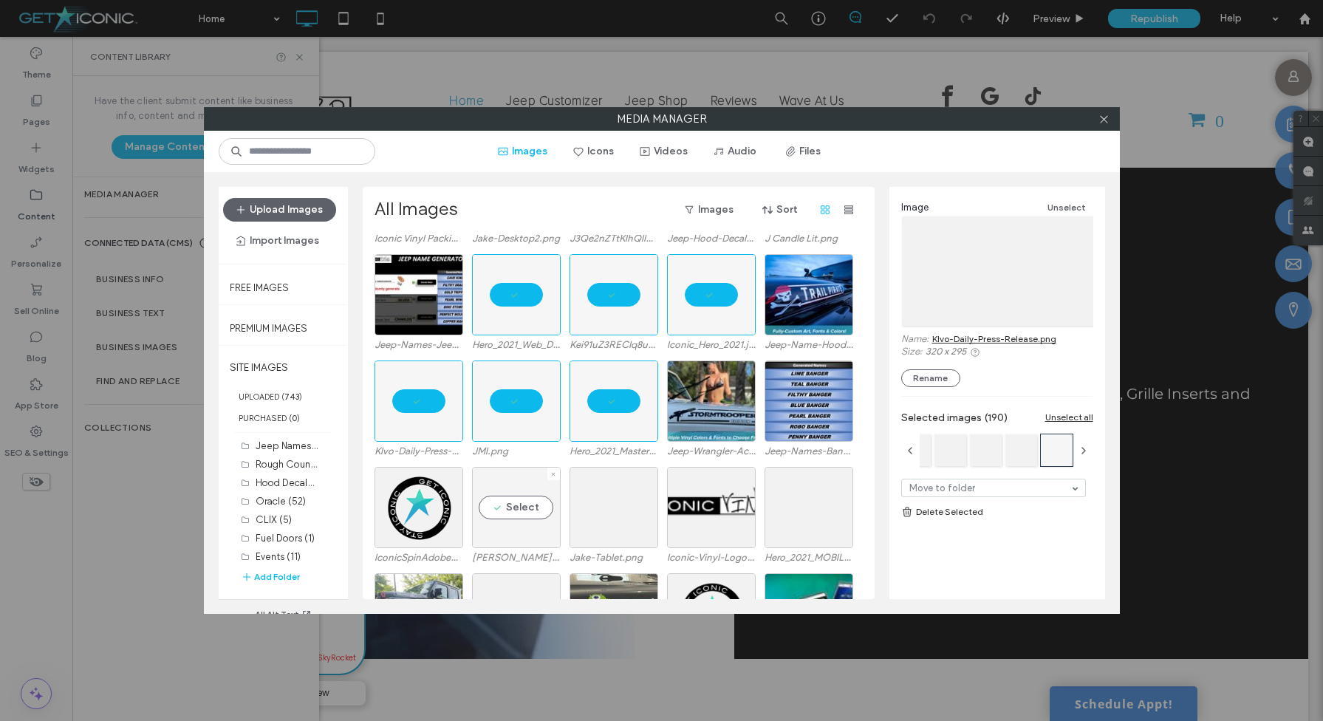
click at [524, 514] on div "Select" at bounding box center [516, 507] width 89 height 81
click at [609, 518] on div "Select" at bounding box center [614, 507] width 89 height 81
click at [798, 516] on div "Select" at bounding box center [809, 507] width 89 height 81
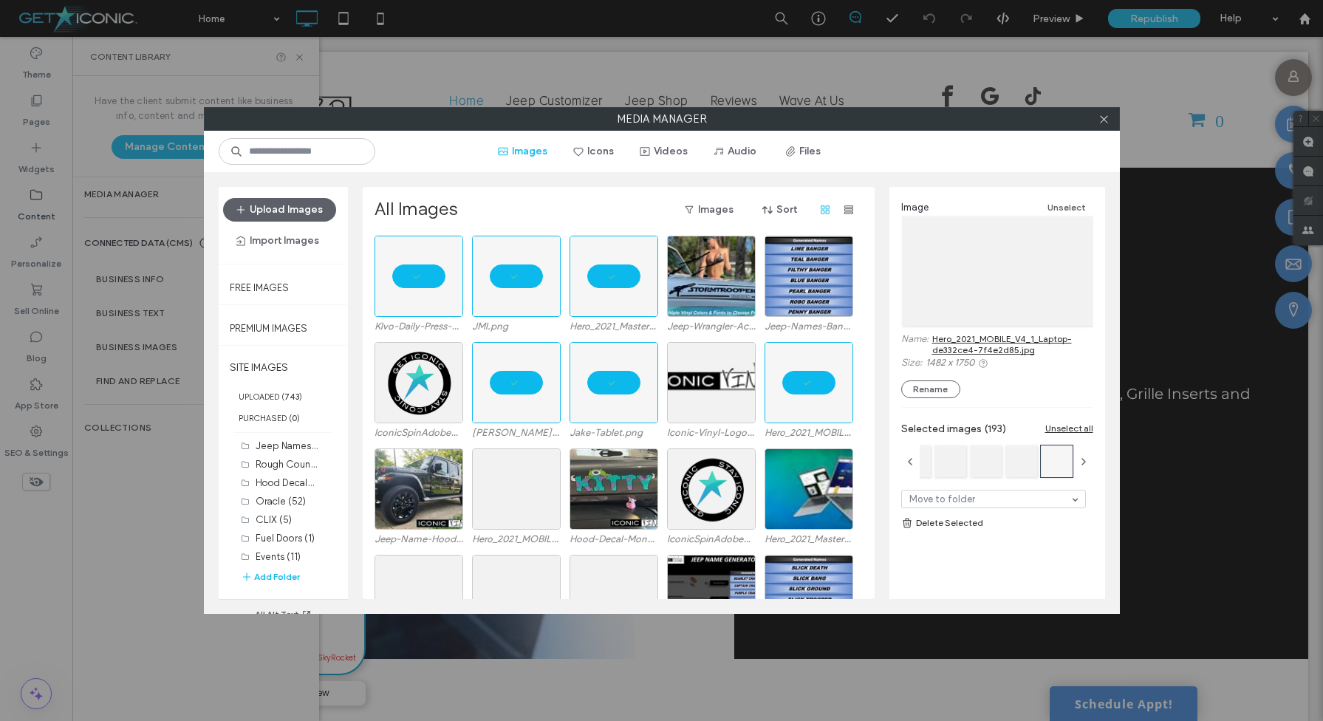
scroll to position [9306, 0]
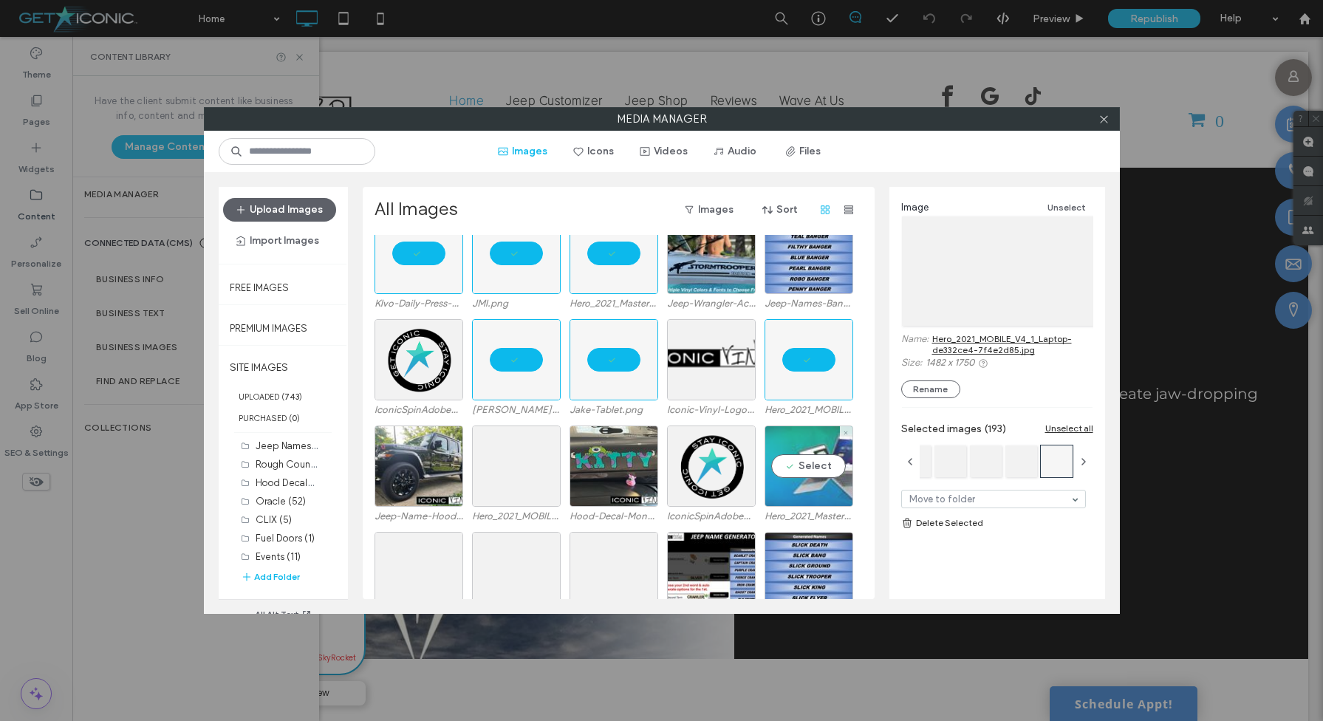
click at [804, 476] on div "Select" at bounding box center [809, 465] width 89 height 81
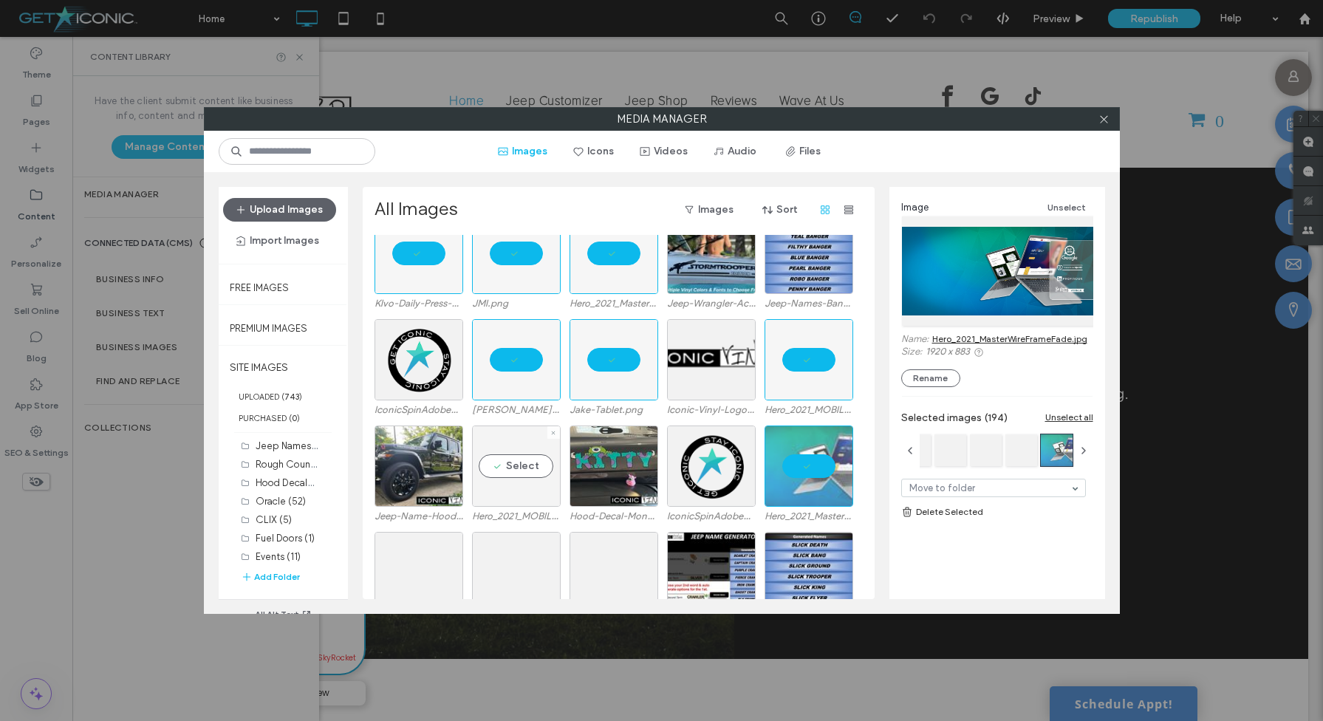
click at [516, 459] on div "Select" at bounding box center [516, 465] width 89 height 81
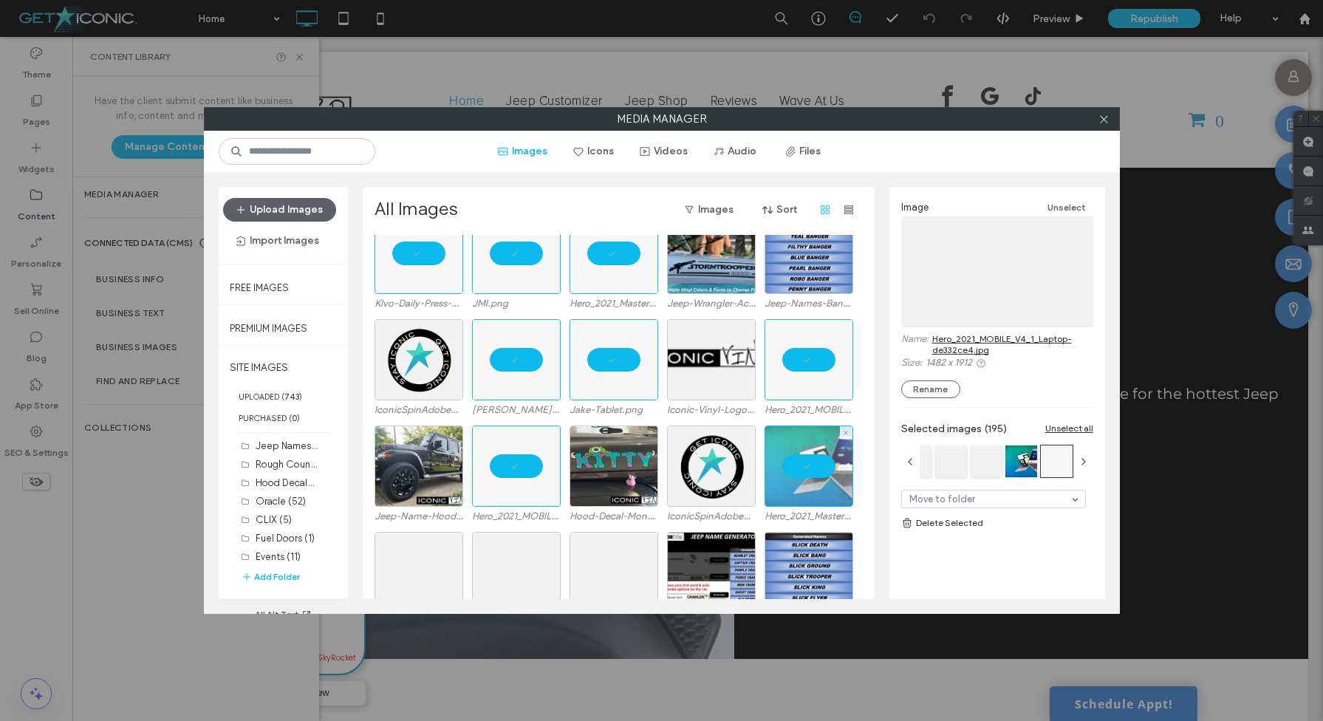
click at [790, 479] on div at bounding box center [809, 465] width 89 height 81
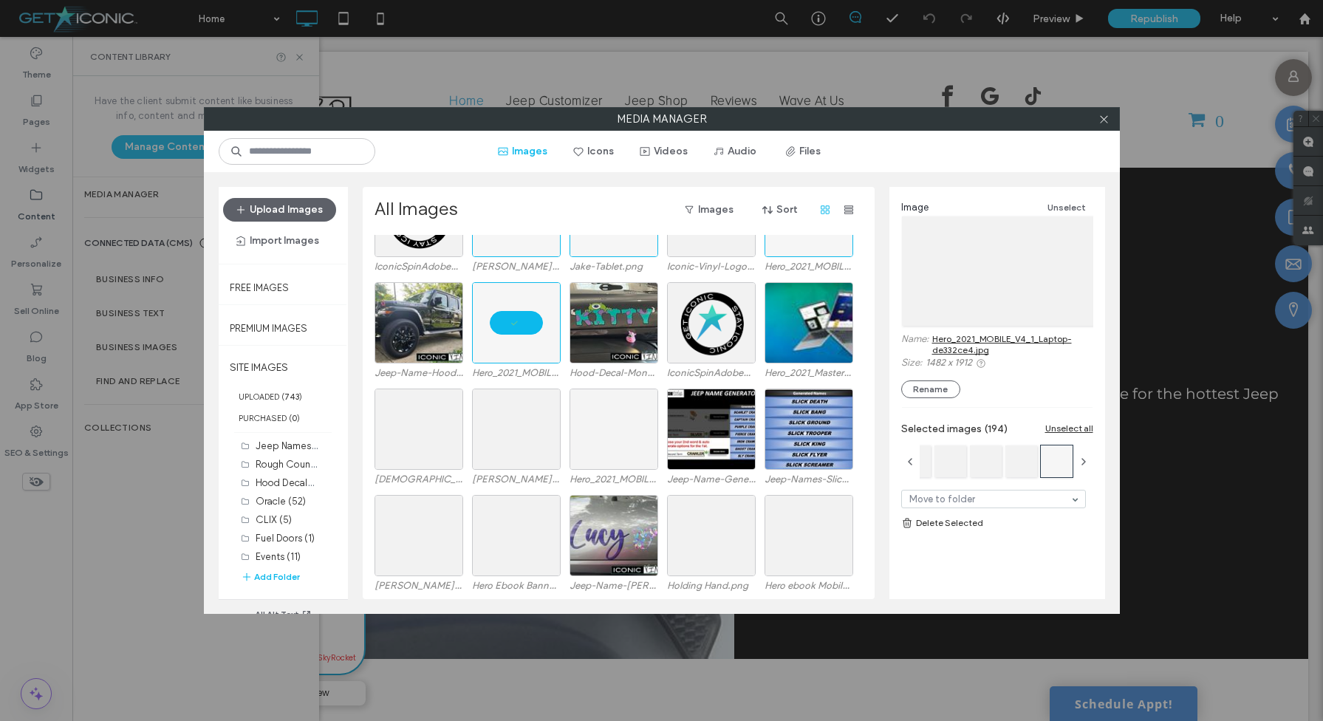
scroll to position [9467, 0]
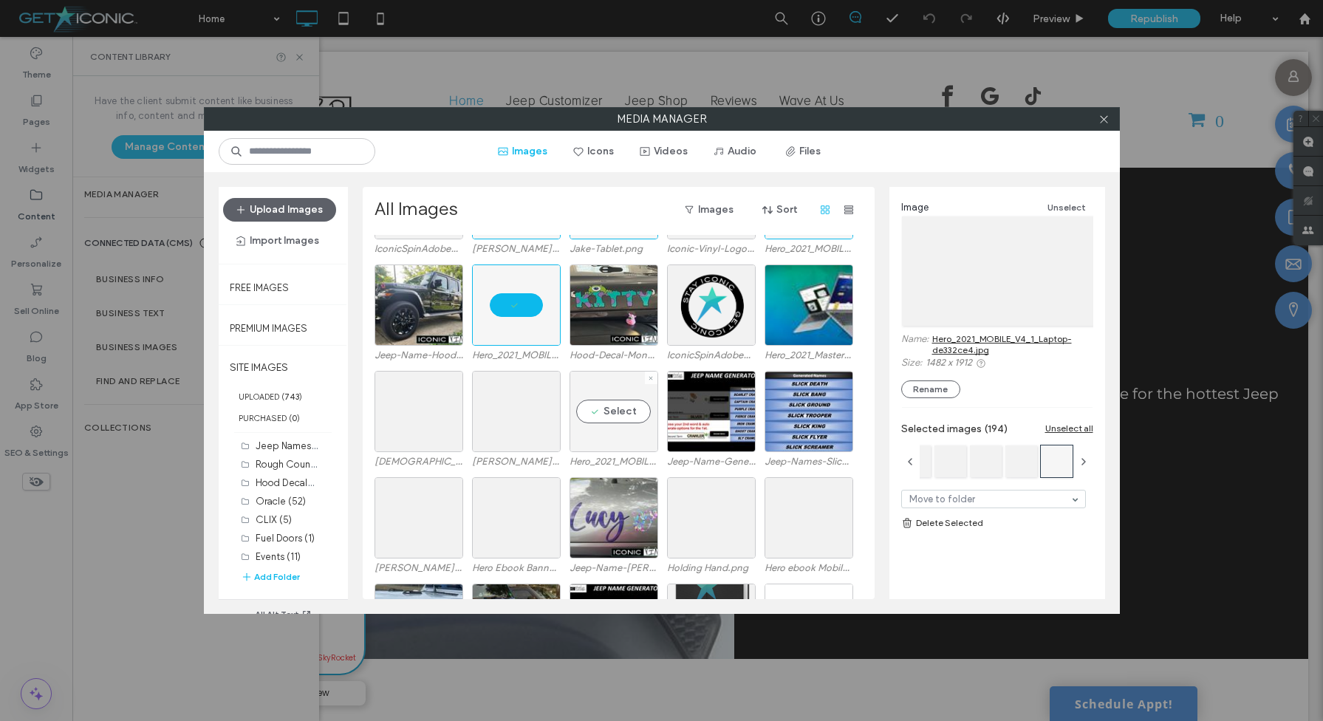
click at [607, 400] on div "Select" at bounding box center [614, 411] width 89 height 81
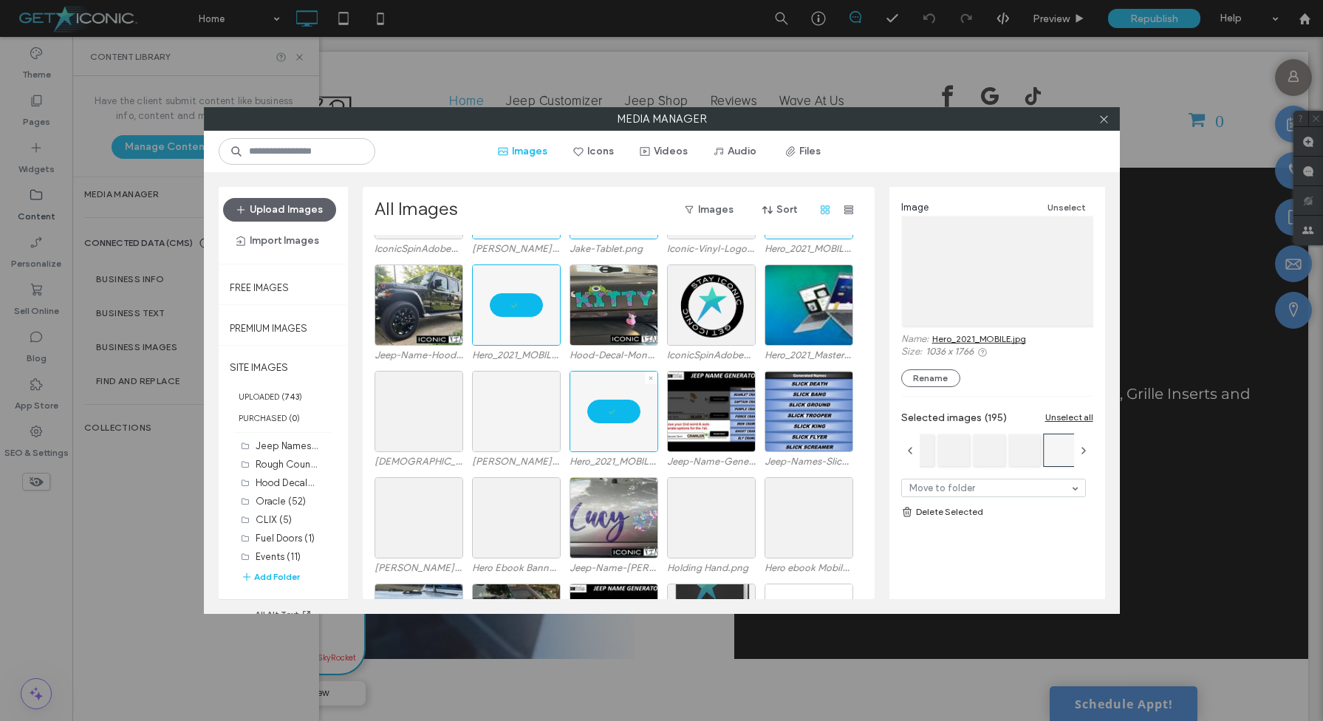
click at [526, 401] on div at bounding box center [516, 411] width 89 height 81
click at [437, 403] on div at bounding box center [419, 411] width 89 height 81
click at [425, 511] on div "Select" at bounding box center [419, 517] width 89 height 81
click at [499, 511] on div "Select" at bounding box center [516, 517] width 89 height 81
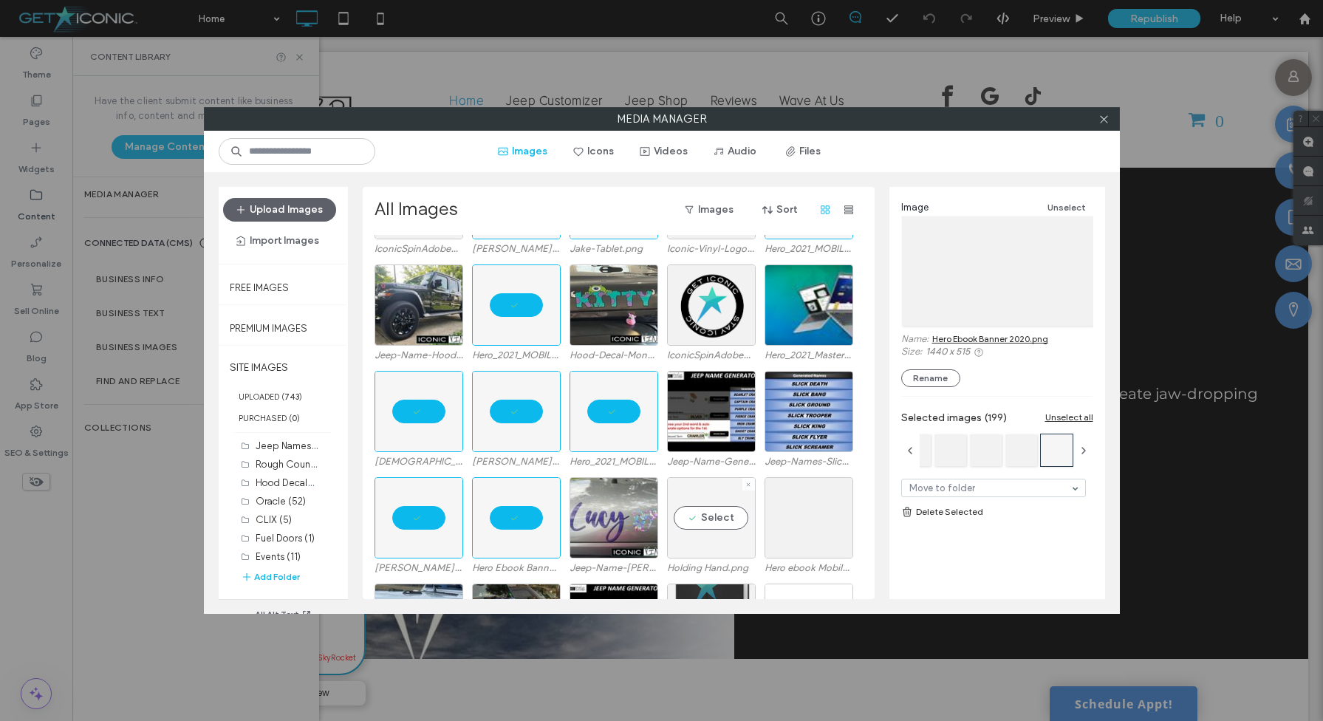
click at [694, 518] on div "Select" at bounding box center [711, 517] width 89 height 81
click at [776, 515] on div "Select" at bounding box center [809, 517] width 89 height 81
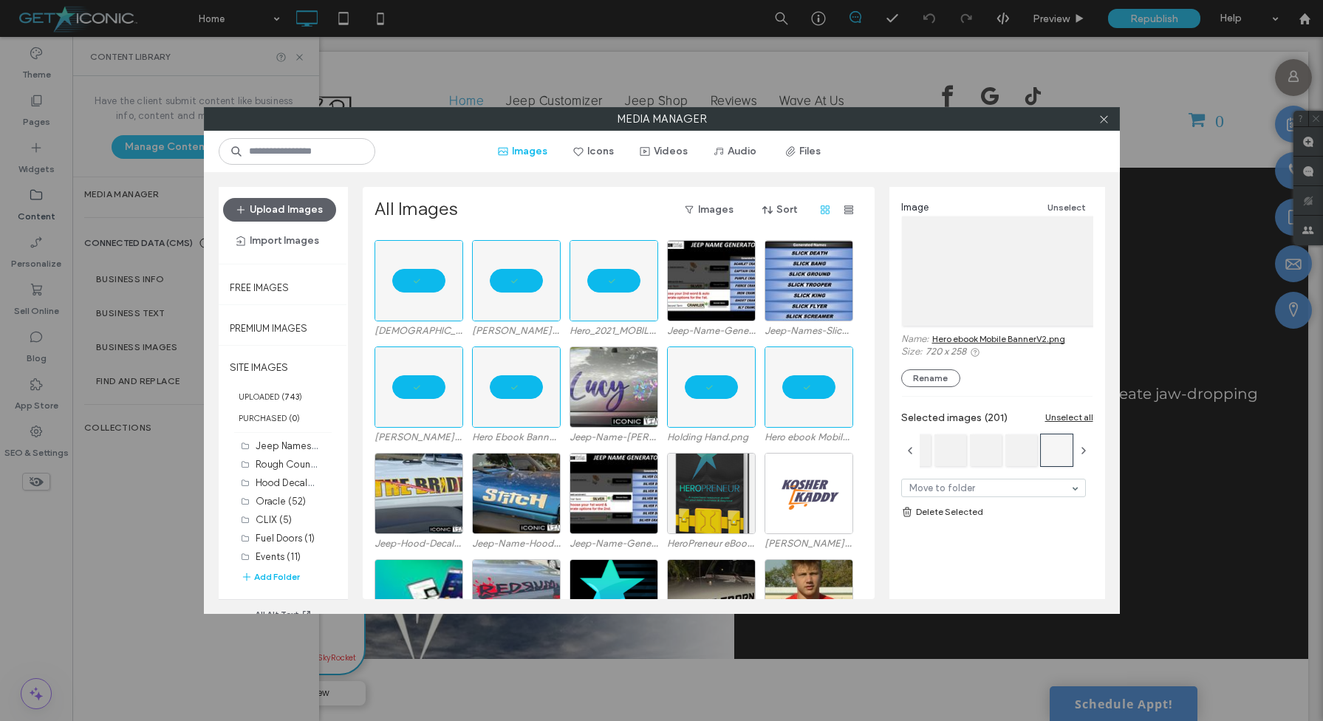
scroll to position [9604, 0]
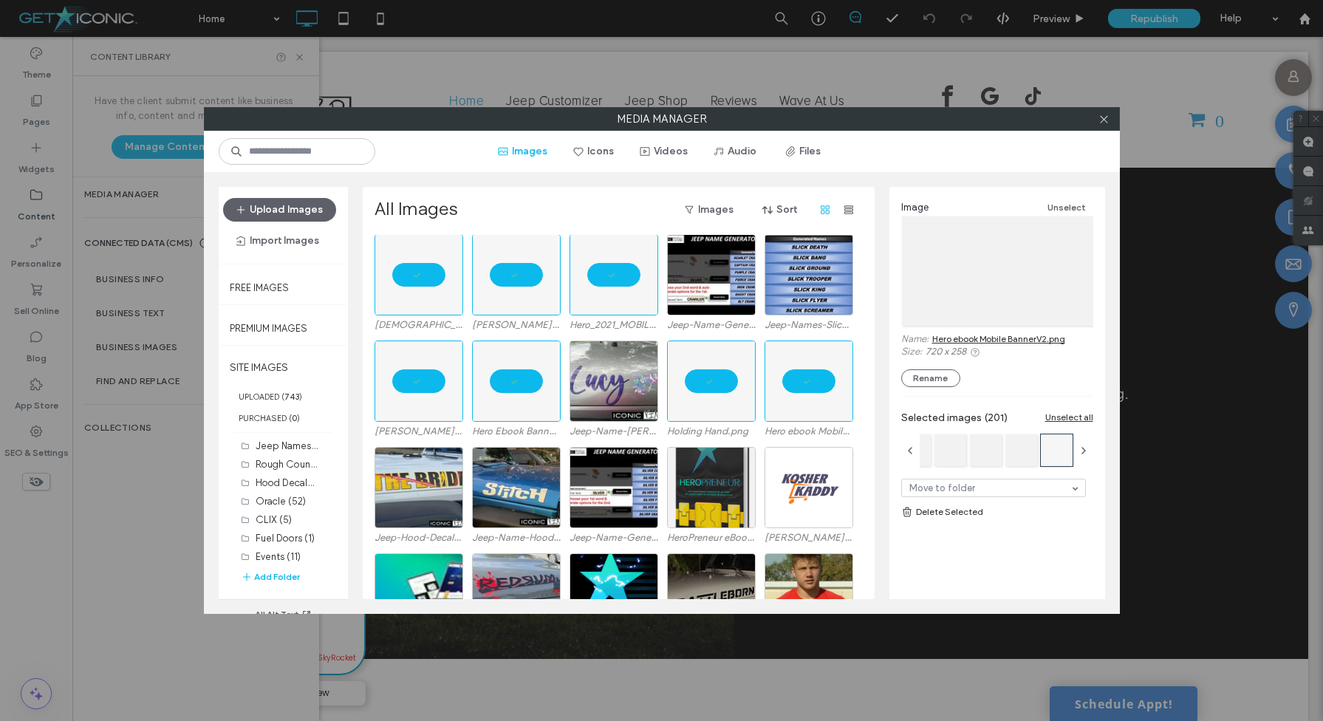
click at [937, 514] on link "Delete Selected" at bounding box center [997, 512] width 192 height 15
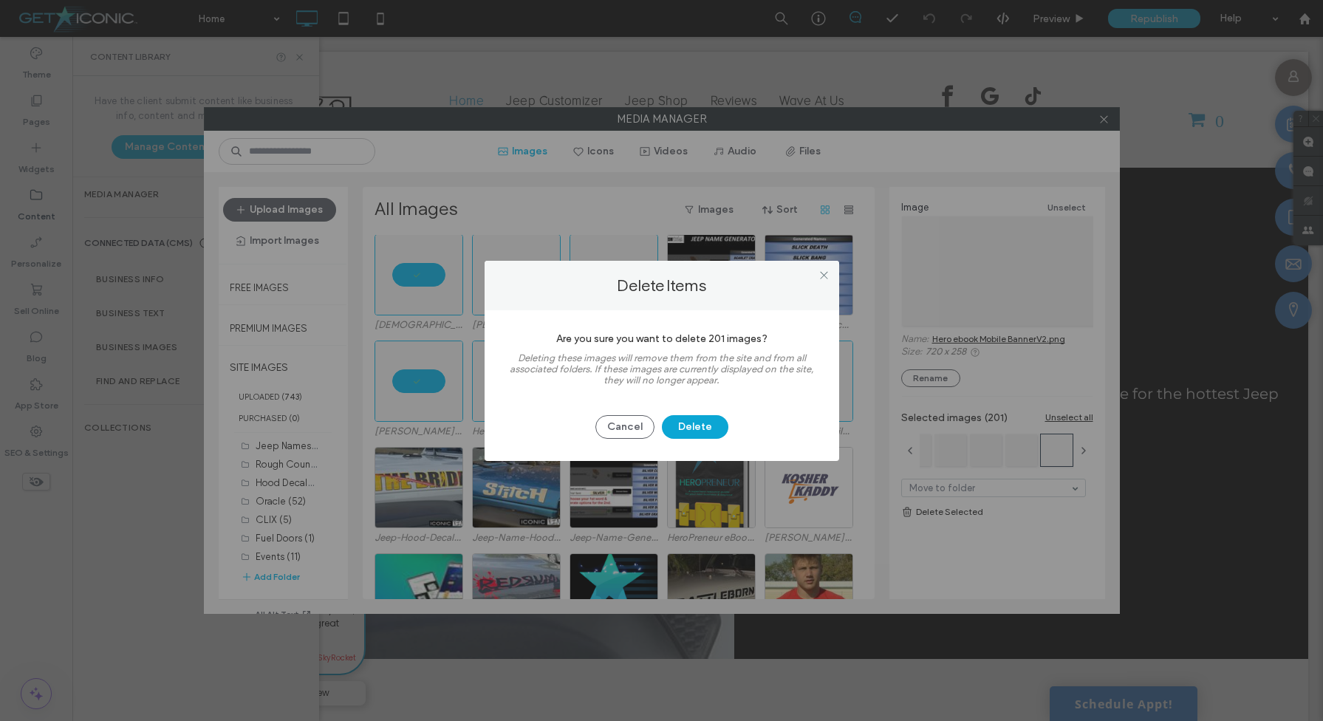
click at [697, 431] on button "Delete" at bounding box center [695, 427] width 66 height 24
